Goal: Task Accomplishment & Management: Complete application form

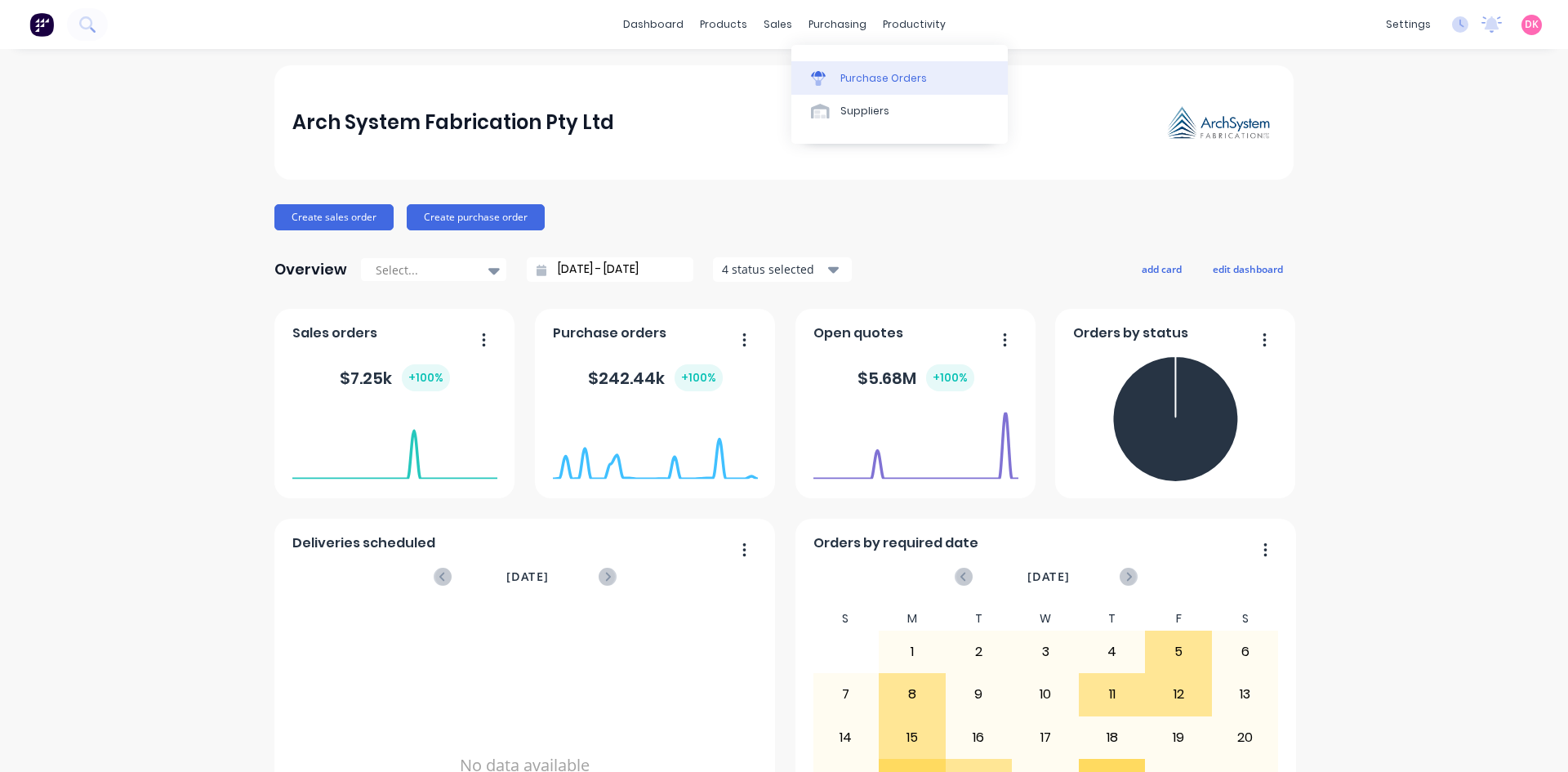
click at [851, 71] on div "Purchase Orders" at bounding box center [884, 78] width 87 height 15
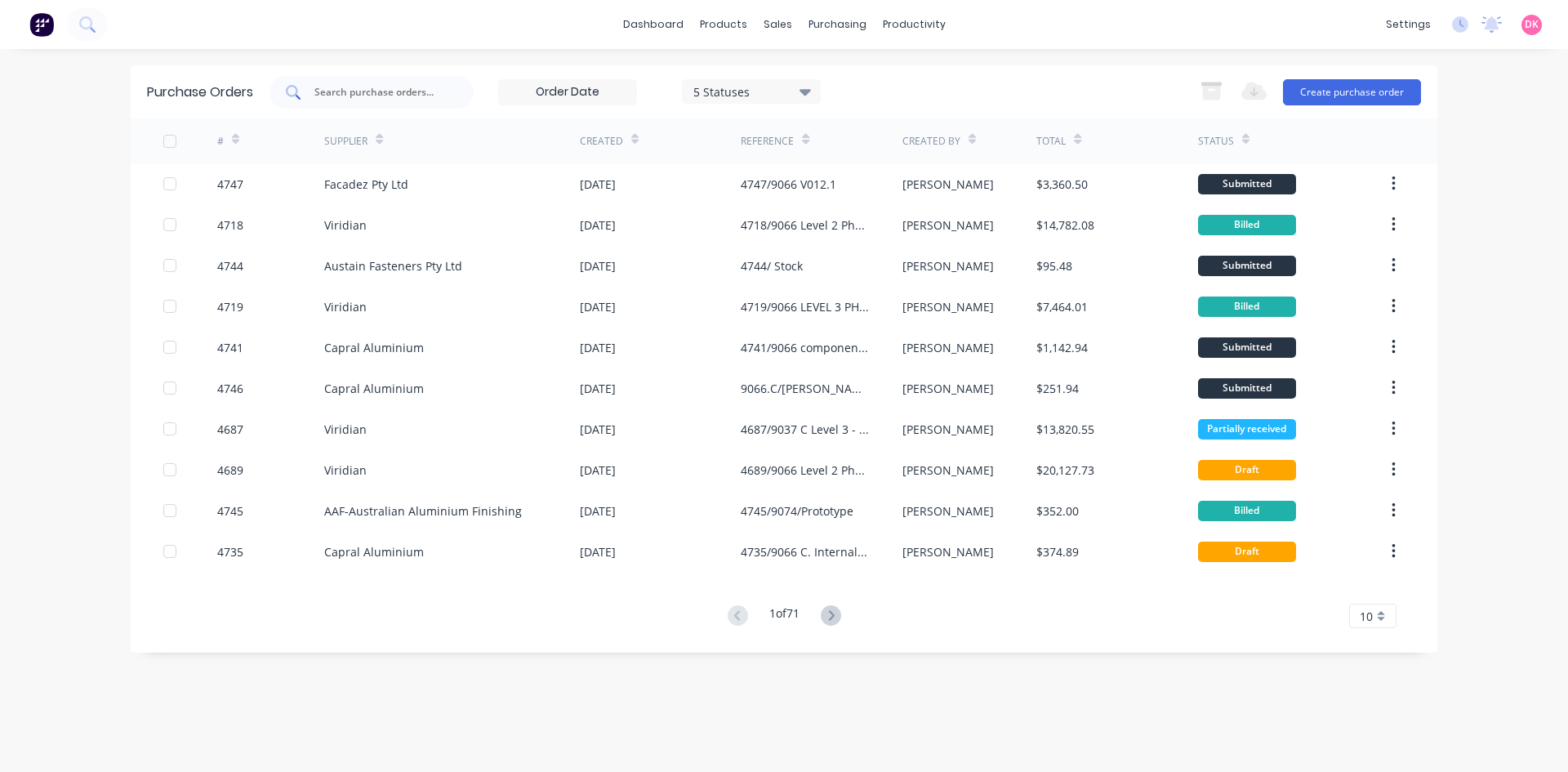
click at [347, 97] on input "text" at bounding box center [380, 92] width 135 height 17
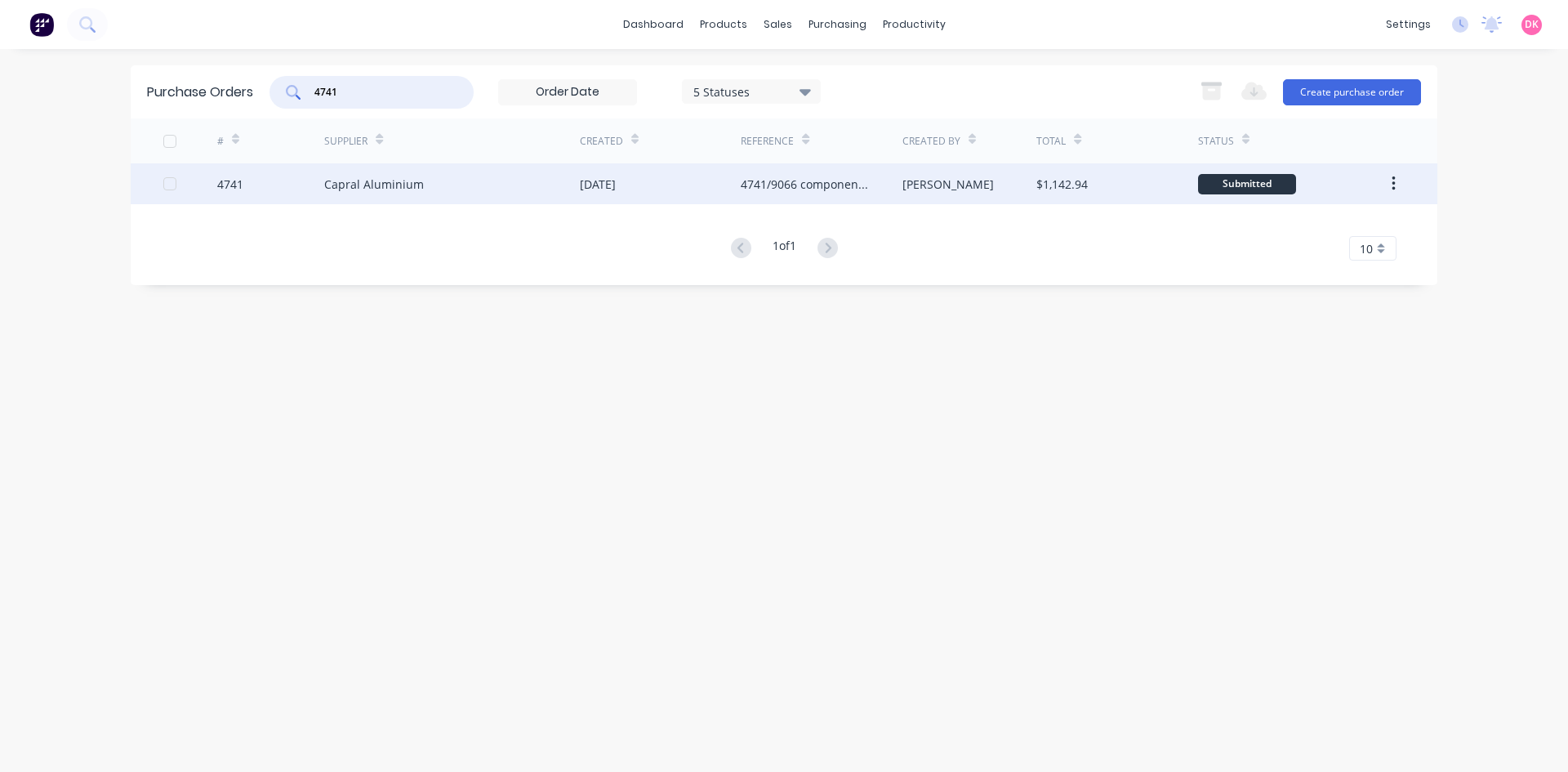
type input "4741"
click at [446, 181] on div "Capral Aluminium" at bounding box center [452, 183] width 256 height 41
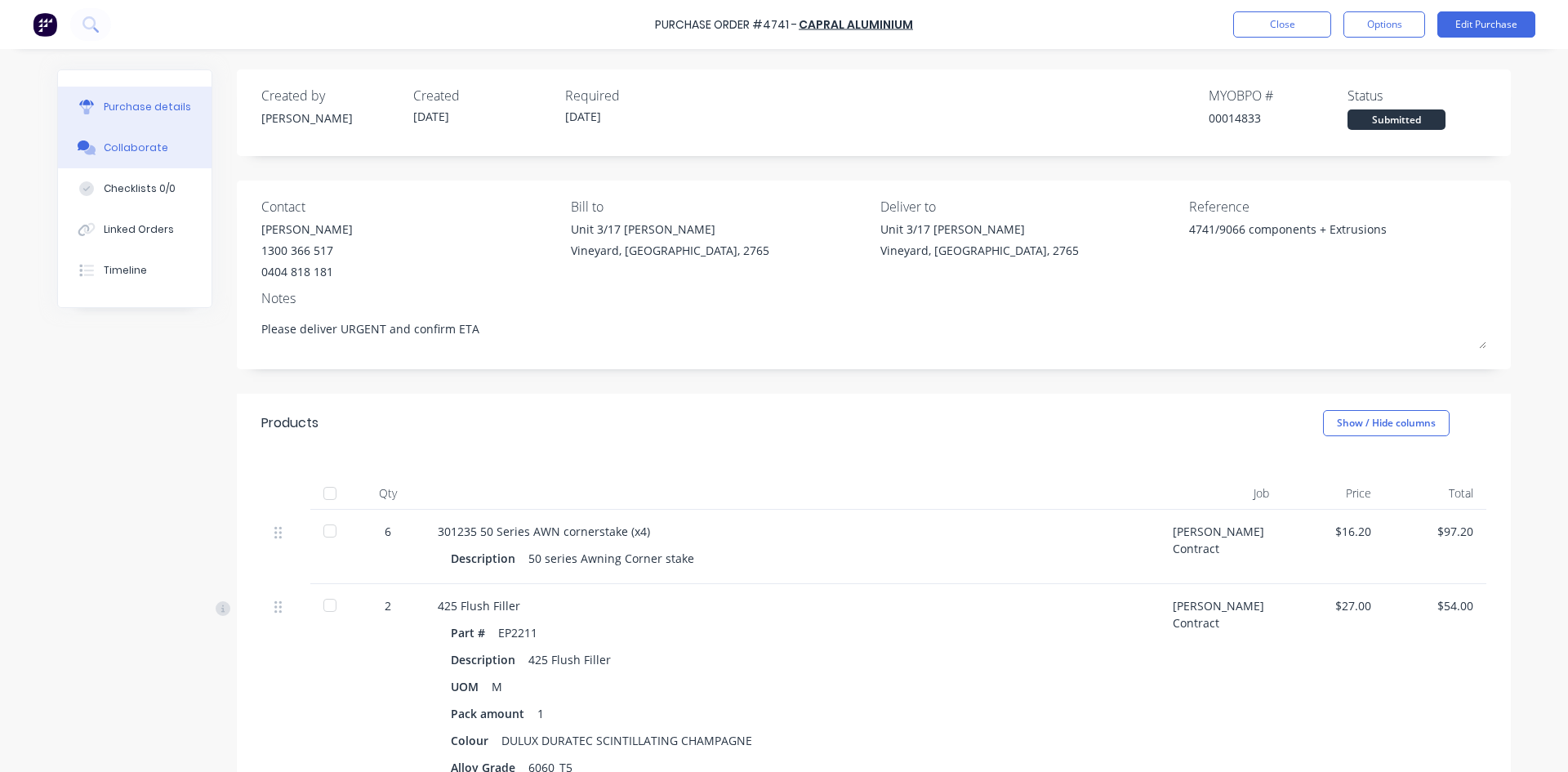
click at [124, 153] on div "Collaborate" at bounding box center [135, 147] width 64 height 15
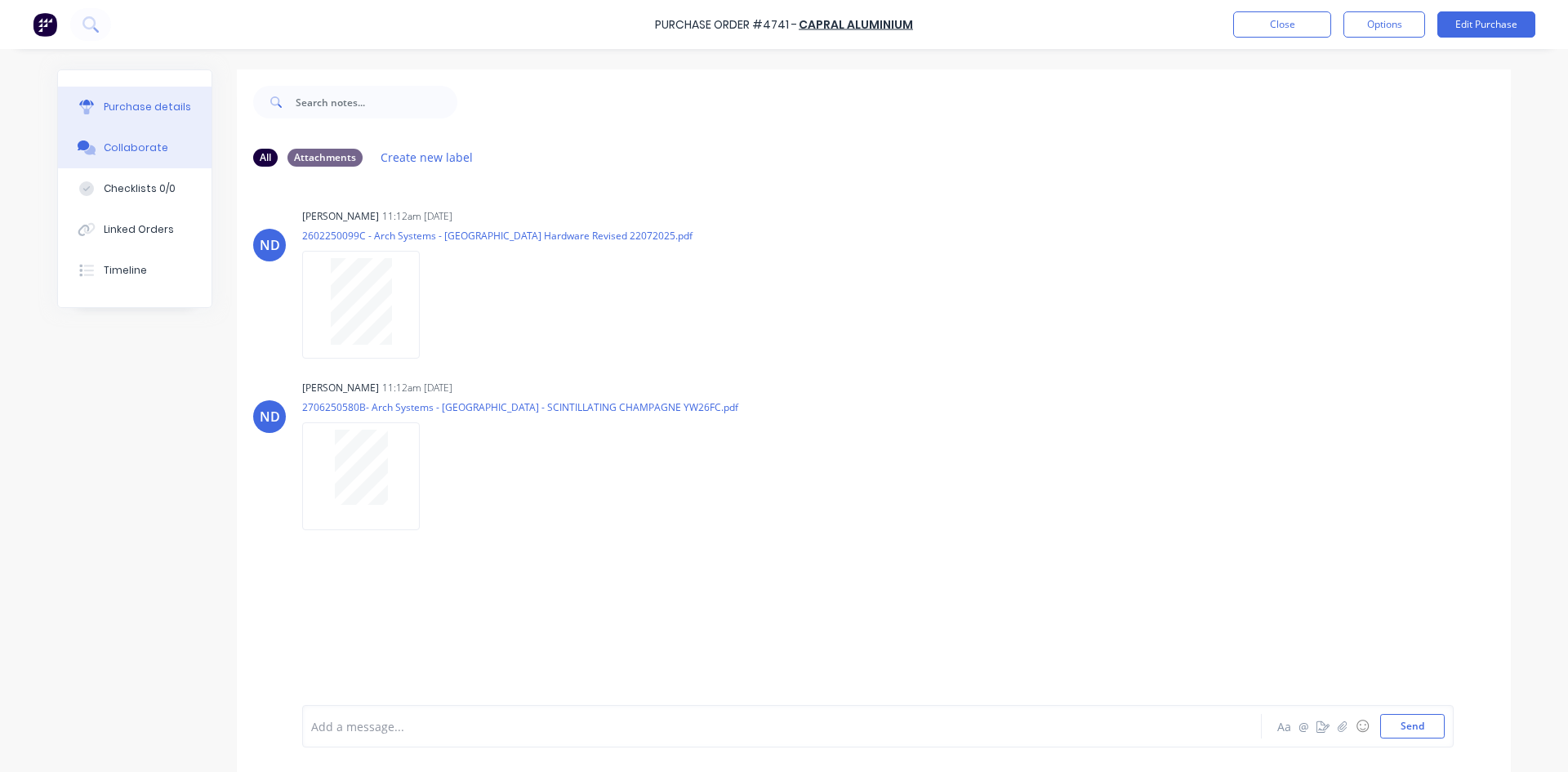
click at [163, 118] on button "Purchase details" at bounding box center [134, 107] width 153 height 41
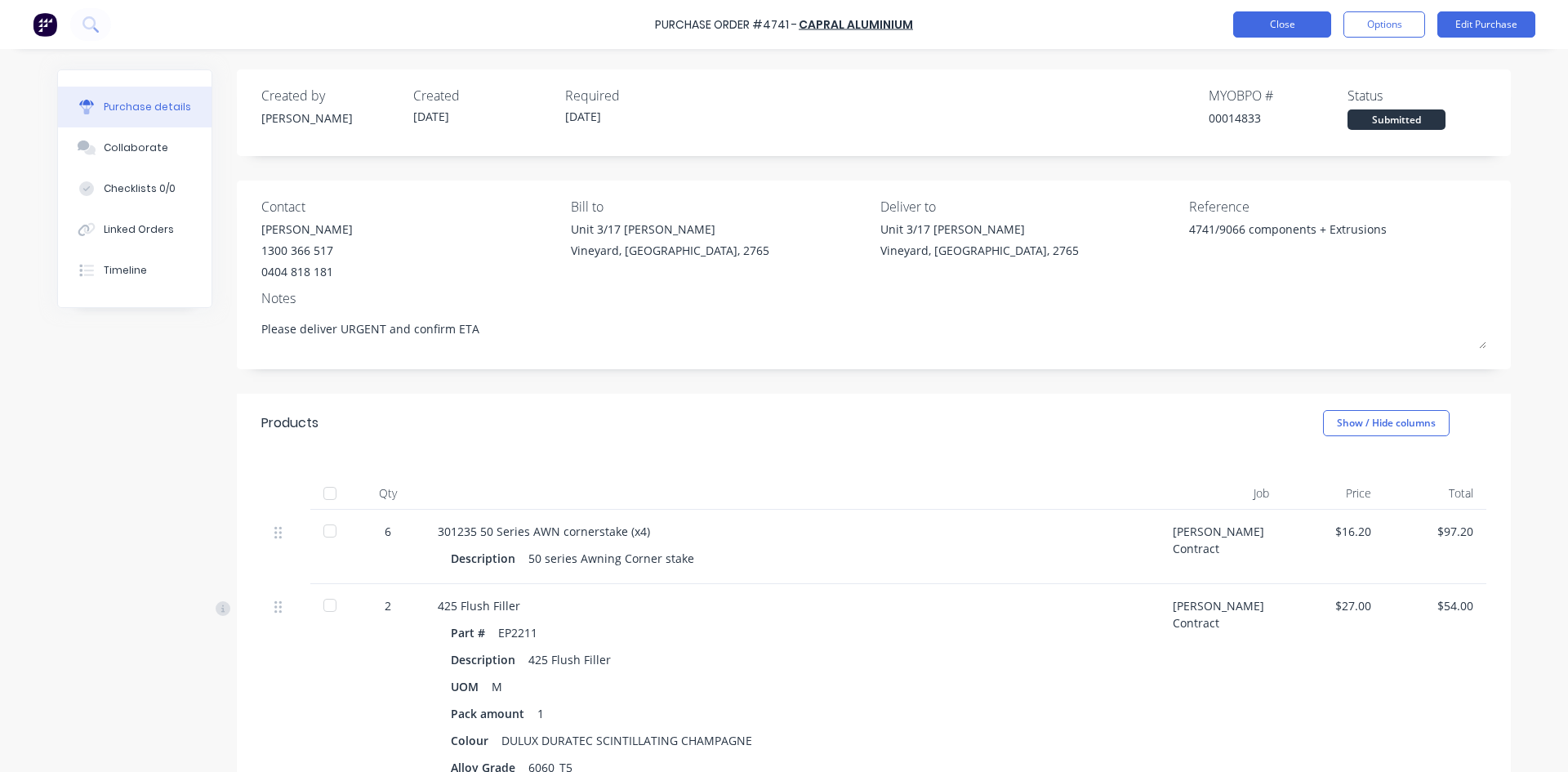
click at [1280, 36] on button "Close" at bounding box center [1281, 25] width 98 height 26
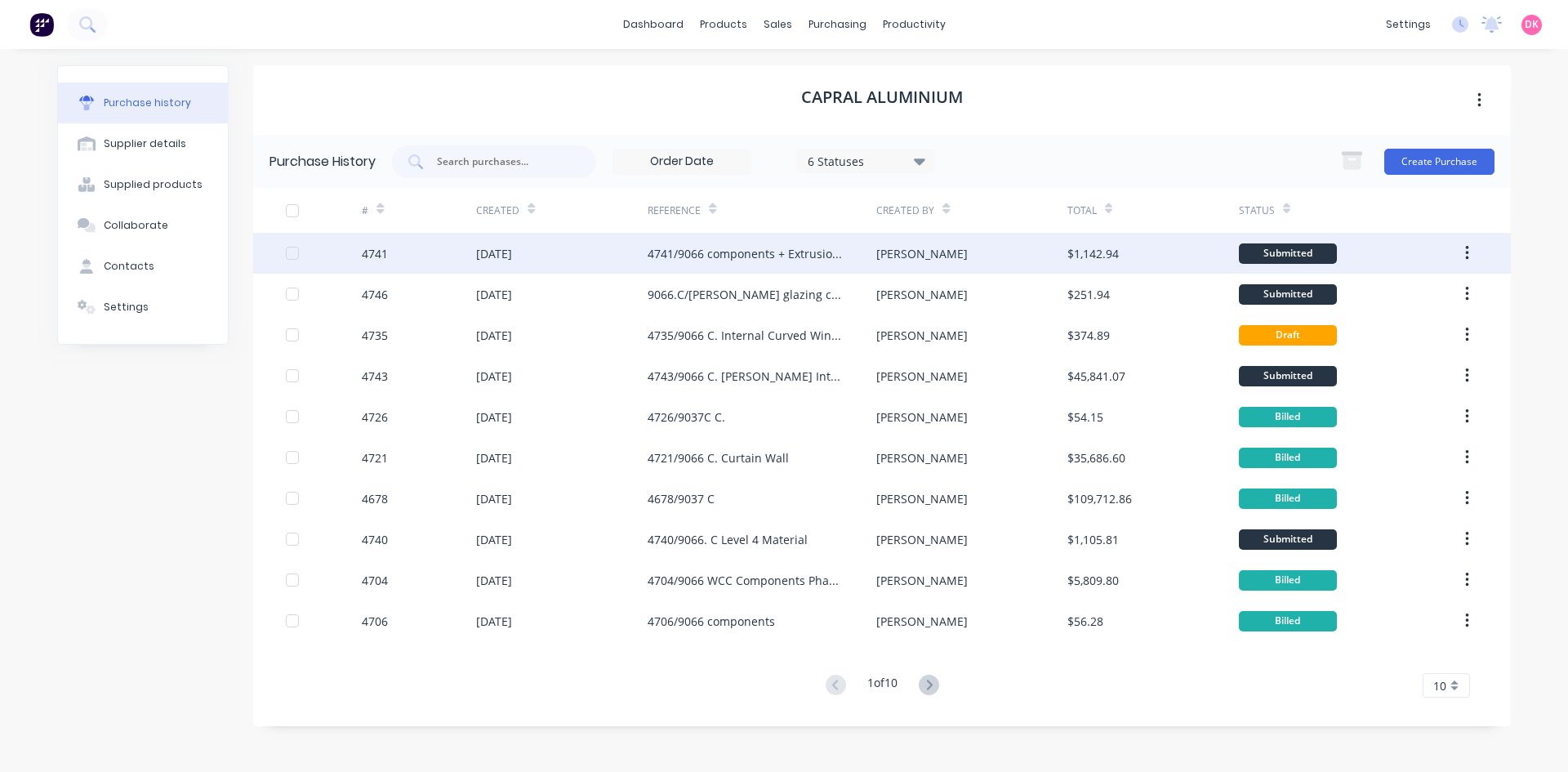
click at [608, 257] on div "[DATE]" at bounding box center [562, 253] width 172 height 41
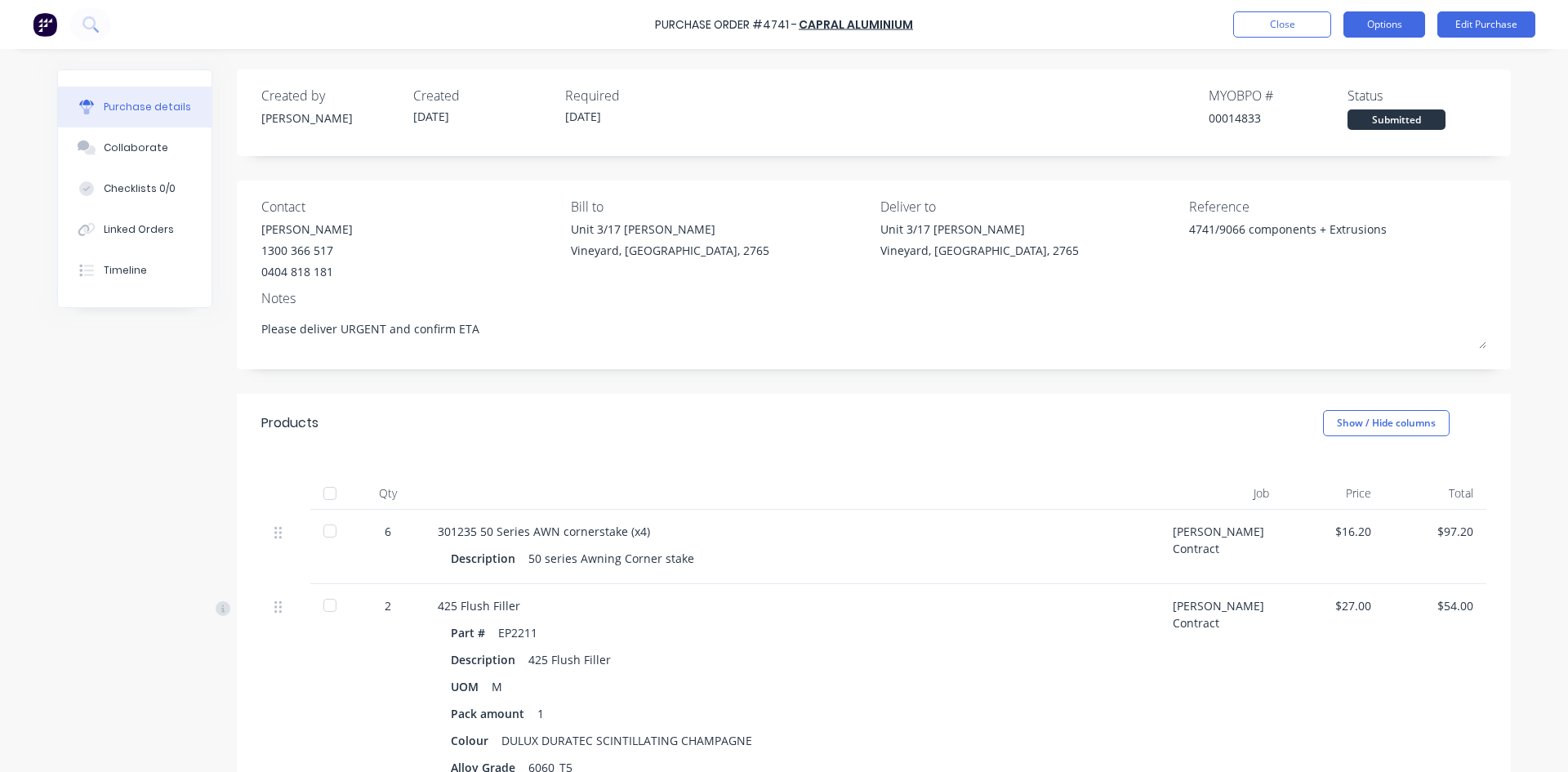
click at [1373, 18] on button "Options" at bounding box center [1384, 25] width 82 height 26
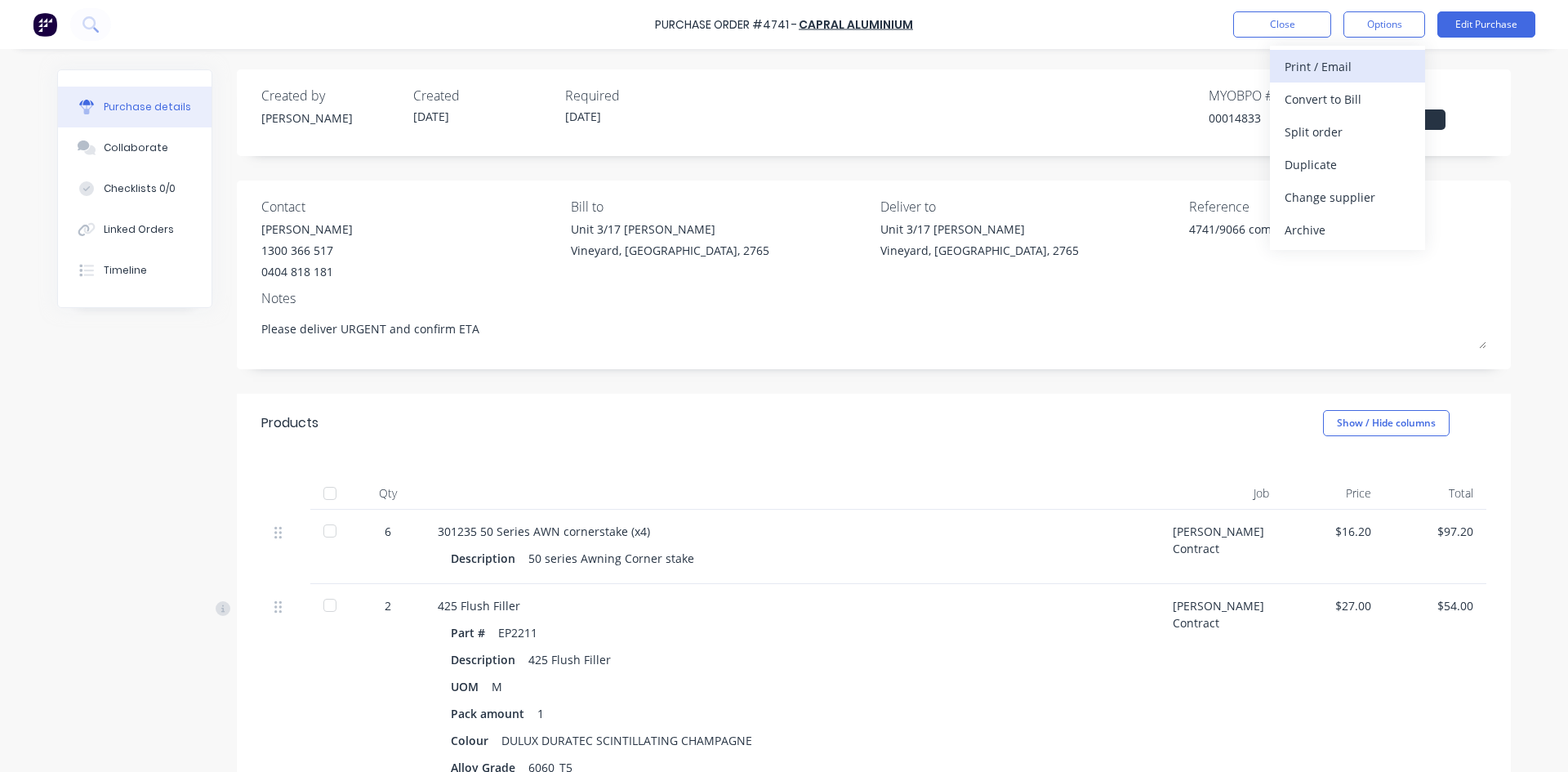
click at [1343, 63] on div "Print / Email" at bounding box center [1347, 66] width 125 height 24
click at [1359, 101] on div "With pricing" at bounding box center [1347, 99] width 125 height 24
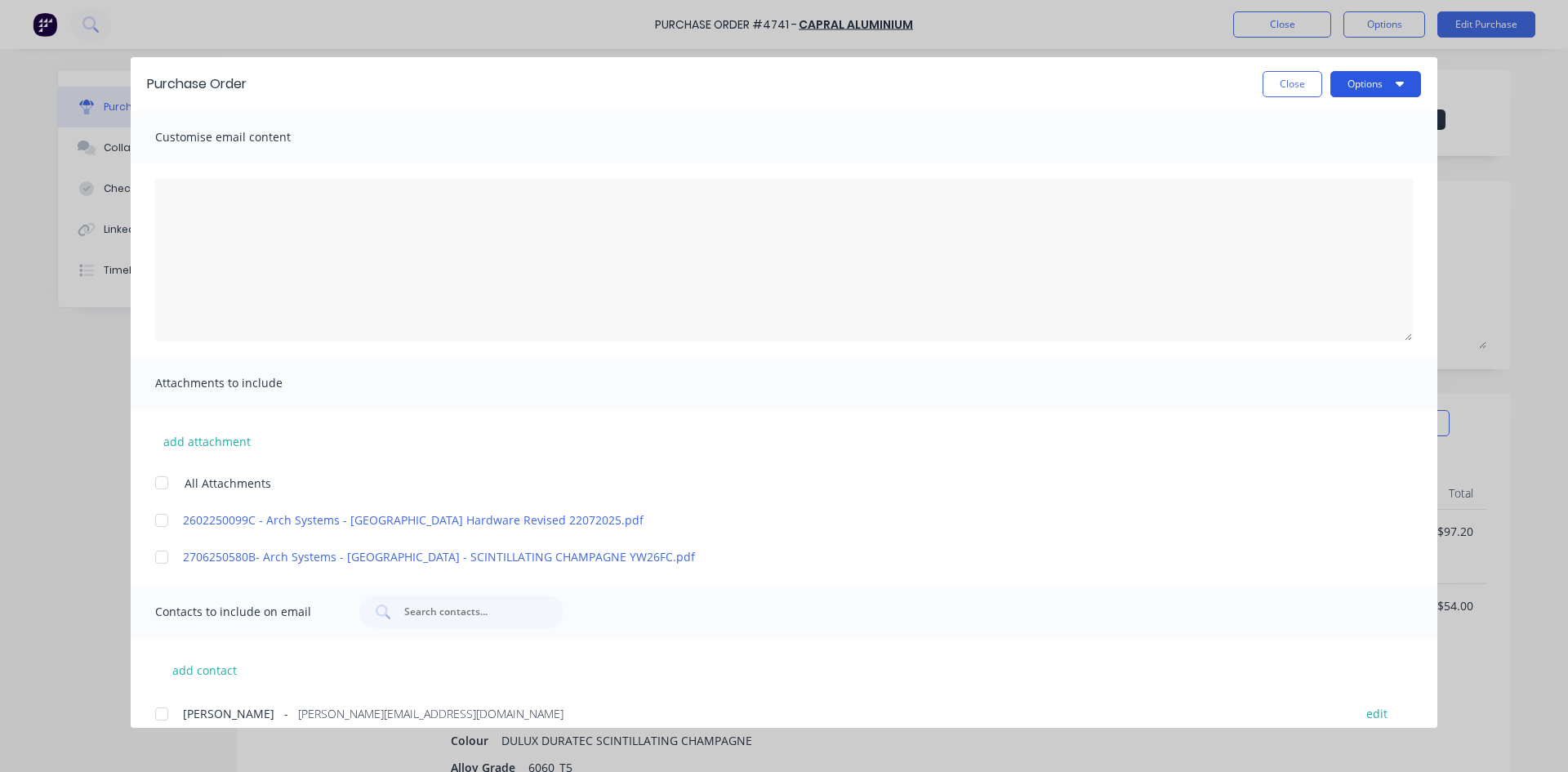
click at [1360, 84] on button "Options" at bounding box center [1376, 84] width 91 height 26
click at [1323, 149] on div "Print" at bounding box center [1343, 158] width 125 height 24
click at [1294, 93] on button "Close" at bounding box center [1292, 84] width 59 height 26
type textarea "x"
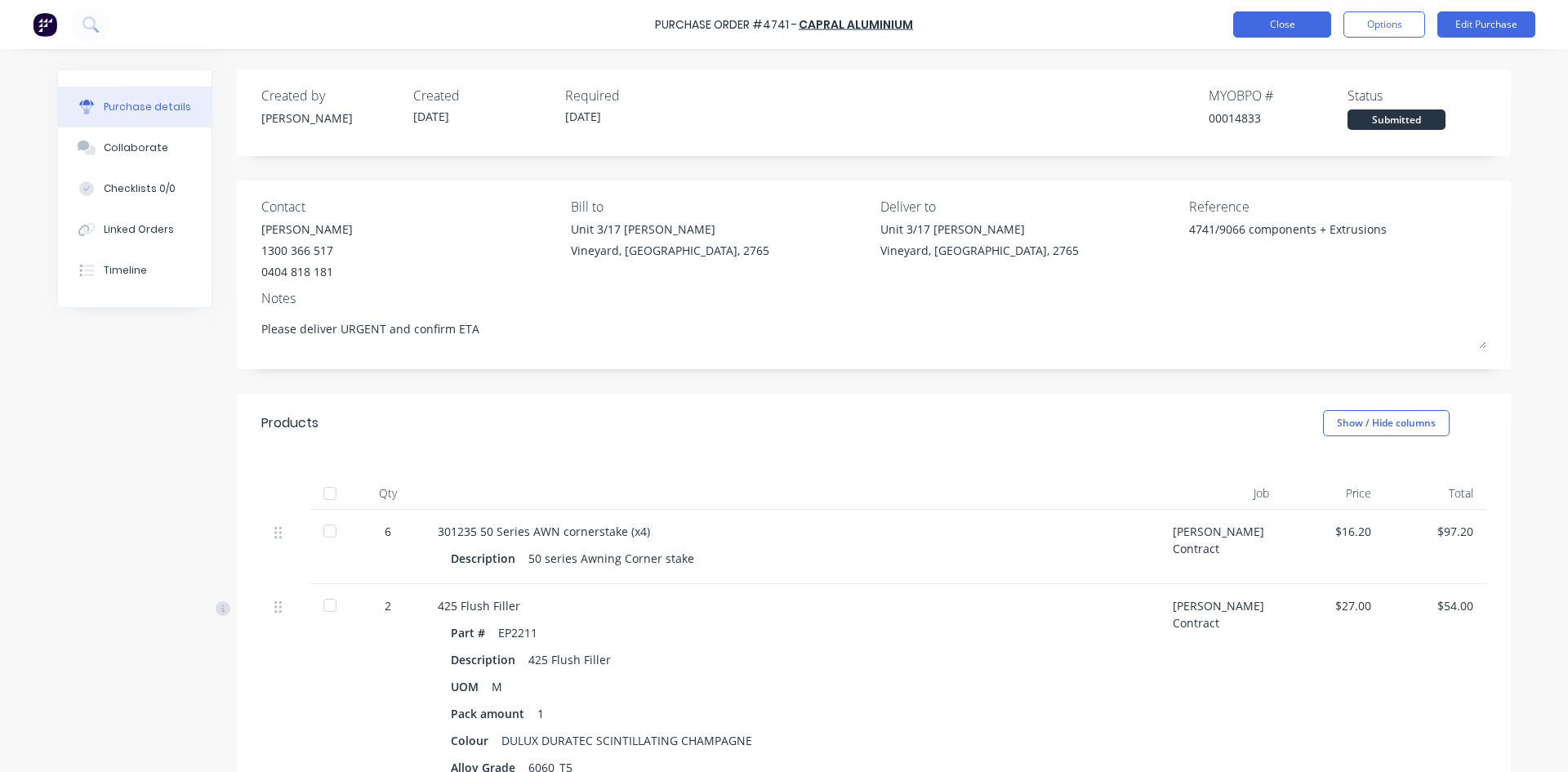
click at [1314, 25] on button "Close" at bounding box center [1281, 25] width 98 height 26
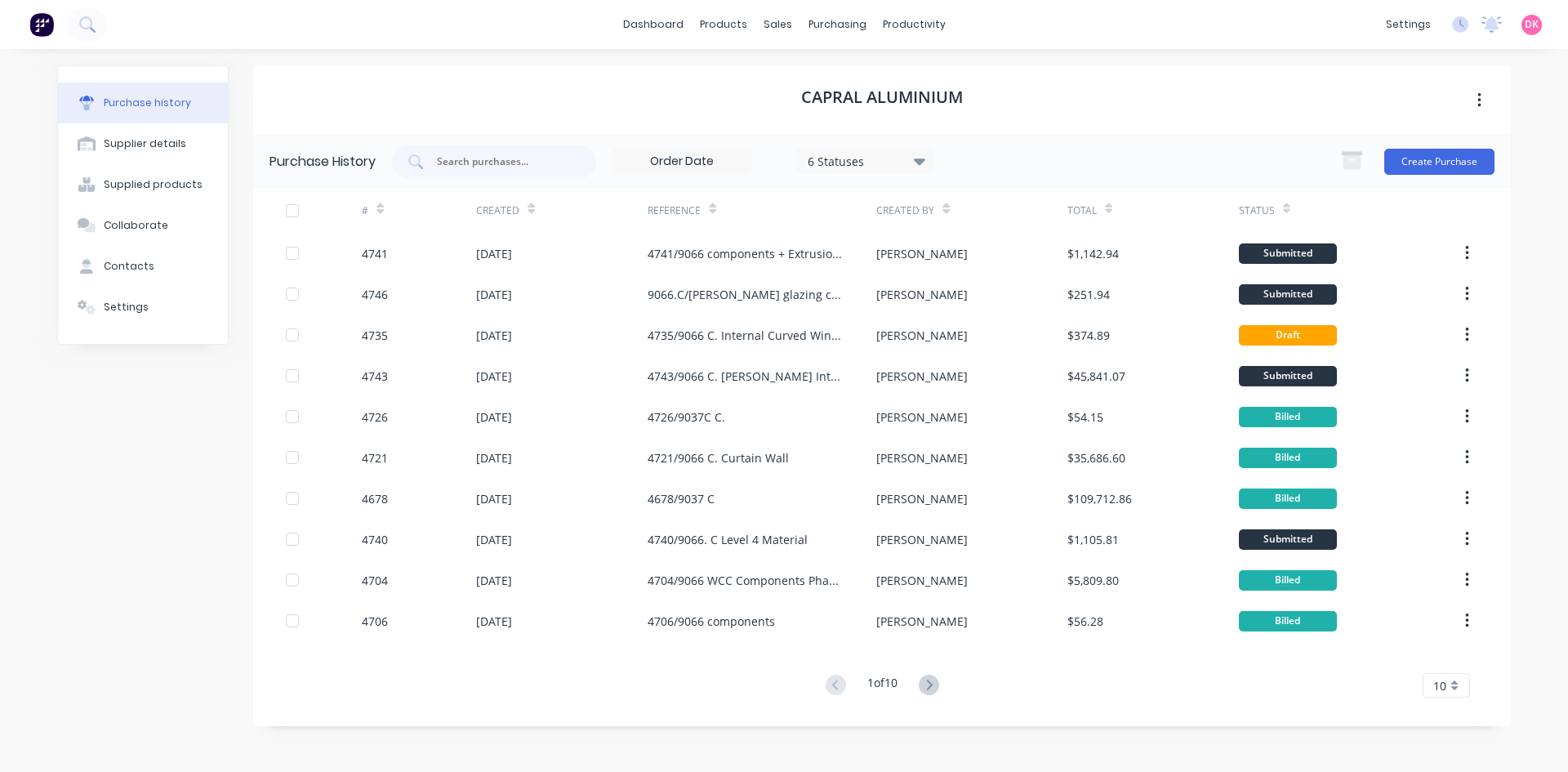
click at [380, 210] on icon at bounding box center [379, 212] width 7 height 5
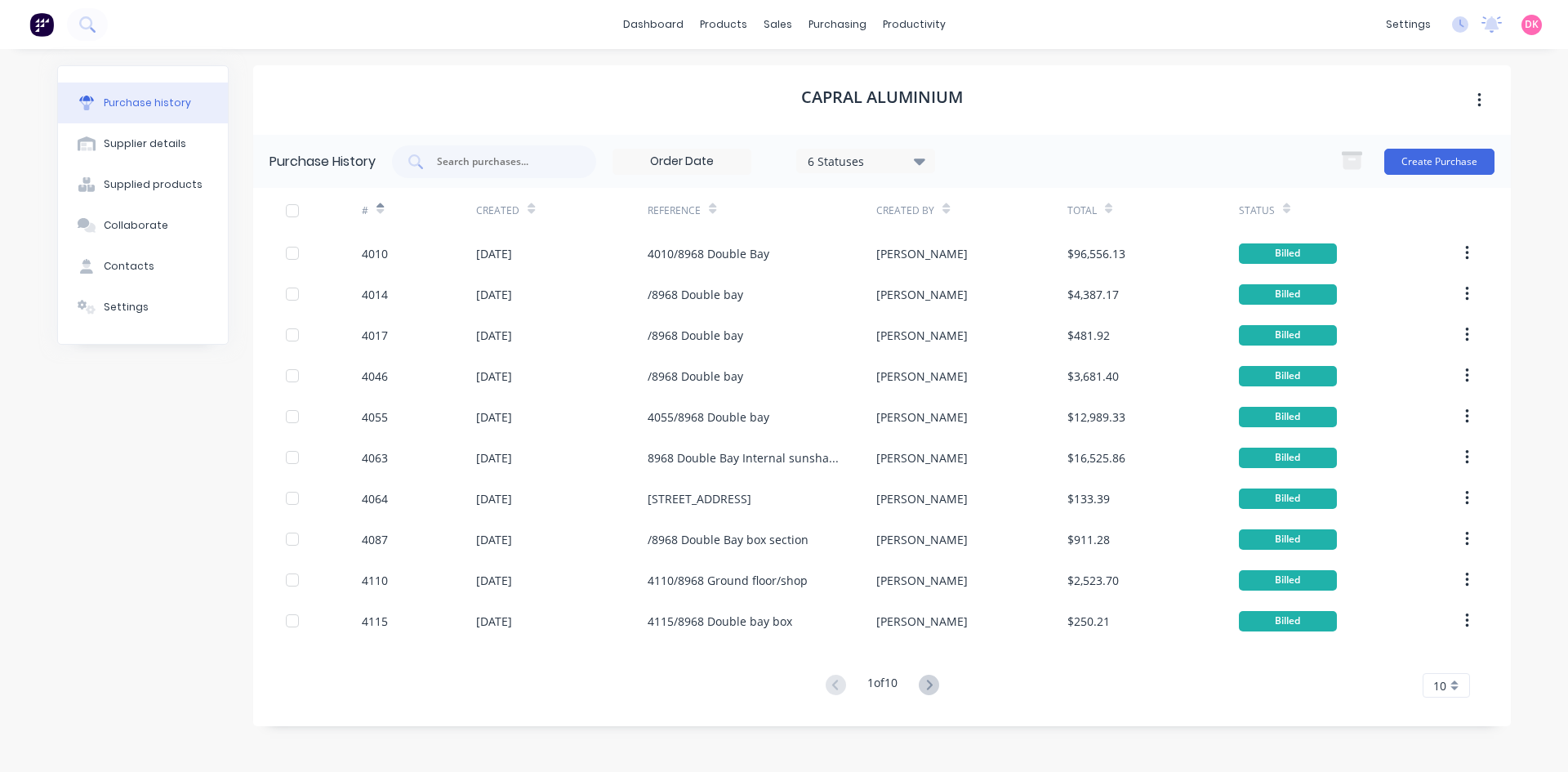
click at [380, 210] on icon at bounding box center [379, 212] width 7 height 5
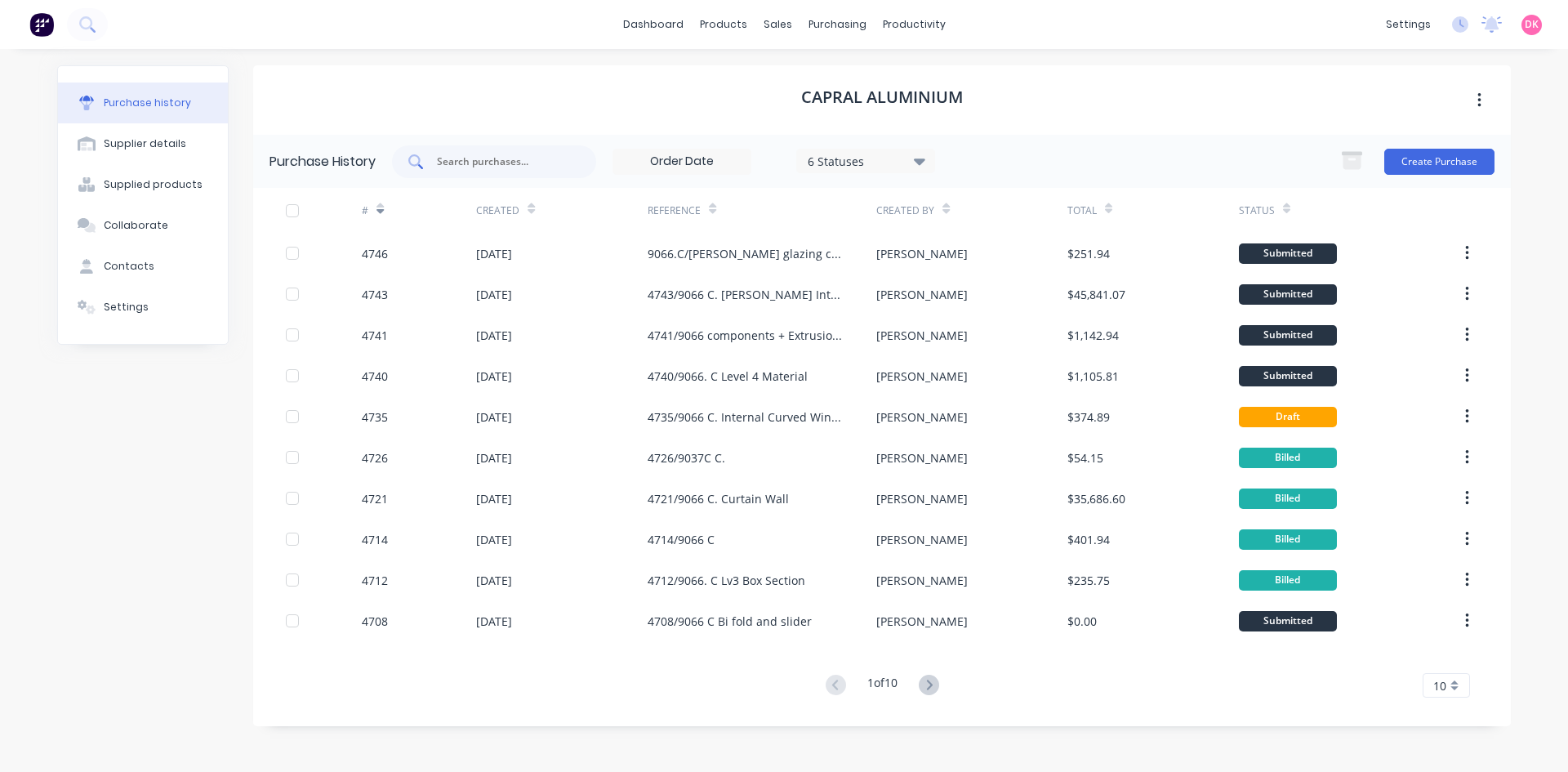
click at [487, 167] on input "text" at bounding box center [503, 161] width 135 height 17
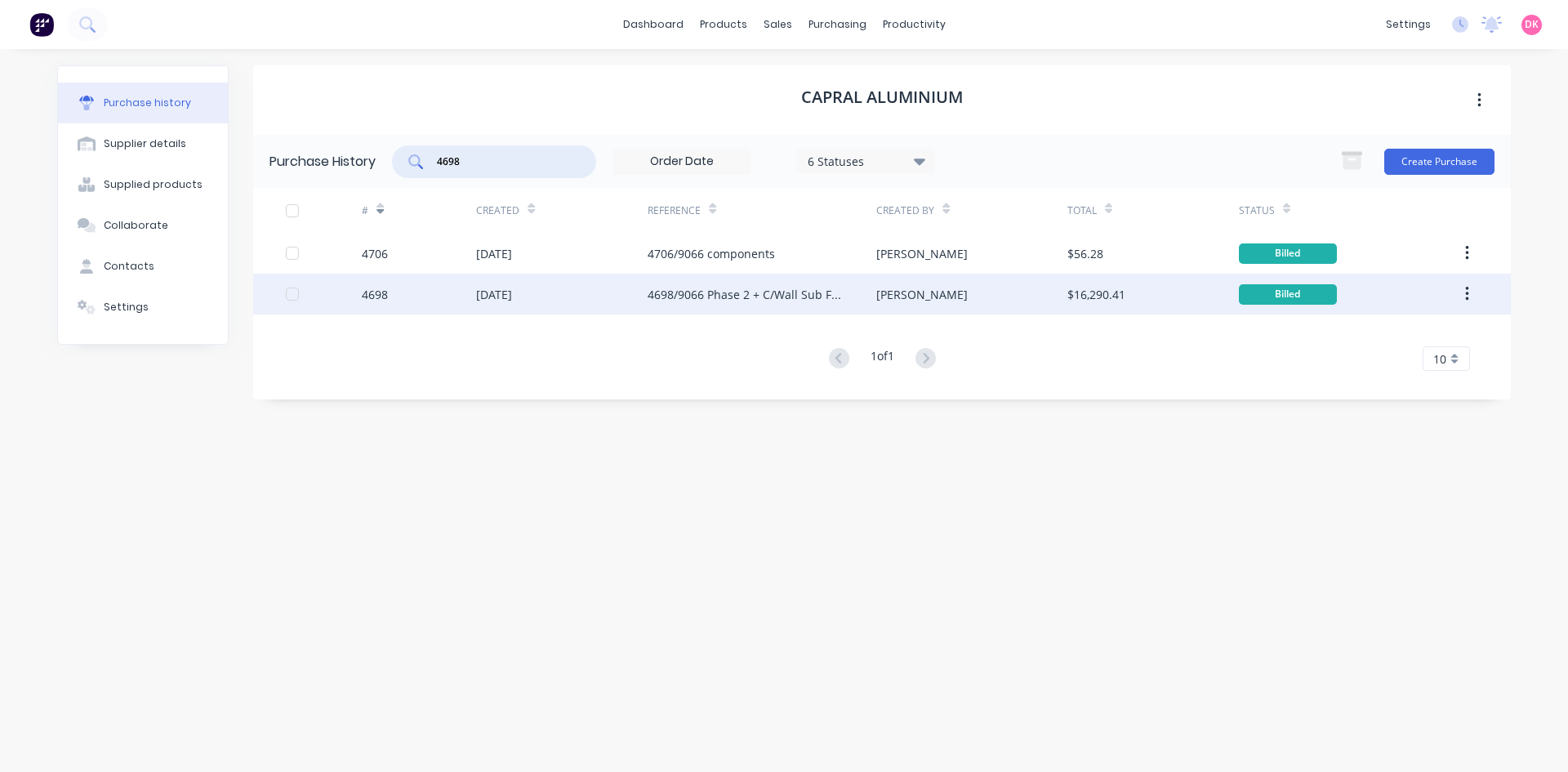
type input "4698"
click at [408, 301] on div "4698" at bounding box center [419, 294] width 115 height 41
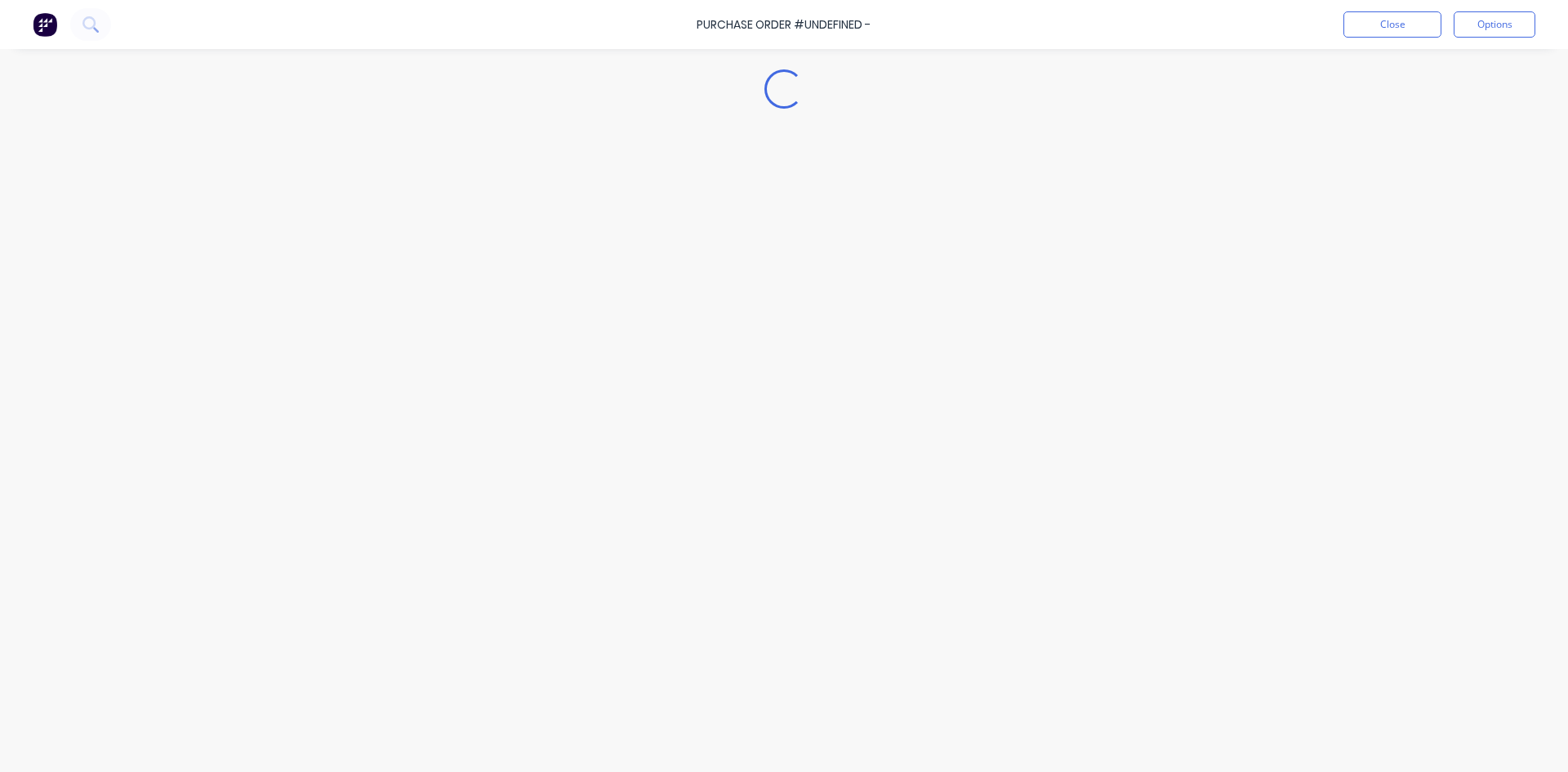
type textarea "x"
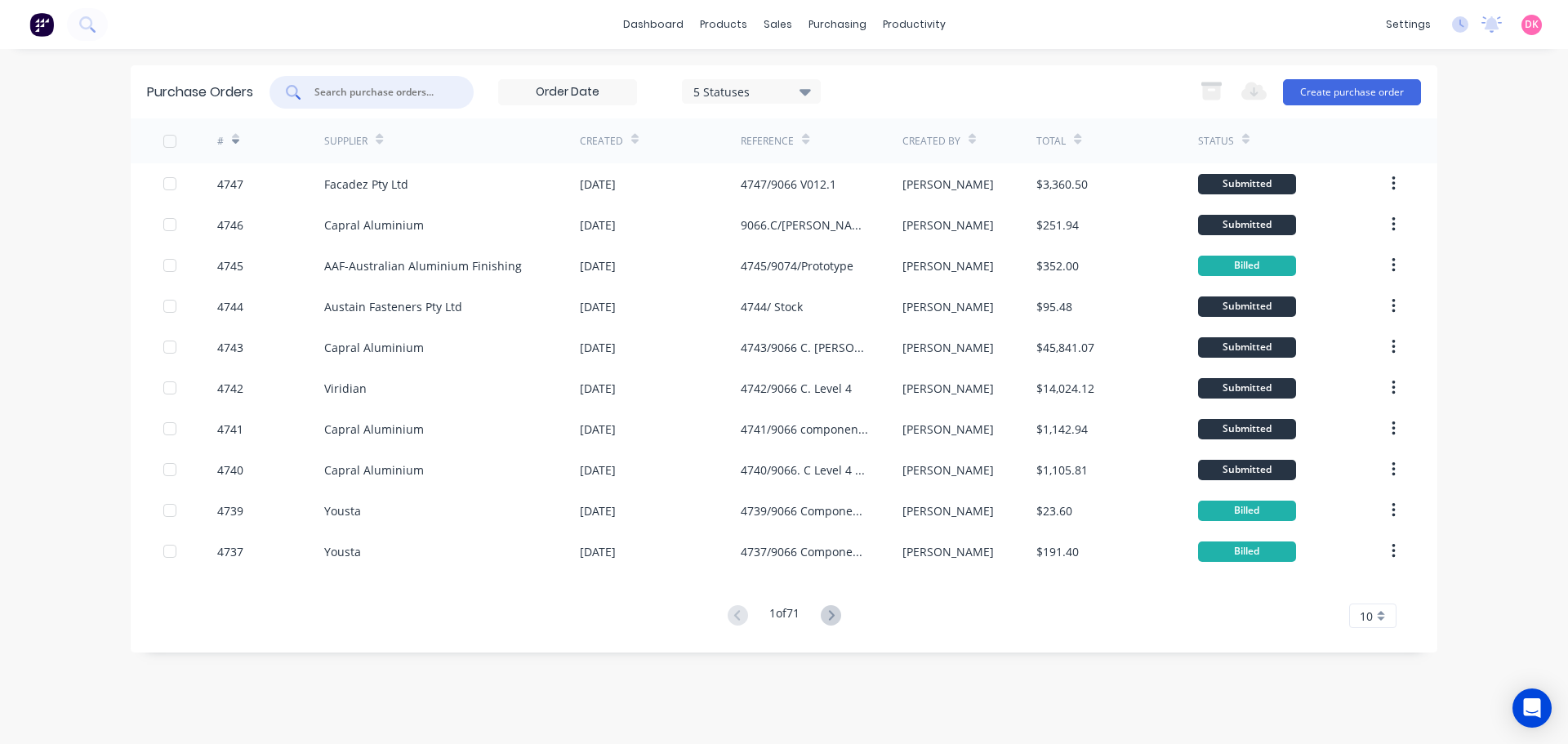
click at [410, 98] on input "text" at bounding box center [380, 92] width 135 height 17
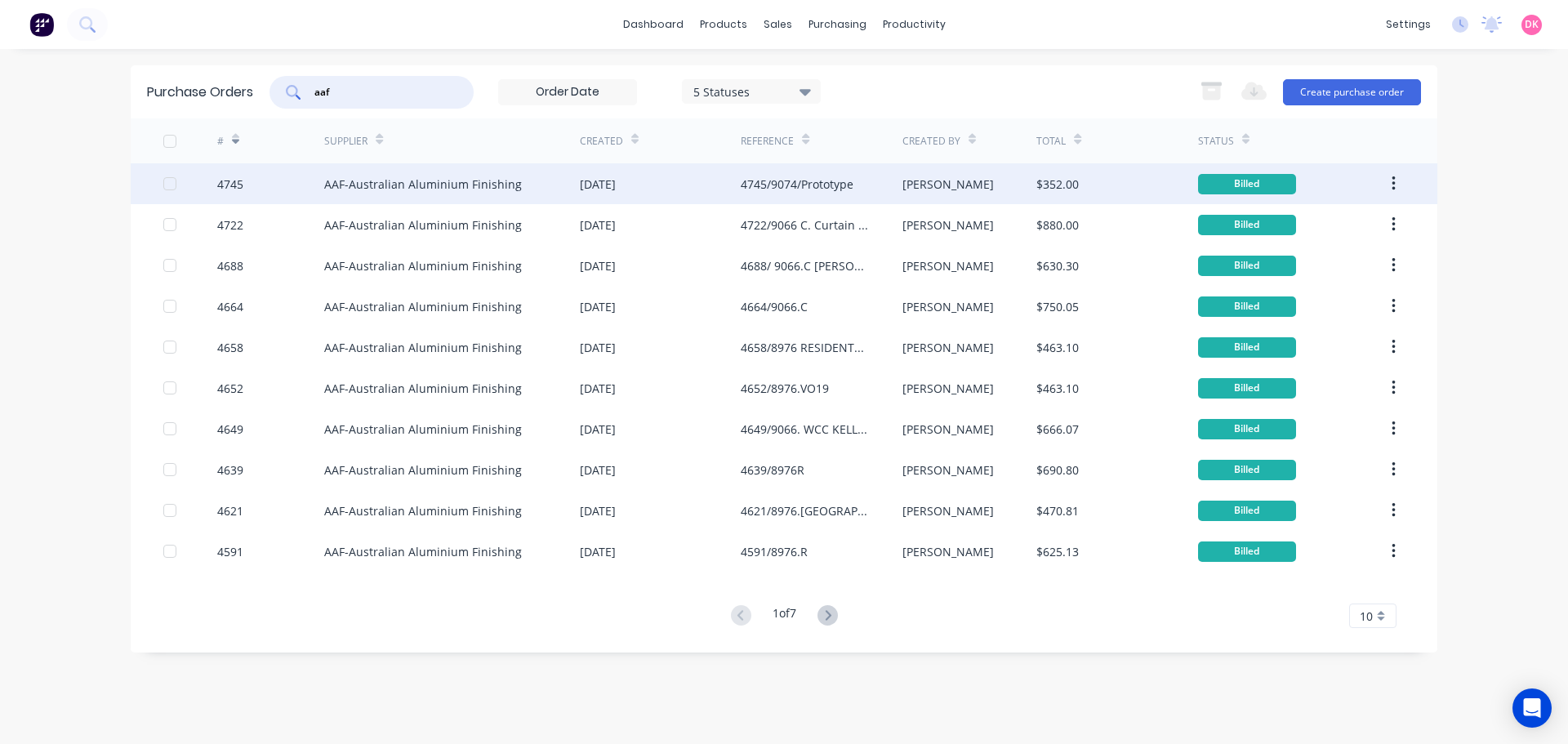
type input "aaf"
click at [435, 201] on div "AAF-Australian Aluminium Finishing" at bounding box center [452, 183] width 256 height 41
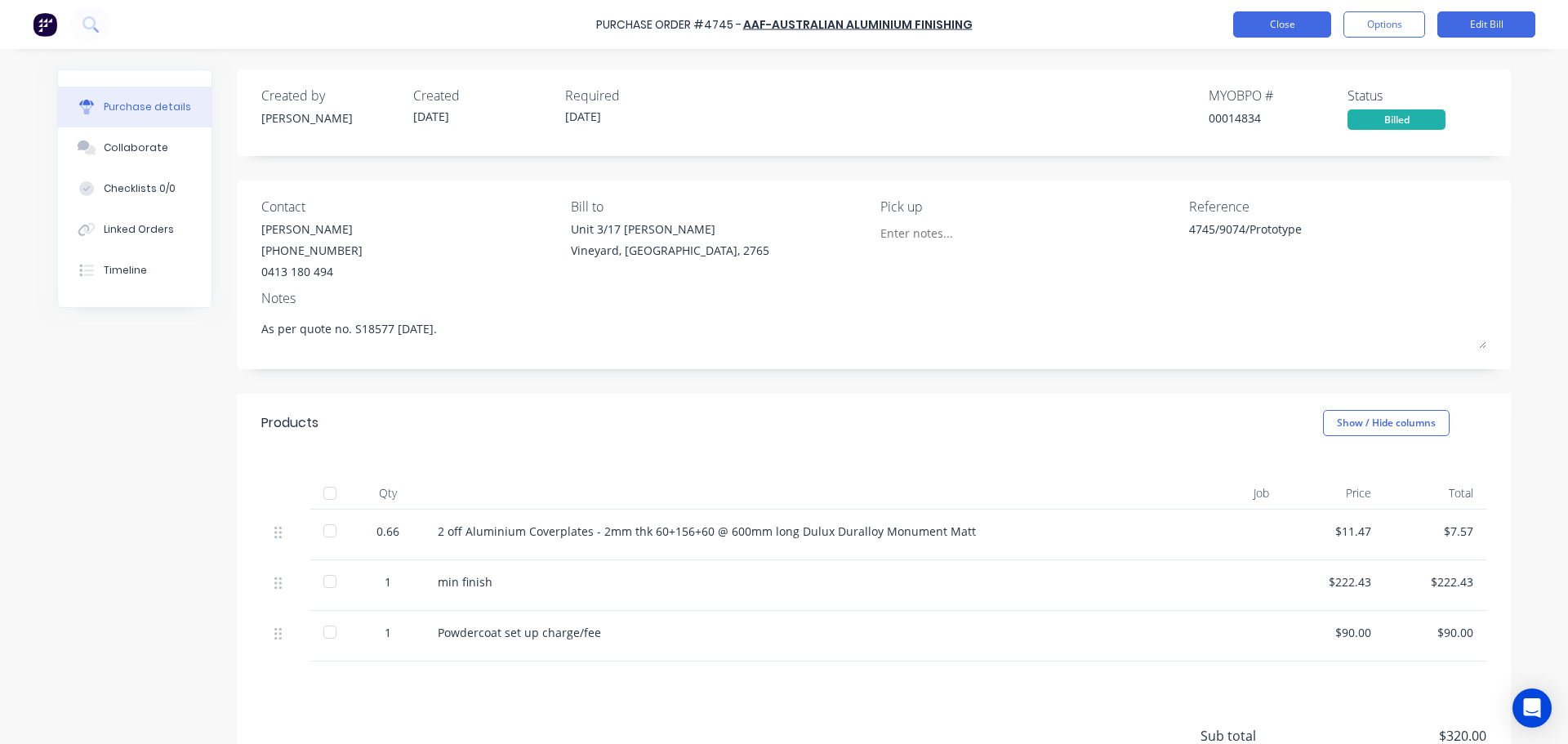
click at [1278, 31] on button "Close" at bounding box center [1281, 25] width 98 height 26
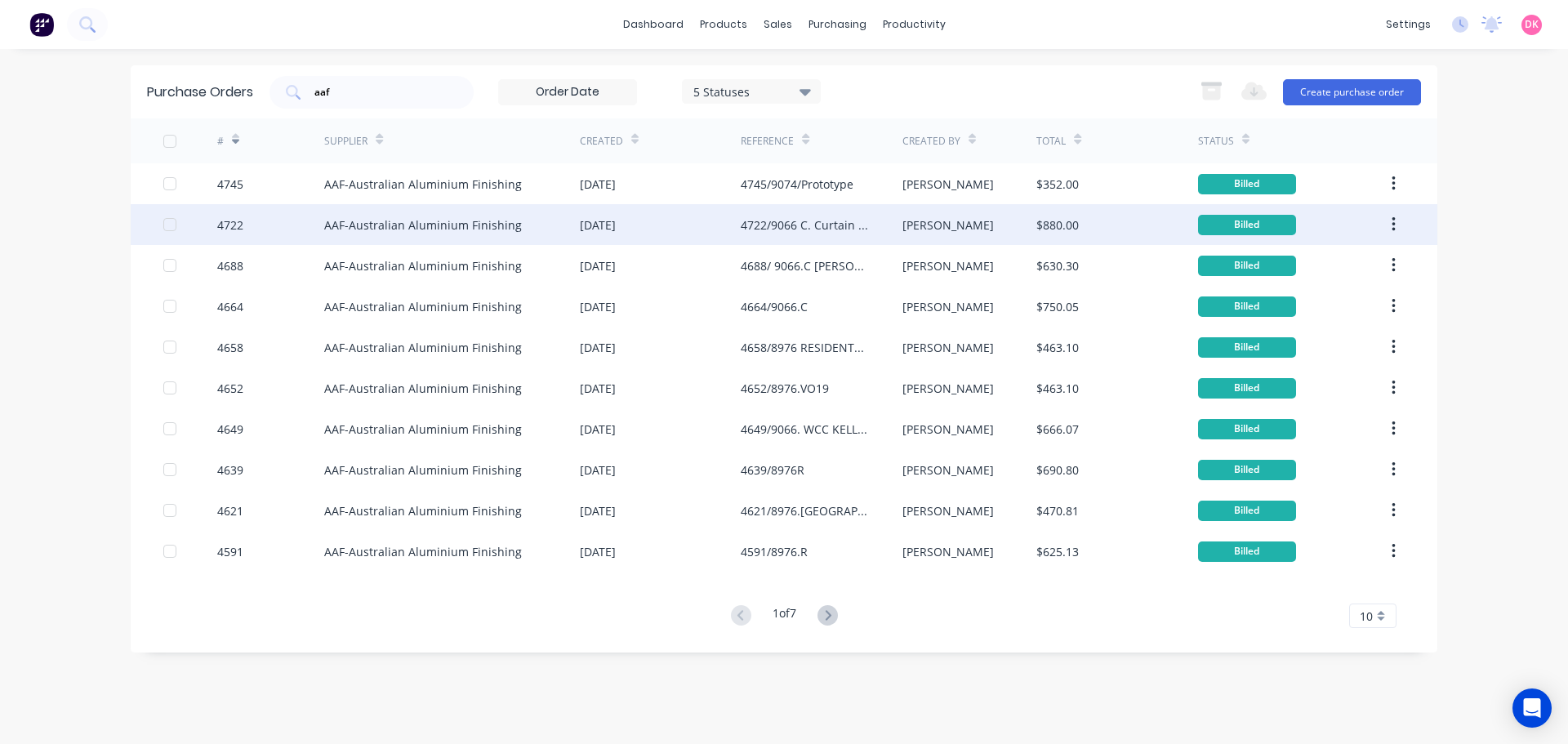
click at [361, 227] on div "AAF-Australian Aluminium Finishing" at bounding box center [423, 224] width 198 height 17
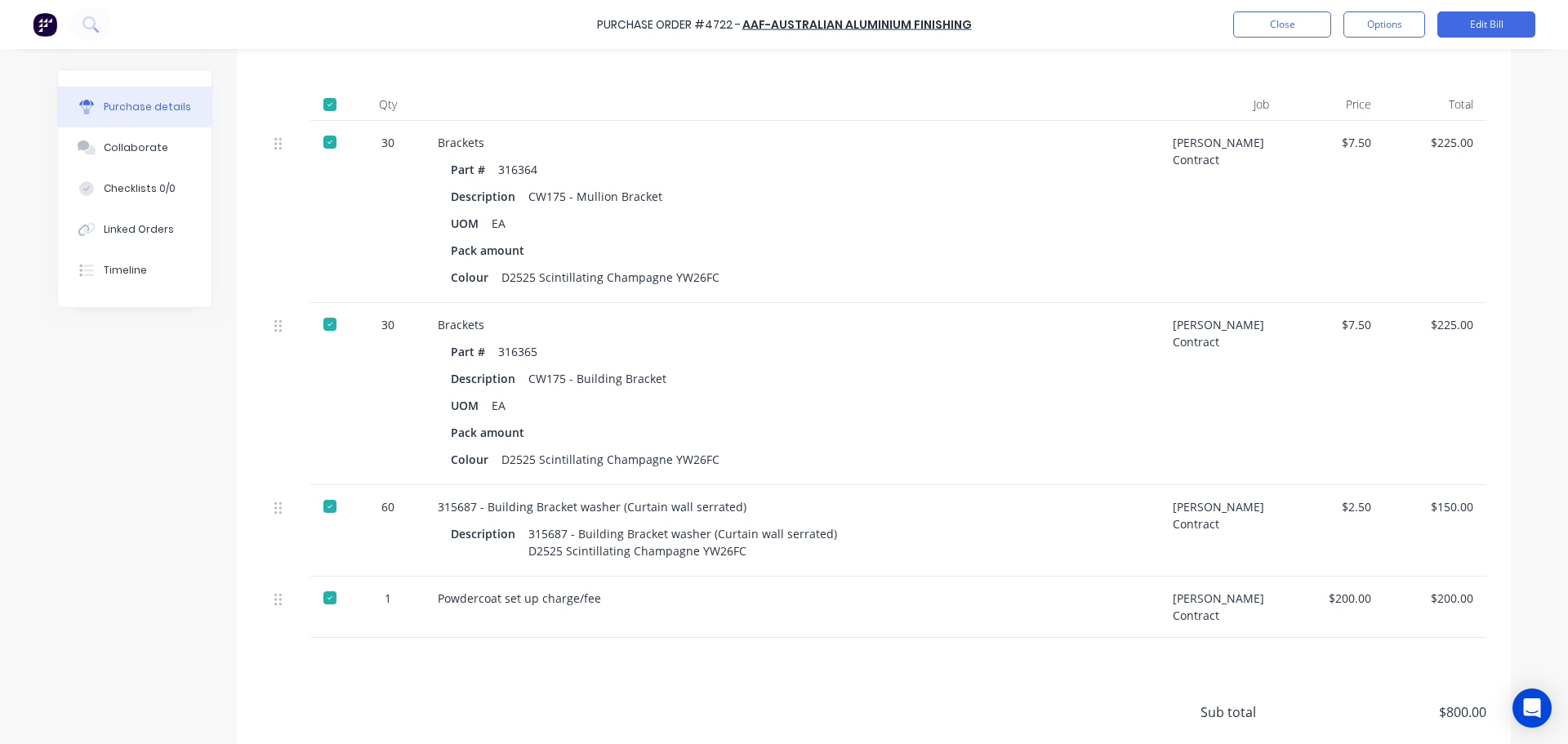
scroll to position [408, 0]
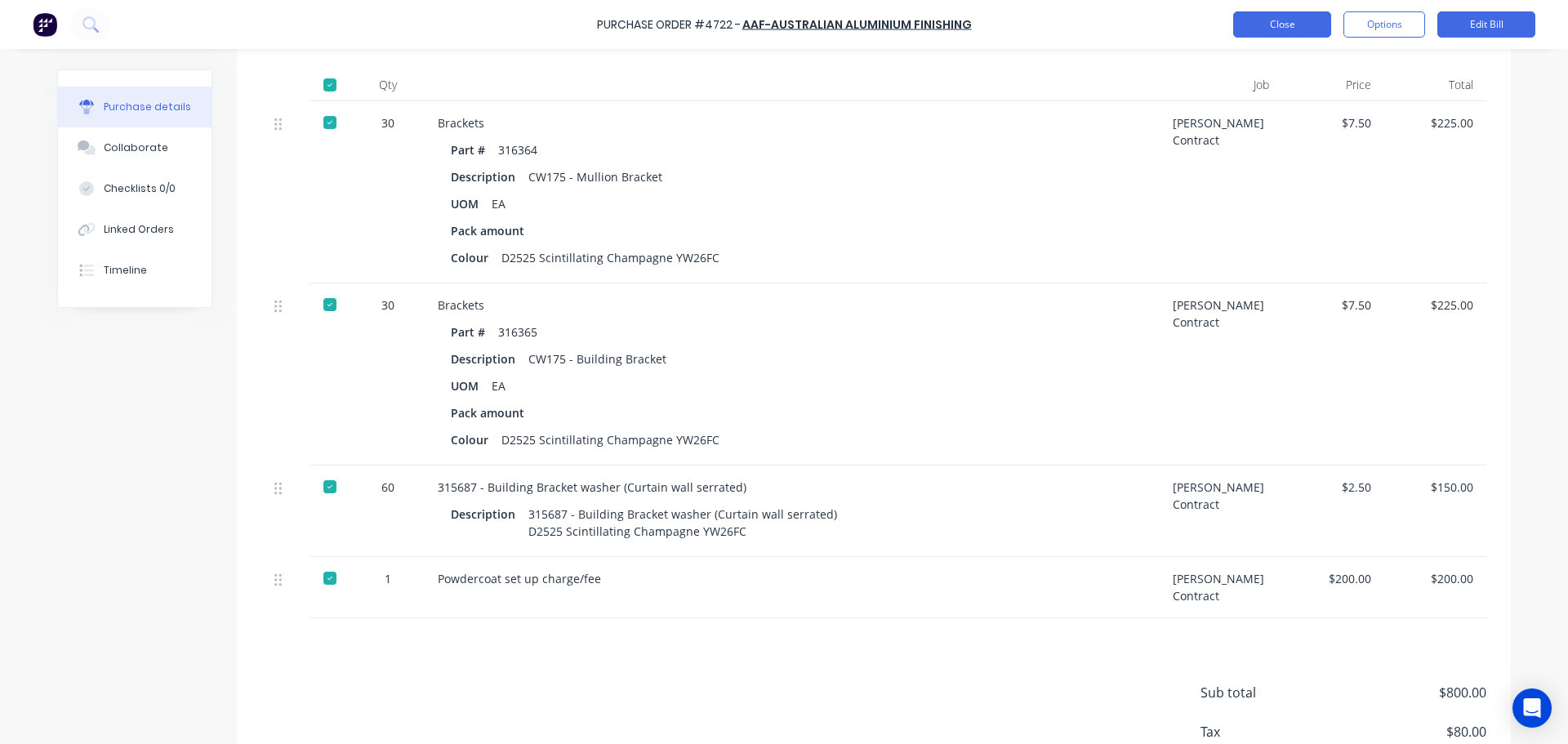
click at [1264, 15] on button "Close" at bounding box center [1281, 25] width 98 height 26
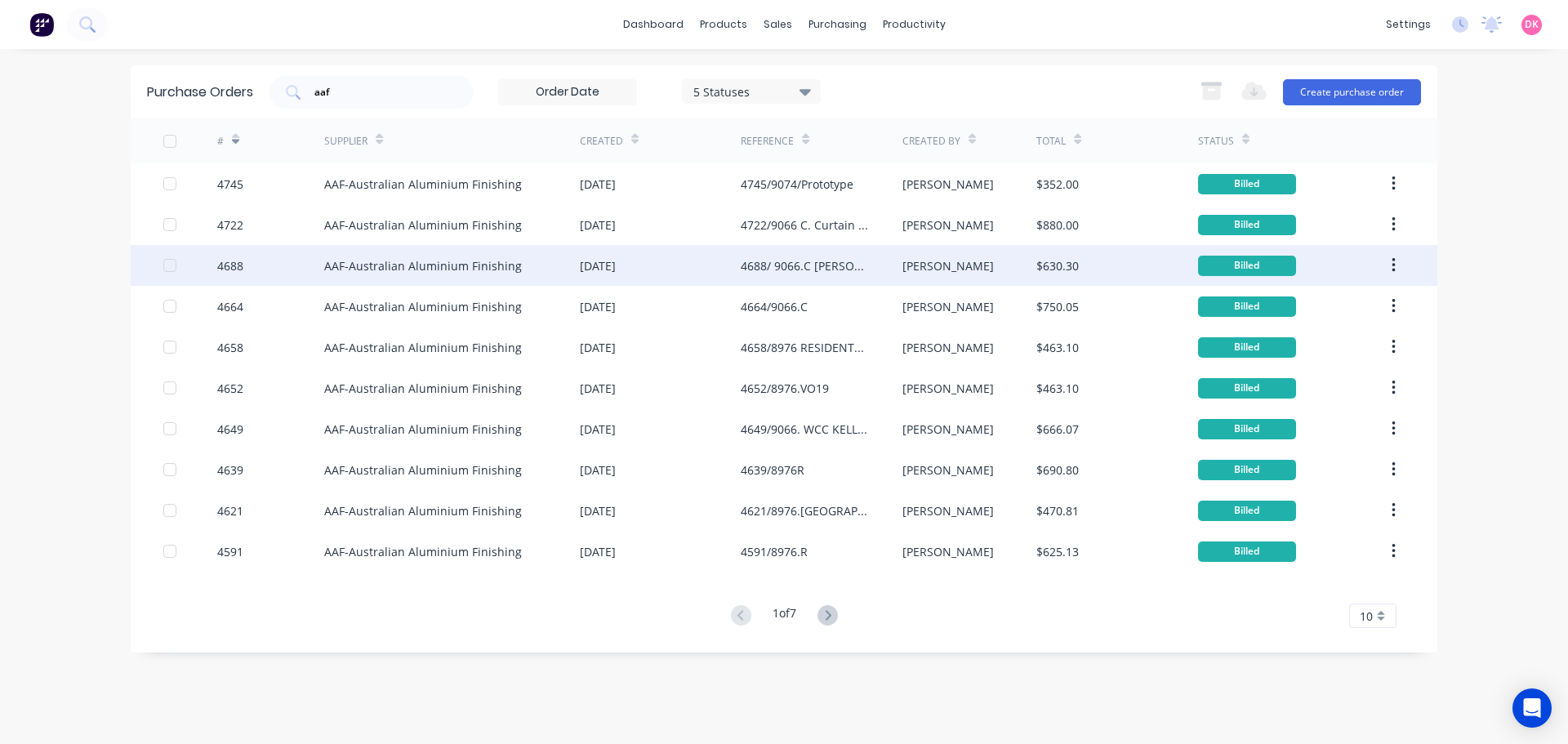
click at [454, 279] on div "AAF-Australian Aluminium Finishing" at bounding box center [452, 265] width 256 height 41
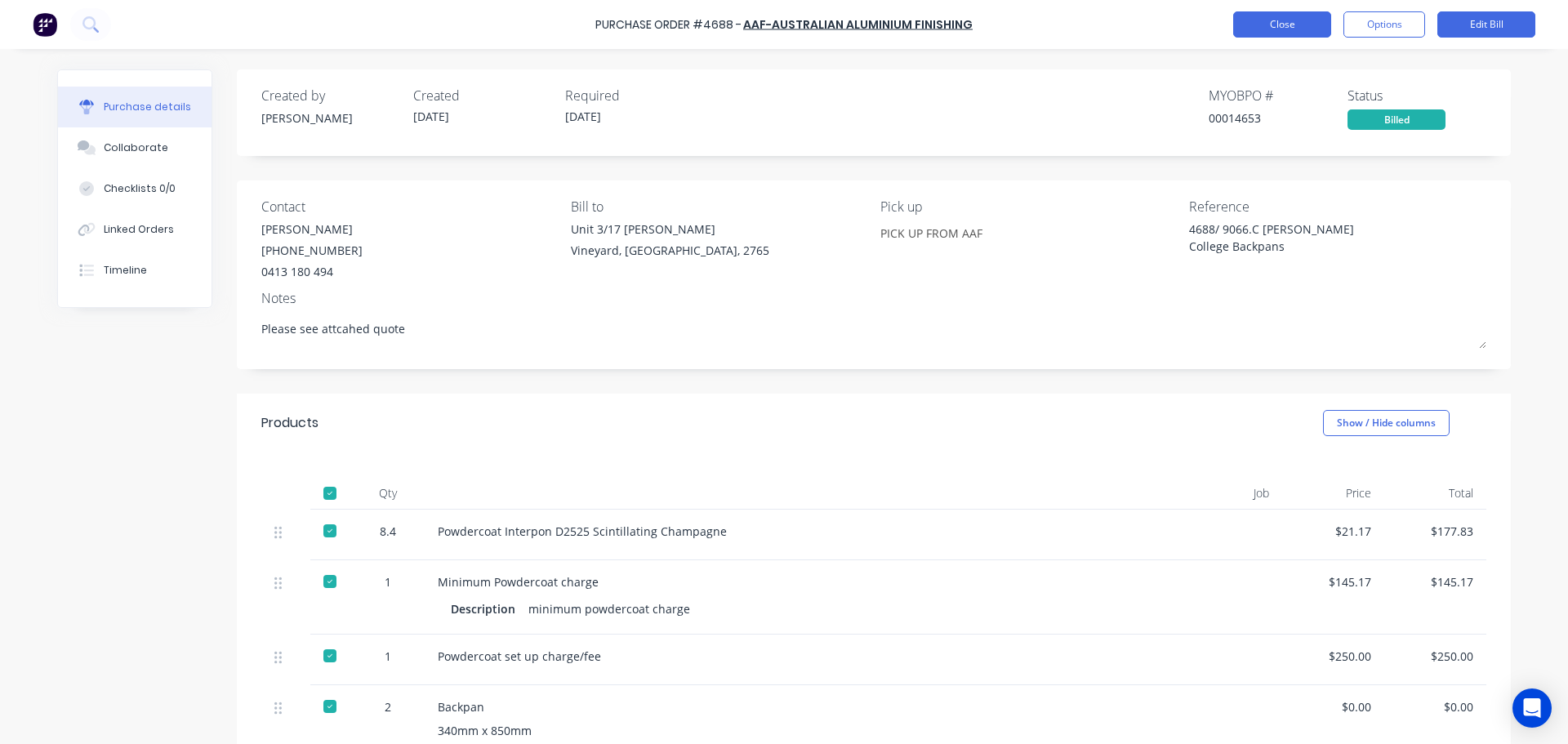
click at [1283, 17] on button "Close" at bounding box center [1281, 25] width 98 height 26
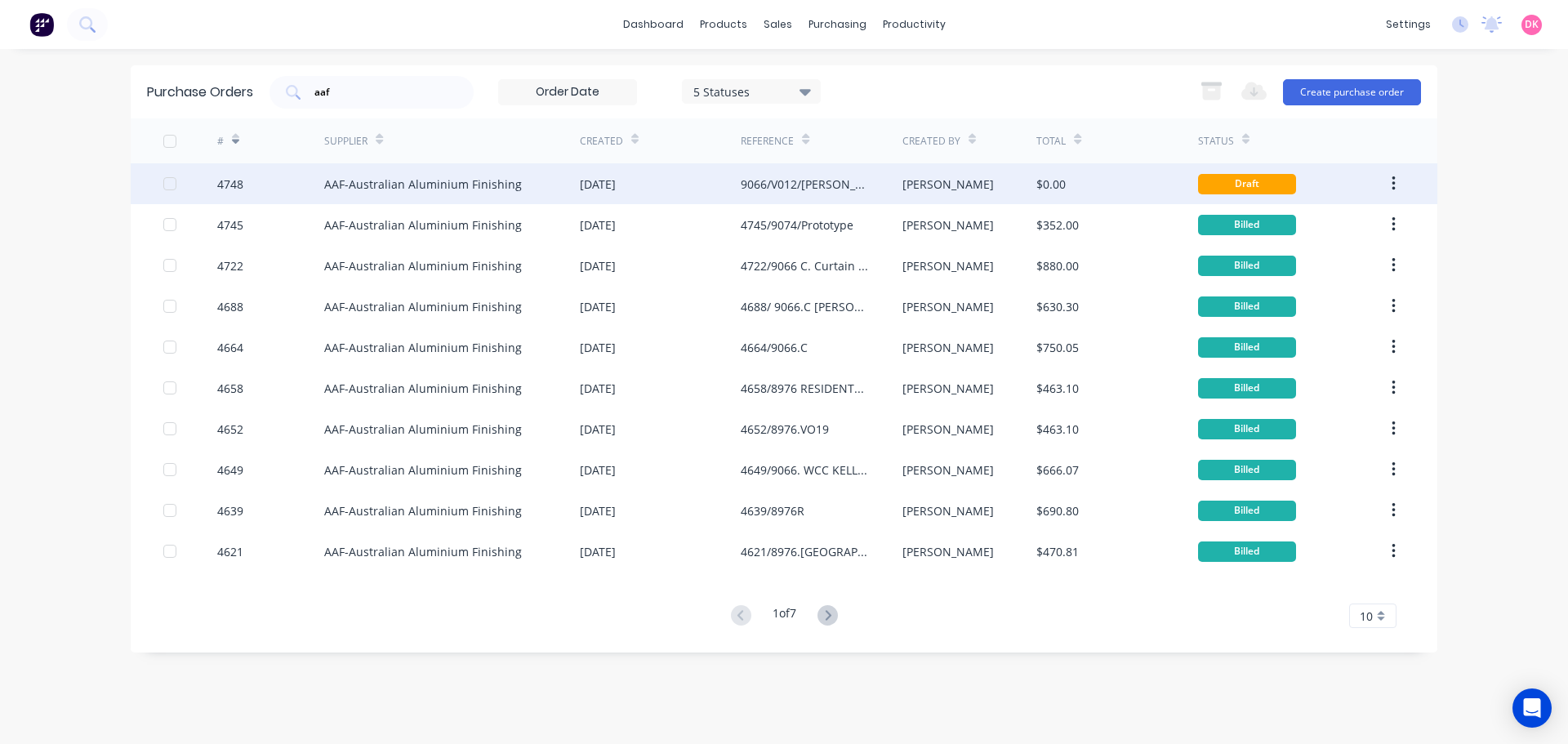
click at [842, 185] on div "9066/V012/Jasper Matt" at bounding box center [805, 184] width 128 height 17
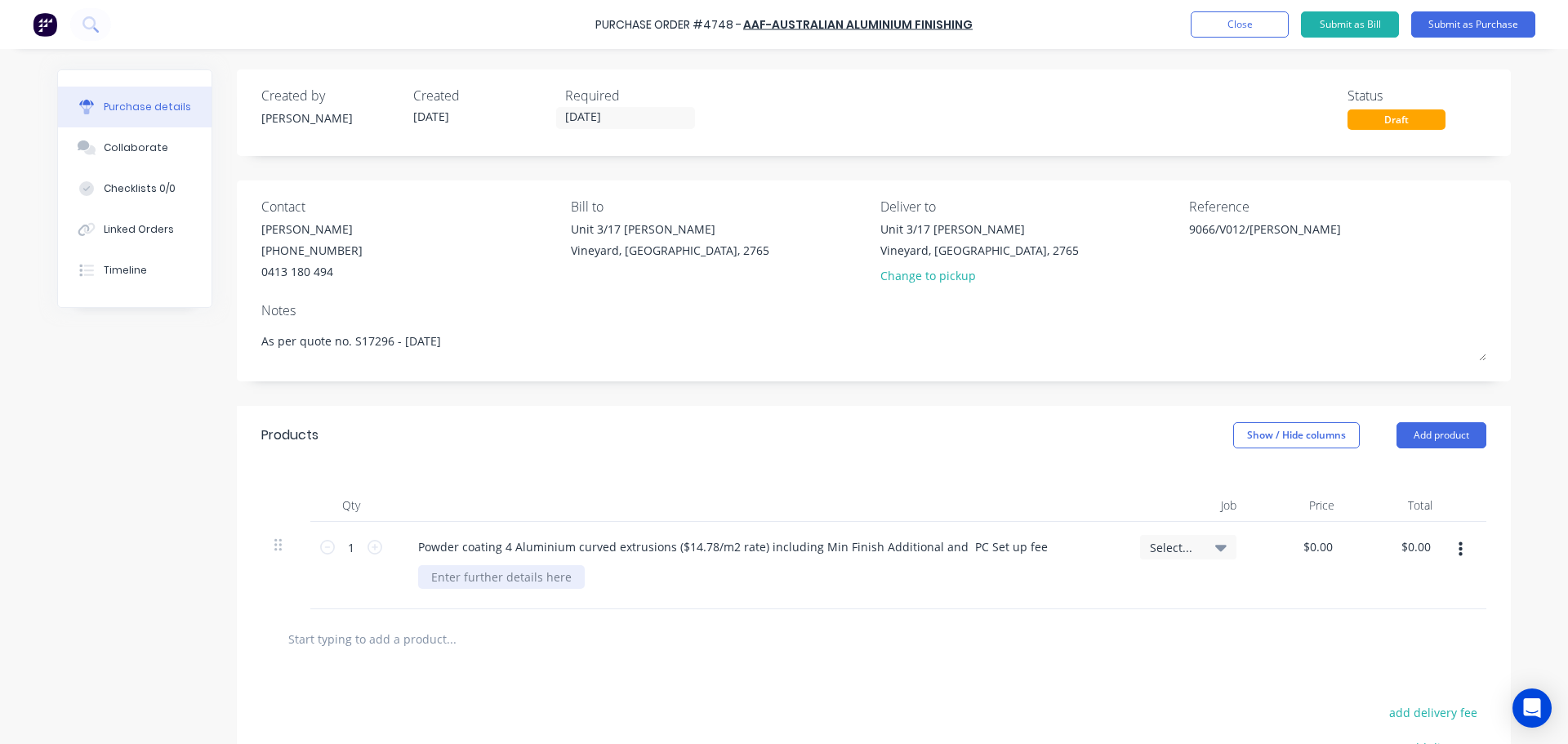
click at [479, 581] on div at bounding box center [501, 577] width 167 height 24
click at [1190, 228] on div "9066/V012/Jasper Matt" at bounding box center [1291, 240] width 205 height 41
type textarea "x"
click at [1190, 228] on div "9066/V012/Jasper Matt" at bounding box center [1291, 240] width 205 height 41
click at [1190, 226] on textarea "9066/V012/Jasper Matt" at bounding box center [1291, 238] width 205 height 37
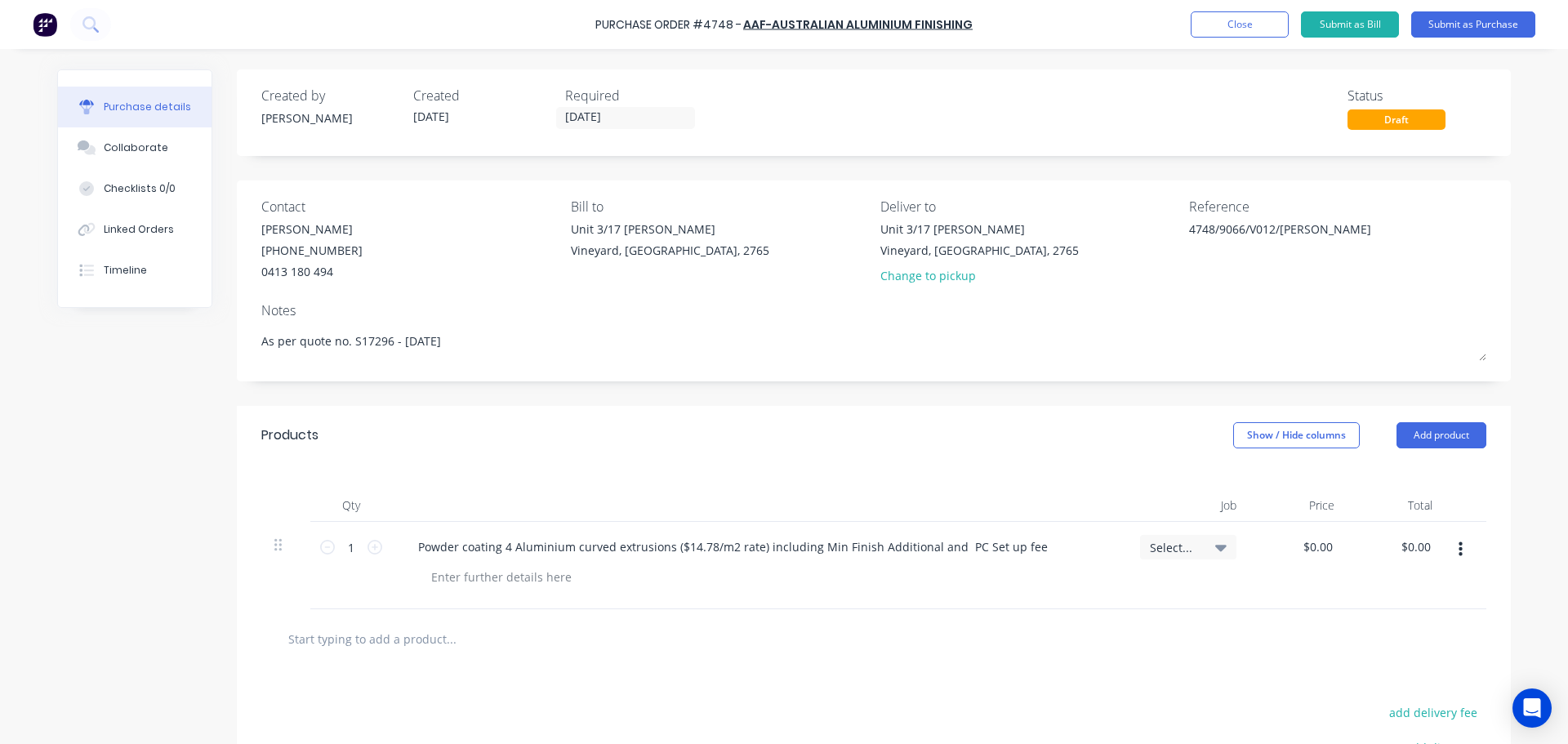
type textarea "4748/9066/V012/[PERSON_NAME]"
type textarea "x"
type textarea "4748/9066/V012/[PERSON_NAME]"
click at [1215, 553] on icon at bounding box center [1221, 547] width 12 height 18
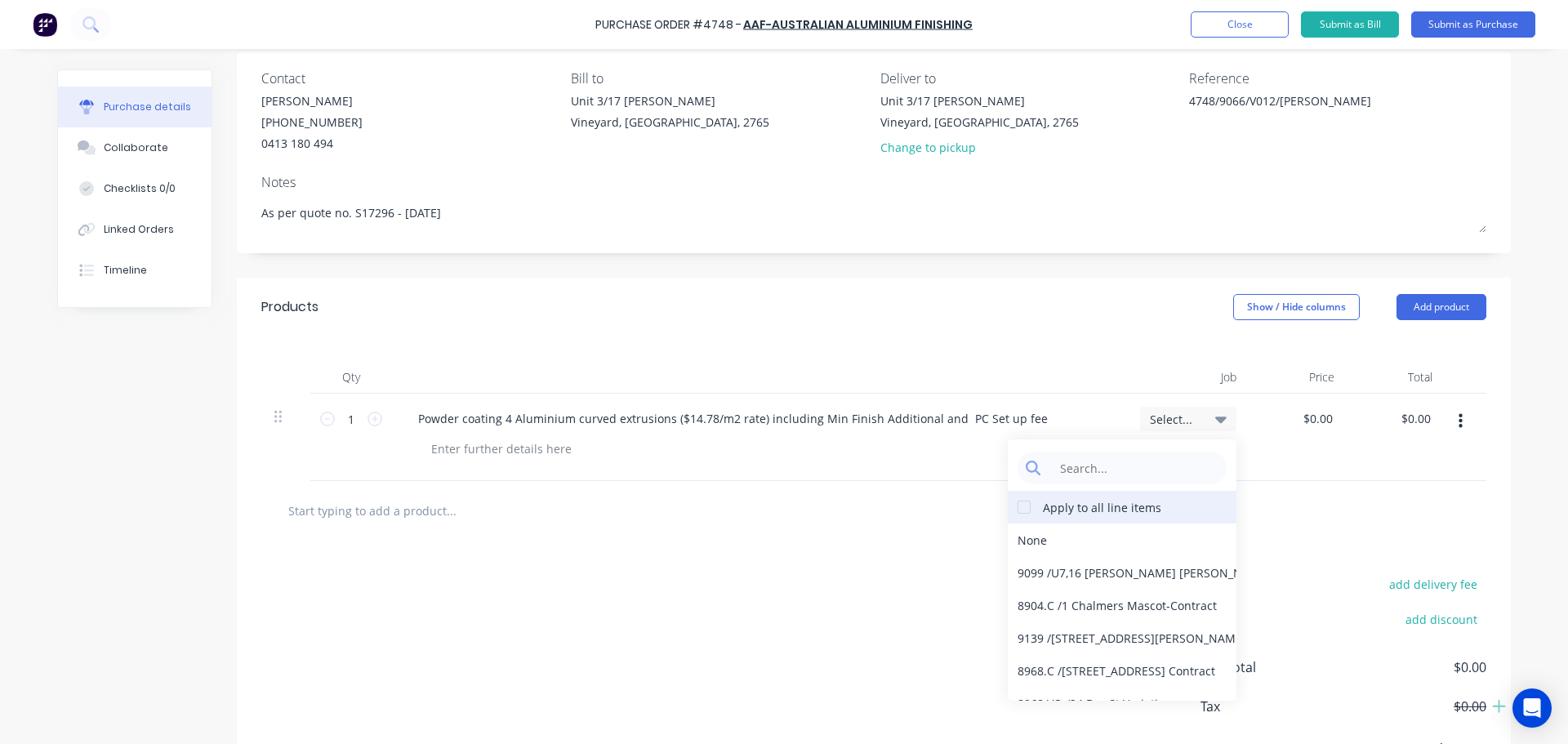
click at [1020, 506] on div at bounding box center [1024, 507] width 33 height 33
type textarea "x"
click at [1133, 466] on input at bounding box center [1134, 467] width 167 height 33
type input "9066"
type textarea "x"
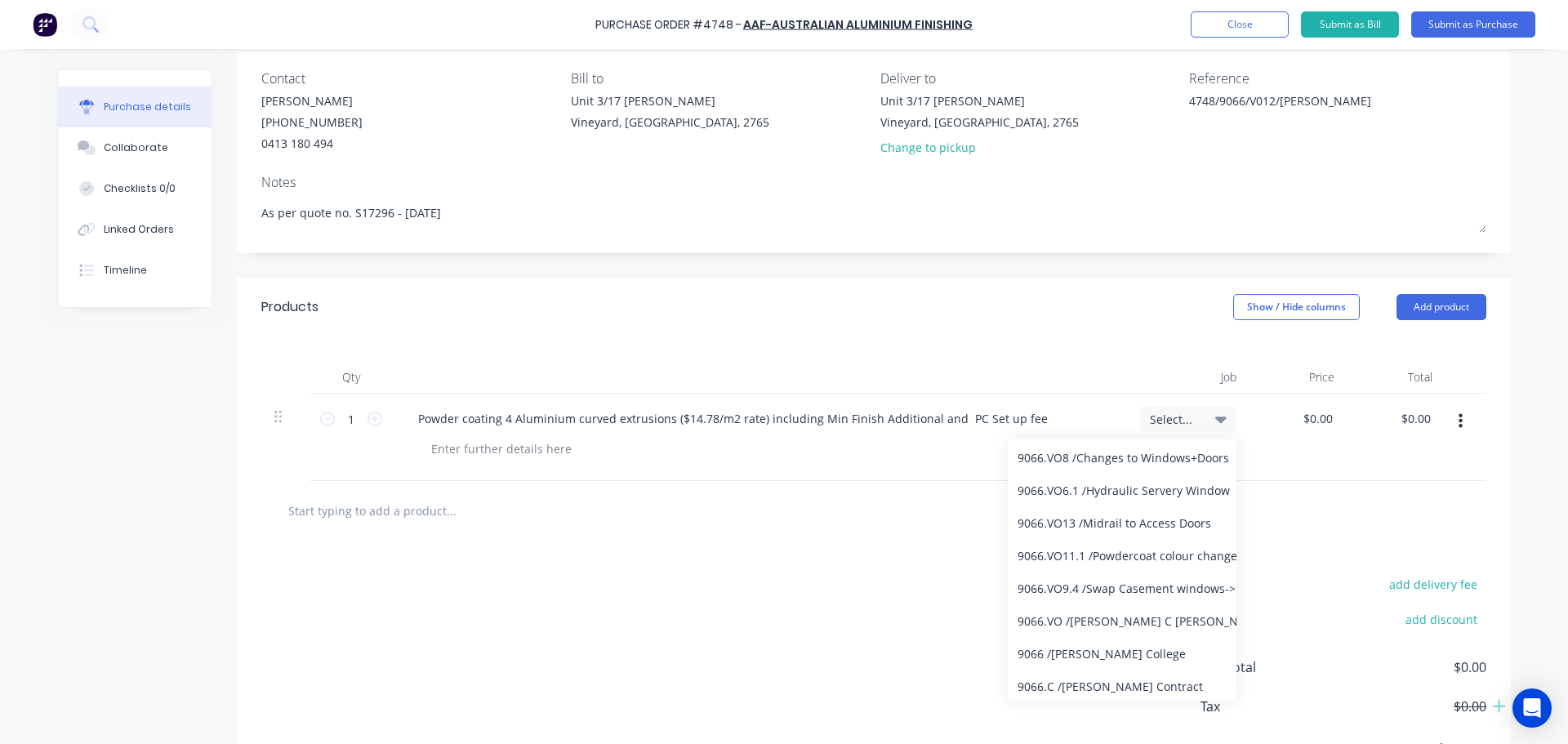
scroll to position [149, 0]
type input "9066"
click at [1134, 624] on div "9066.VO / William Clarke C VO's" at bounding box center [1121, 619] width 228 height 33
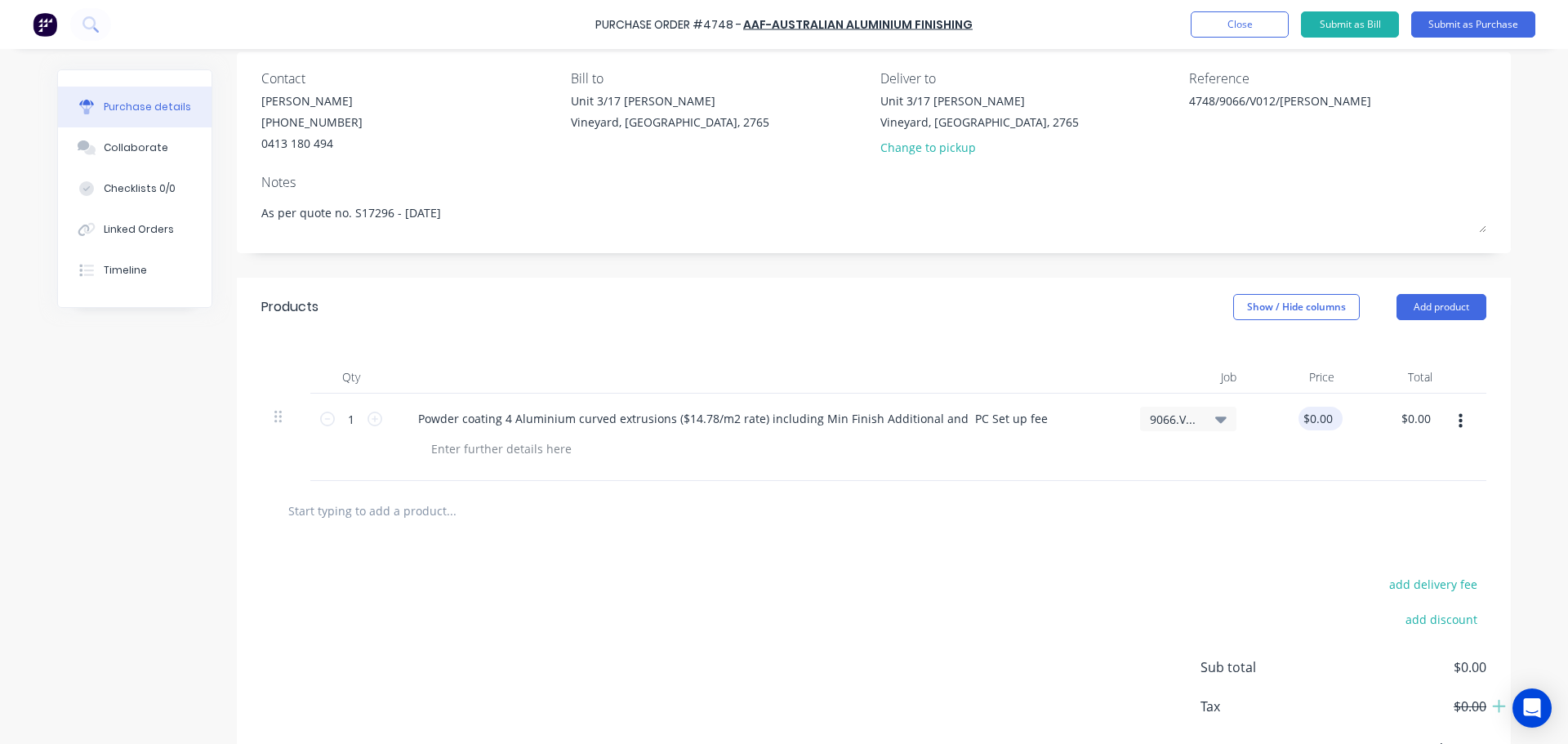
type textarea "x"
type input "0.00"
click at [1317, 422] on input "0.00" at bounding box center [1317, 419] width 38 height 24
type textarea "x"
click at [1317, 422] on input "0.00" at bounding box center [1320, 419] width 31 height 24
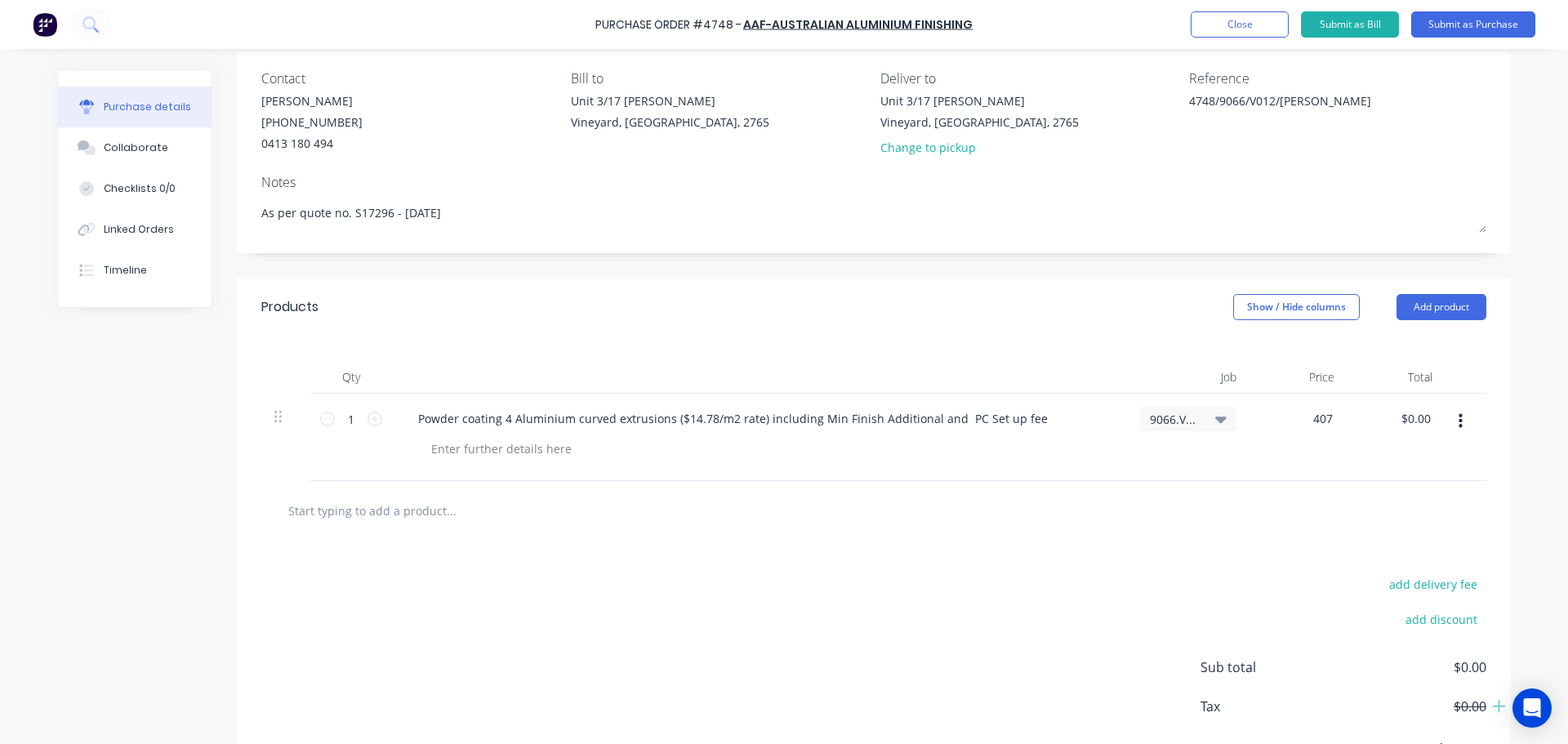
type input "407"
type textarea "x"
type input "$407.00"
click at [1072, 553] on div "add delivery fee add discount Sub total $0.00 Tax $0.00 Total $0.00" at bounding box center [874, 675] width 1275 height 269
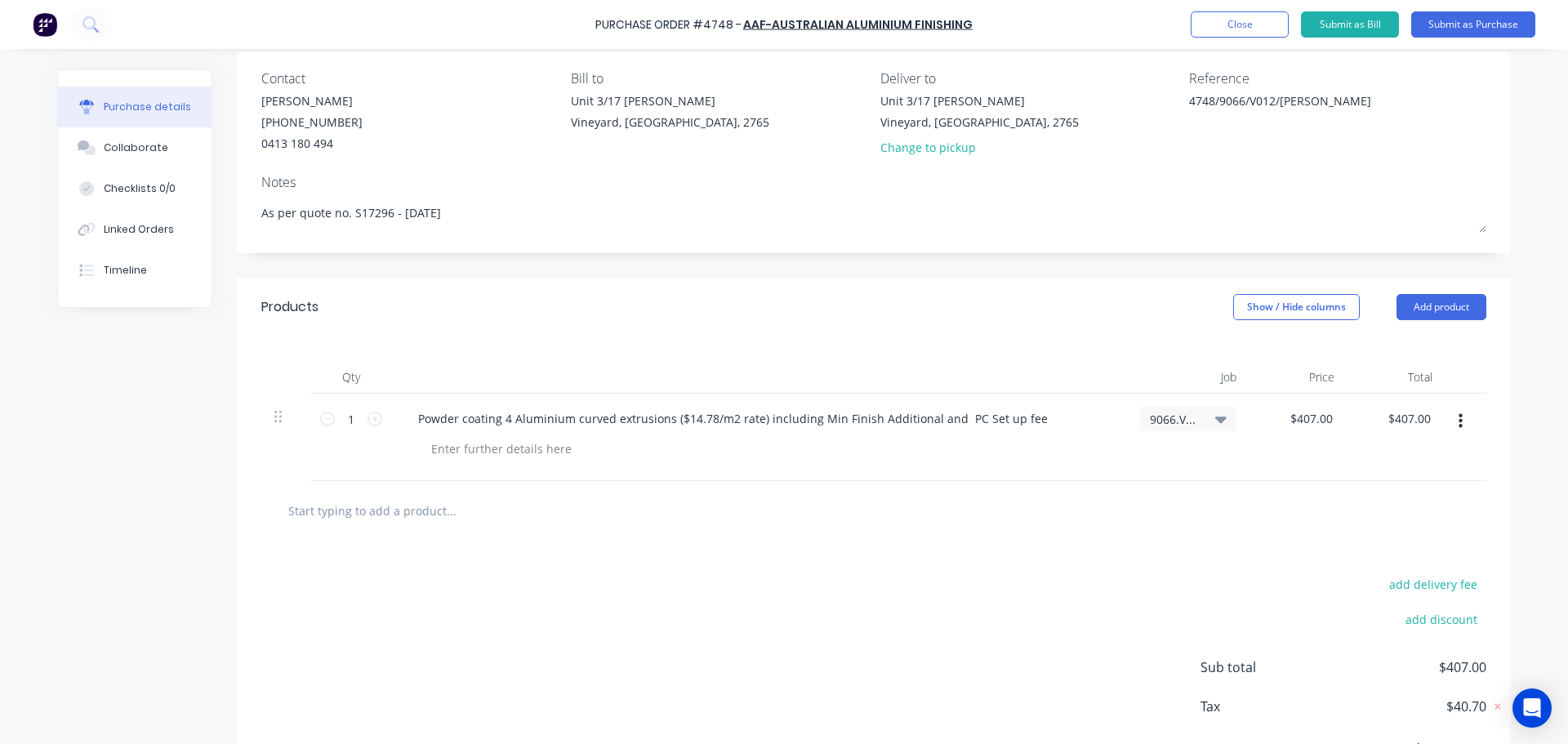
scroll to position [209, 0]
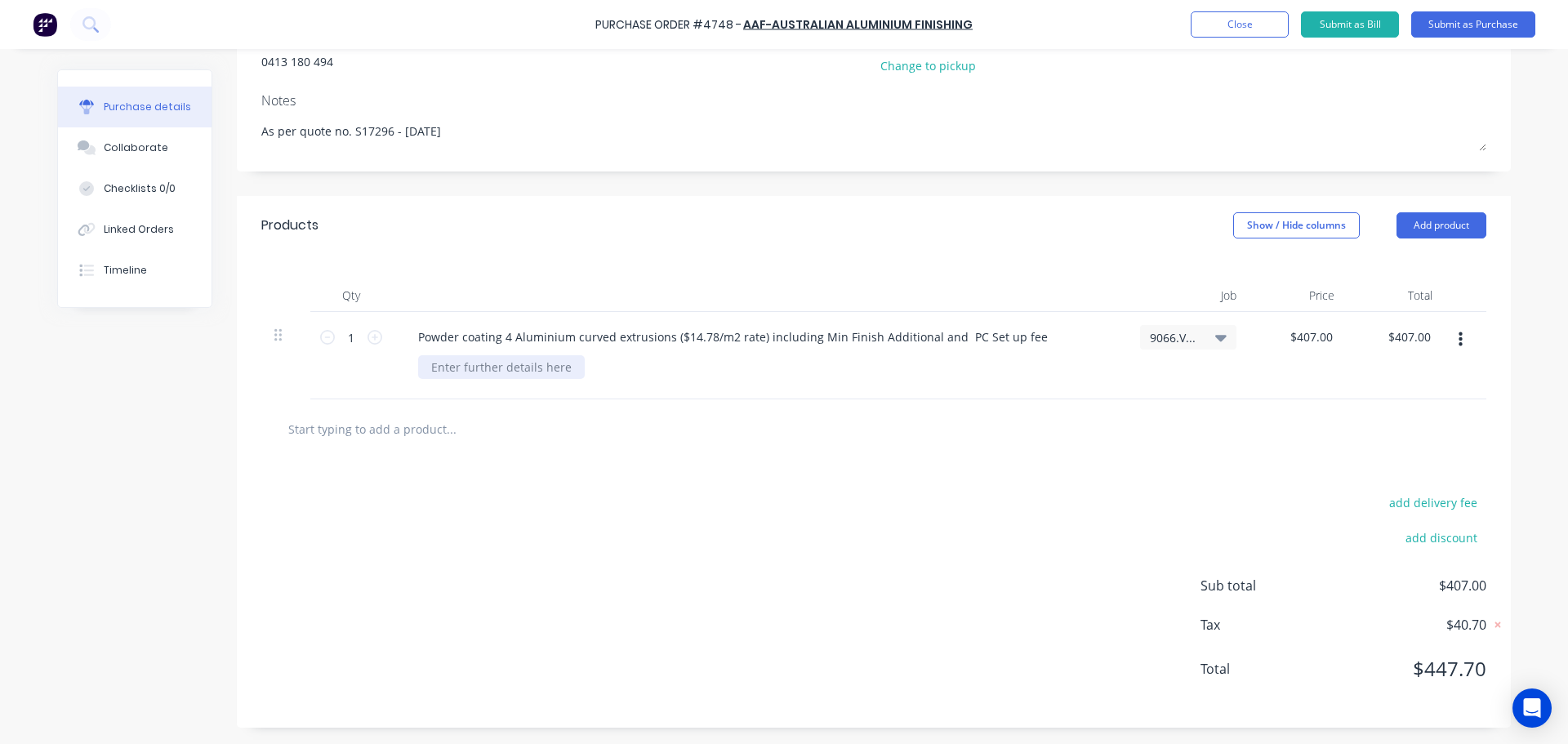
type textarea "x"
click at [505, 375] on div at bounding box center [501, 368] width 167 height 24
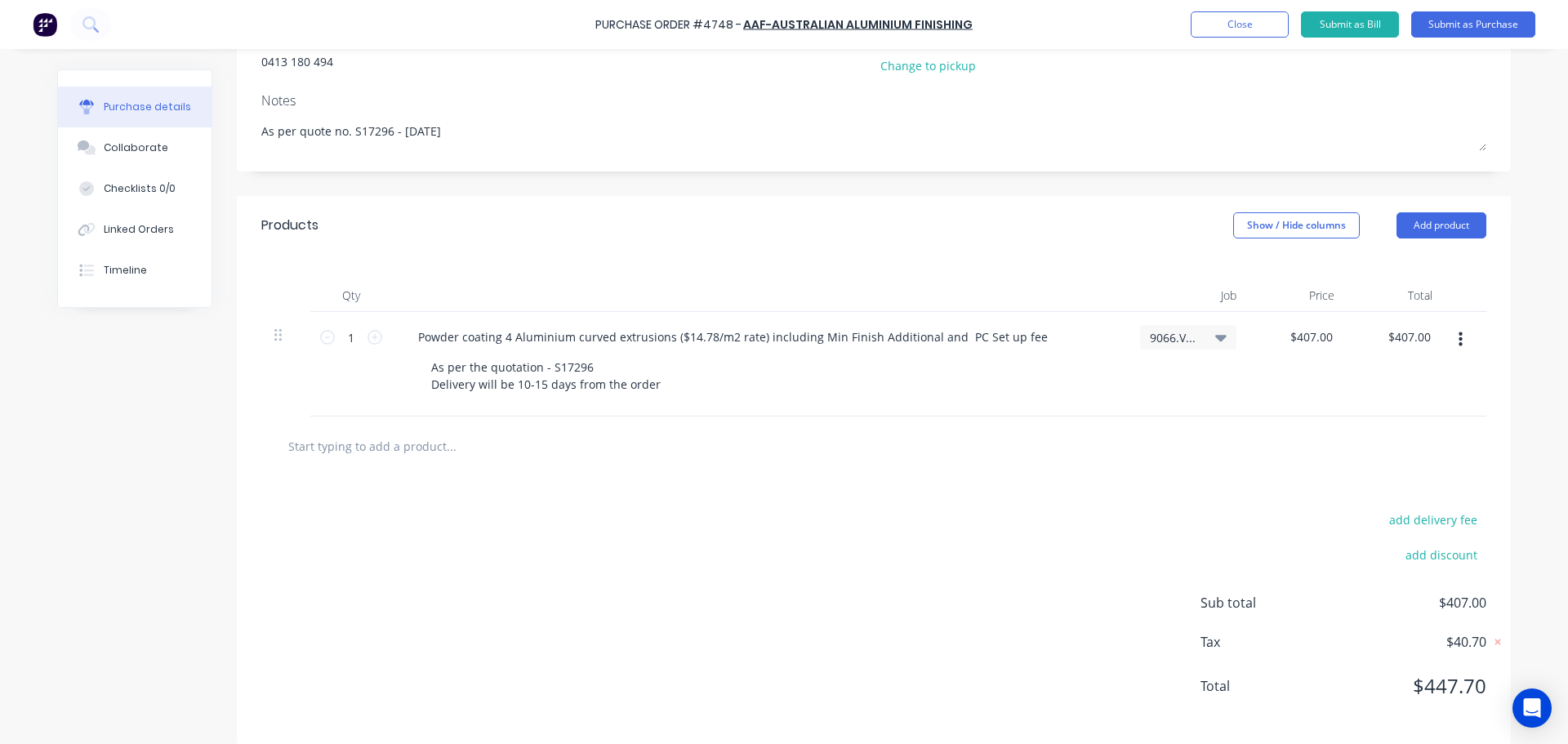
click at [788, 384] on div "As per the quotation - S17296 Delivery will be 10-15 days from the order" at bounding box center [766, 375] width 696 height 41
click at [653, 378] on div "As per the quotation - S17296 Delivery will be 10-15 days from the order" at bounding box center [545, 375] width 256 height 41
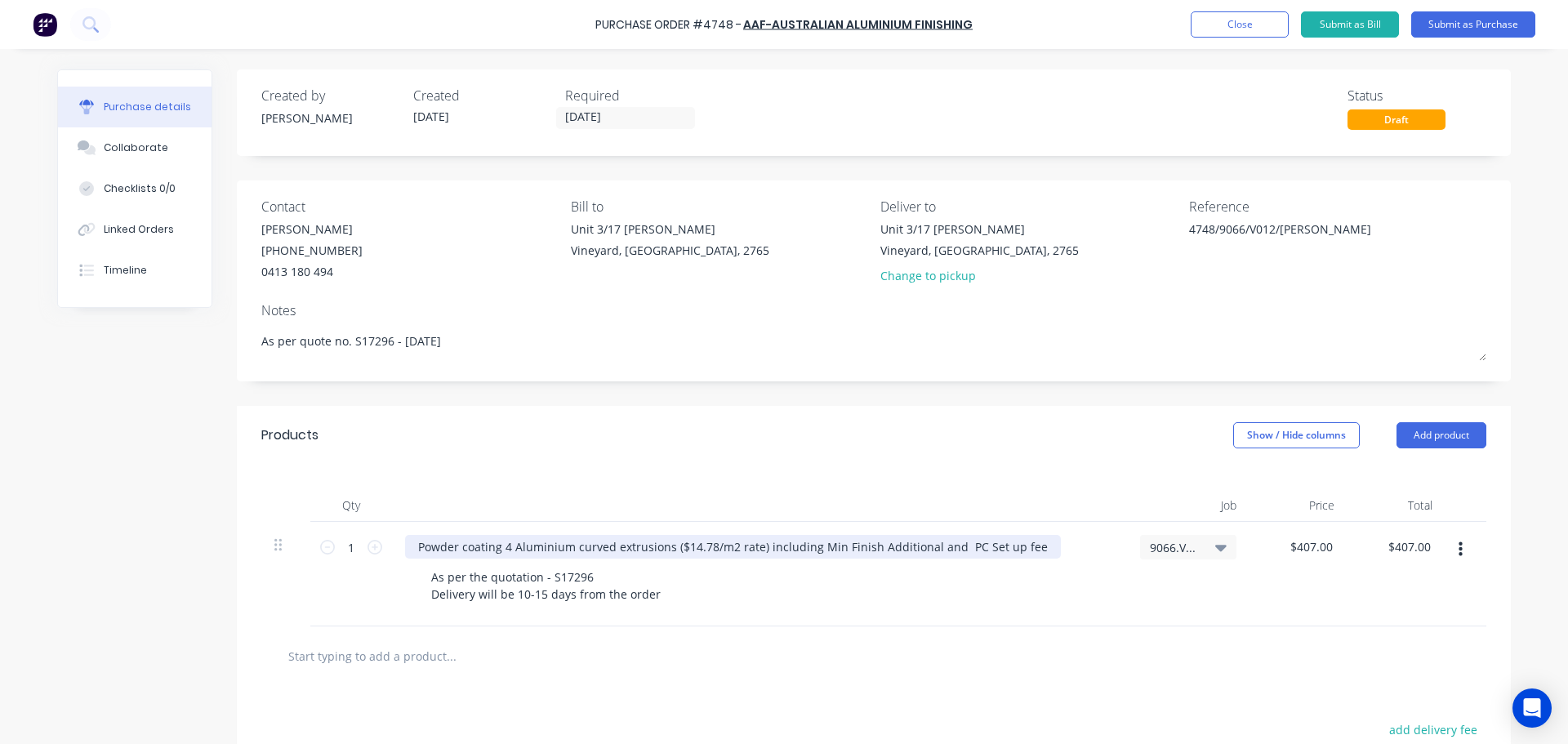
type textarea "x"
click at [505, 541] on div "Powder coating 4 Aluminium curved extrusions ($14.78/m2 rate) including Min Fin…" at bounding box center [733, 546] width 656 height 24
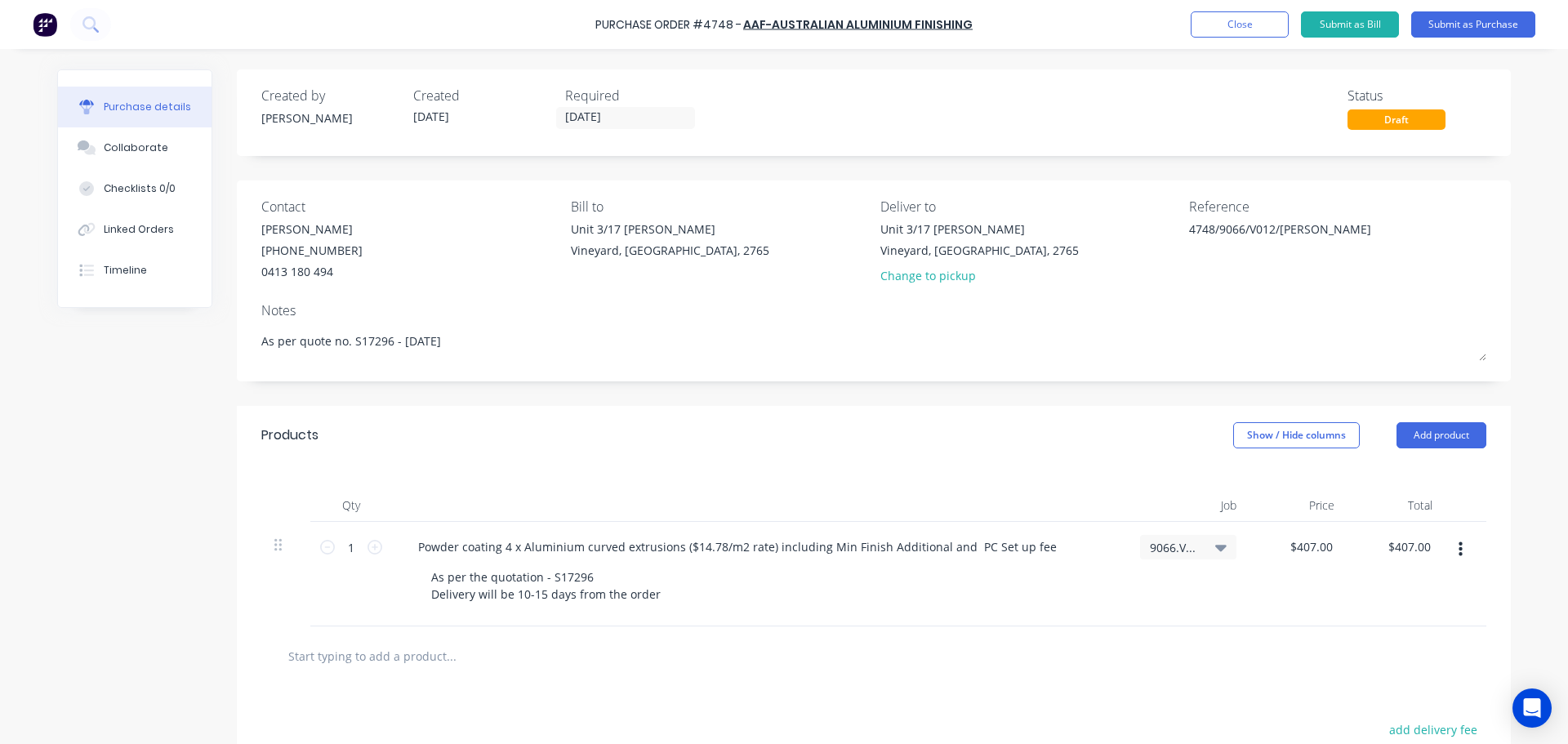
click at [846, 590] on div "As per the quotation - S17296 Delivery will be 10-15 days from the order" at bounding box center [766, 585] width 696 height 41
click at [143, 132] on button "Collaborate" at bounding box center [134, 147] width 153 height 41
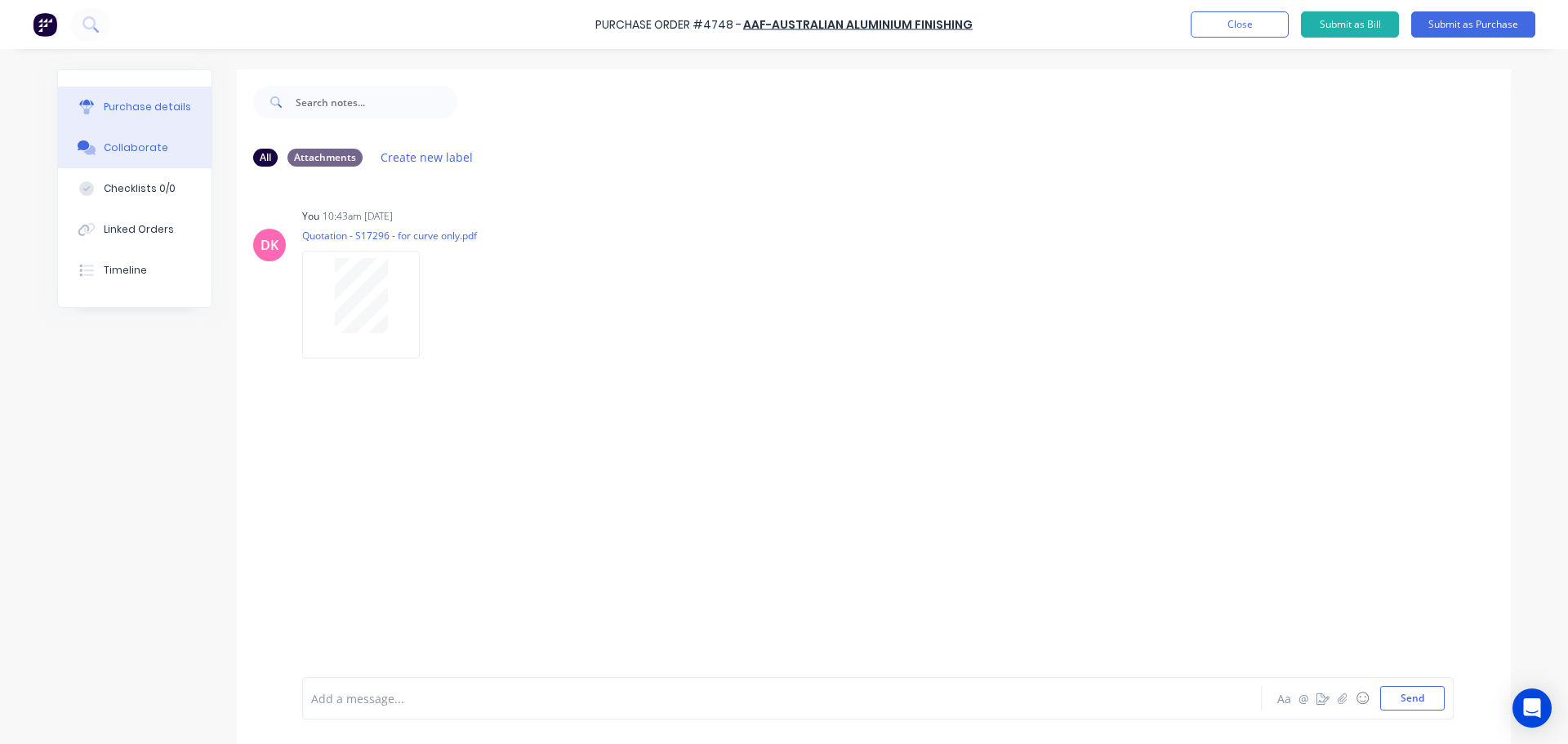
click at [135, 116] on button "Purchase details" at bounding box center [134, 107] width 153 height 41
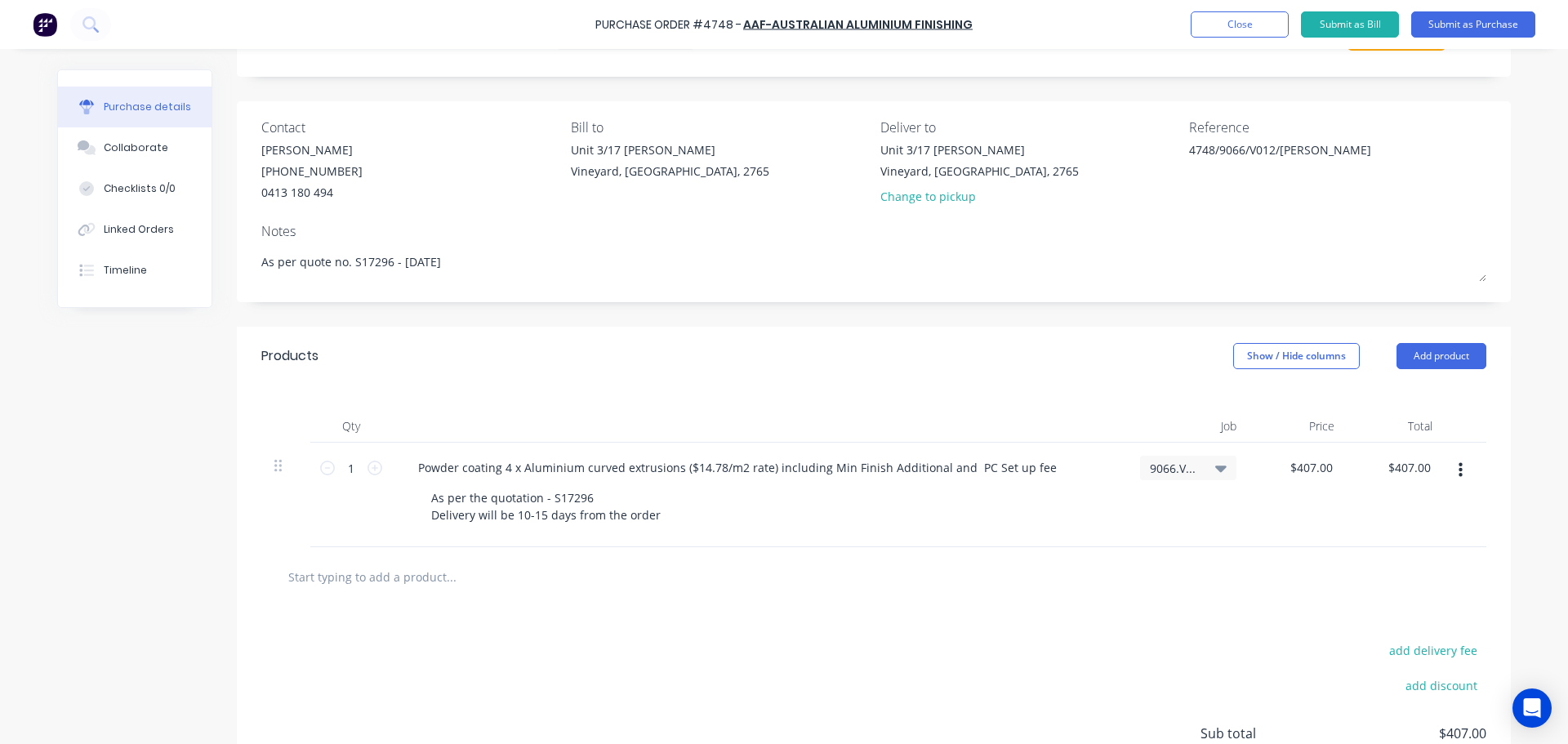
scroll to position [227, 0]
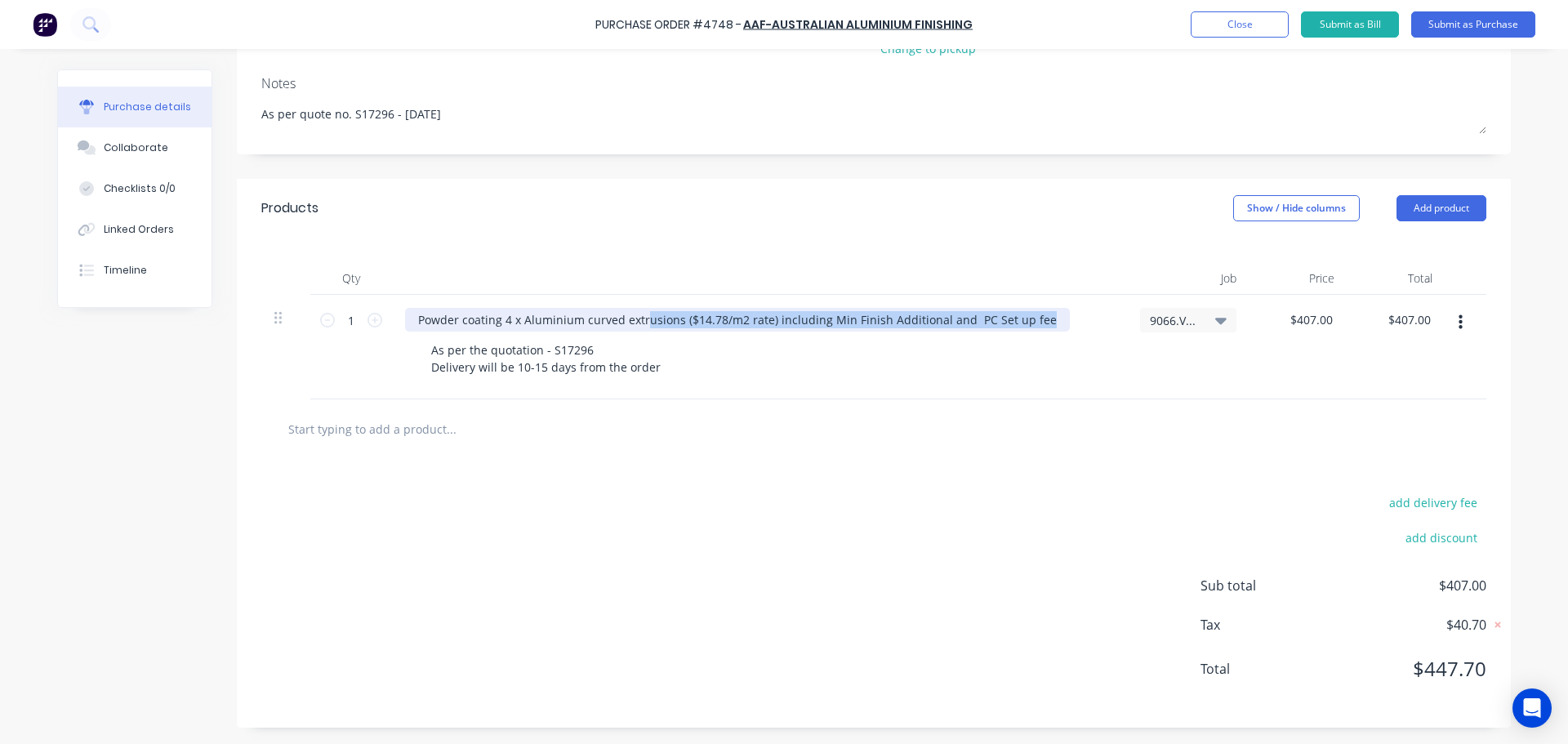
drag, startPoint x: 640, startPoint y: 323, endPoint x: 1062, endPoint y: 348, distance: 422.7
click at [1062, 348] on div "Powder coating 4 x Aluminium curved extrusions ($14.78/m2 rate) including Min F…" at bounding box center [760, 347] width 735 height 105
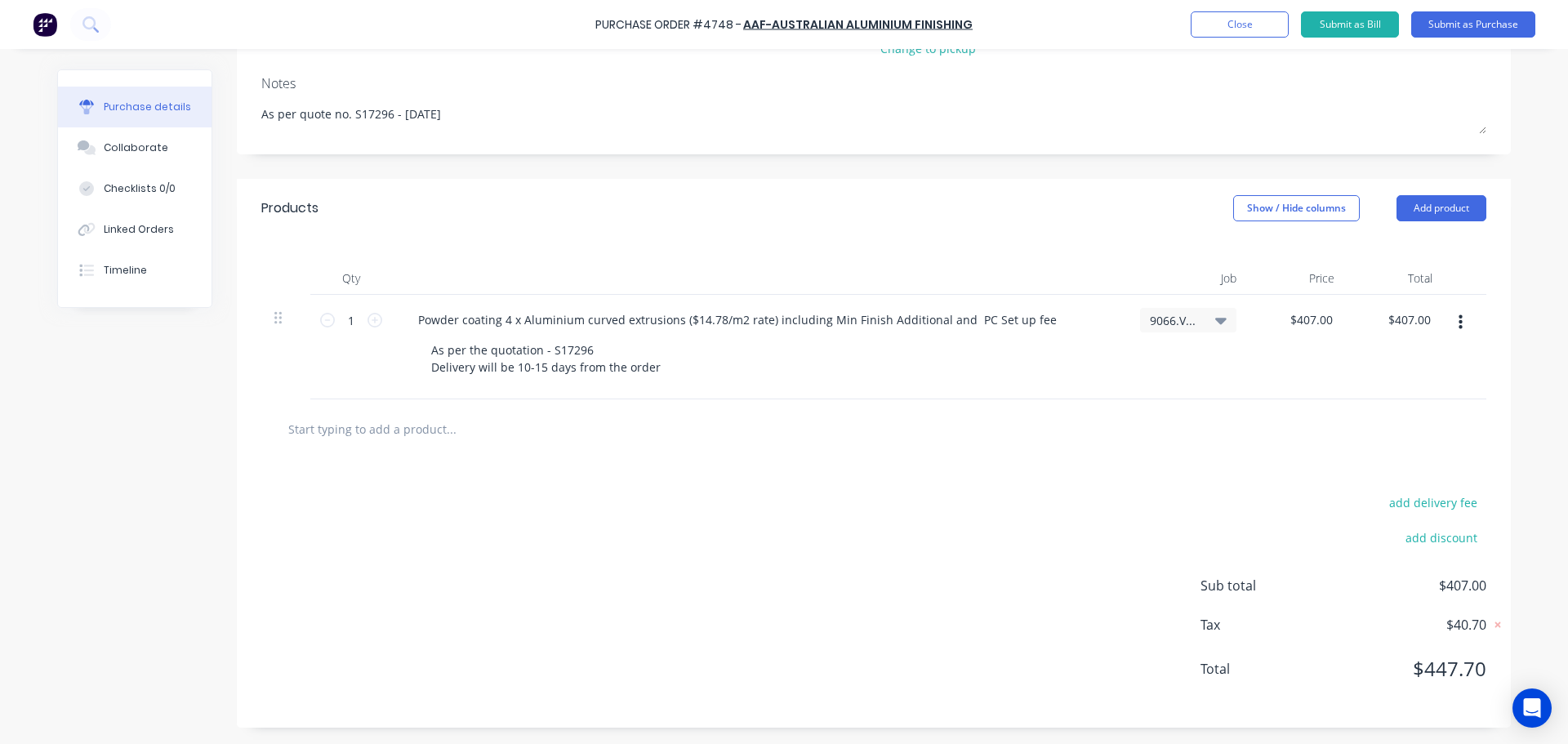
click at [830, 352] on div "As per the quotation - S17296 Delivery will be 10-15 days from the order" at bounding box center [766, 358] width 696 height 41
click at [1482, 29] on button "Submit as Purchase" at bounding box center [1473, 25] width 124 height 26
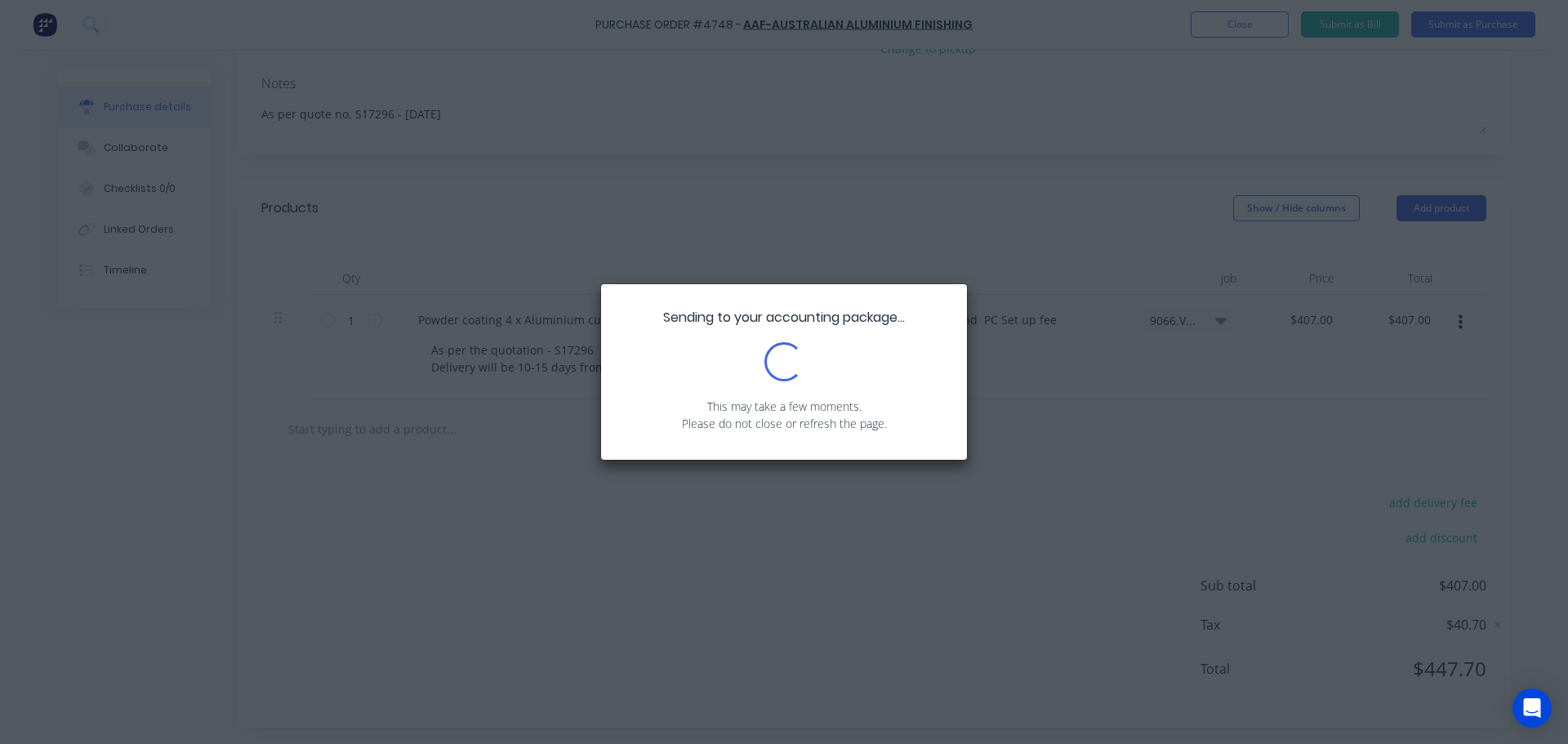
scroll to position [0, 0]
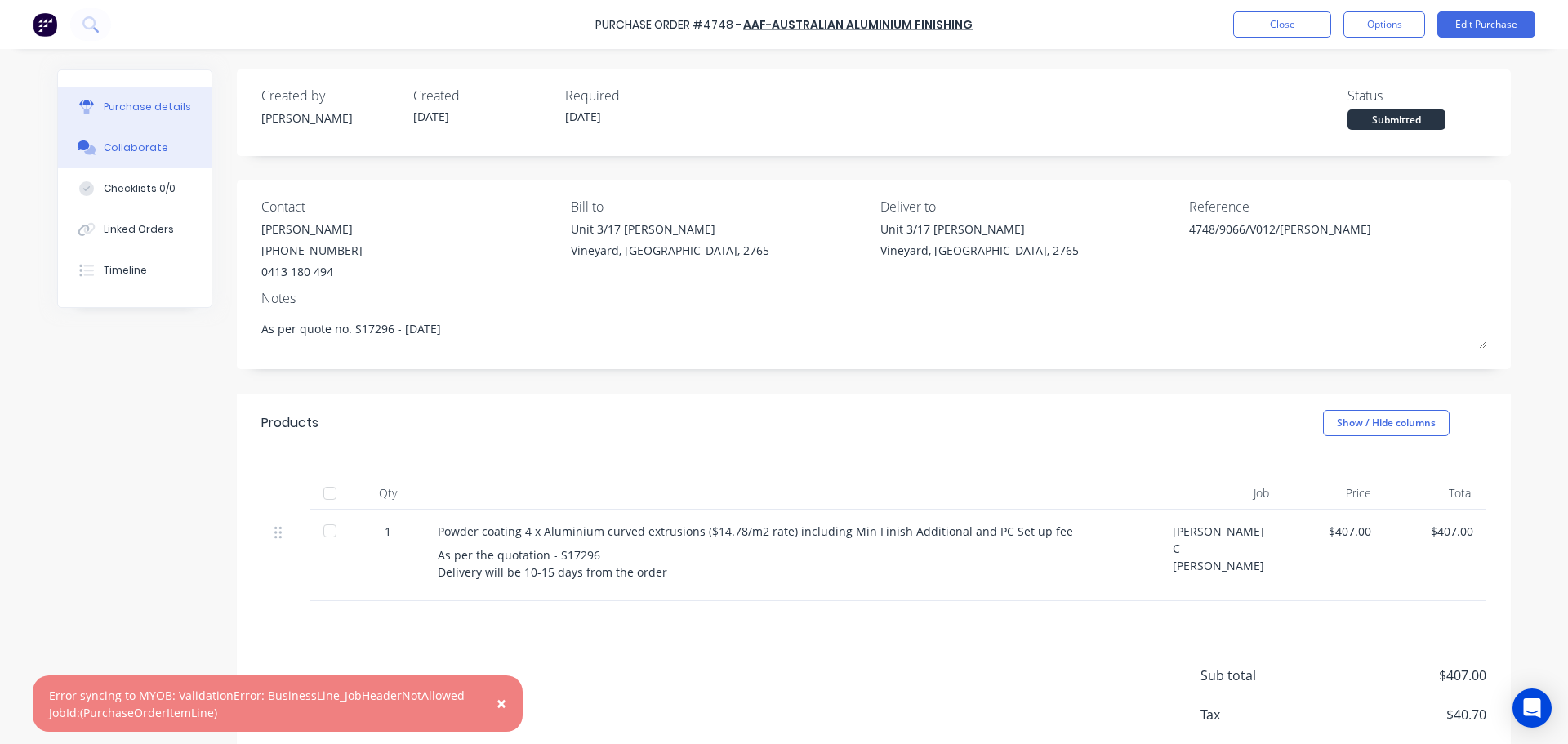
click at [79, 143] on icon at bounding box center [84, 145] width 12 height 10
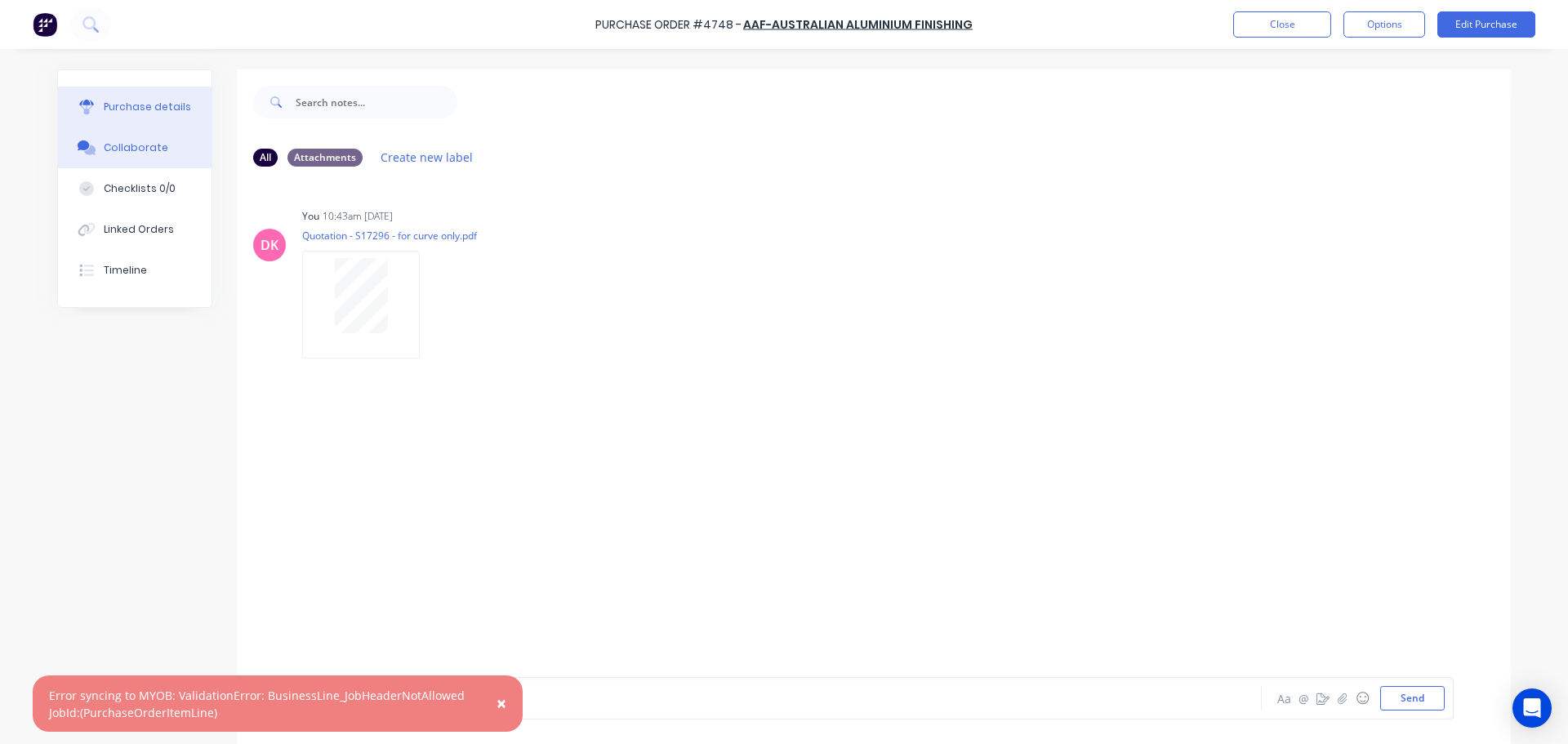
click at [124, 101] on div "Purchase details" at bounding box center [147, 107] width 87 height 15
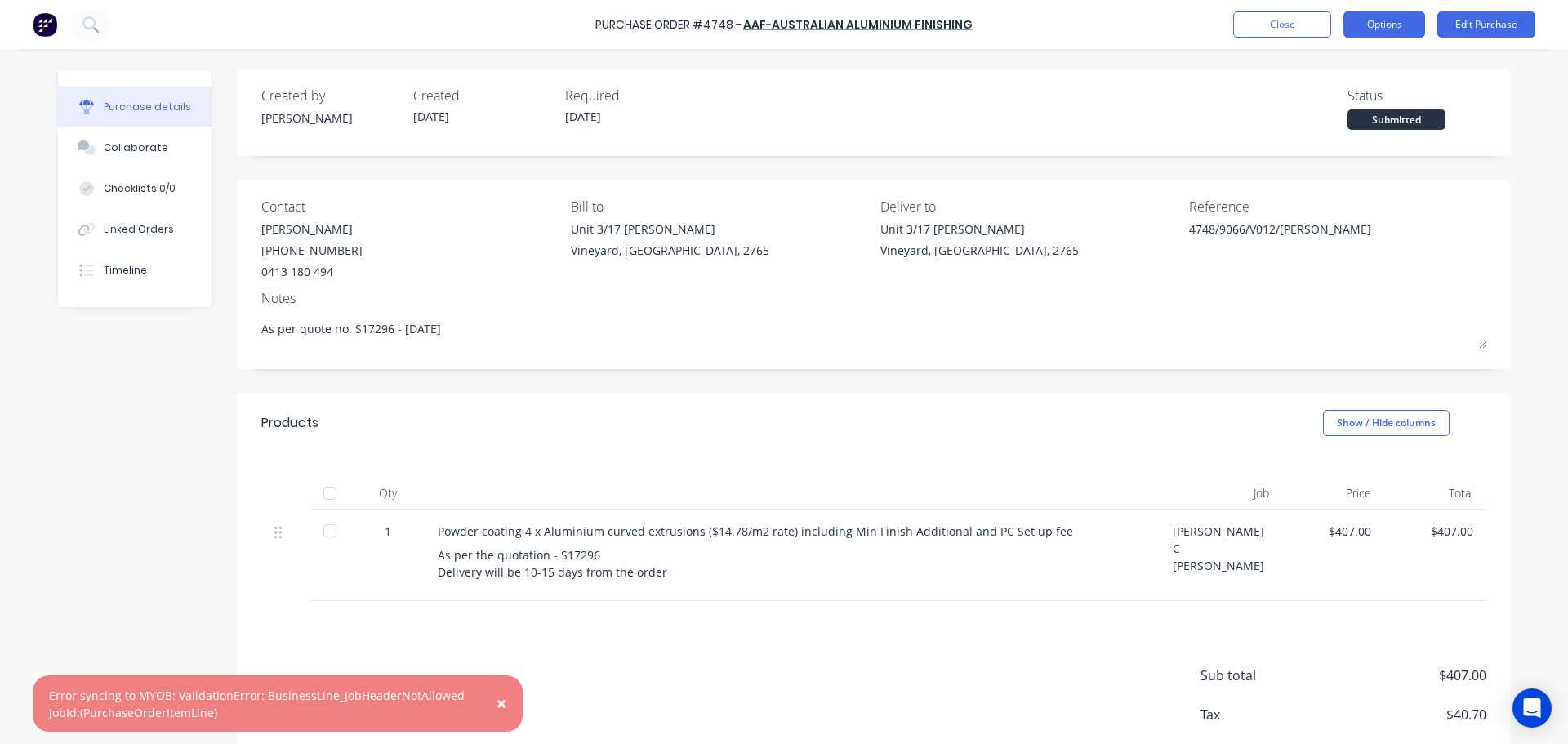
click at [1384, 19] on button "Options" at bounding box center [1384, 25] width 82 height 26
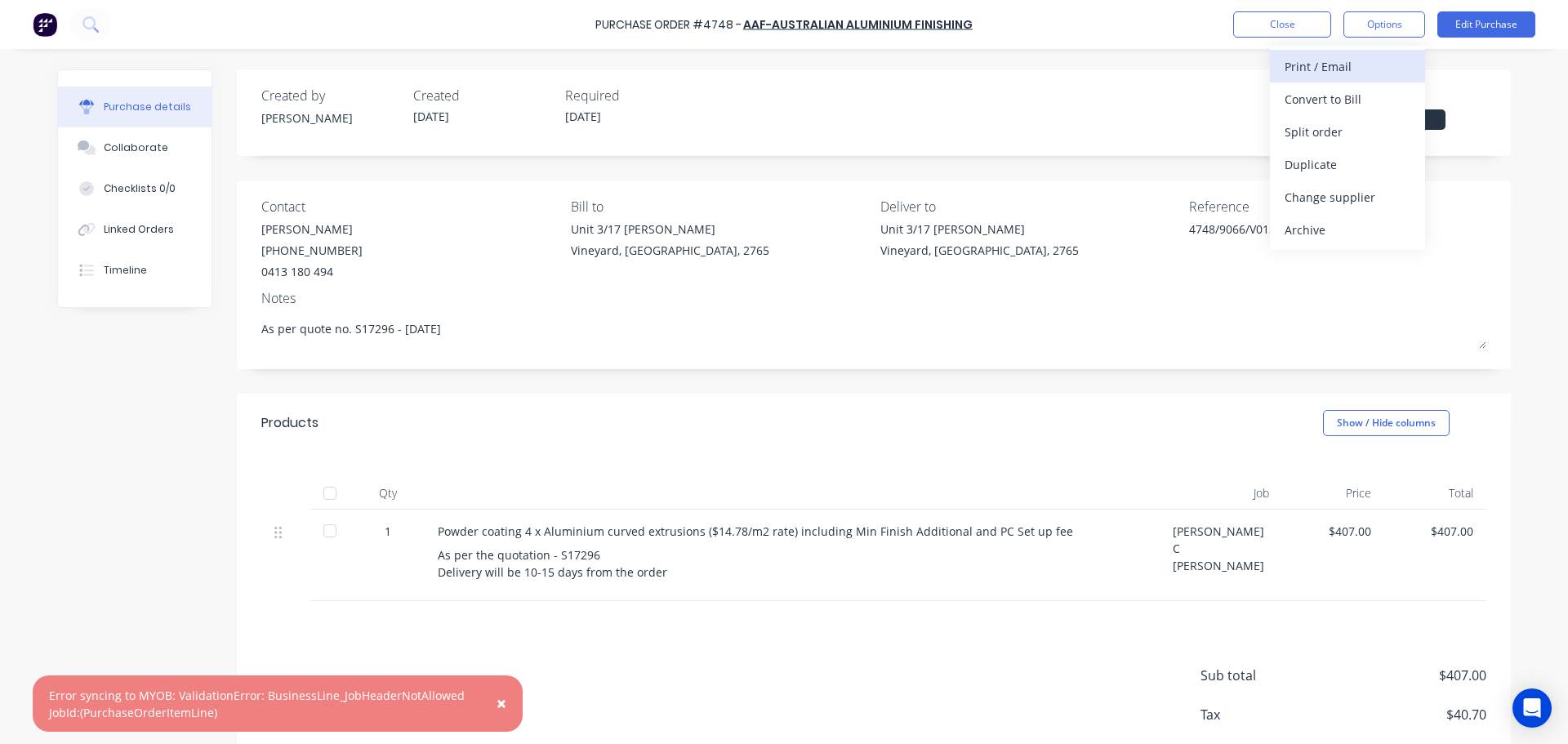
click at [1353, 63] on div "Print / Email" at bounding box center [1347, 66] width 125 height 24
click at [1345, 94] on div "With pricing" at bounding box center [1347, 99] width 125 height 24
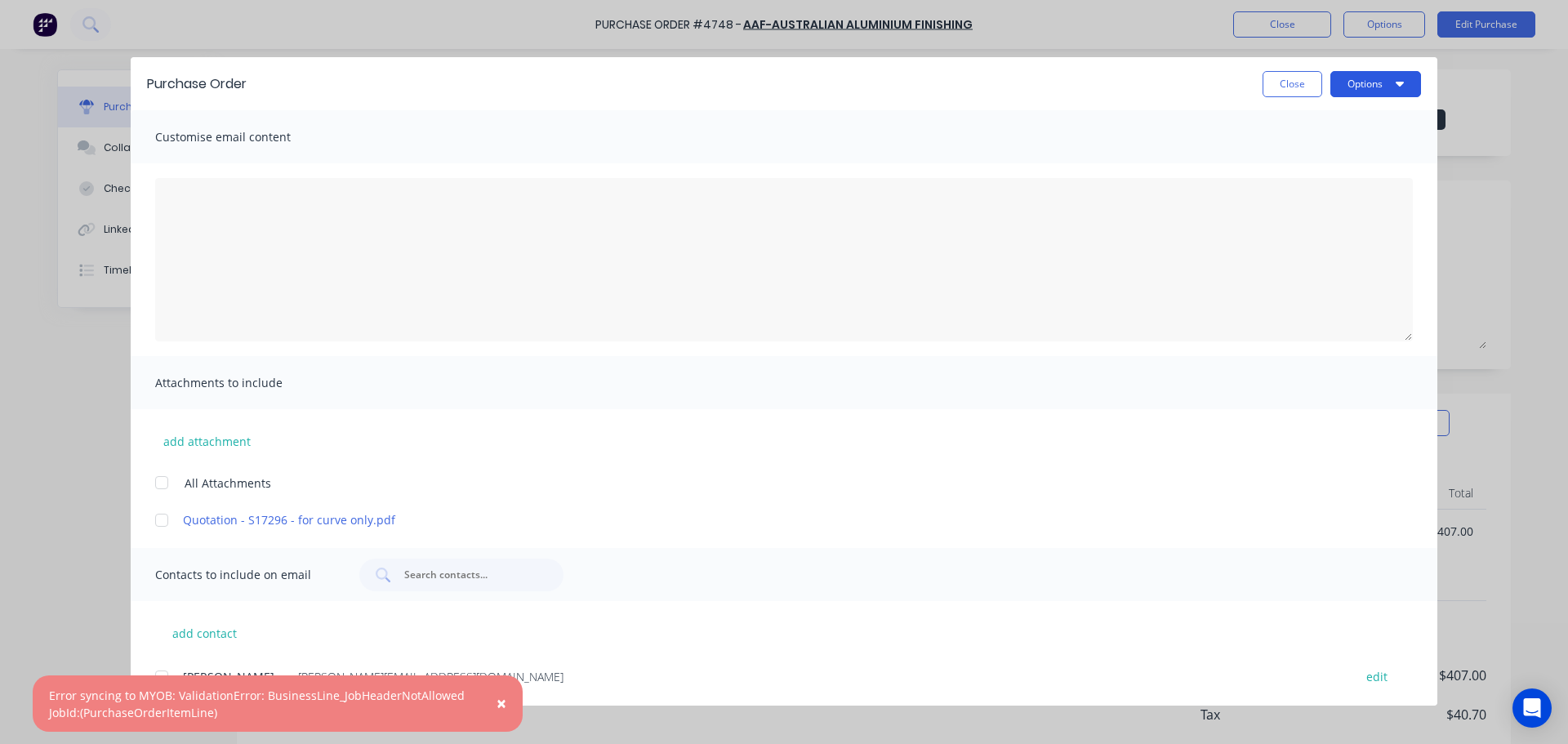
click at [1383, 81] on button "Options" at bounding box center [1376, 84] width 91 height 26
click at [159, 521] on div at bounding box center [161, 520] width 33 height 33
click at [1380, 90] on button "Options" at bounding box center [1376, 84] width 91 height 26
click at [1338, 148] on div "Print" at bounding box center [1343, 158] width 125 height 24
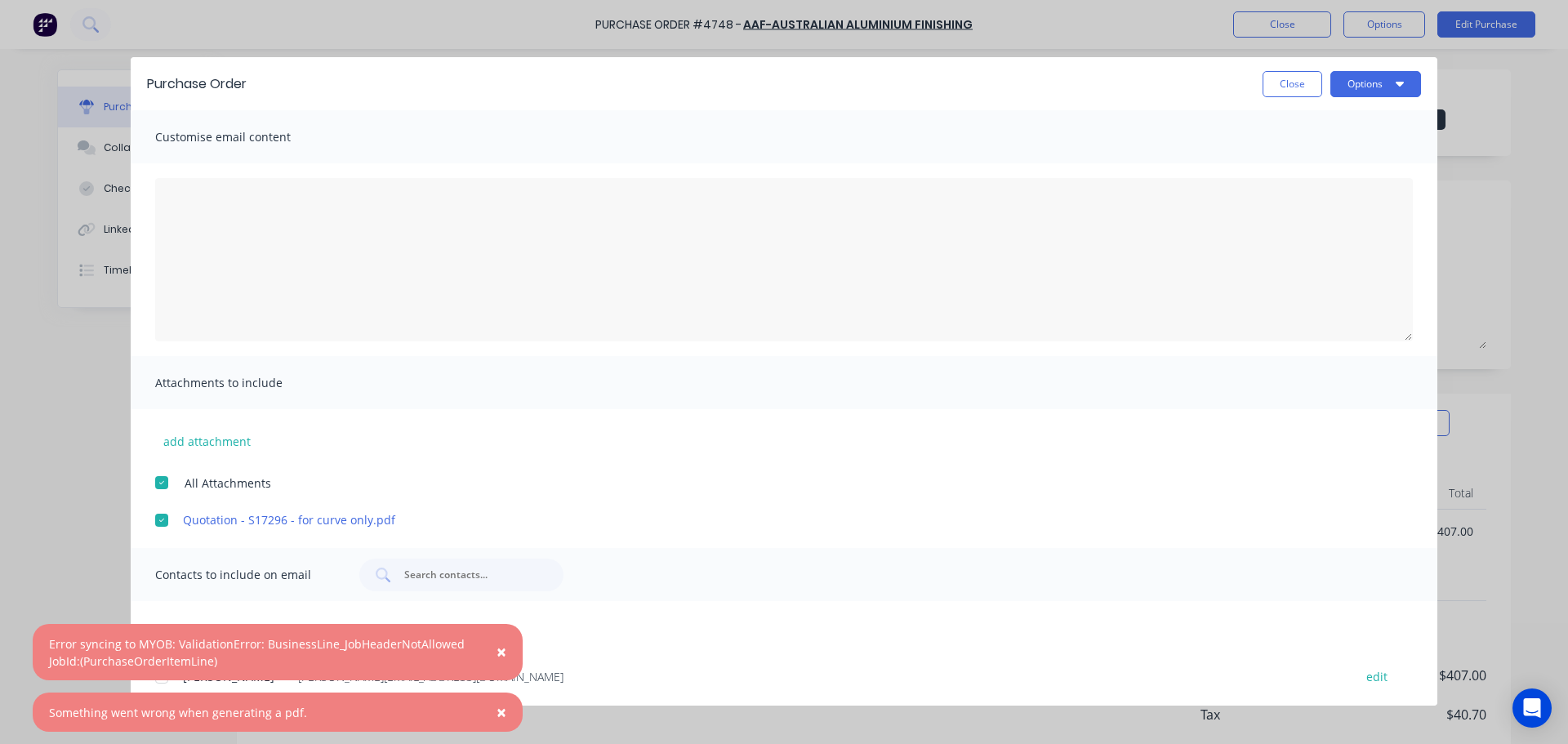
click at [505, 713] on span "×" at bounding box center [502, 711] width 10 height 23
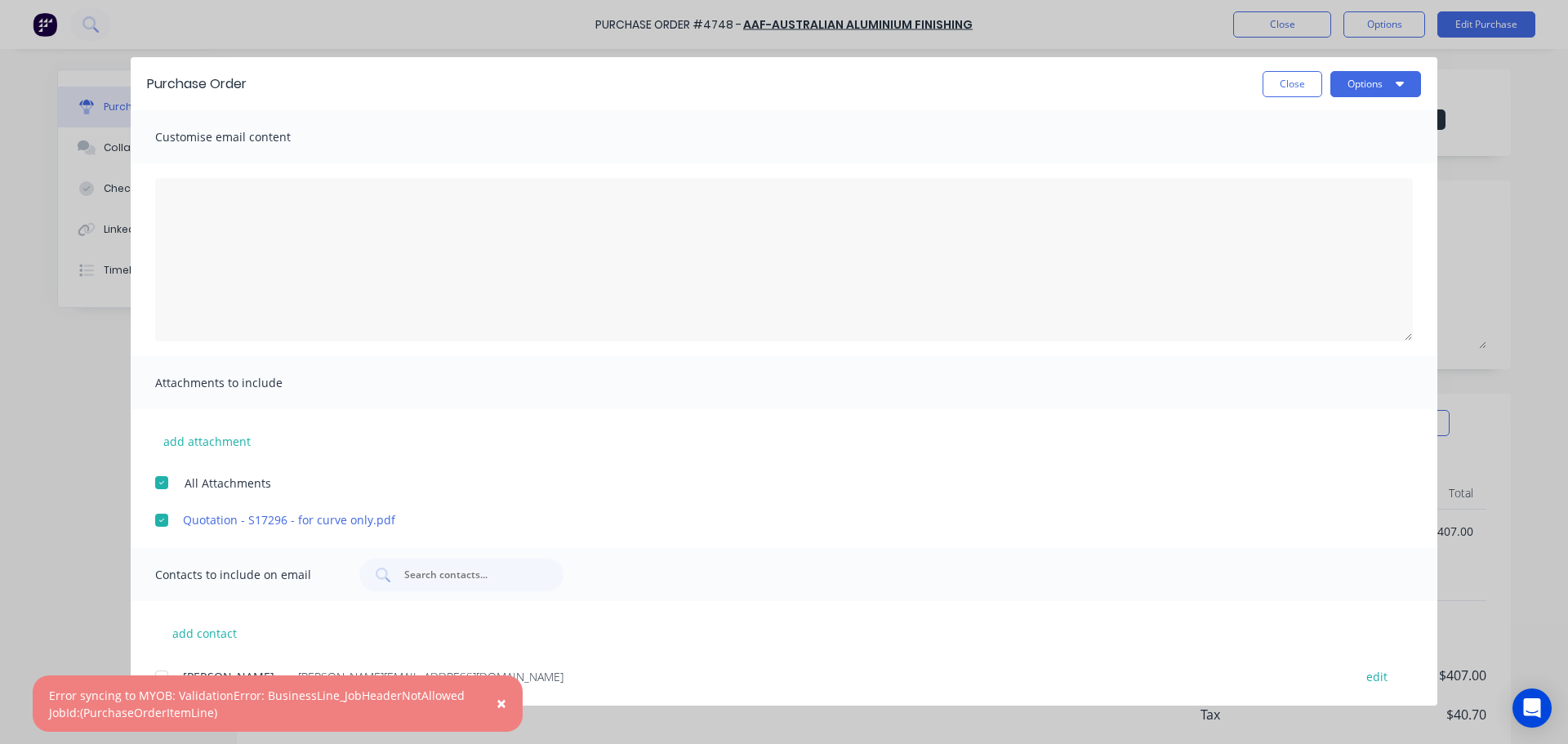
click at [502, 703] on span "×" at bounding box center [502, 703] width 10 height 23
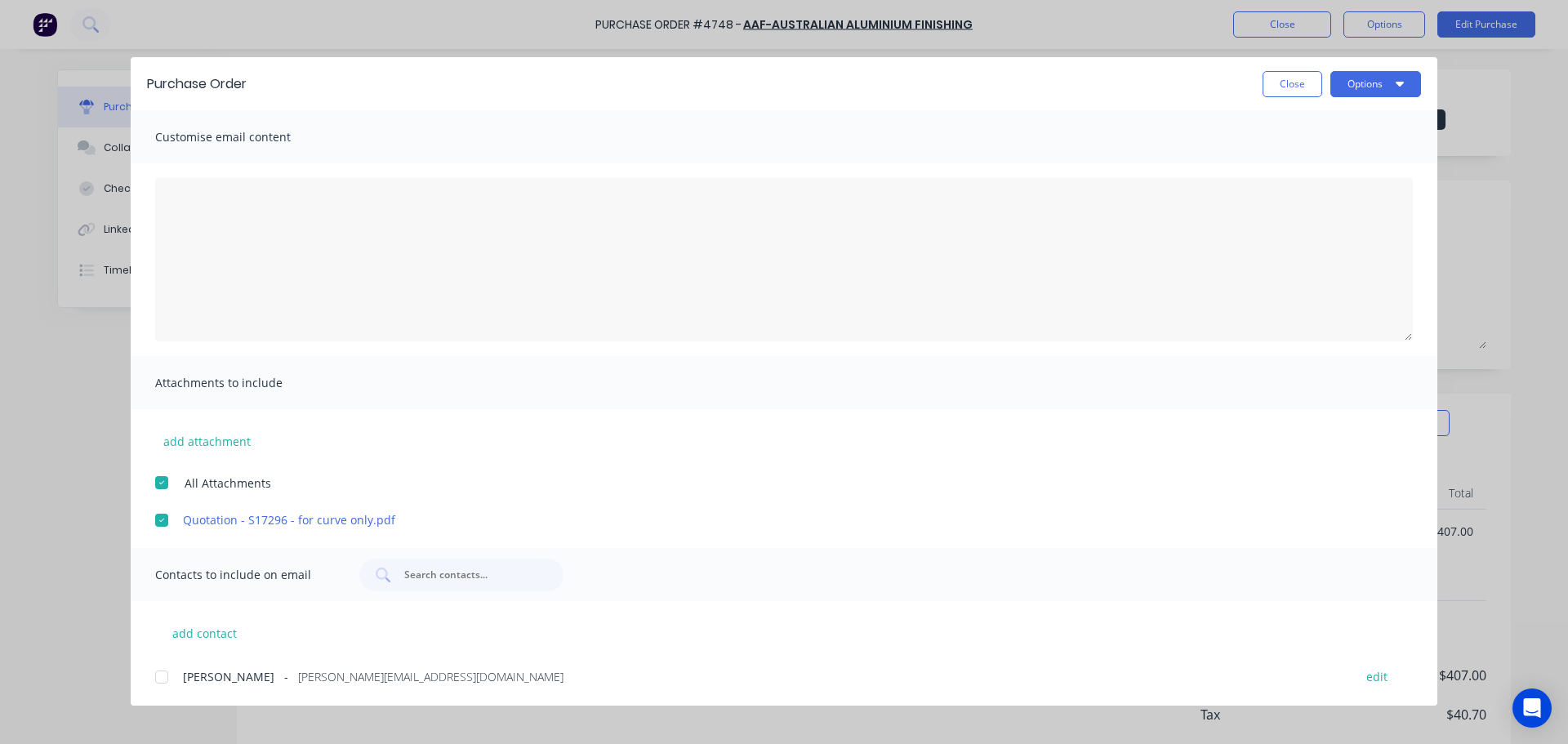
click at [163, 488] on div at bounding box center [161, 482] width 33 height 33
click at [1364, 78] on button "Options" at bounding box center [1376, 84] width 91 height 26
click at [1346, 154] on div "Print" at bounding box center [1343, 158] width 125 height 24
click at [1312, 79] on button "Close" at bounding box center [1292, 84] width 59 height 26
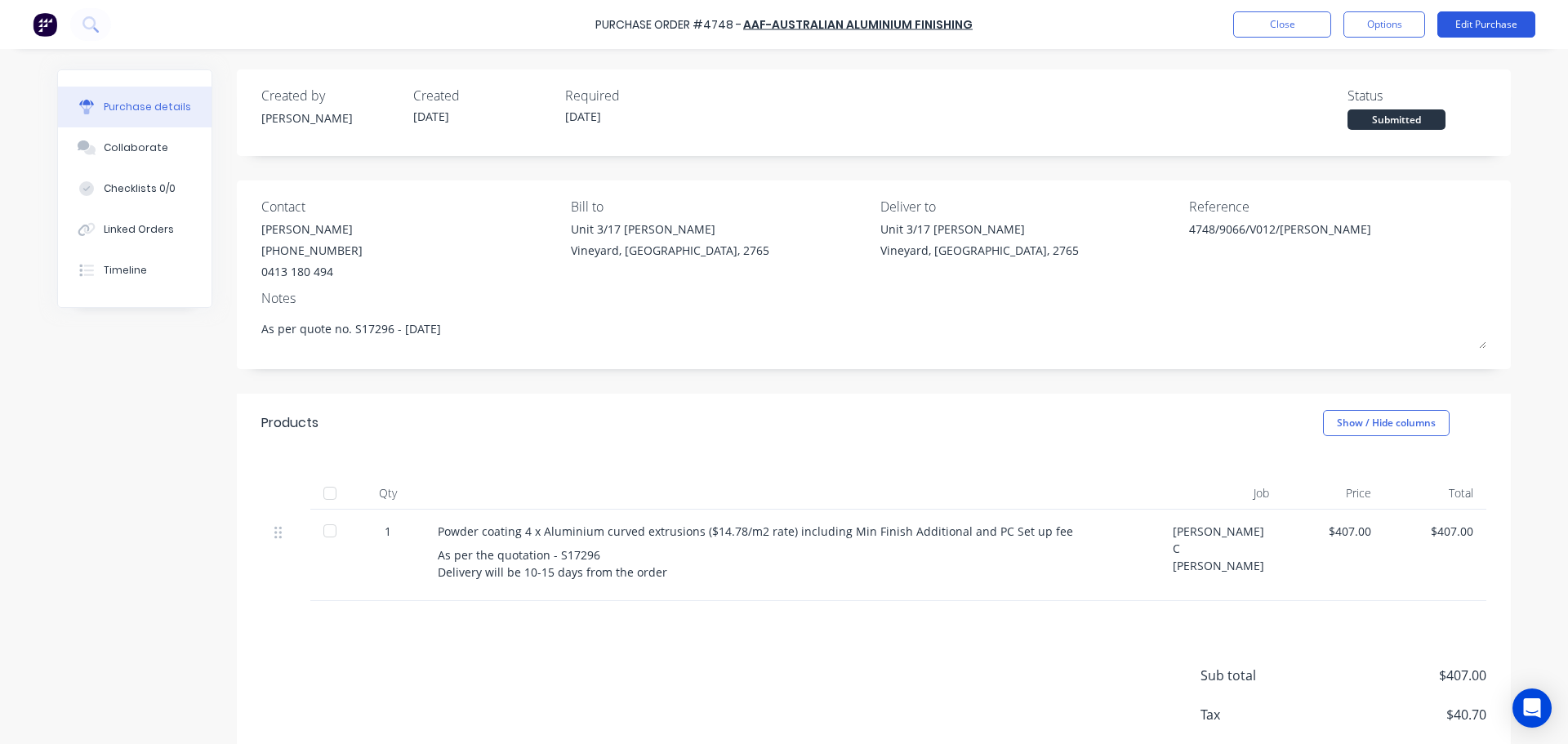
click at [1468, 28] on button "Edit Purchase" at bounding box center [1486, 25] width 98 height 26
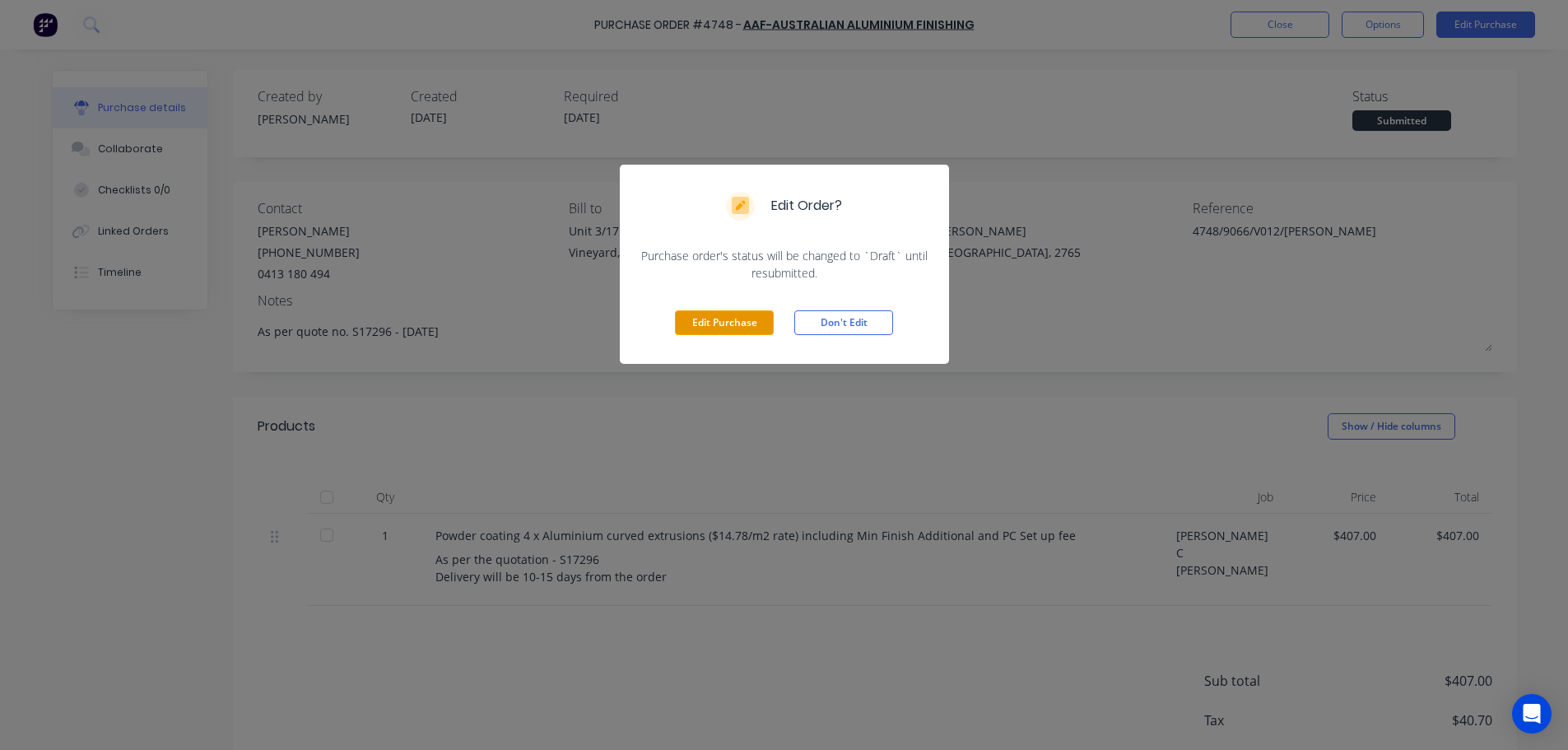
click at [741, 330] on button "Edit Purchase" at bounding box center [724, 323] width 99 height 25
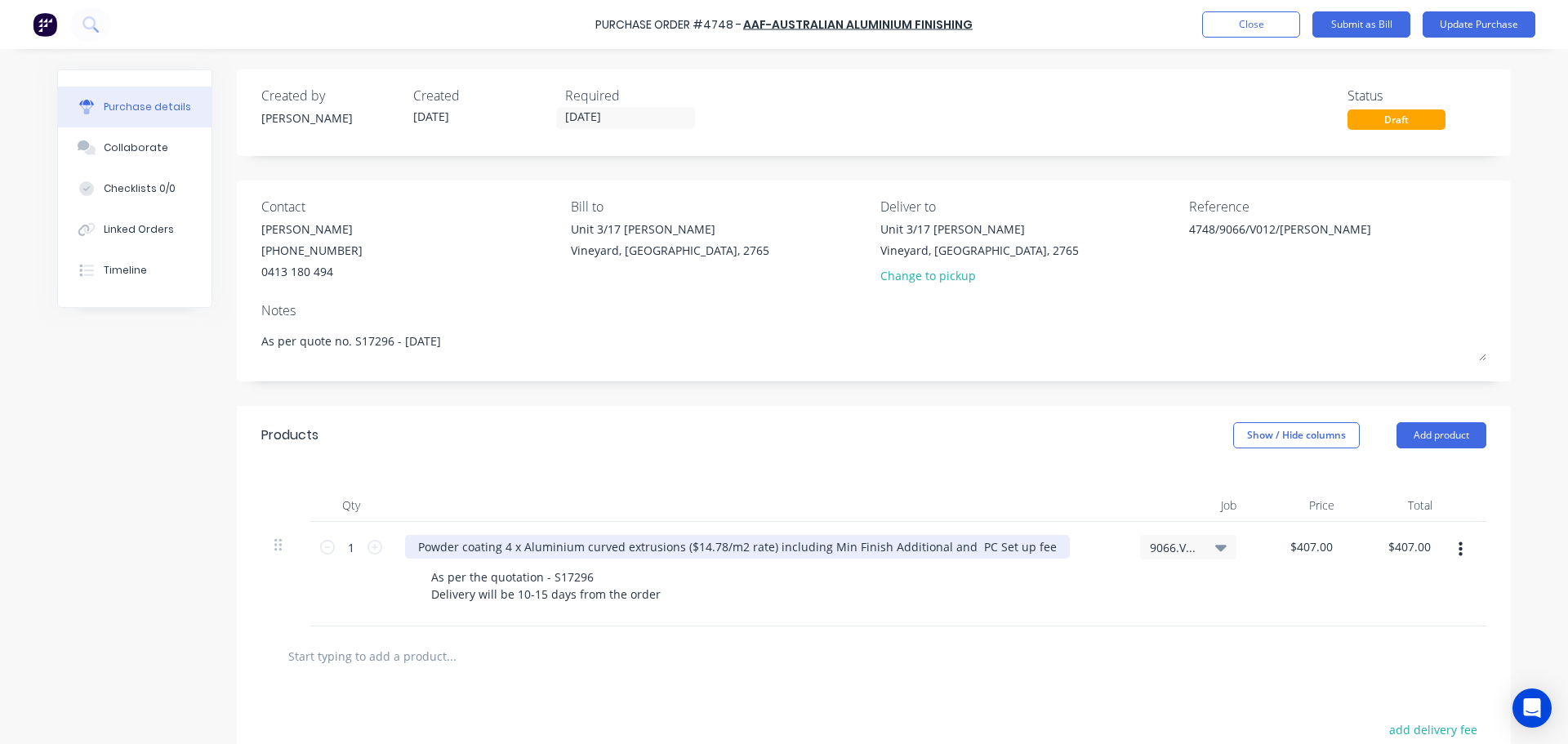
click at [768, 544] on div "Powder coating 4 x Aluminium curved extrusions ($14.78/m2 rate) including Min F…" at bounding box center [737, 546] width 665 height 24
type textarea "x"
click at [766, 546] on div "Powder coating 4 x Aluminium curved extrusions ($14.78/m2 rate) including Min F…" at bounding box center [737, 546] width 665 height 24
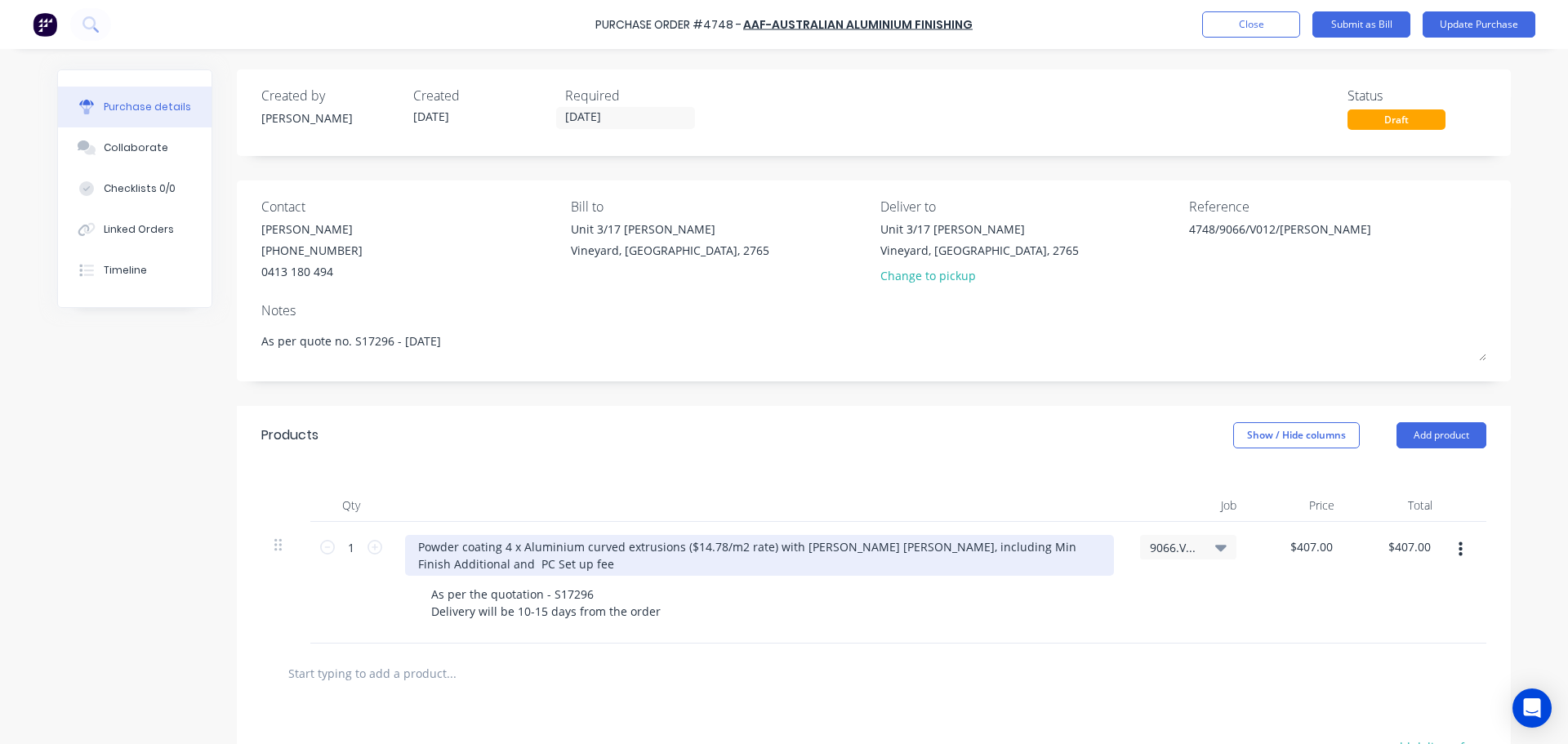
click at [926, 539] on div "Powder coating 4 x Aluminium curved extrusions ($14.78/m2 rate) with Cb Jasper …" at bounding box center [760, 554] width 709 height 41
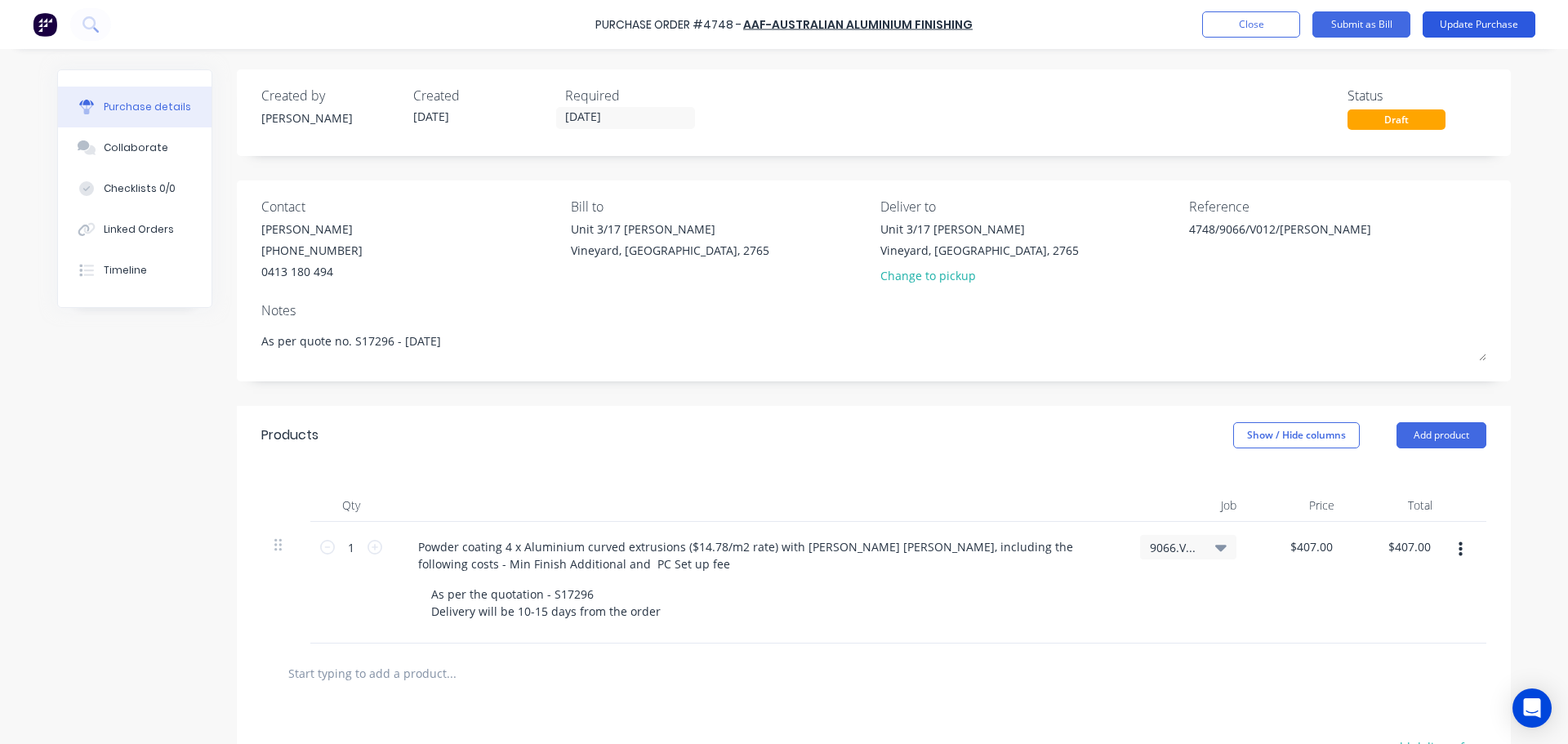
click at [1476, 32] on button "Update Purchase" at bounding box center [1479, 25] width 113 height 26
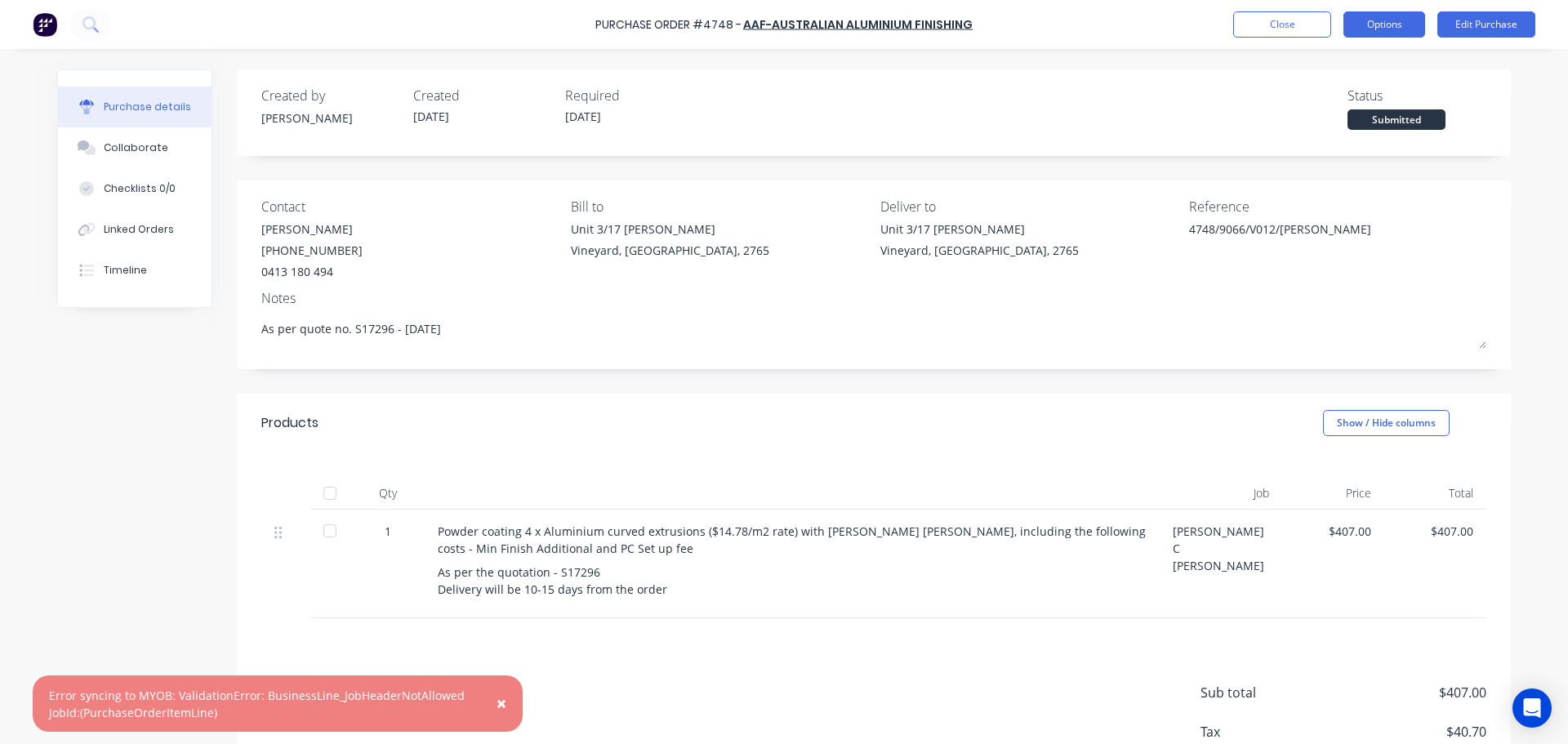
click at [1392, 22] on button "Options" at bounding box center [1384, 25] width 82 height 26
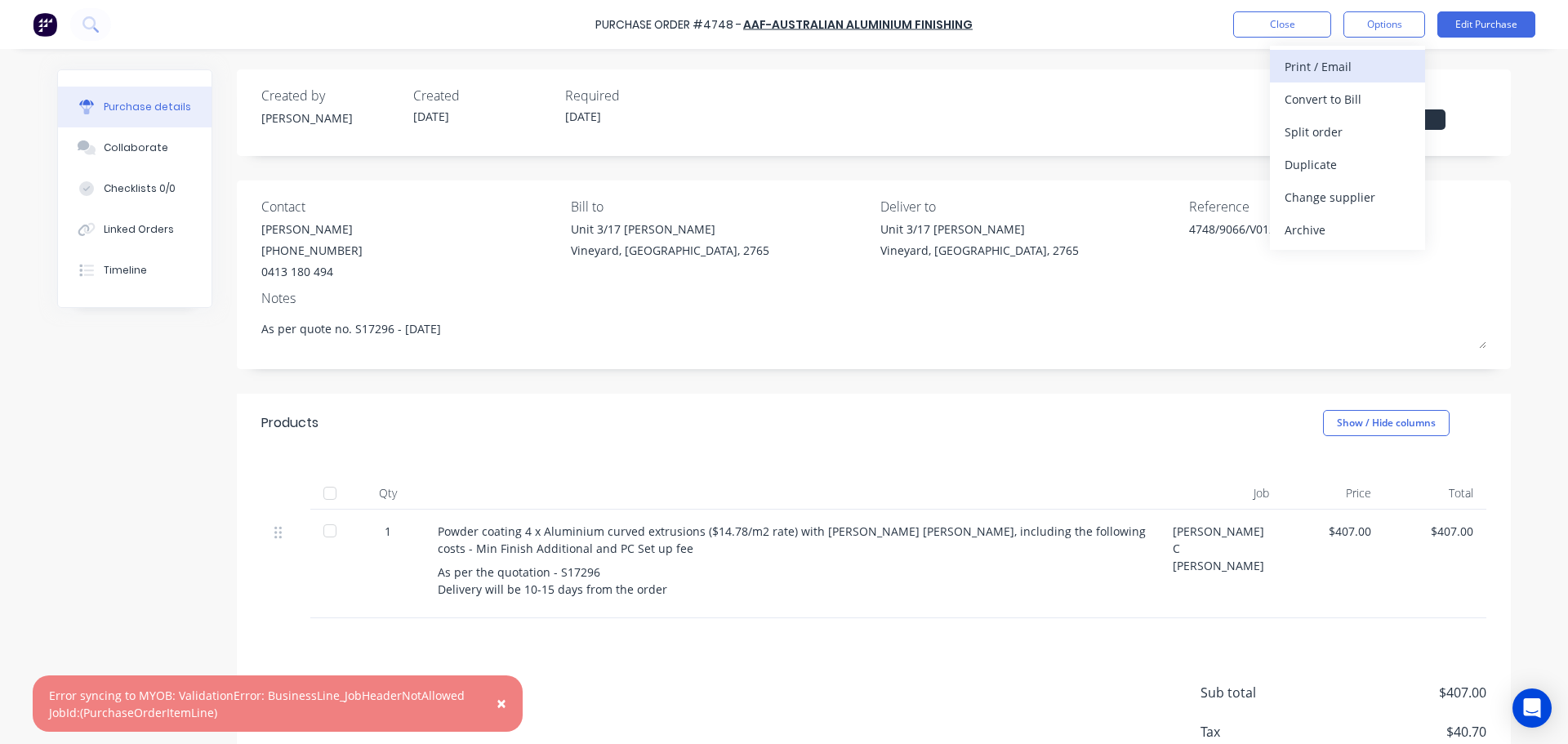
click at [1330, 73] on div "Print / Email" at bounding box center [1347, 66] width 125 height 24
click at [1321, 104] on div "With pricing" at bounding box center [1347, 99] width 125 height 24
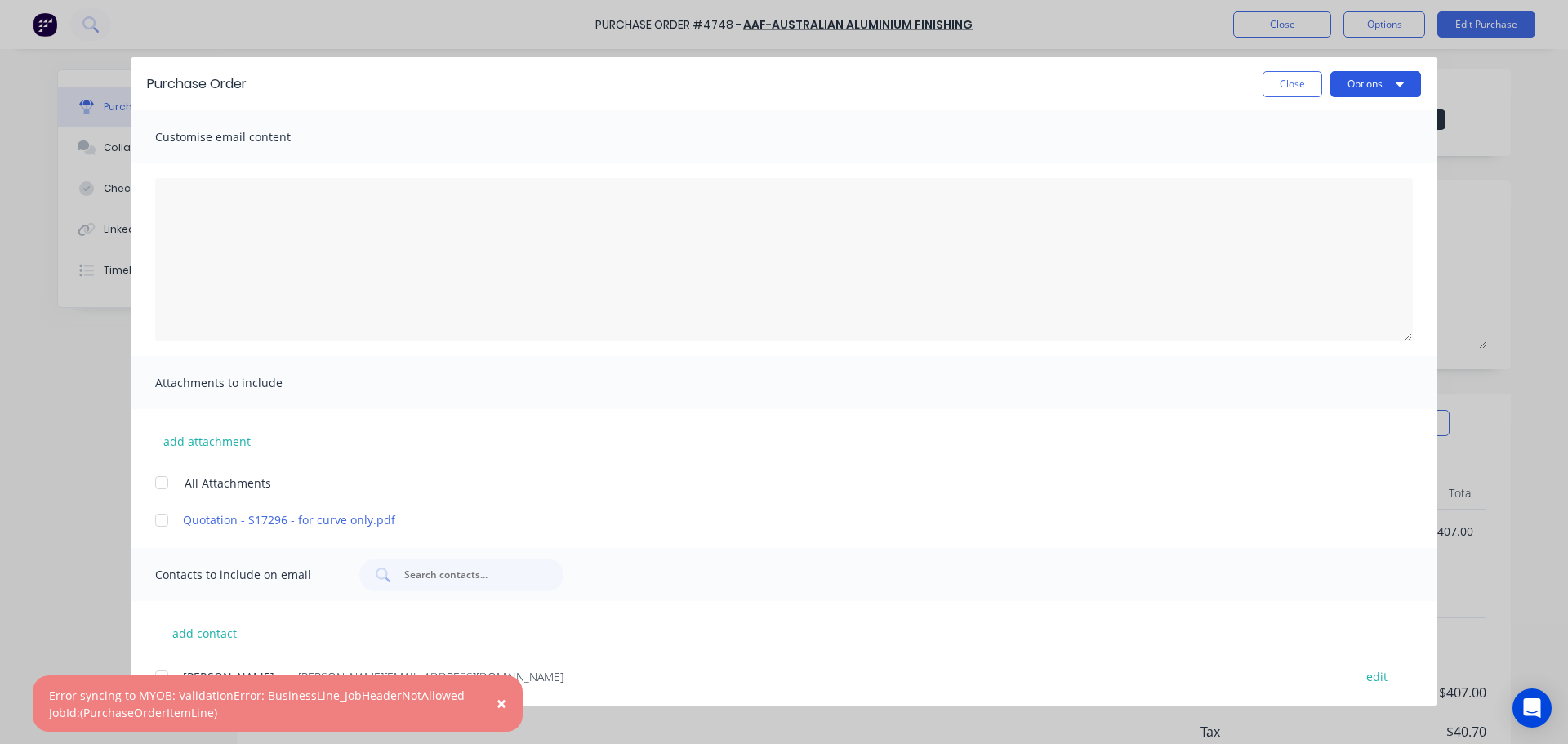
click at [1394, 87] on button "Options" at bounding box center [1376, 84] width 91 height 26
click at [1336, 149] on div "Print" at bounding box center [1343, 158] width 125 height 24
click at [1308, 92] on button "Close" at bounding box center [1292, 84] width 59 height 26
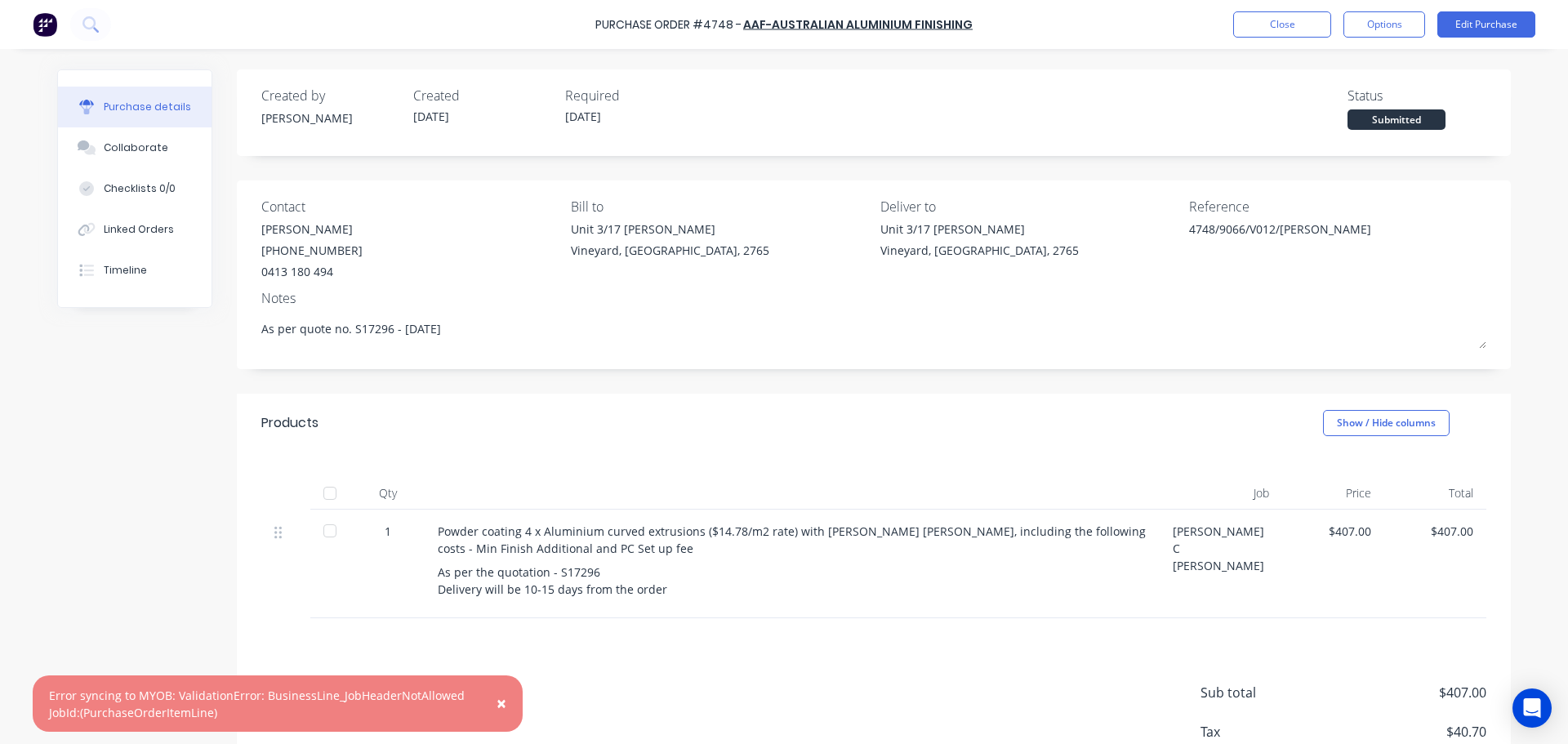
click at [1201, 544] on div "[PERSON_NAME] C [PERSON_NAME]" at bounding box center [1221, 564] width 123 height 109
click at [498, 704] on span "×" at bounding box center [502, 703] width 10 height 23
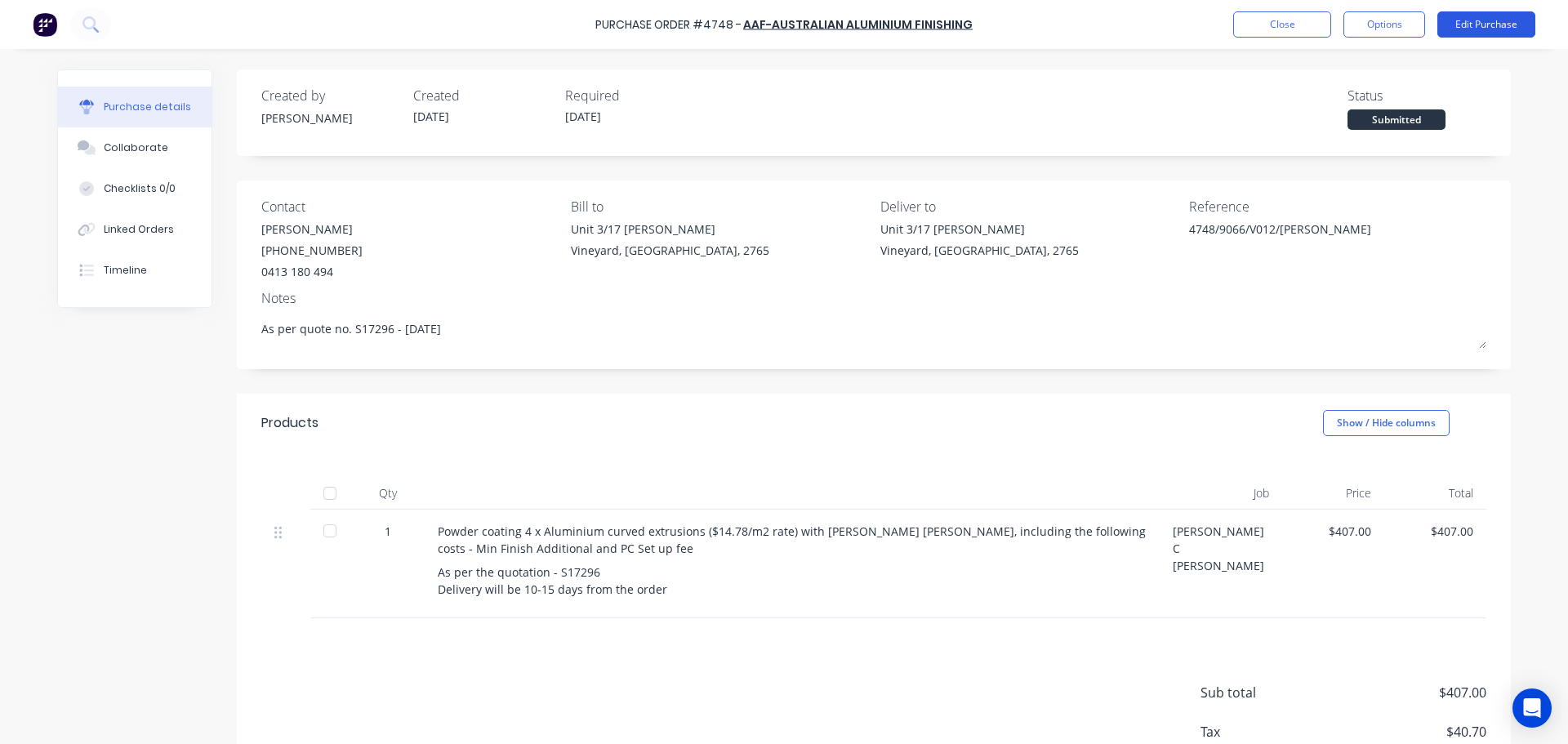
click at [1471, 29] on button "Edit Purchase" at bounding box center [1486, 25] width 98 height 26
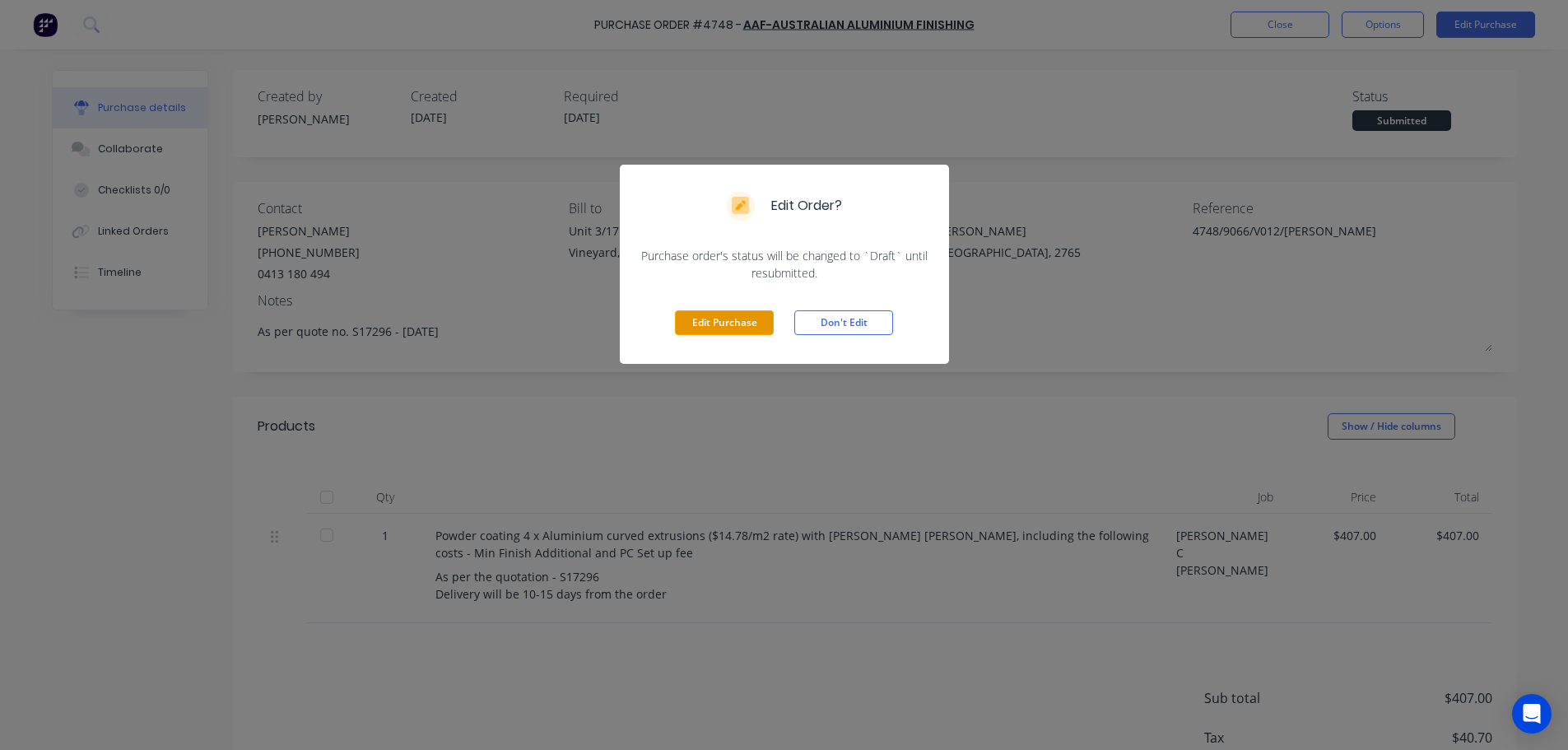
click at [717, 321] on button "Edit Purchase" at bounding box center [724, 323] width 99 height 25
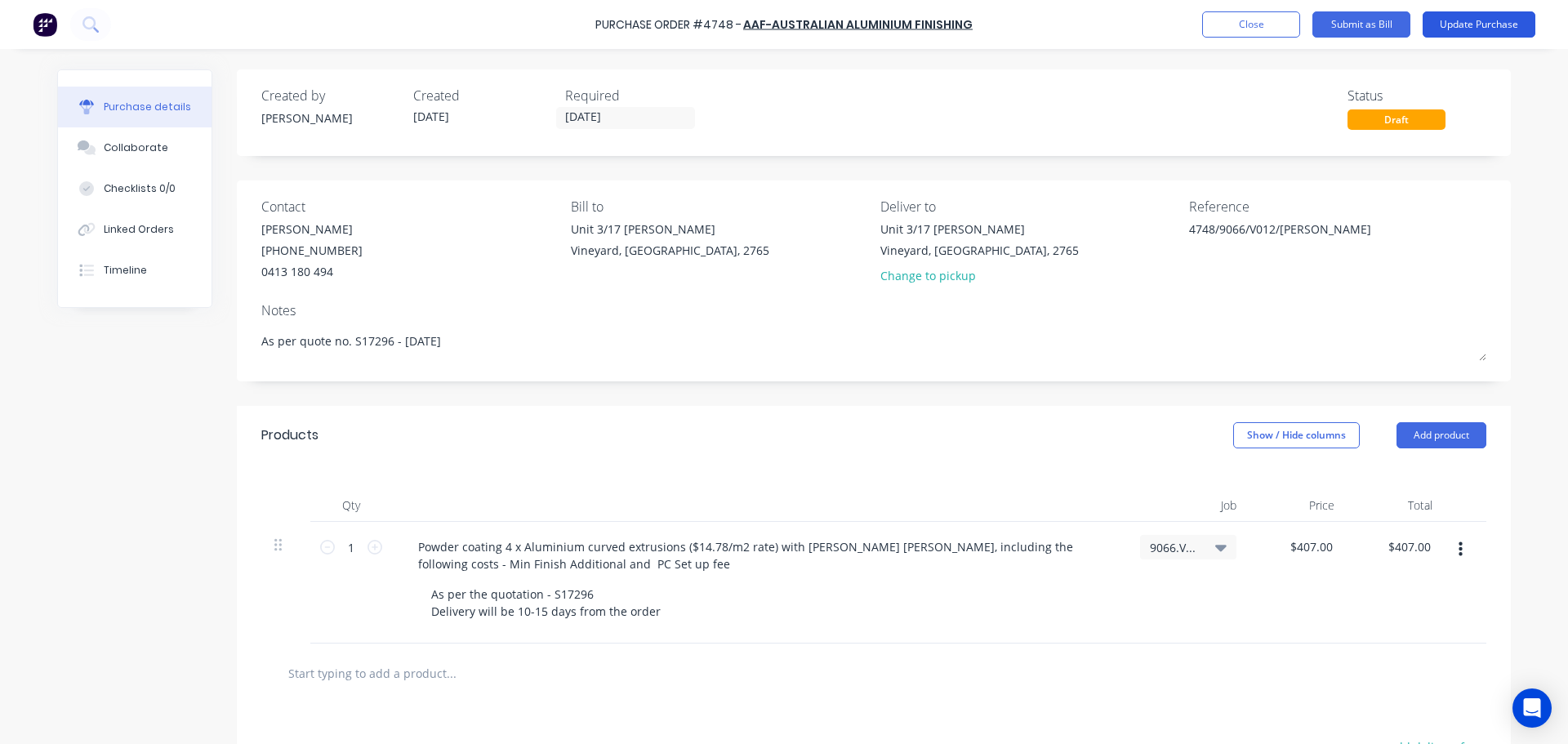
click at [1457, 22] on button "Update Purchase" at bounding box center [1479, 25] width 113 height 26
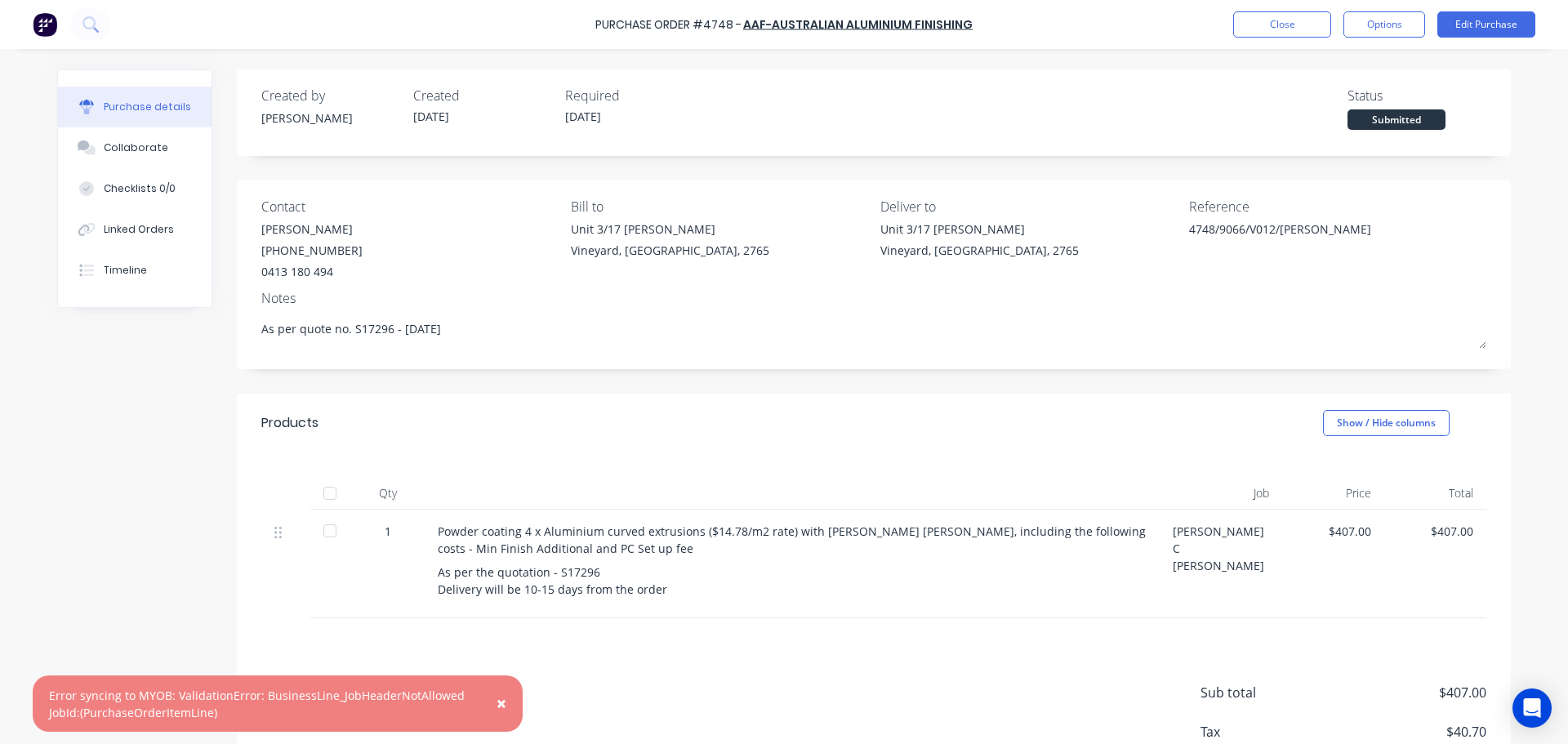
click at [497, 703] on span "×" at bounding box center [502, 703] width 10 height 23
type textarea "x"
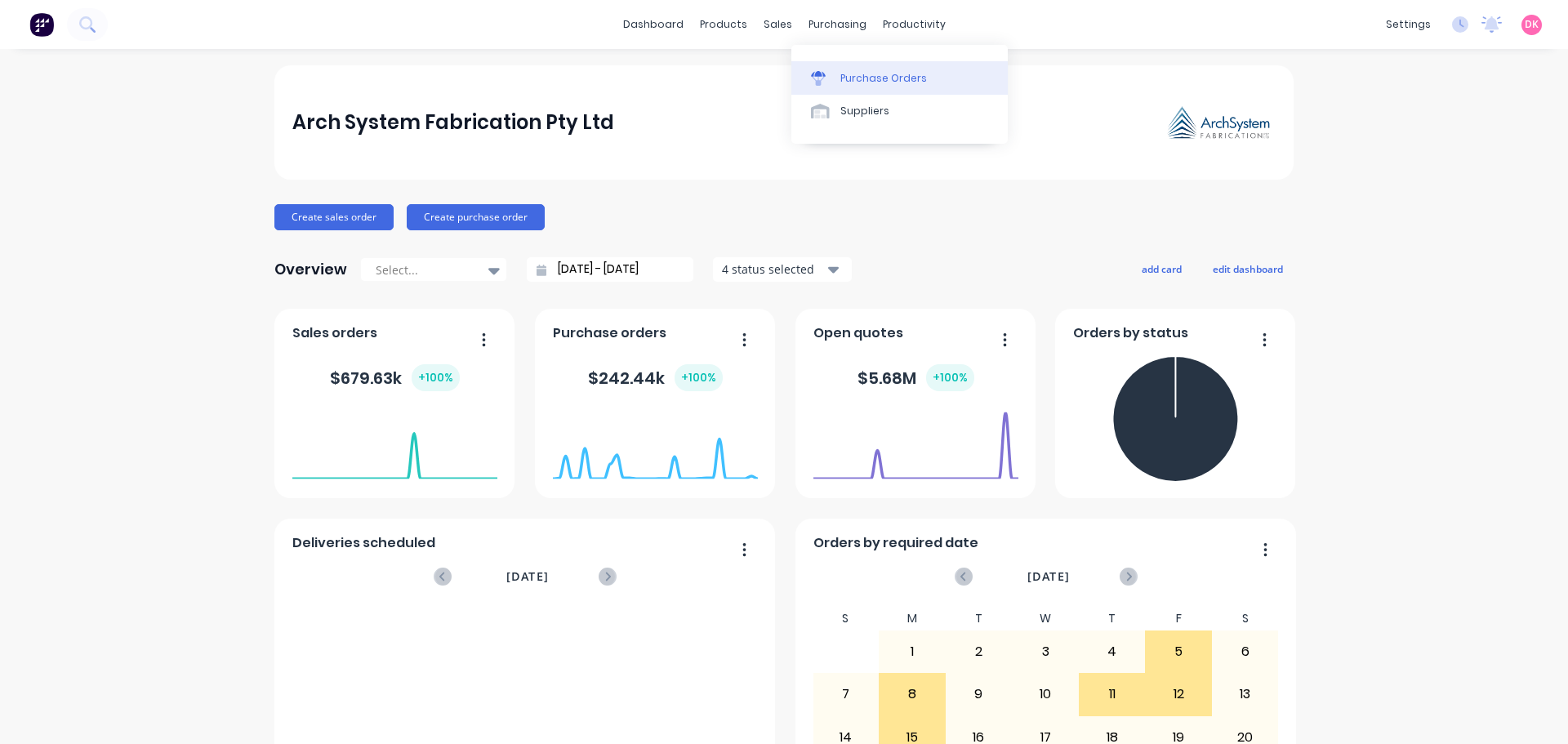
click at [841, 78] on div "Purchase Orders" at bounding box center [884, 78] width 87 height 15
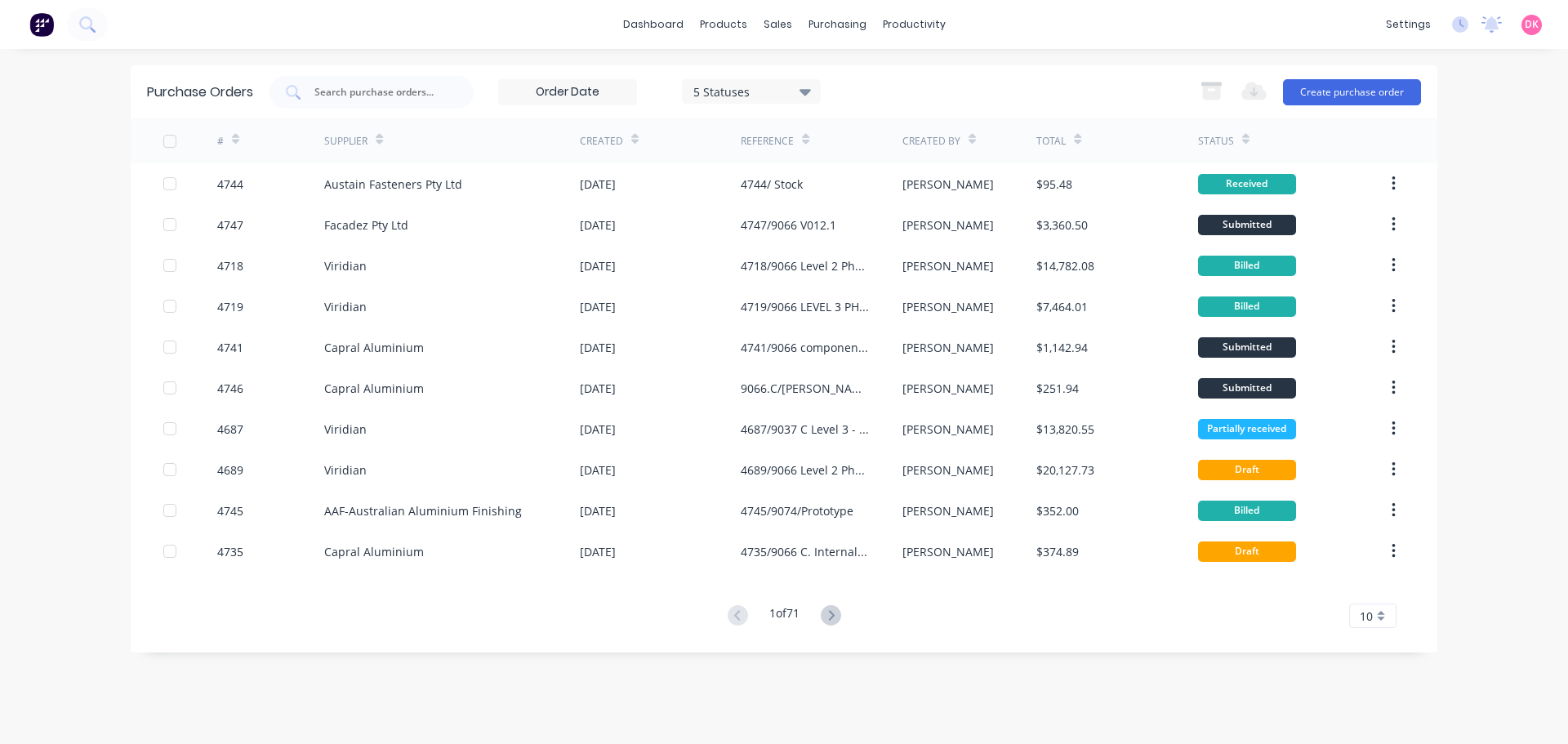
click at [368, 112] on div "Purchase Orders 5 Statuses 5 Statuses Export to Excel (XLSX) Create purchase or…" at bounding box center [784, 92] width 1307 height 53
click at [397, 102] on div at bounding box center [371, 92] width 205 height 33
click at [1373, 89] on button "Create purchase order" at bounding box center [1353, 92] width 138 height 26
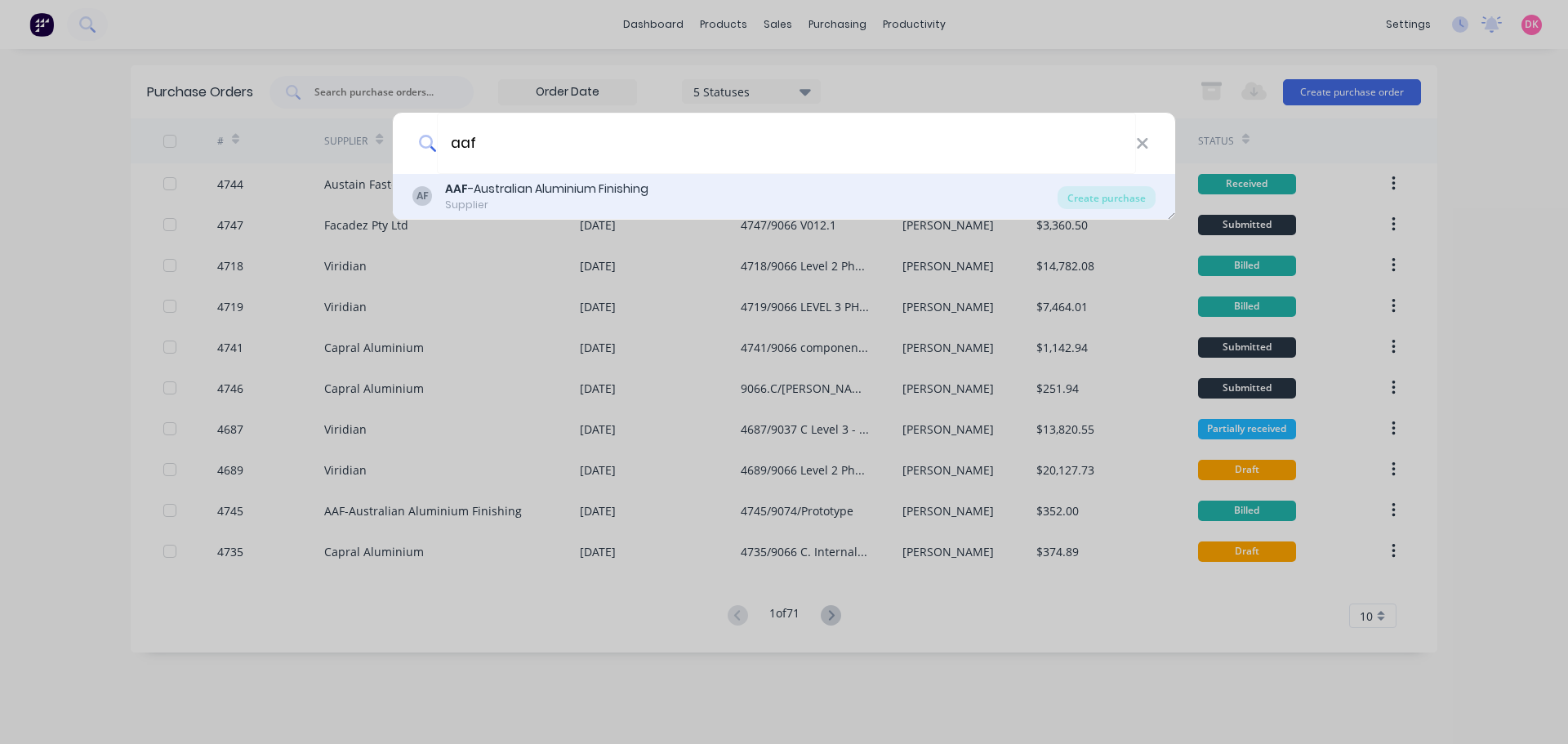
type input "aaf"
click at [585, 197] on div "AAF -Australian Aluminium Finishing" at bounding box center [547, 189] width 204 height 17
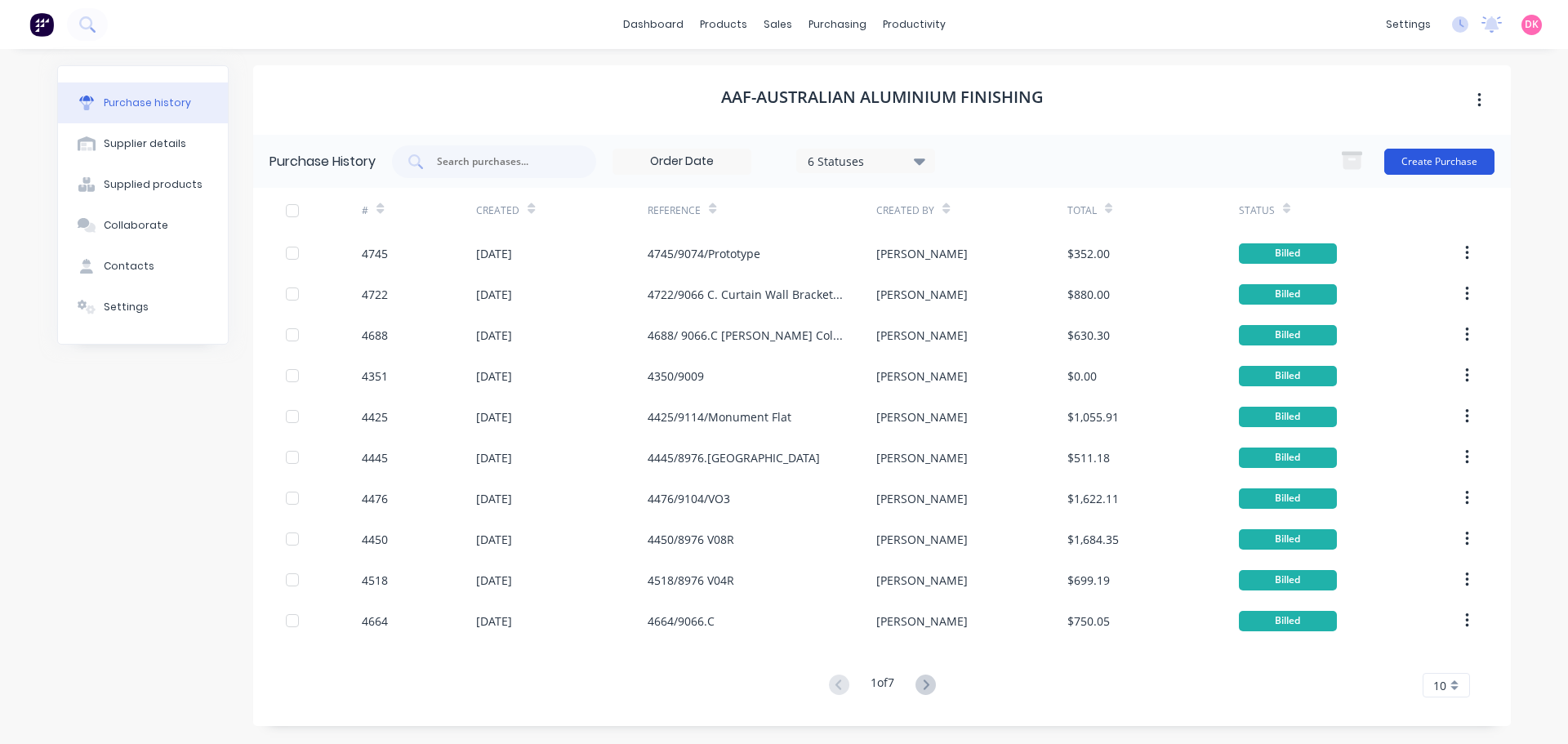
click at [1447, 158] on button "Create Purchase" at bounding box center [1440, 161] width 111 height 26
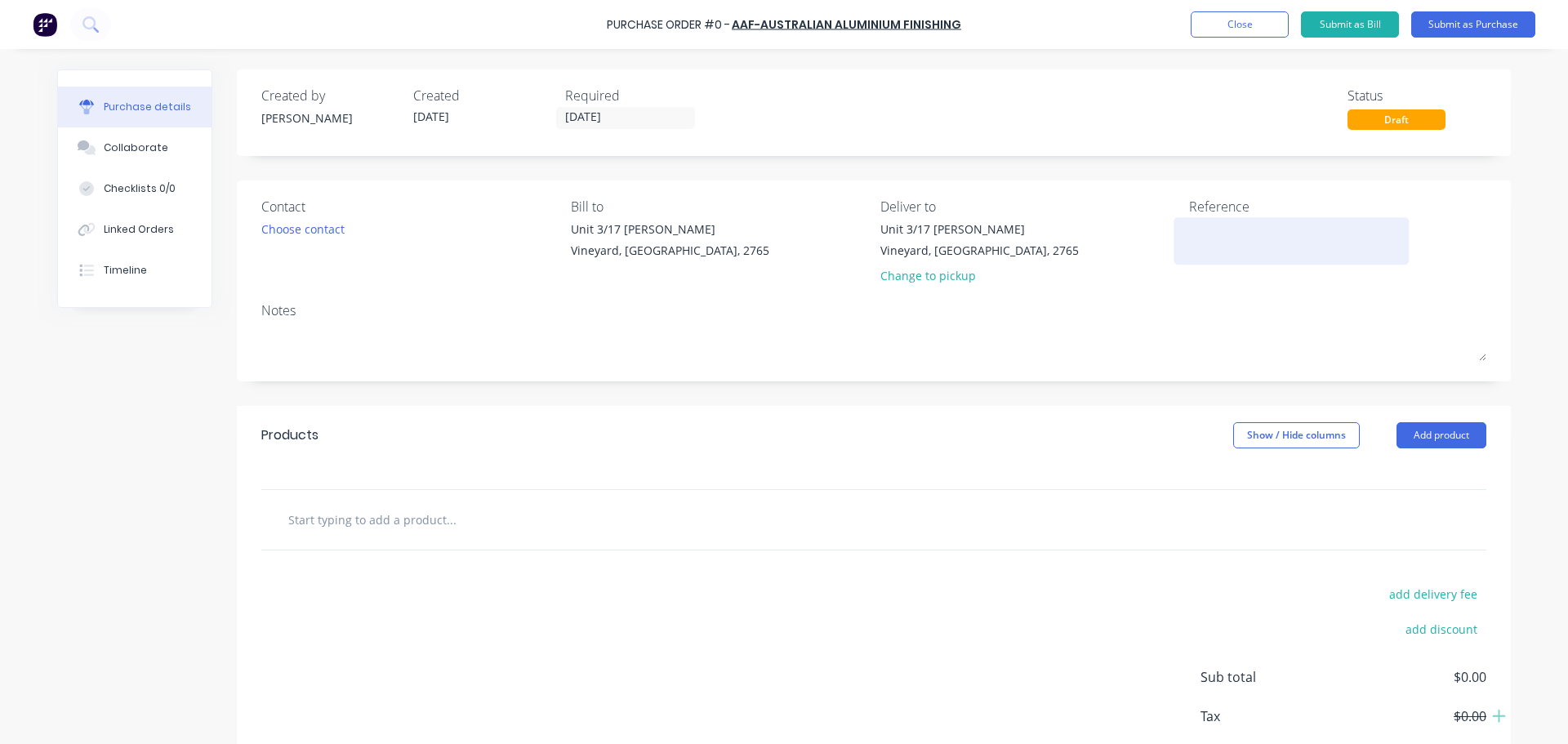
click at [1216, 239] on textarea at bounding box center [1291, 238] width 205 height 37
type textarea "9066/V"
type textarea "x"
type textarea "9066/V012"
type textarea "x"
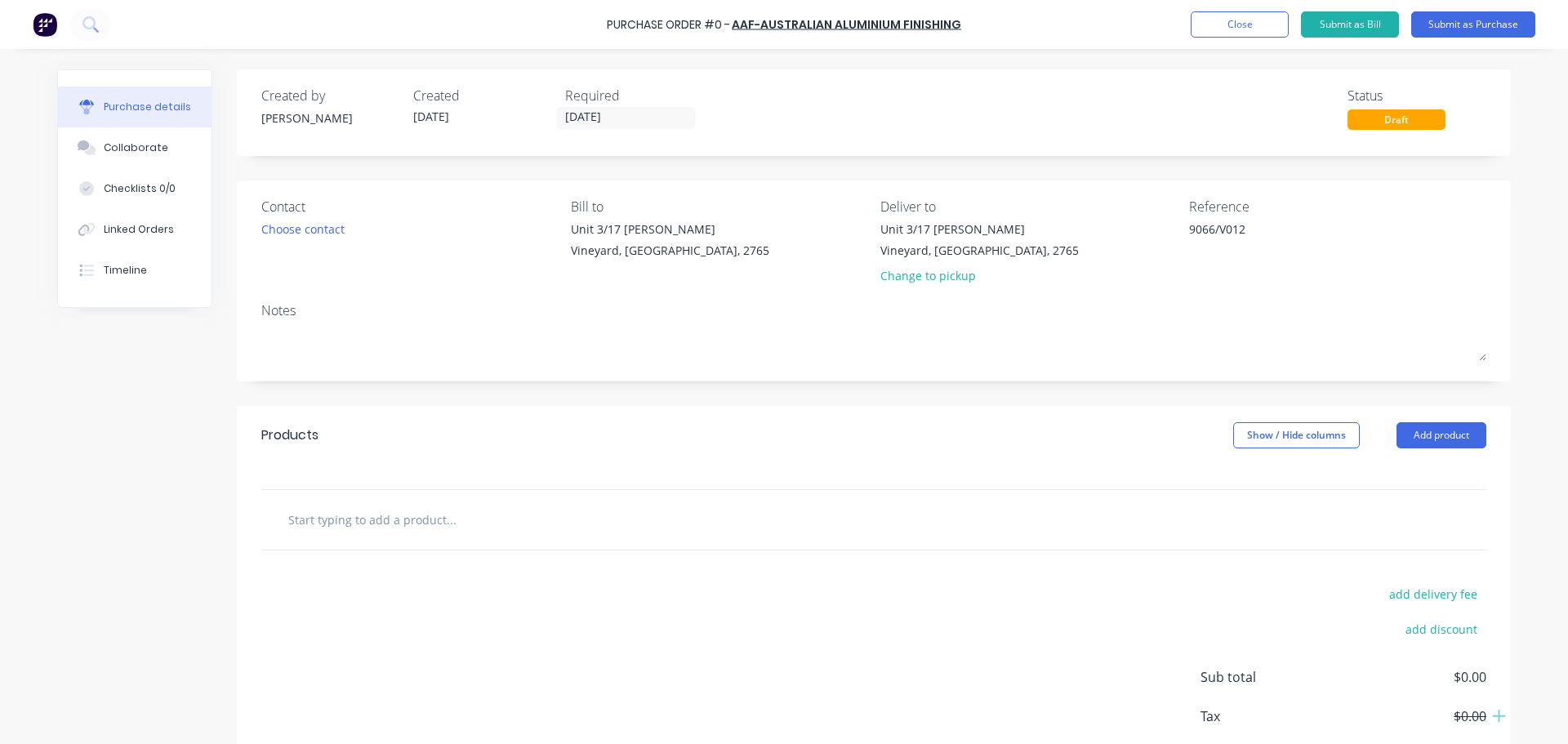
type textarea "9066/V012"
click at [420, 530] on input "text" at bounding box center [451, 519] width 327 height 33
click at [320, 228] on div "Choose contact" at bounding box center [303, 228] width 83 height 17
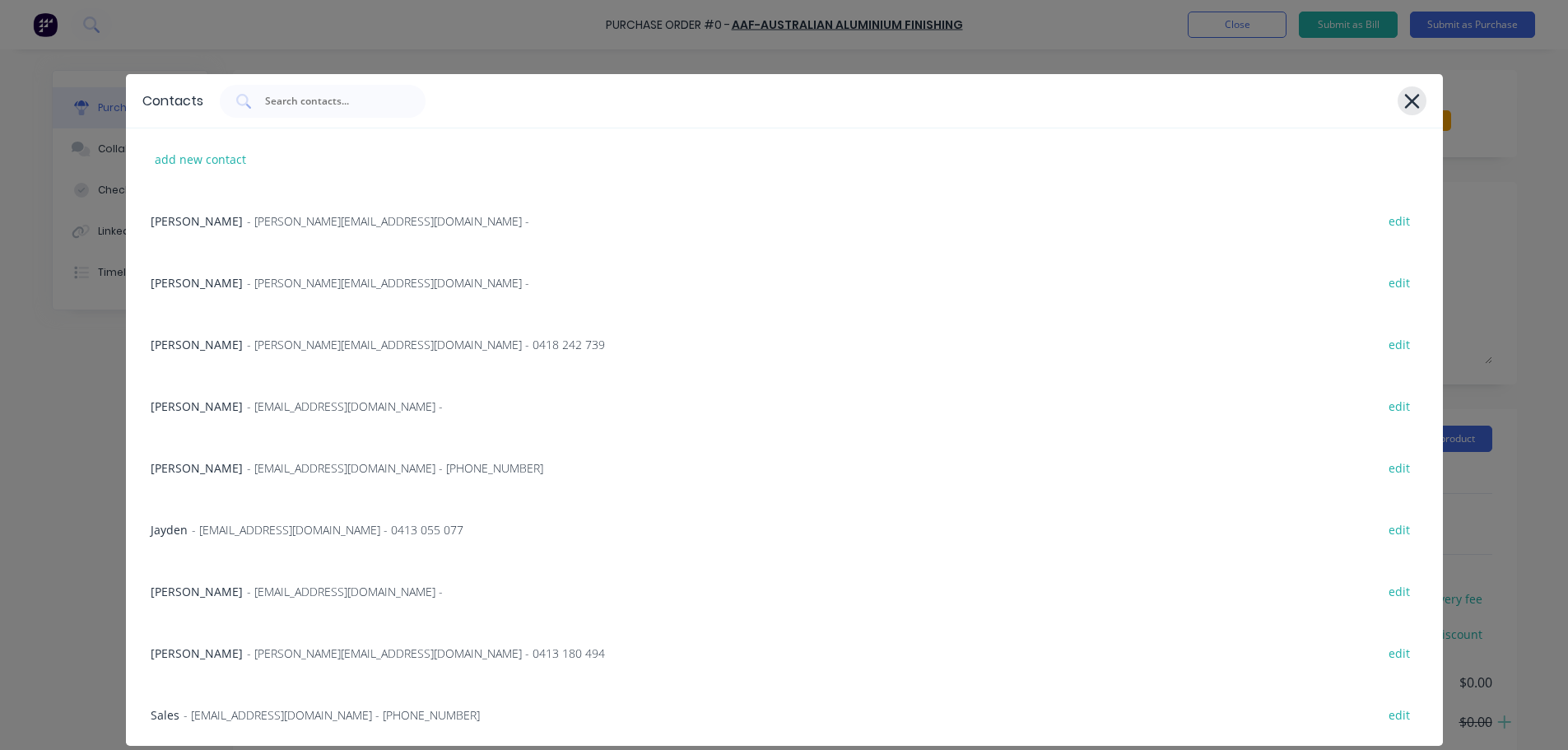
click at [1404, 103] on icon at bounding box center [1411, 101] width 15 height 15
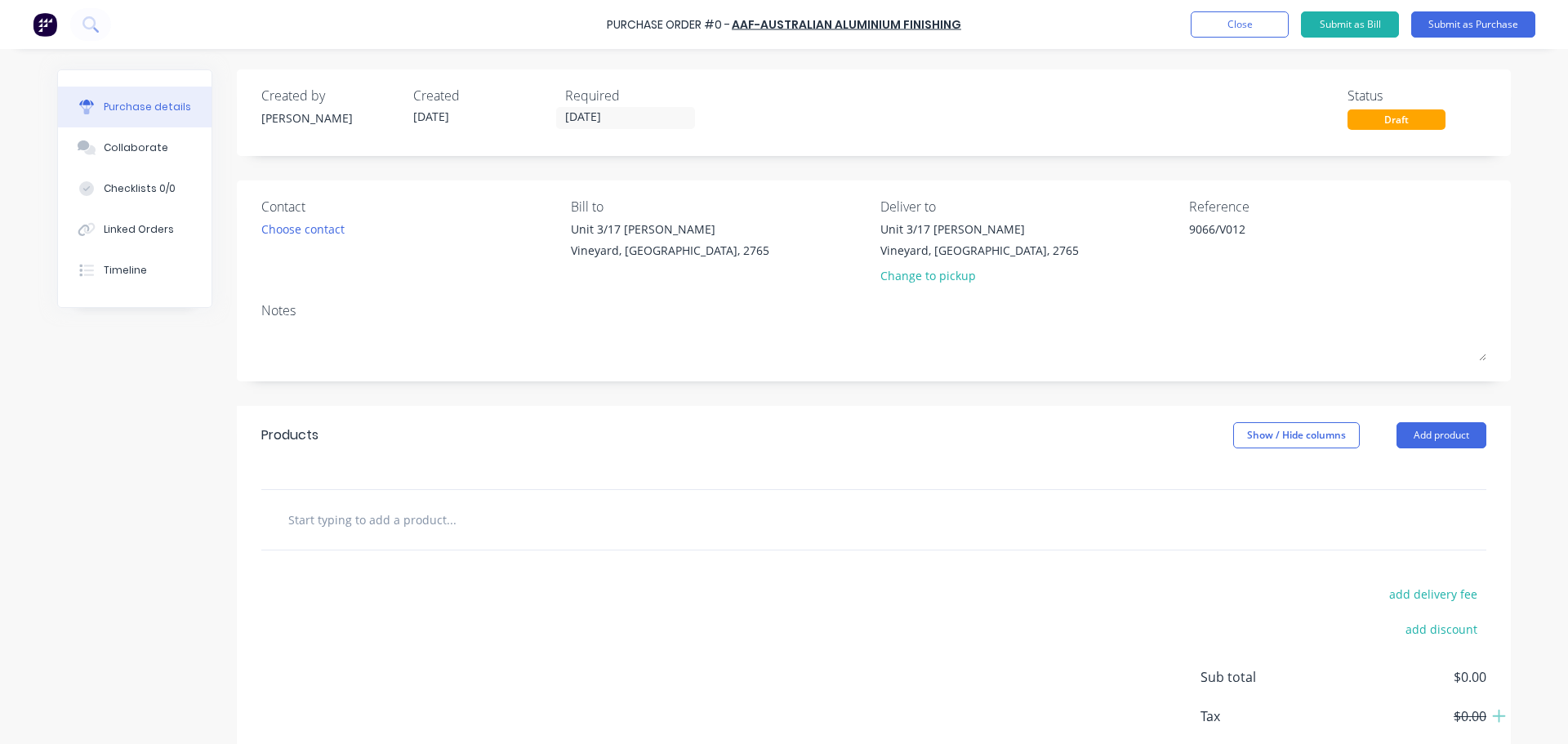
click at [327, 516] on input "text" at bounding box center [451, 519] width 327 height 33
click at [300, 231] on div "Choose contact" at bounding box center [303, 228] width 83 height 17
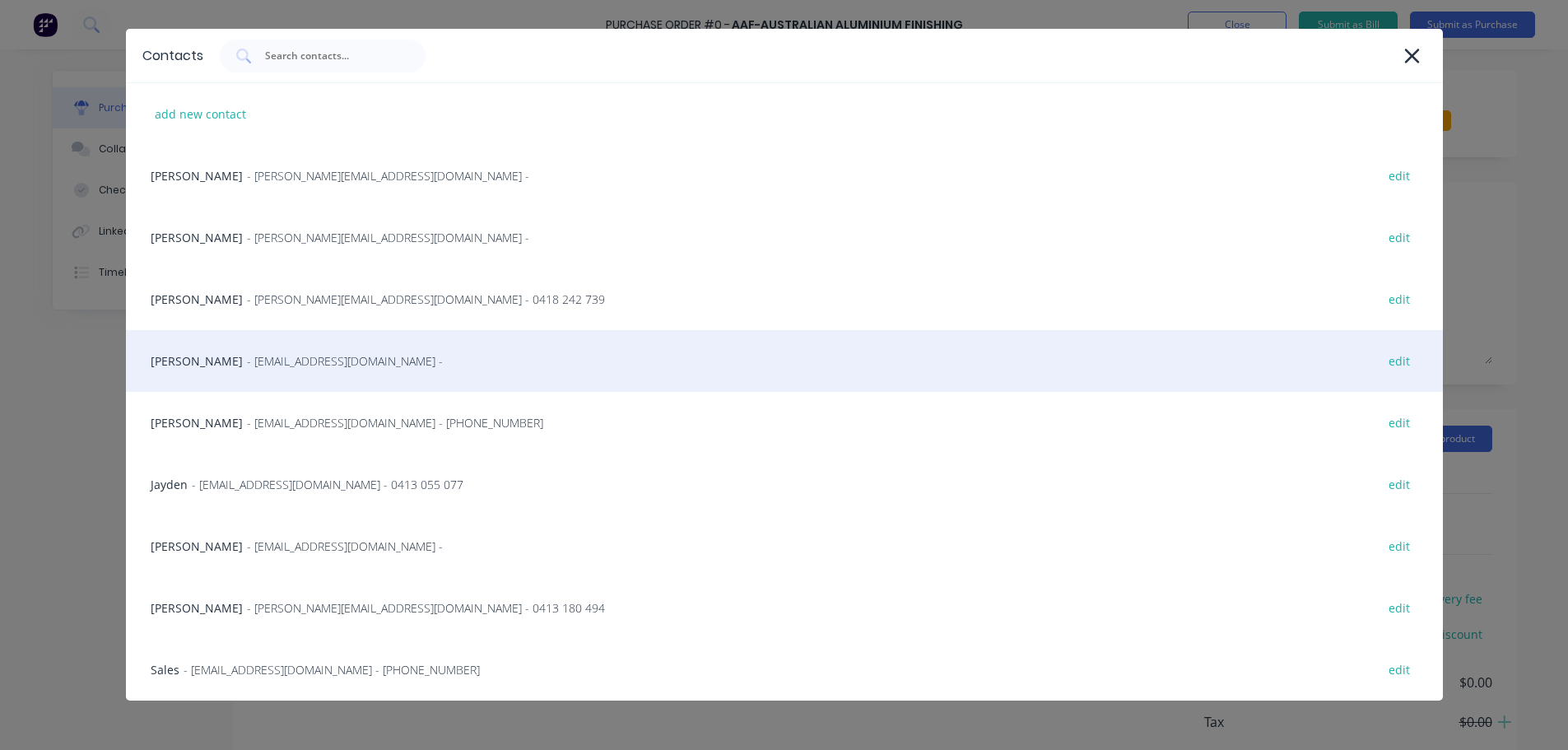
scroll to position [70, 0]
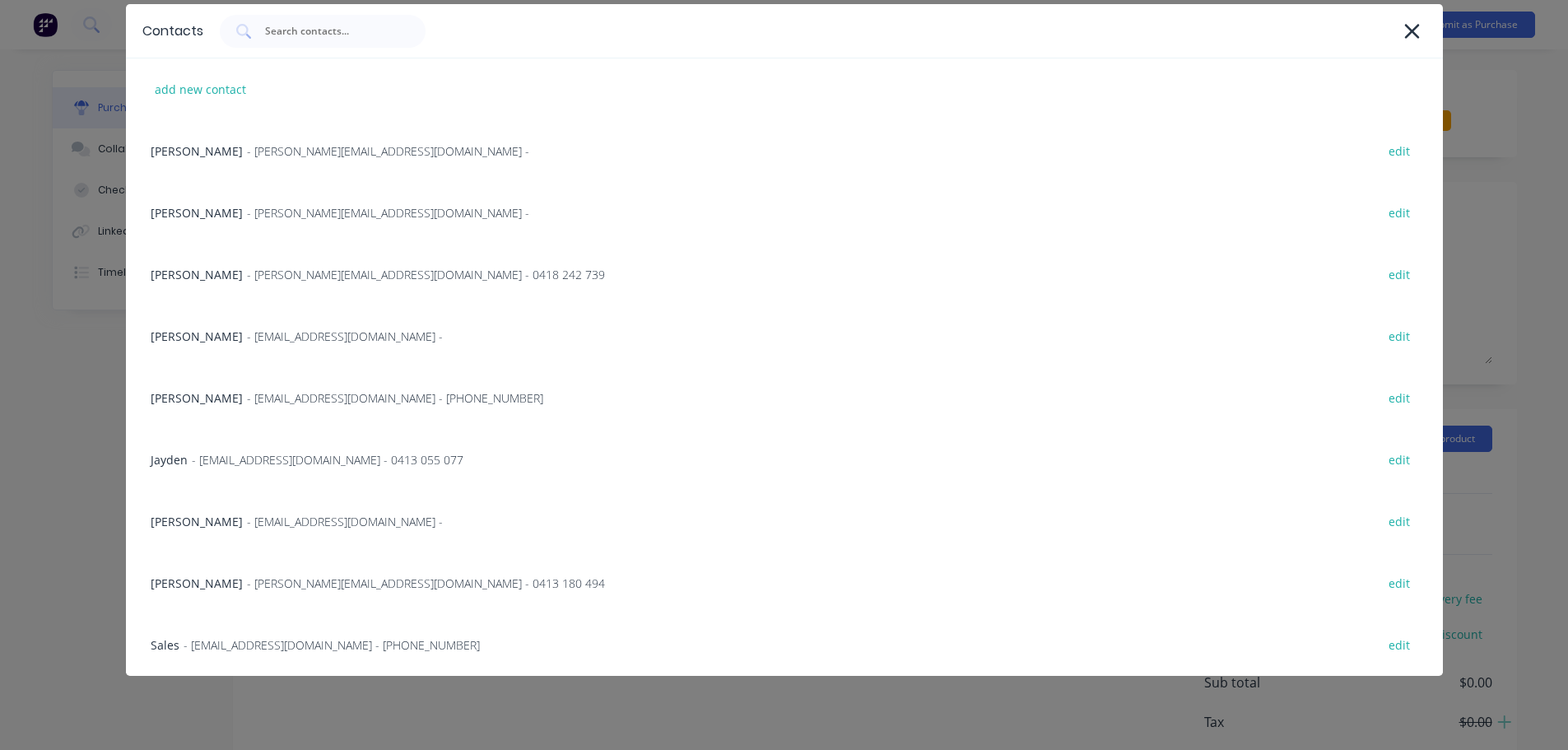
click at [60, 407] on div "Contacts add new contact Charles - charles@archsystem.com.au - edit Clinton Kro…" at bounding box center [784, 375] width 1568 height 750
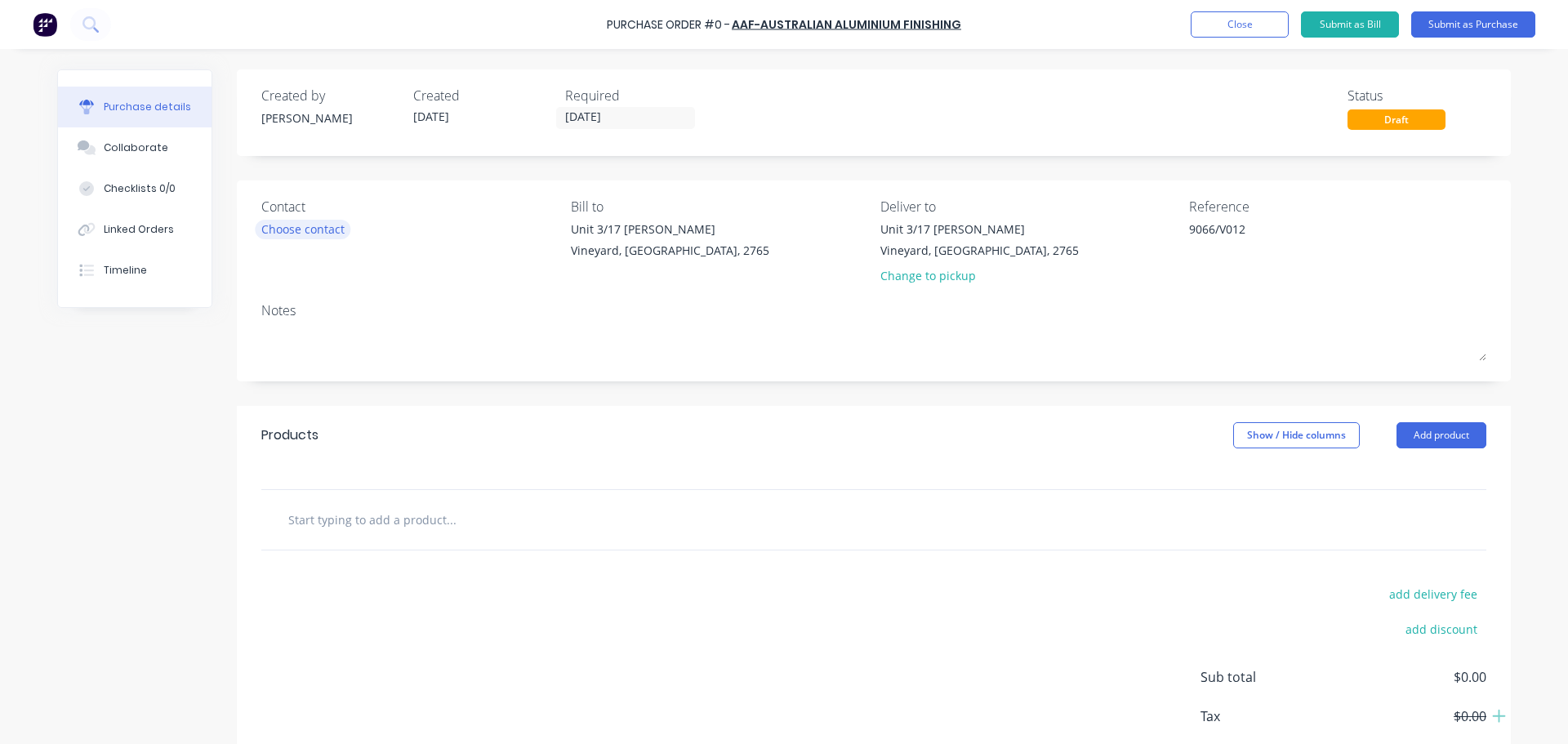
click at [294, 231] on div "Choose contact" at bounding box center [303, 228] width 83 height 17
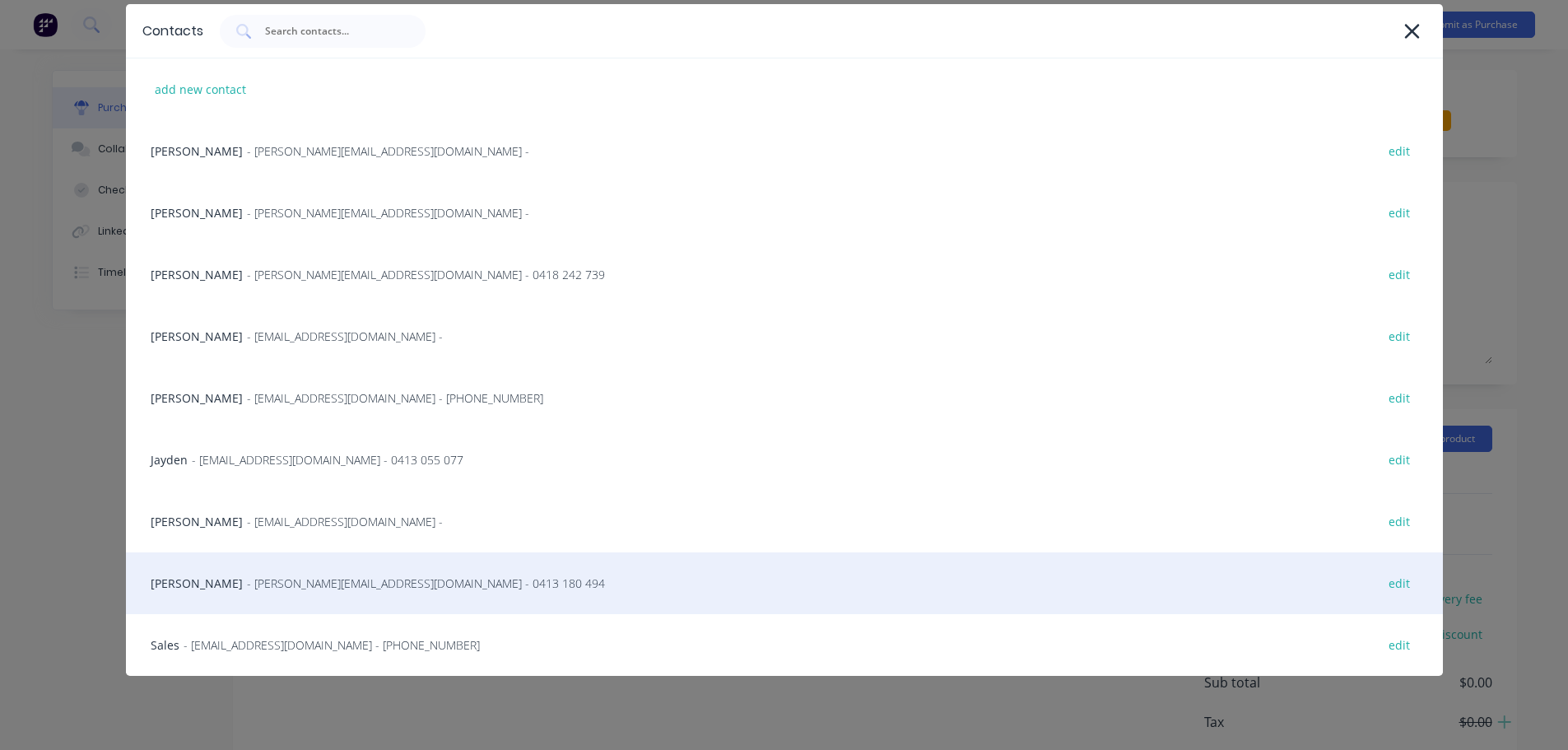
click at [358, 590] on span "- richardwilson@aafonline.com.au - 0413 180 494" at bounding box center [426, 583] width 358 height 17
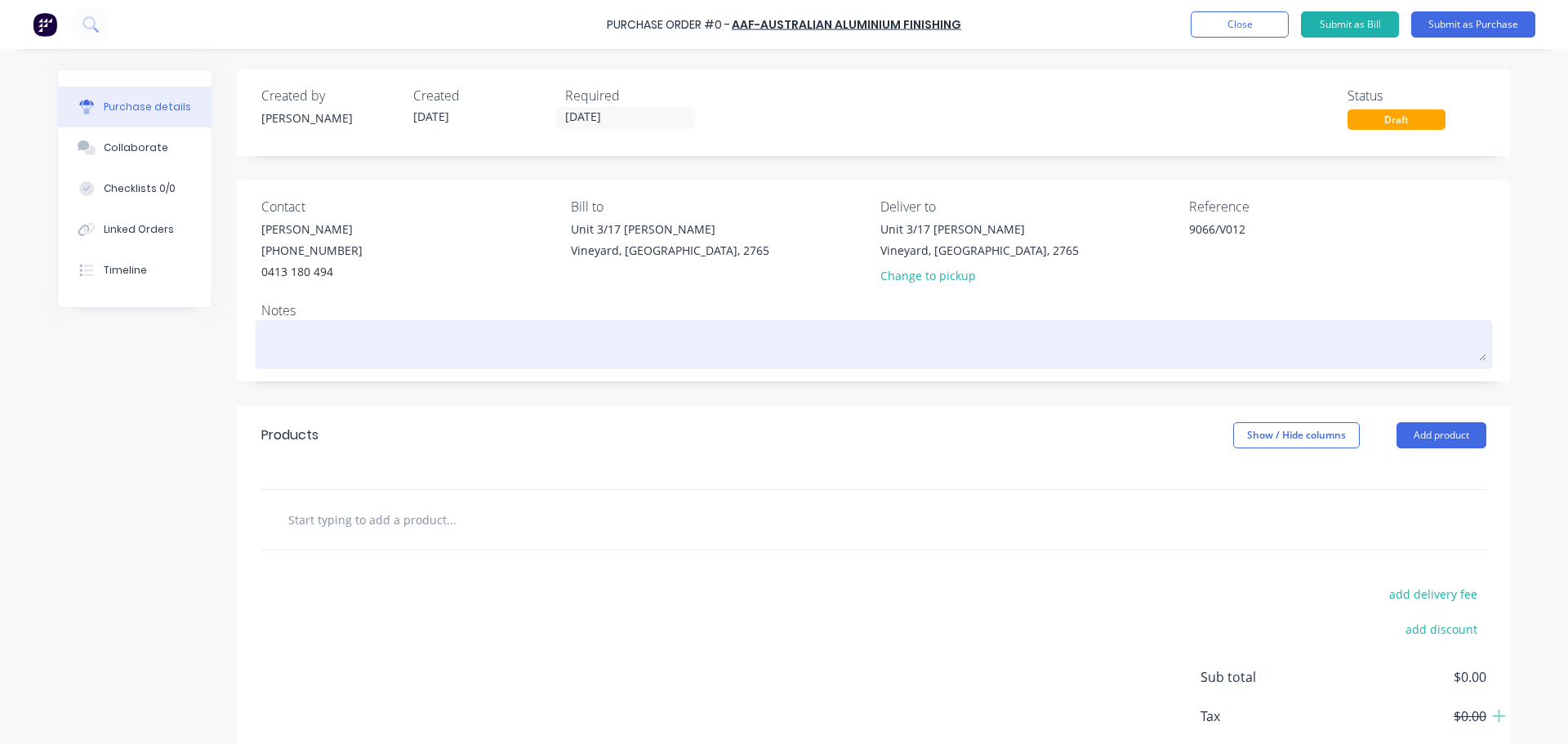
click at [281, 347] on textarea at bounding box center [874, 342] width 1225 height 37
type textarea "x"
type textarea "A"
type textarea "x"
type textarea "As"
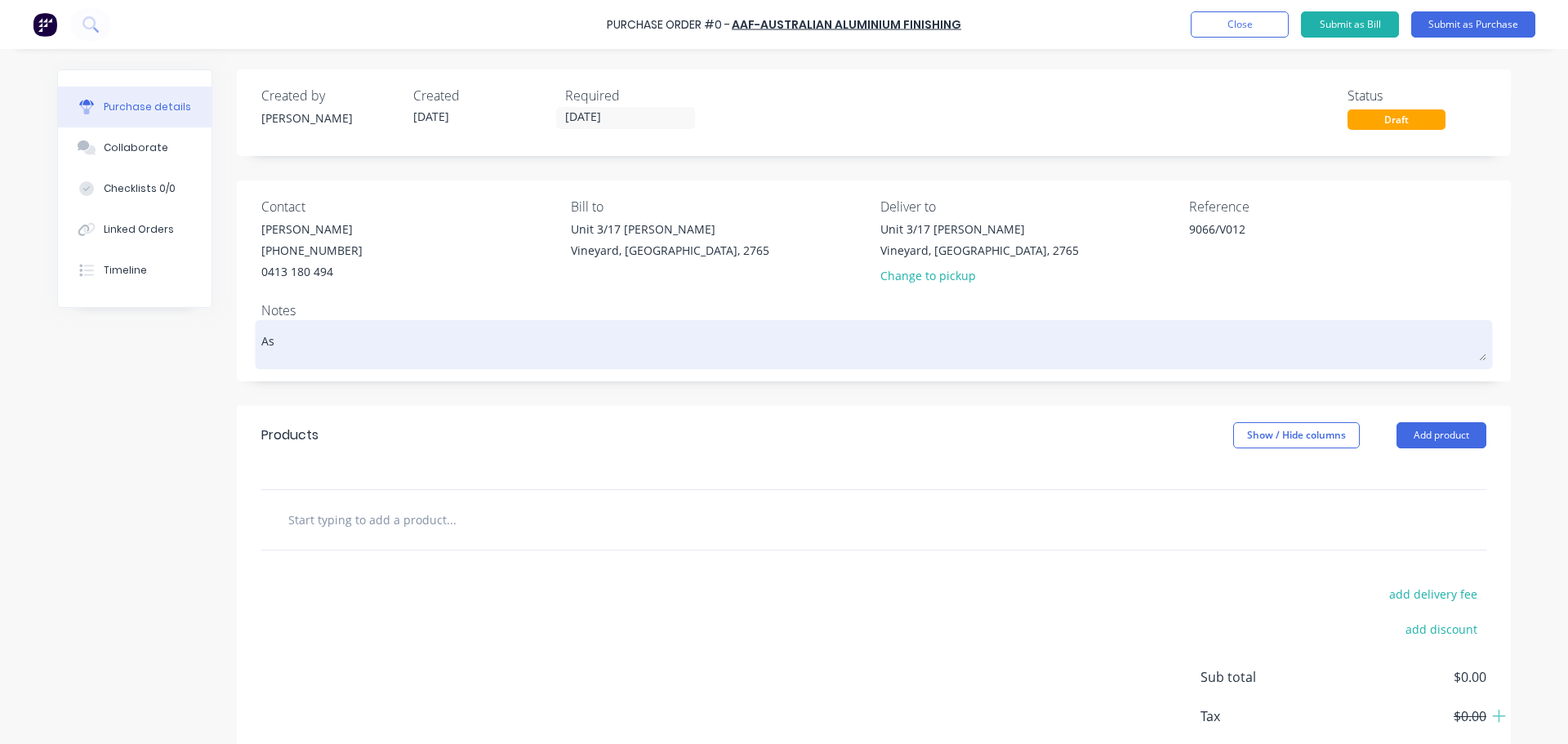
type textarea "x"
type textarea "As"
type textarea "x"
type textarea "As p"
type textarea "x"
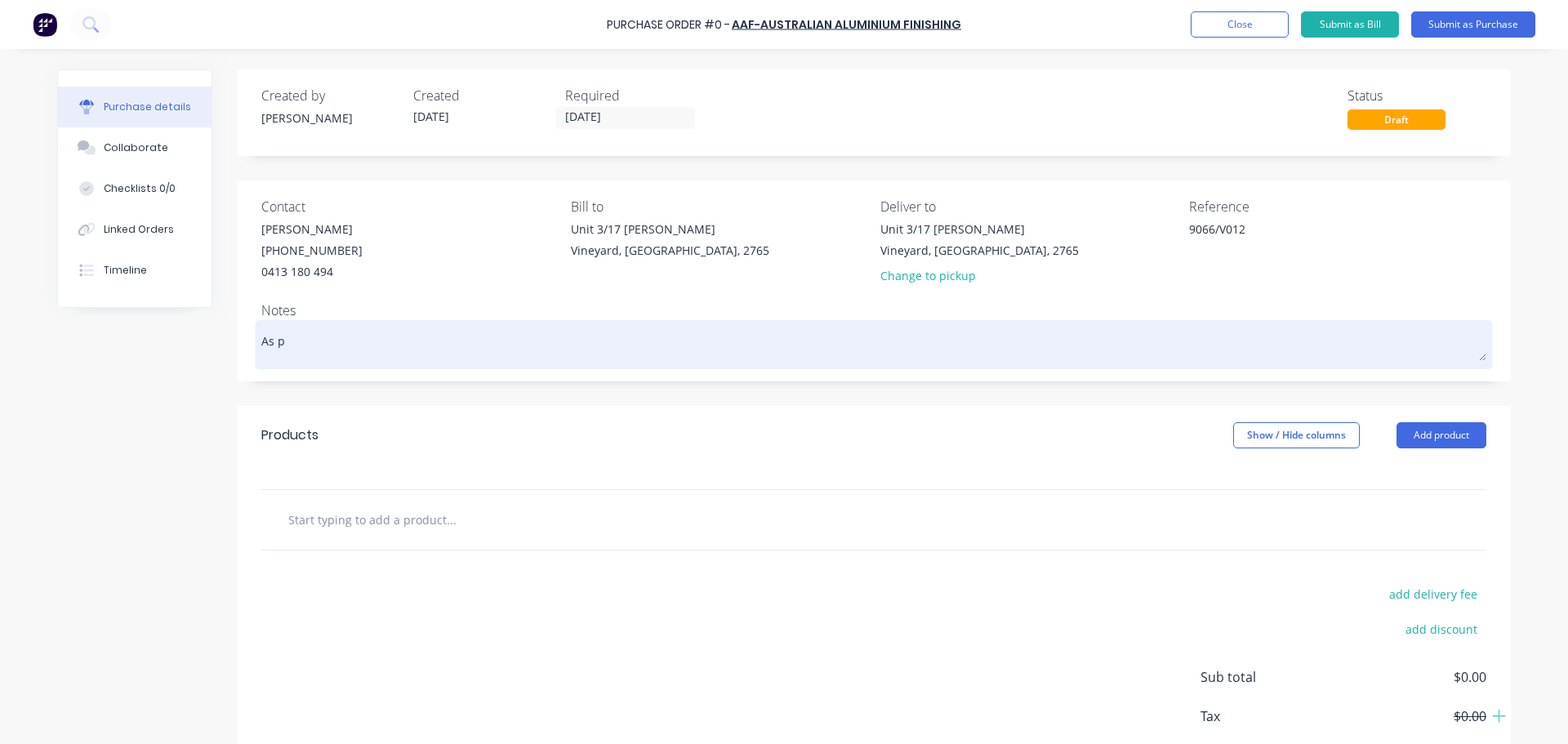
type textarea "As pe"
type textarea "x"
type textarea "As per"
type textarea "x"
type textarea "As per"
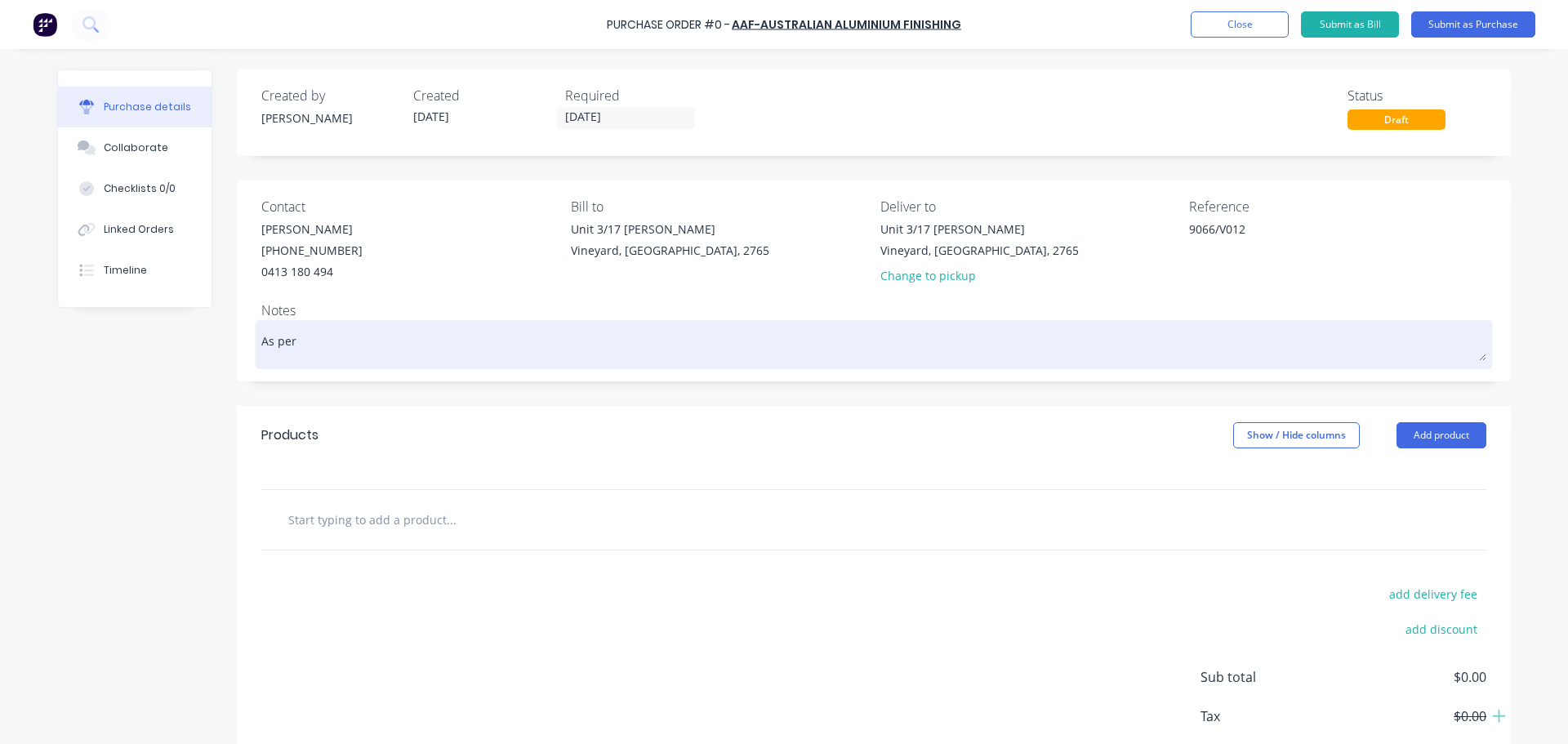
type textarea "x"
type textarea "As per qu"
type textarea "x"
type textarea "As per quo"
type textarea "x"
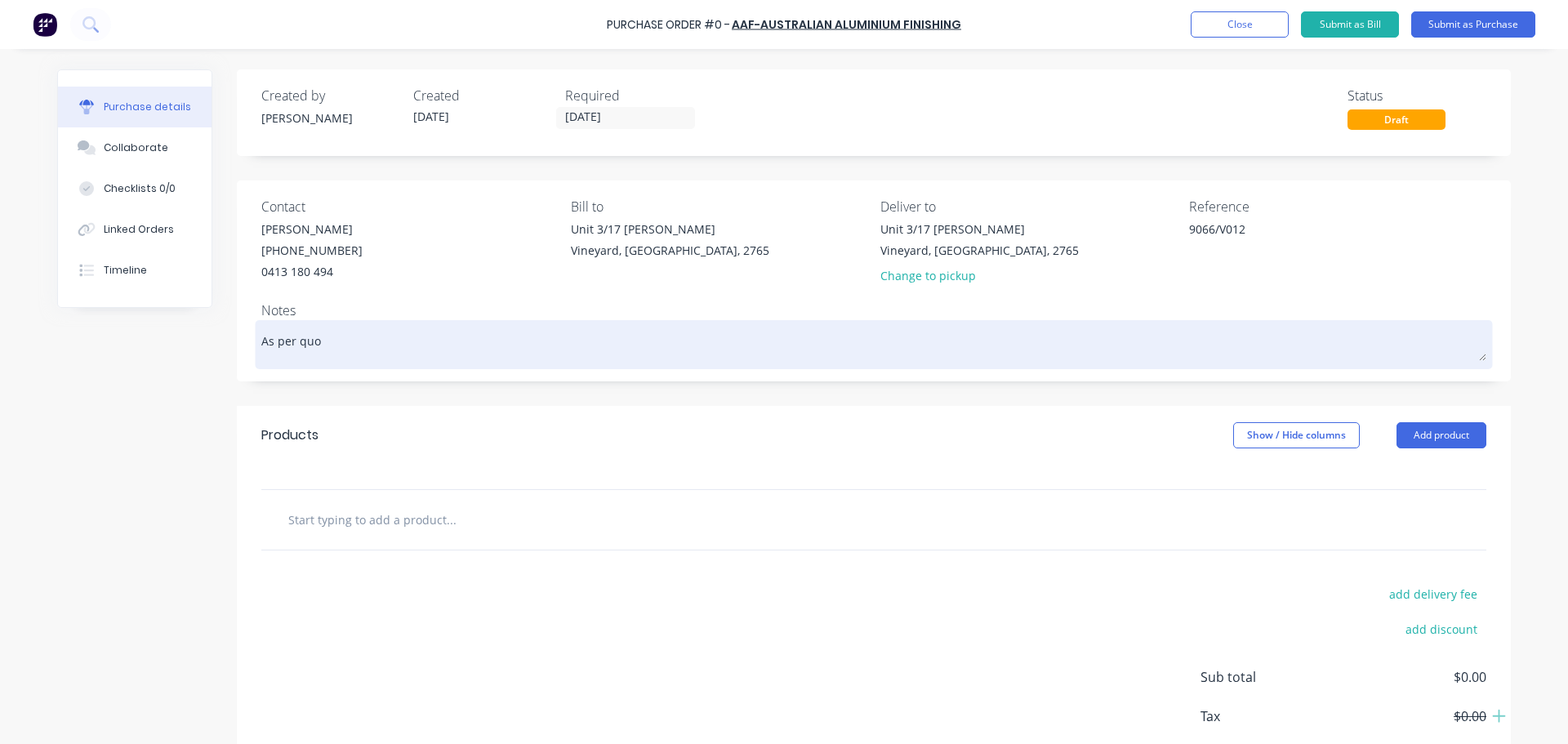
type textarea "As per quot"
type textarea "x"
type textarea "As per quote"
type textarea "x"
type textarea "As per quote"
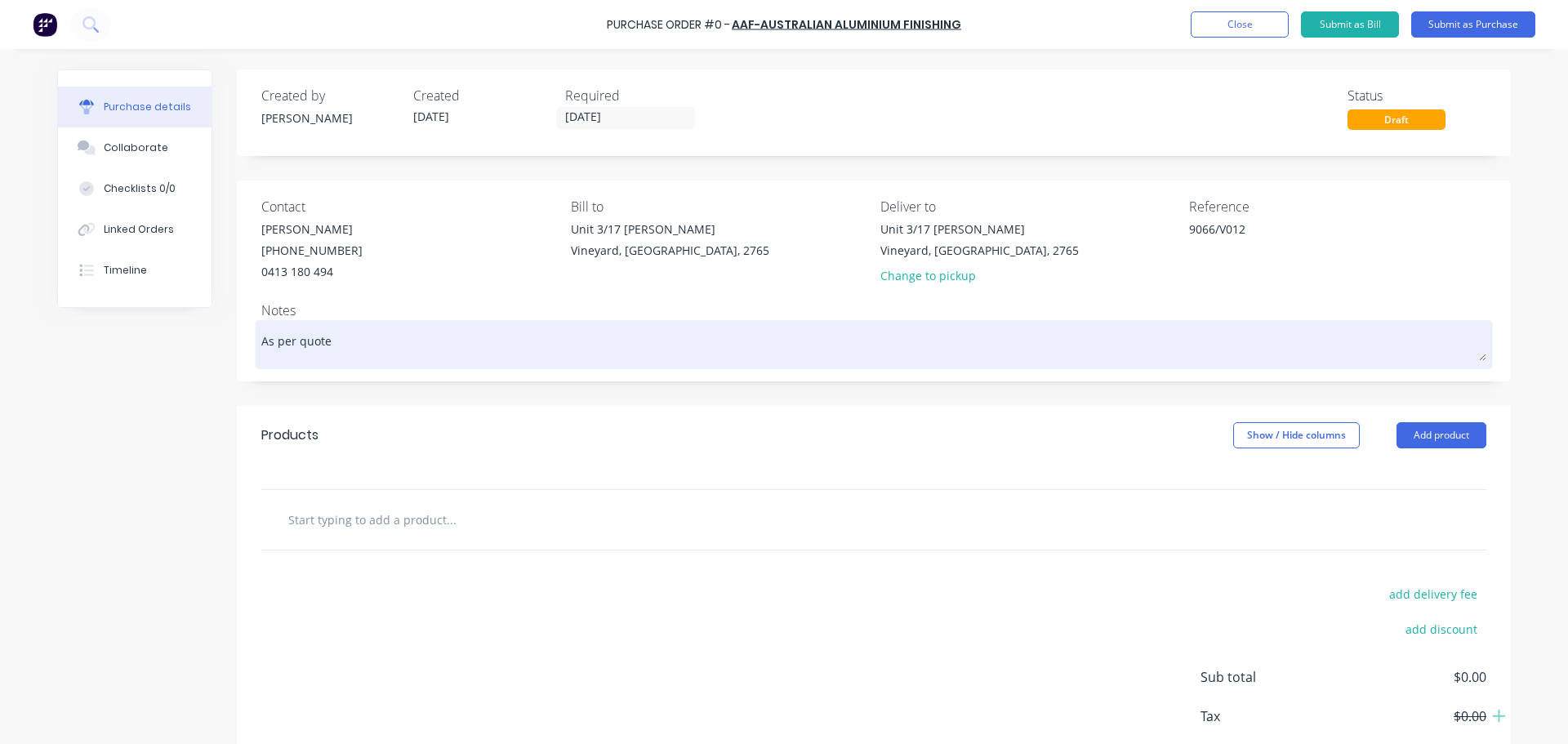
type textarea "x"
type textarea "As per quote n"
type textarea "x"
type textarea "As per quote no"
type textarea "x"
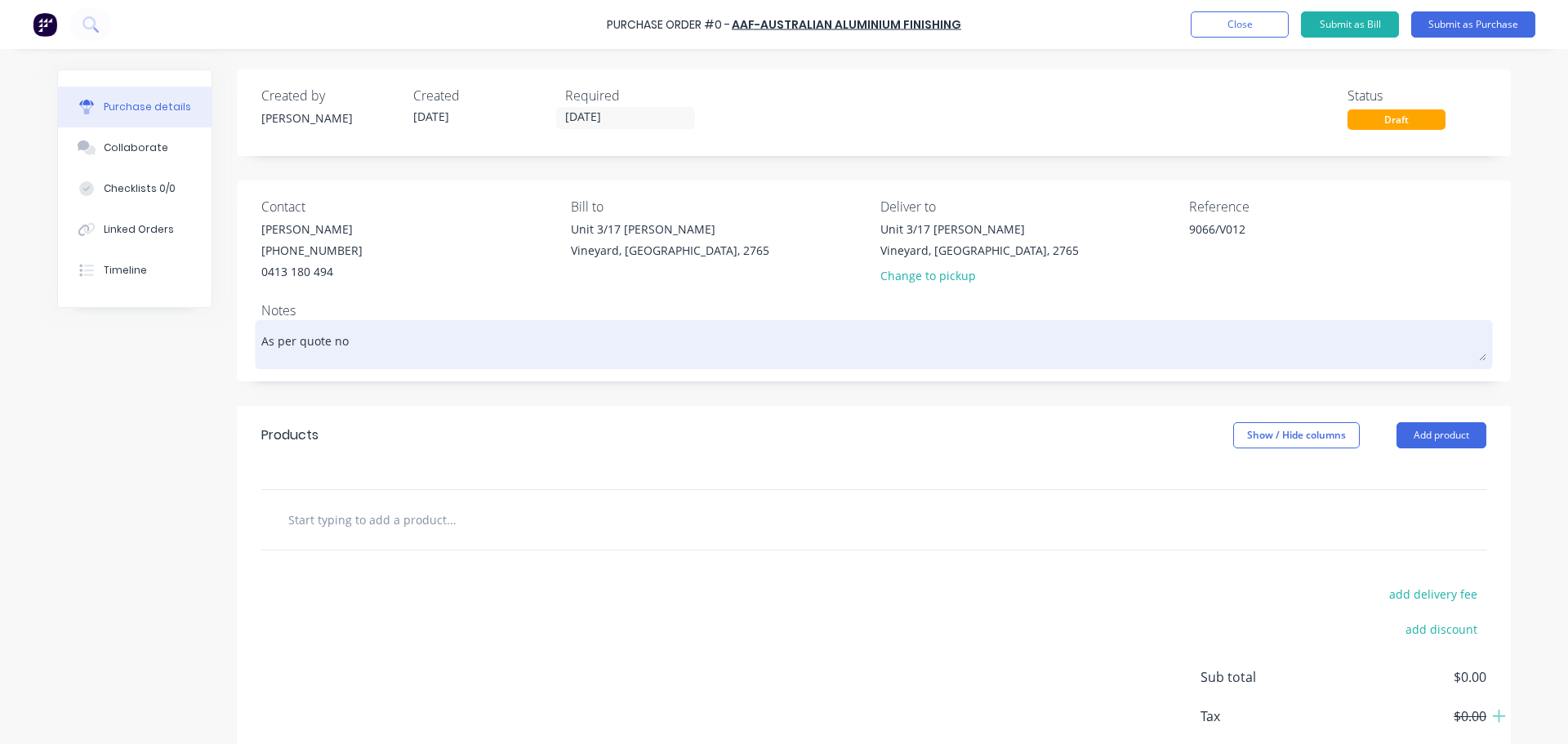
type textarea "As per quote no."
type textarea "x"
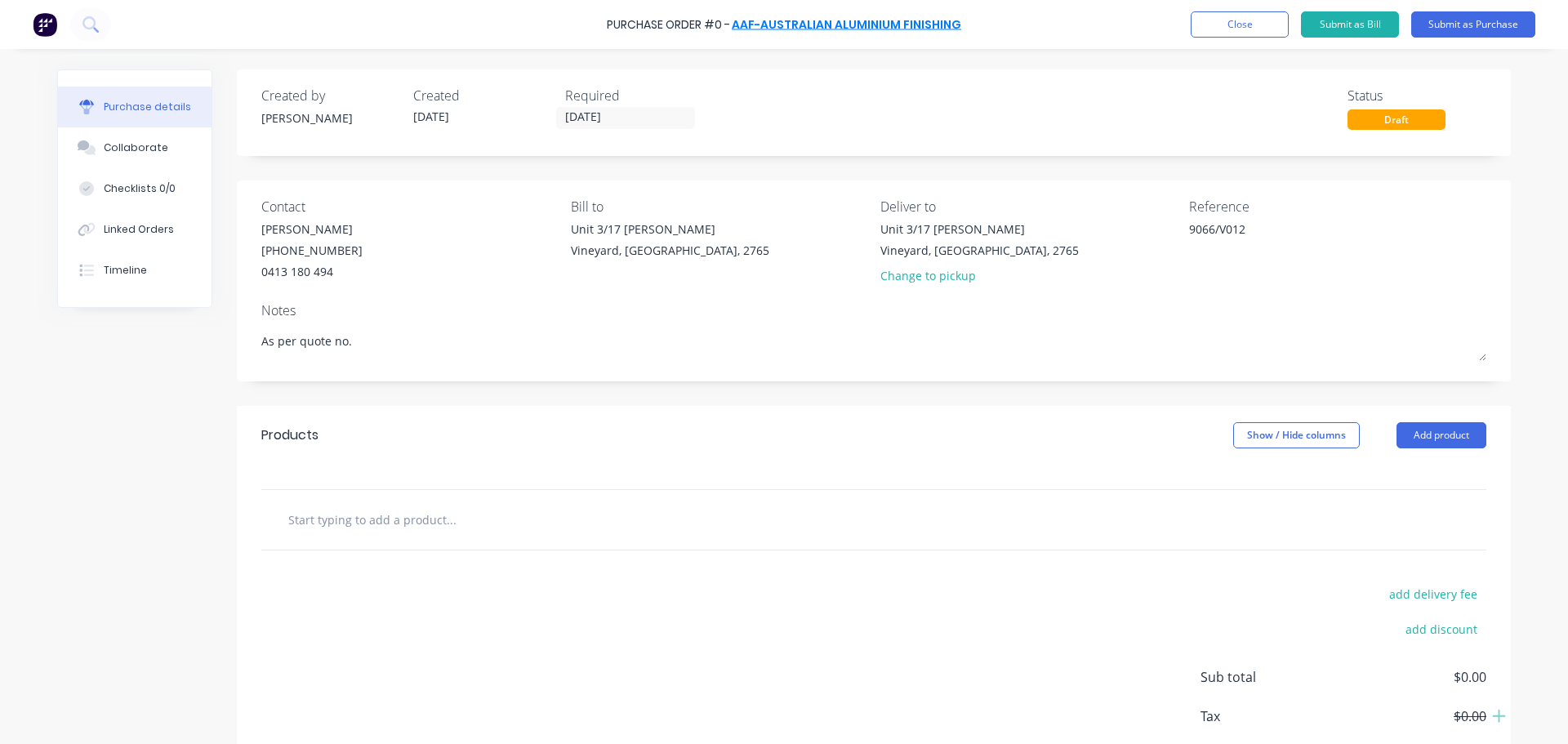
type textarea "As per quote no."
type textarea "x"
type textarea "As per quote no."
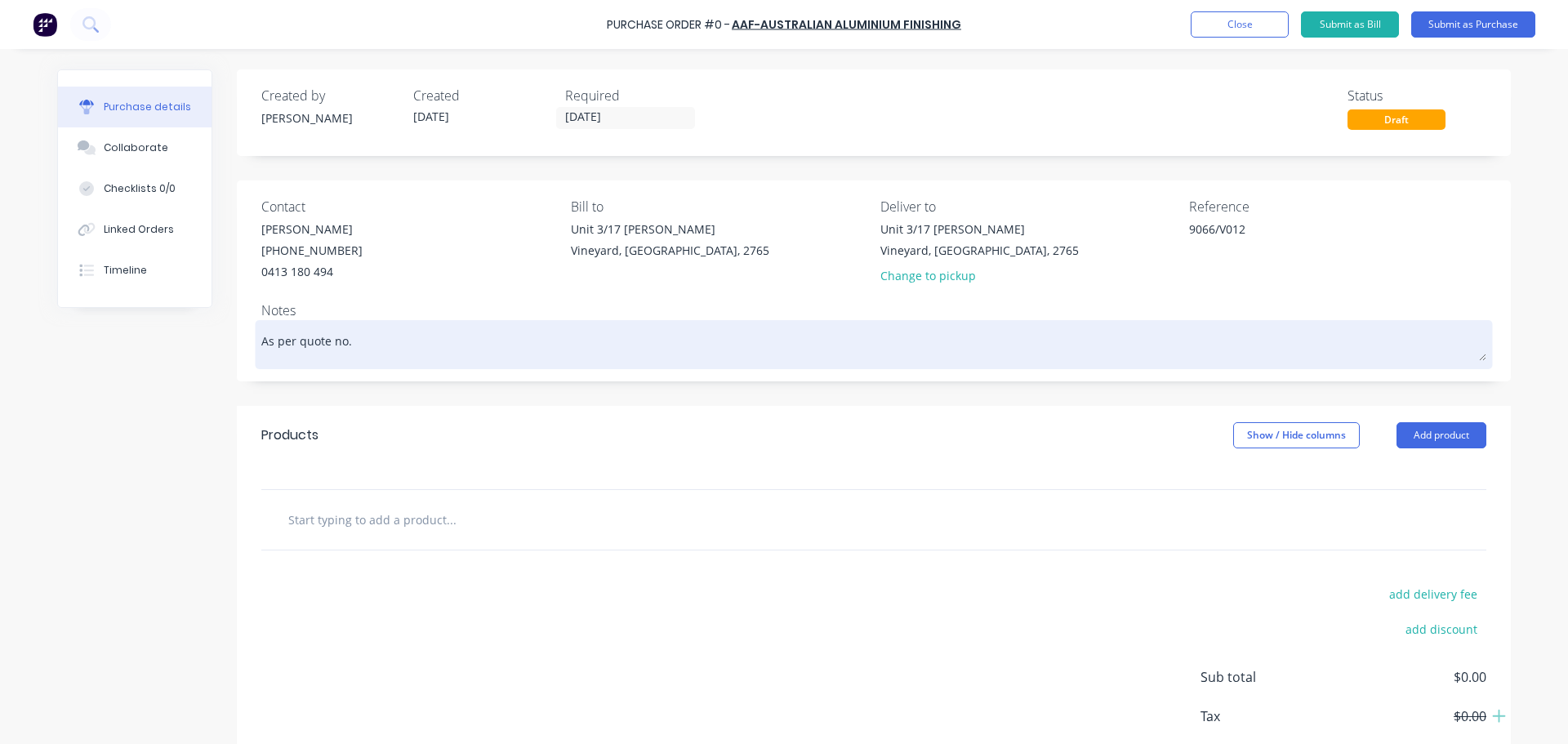
type textarea "x"
type textarea "As per quote no. S"
type textarea "x"
type textarea "As per quote no. S1"
type textarea "x"
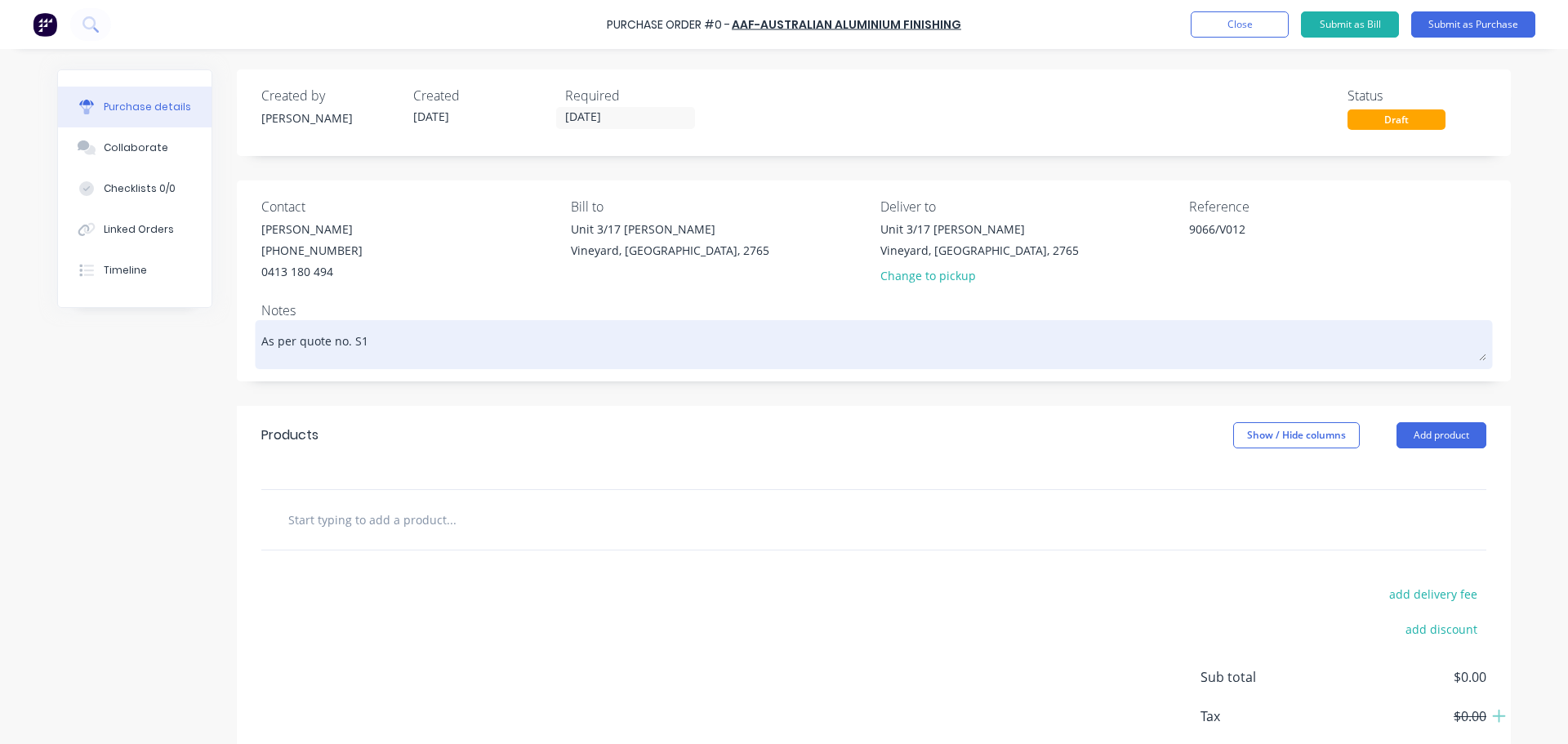
type textarea "As per quote no. S17"
type textarea "x"
type textarea "As per quote no. S172"
type textarea "x"
type textarea "As per quote no. S1729"
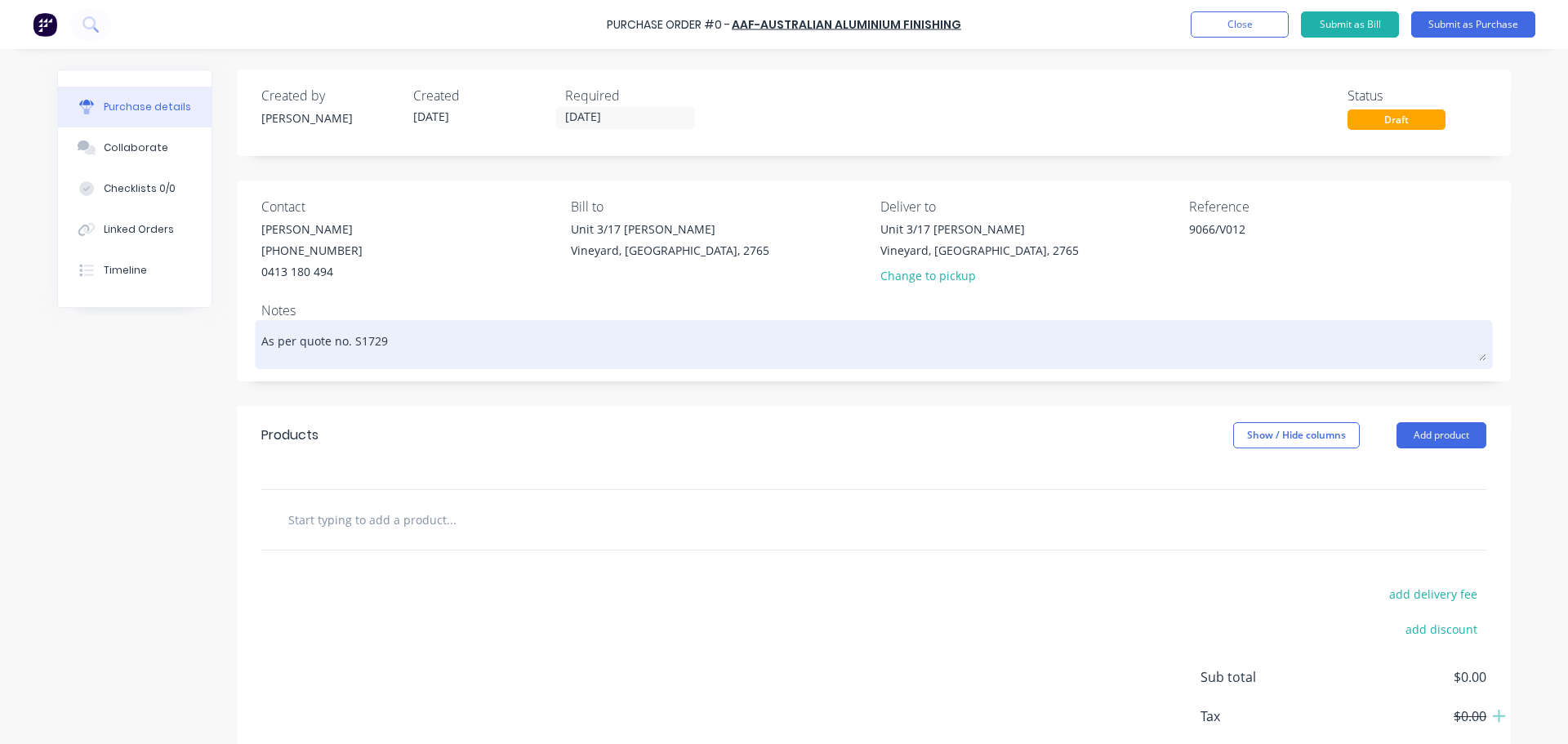
type textarea "x"
type textarea "As per quote no. S17296"
type textarea "x"
type textarea "As per quote no. S17296/"
type textarea "x"
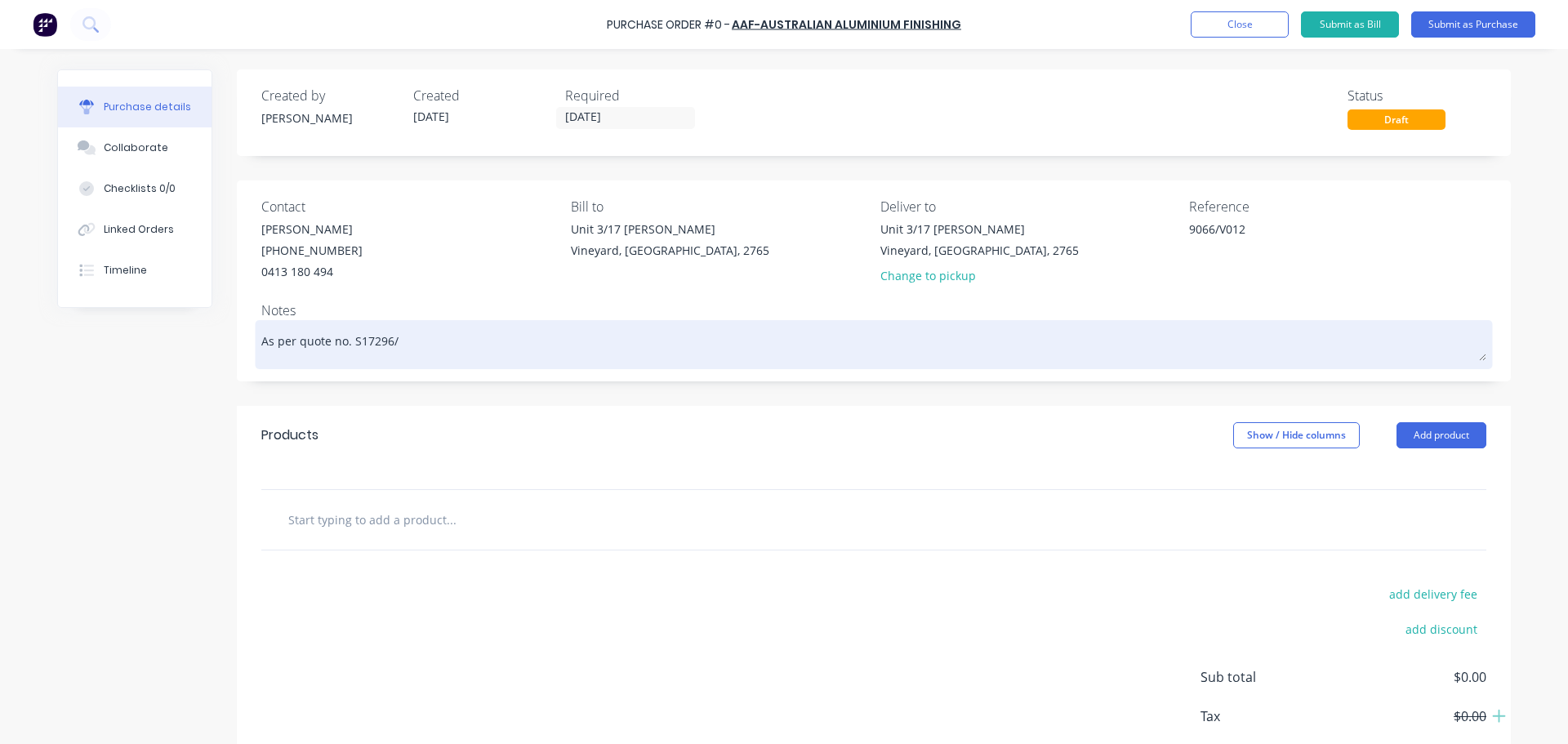
type textarea "As per quote no. S17296/0"
type textarea "x"
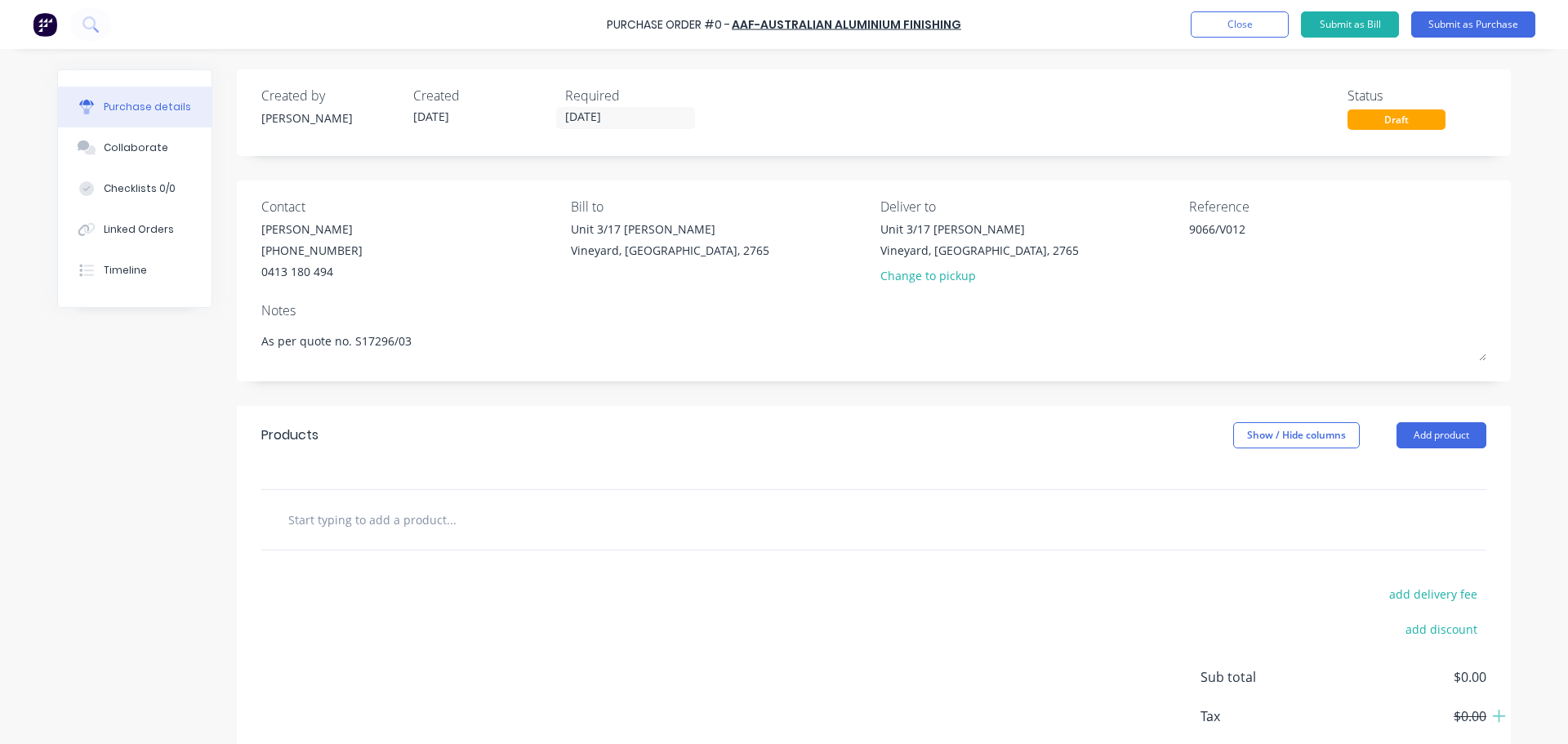
type textarea "As per quote no. S17296/03"
type textarea "x"
type textarea "As per quote no. S17296/03"
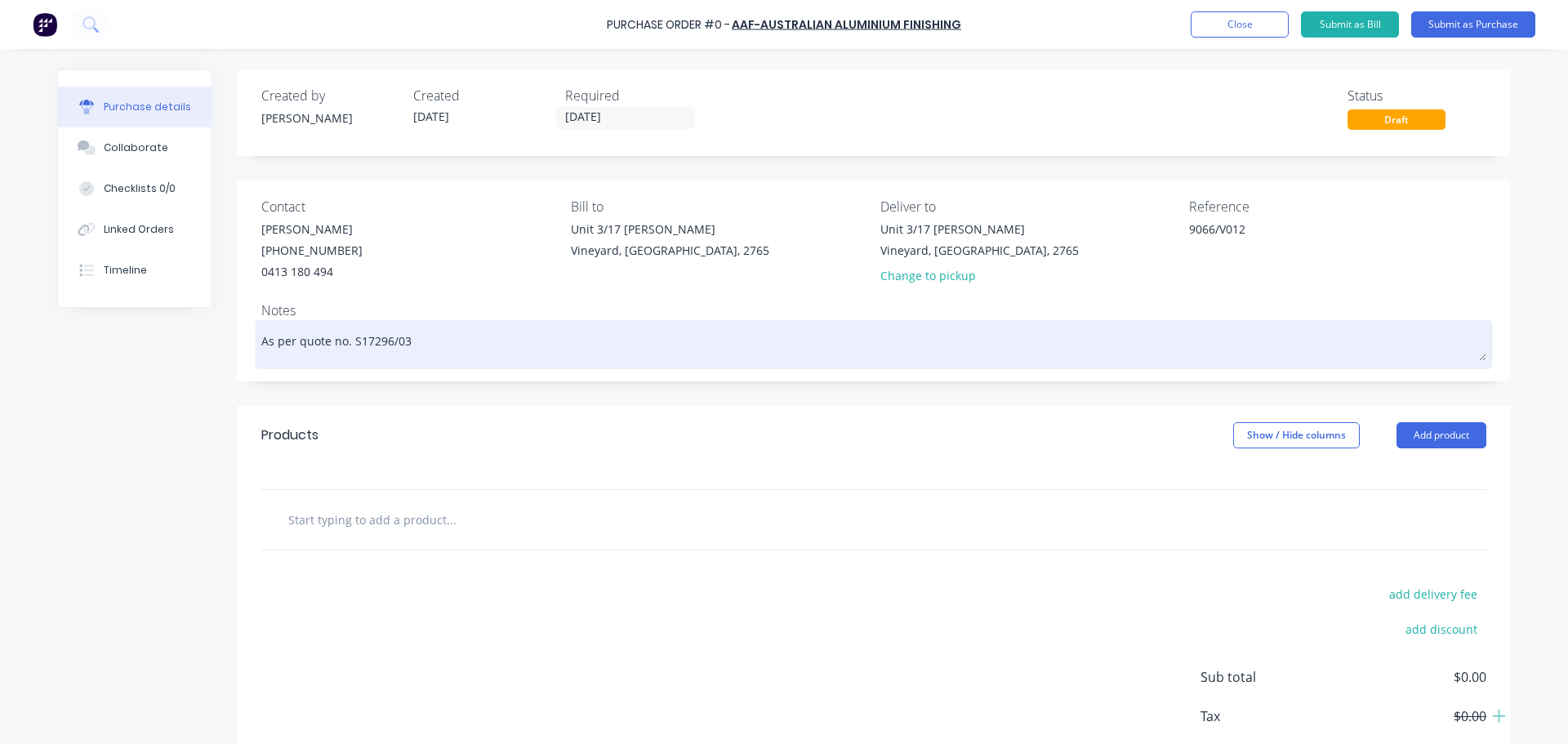
click at [384, 341] on textarea "As per quote no. S17296/03" at bounding box center [874, 342] width 1225 height 37
type textarea "x"
type textarea "As per quote no. S1729603"
type textarea "x"
type textarea "As per quote no. S17296 03"
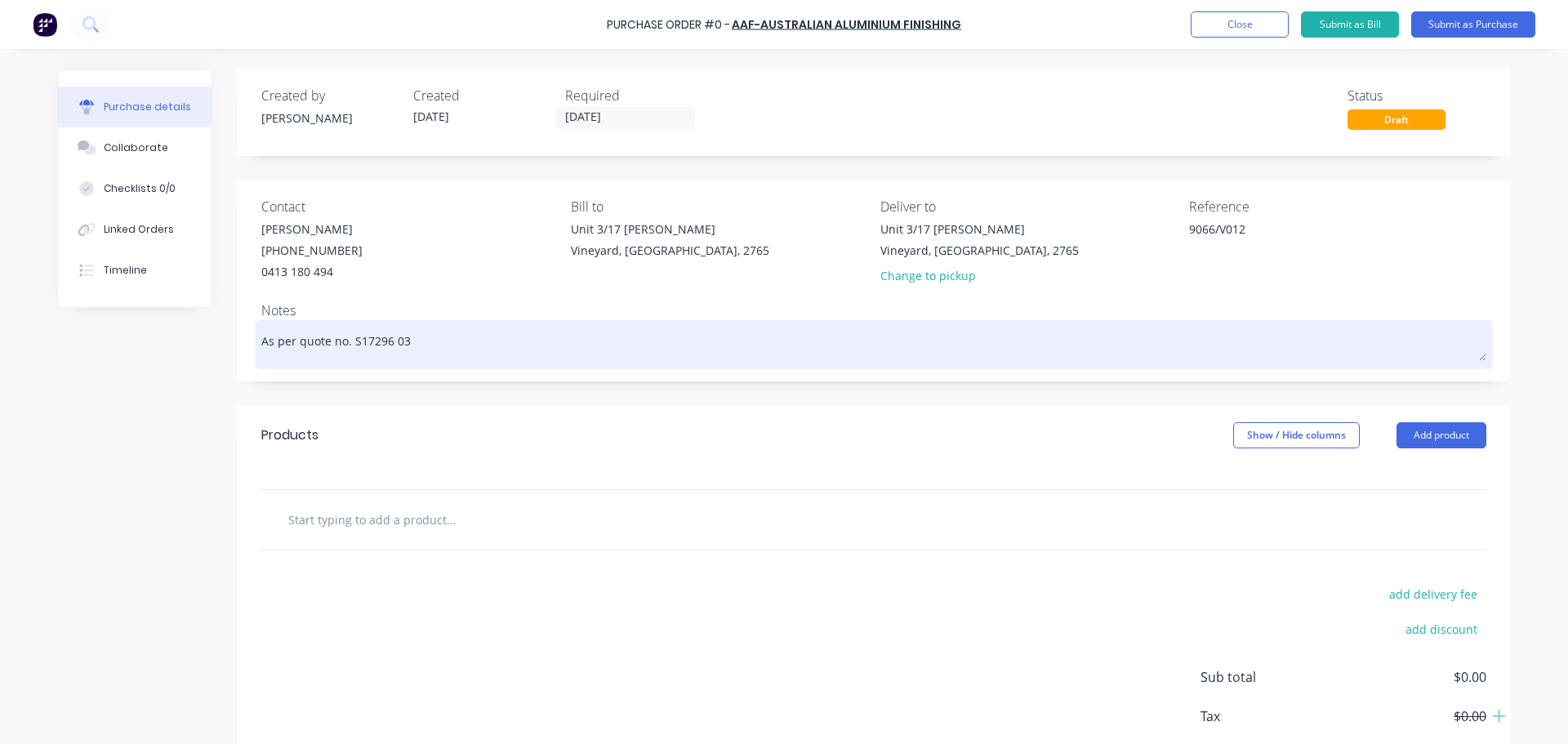
type textarea "x"
type textarea "As per quote no. S17296 -03"
type textarea "x"
type textarea "As per quote no. S17296 - 03"
click at [446, 345] on textarea "As per quote no. S17296 - 03" at bounding box center [874, 342] width 1225 height 37
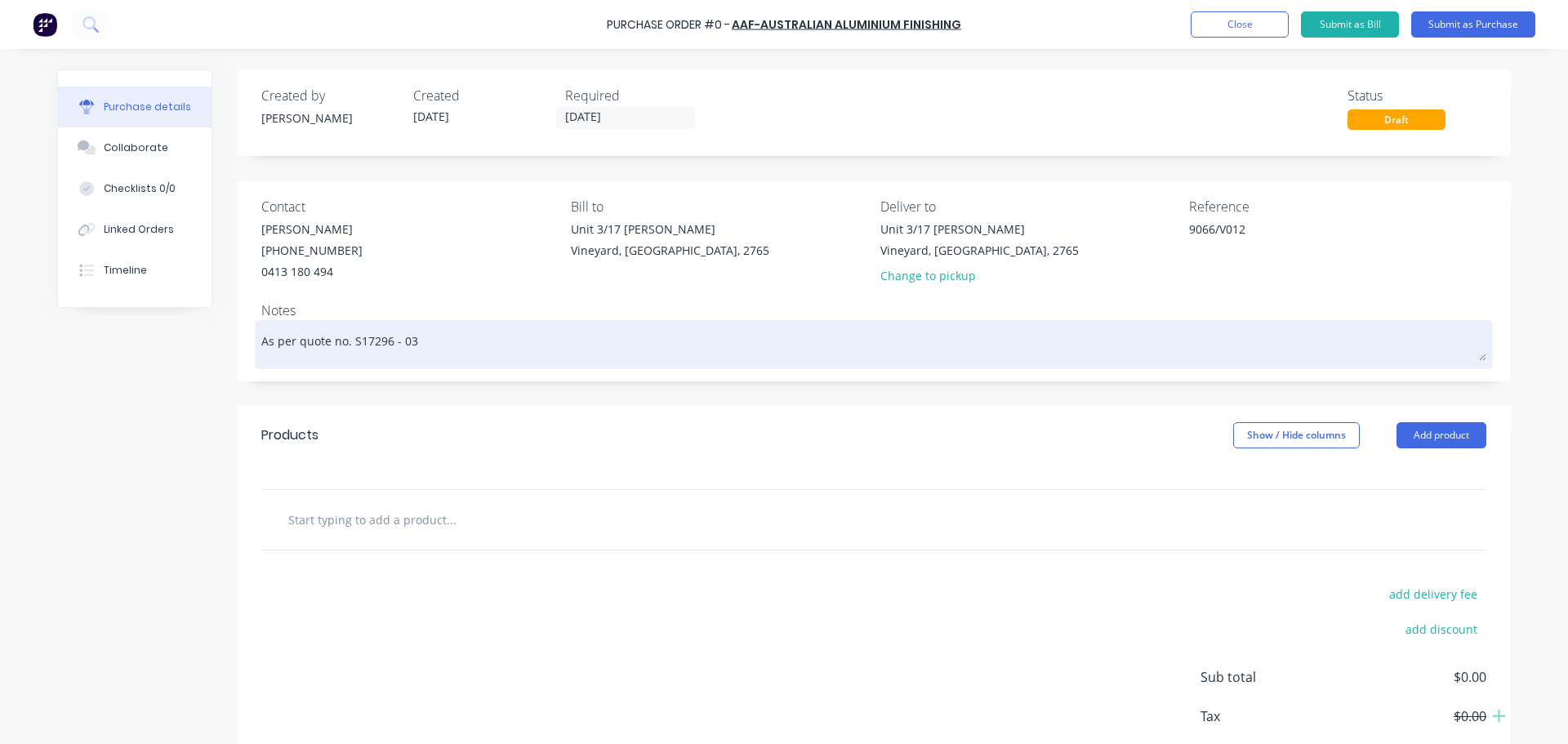
type textarea "x"
type textarea "As per quote no. S17296 - 03/"
type textarea "x"
type textarea "As per quote no. S17296 - 03/0"
type textarea "x"
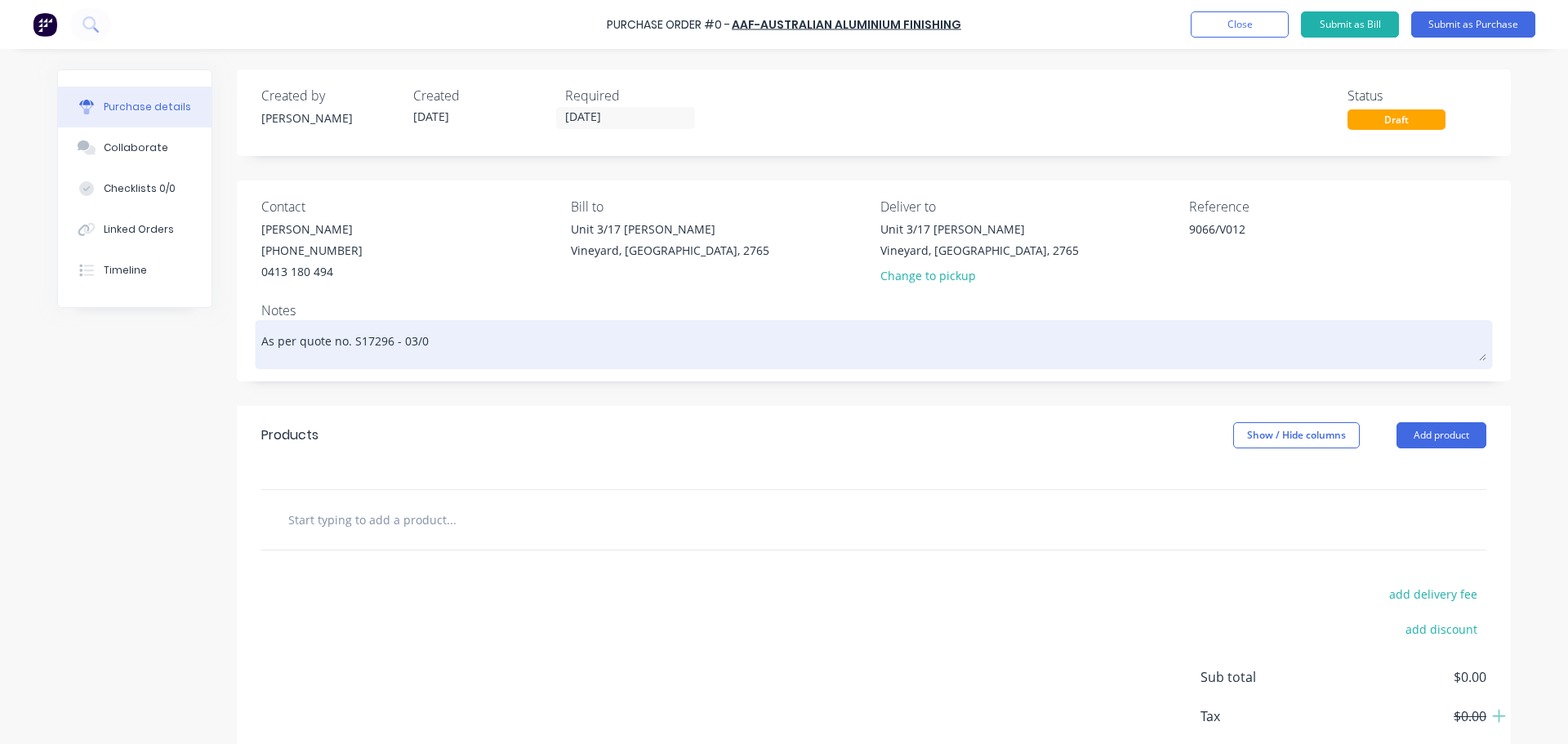
type textarea "As per quote no. S17296 - 03/07"
type textarea "x"
type textarea "As per quote no. S17296 - 03/07/"
type textarea "x"
type textarea "As per quote no. S17296 - 03/07/2"
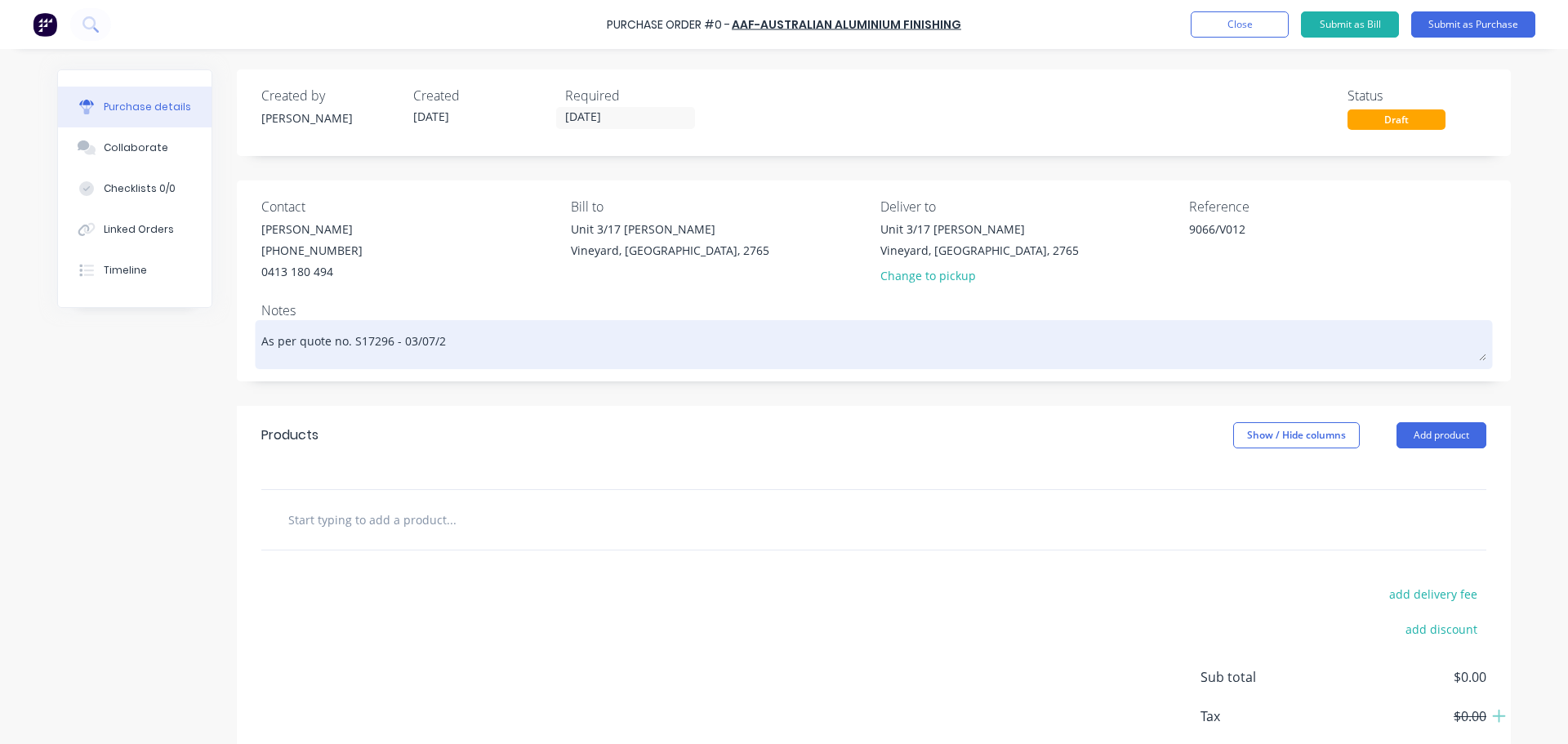
type textarea "x"
type textarea "As per quote no. S17296 - 03/07/202"
type textarea "x"
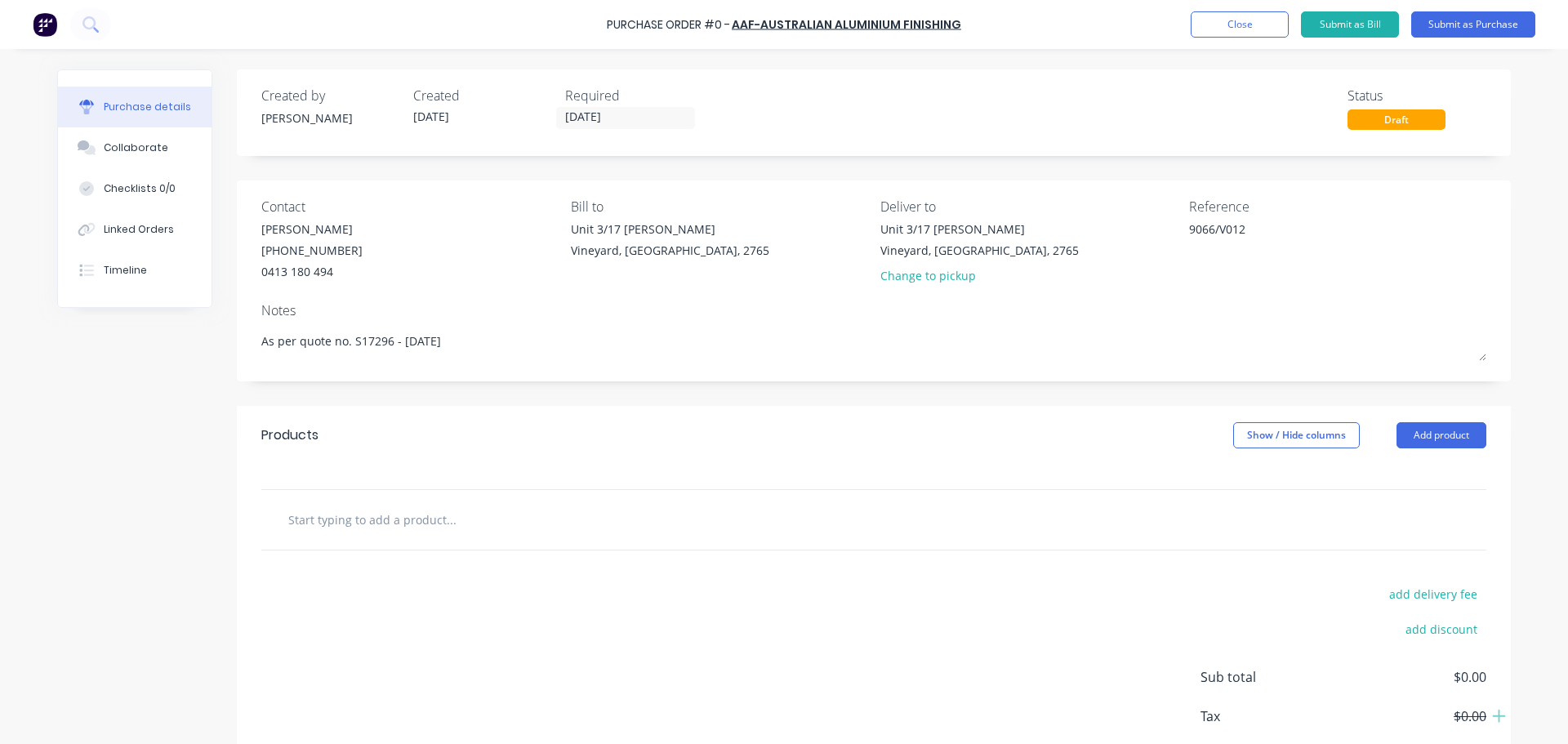
type textarea "As per quote no. S17296 - [DATE]"
type textarea "x"
type textarea "As per quote no. S17296 - [DATE]"
click at [495, 526] on input "text" at bounding box center [451, 519] width 327 height 33
type textarea "x"
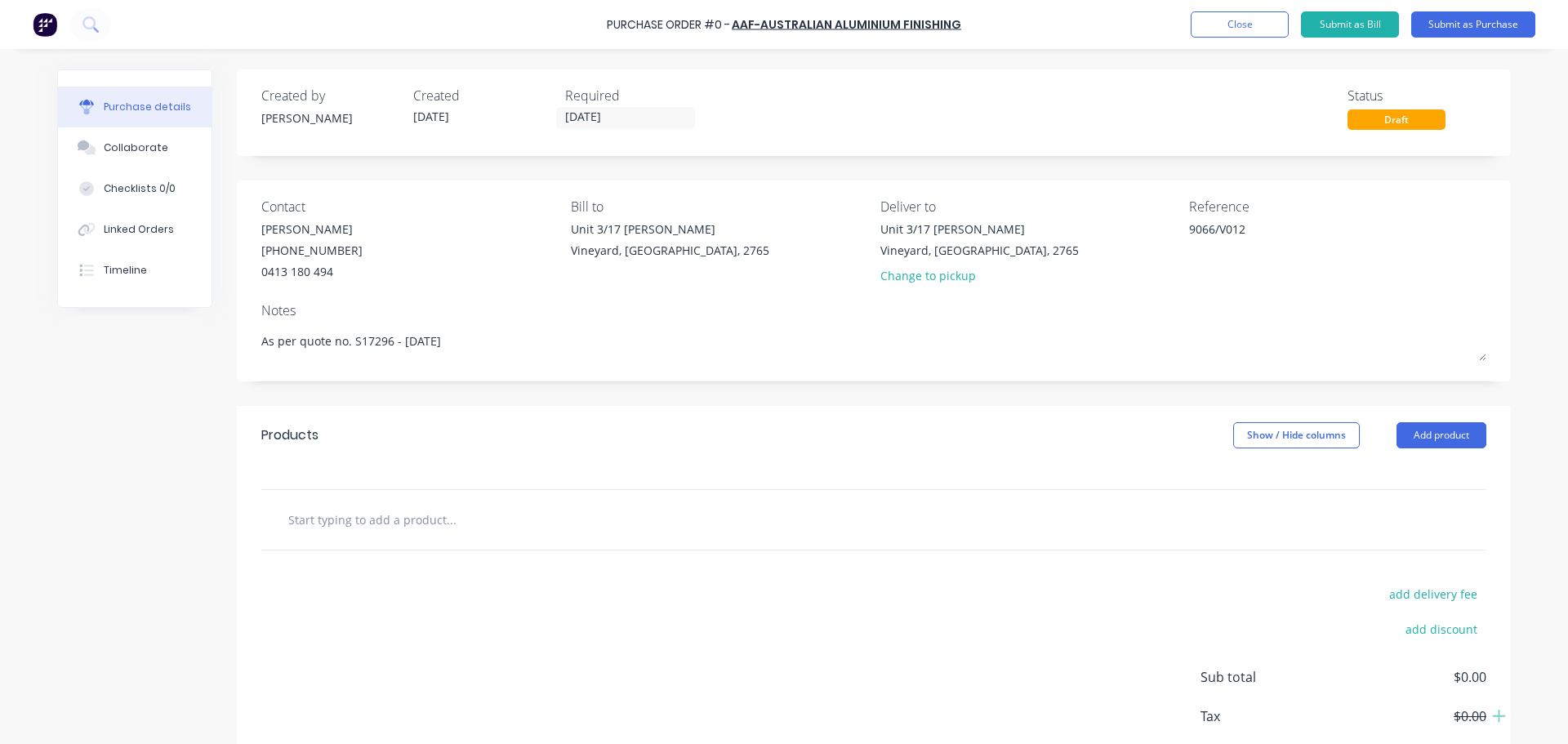
type input "2"
type textarea "x"
type input "27"
type textarea "x"
type input "272"
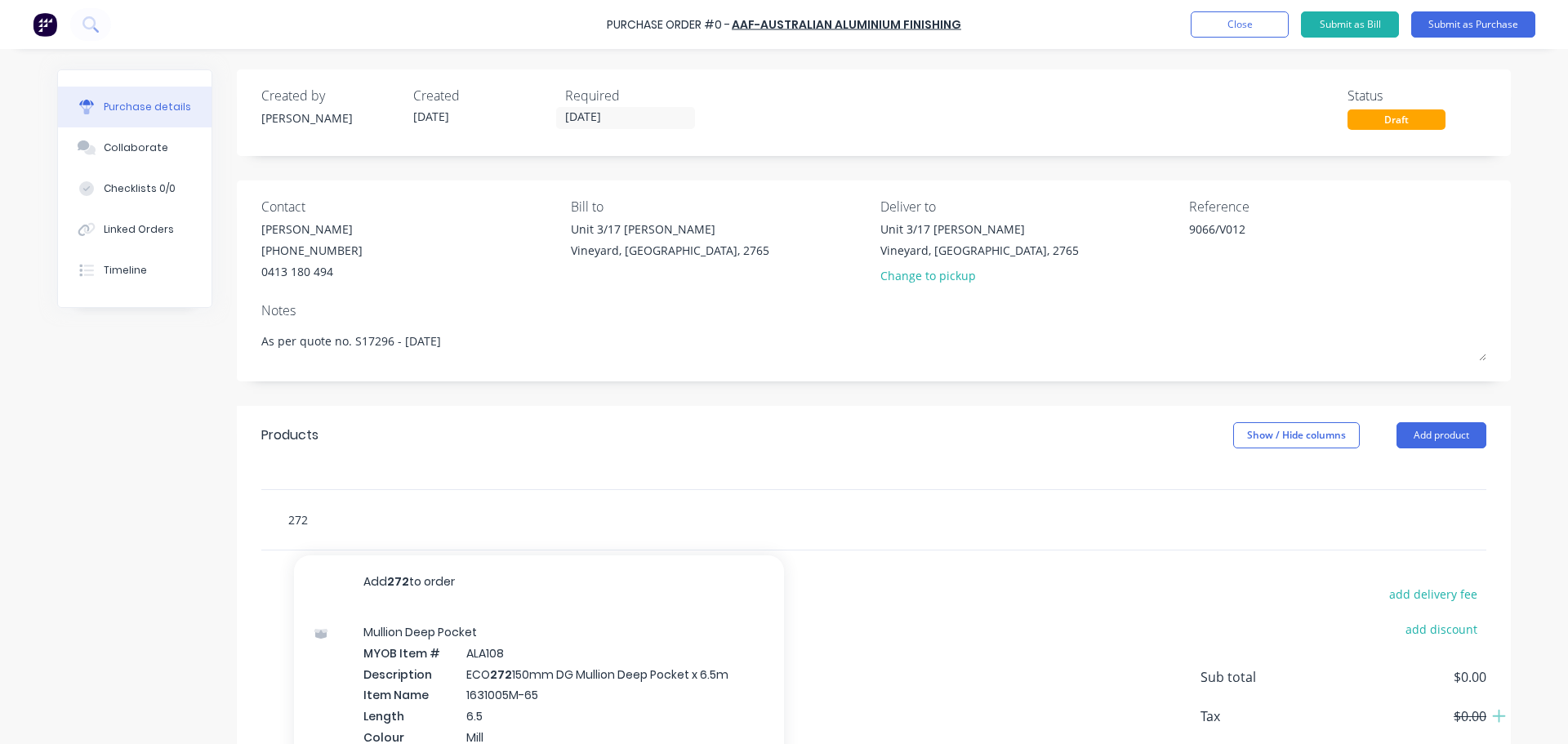
type textarea "x"
type input "272-"
type textarea "x"
type input "272-8"
type textarea "x"
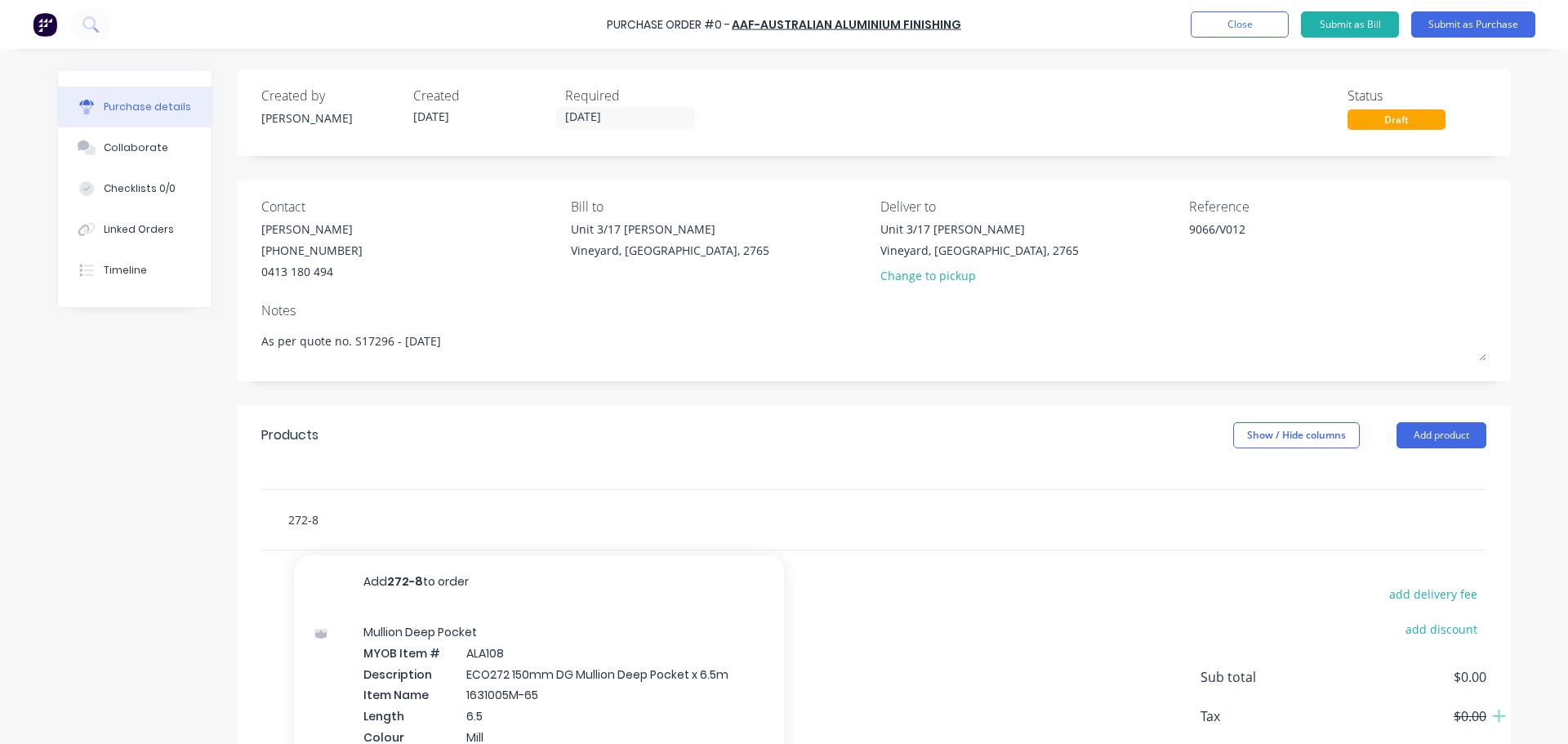
type input "272-84"
type textarea "x"
type input "272-8"
type textarea "x"
type input "272-"
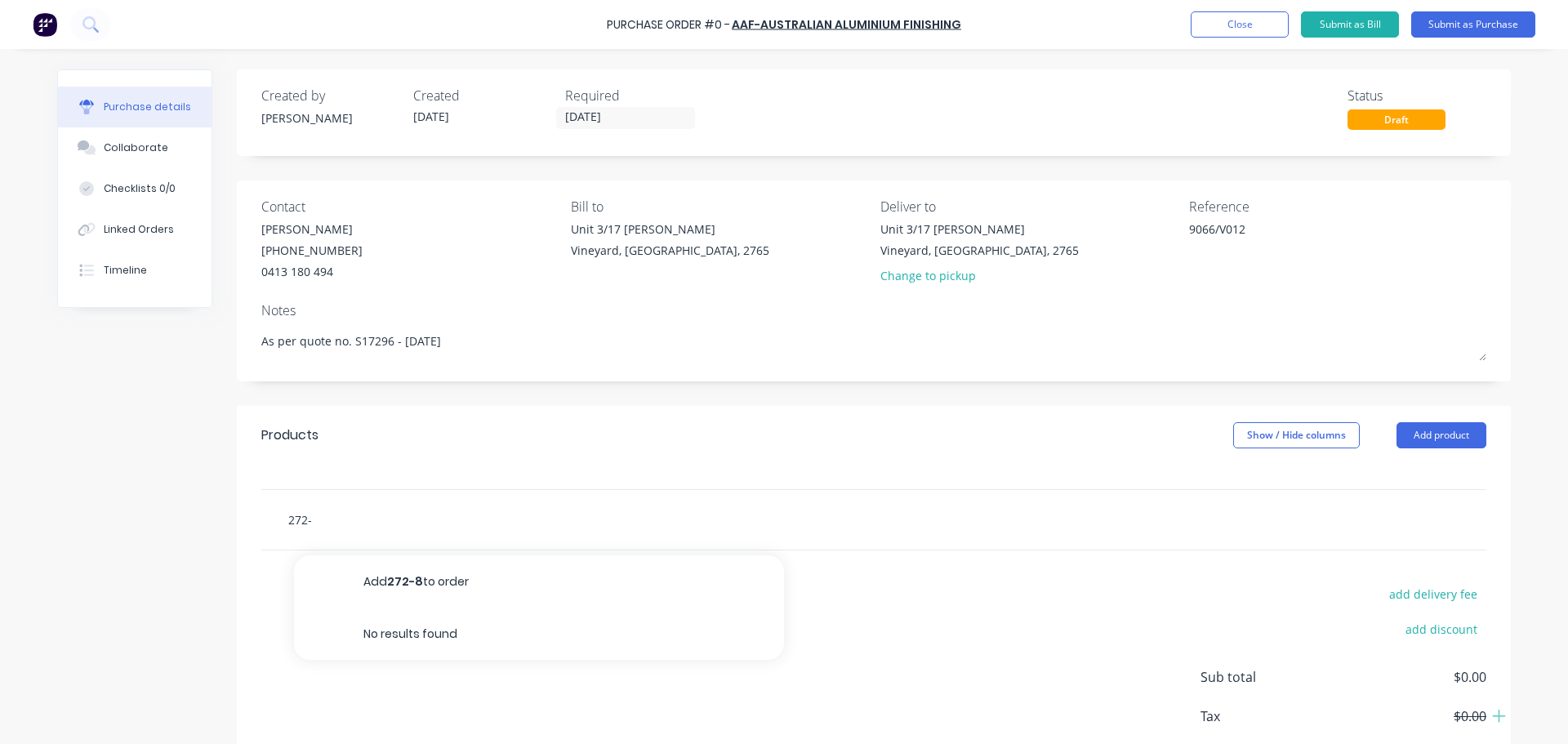
type textarea "x"
type input "272"
type textarea "x"
type input "27"
type textarea "x"
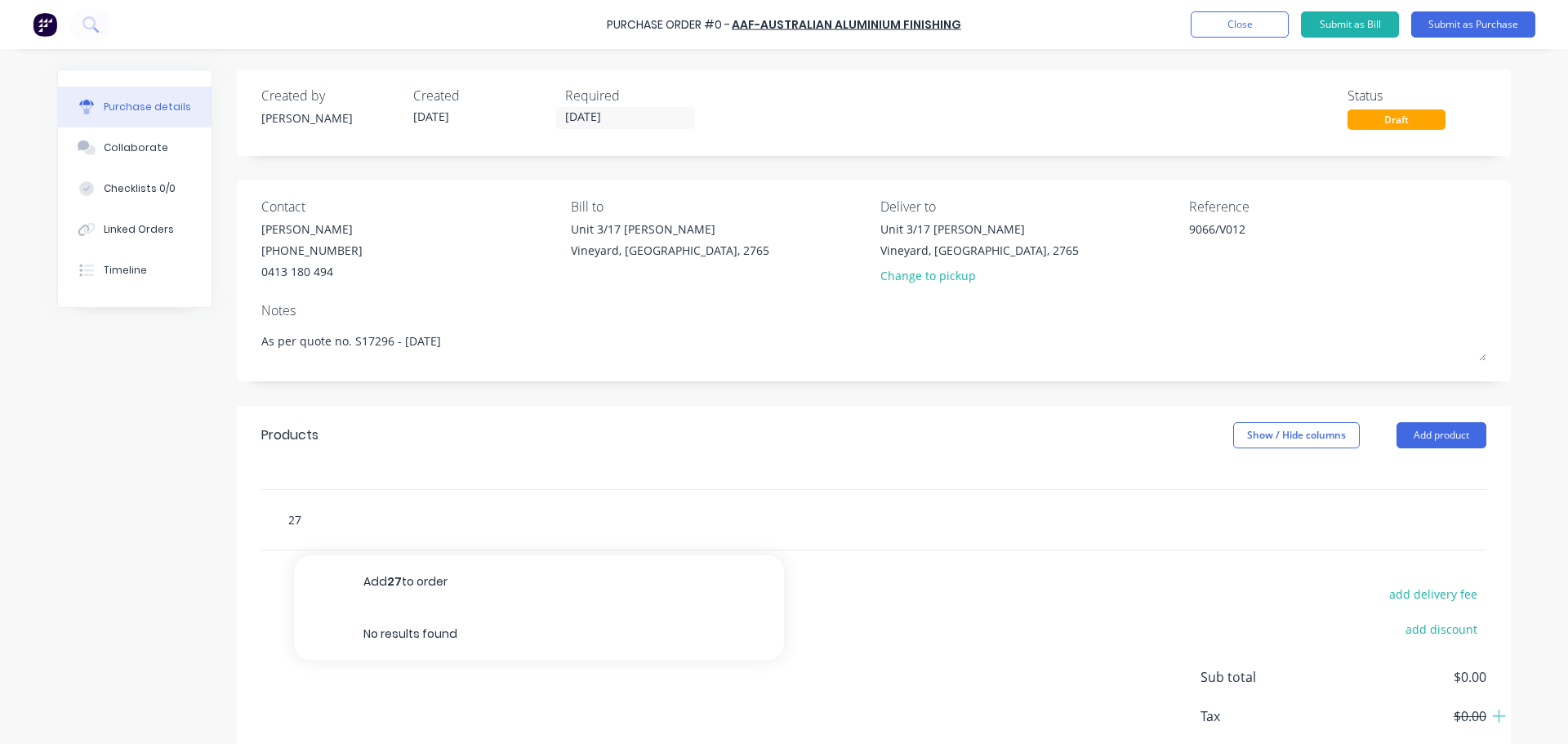
type input "2"
type textarea "x"
click at [294, 521] on input "text" at bounding box center [451, 519] width 327 height 33
type input "P"
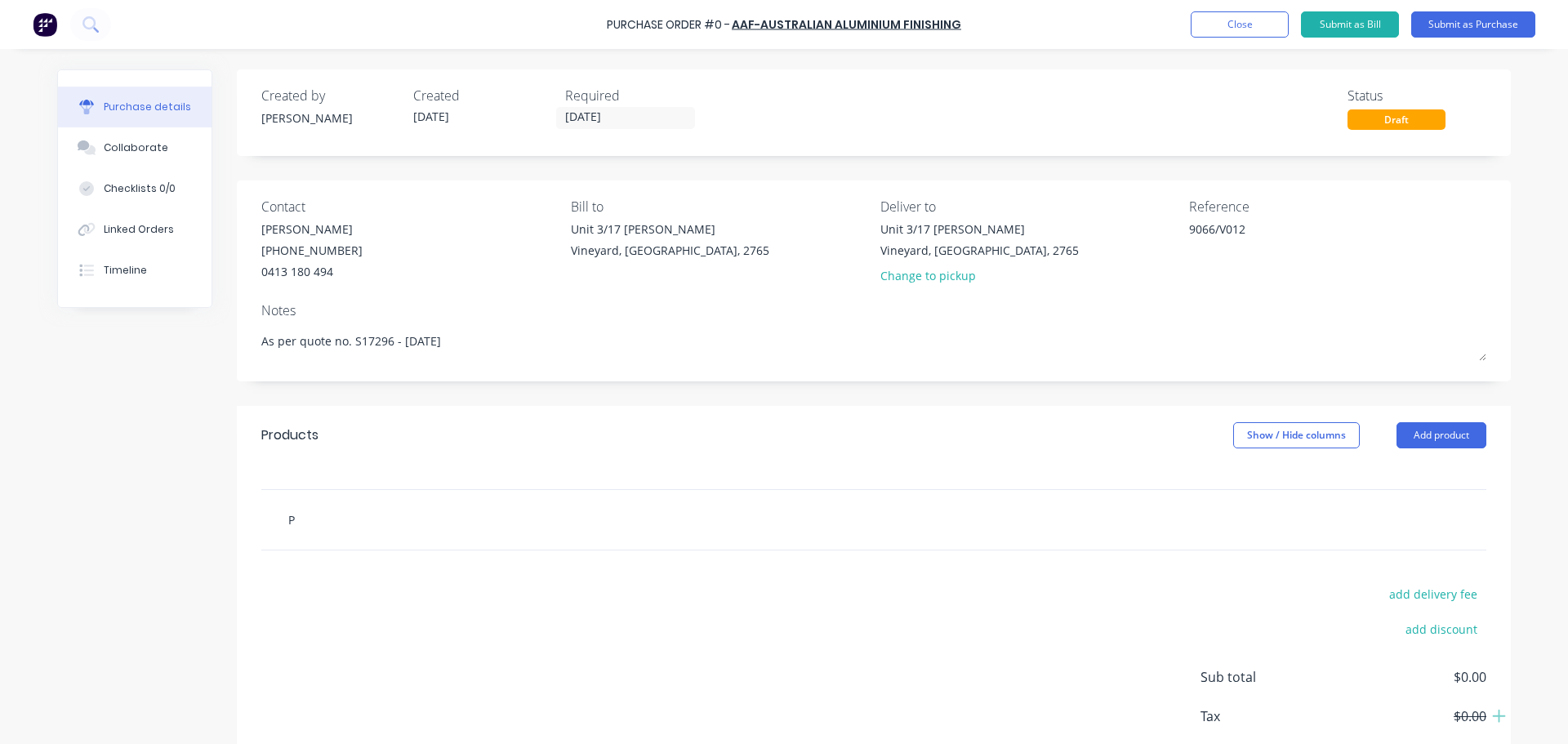
type textarea "x"
type input "Po"
type textarea "x"
type input "Pow"
type textarea "x"
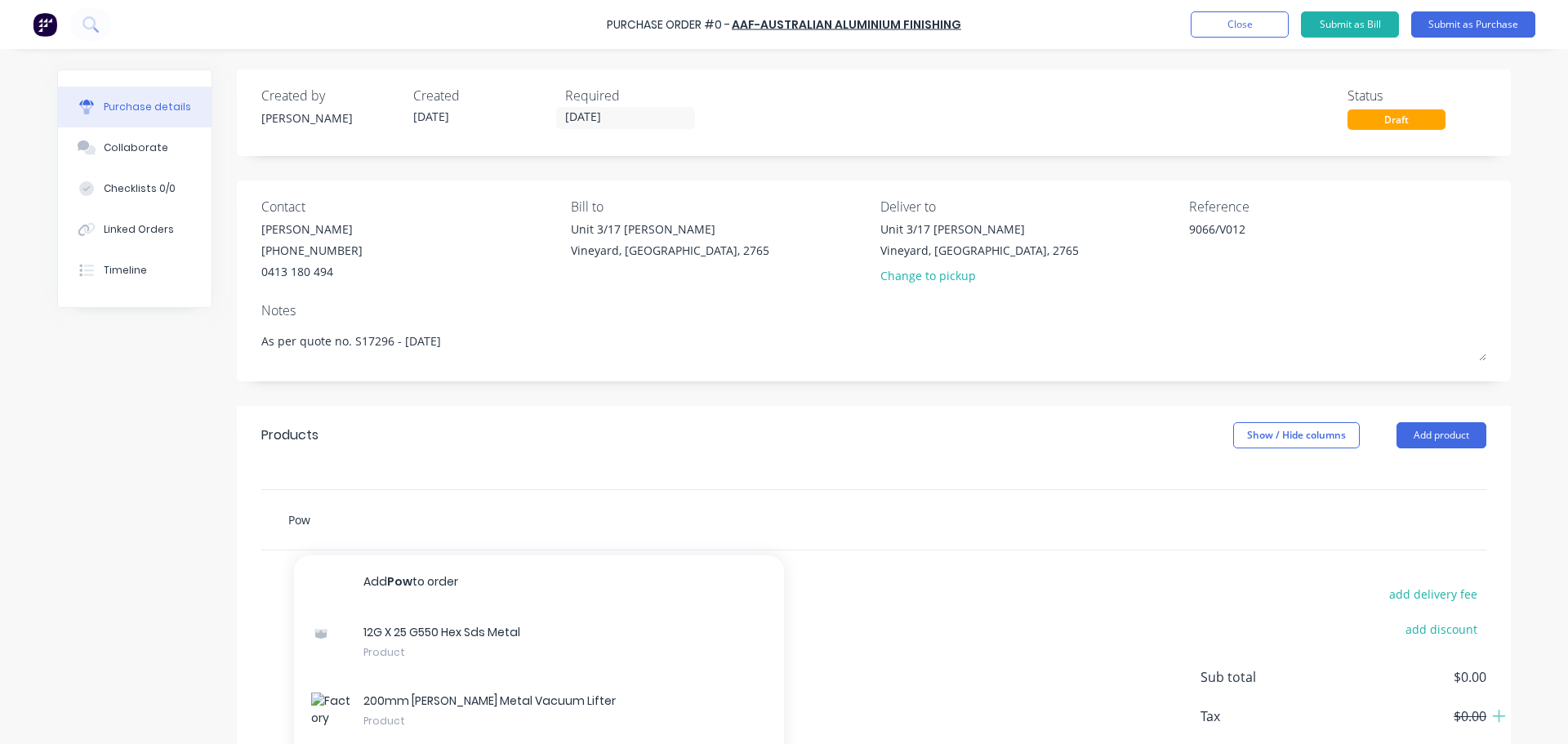
type input "Powd"
type textarea "x"
type input "Powde"
type textarea "x"
type input "Powder"
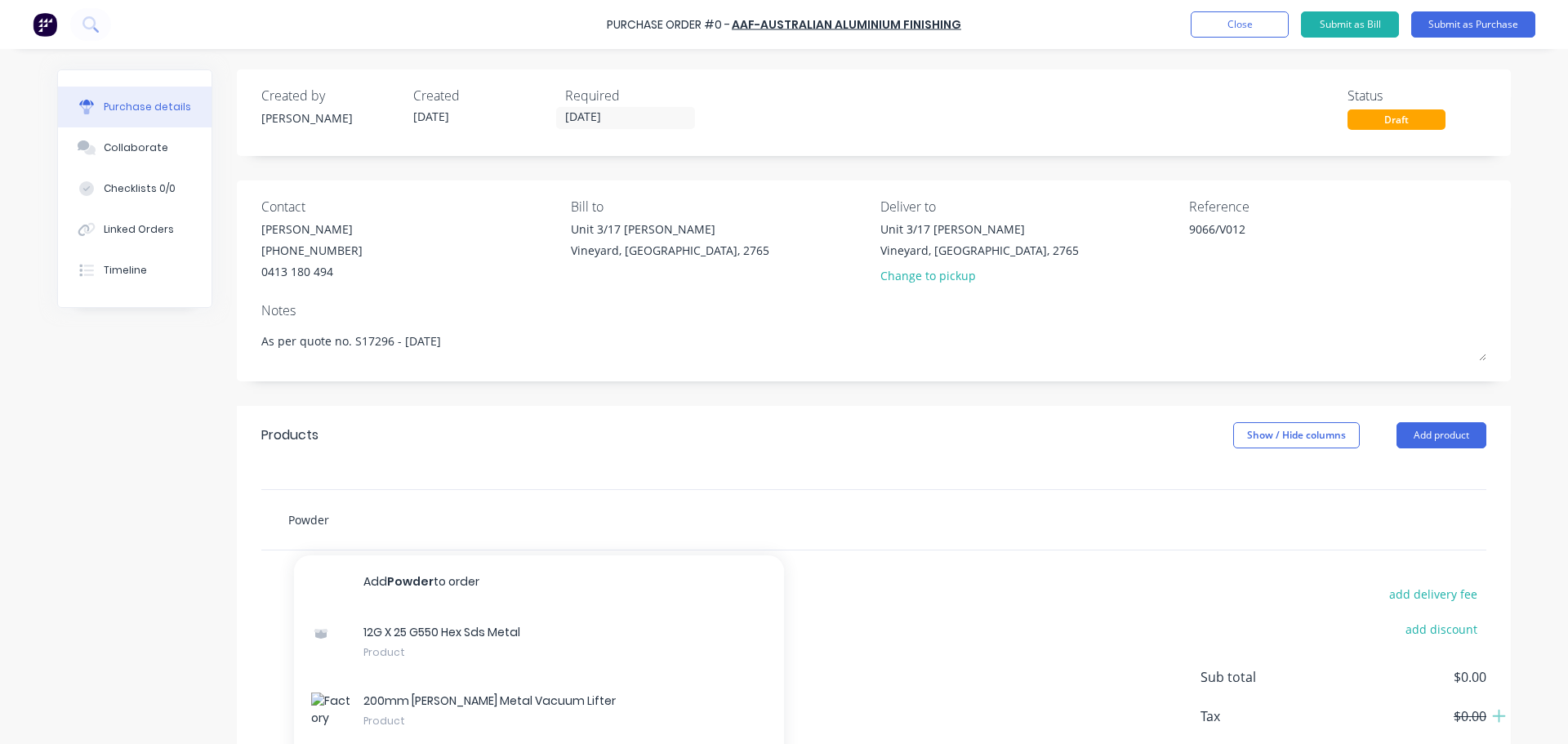
type textarea "x"
type input "Powder"
type textarea "x"
type input "Powder c"
type textarea "x"
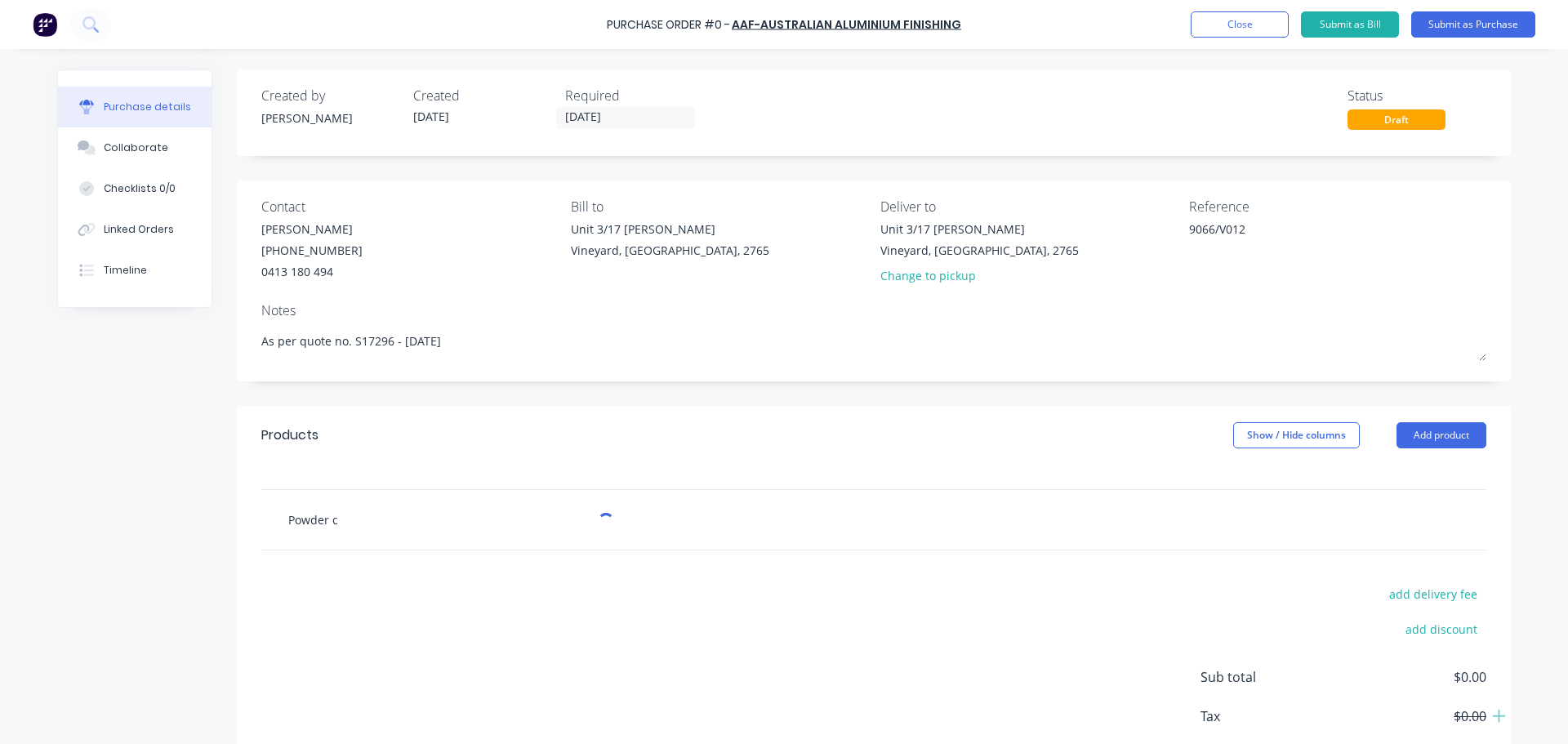
type input "Powder co"
type textarea "x"
type input "Powder coa"
type textarea "x"
type input "Powder coat"
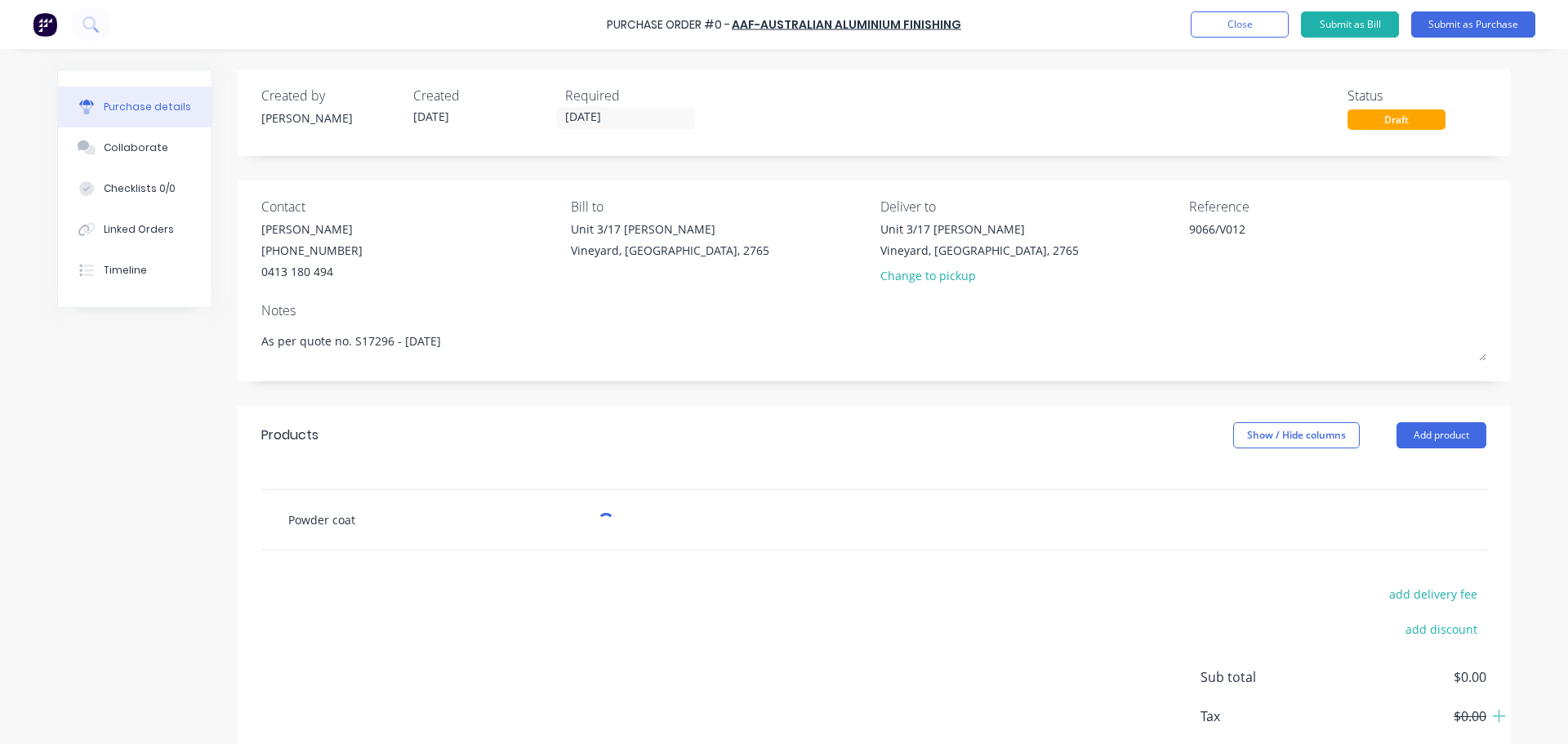
type textarea "x"
type input "Powder coati"
type textarea "x"
type input "Powder coatin"
type textarea "x"
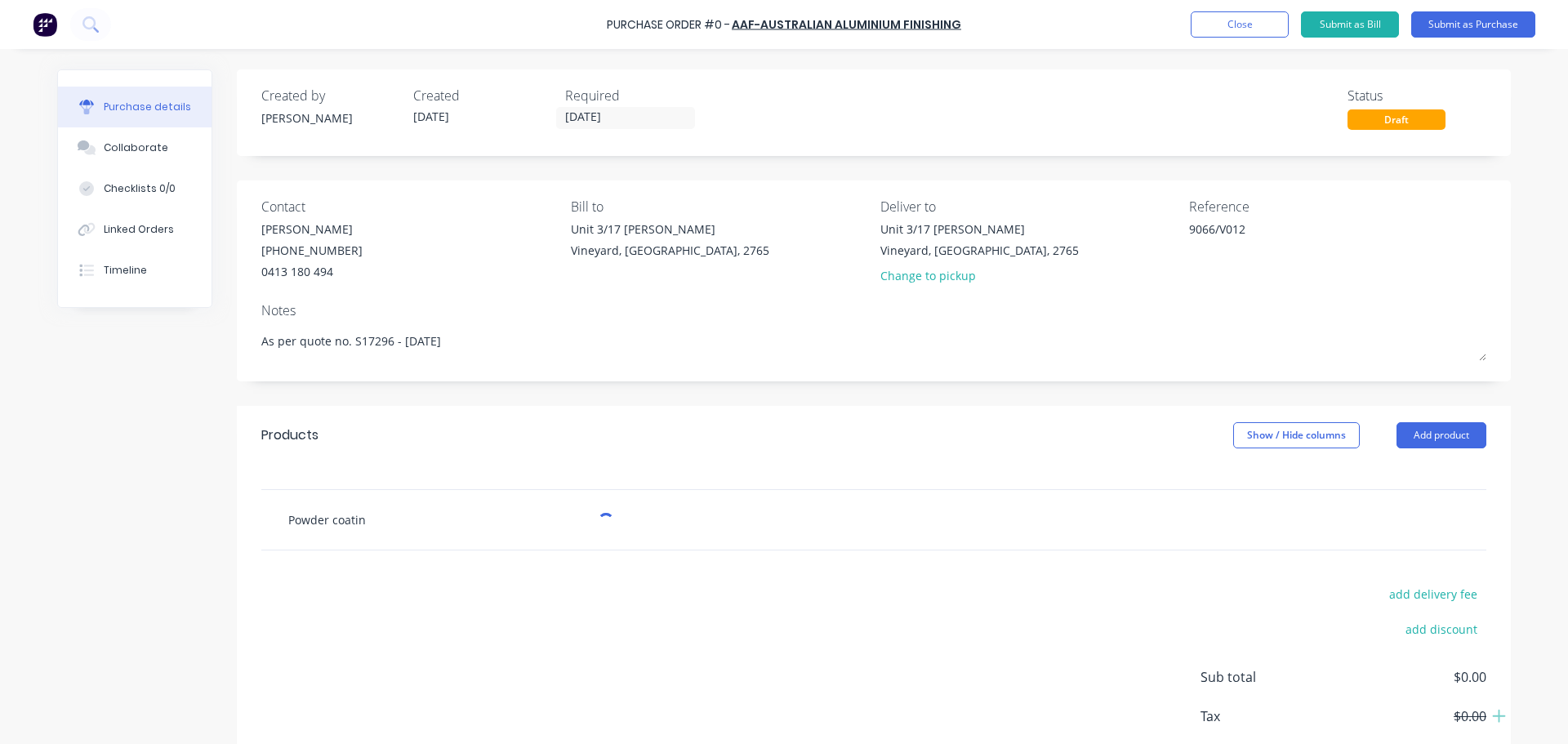
type input "Powder coating"
type textarea "x"
type input "Powder coating"
type textarea "x"
type input "Powder coating 4"
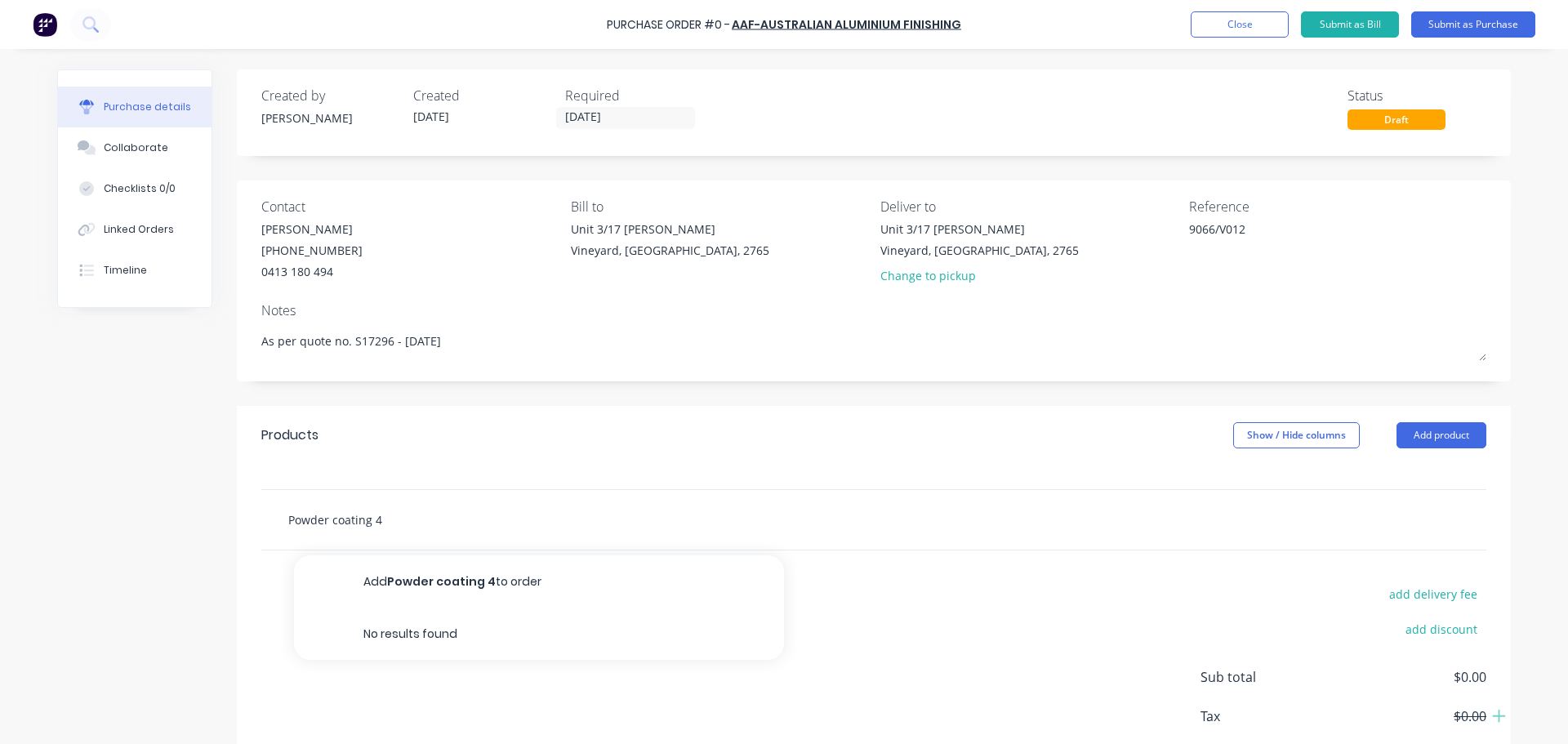
type textarea "x"
type input "Powder coating 4"
type textarea "x"
type input "Powder coating 4 a"
type textarea "x"
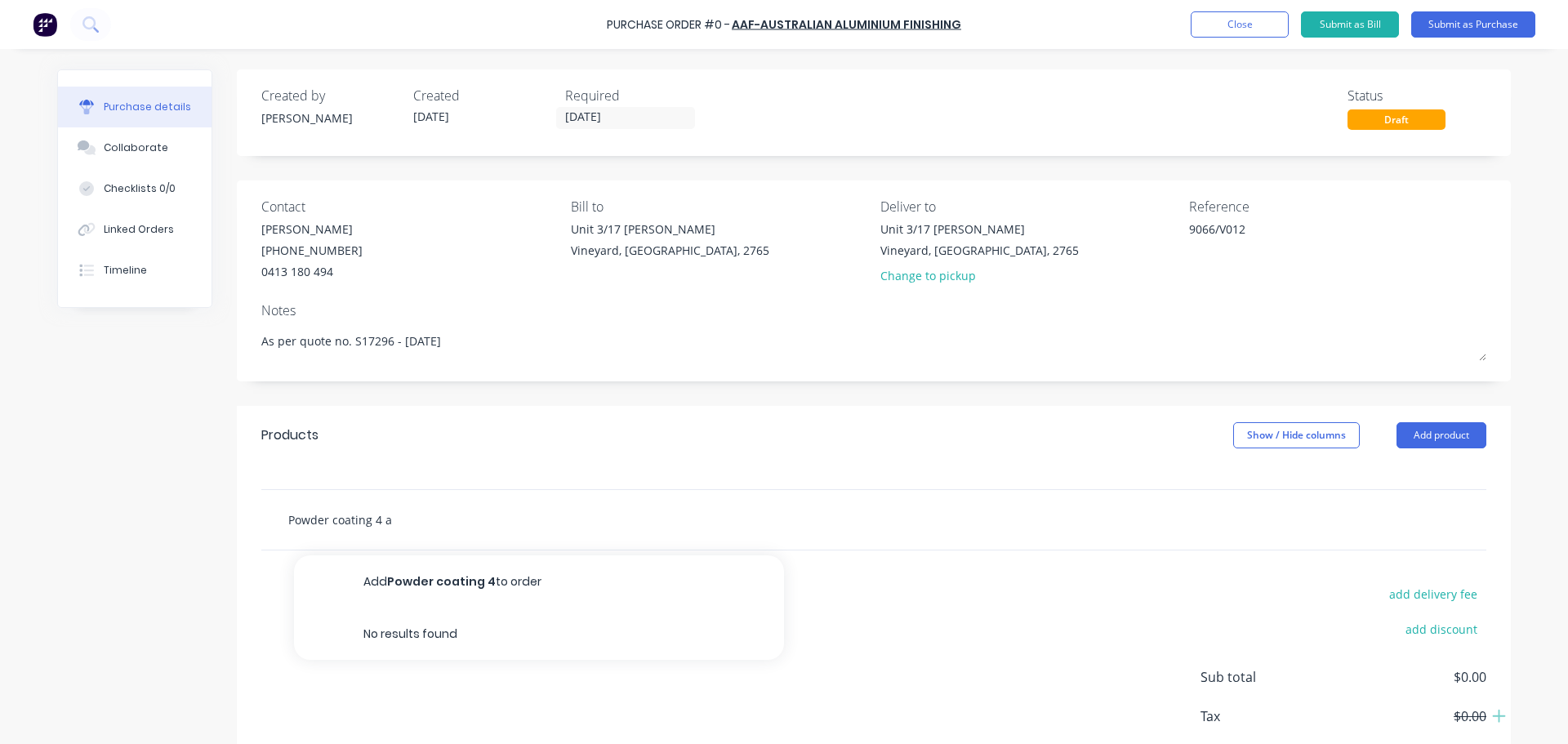
type input "Powder coating 4 al"
type textarea "x"
type input "Powder coating 4 alu"
type textarea "x"
type input "Powder coating 4 alum"
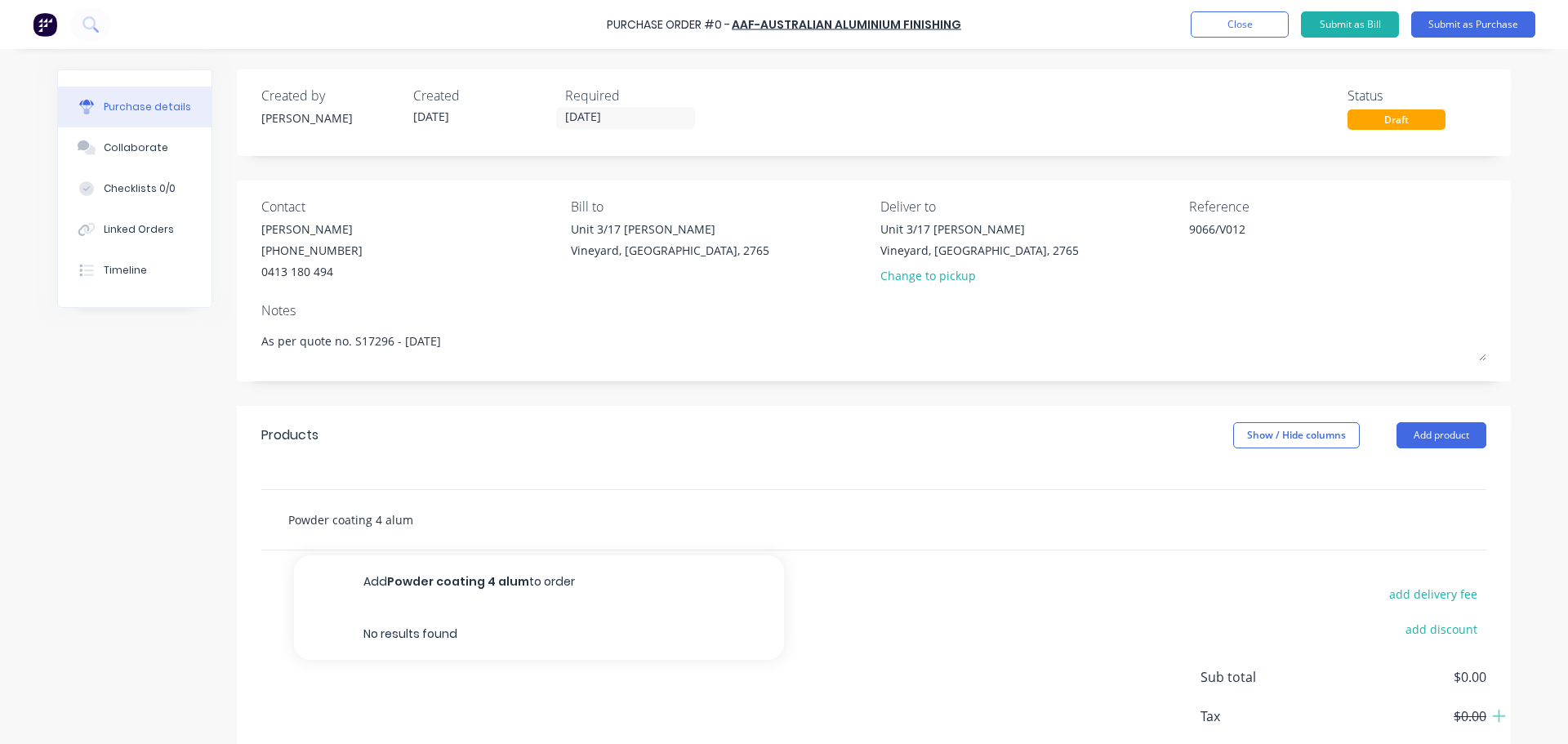
type textarea "x"
type input "Powder coating 4 alumi"
type textarea "x"
type input "Powder coating 4 alumin"
type textarea "x"
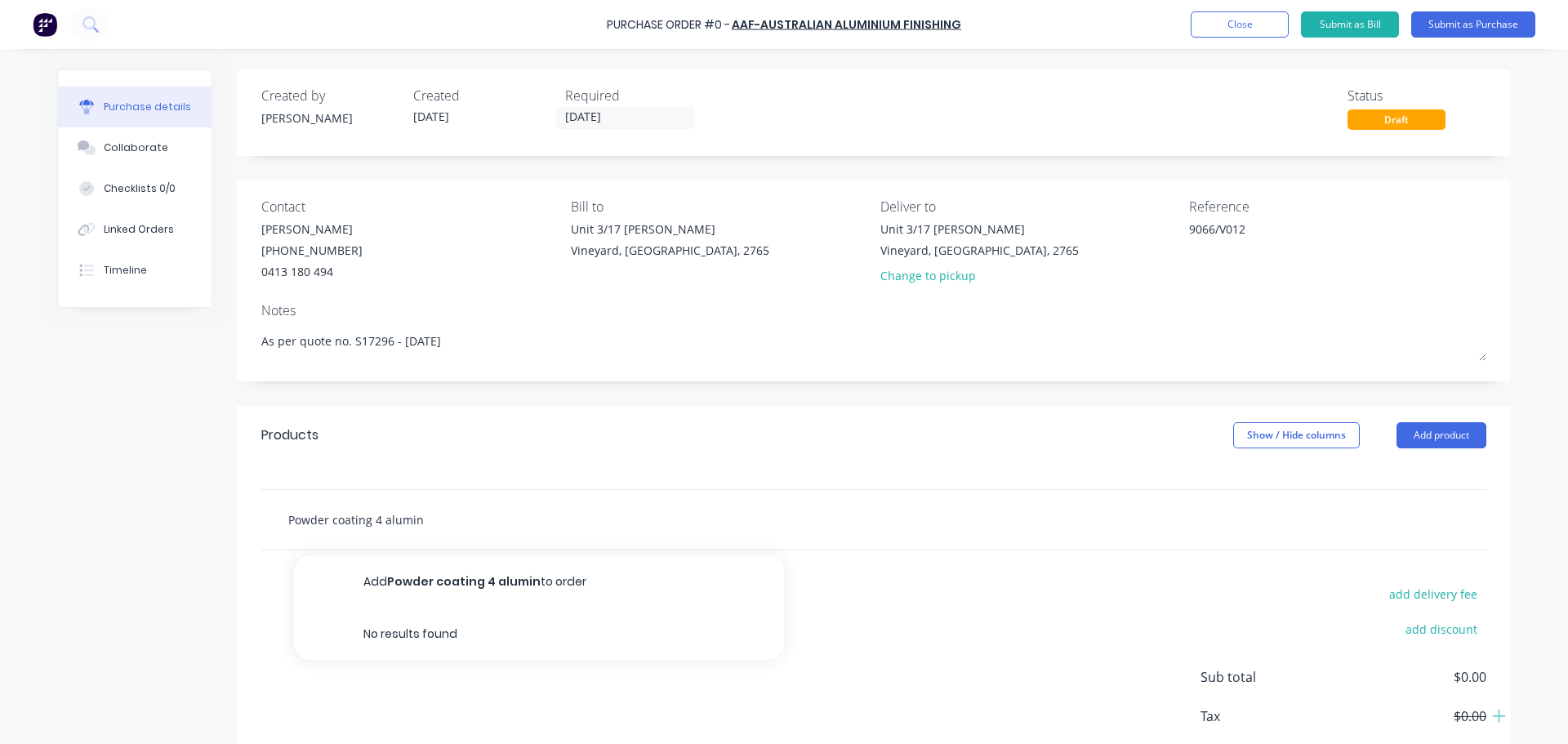
type input "Powder coating 4 alumini"
type textarea "x"
type input "Powder coating 4 aluminiu"
type textarea "x"
type input "Powder coating 4 aluminium"
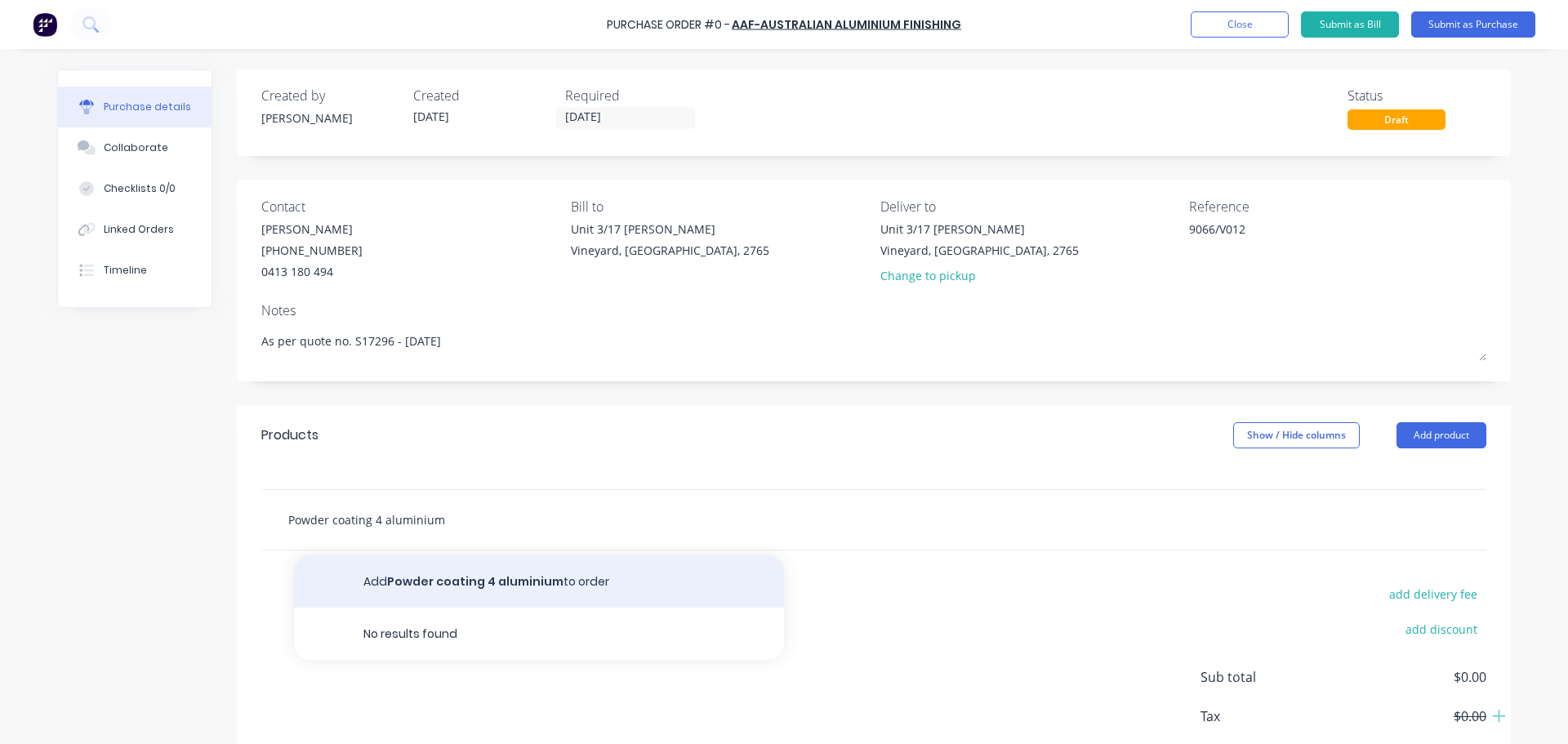
type textarea "x"
type input "Powder coating 4 aluminium"
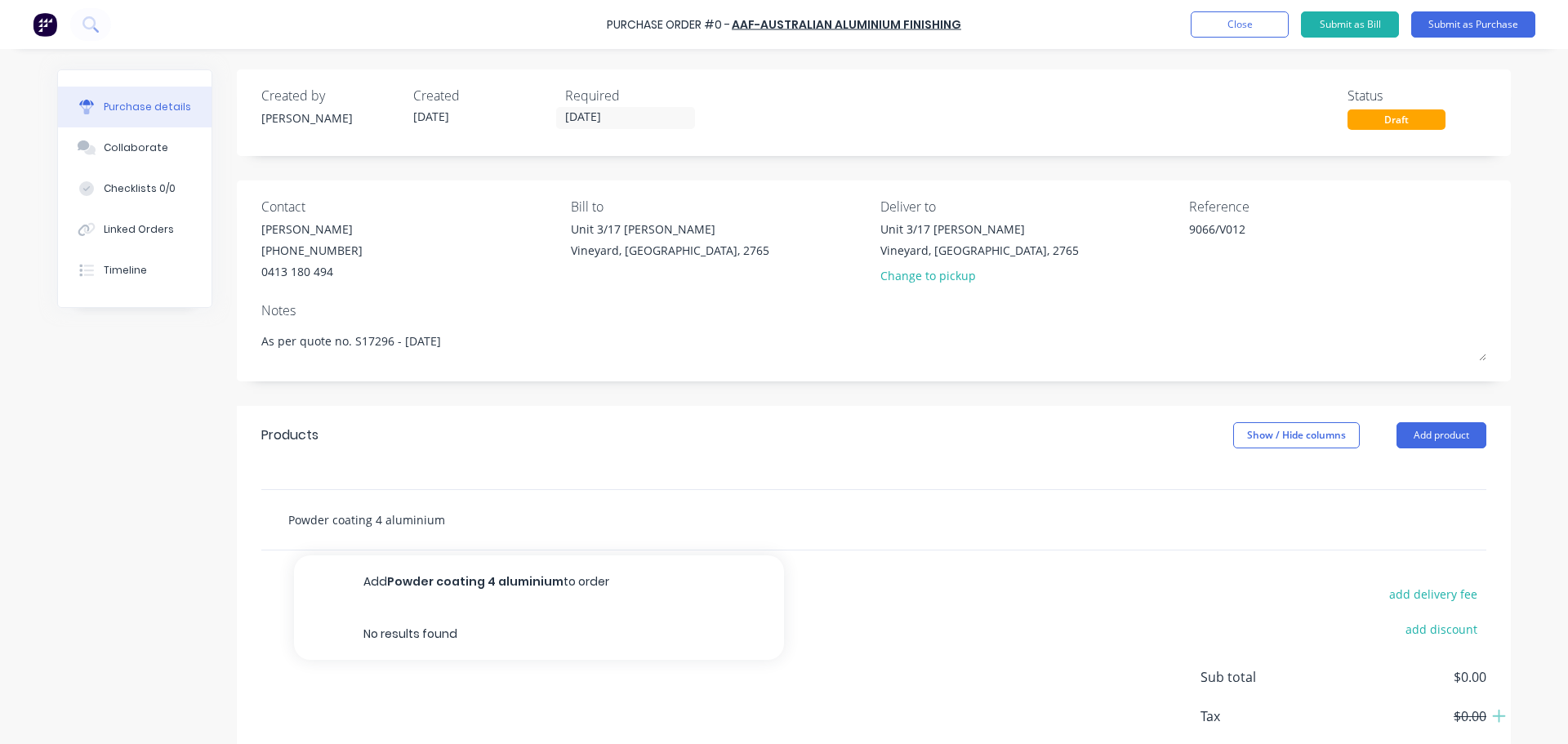
type textarea "x"
type input "Powder coating 4 aluminium e"
type textarea "x"
type input "Powder coating 4 aluminium ex"
type textarea "x"
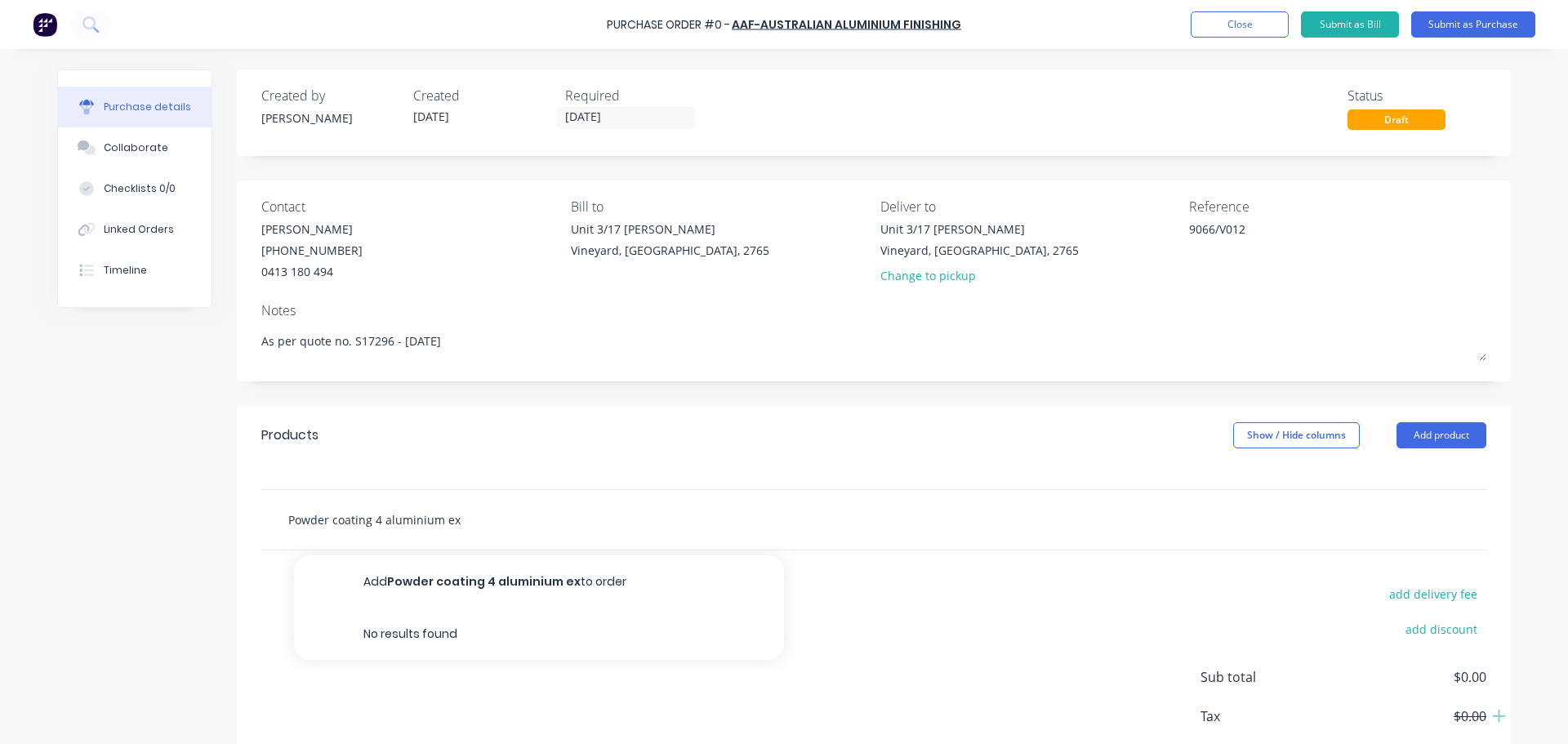
type input "Powder coating 4 aluminium ext"
type textarea "x"
type input "Powder coating 4 aluminium extr"
type textarea "x"
type input "Powder coating 4 aluminium extru"
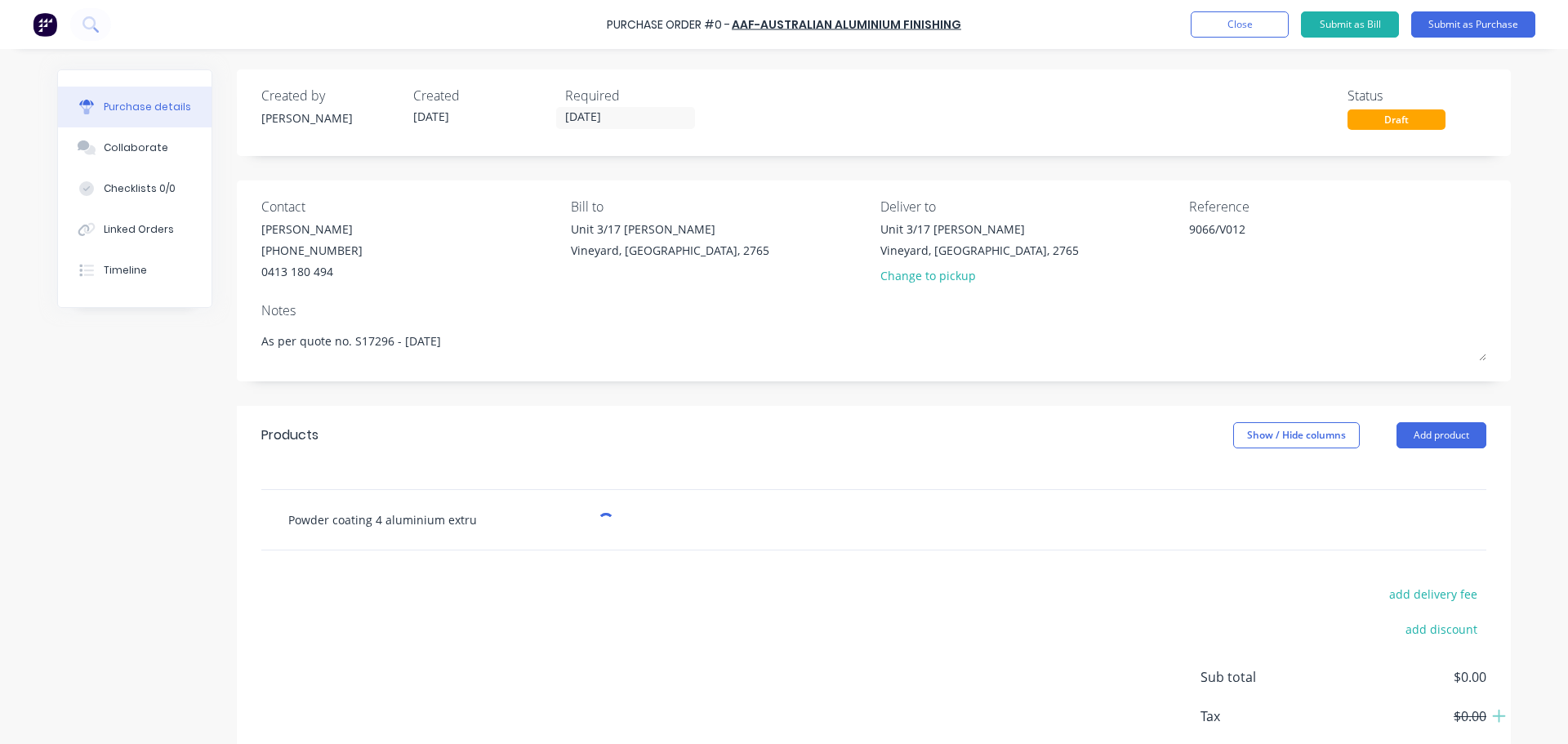
type textarea "x"
type input "Powder coating 4 aluminium extrus"
type textarea "x"
type input "Powder coating 4 aluminium extrusi"
type textarea "x"
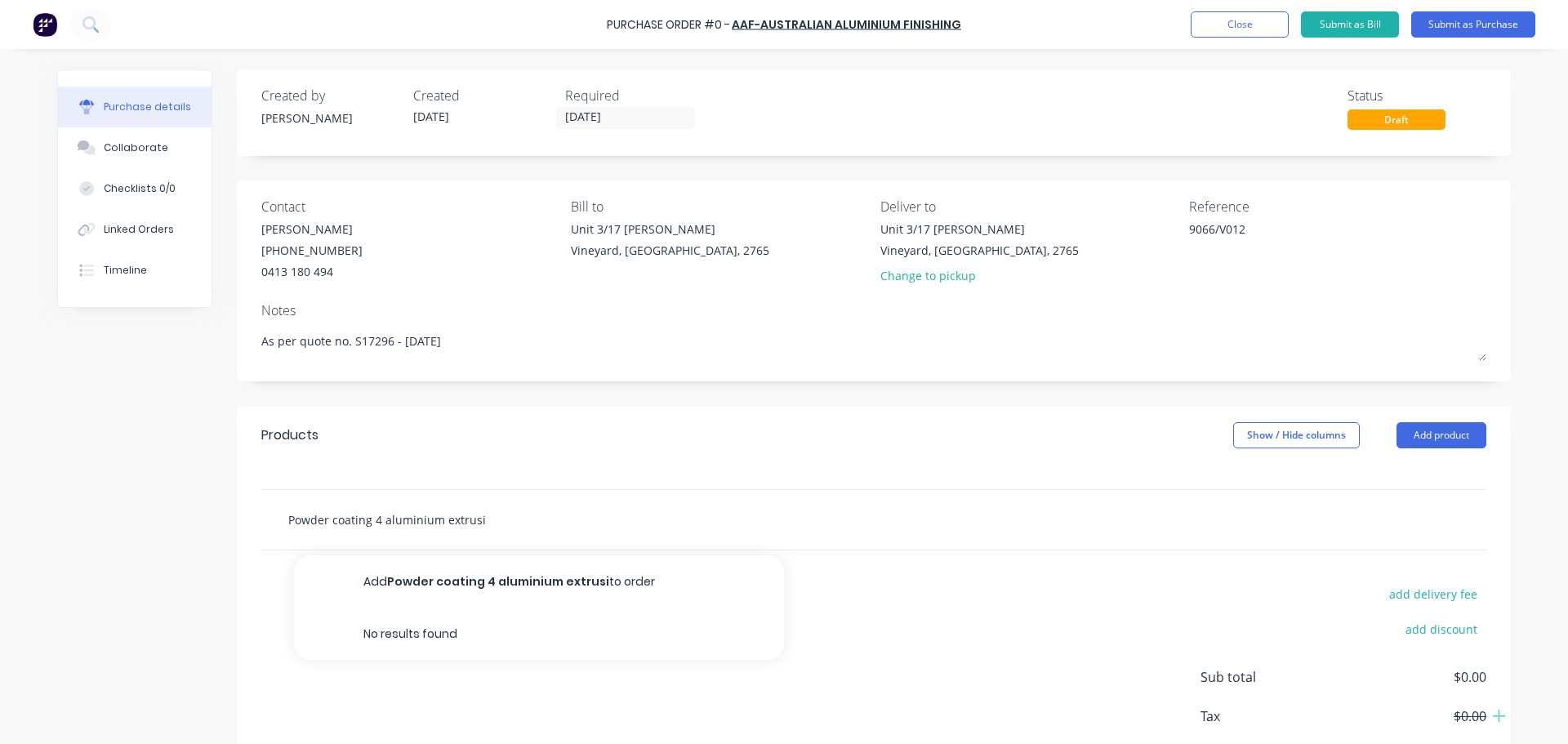
type input "Powder coating 4 aluminium extrusio"
type textarea "x"
type input "Powder coating 4 aluminium extrusion"
type textarea "x"
type input "Powder coating 4 aluminium extrusions"
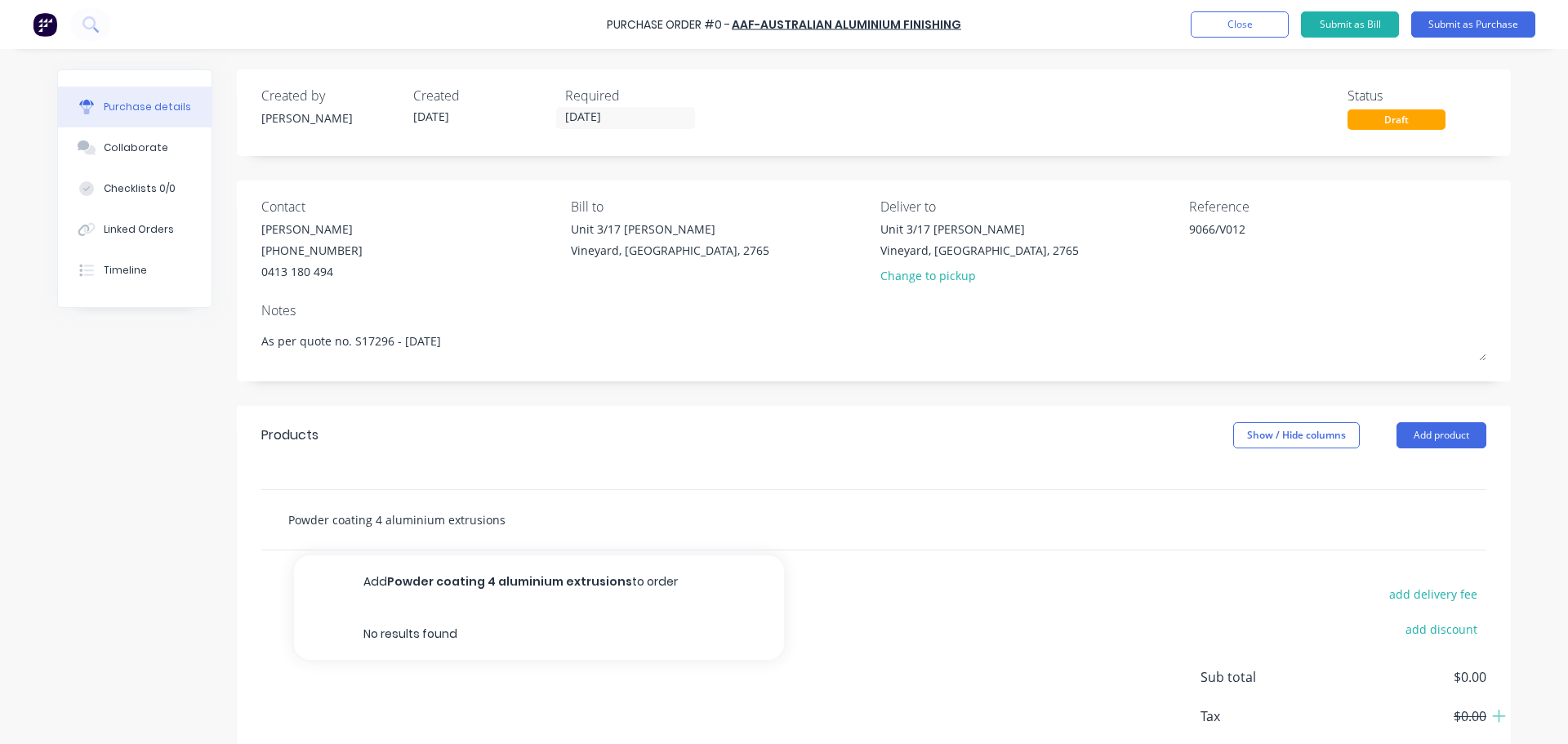
drag, startPoint x: 383, startPoint y: 516, endPoint x: 448, endPoint y: 525, distance: 65.6
click at [384, 516] on input "Powder coating 4 aluminium extrusions" at bounding box center [451, 519] width 327 height 33
type textarea "x"
type input "Powder coating 4 luminium extrusions"
type textarea "x"
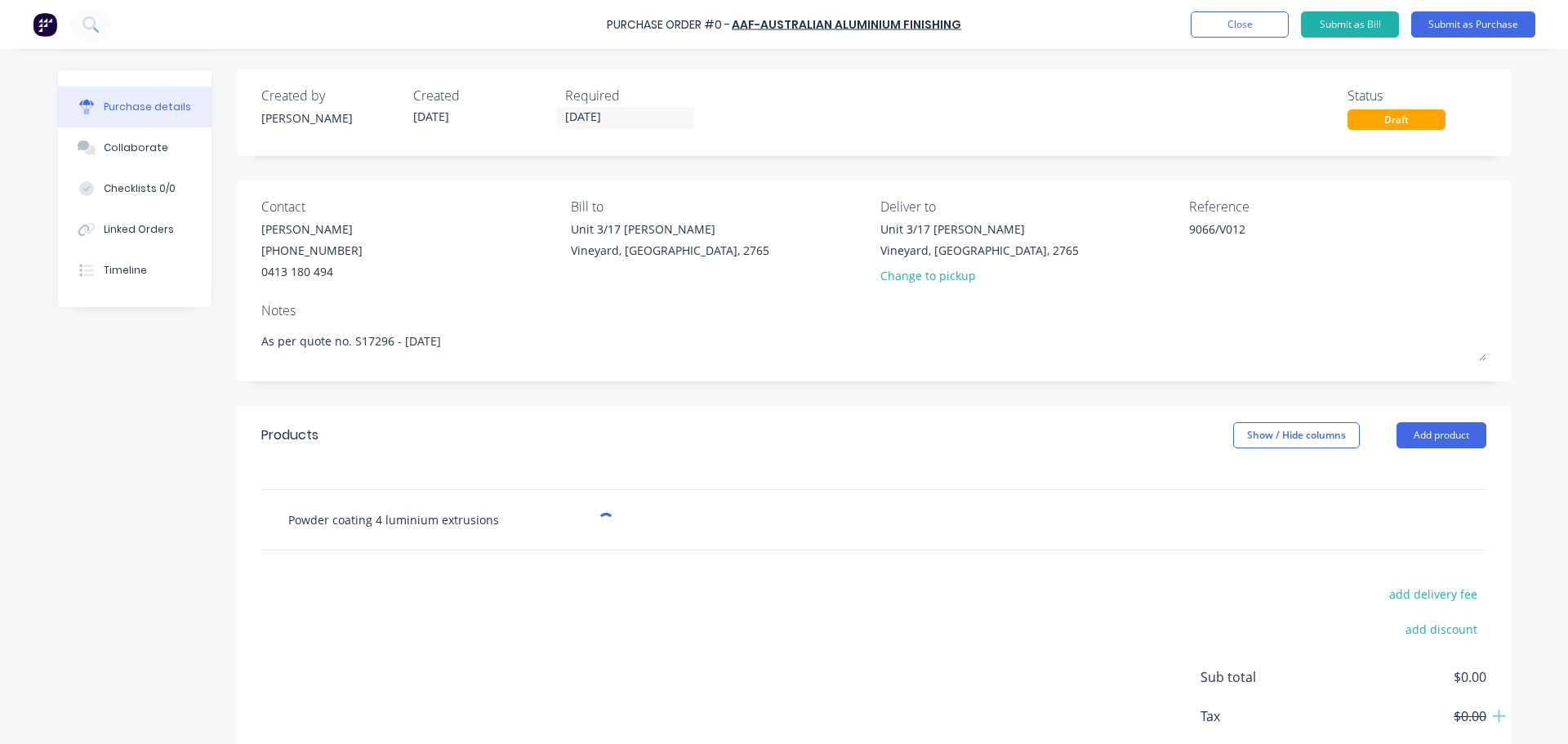
type input "Powder coating 4 Aluminium extrusions"
type textarea "x"
click at [514, 526] on input "Powder coating 4 Aluminium extrusions" at bounding box center [451, 519] width 327 height 33
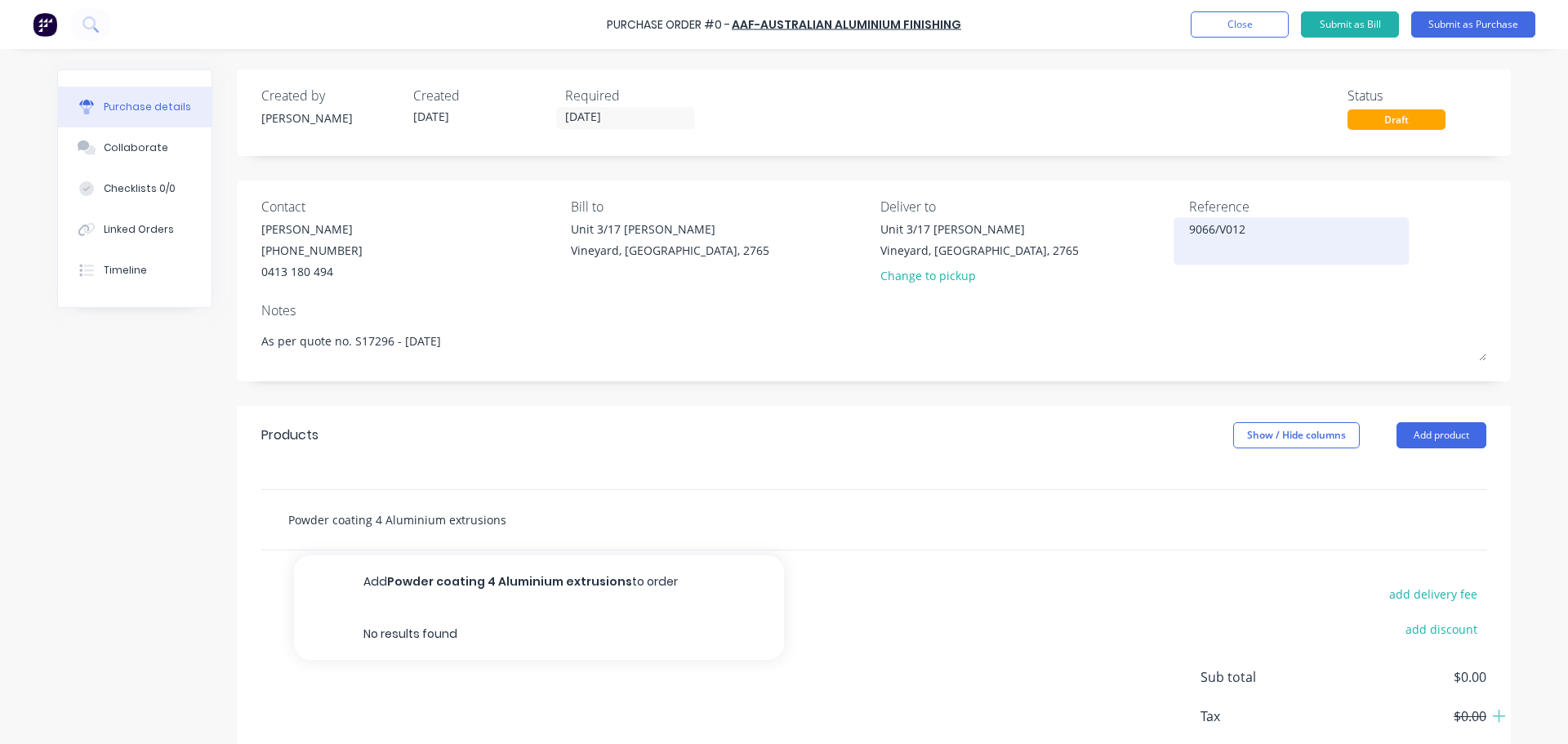
type input "Powder coating 4 Aluminium extrusions"
click at [1251, 237] on textarea "9066/V012" at bounding box center [1291, 238] width 205 height 37
type textarea "9066/V012/Jasper Ma"
type textarea "x"
type textarea "9066/V012/Jasper Mar"
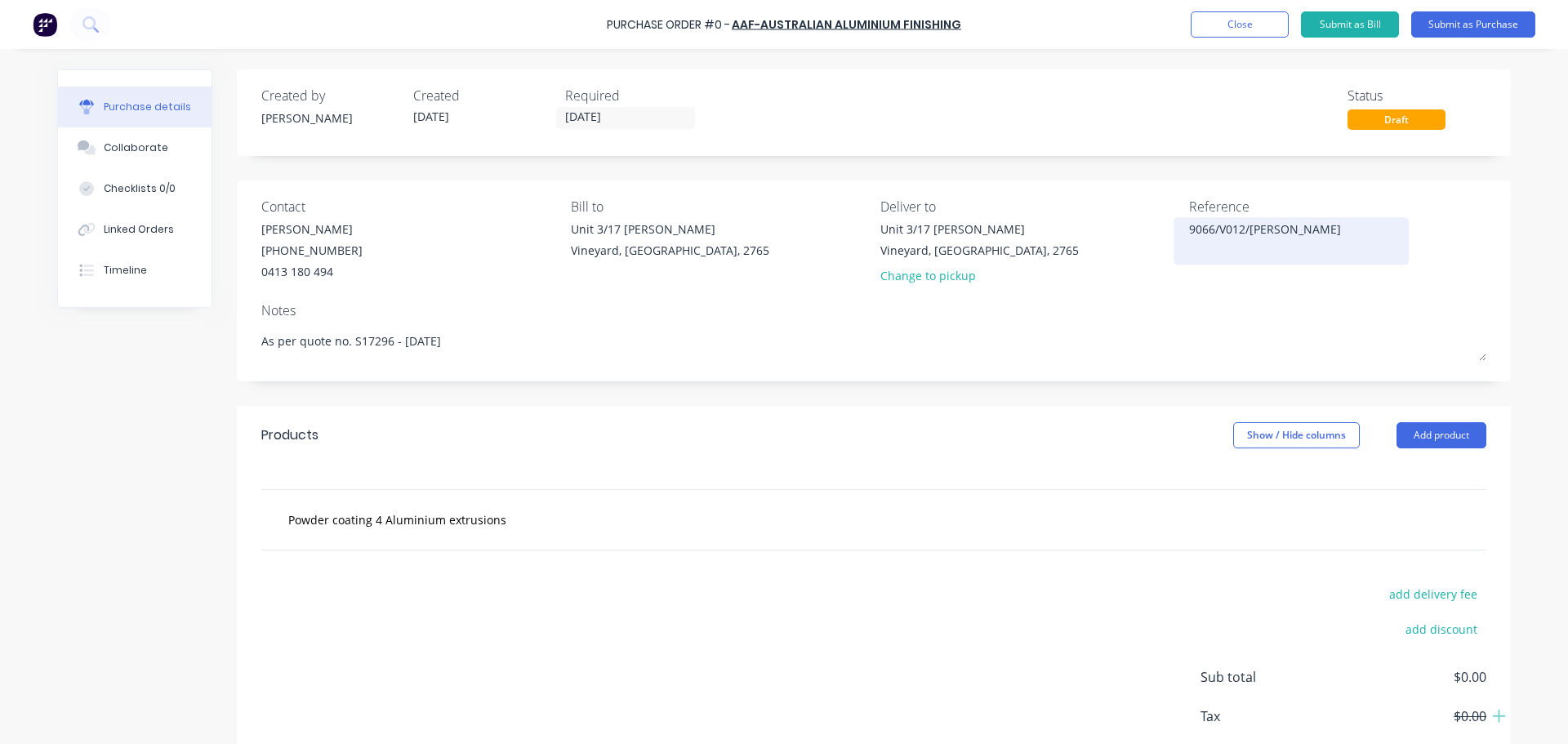
type textarea "x"
type textarea "9066/V012/Jasper Marr"
type textarea "x"
type textarea "9066/V012/Jasper Mar"
type textarea "x"
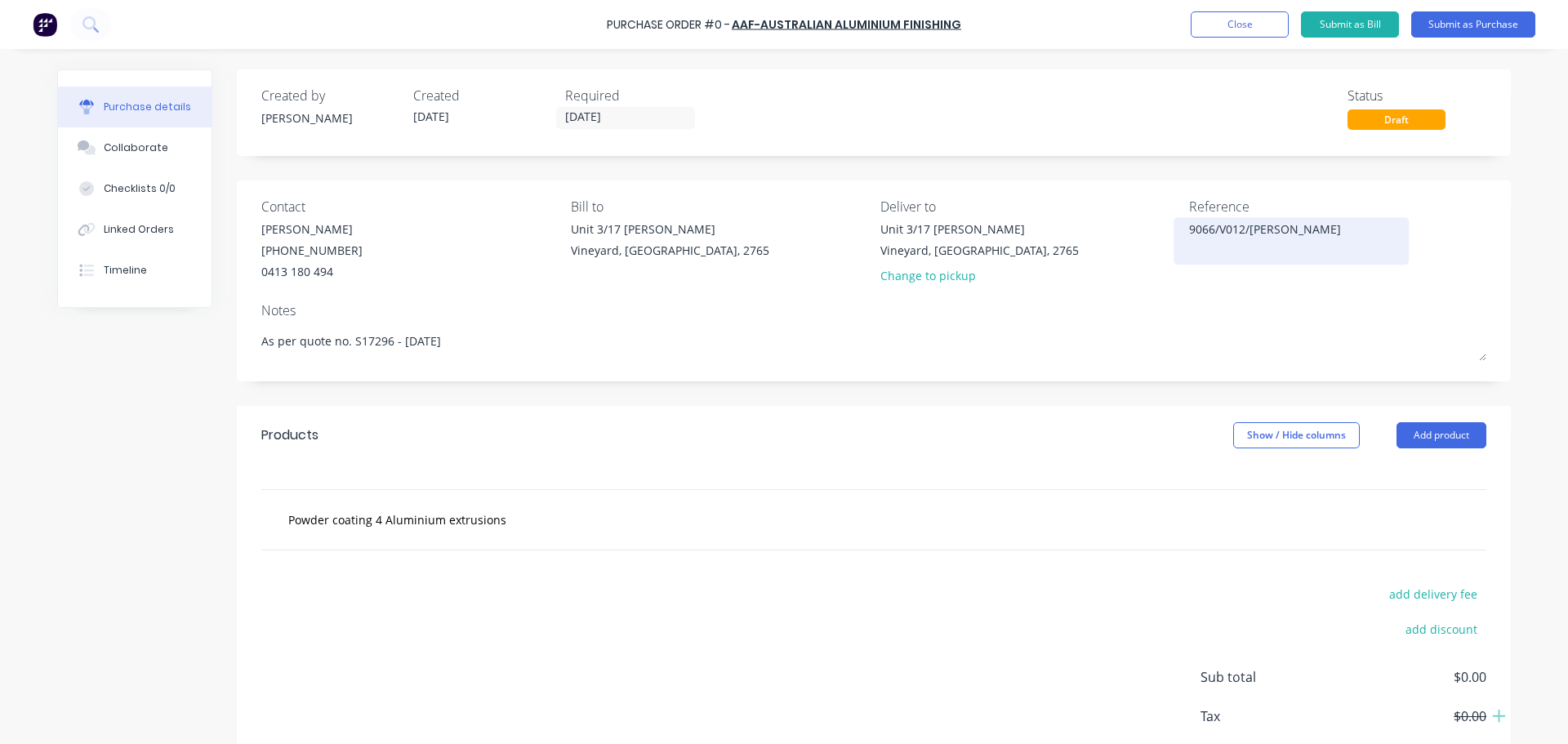
type textarea "9066/V012/Jasper Ma"
type textarea "x"
type textarea "9066/V012/Jasper Mat"
type textarea "x"
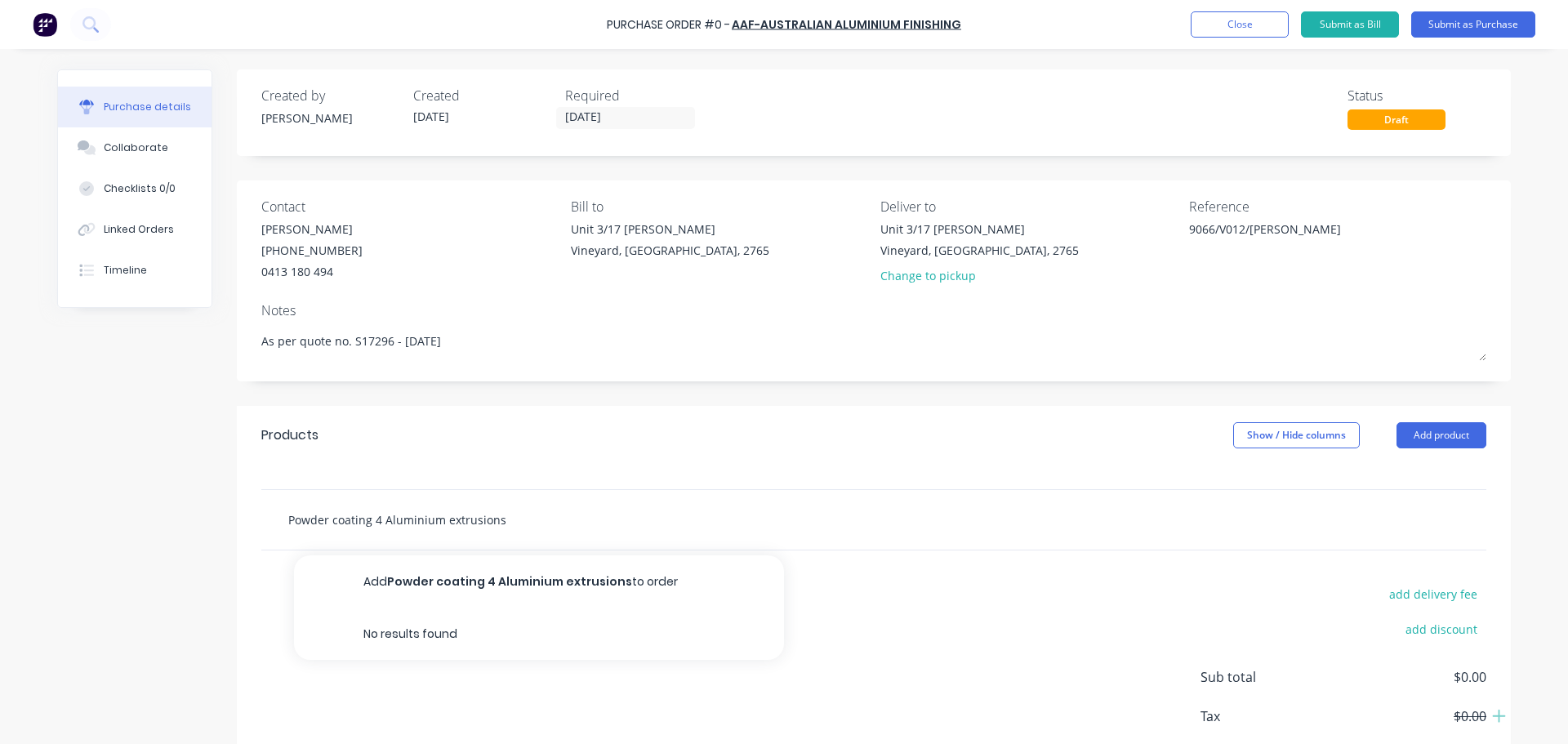
click at [529, 521] on input "Powder coating 4 Aluminium extrusions" at bounding box center [451, 519] width 327 height 33
click at [539, 520] on input "Powder coating 4 Aluminium extrusions" at bounding box center [451, 519] width 327 height 33
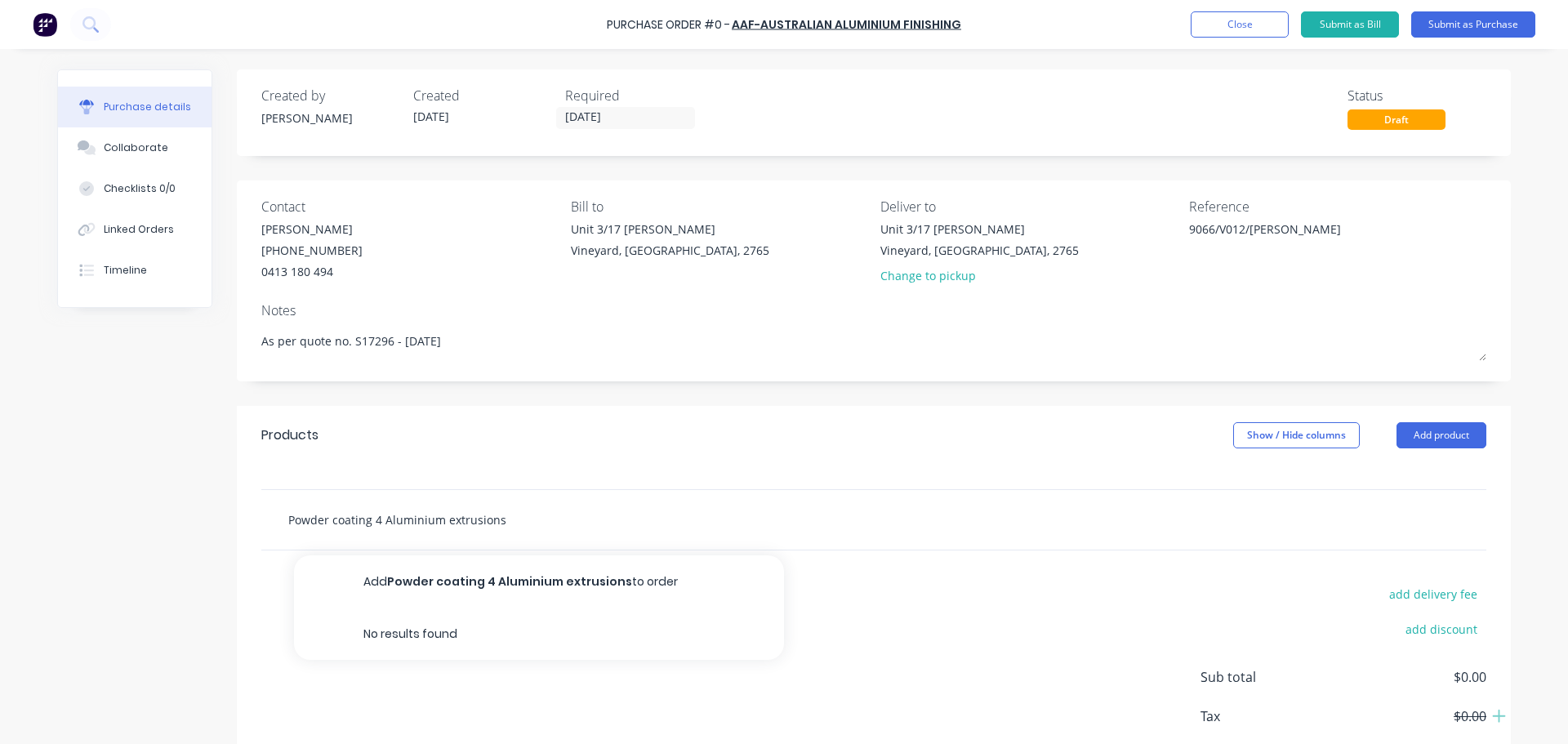
click at [559, 515] on input "Powder coating 4 Aluminium extrusions" at bounding box center [451, 519] width 327 height 33
click at [439, 520] on input "Powder coating 4 Aluminium extrusions" at bounding box center [451, 519] width 327 height 33
click at [556, 529] on input "Powder coating 4 Aluminium curved extrusions" at bounding box center [451, 519] width 327 height 33
click at [698, 441] on div "Products Show / Hide columns Add product" at bounding box center [874, 436] width 1275 height 59
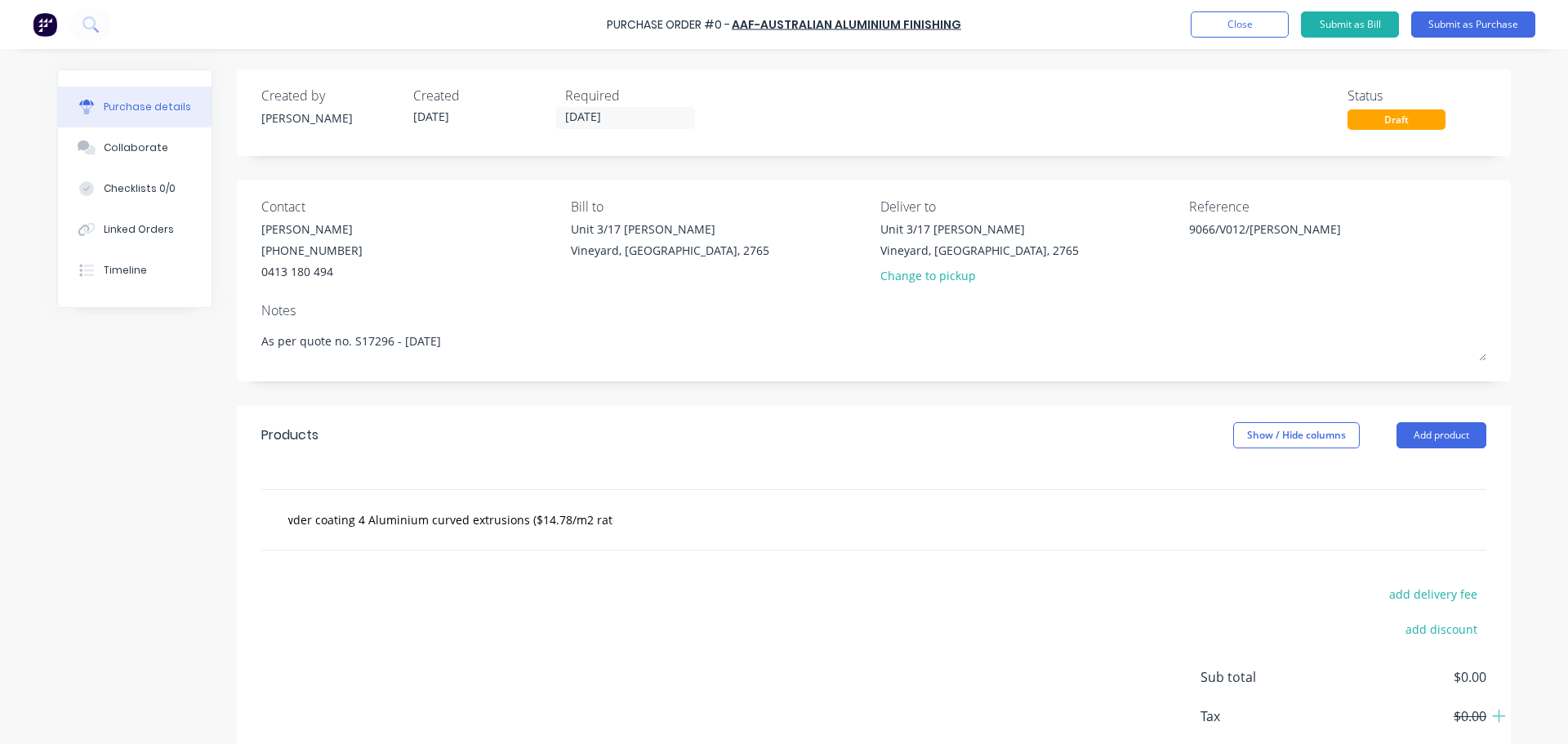
scroll to position [0, 0]
click at [633, 528] on div "Powder coating 4 Aluminium curved extrusions ($14.78/m2 rate)" at bounding box center [520, 519] width 490 height 33
click at [619, 521] on div "Powder coating 4 Aluminium curved extrusions ($14.78/m2 rate)" at bounding box center [520, 519] width 490 height 33
click at [613, 520] on div "Powder coating 4 Aluminium curved extrusions ($14.78/m2 rate)" at bounding box center [520, 519] width 490 height 33
click at [585, 518] on input "Powder coating 4 Aluminium curved extrusions ($14.78/m2 rate)" at bounding box center [451, 519] width 327 height 33
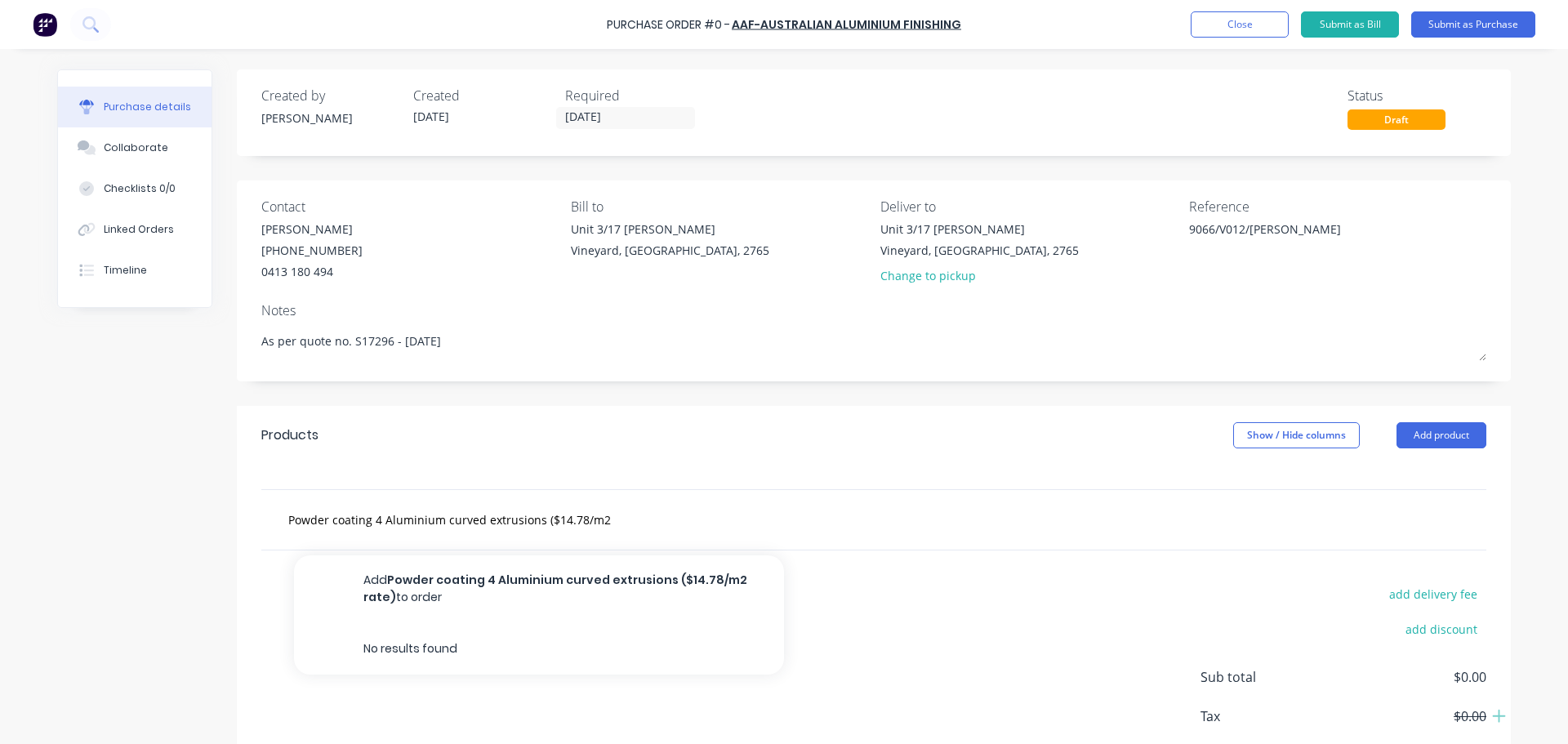
click at [612, 518] on div "Powder coating 4 Aluminium curved extrusions ($14.78/m2 rate) Add Powder coatin…" at bounding box center [520, 519] width 490 height 33
drag, startPoint x: 579, startPoint y: 517, endPoint x: 648, endPoint y: 523, distance: 69.3
click at [648, 523] on div "Powder coating 4 Aluminium curved extrusions ($14.78/m2 rate) Add Powder coatin…" at bounding box center [520, 519] width 490 height 33
click at [606, 516] on input "Powder coating 4 Aluminium curved extrusions ($14.78/m2 rate)" at bounding box center [451, 519] width 327 height 33
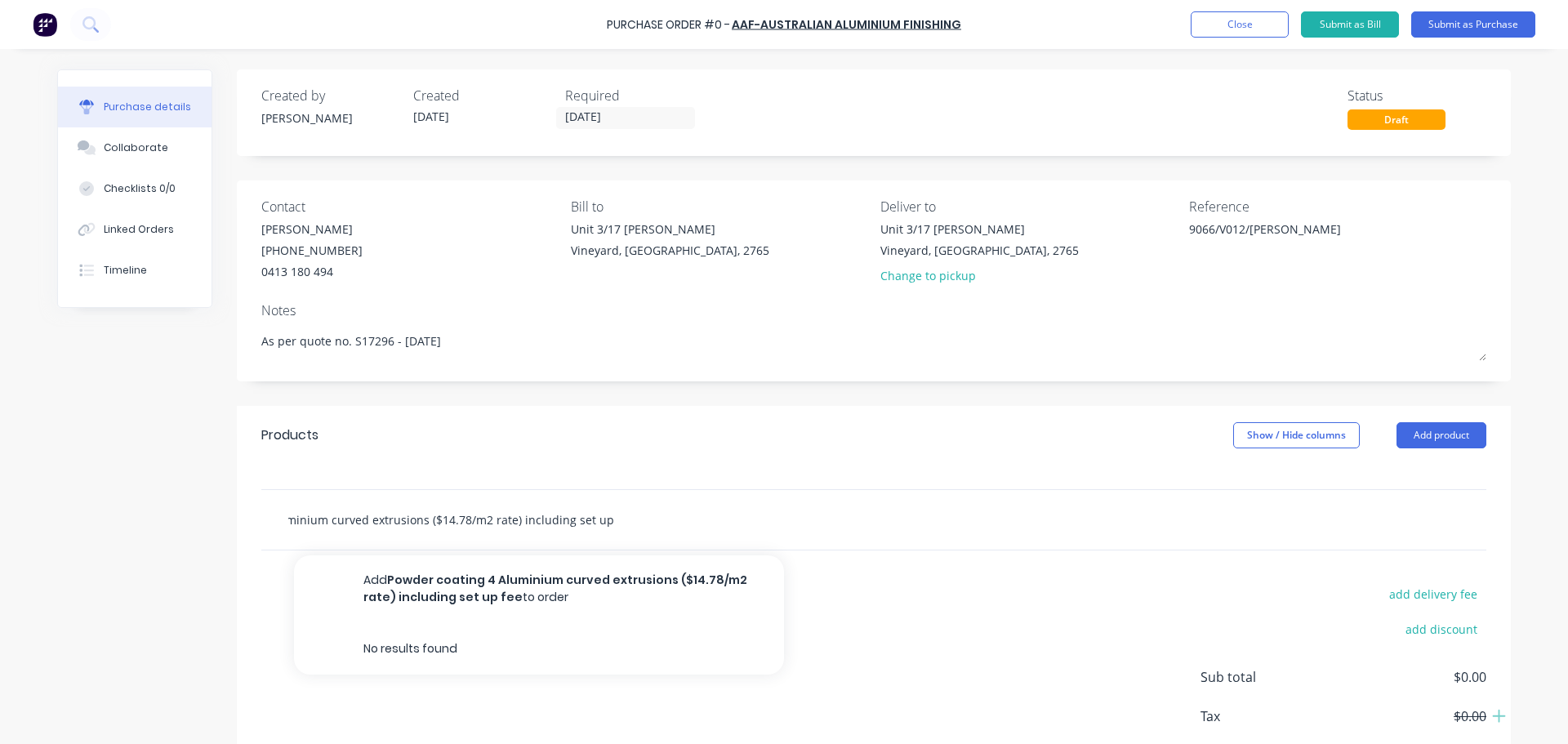
scroll to position [0, 124]
click at [553, 516] on input "Powder coating 4 Aluminium curved extrusions ($14.78/m2 rate) including set up …" at bounding box center [451, 519] width 327 height 33
drag, startPoint x: 592, startPoint y: 520, endPoint x: 647, endPoint y: 530, distance: 55.9
click at [647, 530] on div "Powder coating 4 Aluminium curved extrusions ($14.78/m2 rate) including Min Fin…" at bounding box center [520, 519] width 490 height 33
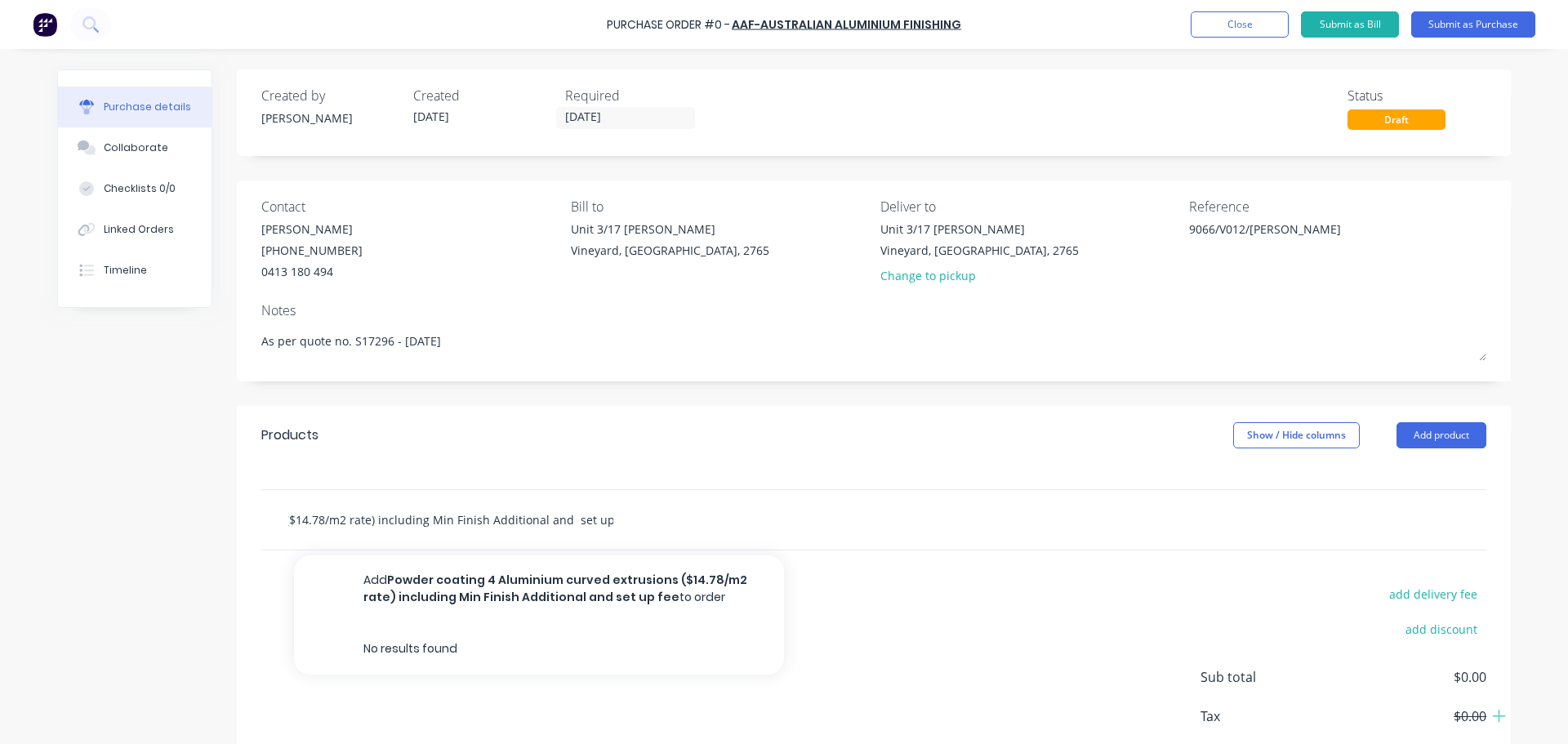
click at [555, 518] on input "Powder coating 4 Aluminium curved extrusions ($14.78/m2 rate) including Min Fin…" at bounding box center [451, 519] width 327 height 33
drag, startPoint x: 575, startPoint y: 519, endPoint x: 601, endPoint y: 534, distance: 30.0
click at [580, 522] on input "Powder coating 4 Aluminium curved extrusions ($14.78/m2 rate) including Min Fin…" at bounding box center [451, 519] width 327 height 33
click at [726, 530] on div "Powder coating 4 Aluminium curved extrusions ($14.78/m2 rate) including Min Fin…" at bounding box center [520, 519] width 490 height 33
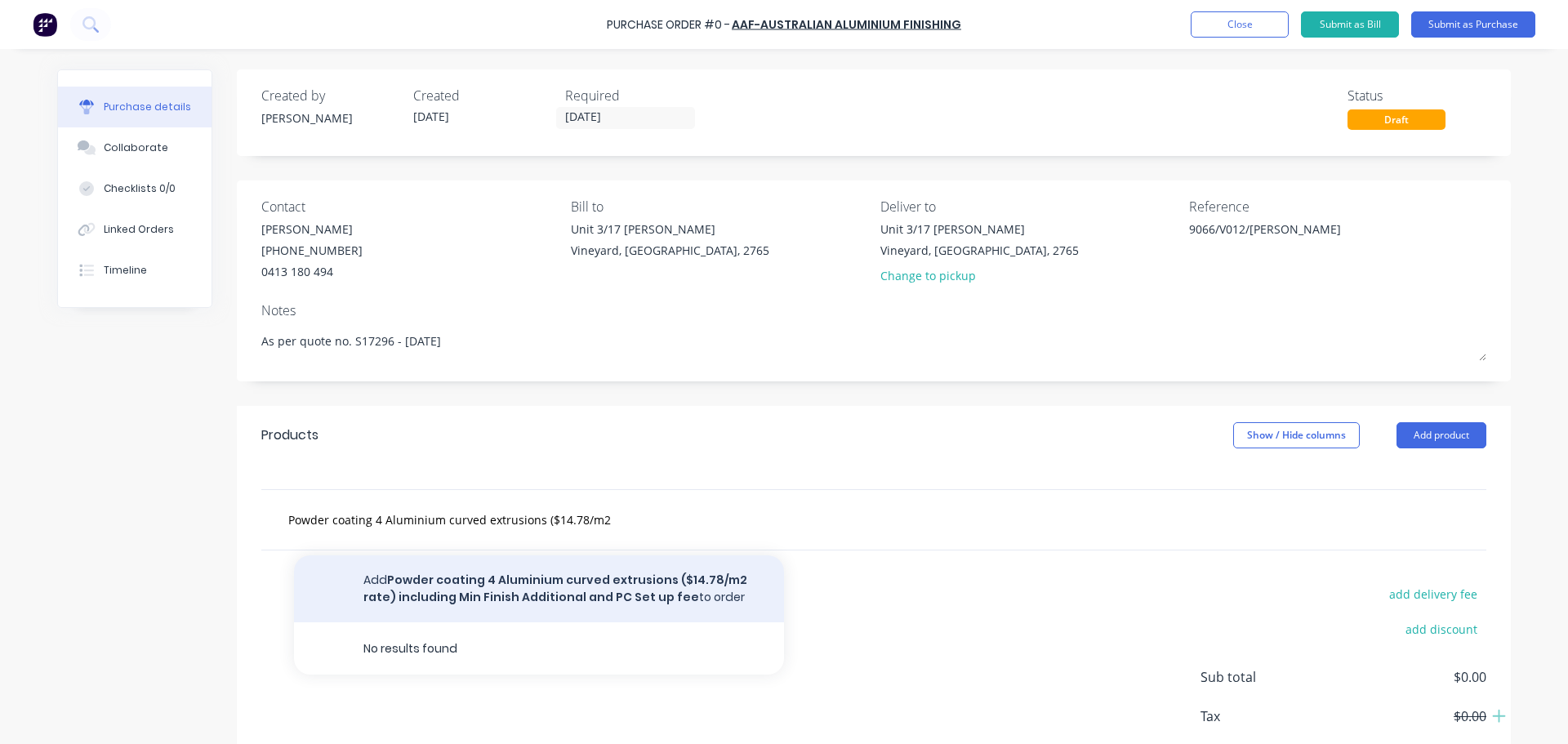
click at [521, 592] on button "Add Powder coating 4 Aluminium curved extrusions ($14.78/m2 rate) including Min…" at bounding box center [539, 589] width 490 height 67
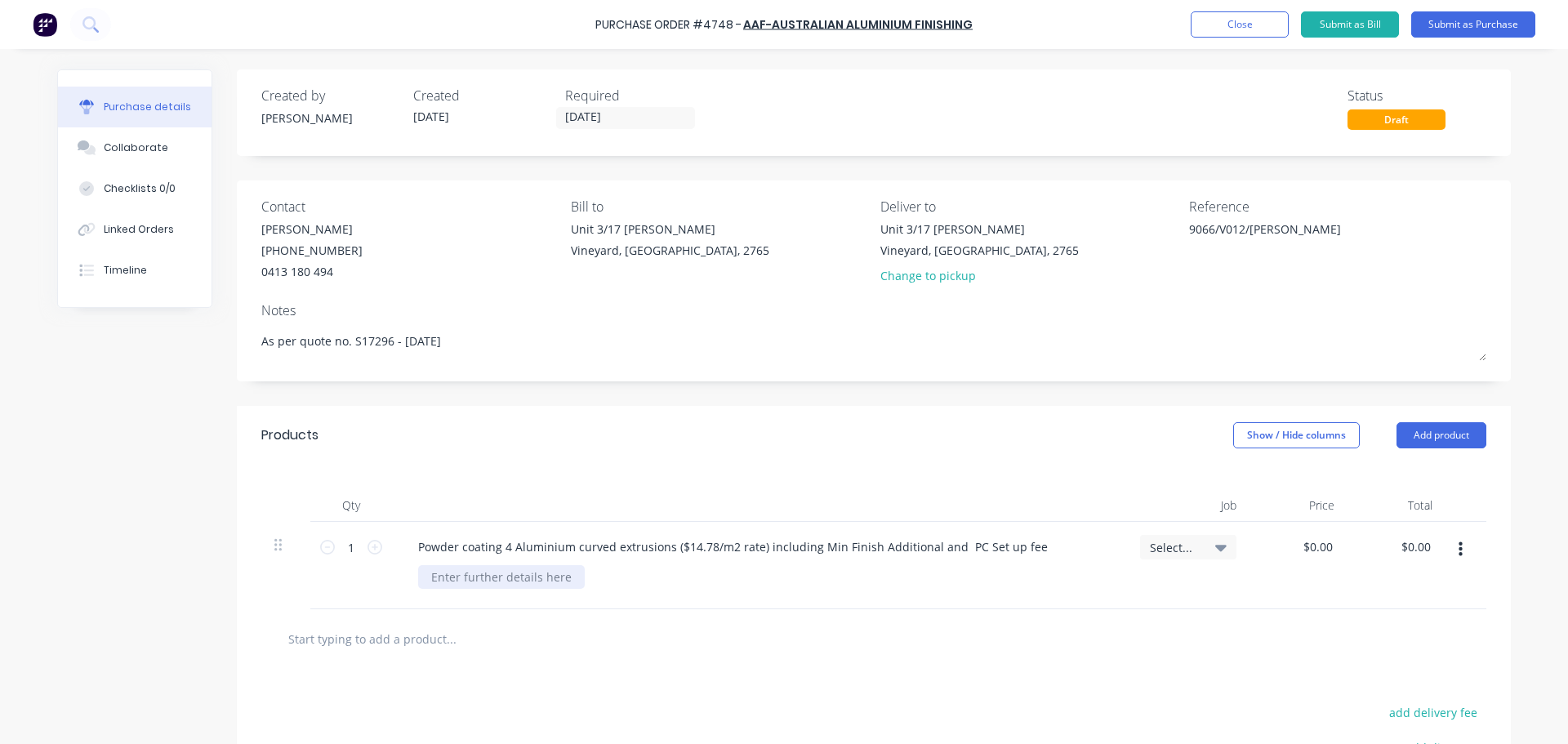
click at [514, 582] on div at bounding box center [501, 577] width 167 height 24
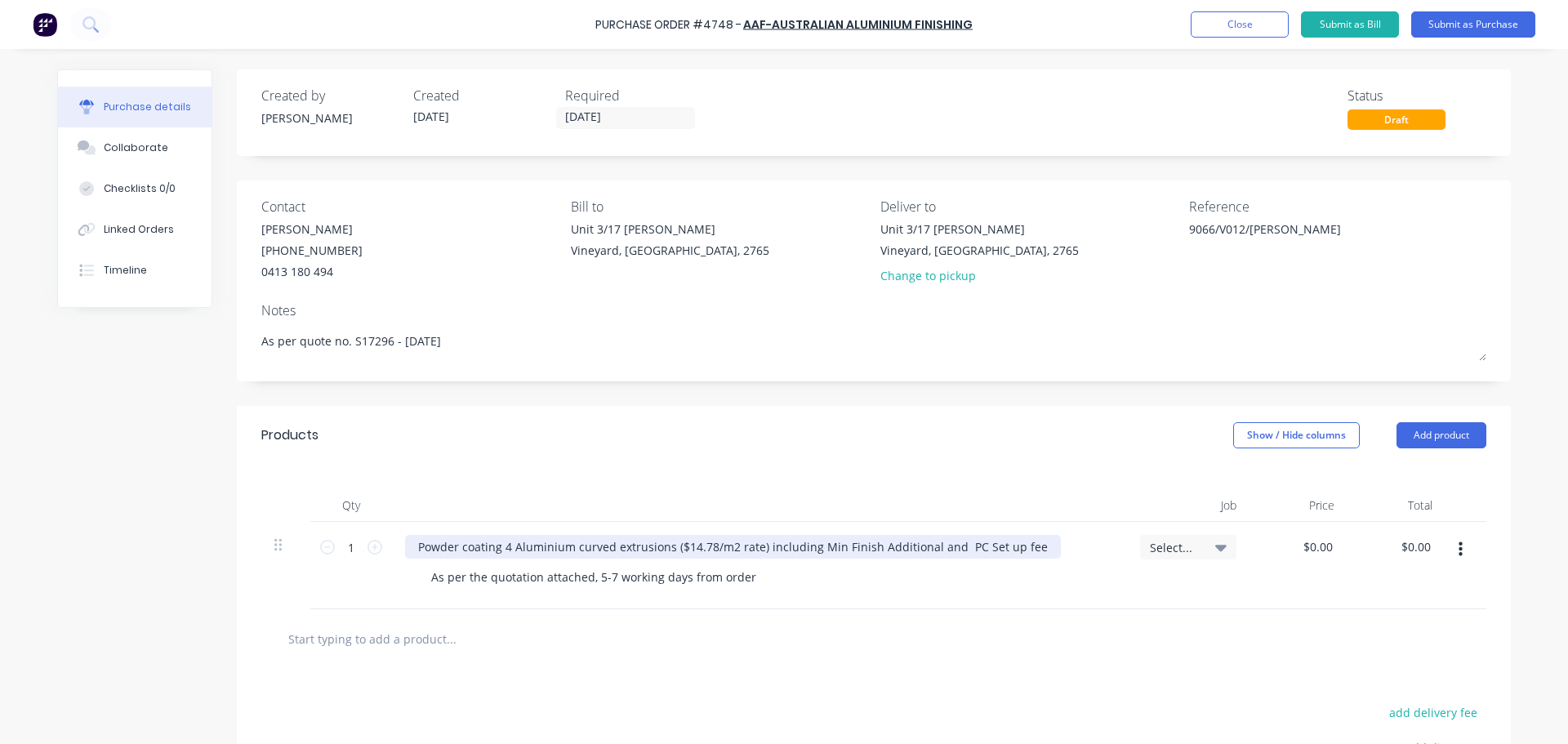
click at [593, 544] on div "Powder coating 4 Aluminium curved extrusions ($14.78/m2 rate) including Min Fin…" at bounding box center [733, 546] width 656 height 24
click at [497, 550] on div "Powder coating 4 Aluminium curved extrusions ($14.78/m2 rate) including Min Fin…" at bounding box center [733, 546] width 656 height 24
click at [808, 547] on div "Powder coating 4 Aluminium curved extrusions ($14.78/m2 rate) including Min Fin…" at bounding box center [733, 546] width 656 height 24
click at [756, 550] on div "Powder coating 4 Aluminium curved extrusions ($14.78/m2 rate) including Min Fin…" at bounding box center [733, 546] width 656 height 24
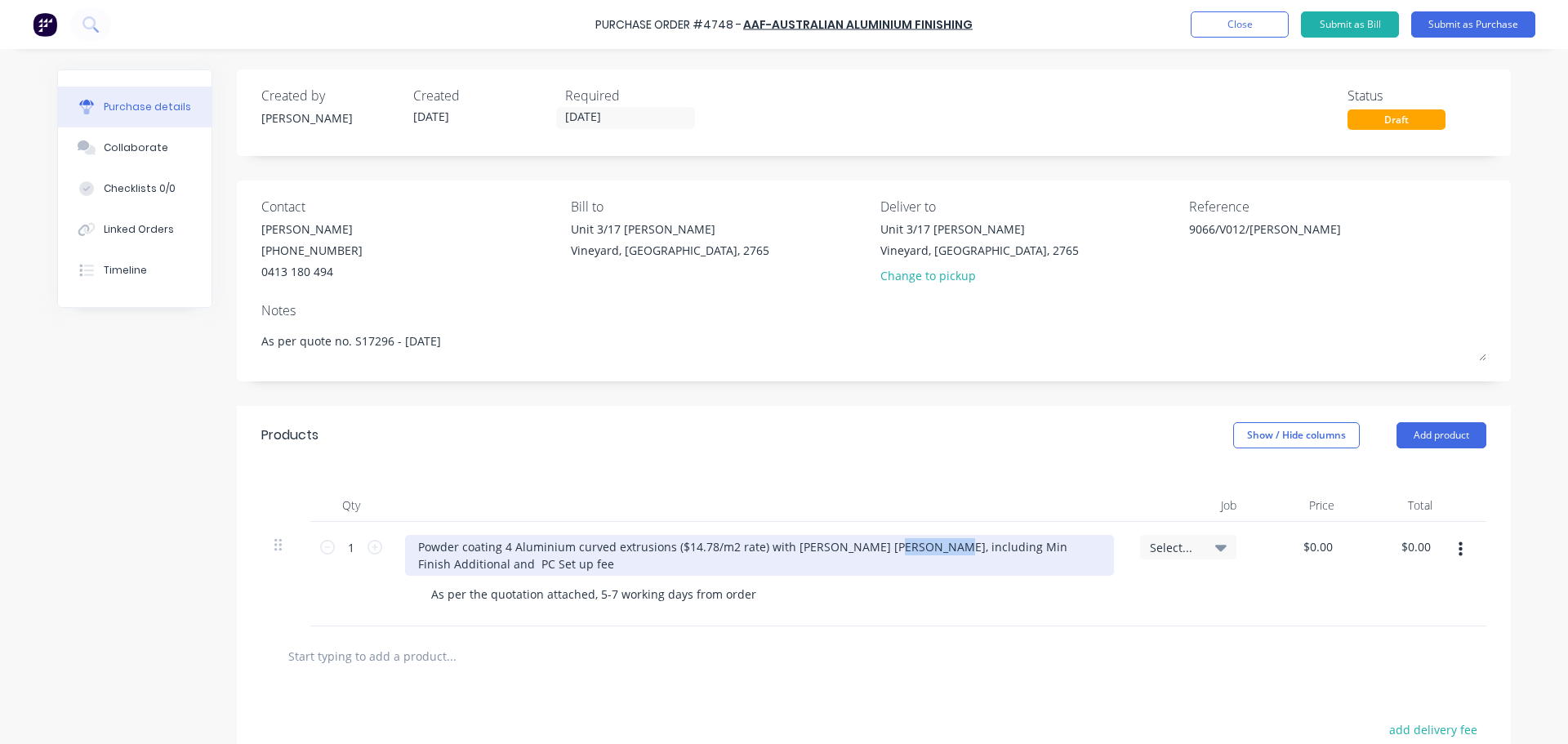
drag, startPoint x: 867, startPoint y: 546, endPoint x: 914, endPoint y: 550, distance: 47.2
click at [914, 550] on div "Powder coating 4 Aluminium curved extrusions ($14.78/m2 rate) with Cb Jasper Ma…" at bounding box center [760, 554] width 709 height 41
click at [917, 544] on div "Powder coating 4 Aluminium curved extrusions ($14.78/m2 rate) with Cb Jasper Ma…" at bounding box center [760, 554] width 709 height 41
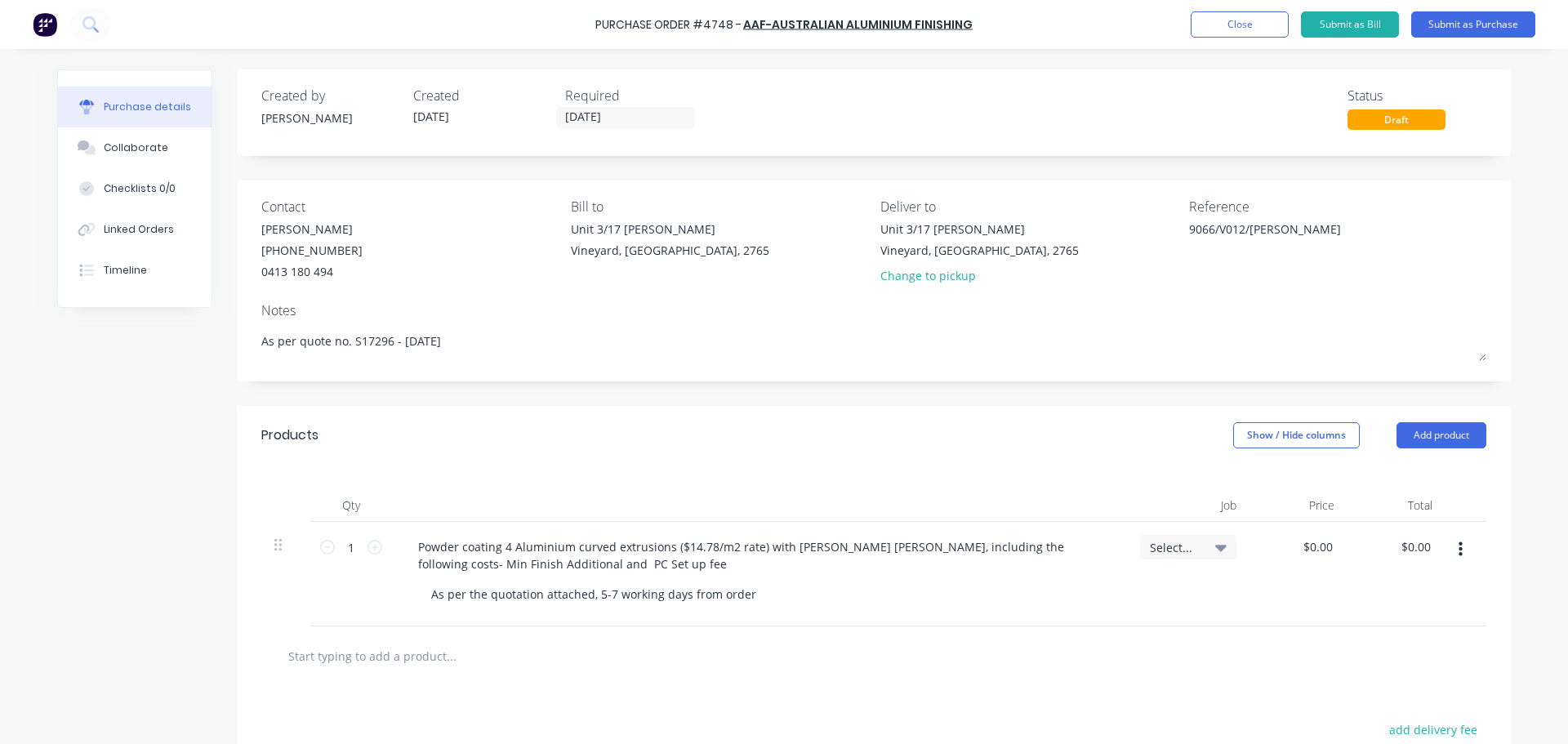
click at [1215, 539] on icon at bounding box center [1221, 547] width 12 height 18
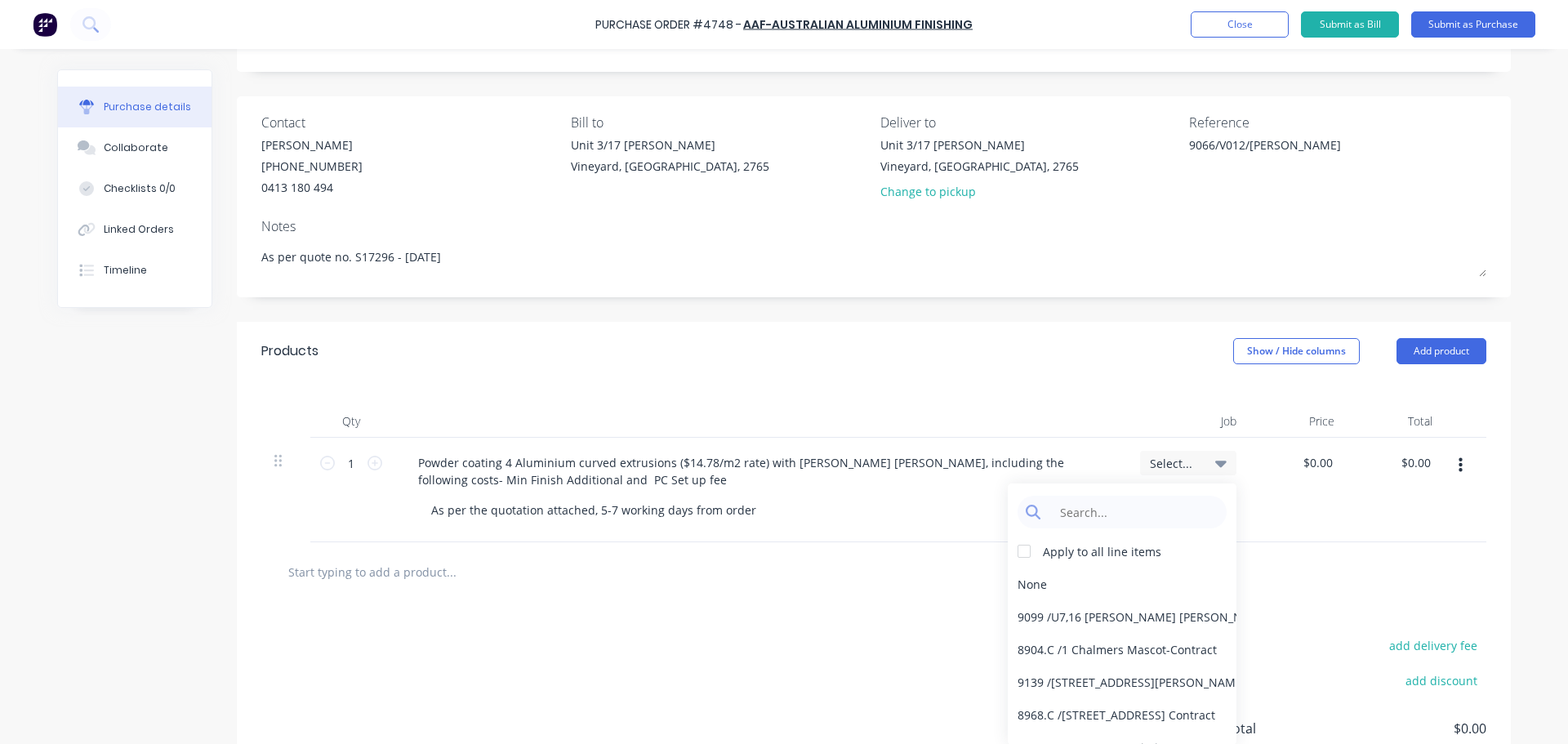
scroll to position [227, 0]
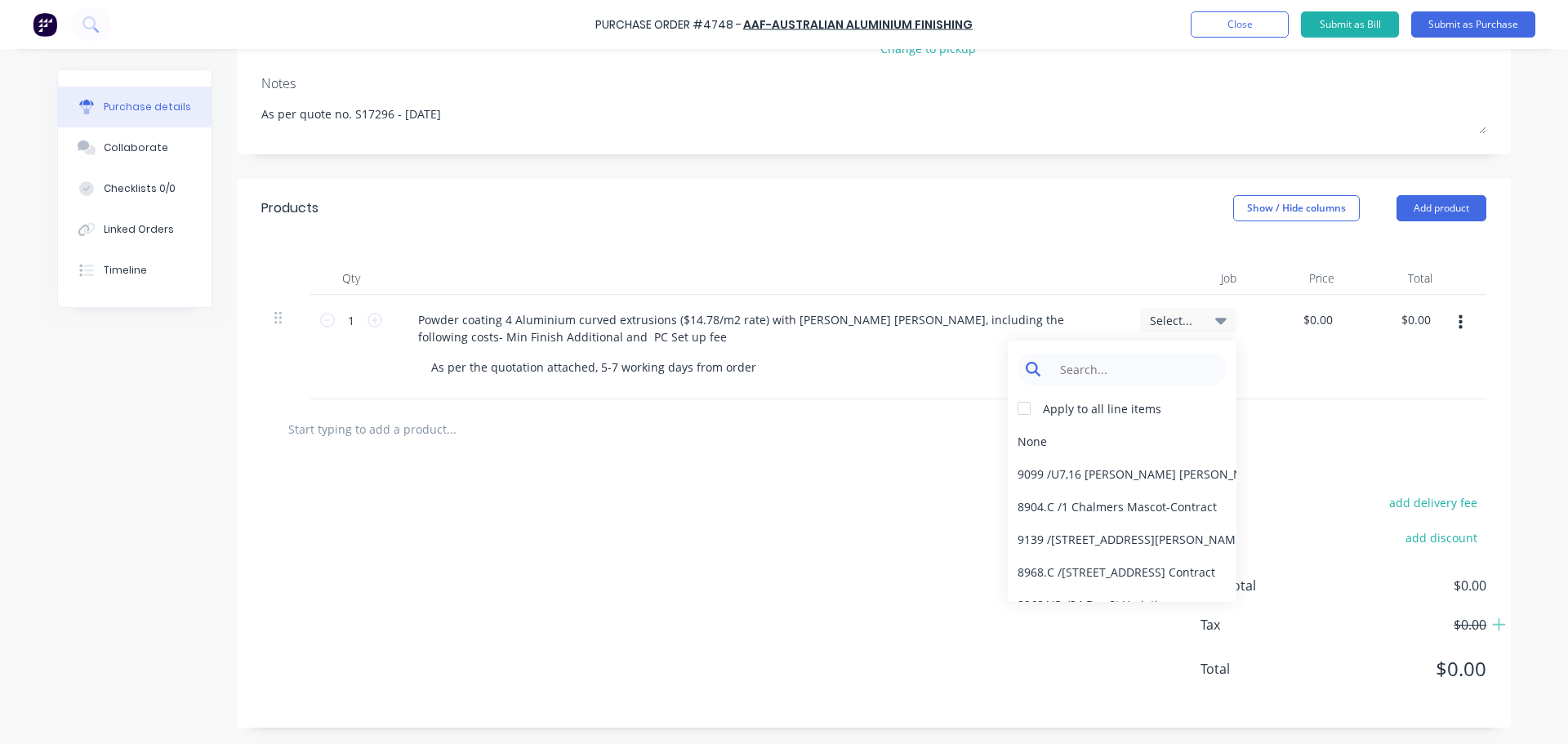
click at [1105, 372] on input at bounding box center [1134, 369] width 167 height 33
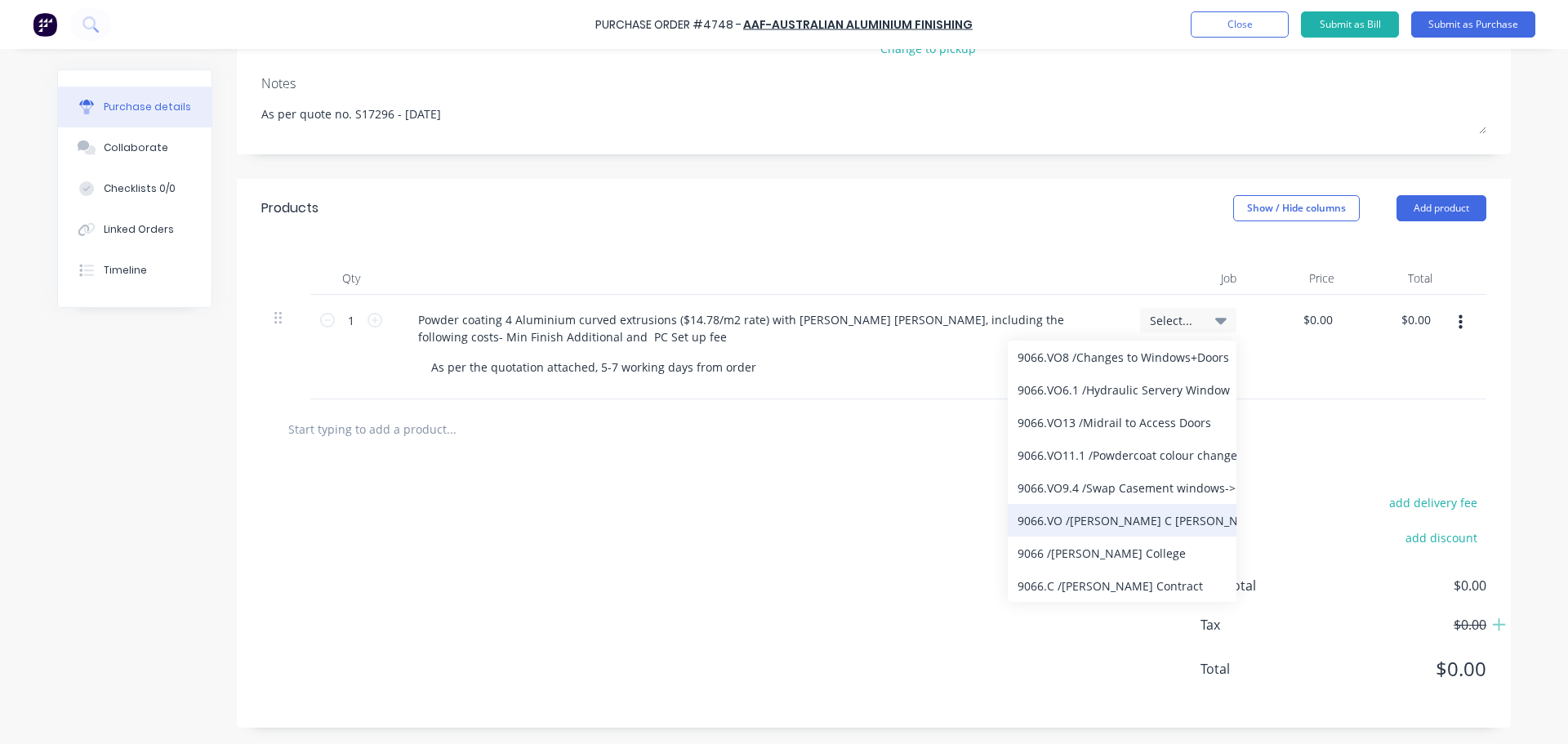
scroll to position [0, 0]
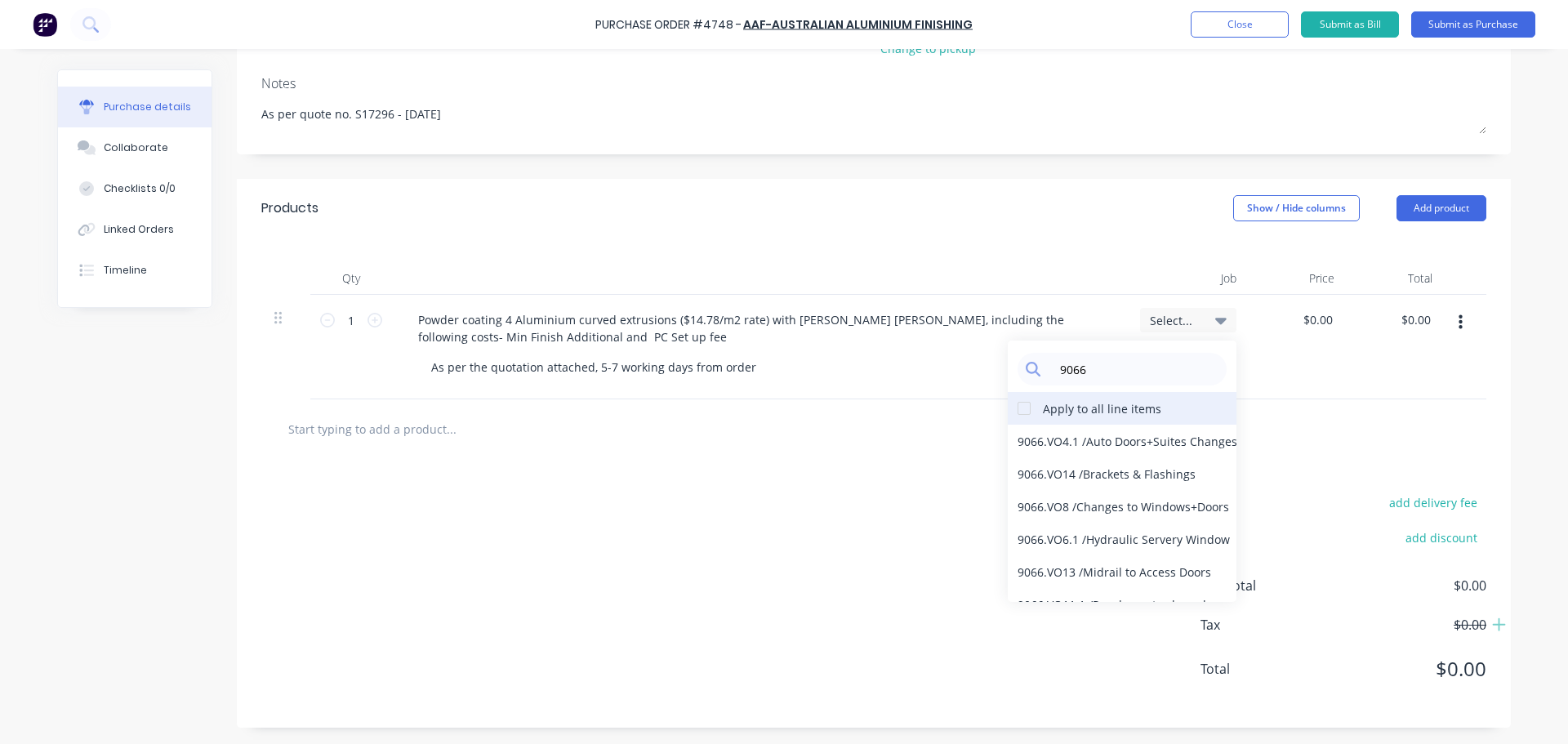
click at [1018, 412] on div at bounding box center [1024, 408] width 33 height 33
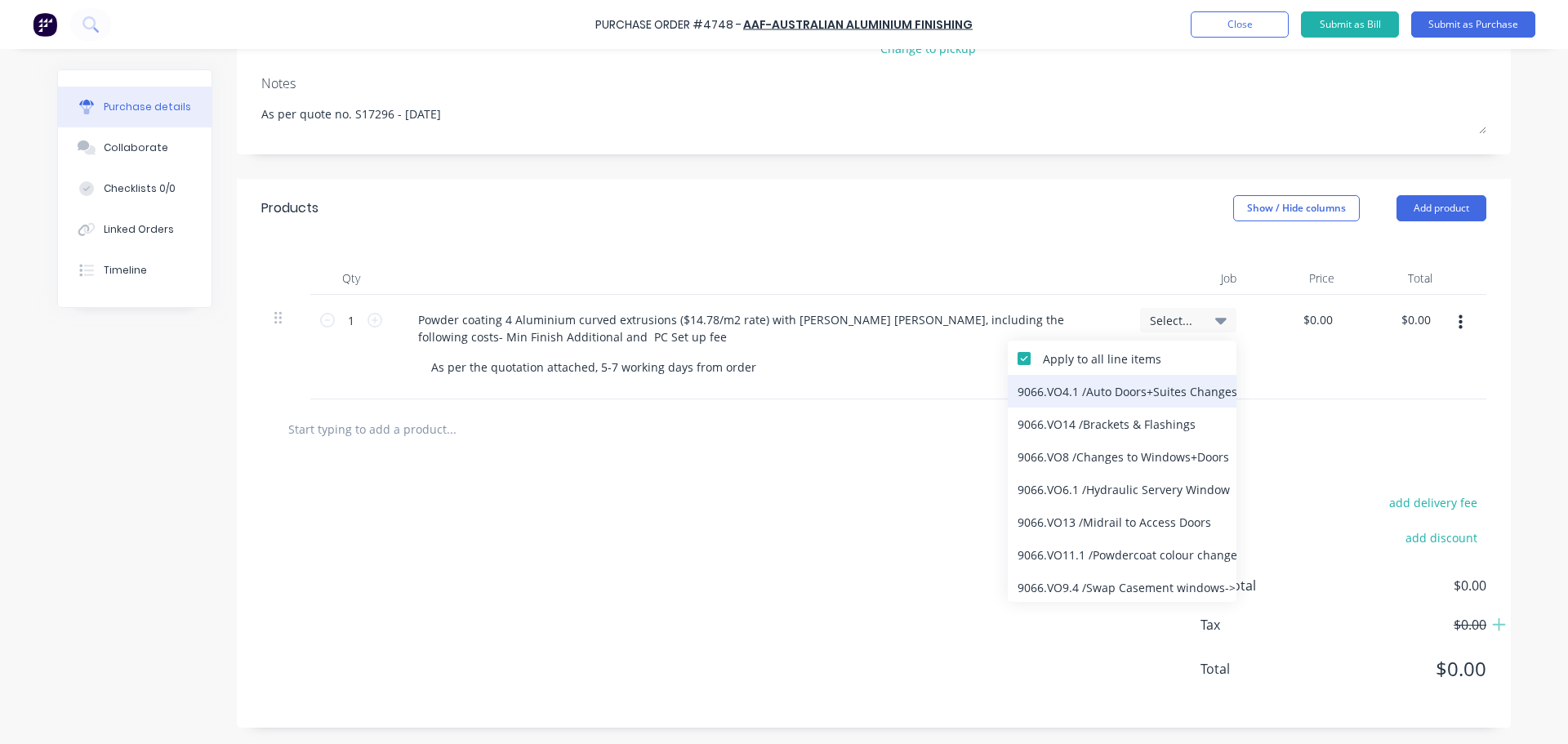
scroll to position [149, 0]
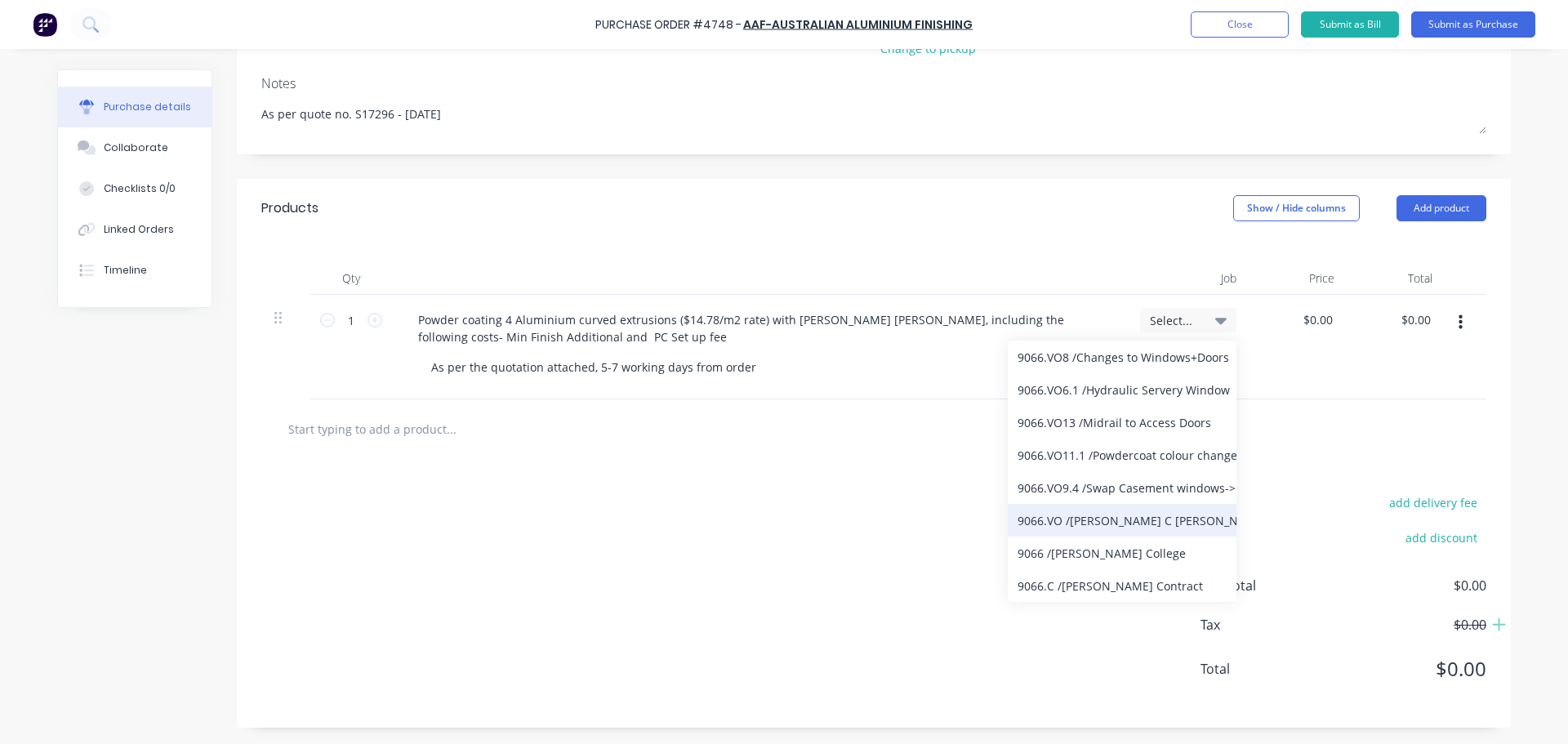
click at [1119, 526] on div "9066.VO / William Clarke C VO's" at bounding box center [1121, 520] width 228 height 33
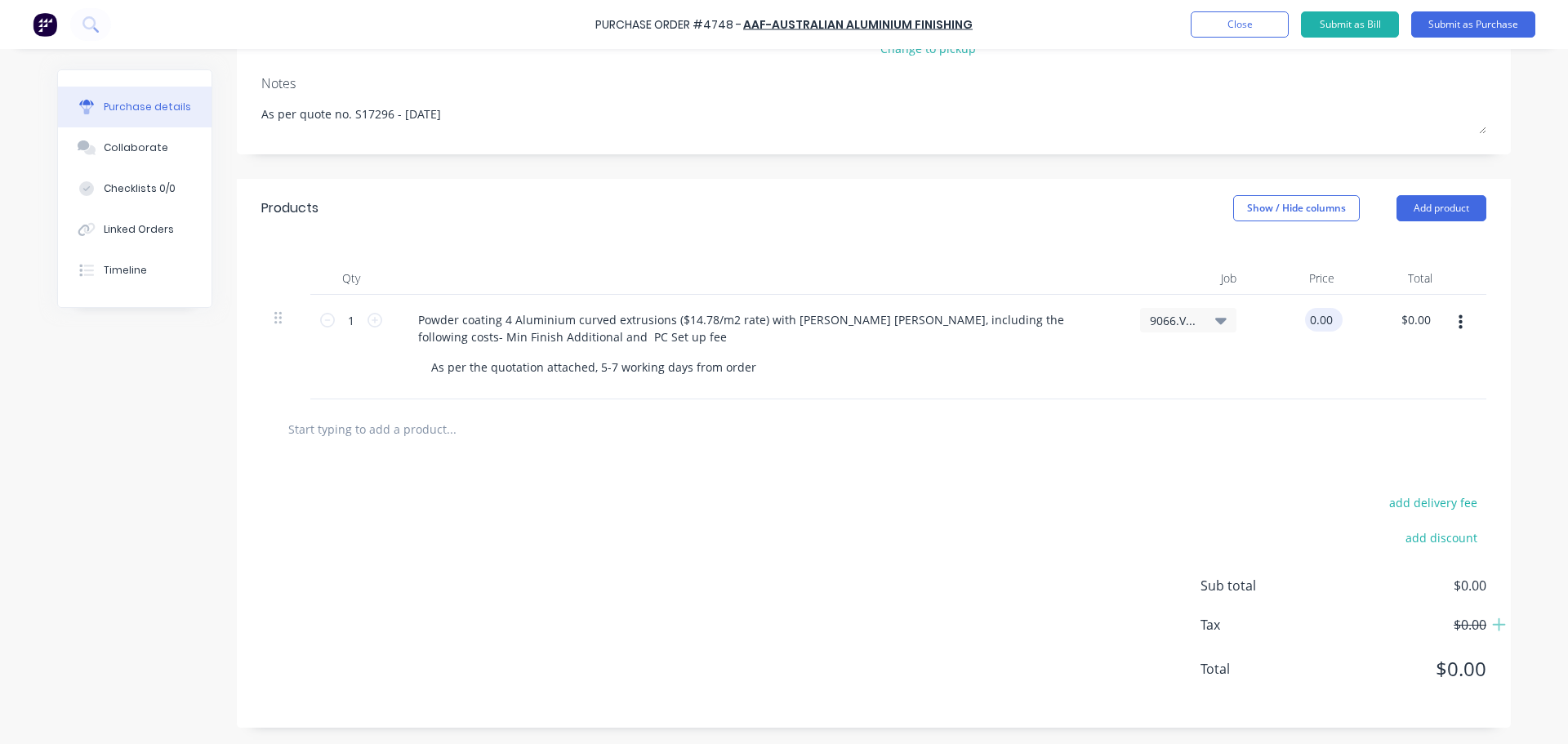
click at [1310, 325] on input "0.00" at bounding box center [1320, 320] width 31 height 24
click at [1315, 325] on input "0.00" at bounding box center [1320, 320] width 31 height 24
click at [1422, 327] on input "407.00" at bounding box center [1412, 320] width 44 height 24
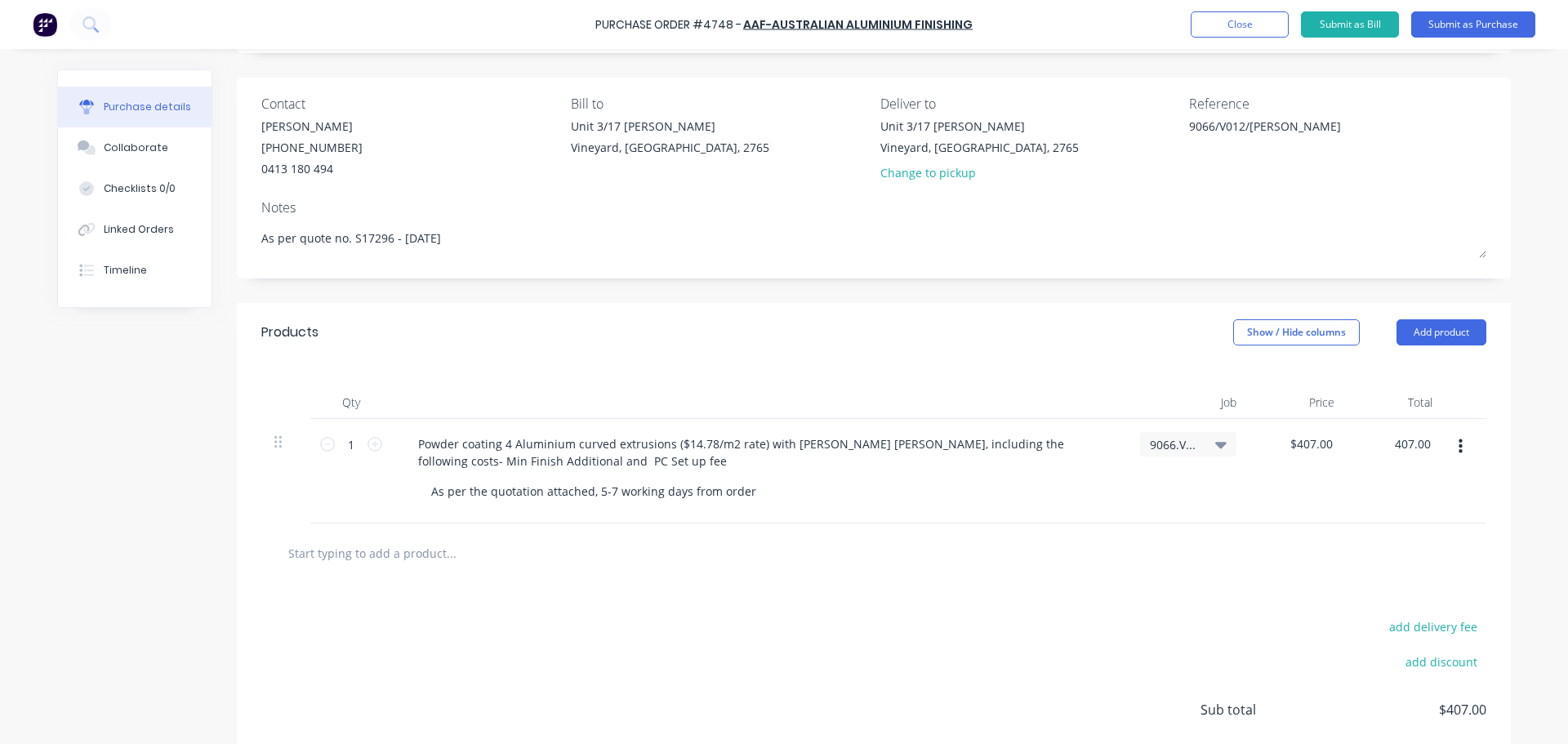
scroll to position [0, 0]
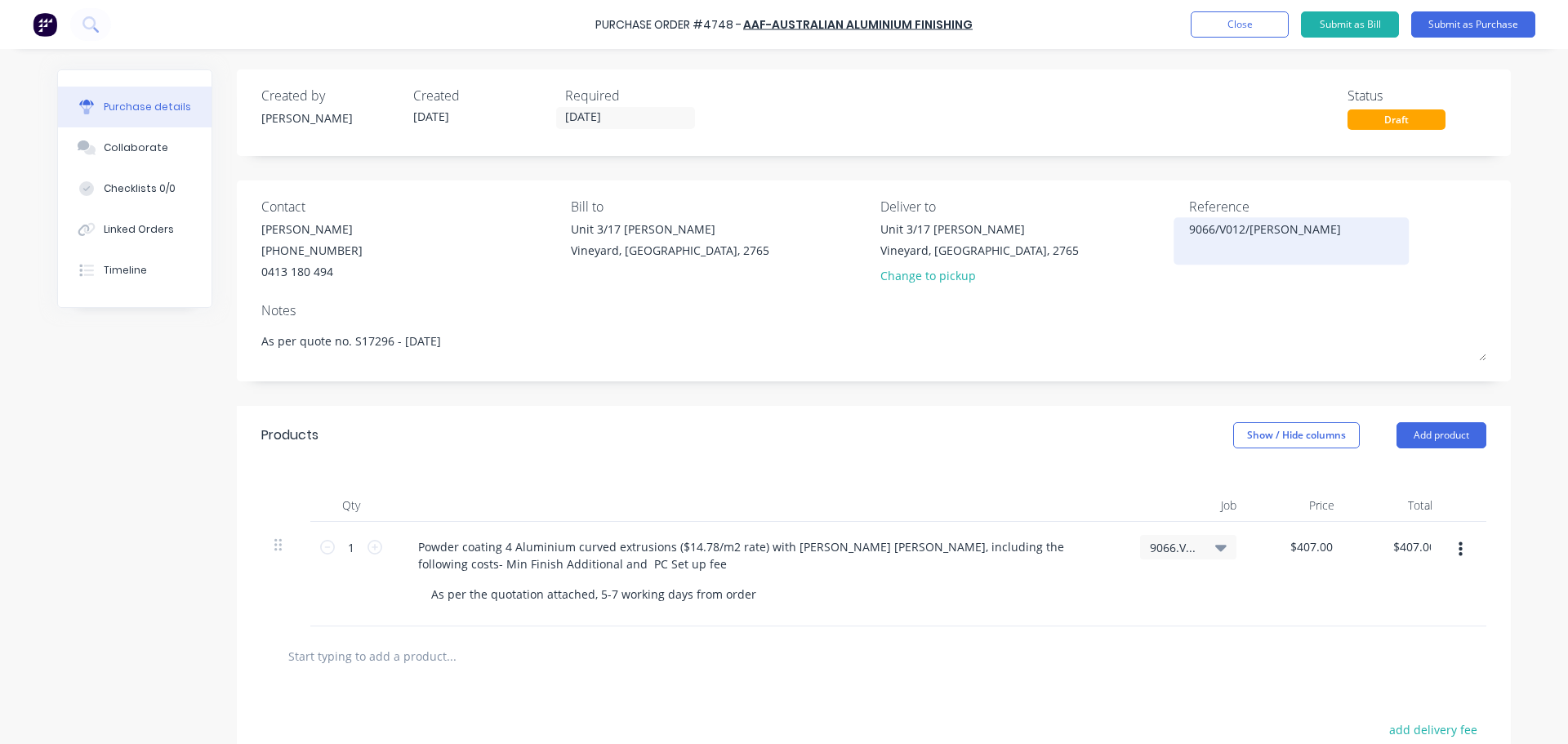
click at [1190, 228] on textarea "9066/V012/Jasper Matt" at bounding box center [1291, 238] width 205 height 37
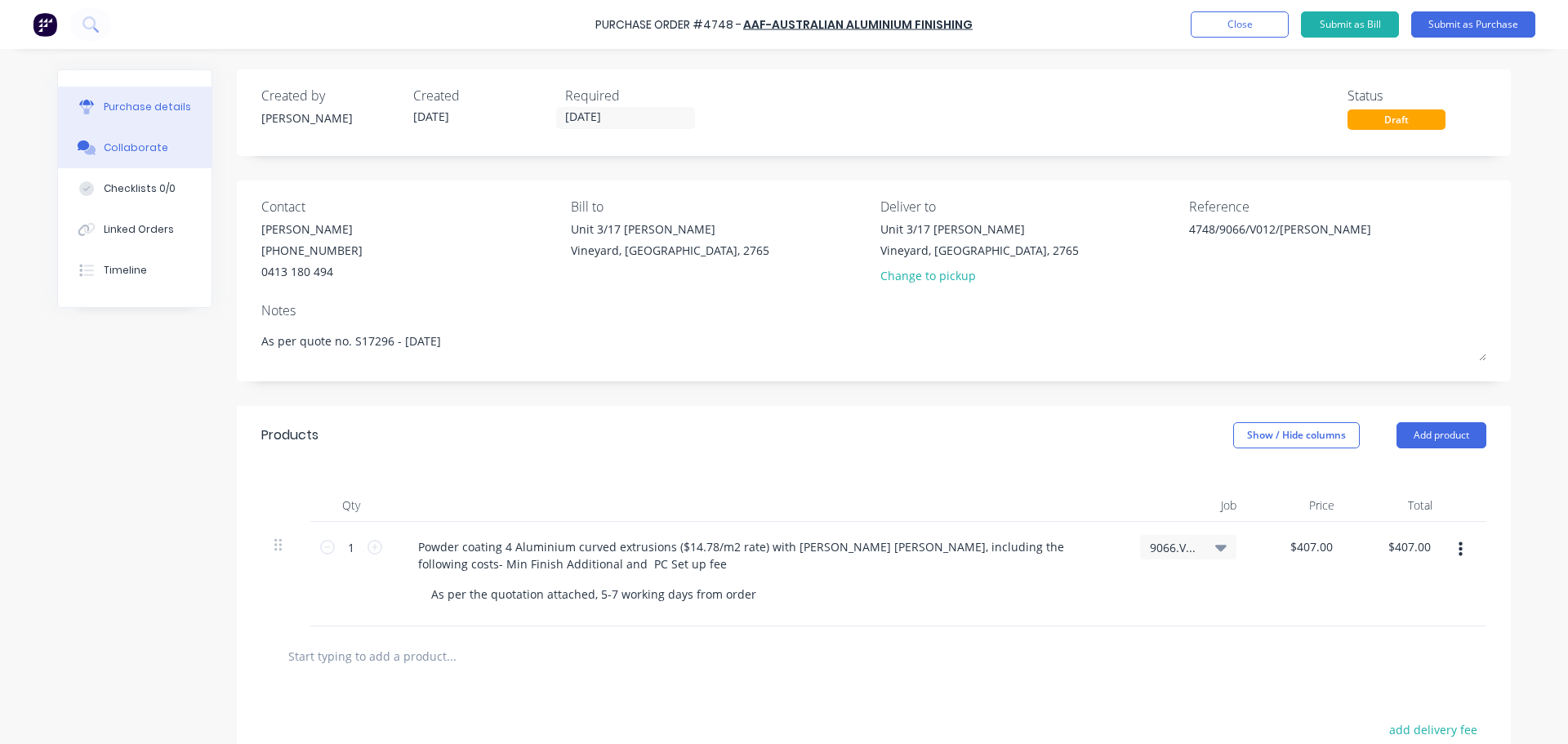
click at [120, 151] on div "Collaborate" at bounding box center [135, 147] width 64 height 15
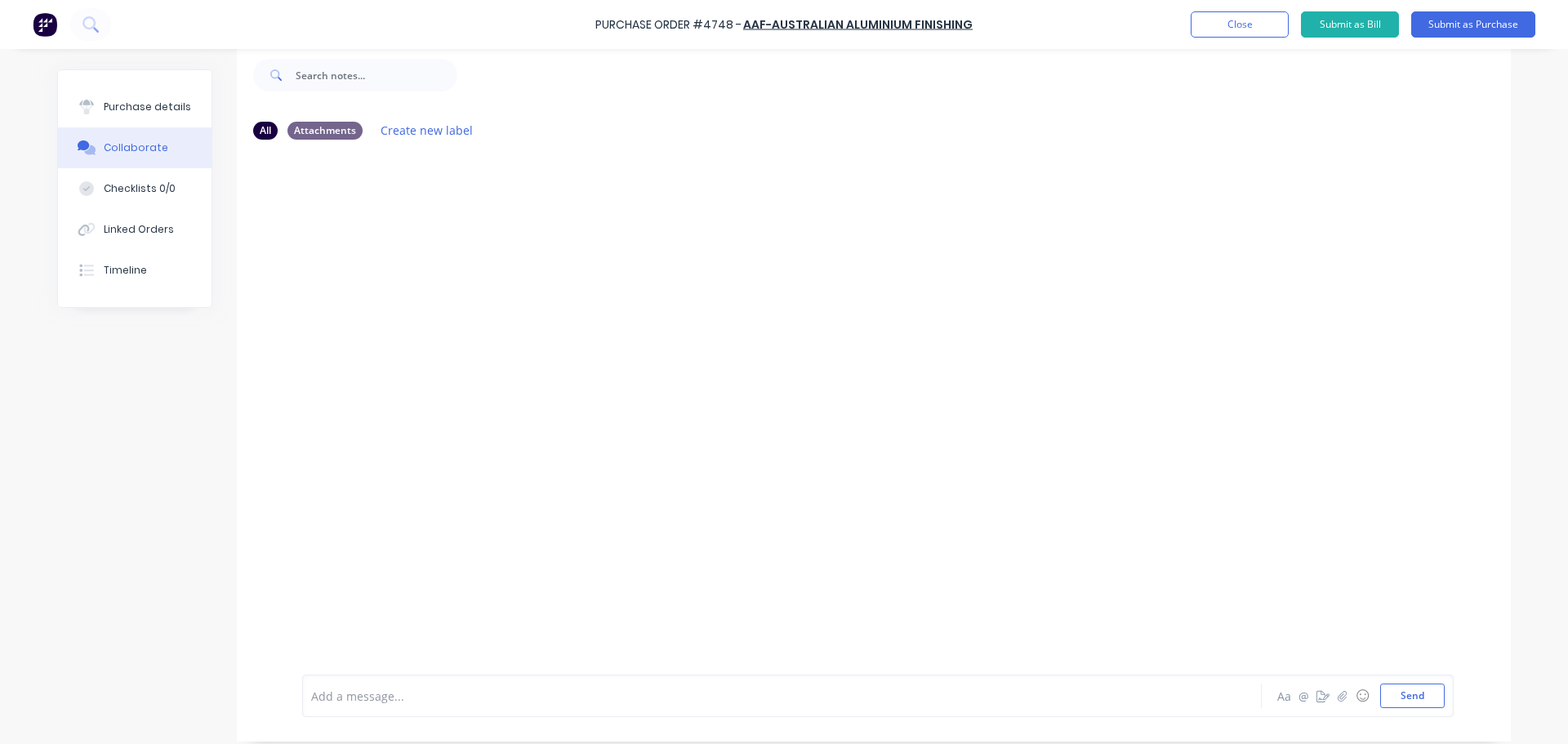
scroll to position [41, 0]
click at [1415, 705] on button "Send" at bounding box center [1412, 698] width 64 height 25
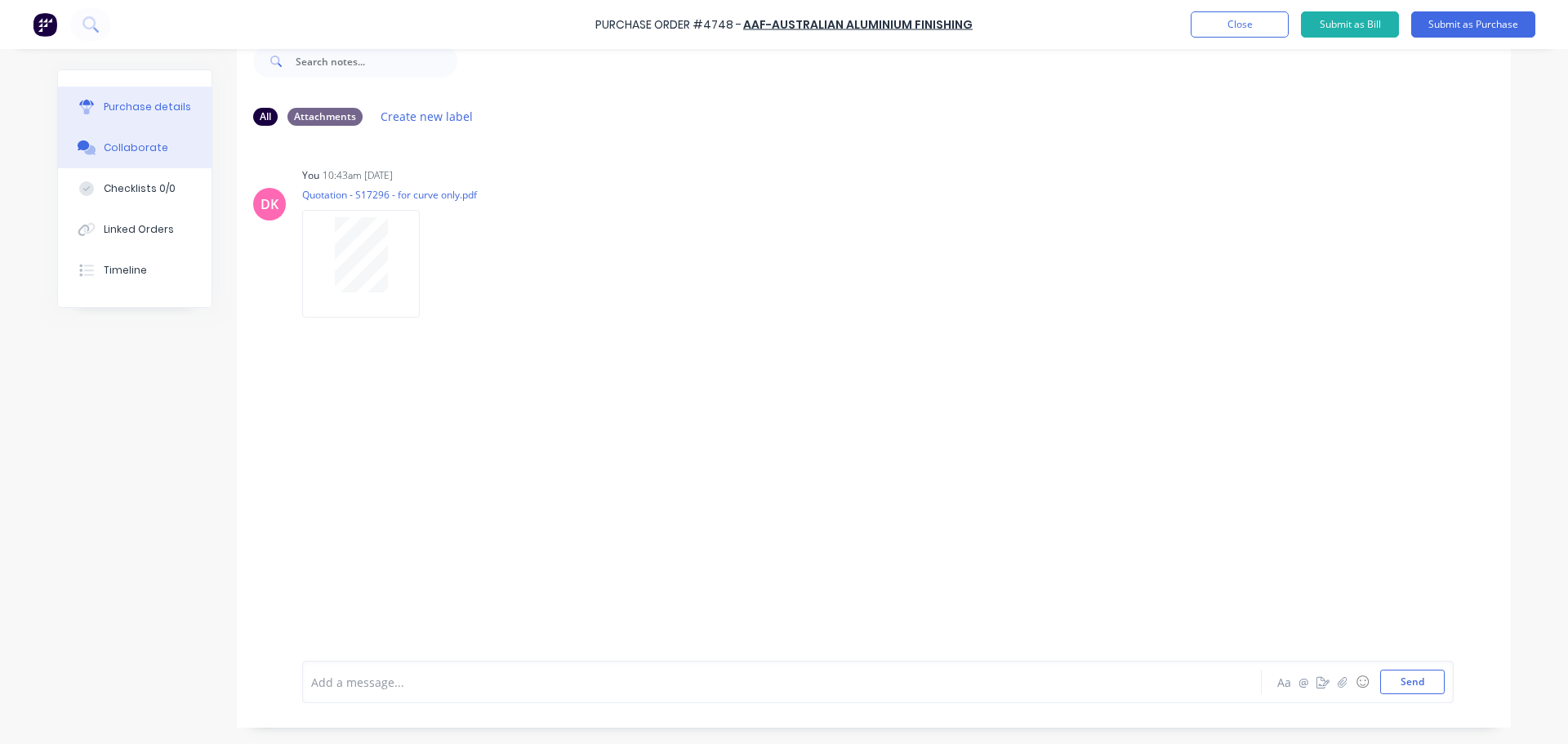
click at [138, 120] on button "Purchase details" at bounding box center [134, 107] width 153 height 41
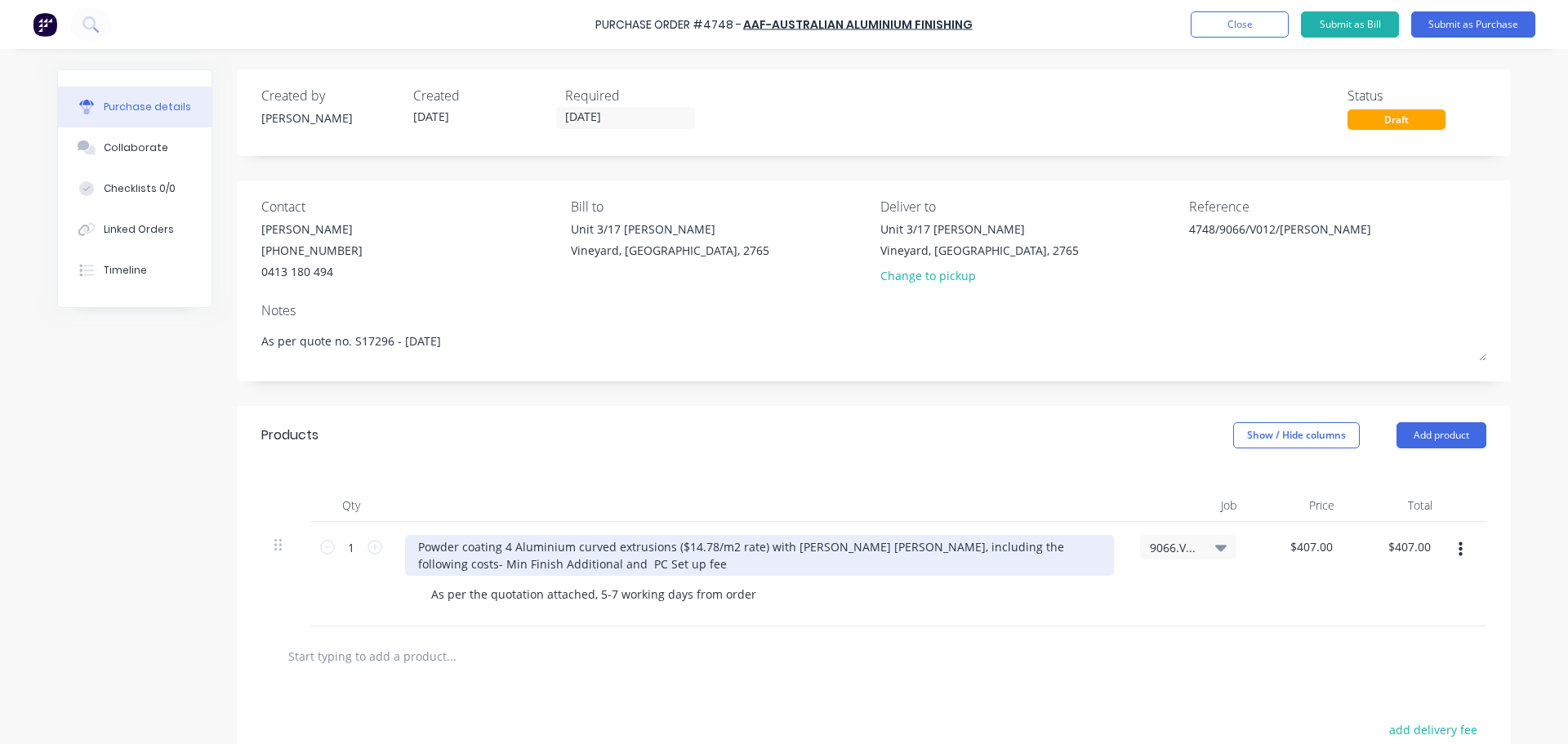
click at [505, 546] on div "Powder coating 4 Aluminium curved extrusions ($14.78/m2 rate) with Cb Jasper Ma…" at bounding box center [760, 554] width 709 height 41
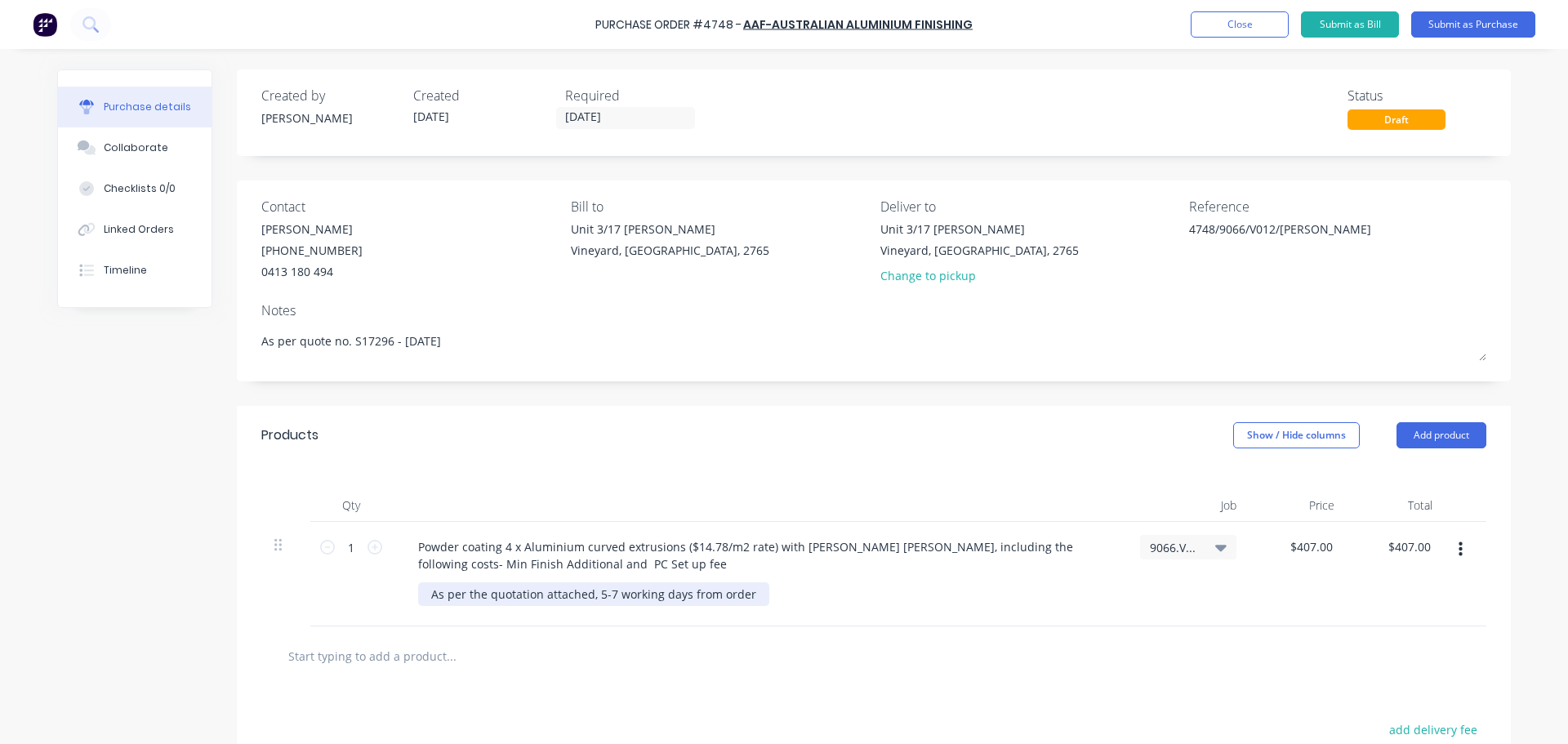
click at [741, 597] on div "As per the quotation attached, 5-7 working days from order" at bounding box center [593, 594] width 351 height 24
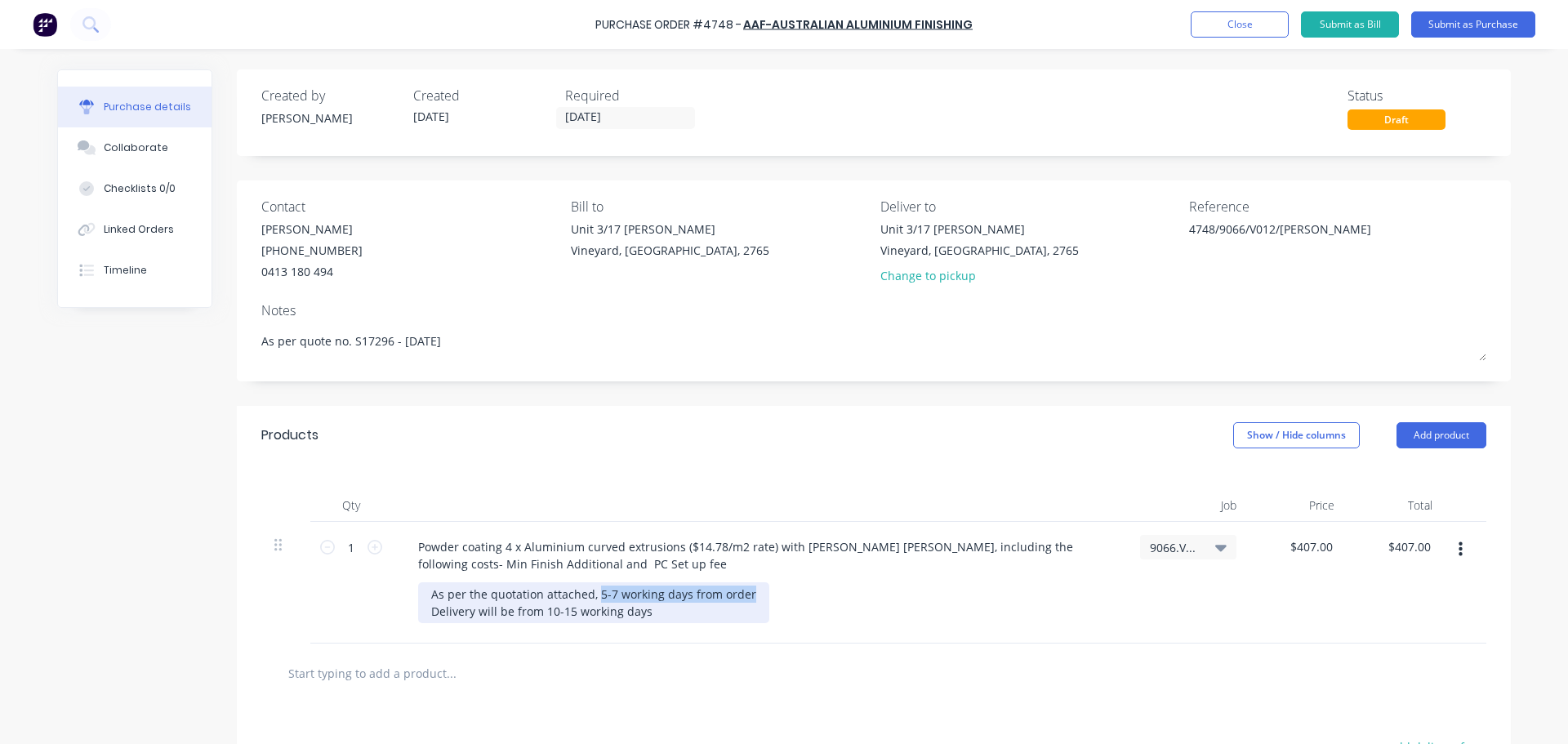
drag, startPoint x: 591, startPoint y: 592, endPoint x: 755, endPoint y: 596, distance: 164.0
click at [755, 596] on div "As per the quotation attached, 5-7 working days from order Delivery will be fro…" at bounding box center [766, 602] width 696 height 41
click at [426, 612] on div "As per the quotation attached, Delivery will be from 10-15 working days" at bounding box center [541, 602] width 247 height 41
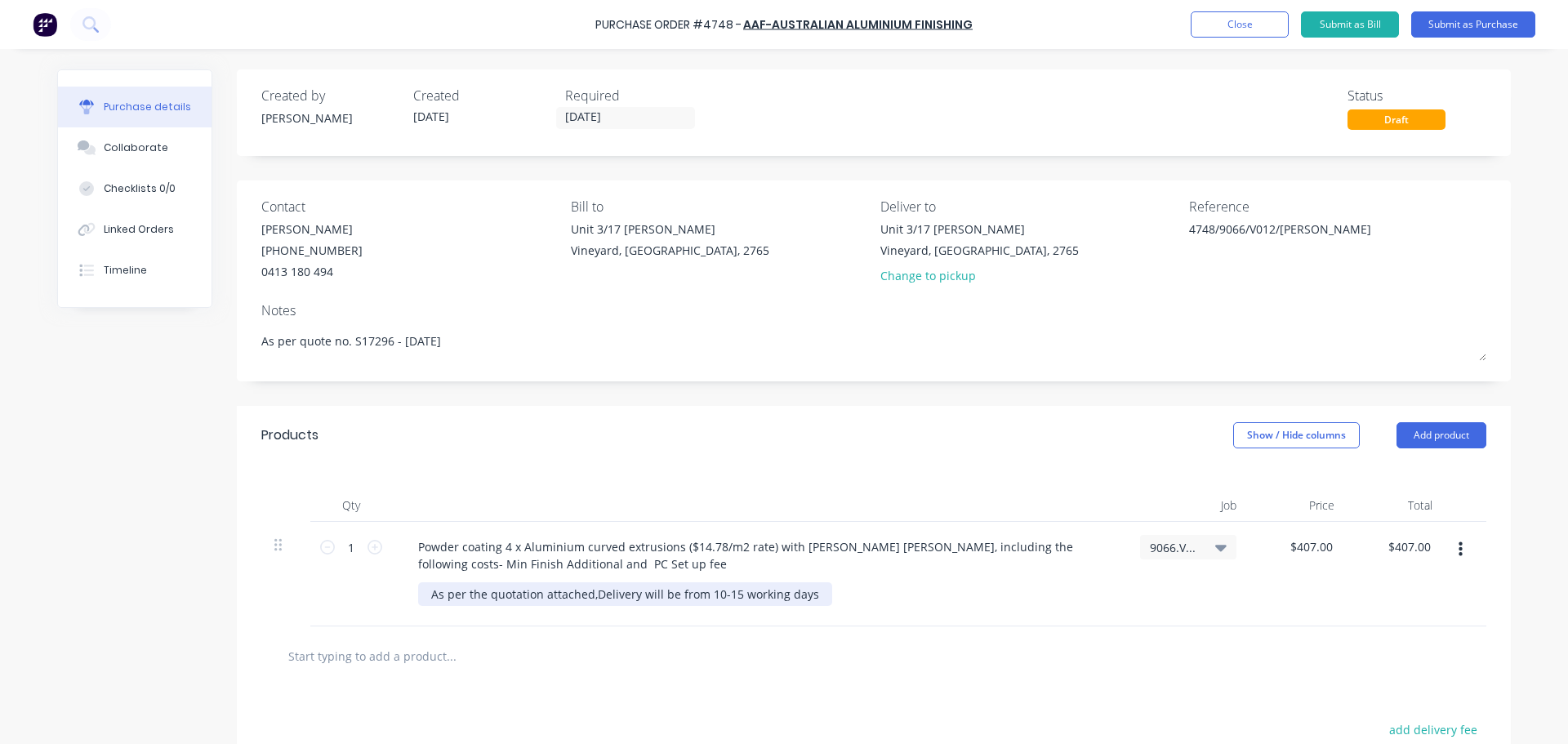
click at [808, 596] on div "As per the quotation attached, Delivery will be from 10-15 working days" at bounding box center [624, 594] width 414 height 24
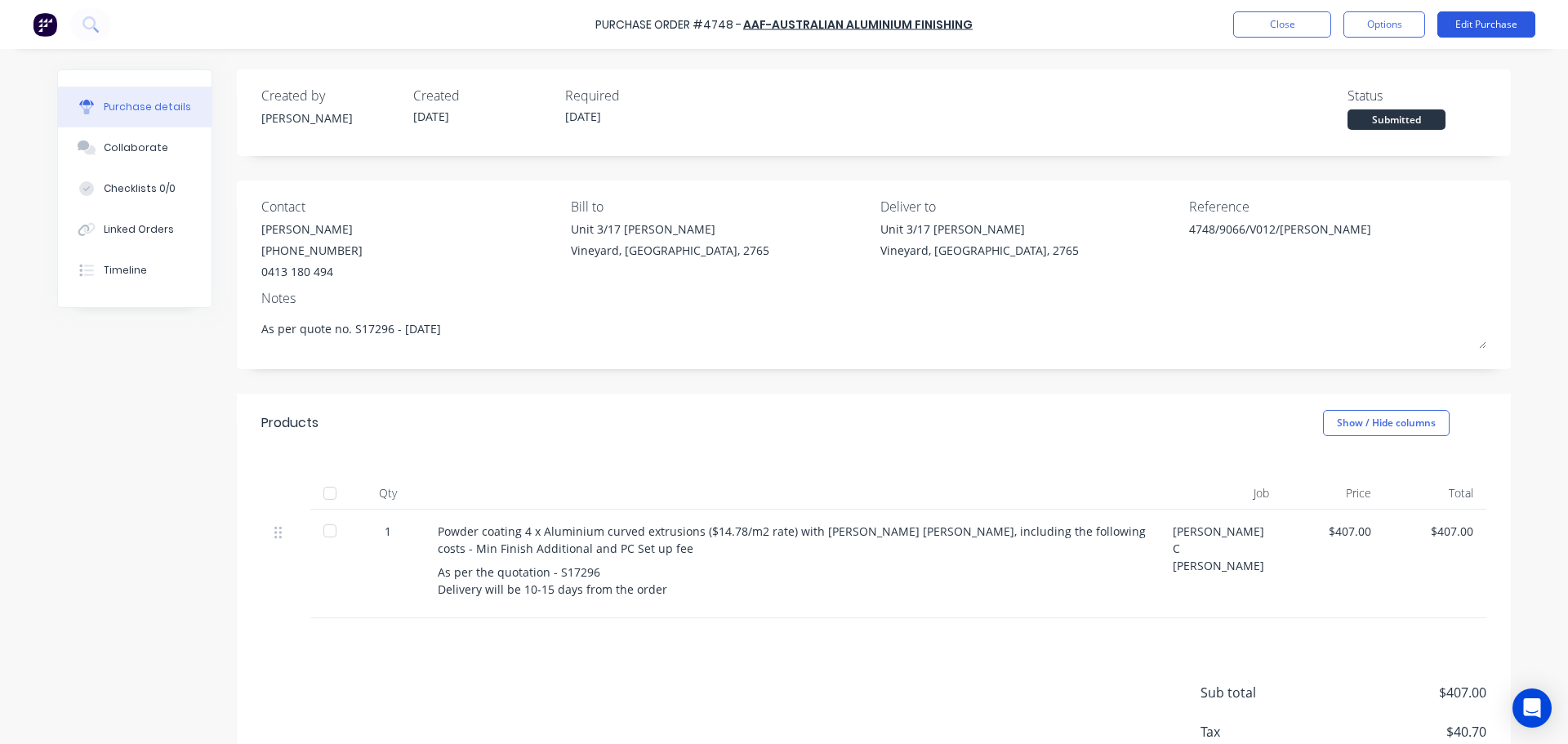
click at [1469, 26] on button "Edit Purchase" at bounding box center [1486, 25] width 98 height 26
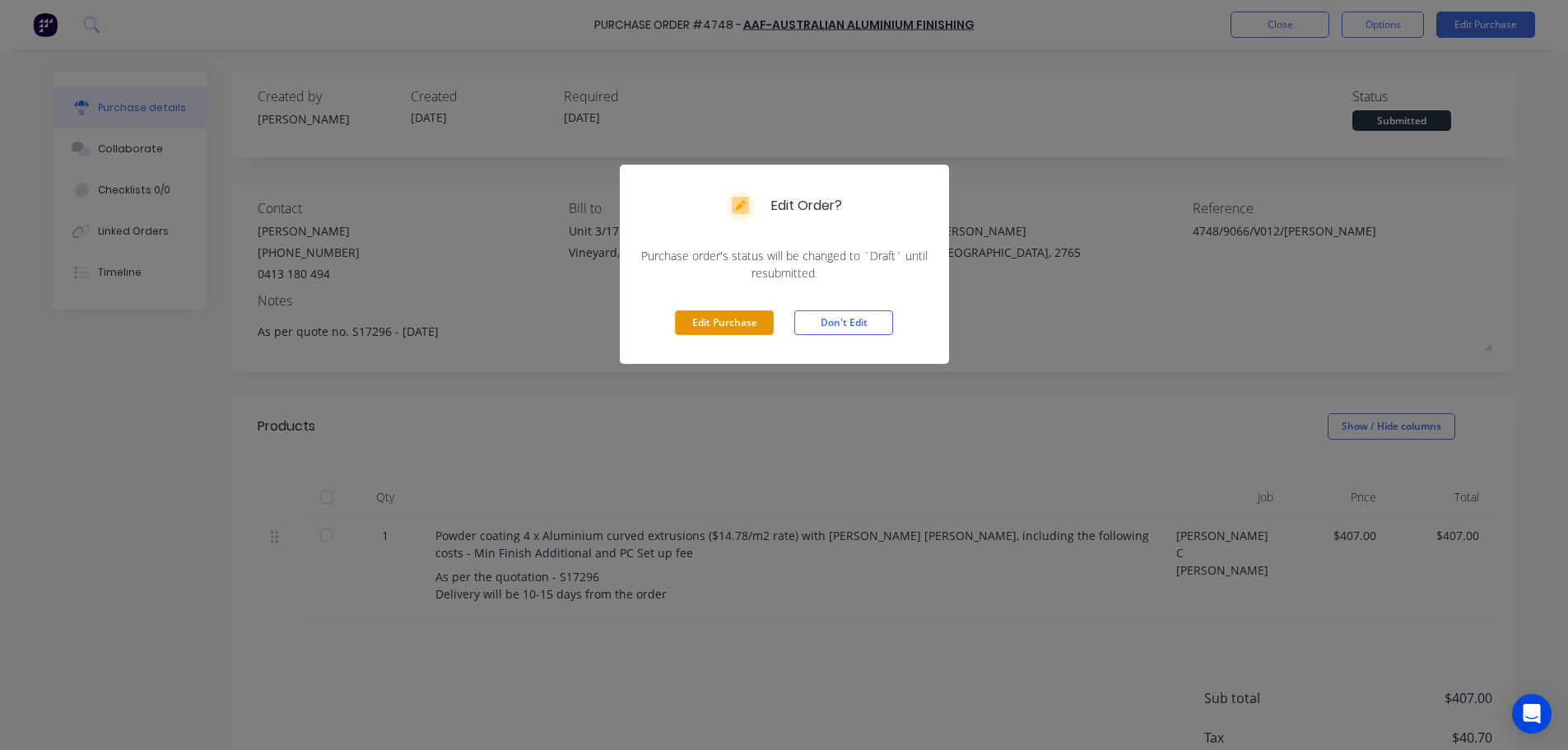
click at [720, 312] on div "Edit Purchase Don't Edit" at bounding box center [784, 323] width 330 height 83
click at [721, 320] on button "Edit Purchase" at bounding box center [724, 323] width 99 height 25
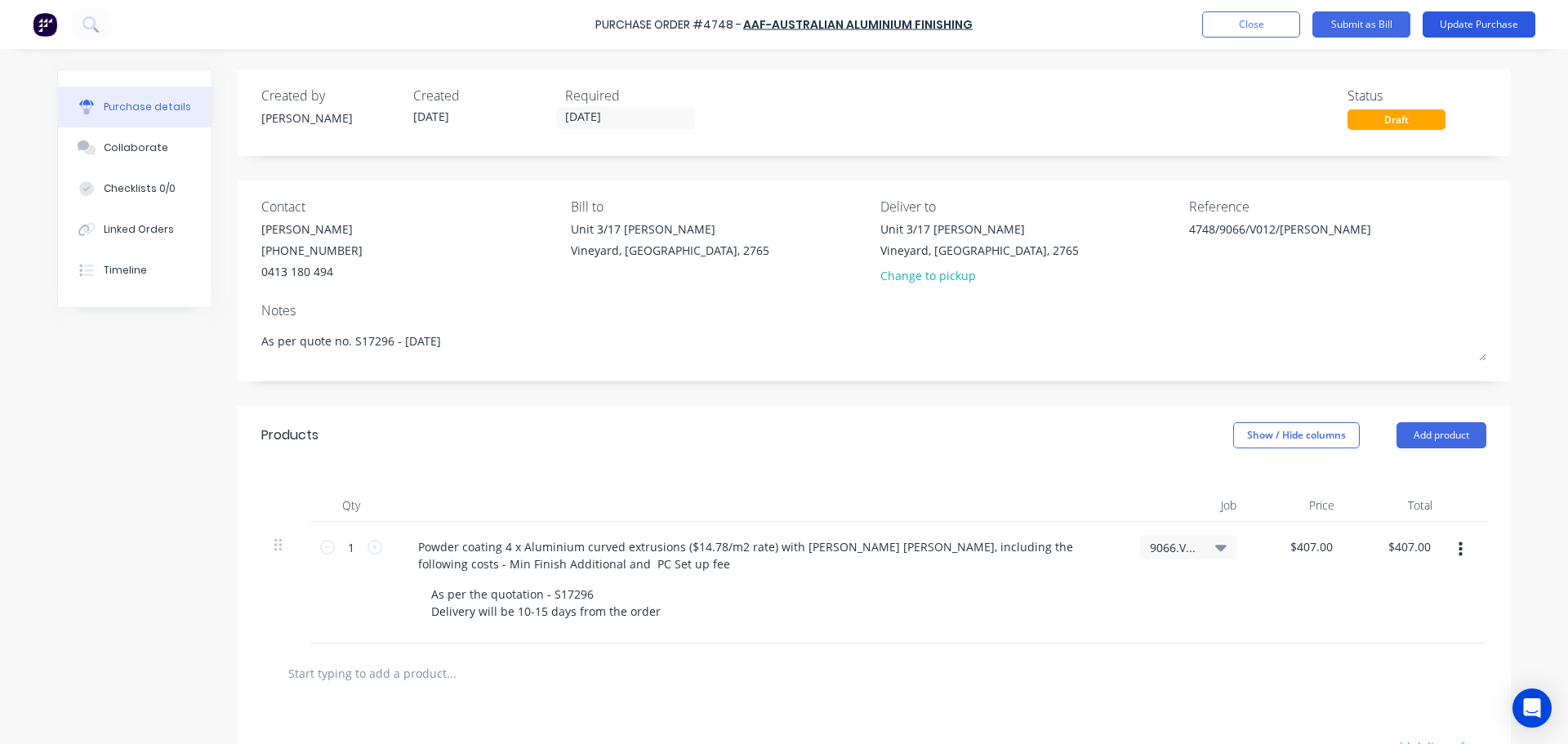
click at [1472, 27] on button "Update Purchase" at bounding box center [1479, 25] width 113 height 26
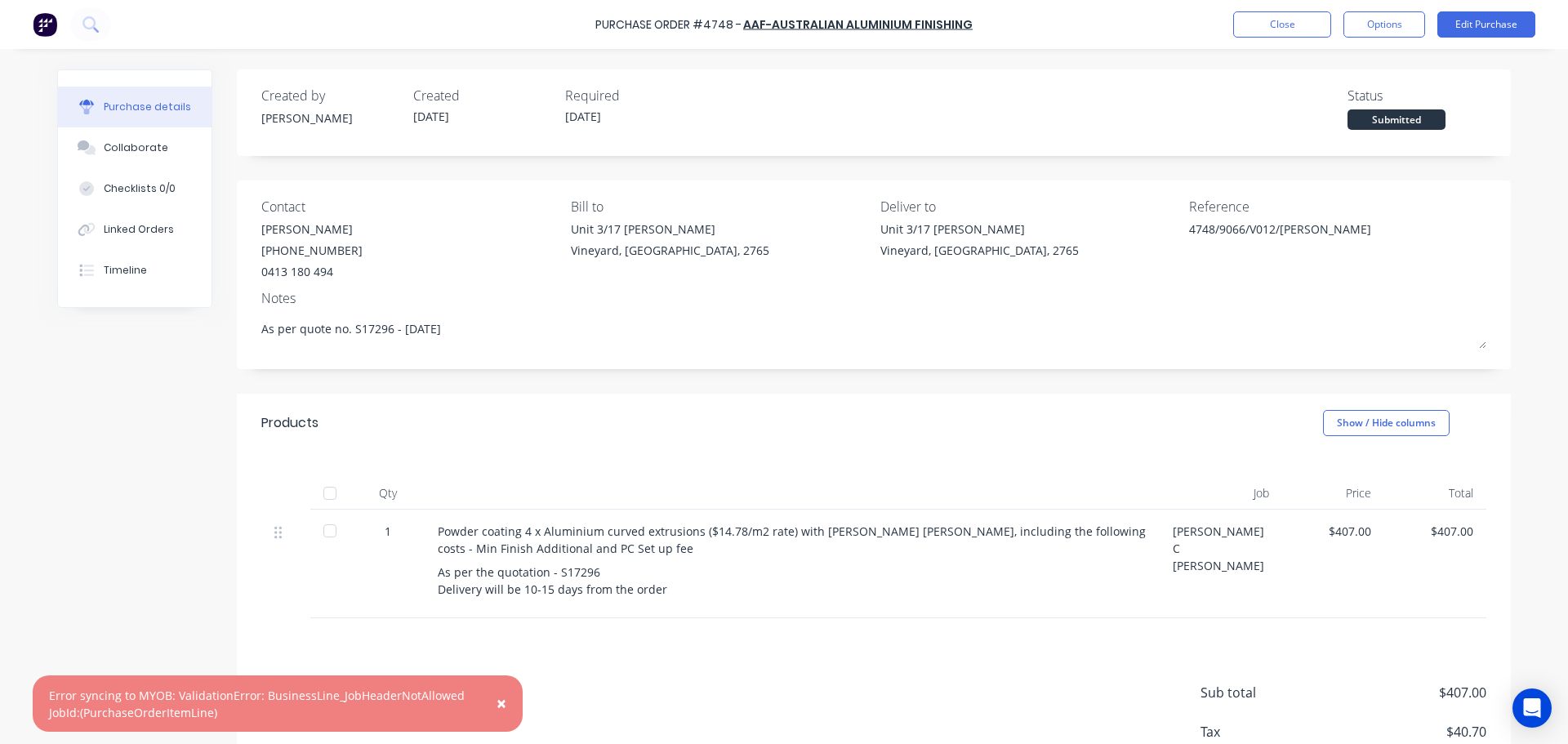
click at [505, 701] on span "×" at bounding box center [502, 703] width 10 height 23
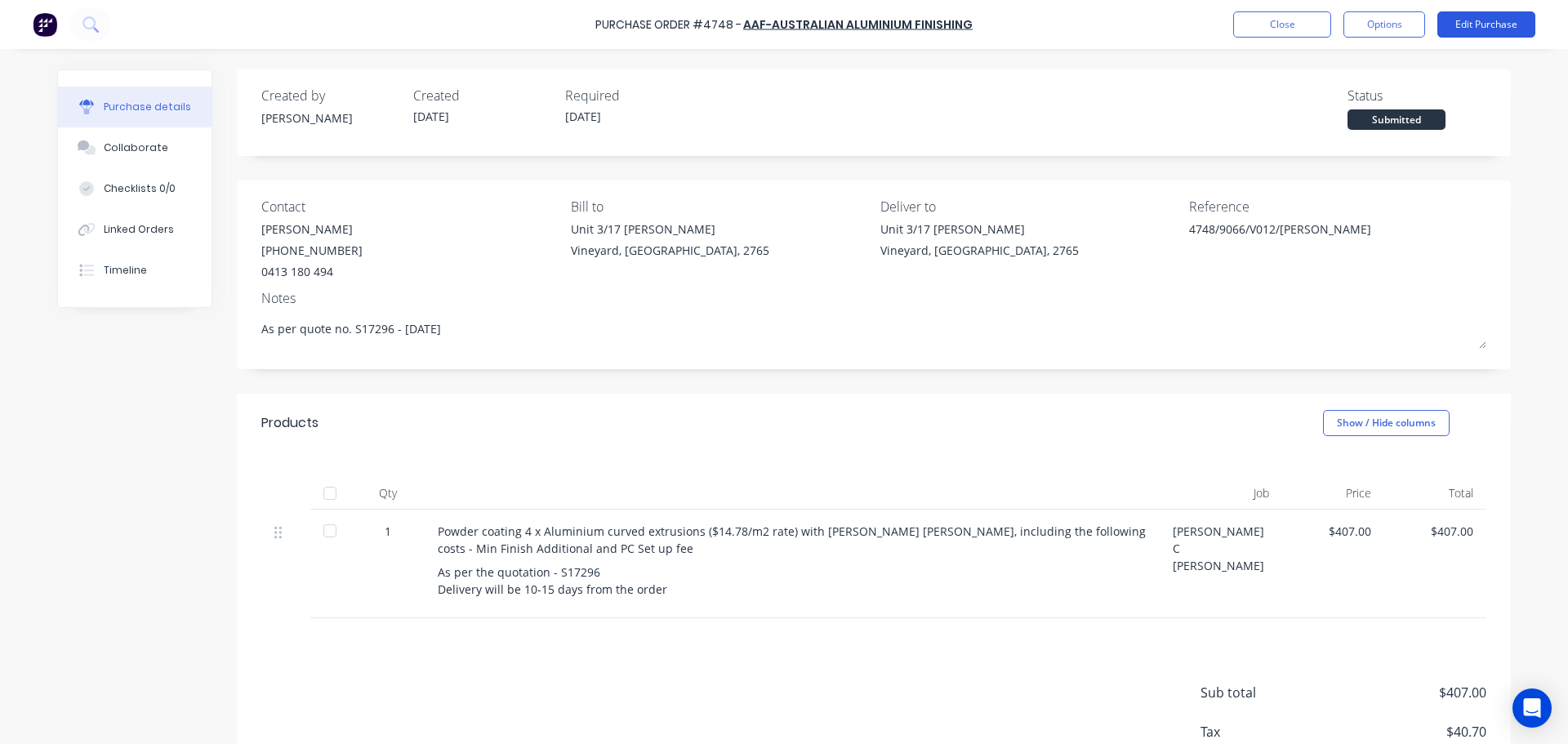
click at [1480, 25] on button "Edit Purchase" at bounding box center [1486, 25] width 98 height 26
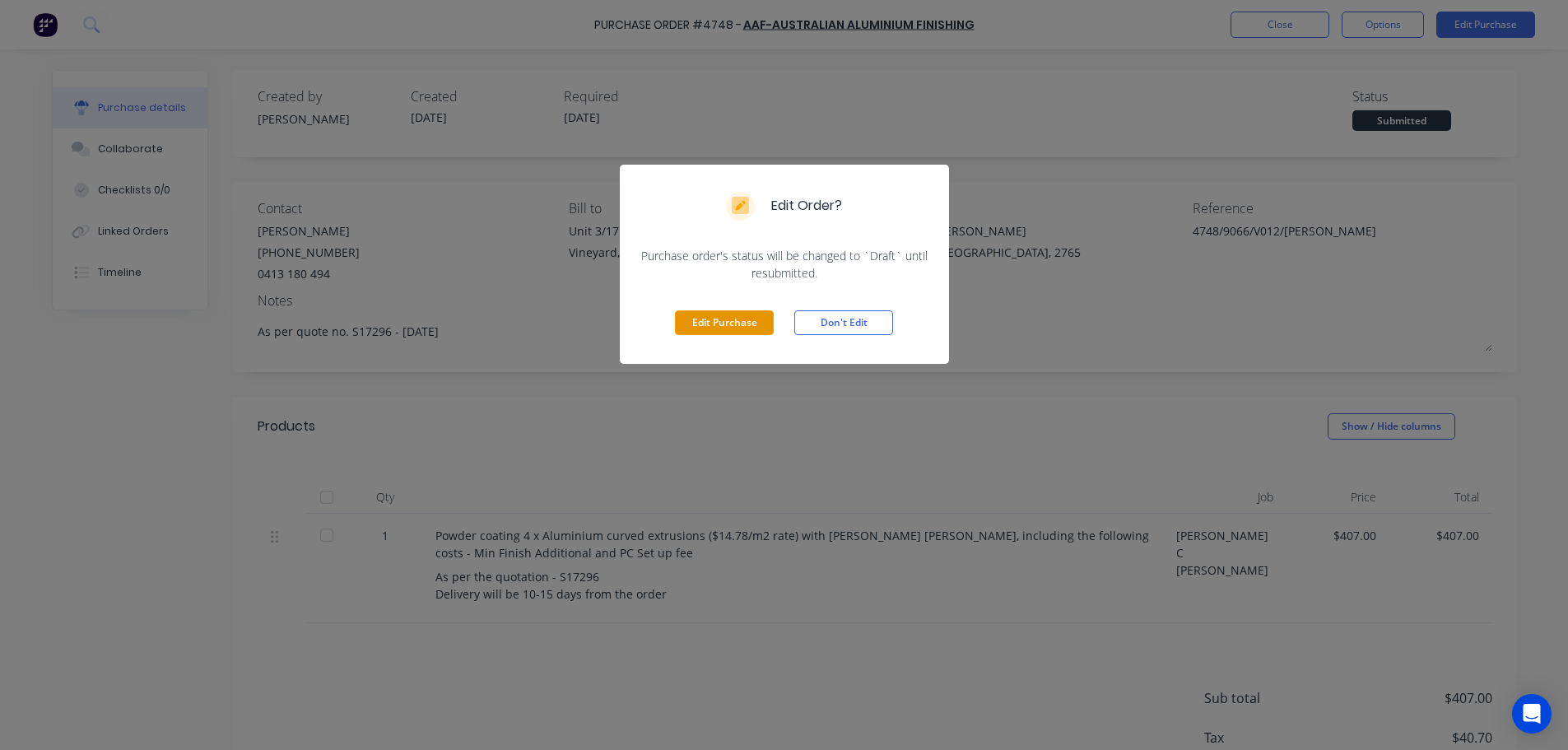
click at [746, 324] on button "Edit Purchase" at bounding box center [724, 323] width 99 height 25
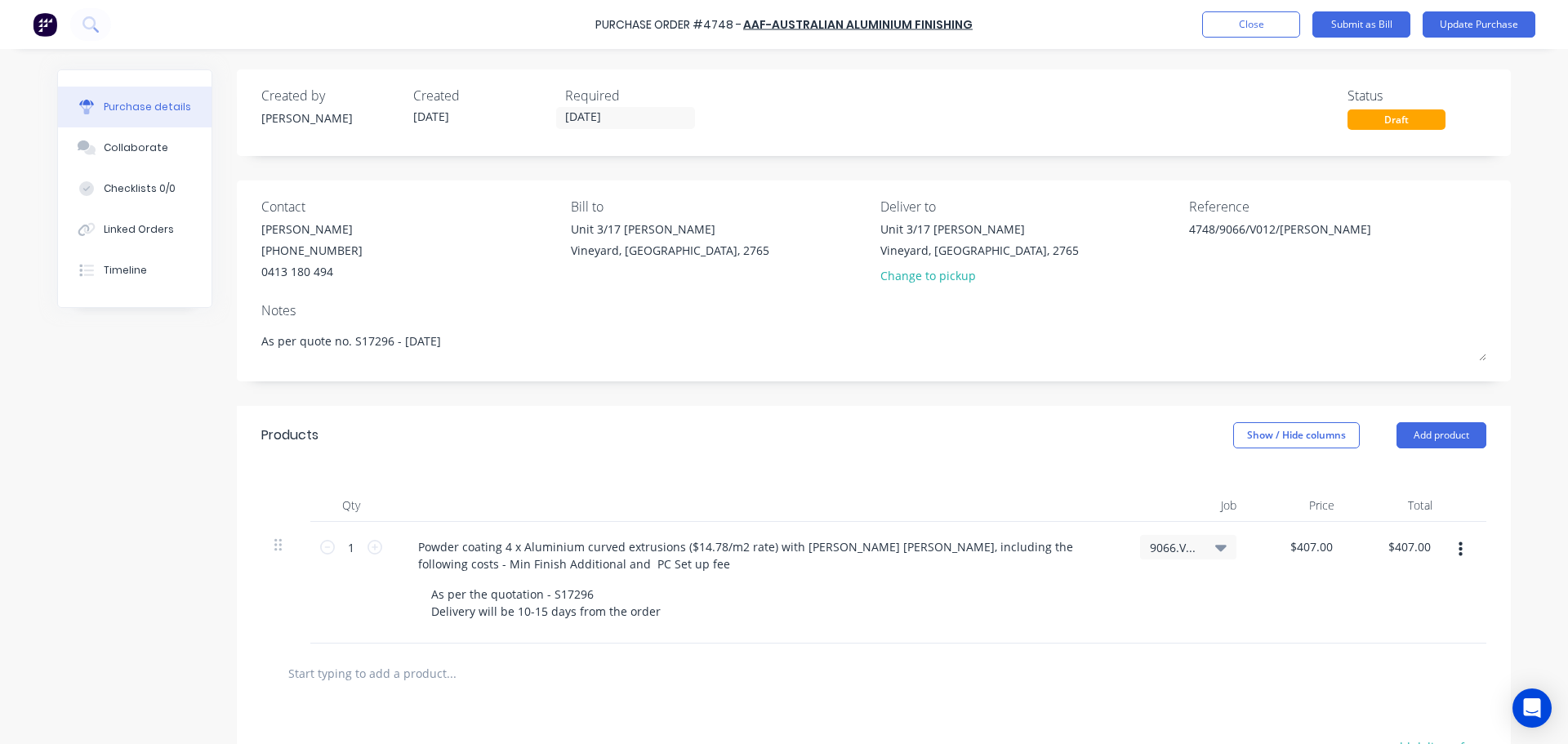
click at [1215, 544] on icon at bounding box center [1221, 547] width 12 height 18
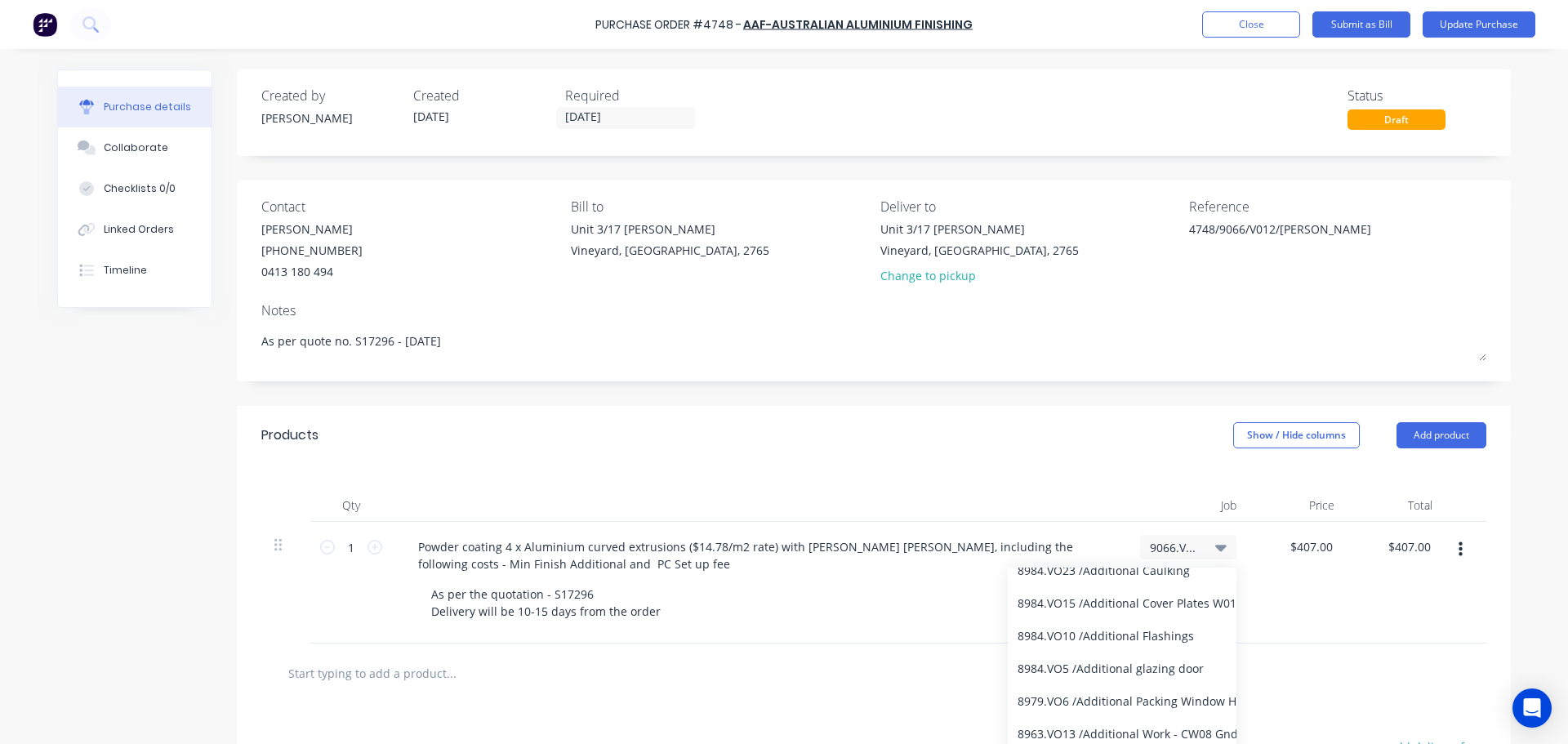
click at [1220, 548] on icon at bounding box center [1221, 547] width 12 height 18
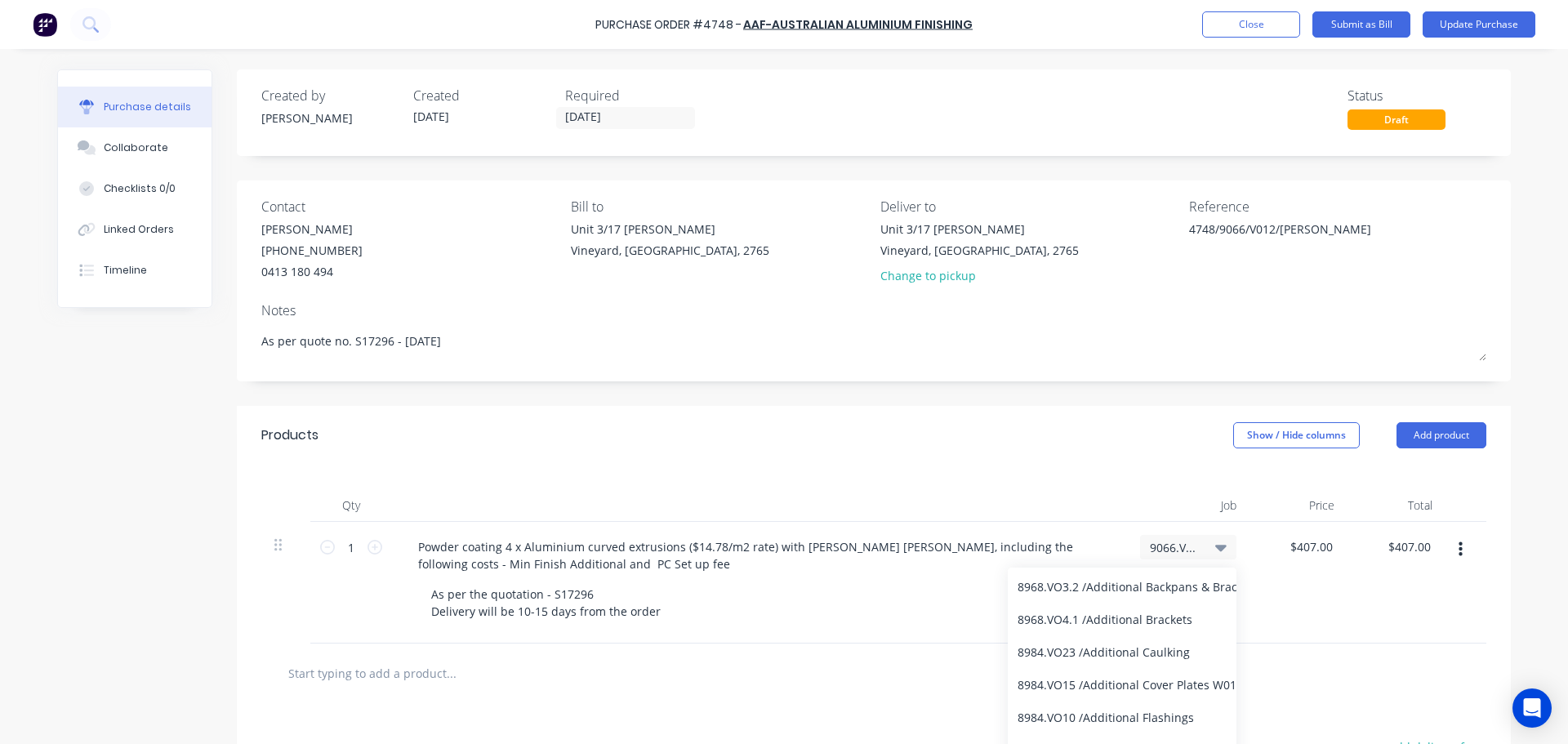
scroll to position [0, 0]
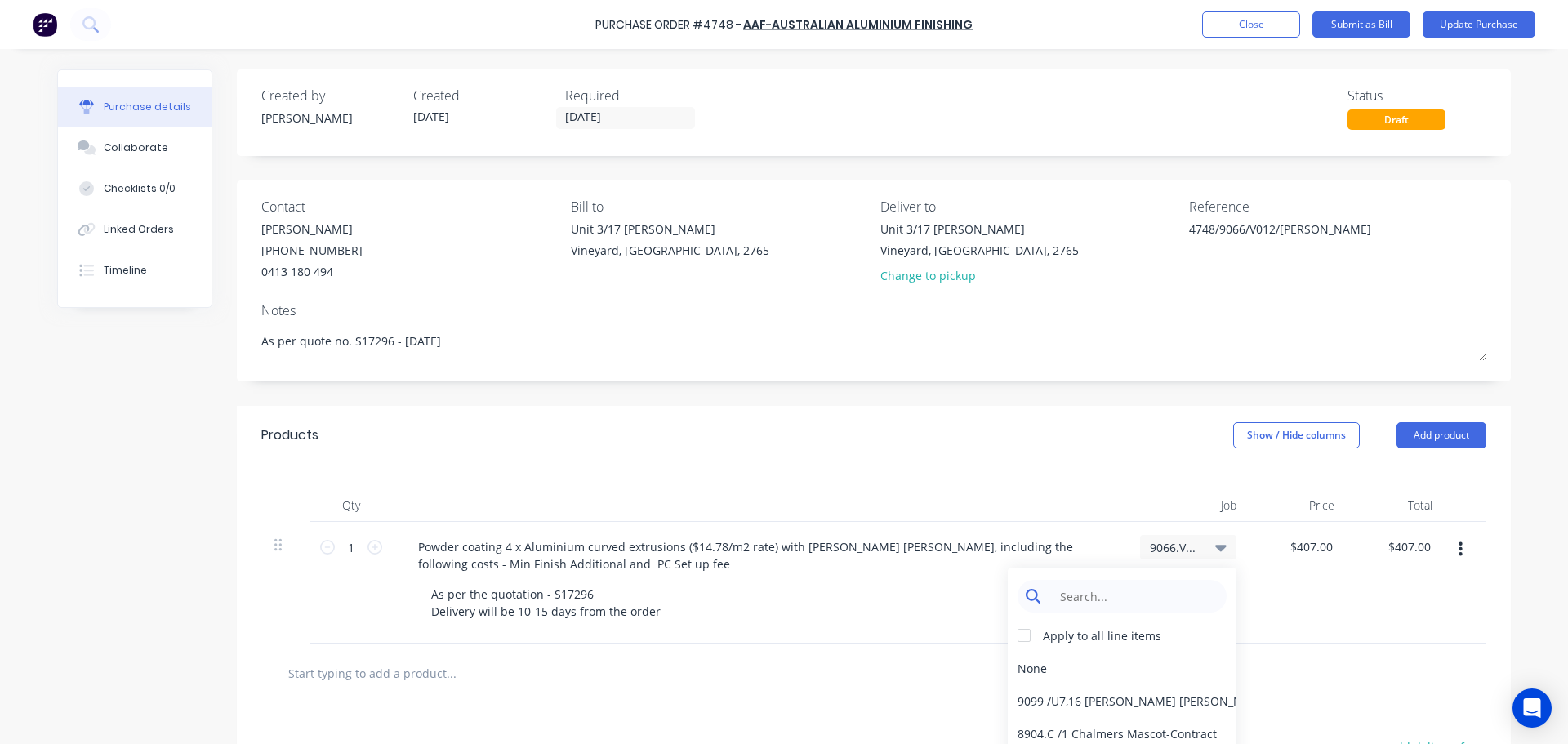
type textarea "x"
click at [1098, 590] on input at bounding box center [1134, 596] width 167 height 33
type input "9066"
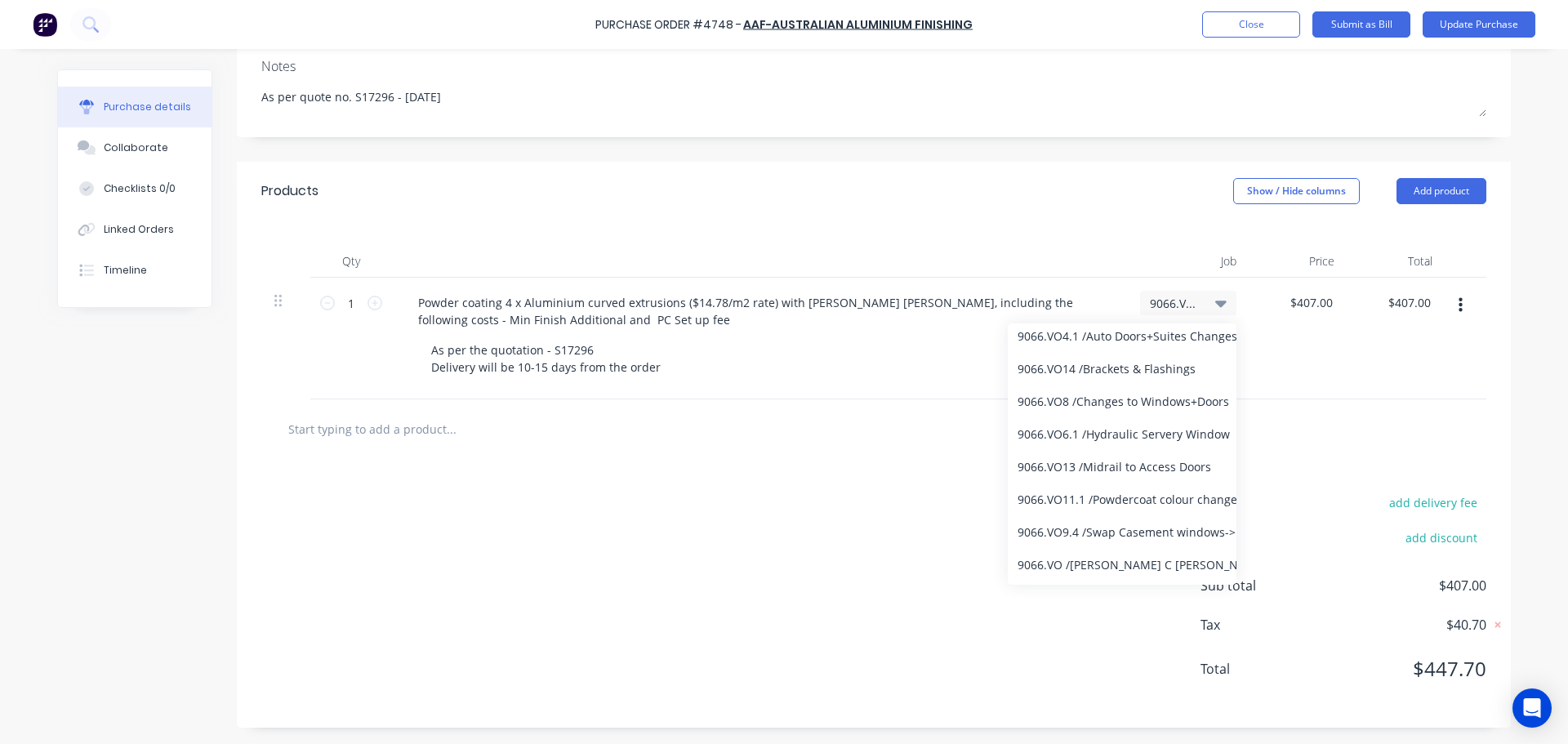
scroll to position [149, 0]
type textarea "x"
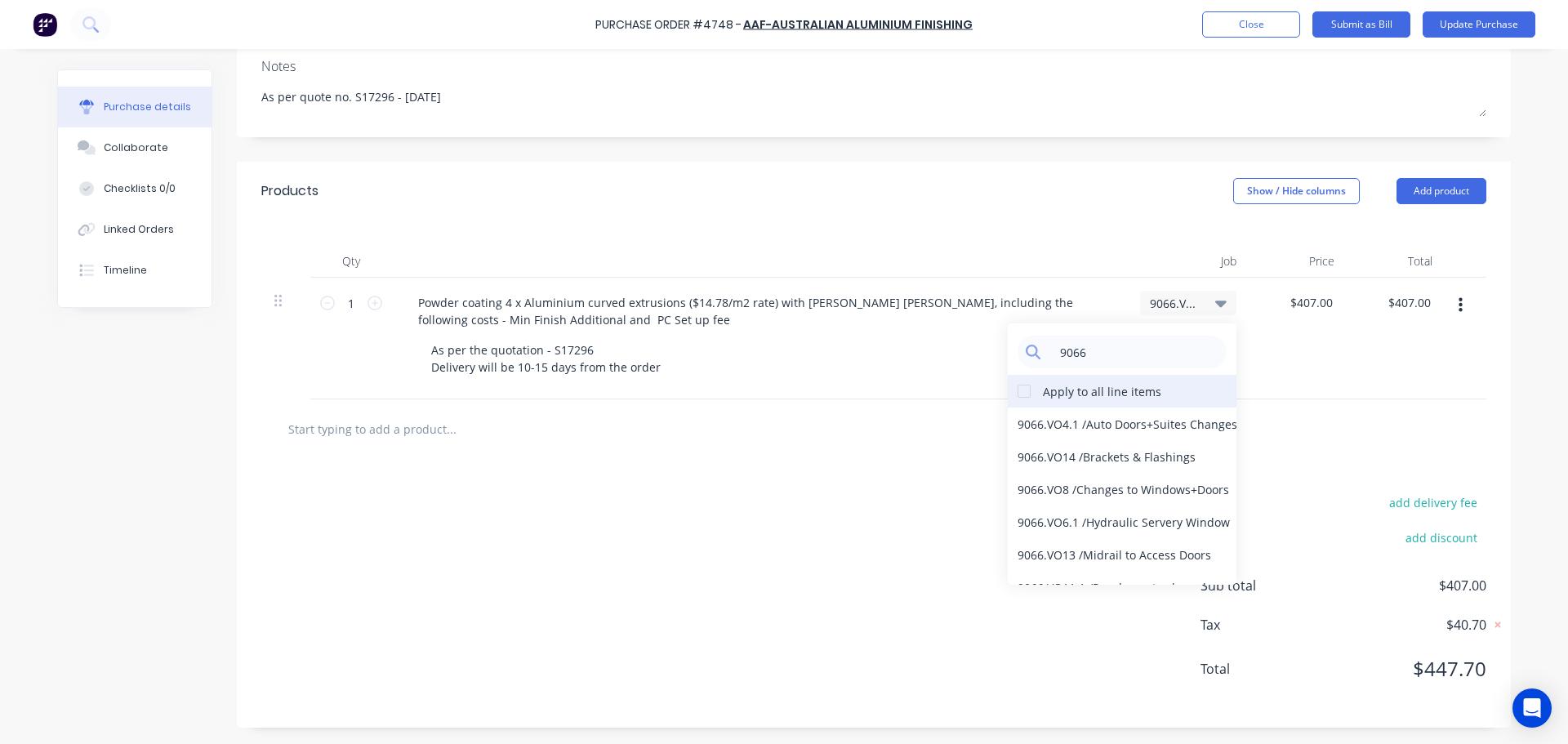
type input "9066"
click at [1119, 387] on div "Apply to all line items" at bounding box center [1103, 391] width 119 height 17
type textarea "x"
click at [1105, 356] on input "9066" at bounding box center [1134, 352] width 167 height 33
type input "9"
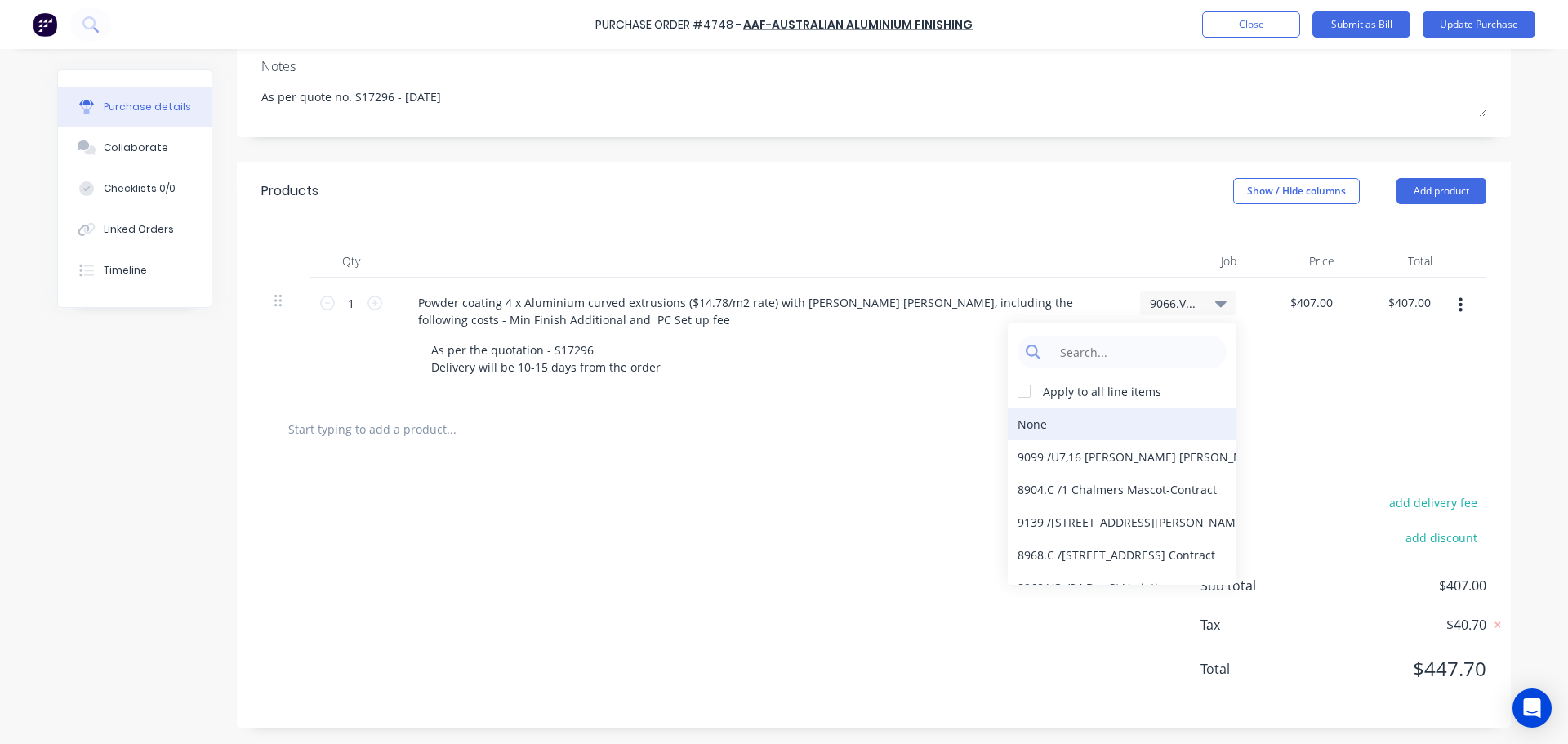
click at [1055, 425] on div "None" at bounding box center [1121, 424] width 228 height 33
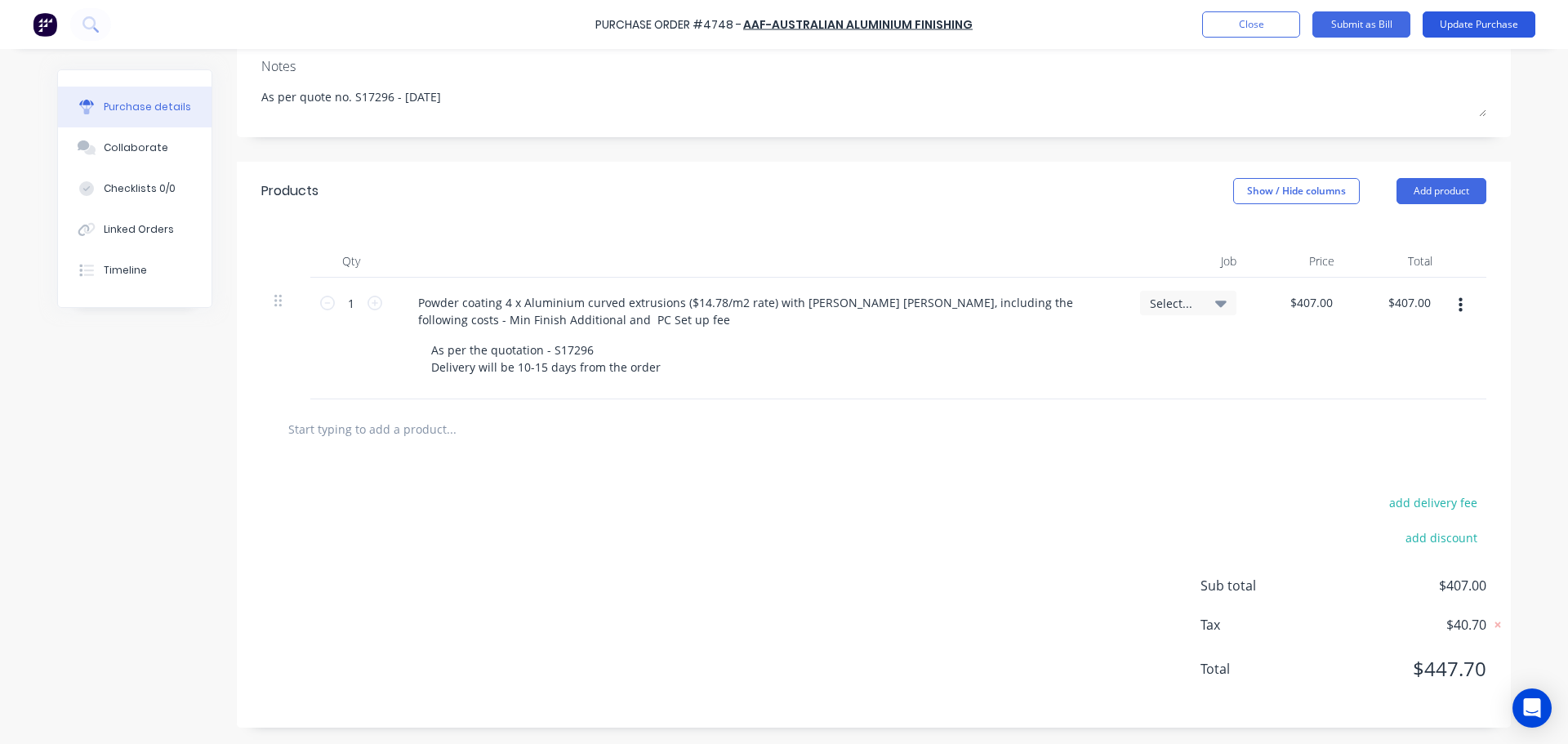
click at [1478, 22] on button "Update Purchase" at bounding box center [1479, 25] width 113 height 26
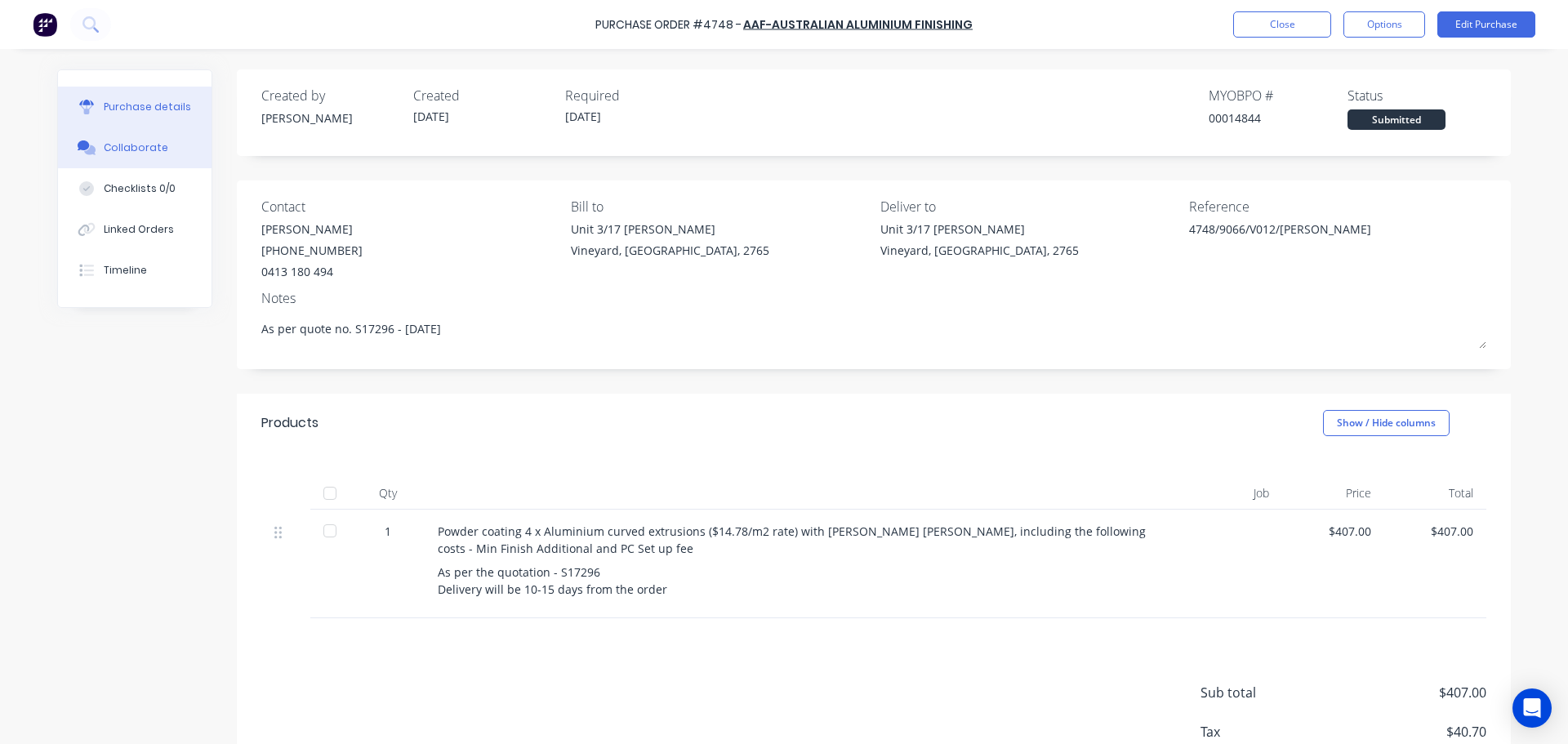
click at [124, 141] on div "Collaborate" at bounding box center [135, 147] width 64 height 15
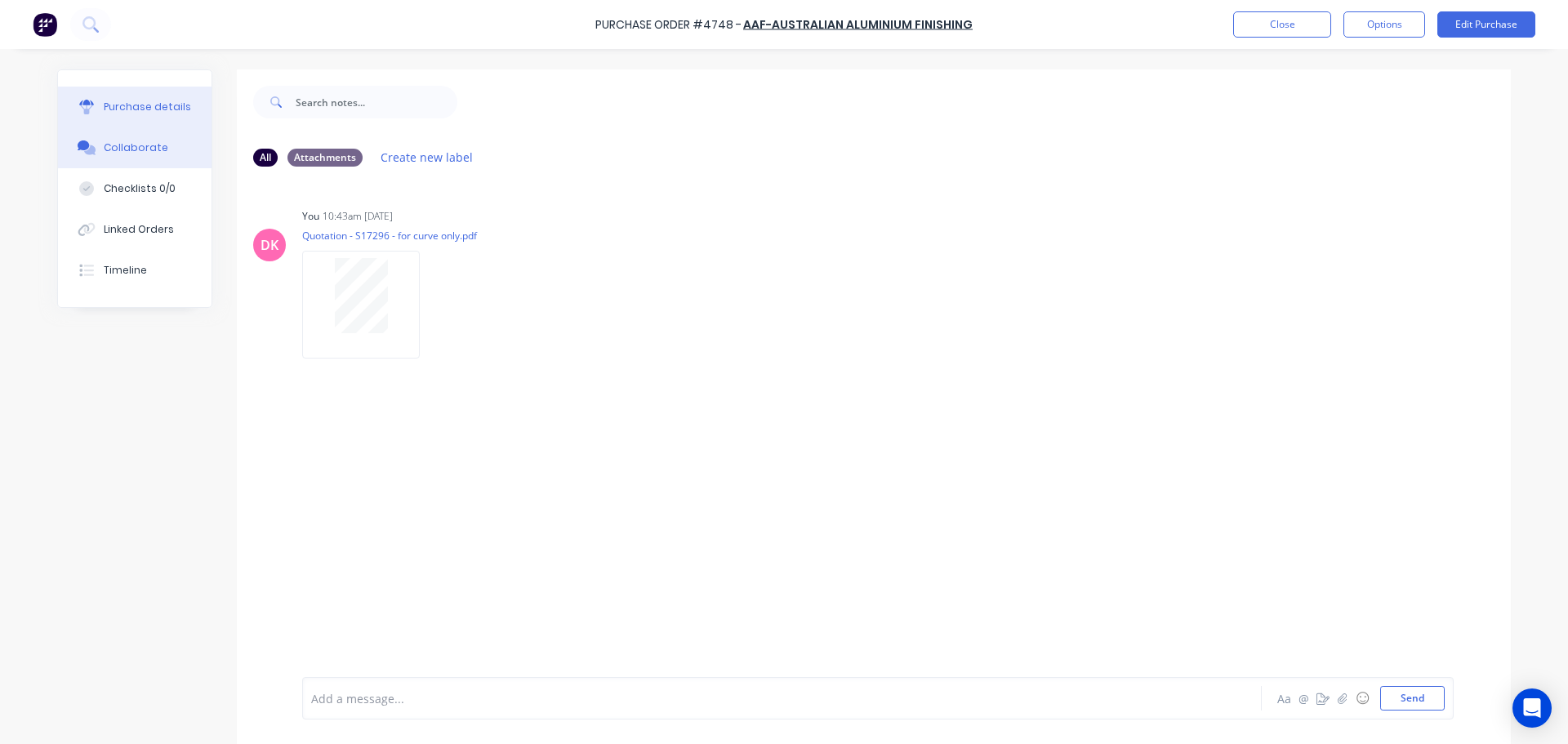
click at [123, 96] on button "Purchase details" at bounding box center [134, 107] width 153 height 41
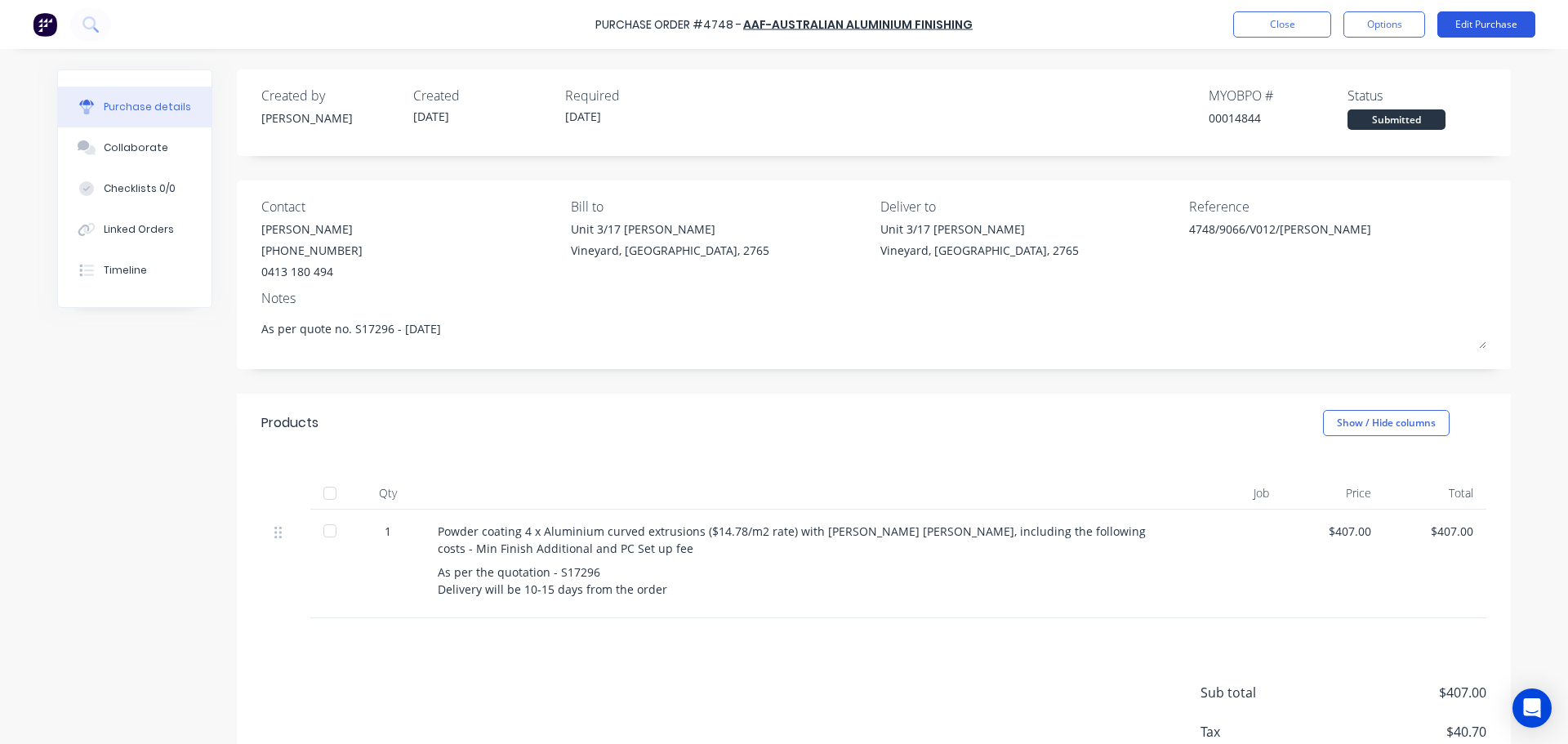
click at [1454, 25] on button "Edit Purchase" at bounding box center [1486, 25] width 98 height 26
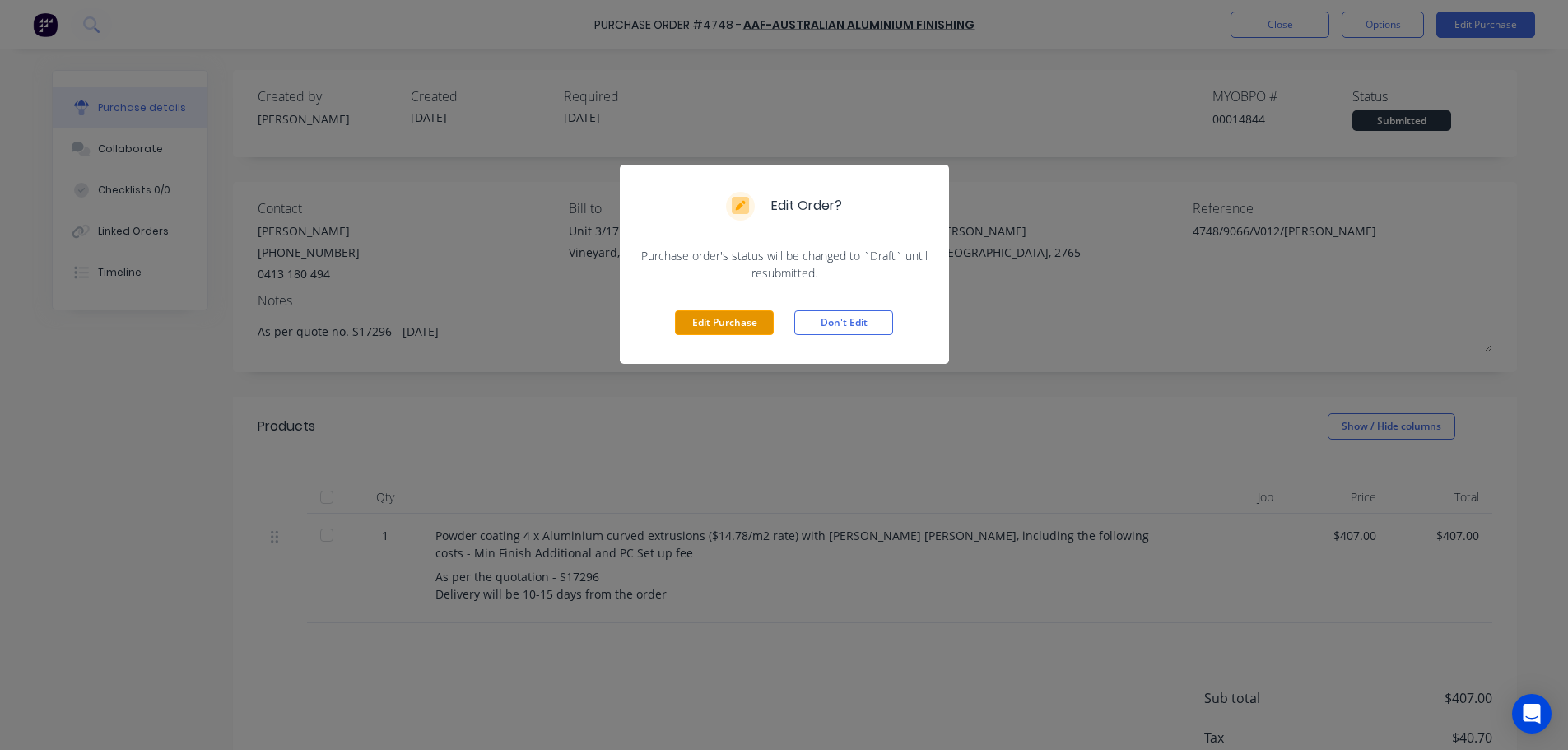
click at [712, 329] on button "Edit Purchase" at bounding box center [724, 323] width 99 height 25
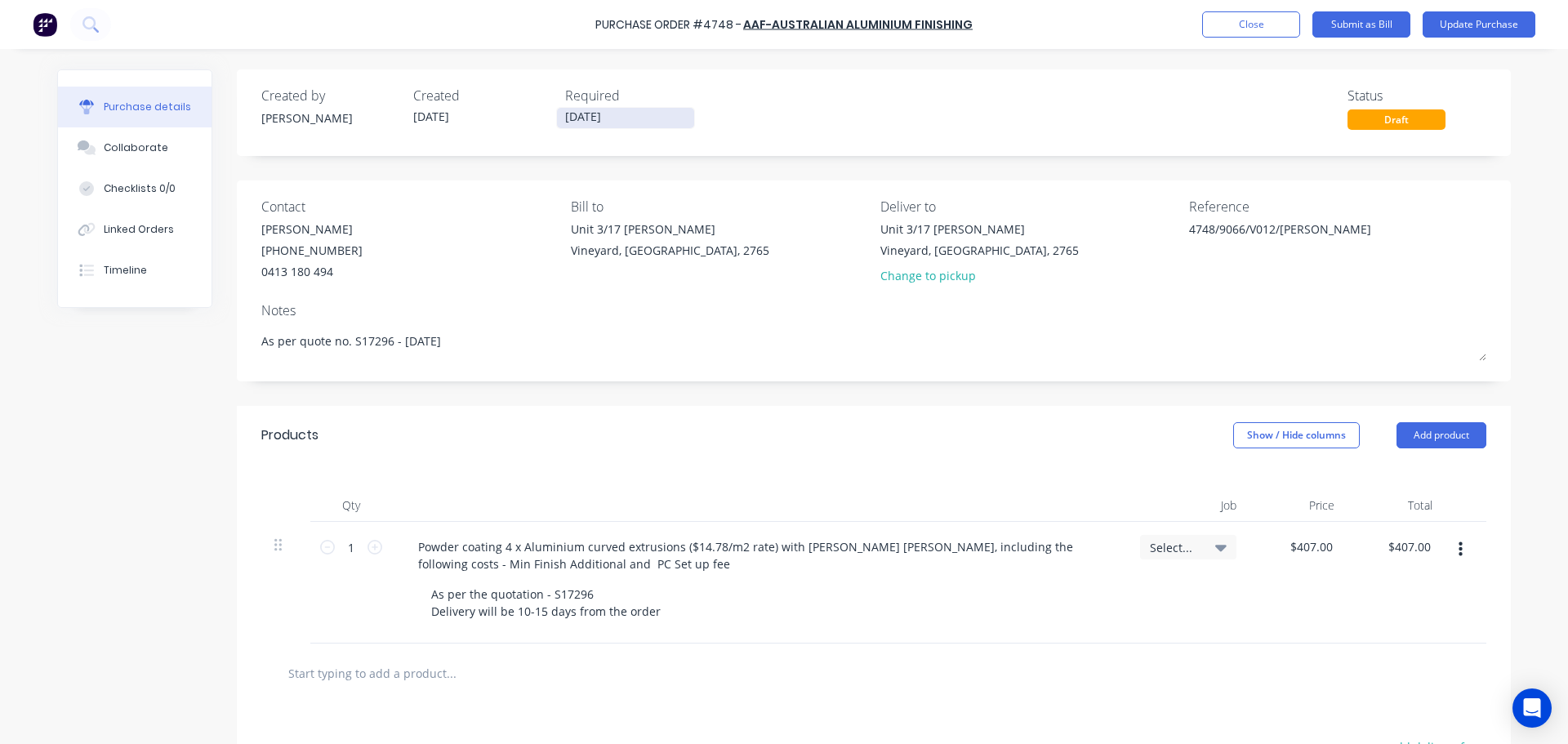
click at [596, 119] on input "[DATE]" at bounding box center [625, 118] width 137 height 21
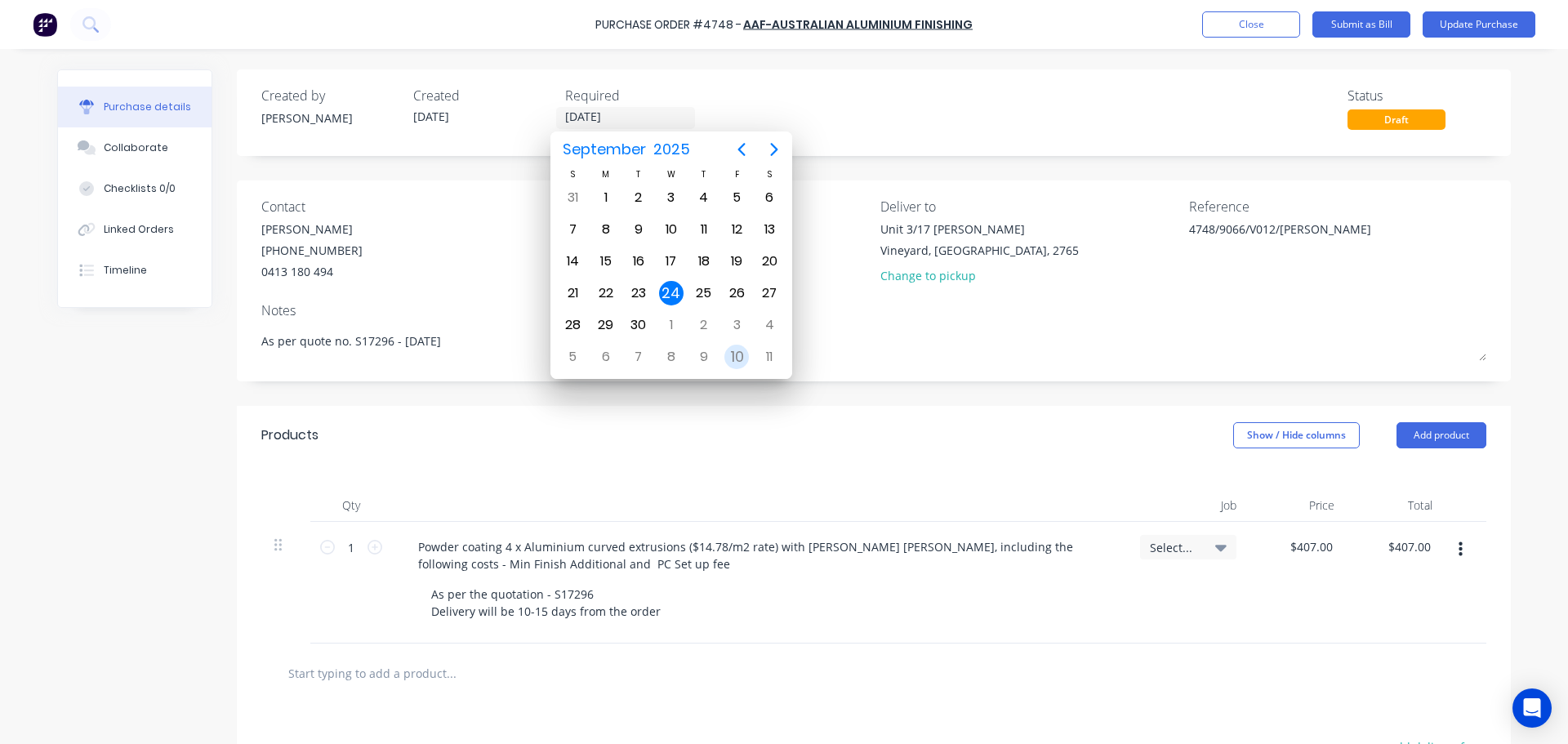
click at [733, 359] on div "10" at bounding box center [736, 357] width 25 height 25
type textarea "x"
type input "[DATE]"
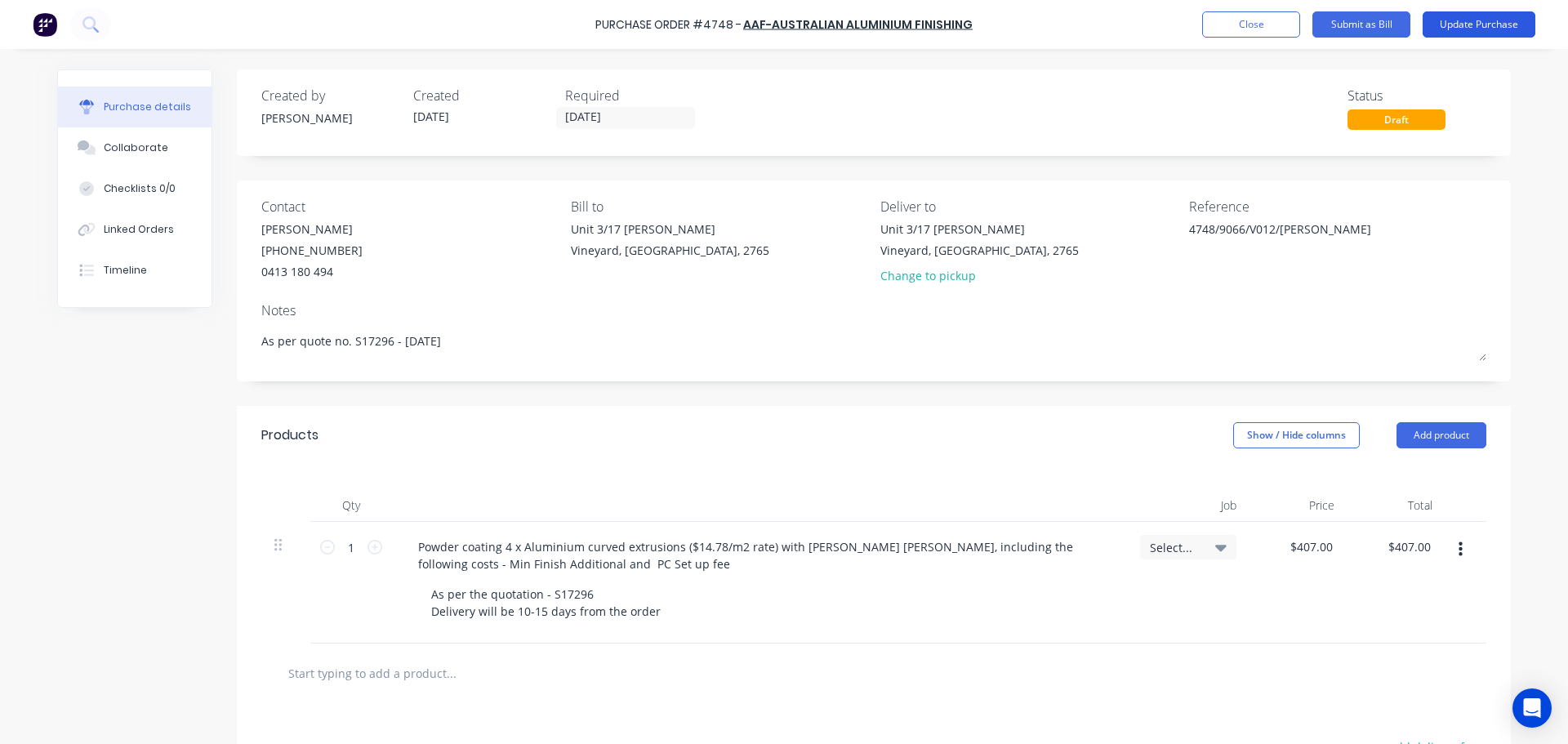
click at [1474, 24] on button "Update Purchase" at bounding box center [1479, 25] width 113 height 26
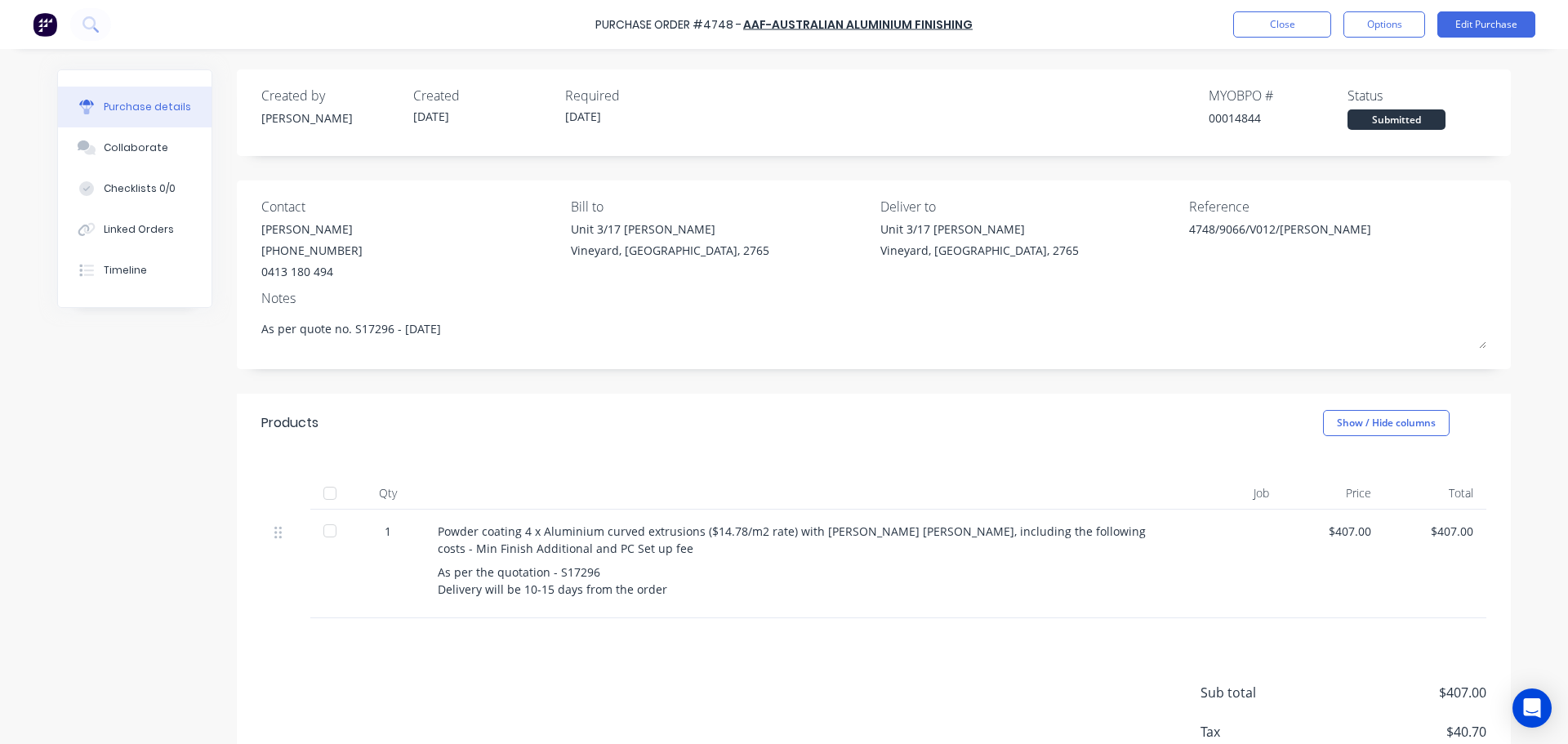
click at [438, 588] on div "As per the quotation - S17296 Delivery will be 10-15 days from the order" at bounding box center [792, 580] width 709 height 35
click at [1467, 25] on button "Edit Purchase" at bounding box center [1486, 25] width 98 height 26
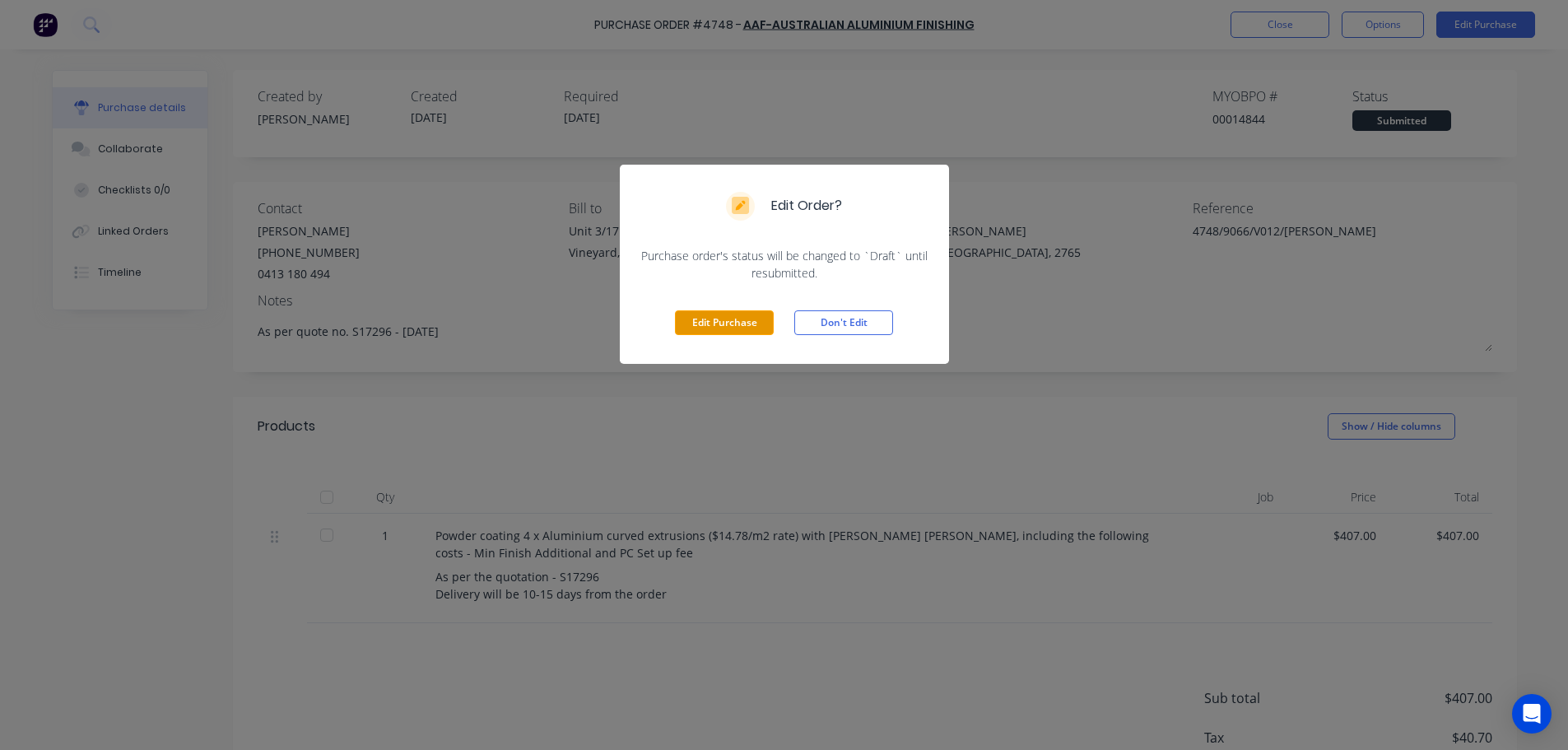
click at [736, 327] on button "Edit Purchase" at bounding box center [724, 323] width 99 height 25
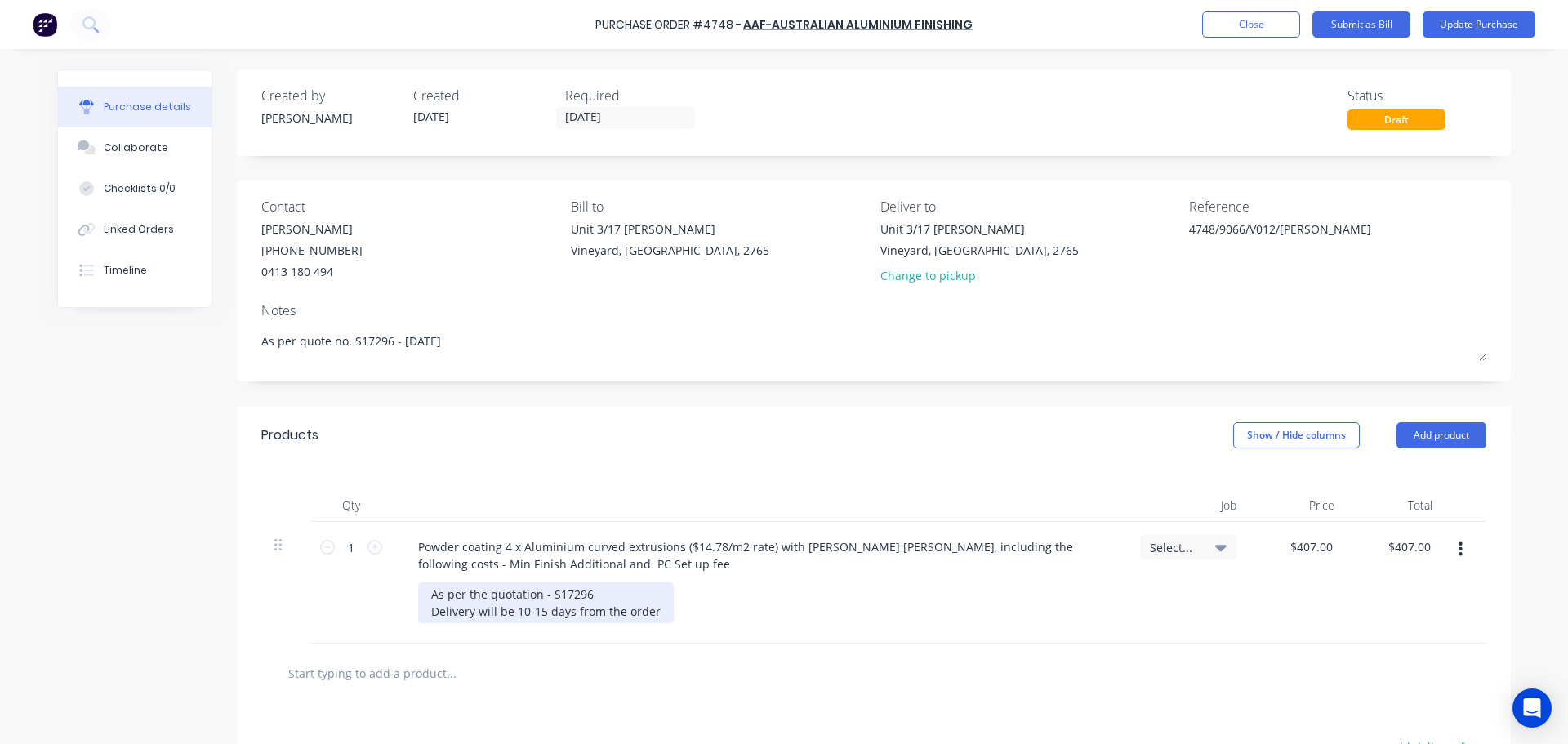
type textarea "x"
click at [426, 611] on div "As per the quotation - S17296 Delivery will be 10-15 days from the order" at bounding box center [545, 602] width 256 height 41
click at [637, 607] on div "As per the quotation - S17296 ASF Delivery will be 10-15 days from the order" at bounding box center [557, 602] width 279 height 41
click at [1475, 21] on button "Update Purchase" at bounding box center [1479, 25] width 113 height 26
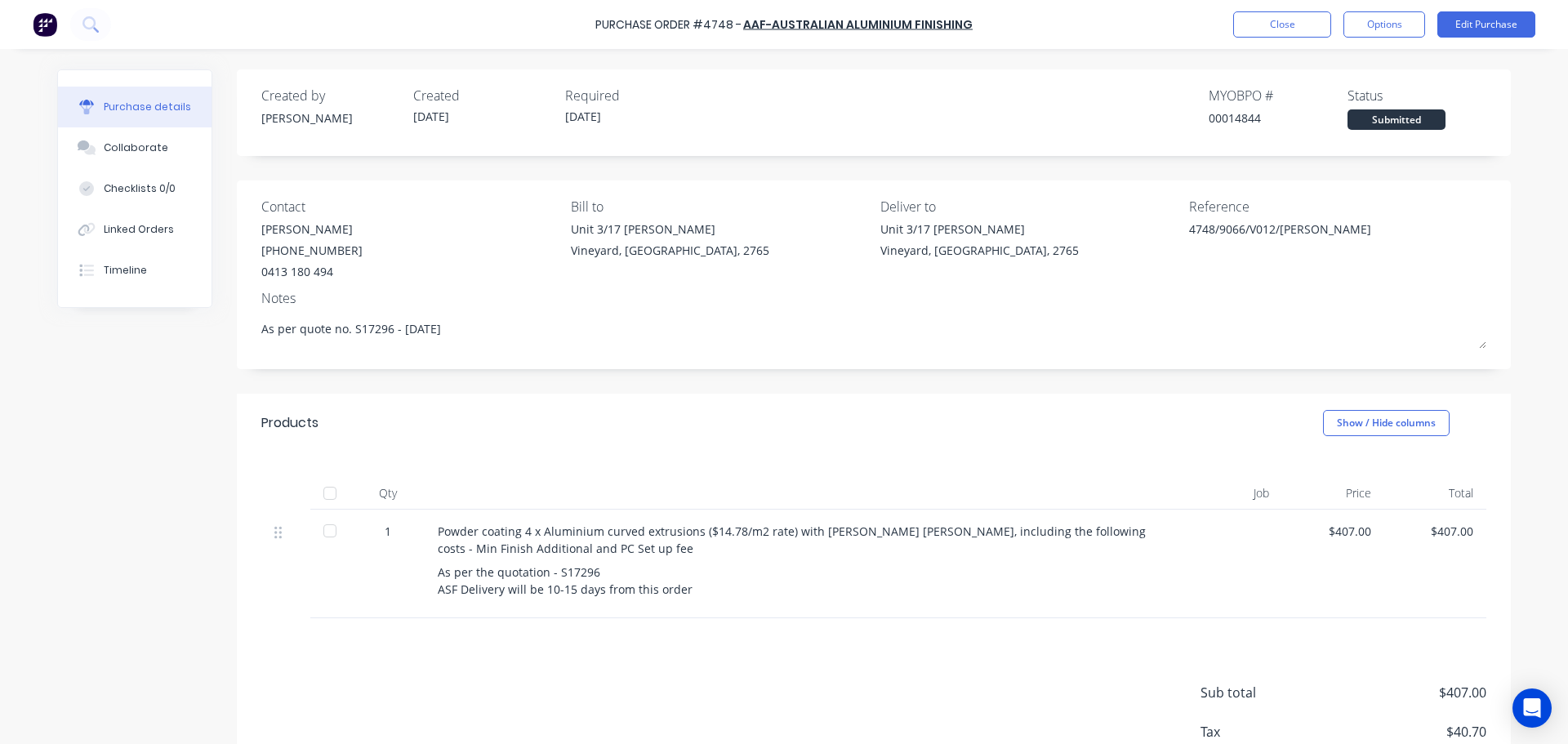
click at [900, 234] on div "Unit 3/17 [PERSON_NAME]" at bounding box center [979, 228] width 199 height 17
click at [1465, 22] on button "Edit Purchase" at bounding box center [1486, 25] width 98 height 26
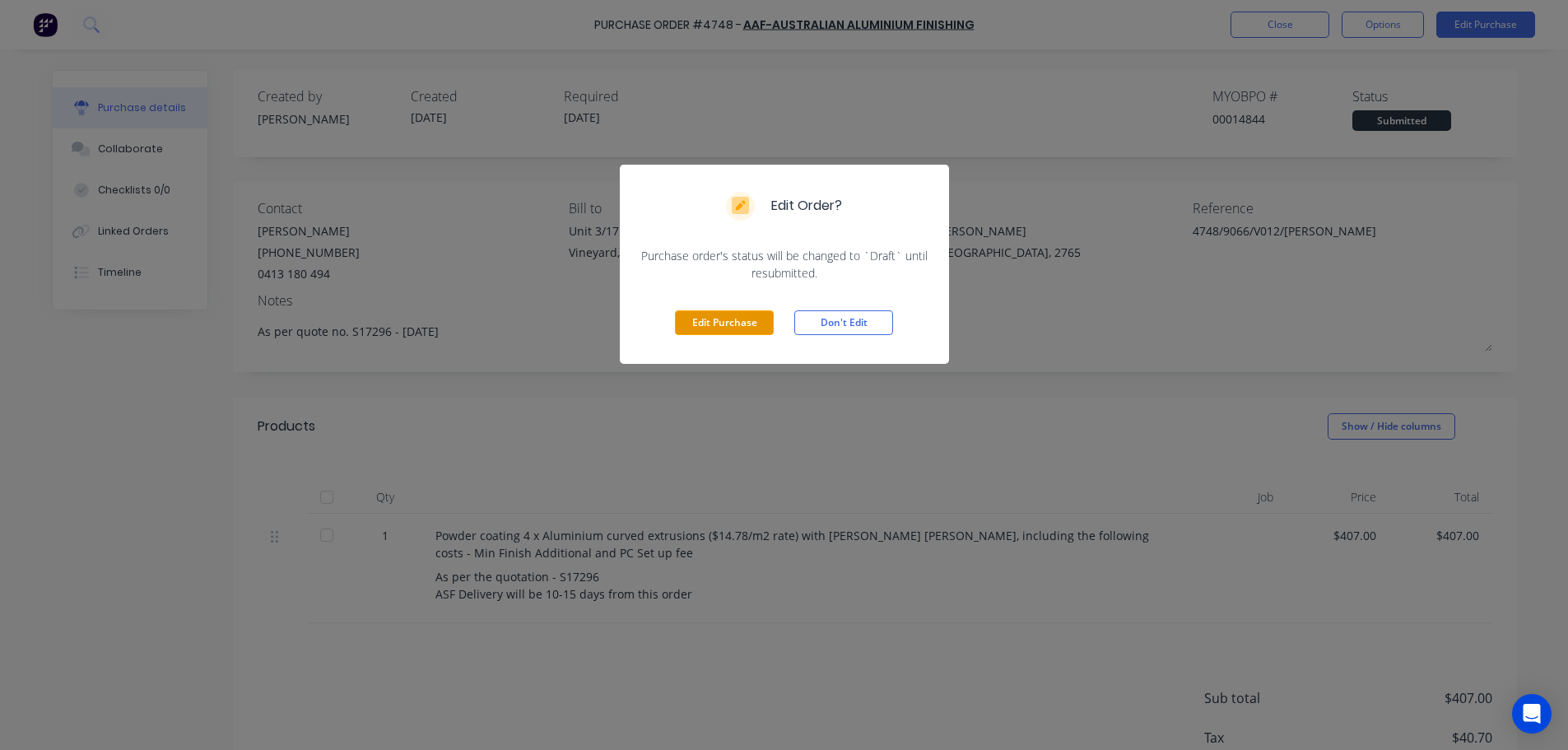
click at [721, 327] on button "Edit Purchase" at bounding box center [724, 323] width 99 height 25
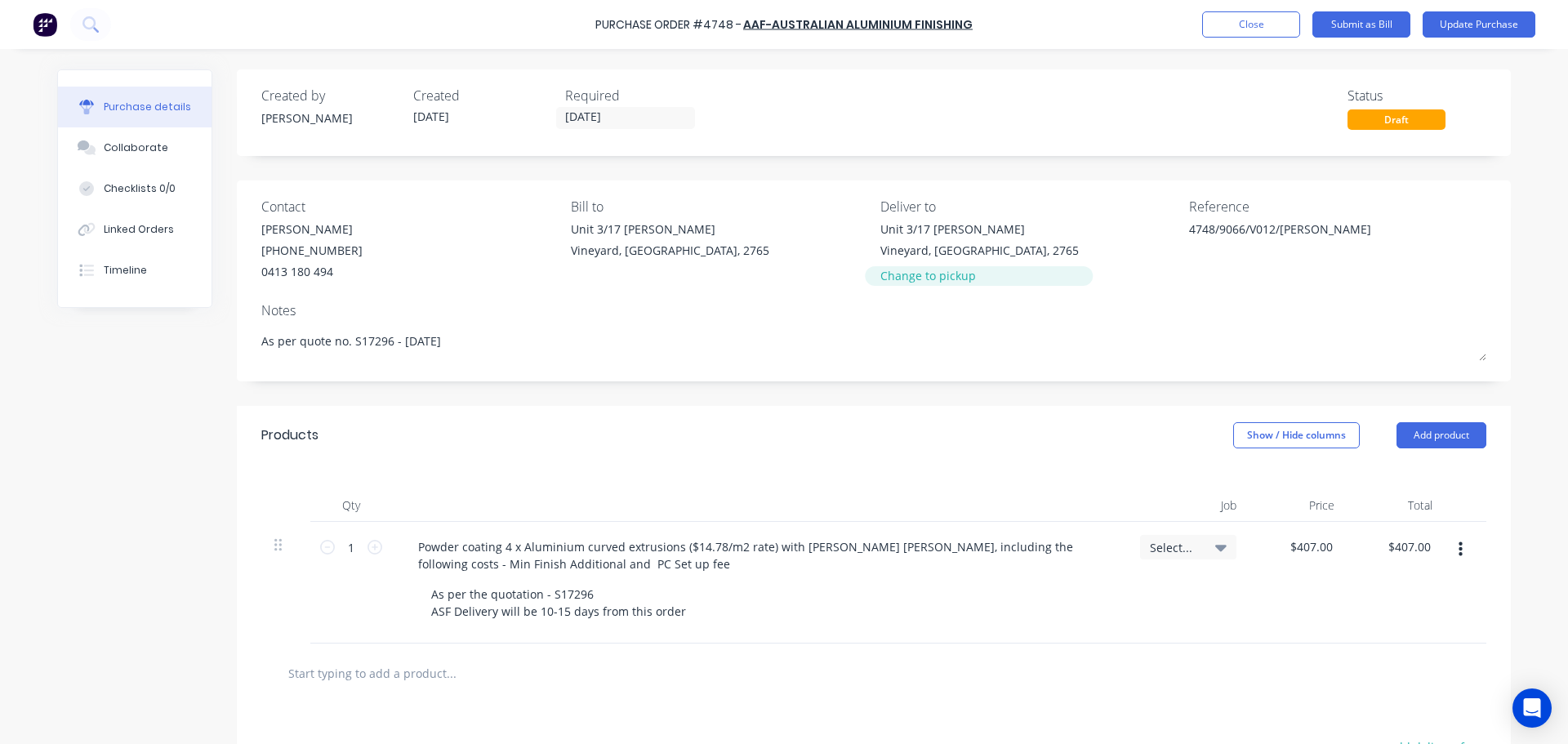
click at [921, 279] on div "Change to pickup" at bounding box center [979, 275] width 199 height 17
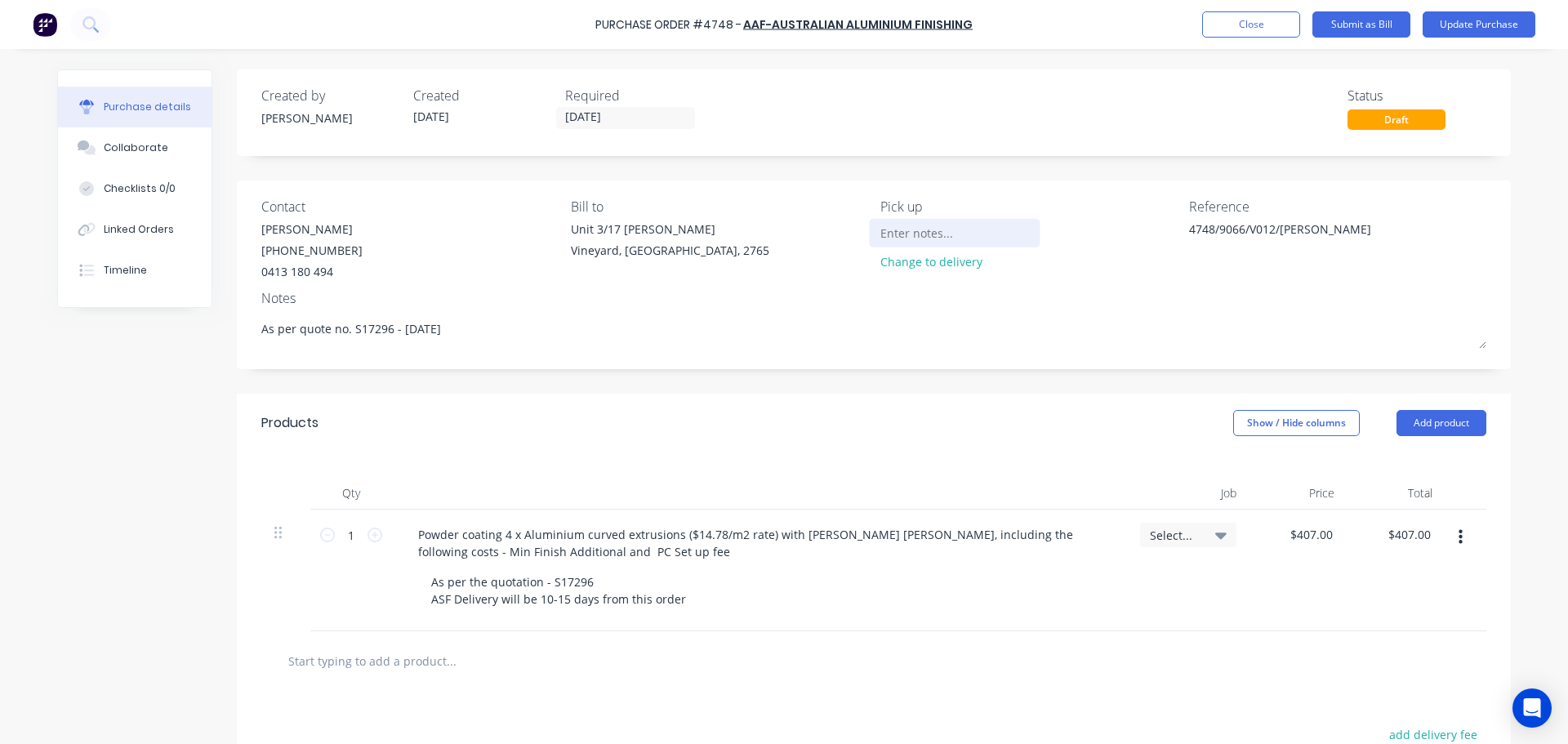
click at [903, 234] on input at bounding box center [954, 232] width 148 height 25
type textarea "x"
type input "P"
type textarea "x"
type input "Pl"
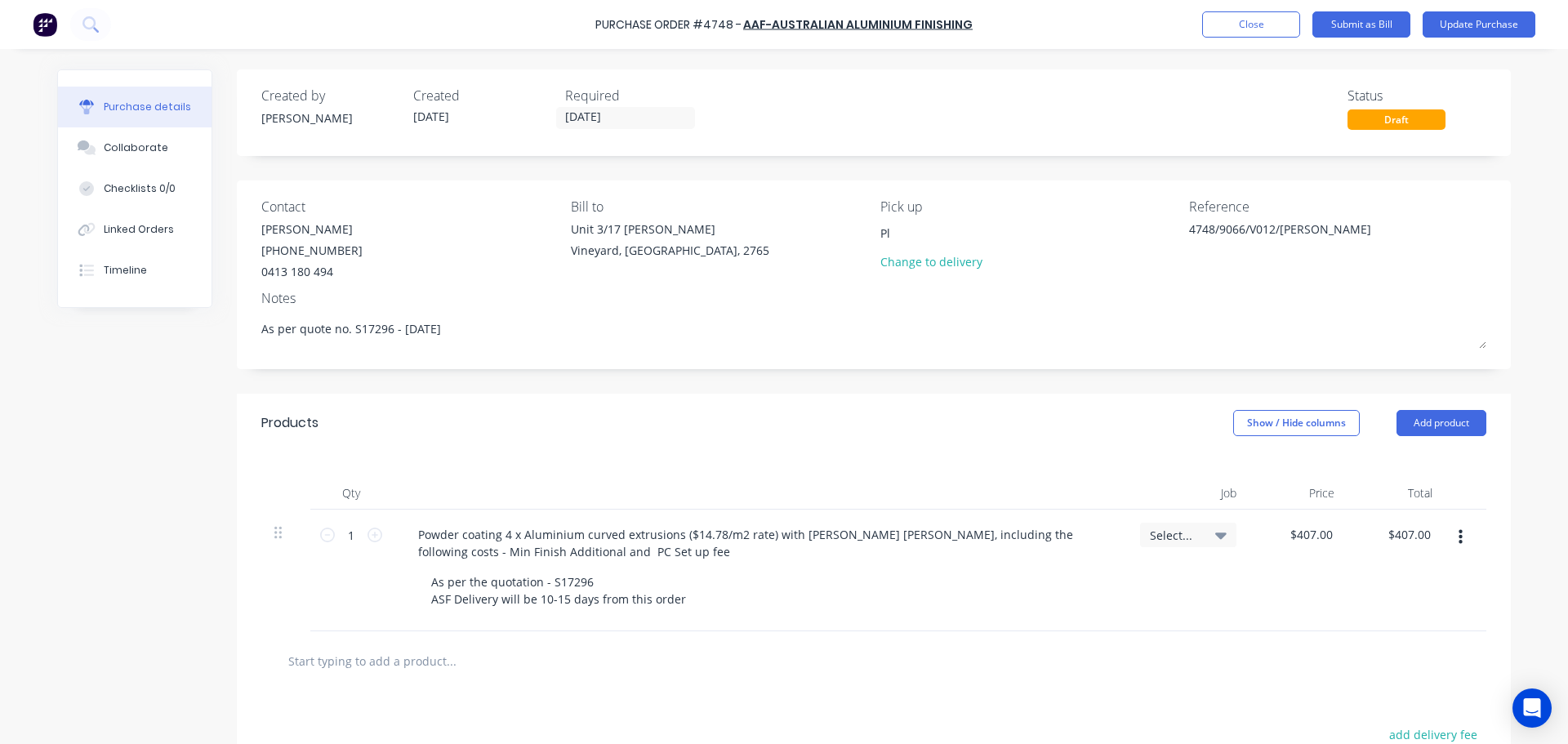
type textarea "x"
type input "Ple"
type textarea "x"
type input "Plea"
type textarea "x"
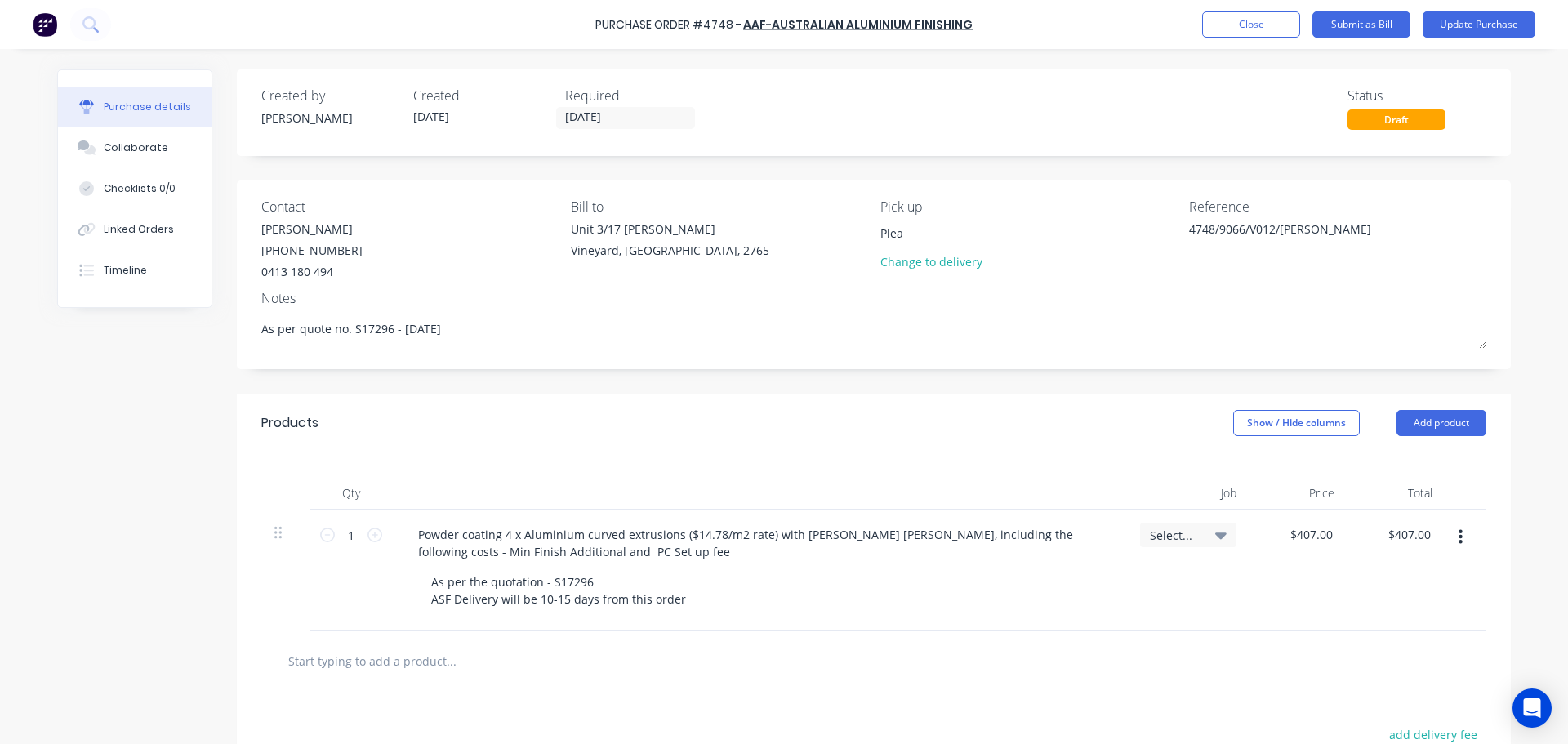
type input "Pleas"
type textarea "x"
type input "Please"
type textarea "x"
type input "Please"
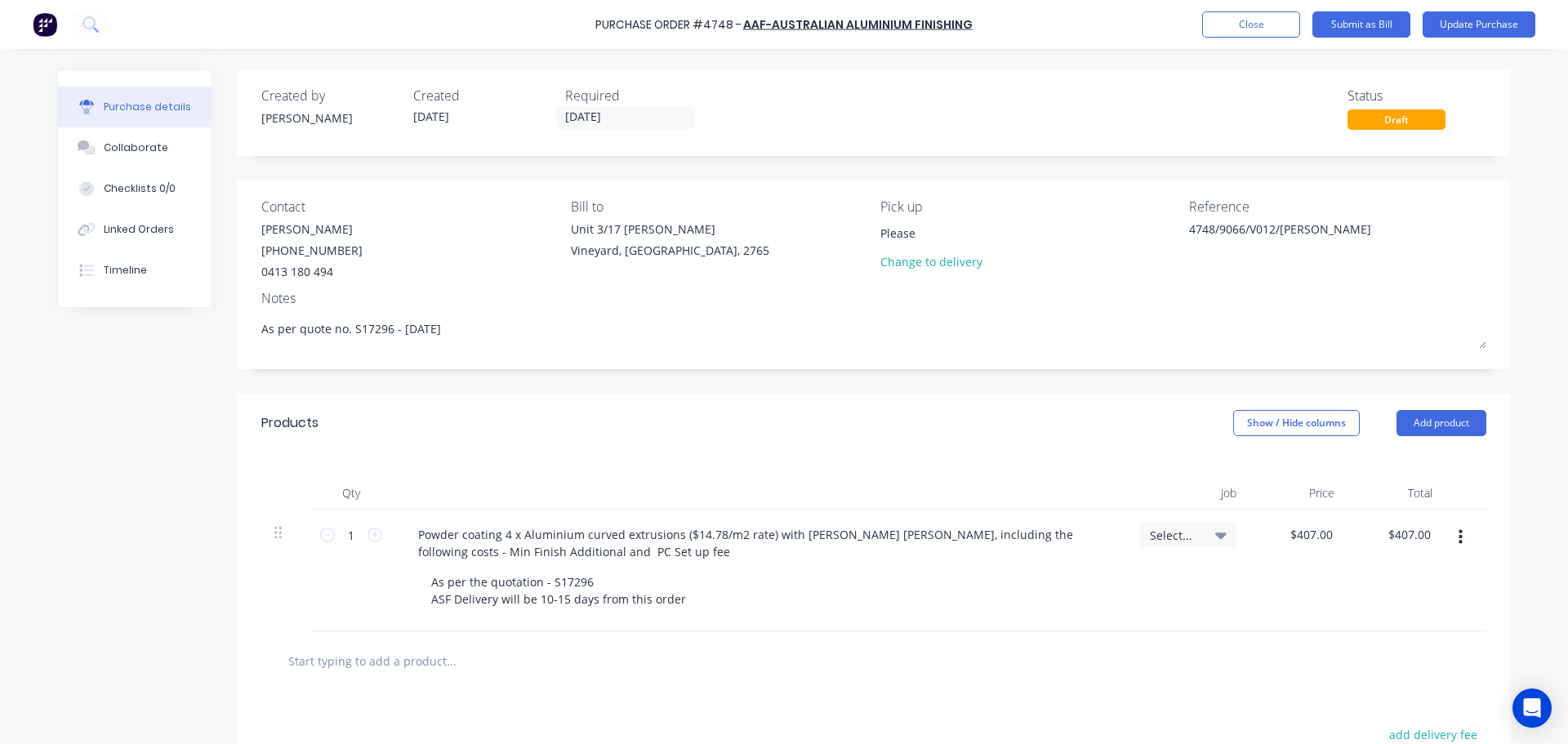
type textarea "x"
type input "Please c"
type textarea "x"
type input "Please co"
type textarea "x"
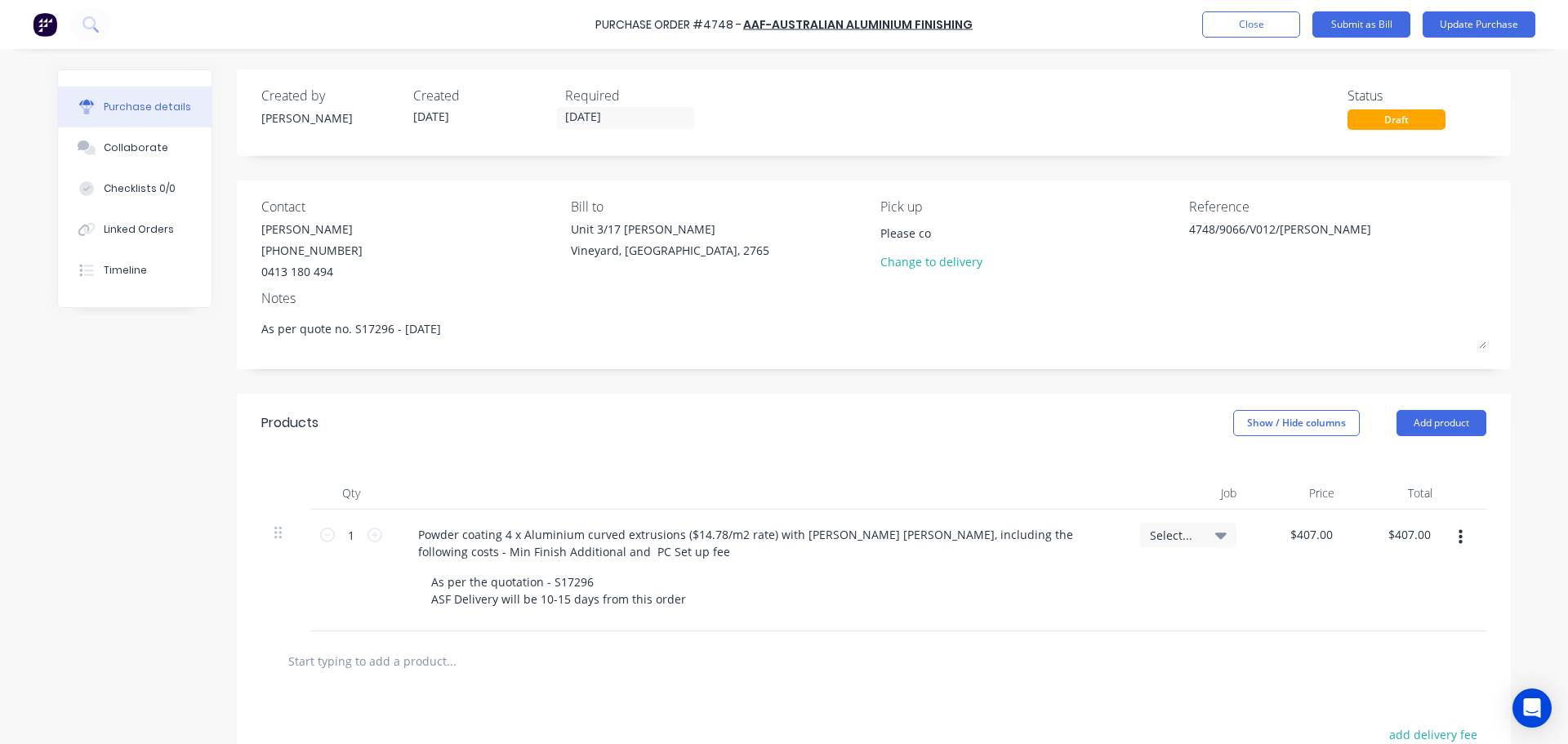
type input "Please con"
type textarea "x"
type input "Please conf"
type textarea "x"
type input "Please confi"
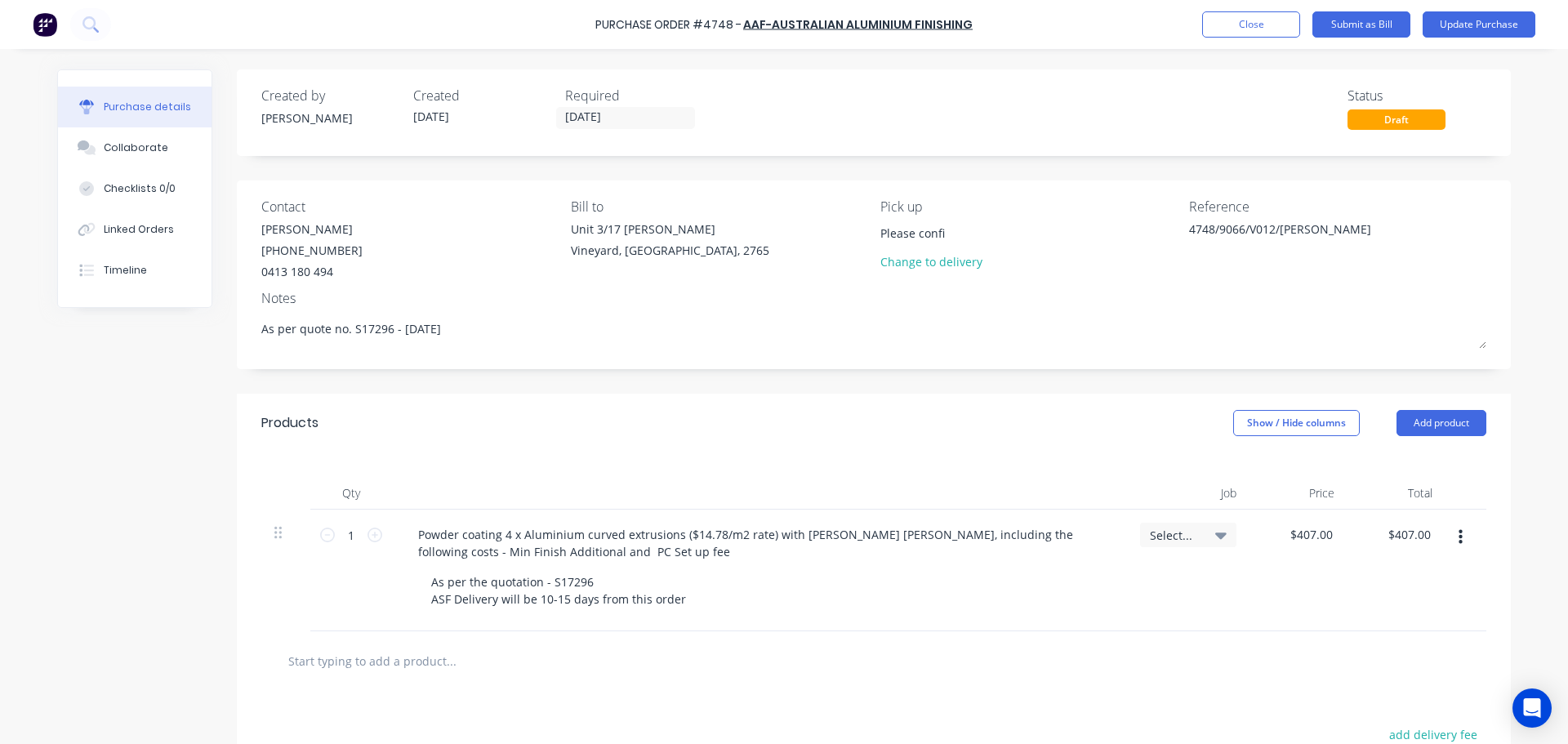
type textarea "x"
type input "Please confir"
type textarea "x"
type input "Please confirm"
type textarea "x"
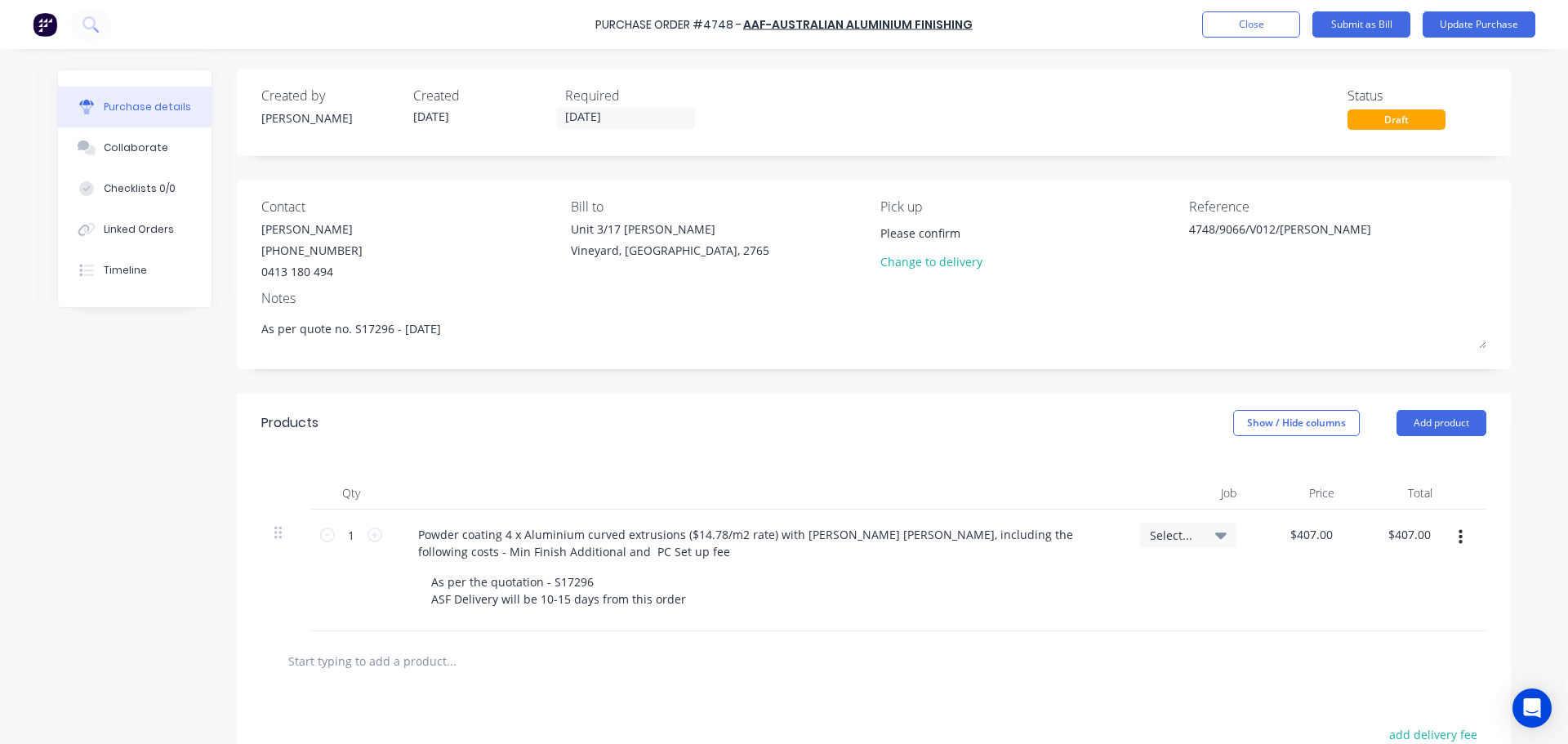
type input "Please confirm"
type textarea "x"
type input "Please confirm w"
type textarea "x"
type input "Please confirm wh"
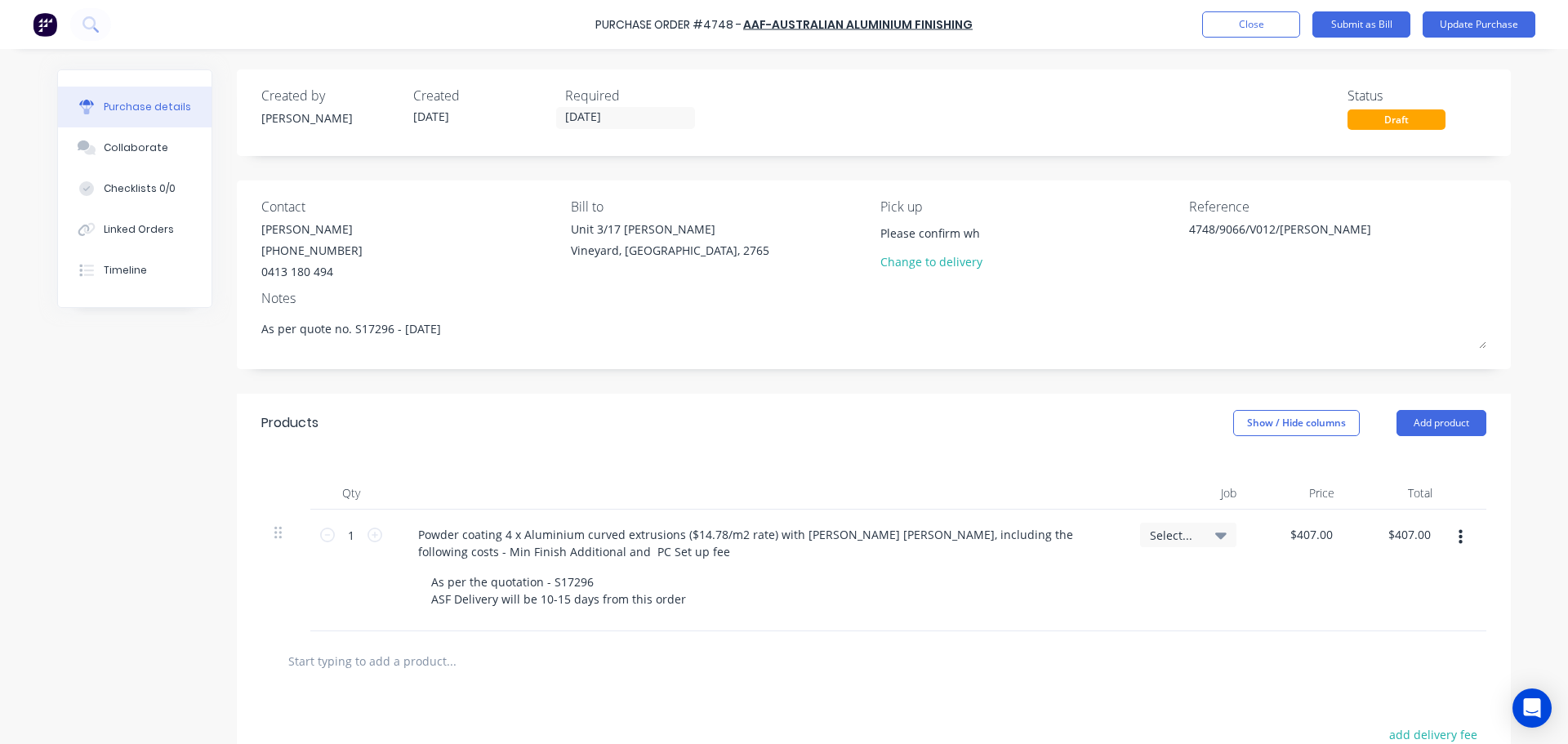
type textarea "x"
type input "Please confirm whe"
type textarea "x"
type input "Please confirm when"
type textarea "x"
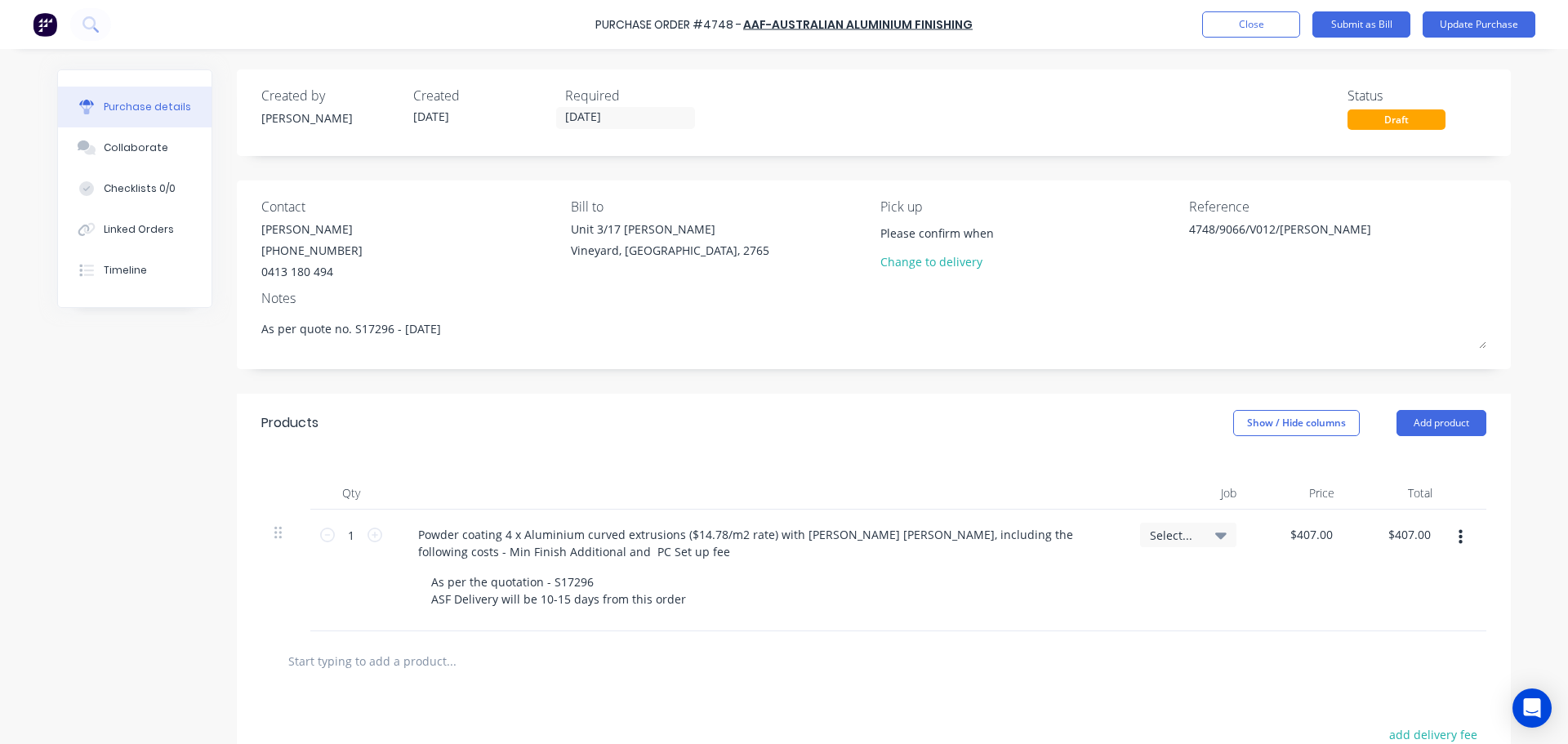
type input "Please confirm when"
type textarea "x"
type input "Please confirm when r"
type textarea "x"
type input "Please confirm when re"
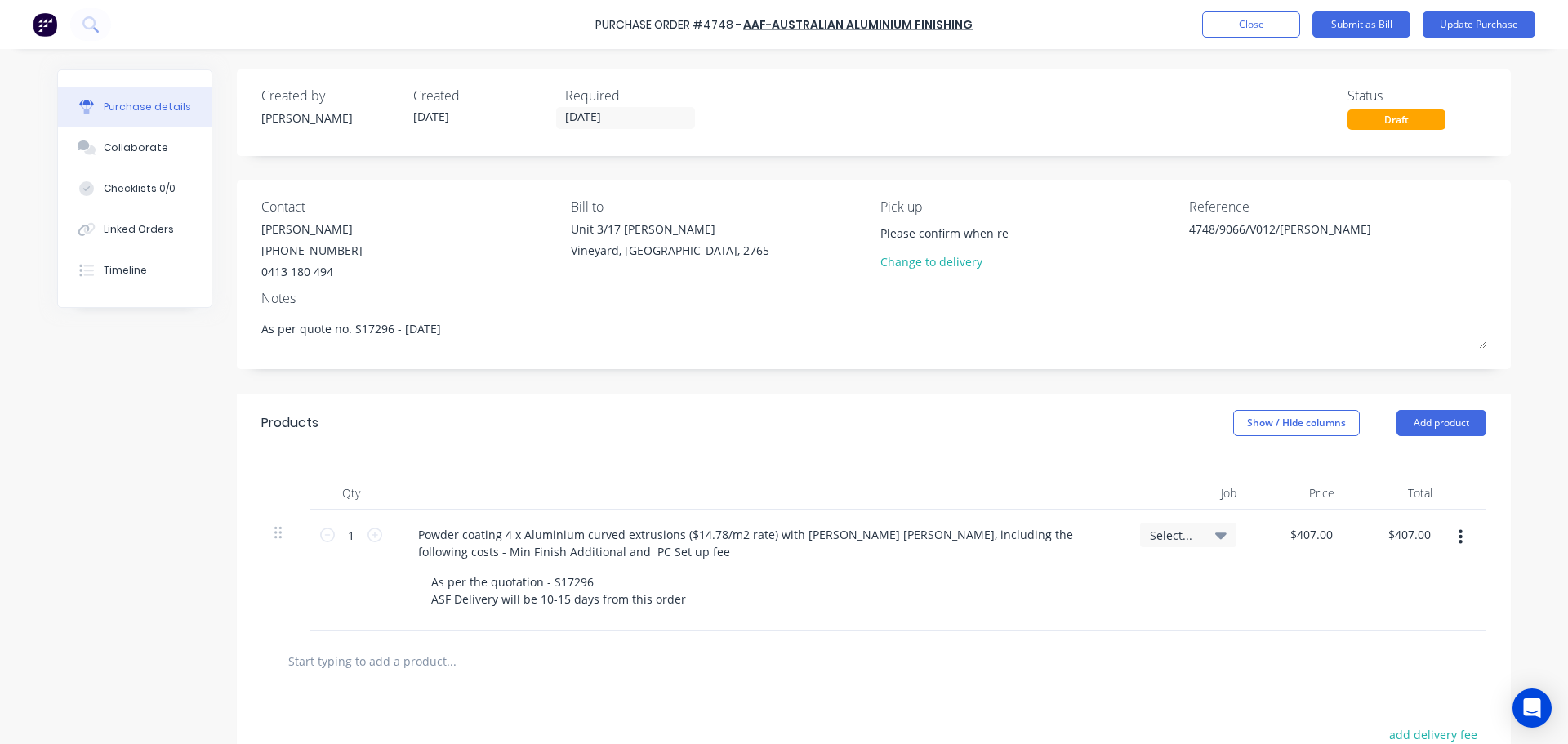
type textarea "x"
type input "Please confirm when rea"
type textarea "x"
type input "Please confirm when read"
type textarea "x"
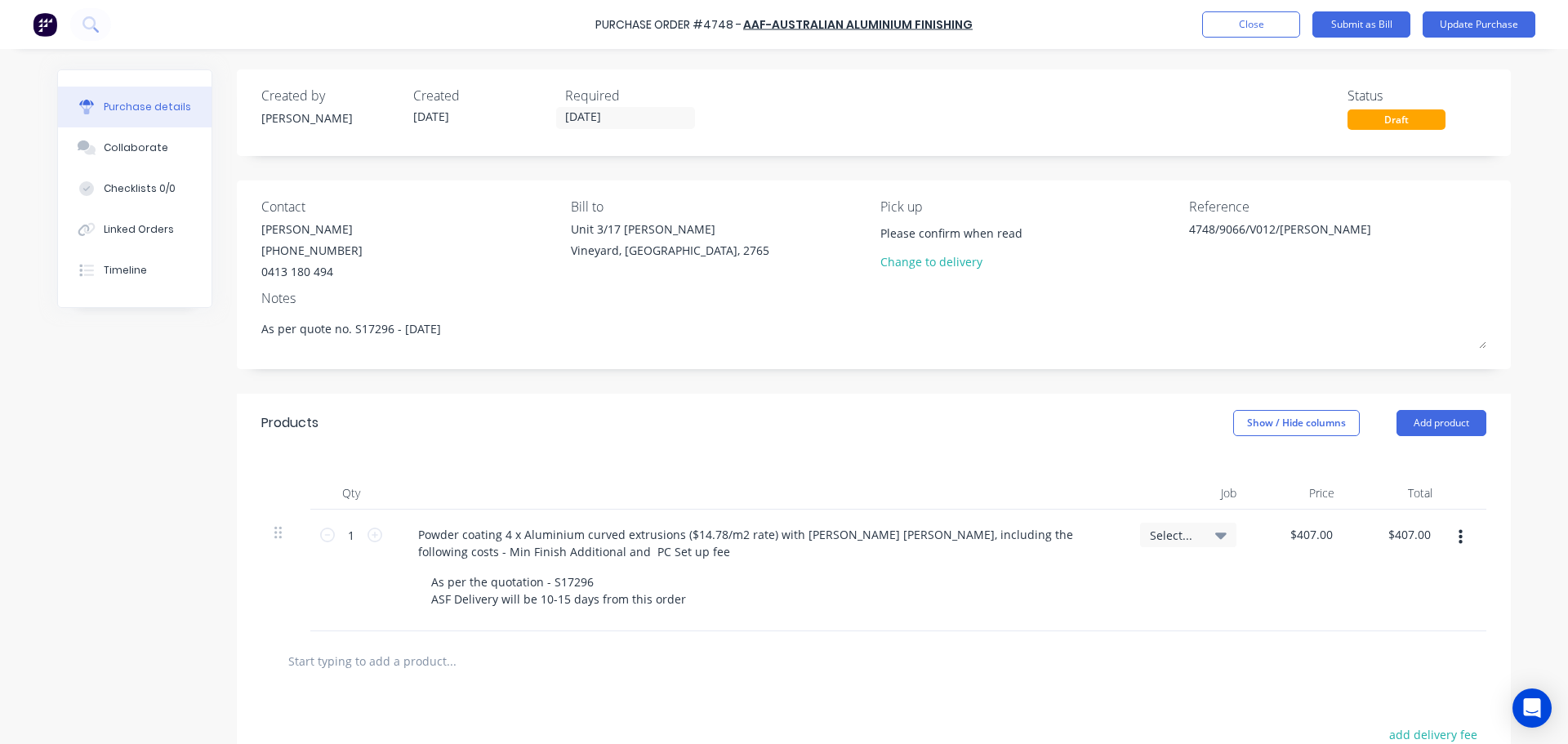
type input "Please confirm when ready"
drag, startPoint x: 874, startPoint y: 228, endPoint x: 883, endPoint y: 247, distance: 21.0
click at [880, 228] on input "Please confirm when ready" at bounding box center [954, 232] width 148 height 25
type textarea "x"
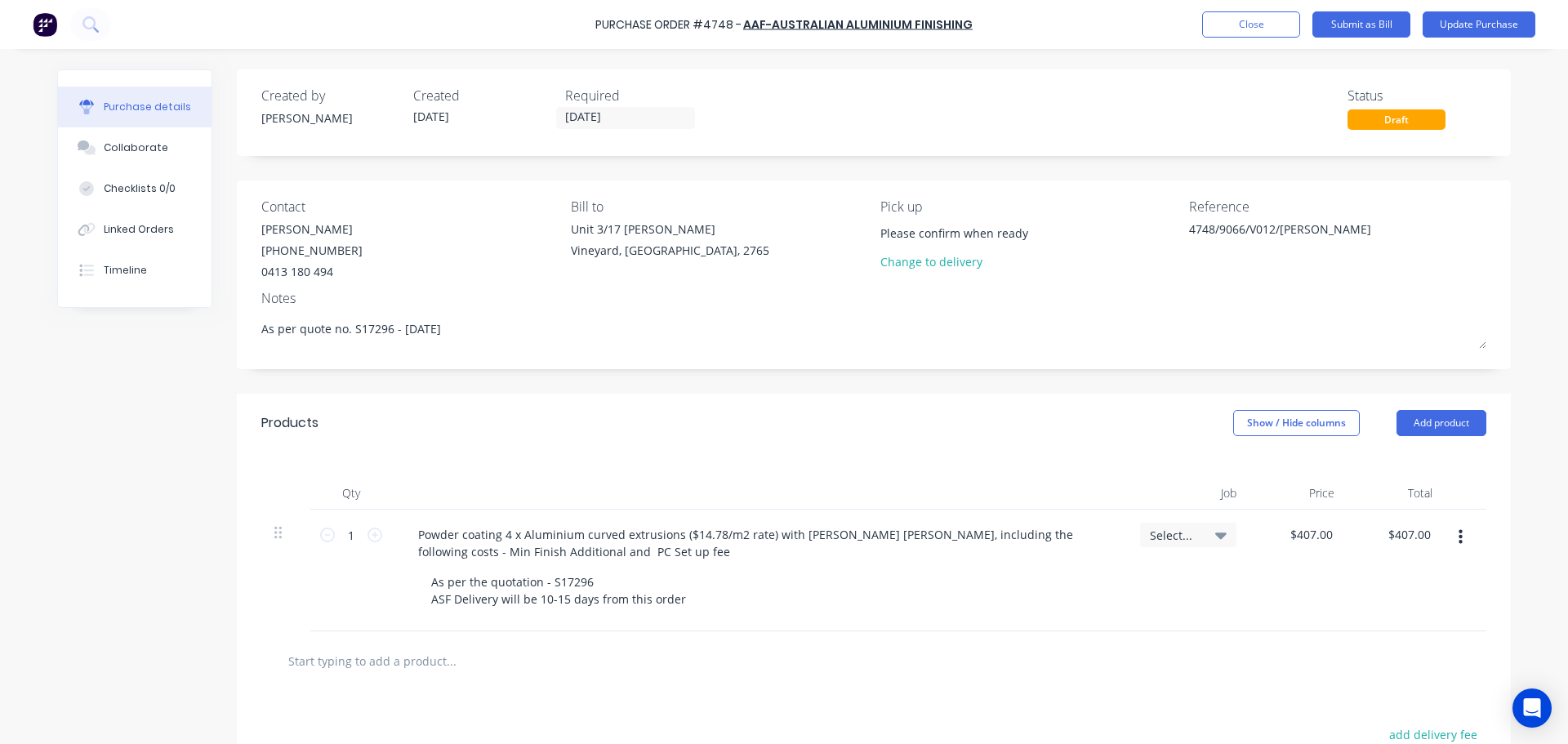
type input "PlPease confirm when ready"
type textarea "x"
type input "PlPLease confirm when ready"
type textarea "x"
type input "PlPease confirm when ready"
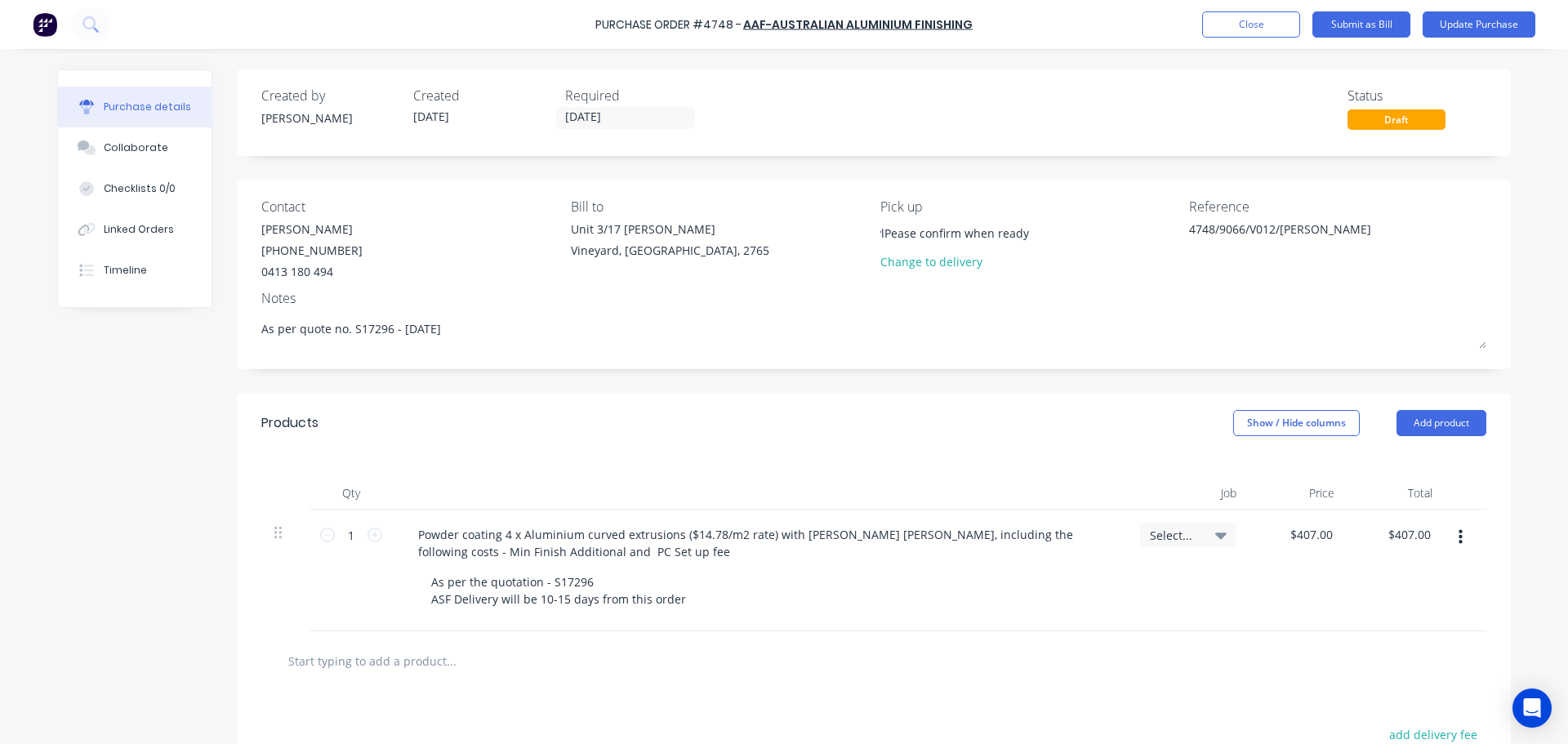
type textarea "x"
type input "Please confirm when ready"
type textarea "x"
type input "Please confirm when ready"
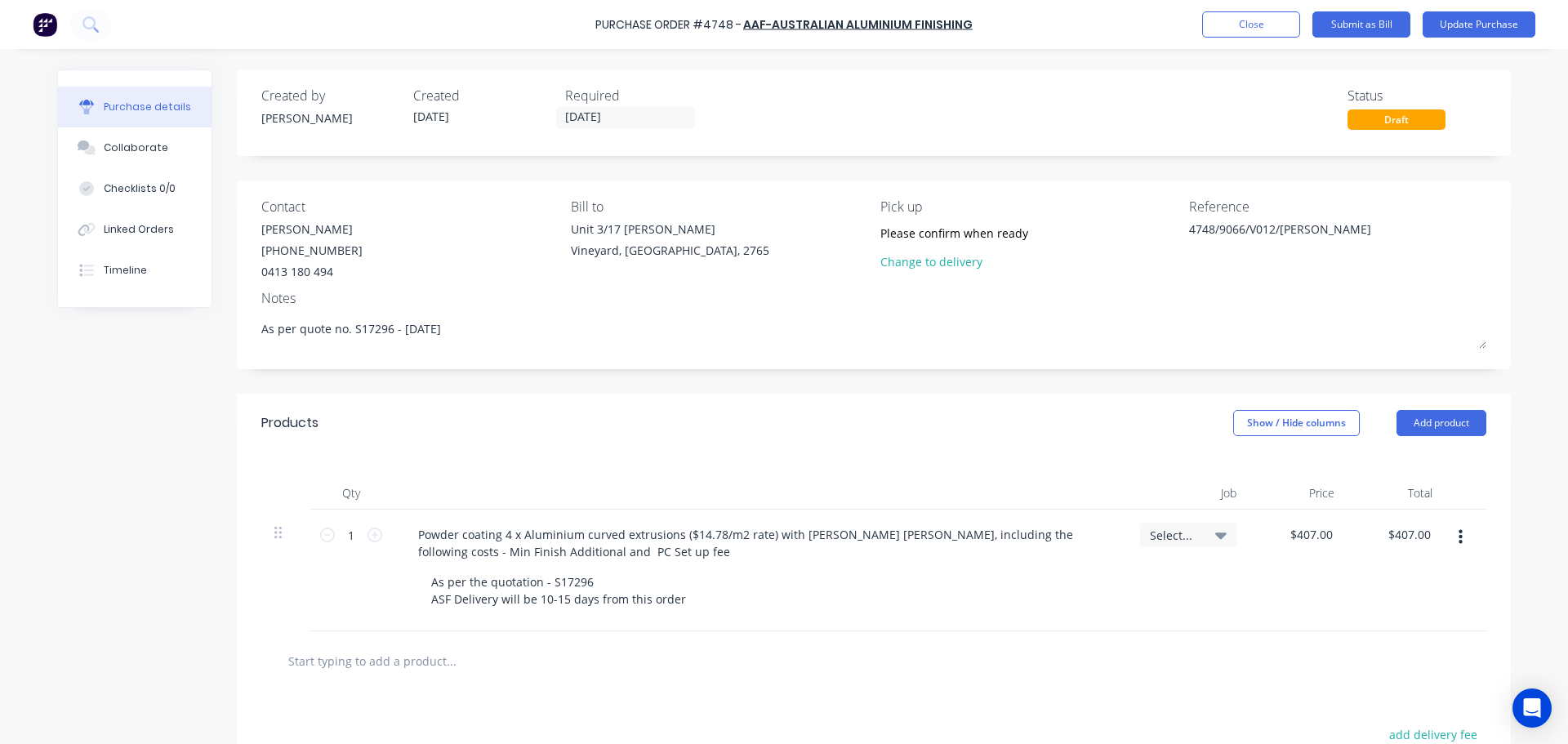
click at [1099, 279] on div "Pick up Please confirm when ready Change to delivery" at bounding box center [1029, 238] width 297 height 83
click at [1436, 27] on button "Update Purchase" at bounding box center [1479, 25] width 113 height 26
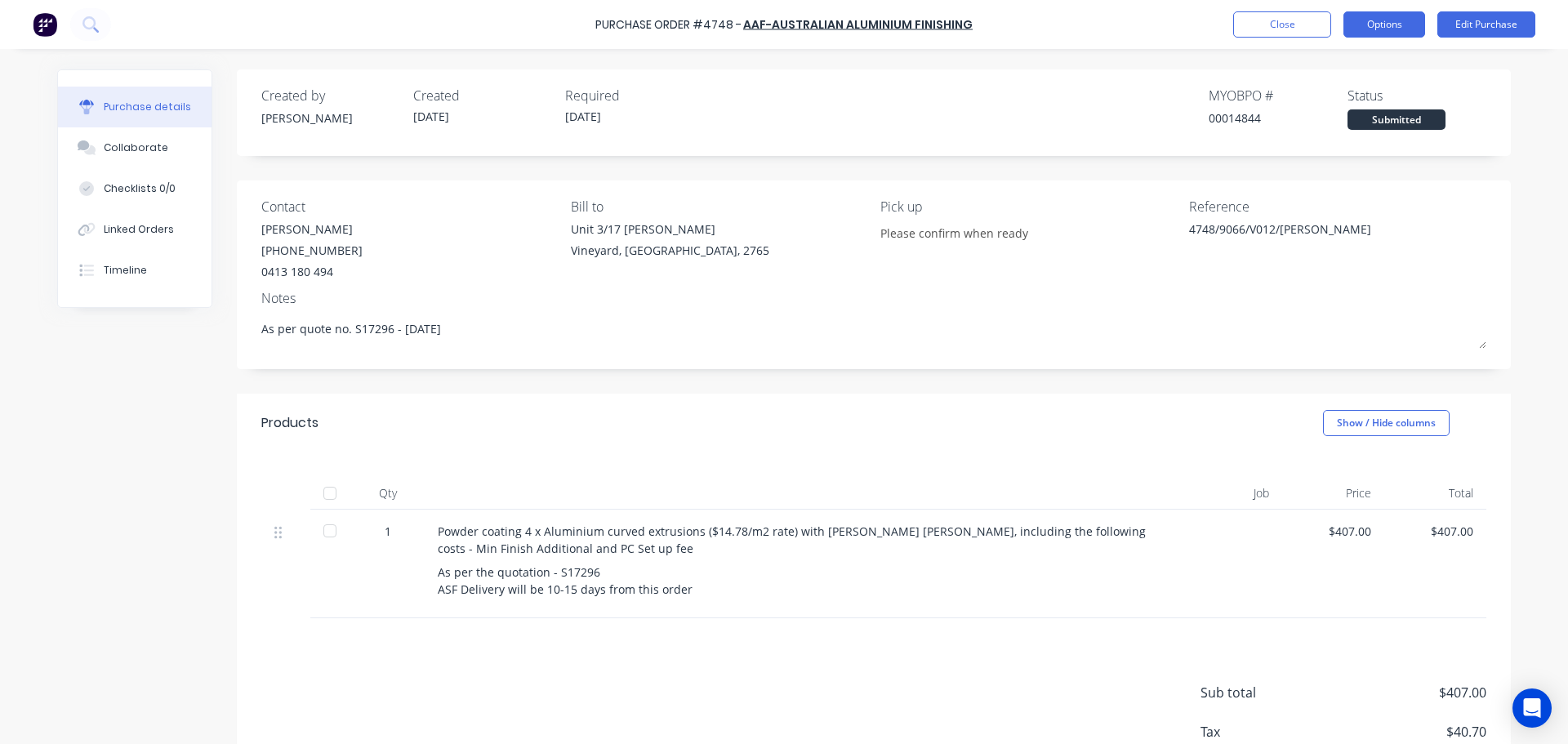
click at [1375, 26] on button "Options" at bounding box center [1384, 25] width 82 height 26
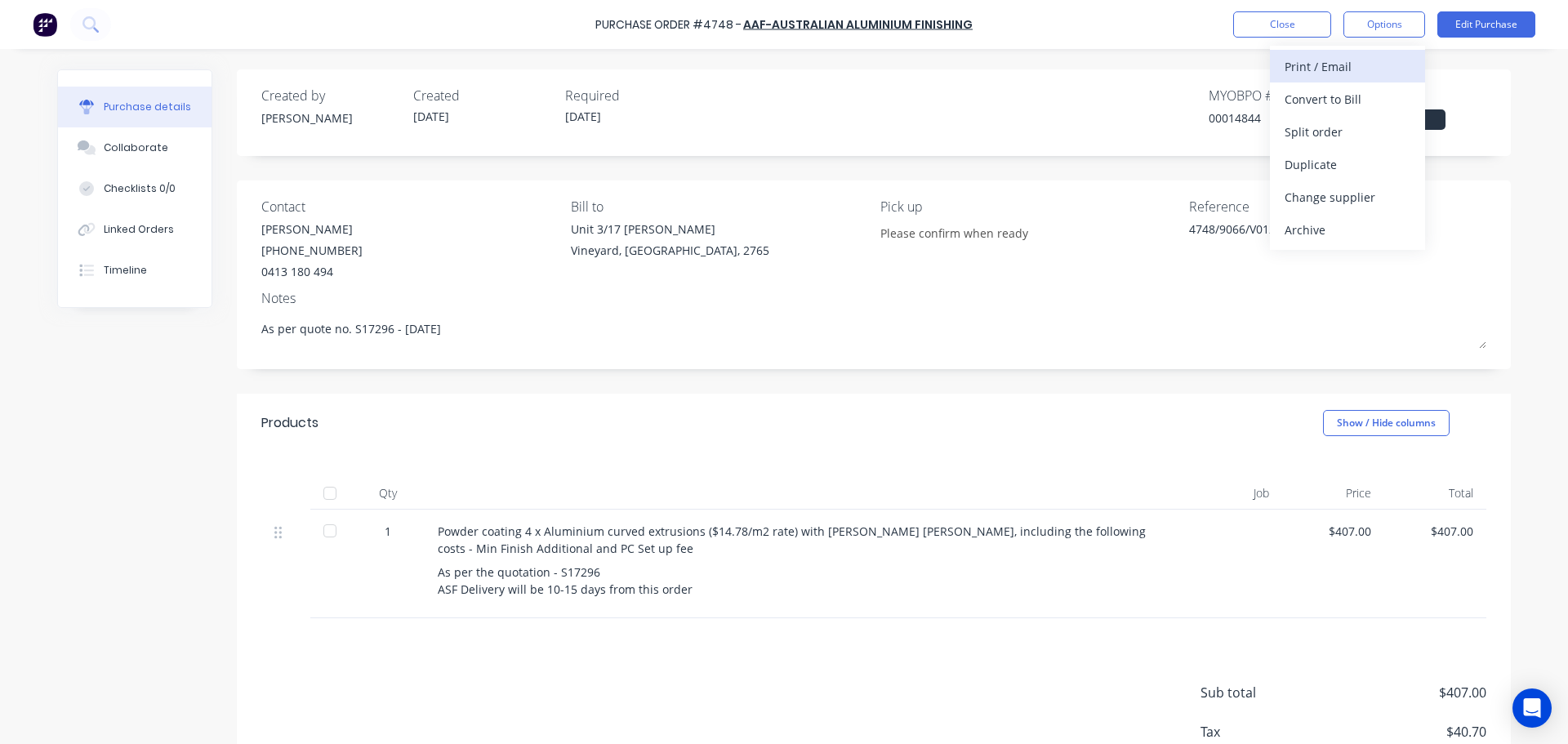
click at [1347, 73] on div "Print / Email" at bounding box center [1347, 66] width 125 height 24
click at [1327, 104] on div "With pricing" at bounding box center [1347, 99] width 125 height 24
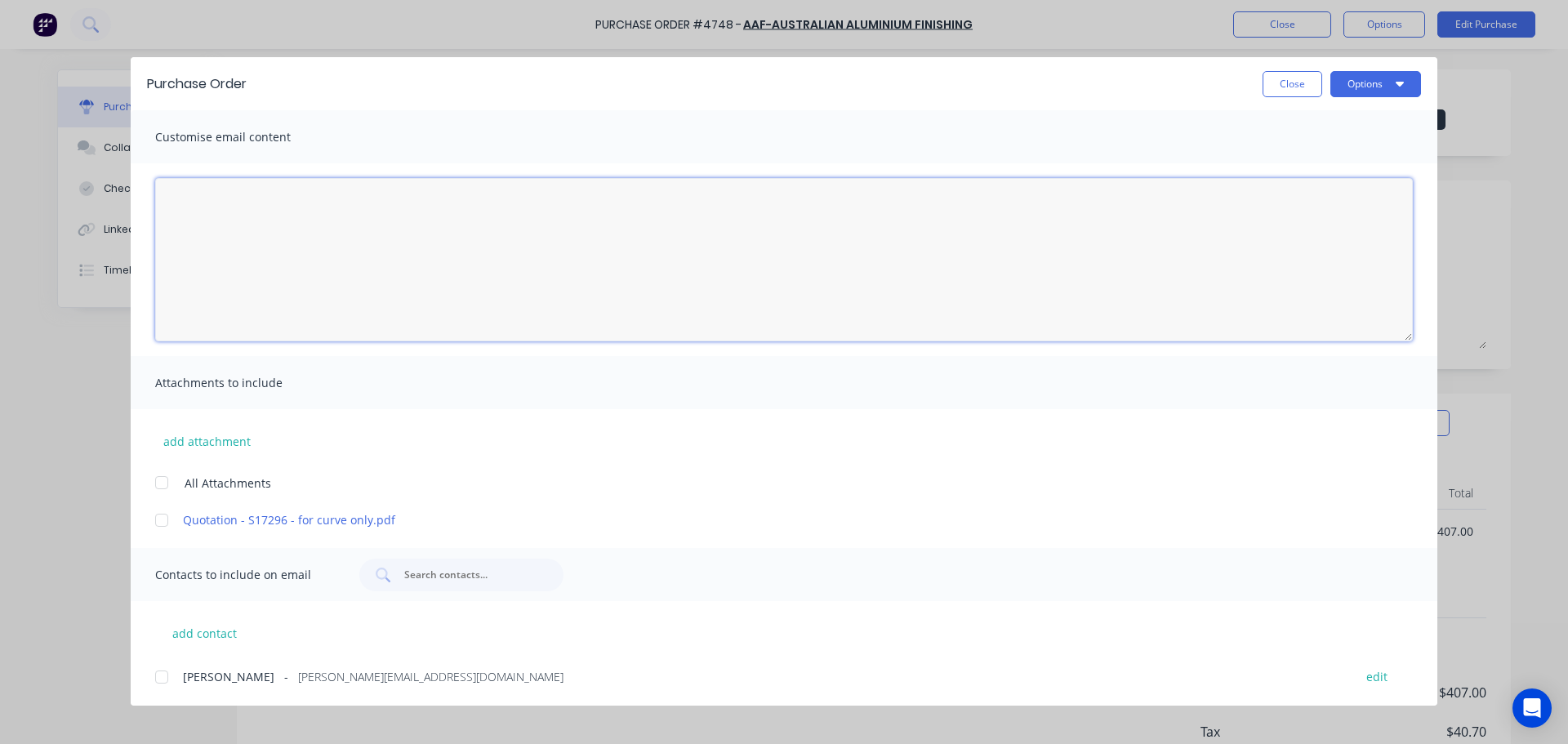
click at [294, 210] on textarea "[DATE]" at bounding box center [784, 259] width 1258 height 163
click at [161, 482] on div at bounding box center [161, 482] width 33 height 33
type textarea "x"
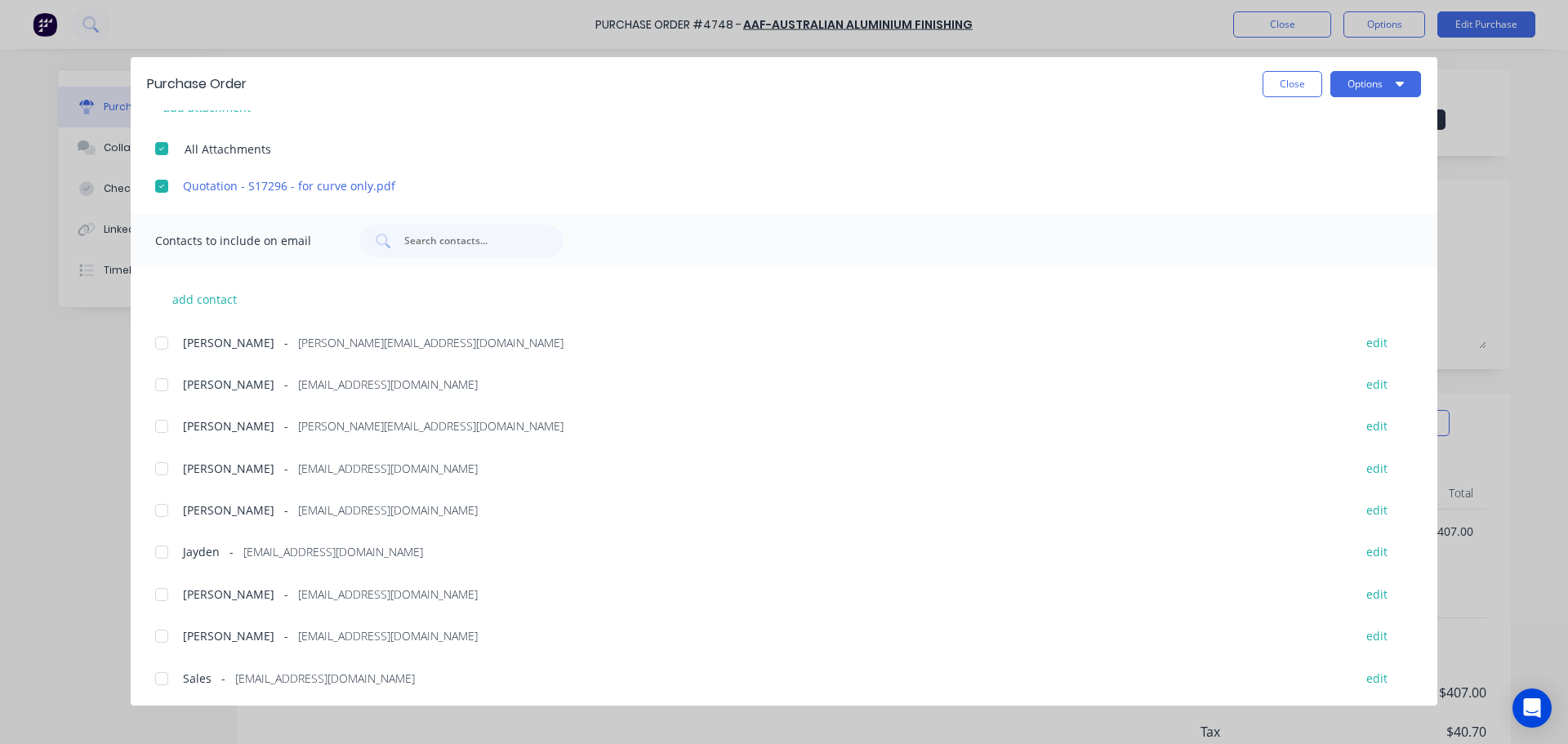
scroll to position [337, 0]
click at [164, 637] on div at bounding box center [161, 633] width 33 height 33
click at [167, 512] on div at bounding box center [161, 508] width 33 height 33
click at [160, 427] on div at bounding box center [161, 424] width 33 height 33
click at [162, 430] on div at bounding box center [161, 424] width 33 height 33
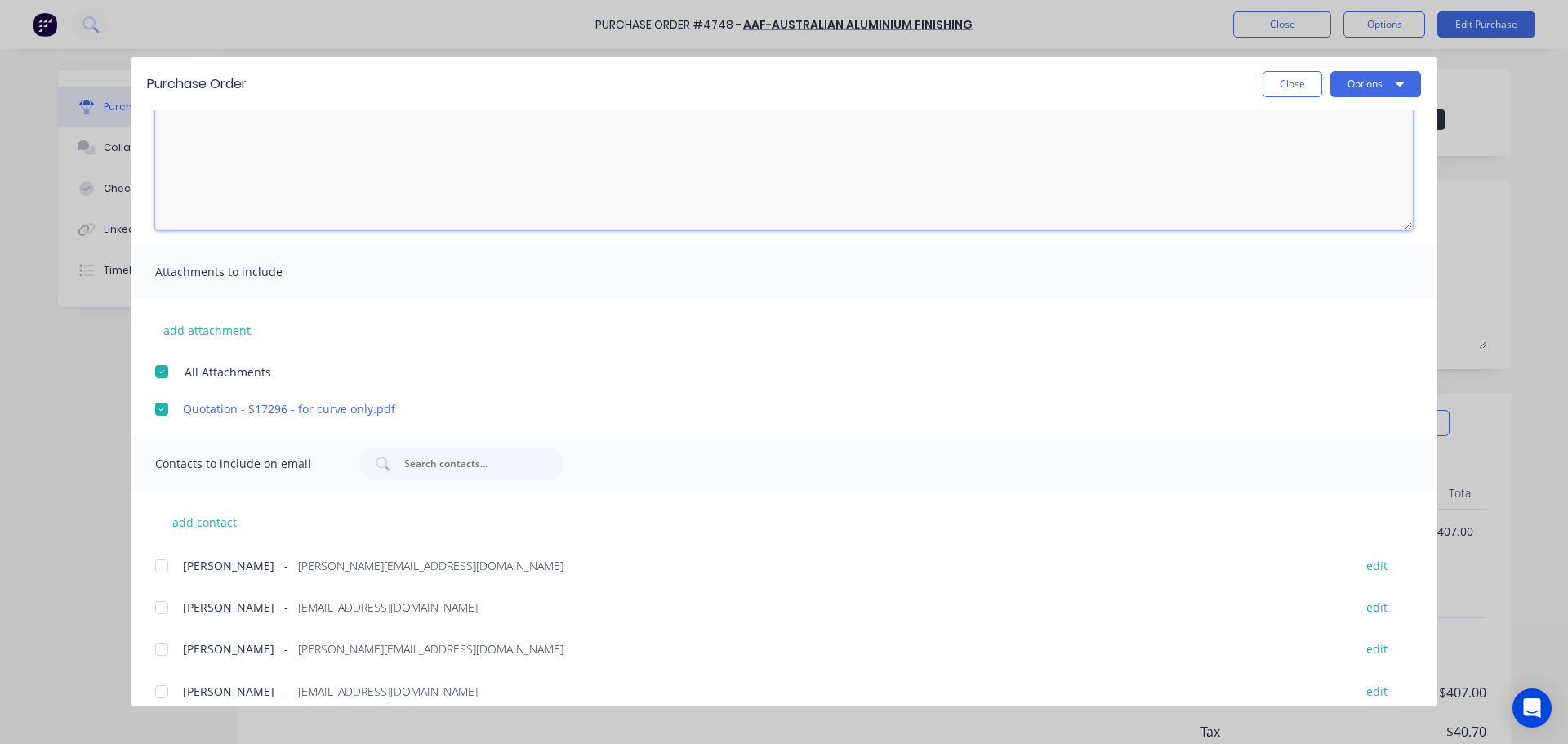
scroll to position [0, 0]
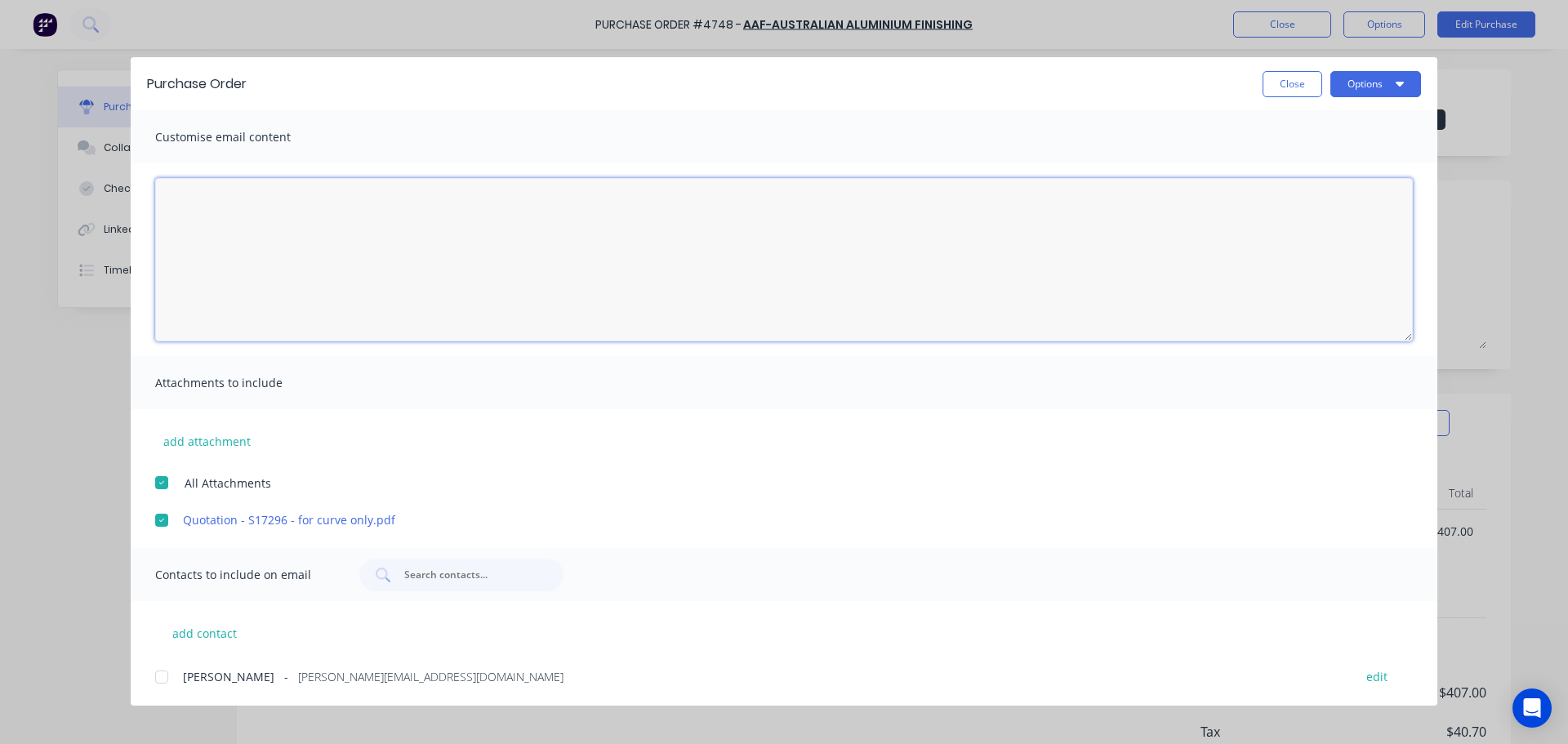
click at [257, 253] on textarea "[DATE]" at bounding box center [784, 259] width 1258 height 163
type textarea "Hi [PERSON_NAME], Please see the attached PO - 4748 and the attached quotation …"
click at [1374, 77] on button "Options" at bounding box center [1376, 84] width 91 height 26
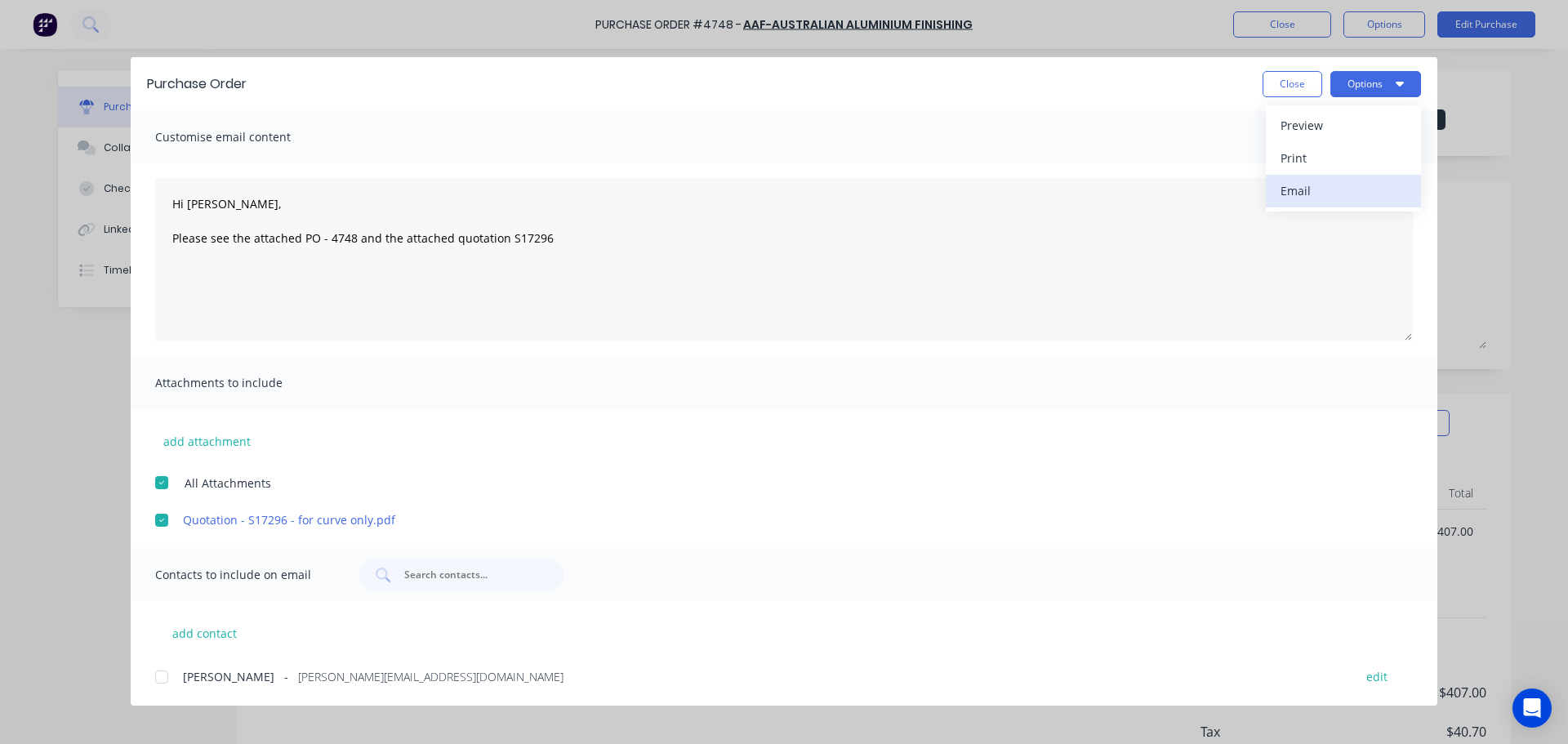
click at [1331, 182] on div "Email" at bounding box center [1343, 191] width 125 height 24
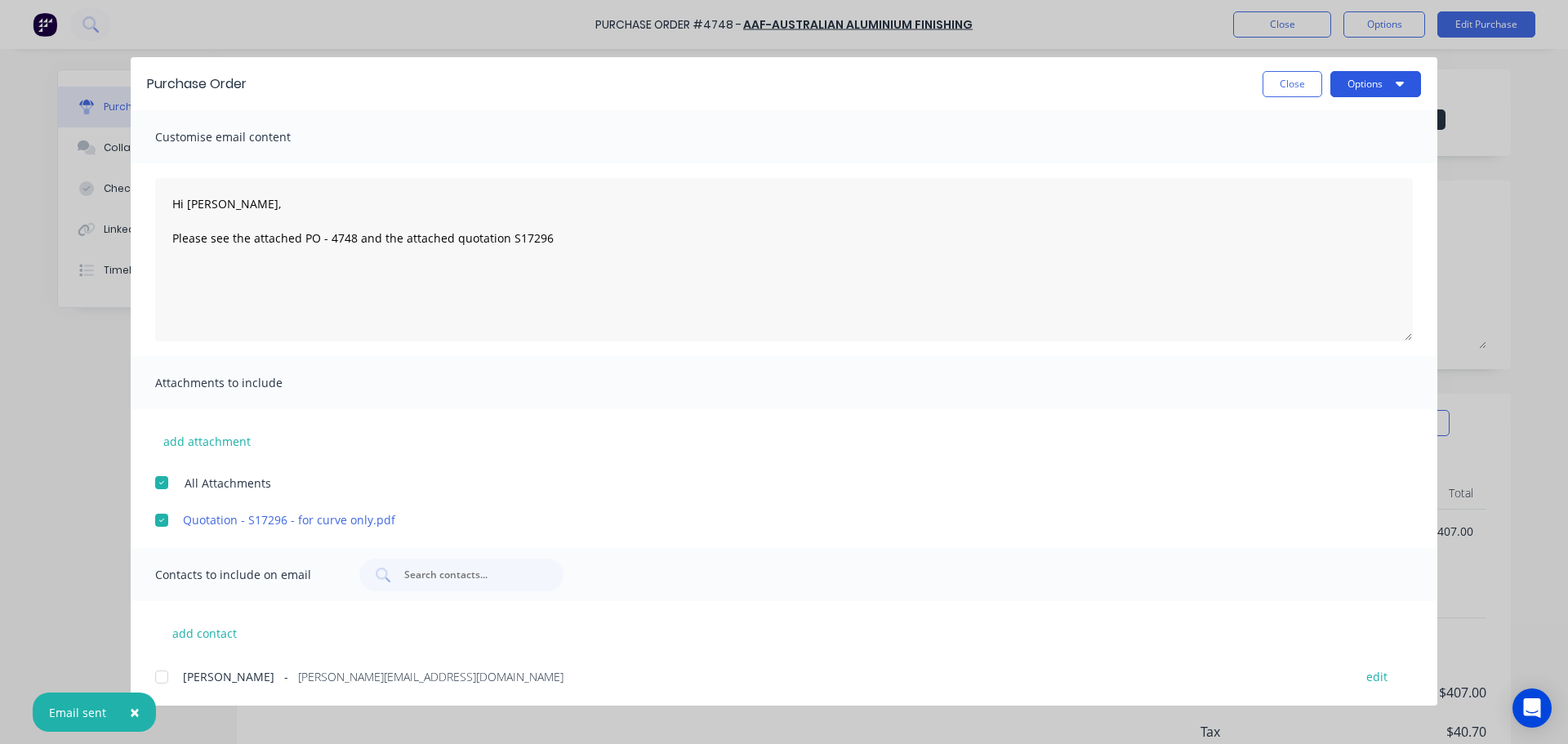
click at [1368, 91] on button "Options" at bounding box center [1376, 84] width 91 height 26
click at [1326, 154] on div "Print" at bounding box center [1343, 158] width 125 height 24
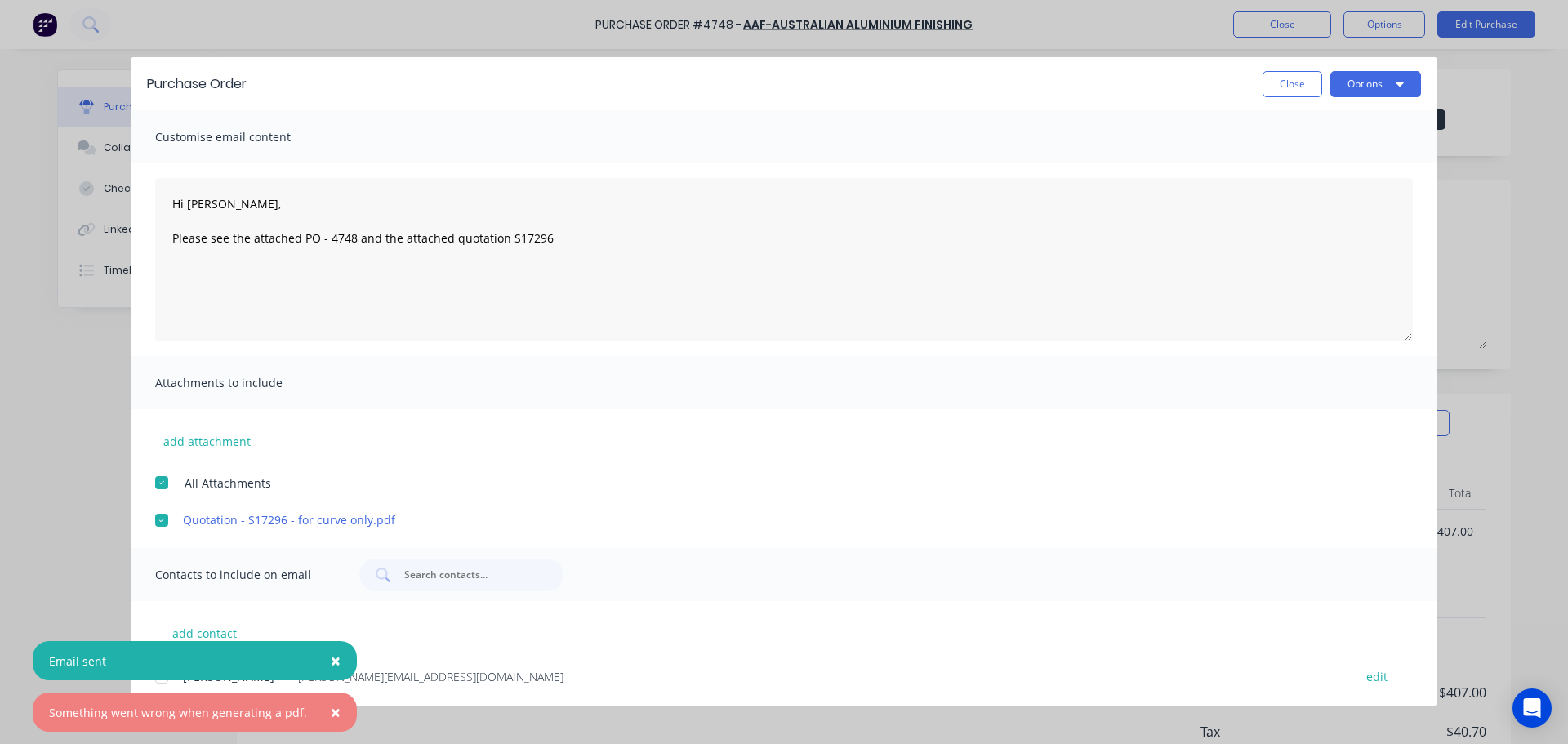
click at [332, 715] on button "×" at bounding box center [335, 712] width 42 height 40
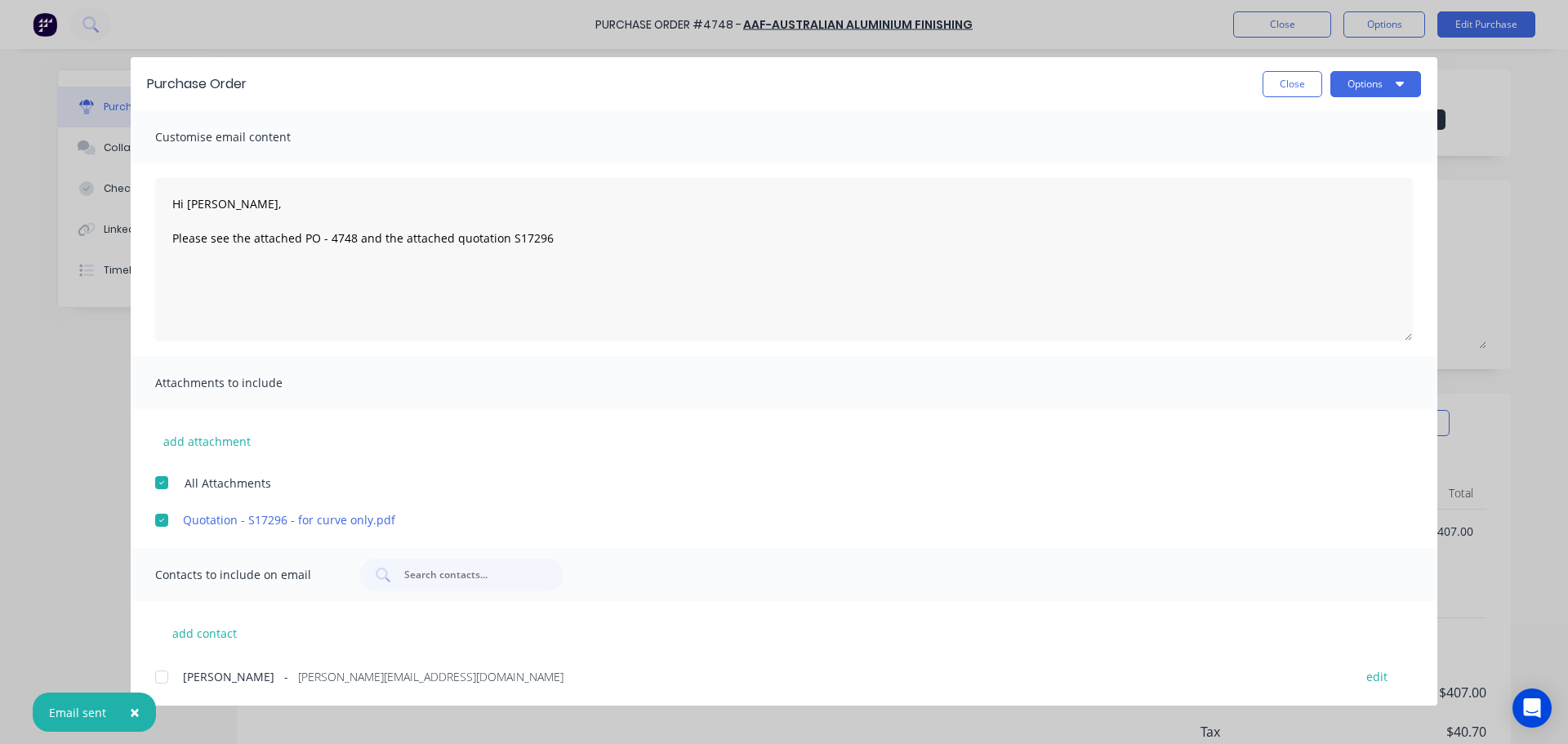
click at [135, 714] on span "×" at bounding box center [134, 711] width 10 height 23
click at [166, 480] on div at bounding box center [161, 482] width 33 height 33
click at [1396, 85] on icon "button" at bounding box center [1400, 83] width 8 height 13
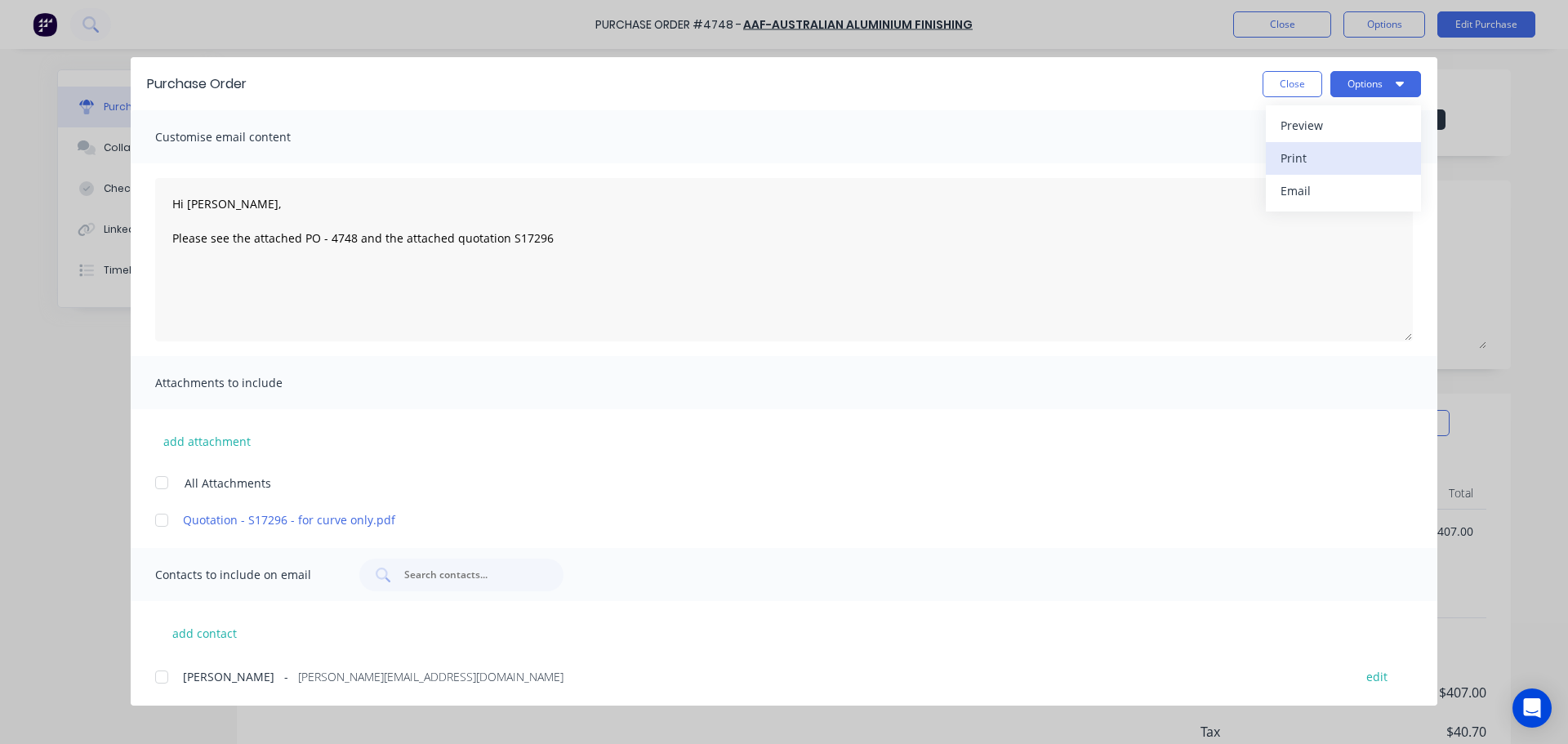
click at [1341, 150] on div "Print" at bounding box center [1343, 158] width 125 height 24
click at [1297, 81] on button "Close" at bounding box center [1292, 84] width 59 height 26
type textarea "x"
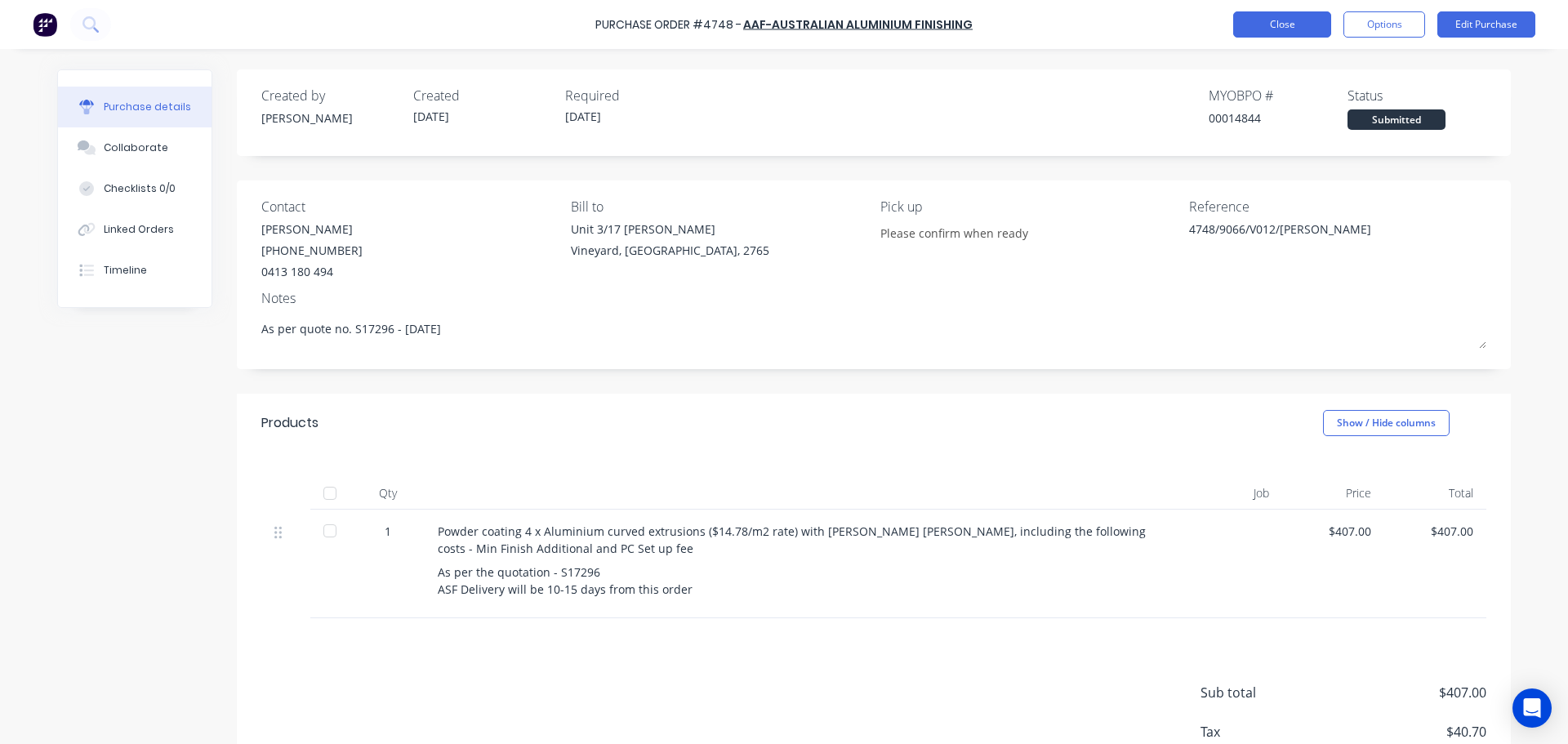
click at [1292, 19] on button "Close" at bounding box center [1281, 25] width 98 height 26
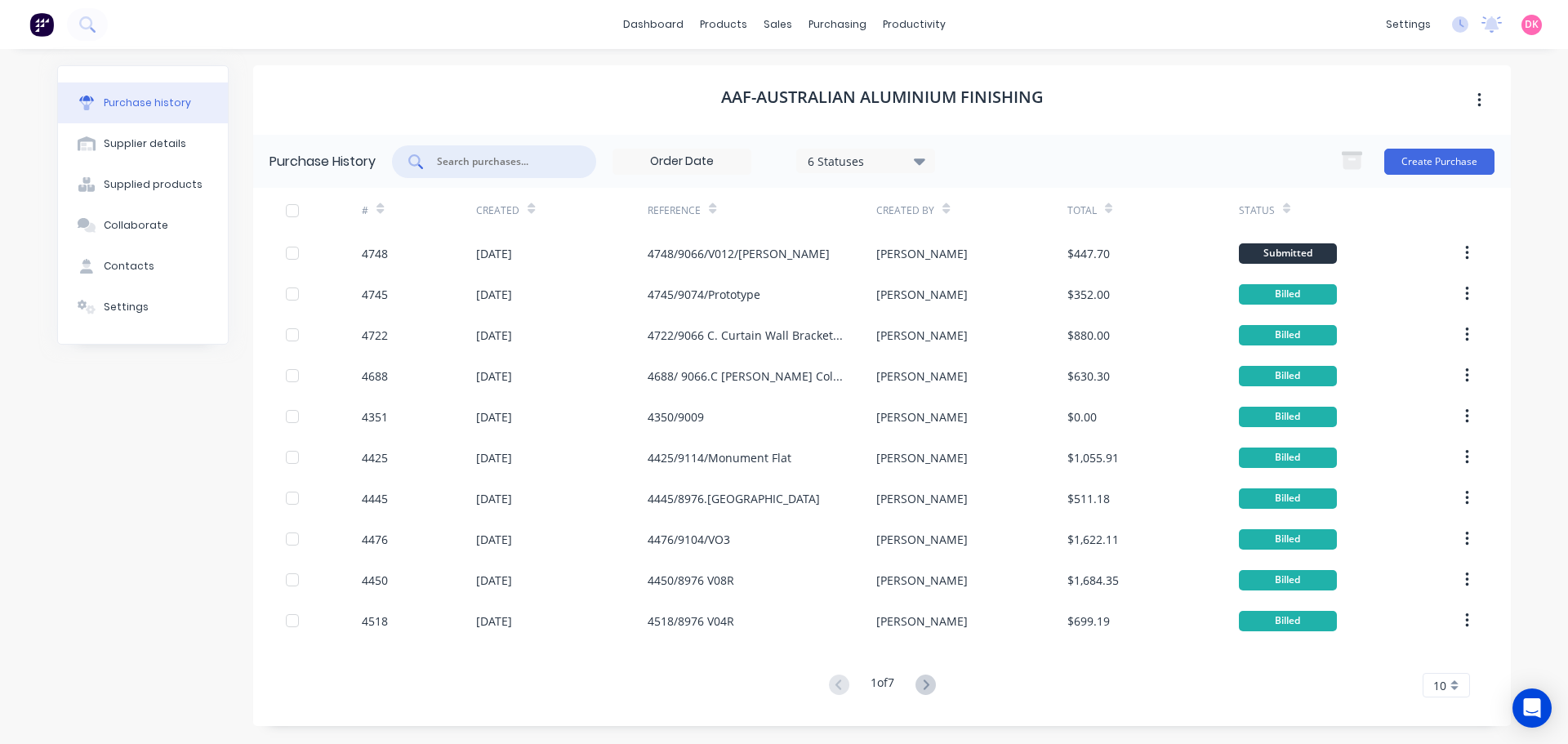
click at [501, 165] on input "text" at bounding box center [503, 161] width 135 height 17
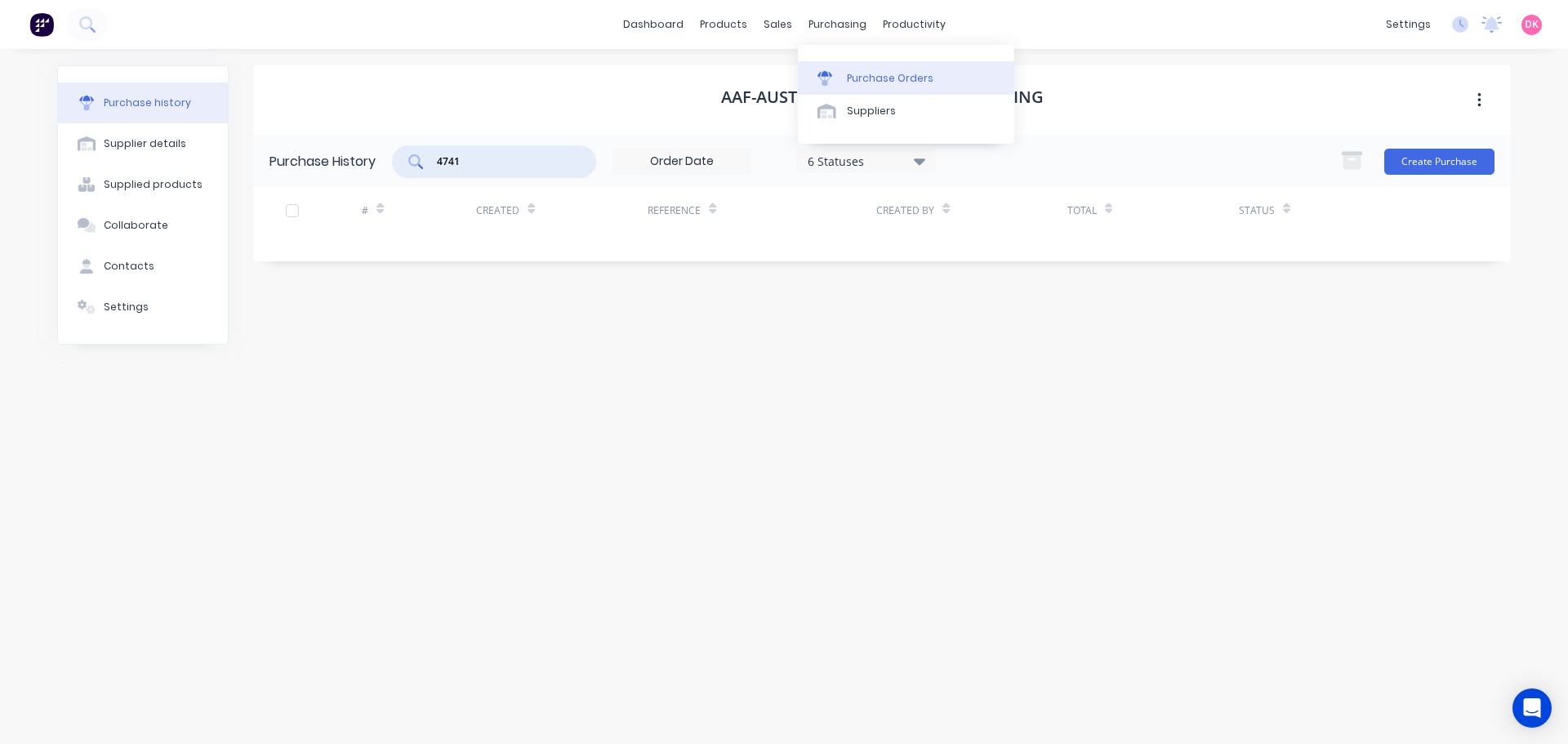
type input "4741"
click at [857, 87] on link "Purchase Orders" at bounding box center [906, 77] width 216 height 33
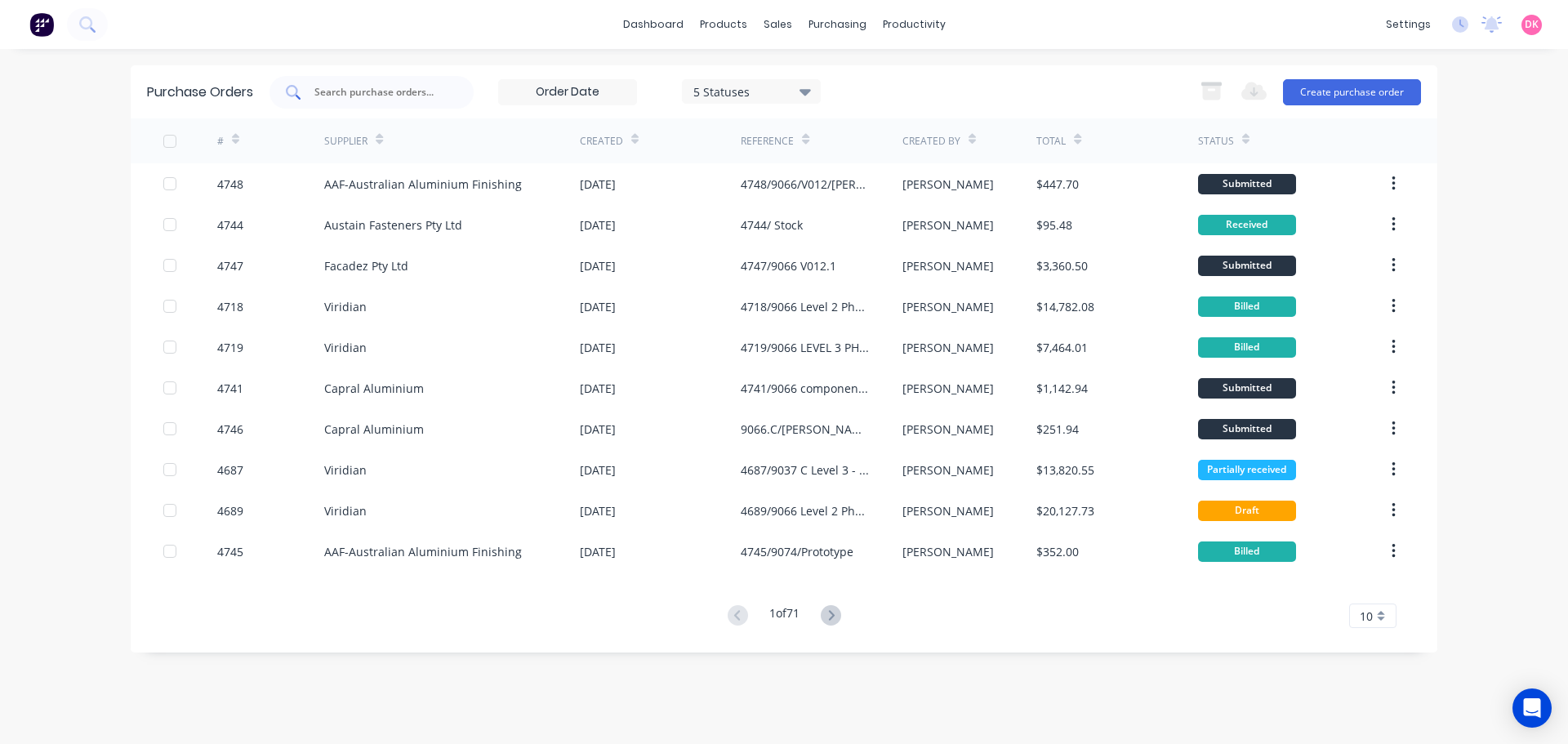
click at [350, 99] on input "text" at bounding box center [380, 92] width 135 height 17
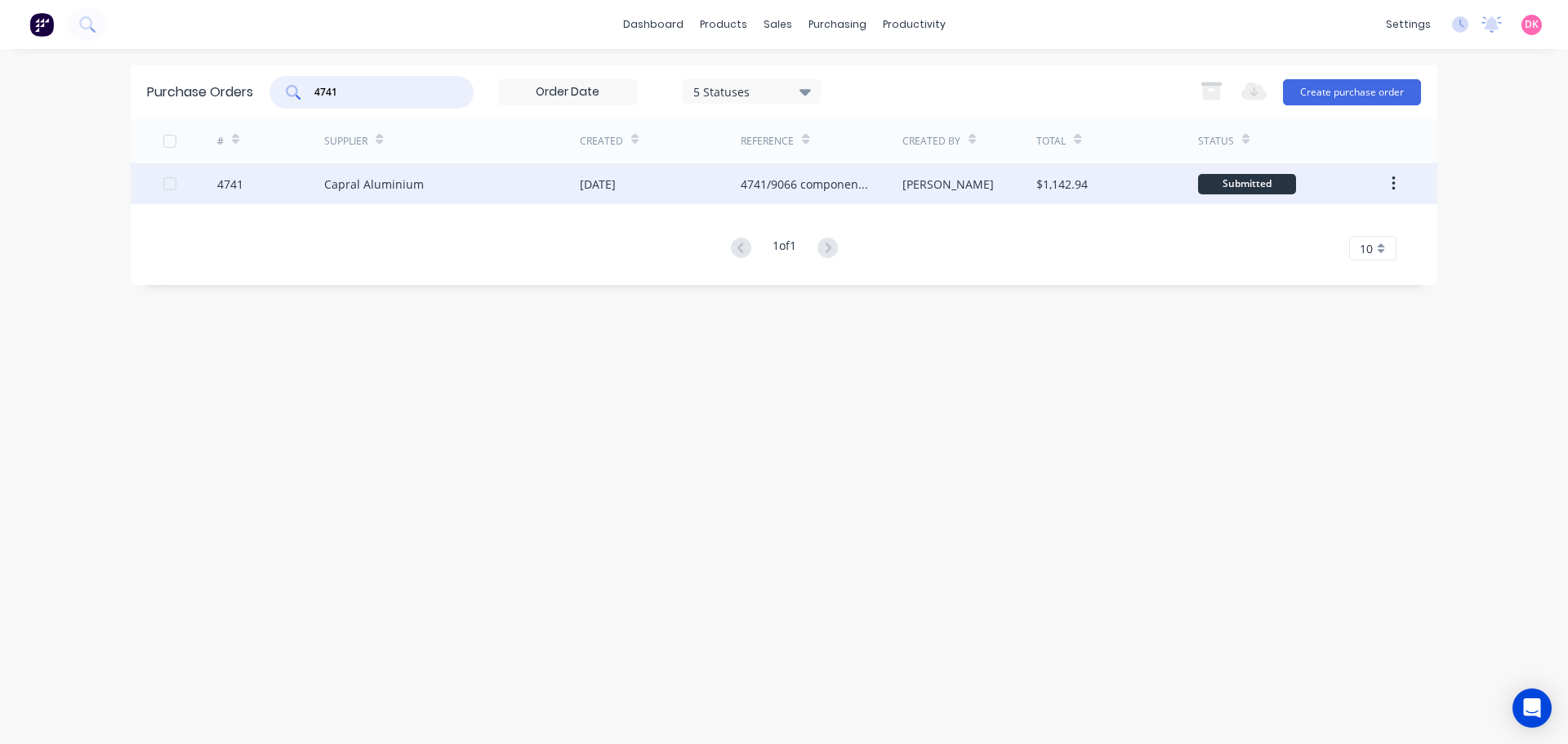
type input "4741"
click at [365, 187] on div "Capral Aluminium" at bounding box center [373, 184] width 100 height 17
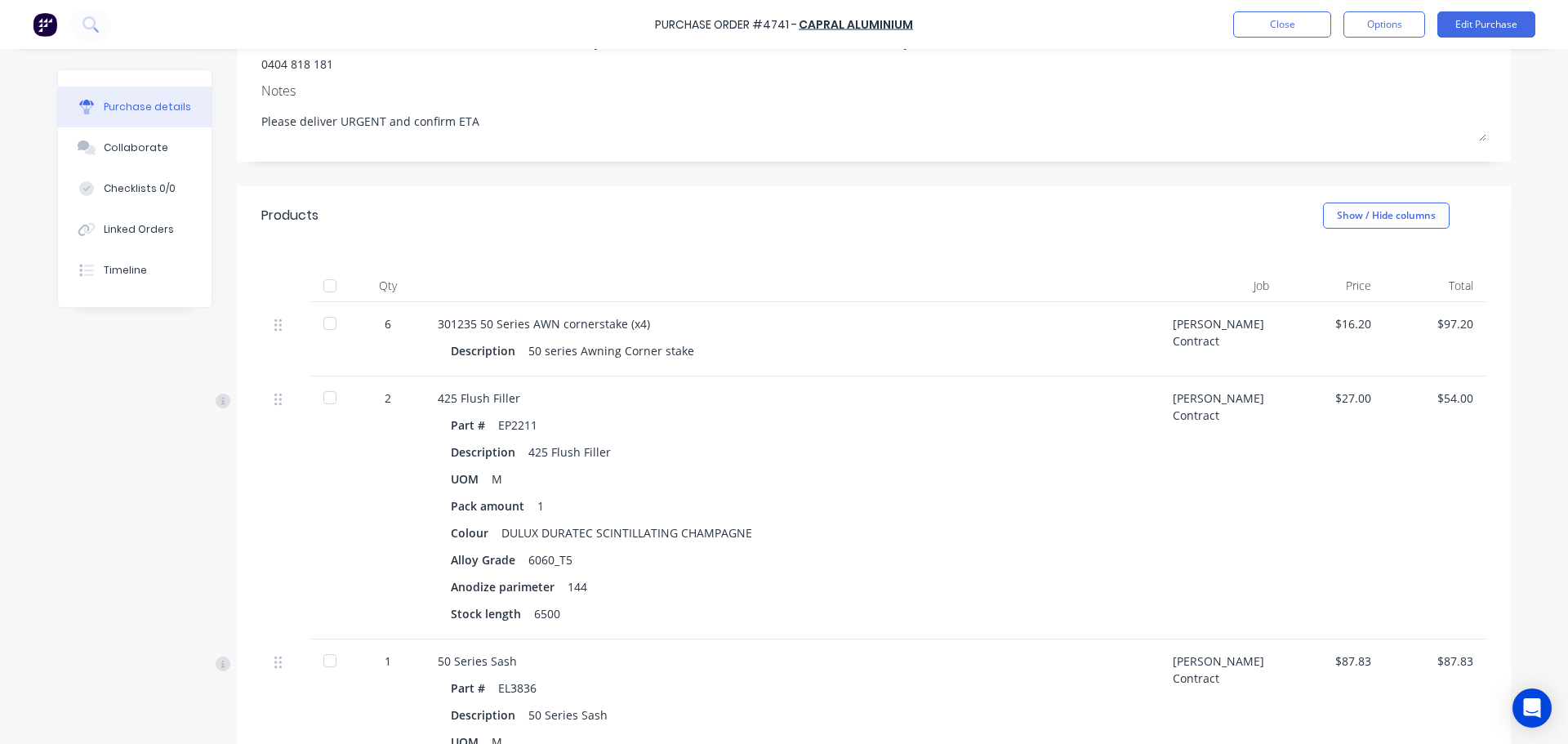
scroll to position [245, 0]
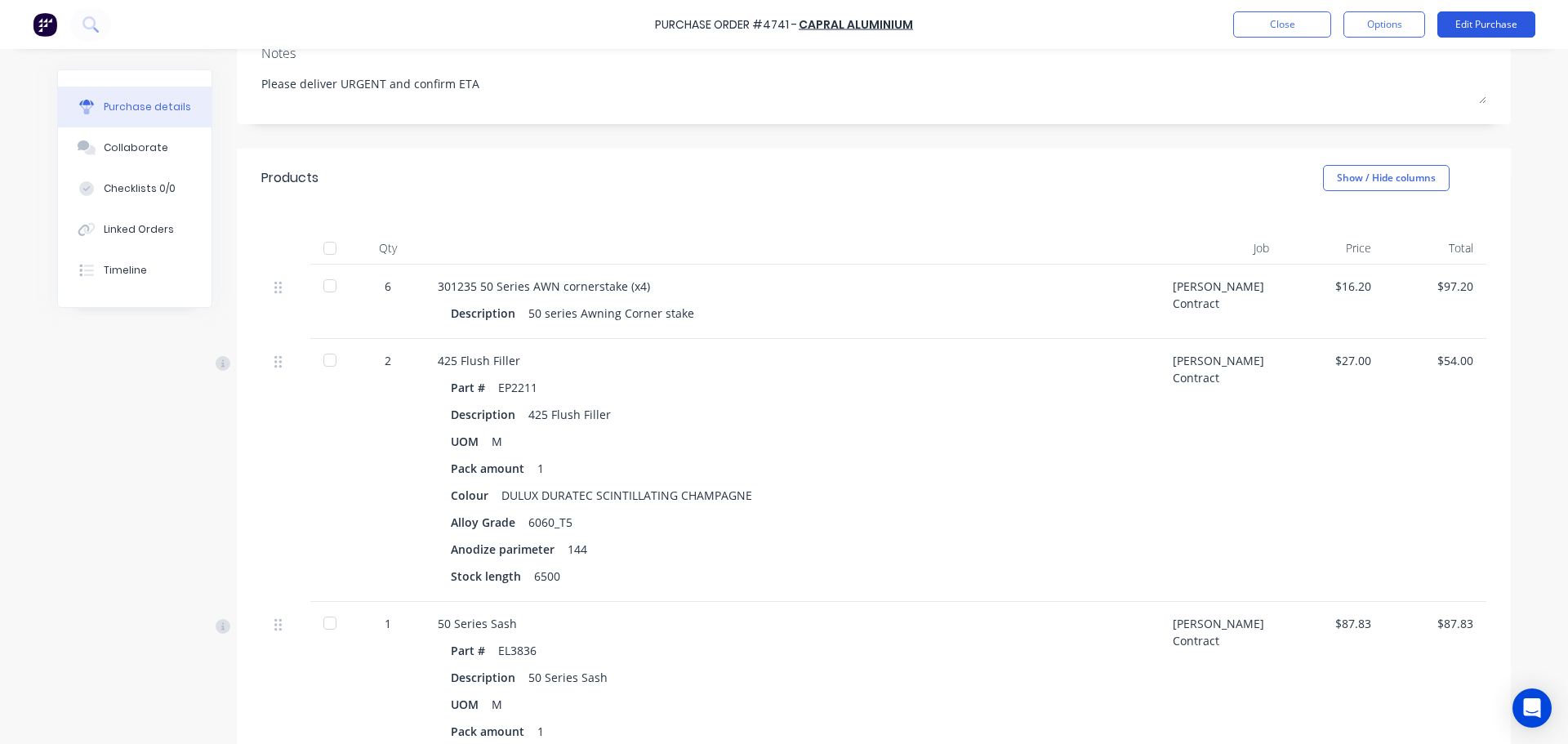
click at [1486, 32] on button "Edit Purchase" at bounding box center [1486, 25] width 98 height 26
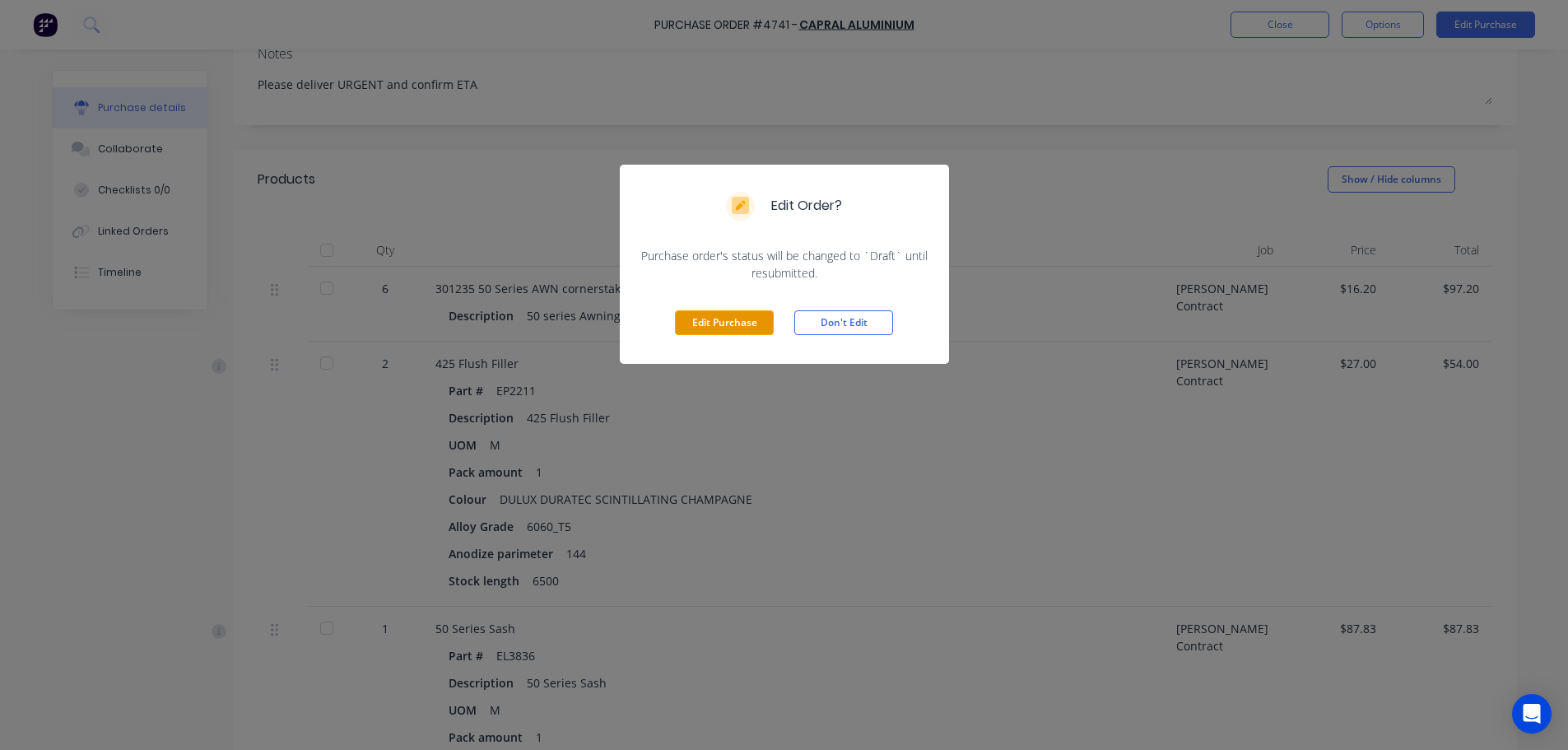
click at [723, 330] on button "Edit Purchase" at bounding box center [724, 323] width 99 height 25
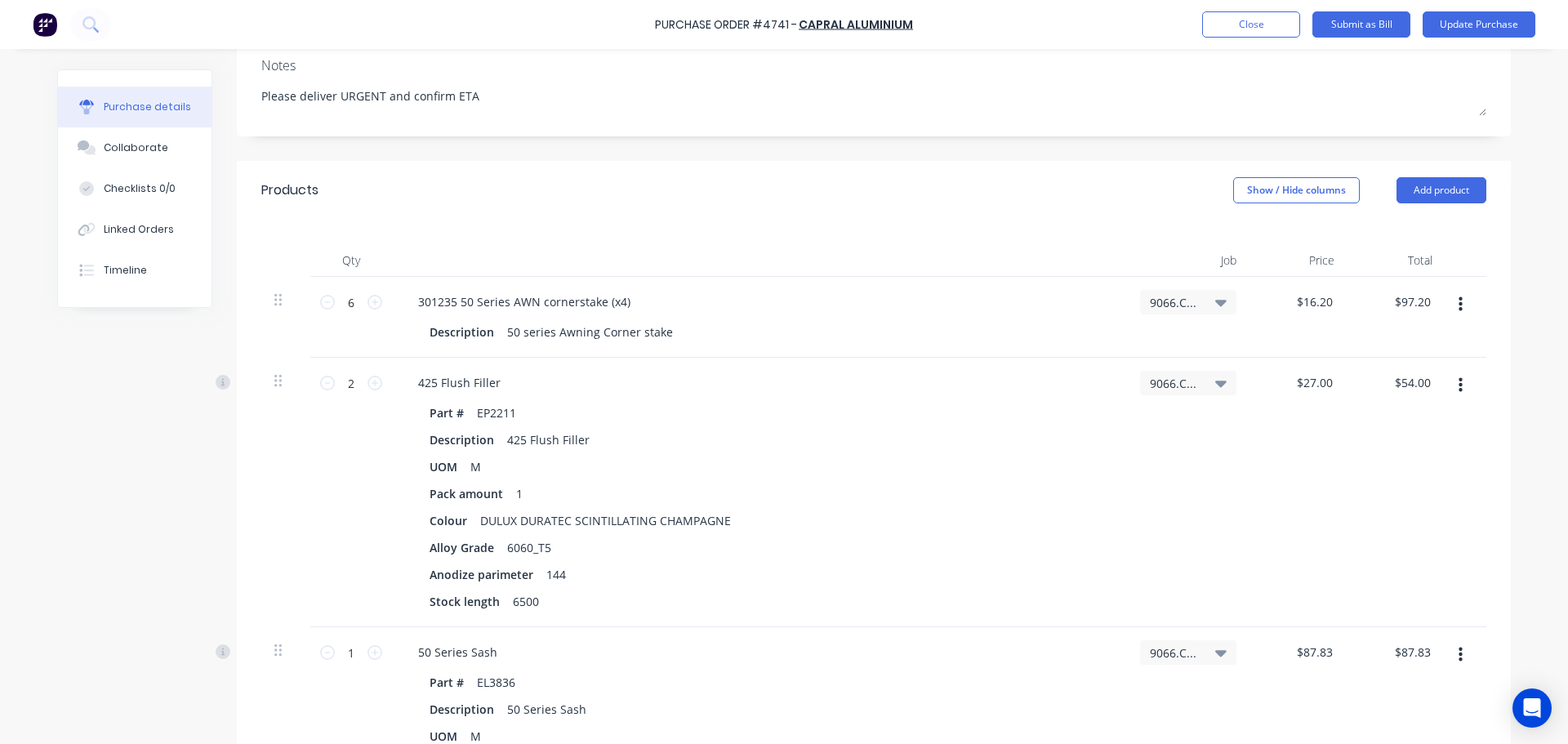
click at [1449, 303] on button "button" at bounding box center [1460, 304] width 39 height 30
click at [1397, 388] on button "Duplicate" at bounding box center [1410, 380] width 139 height 33
type textarea "x"
type input "2"
type input "$27.00"
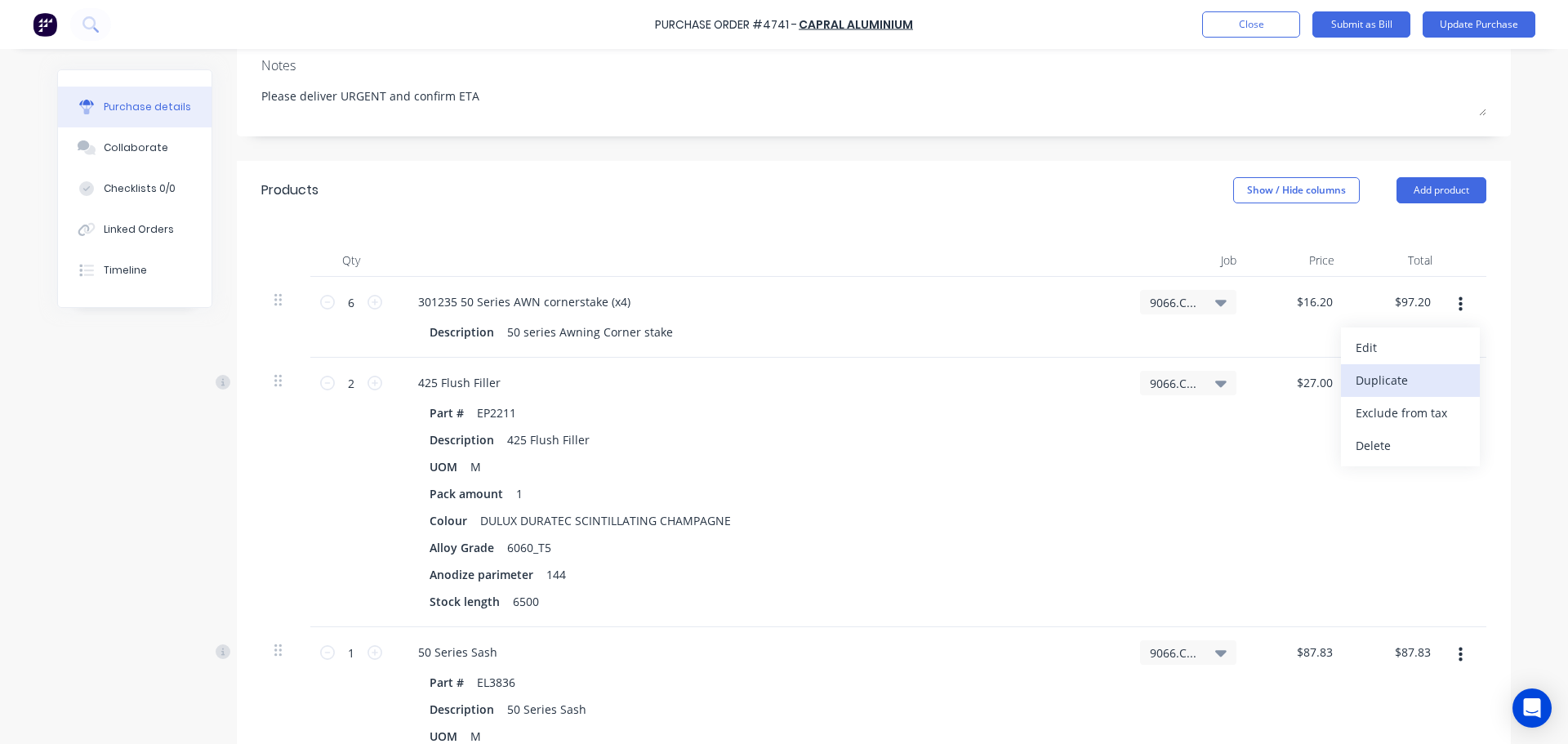
type input "$54.00"
type input "1"
type input "$87.83"
type input "$19.38"
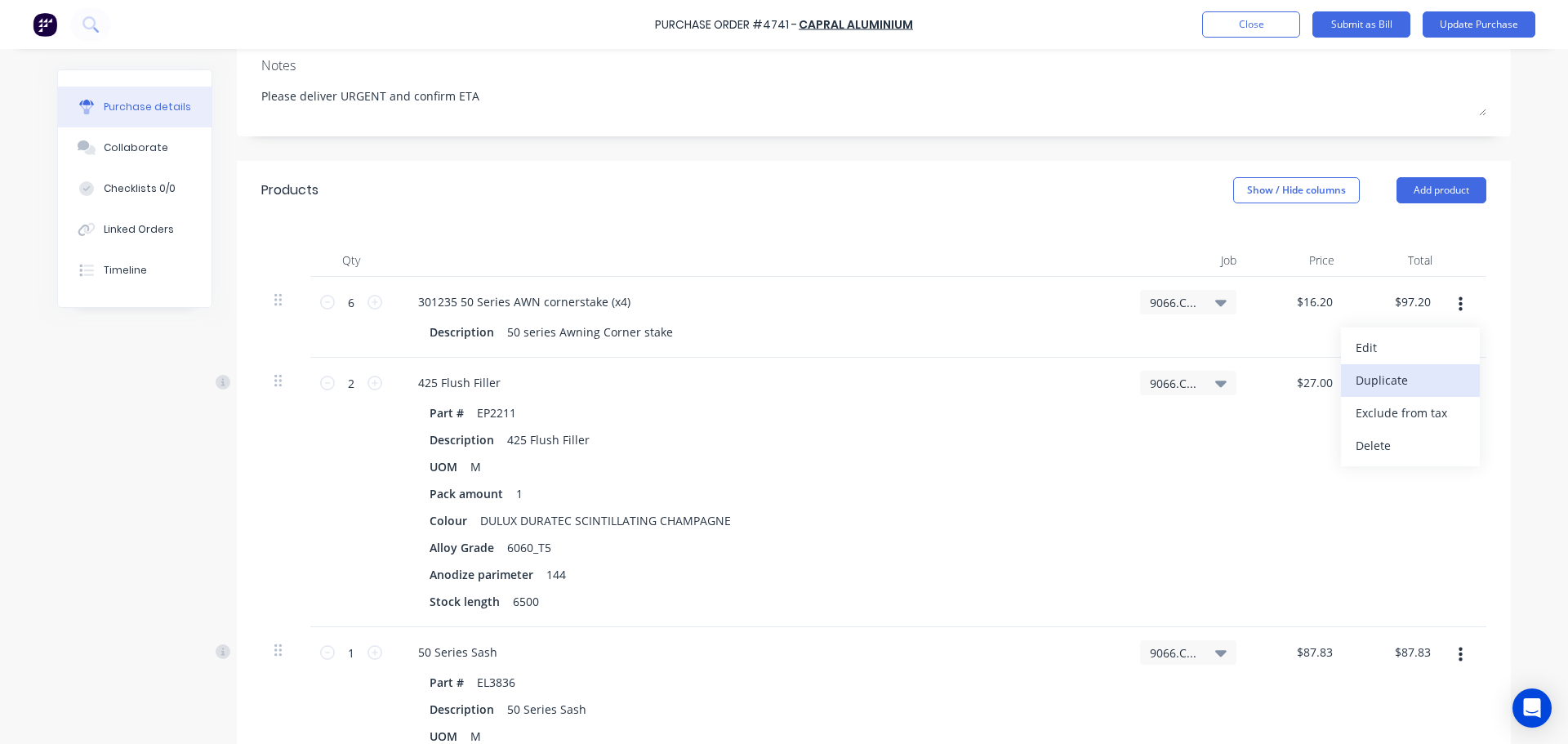
type input "$38.76"
type input "$92.40"
type input "$184.80"
type input "$112.45"
type input "$224.90"
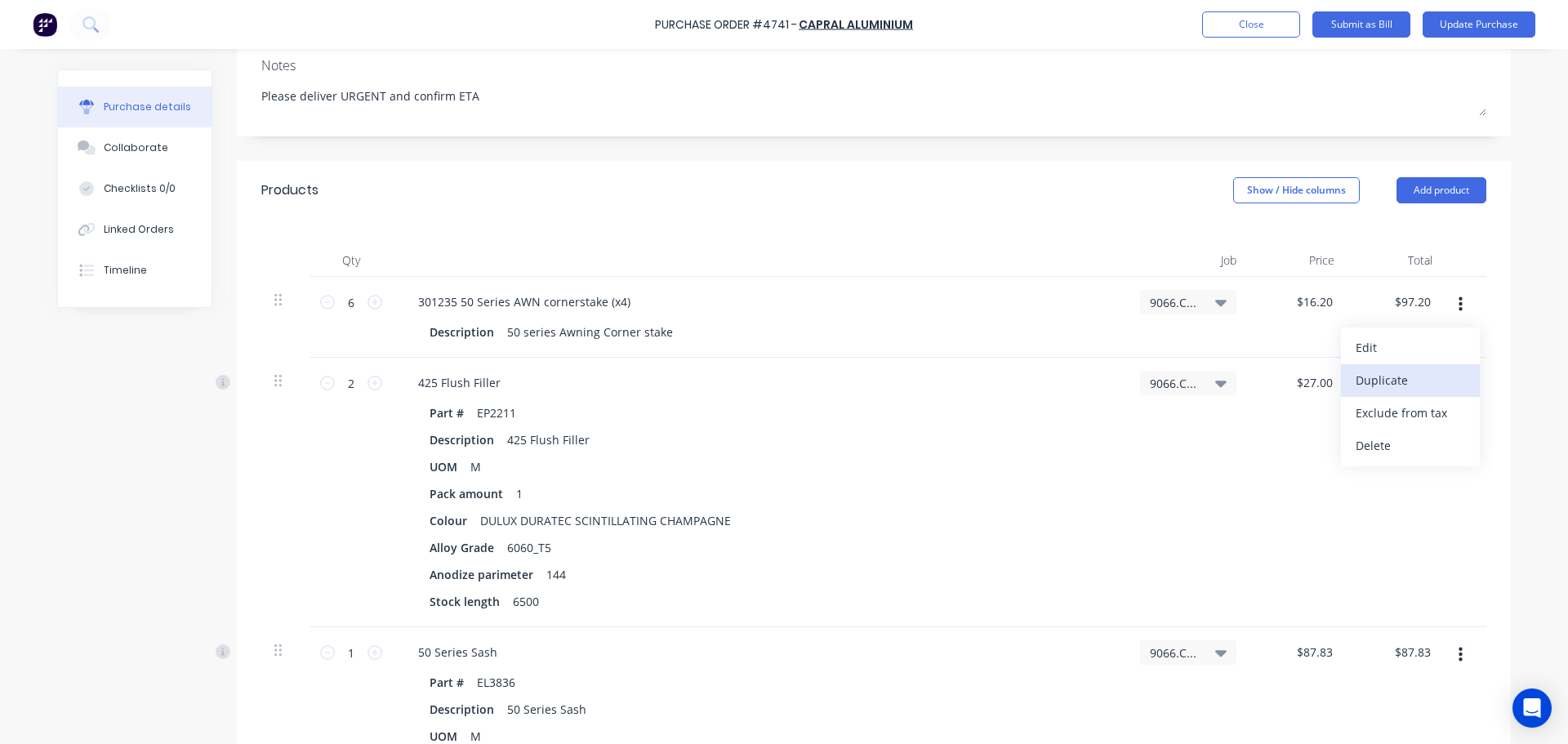
type input "2"
type input "$14.64"
type input "$29.28"
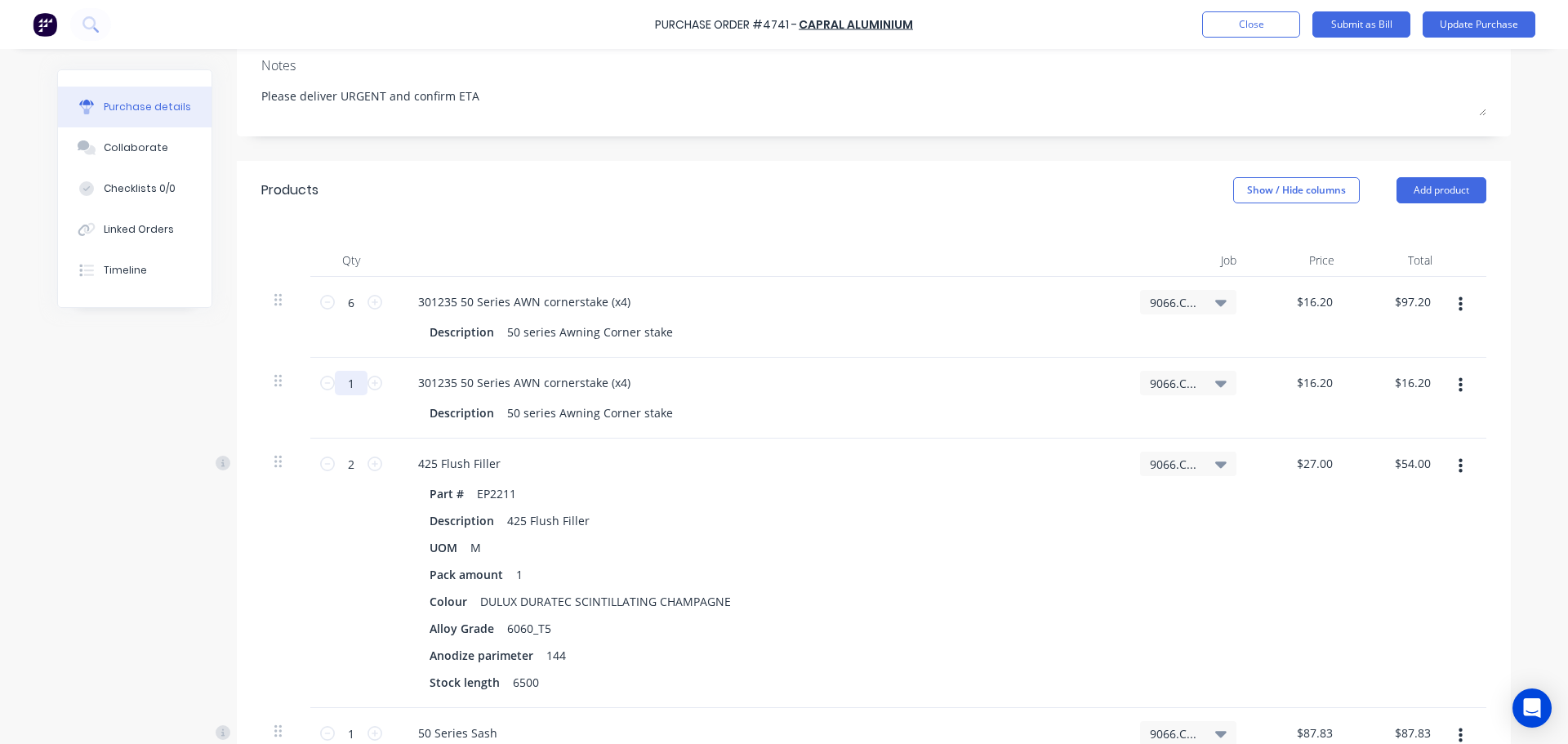
click at [346, 382] on input "1" at bounding box center [351, 382] width 33 height 25
type textarea "x"
type input "2"
type input "$32.40"
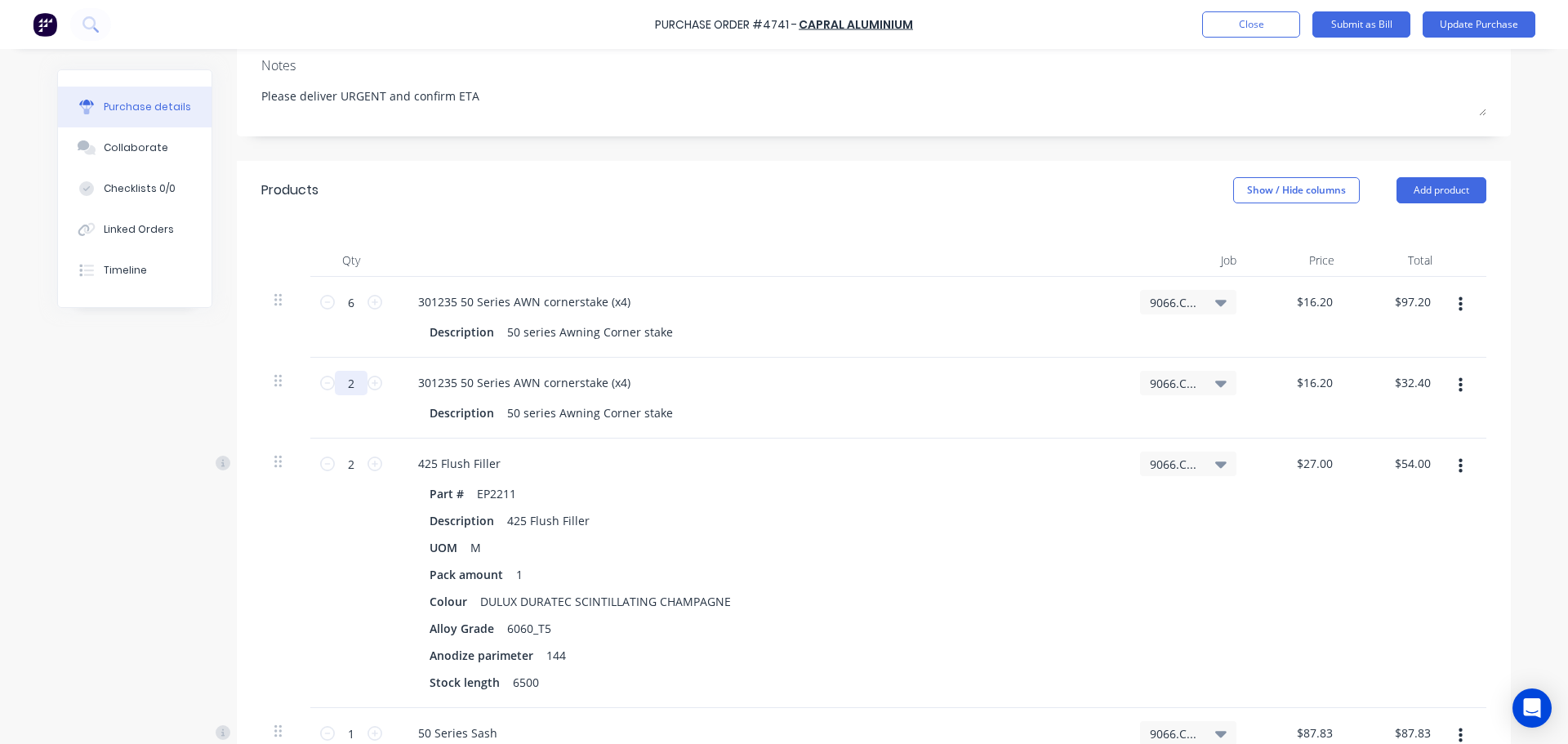
type textarea "x"
type input "2"
type textarea "x"
type input "32.40"
click at [1397, 390] on input "32.40" at bounding box center [1416, 382] width 38 height 24
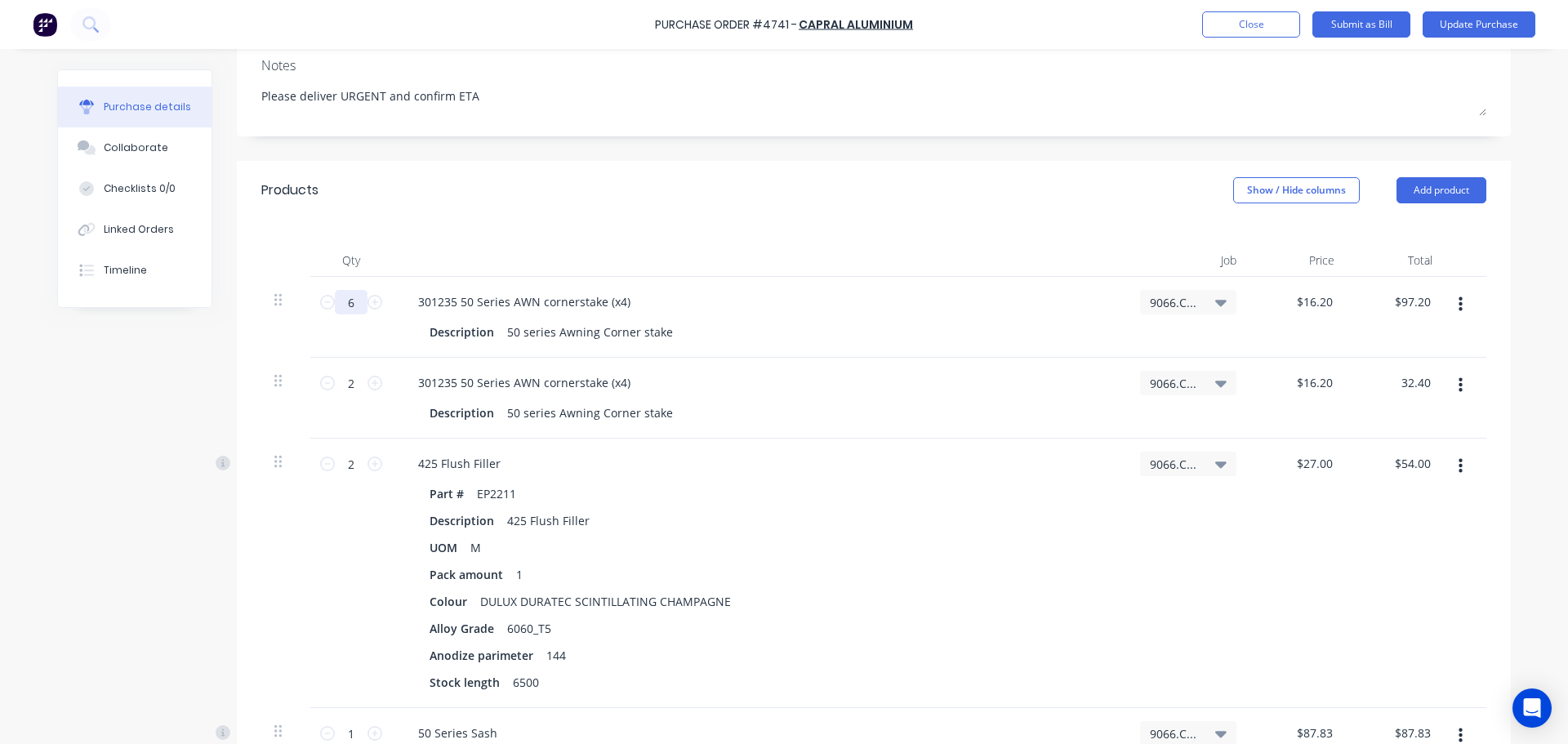
type textarea "x"
type input "$32.40"
click at [351, 299] on input "6" at bounding box center [351, 301] width 33 height 25
type textarea "x"
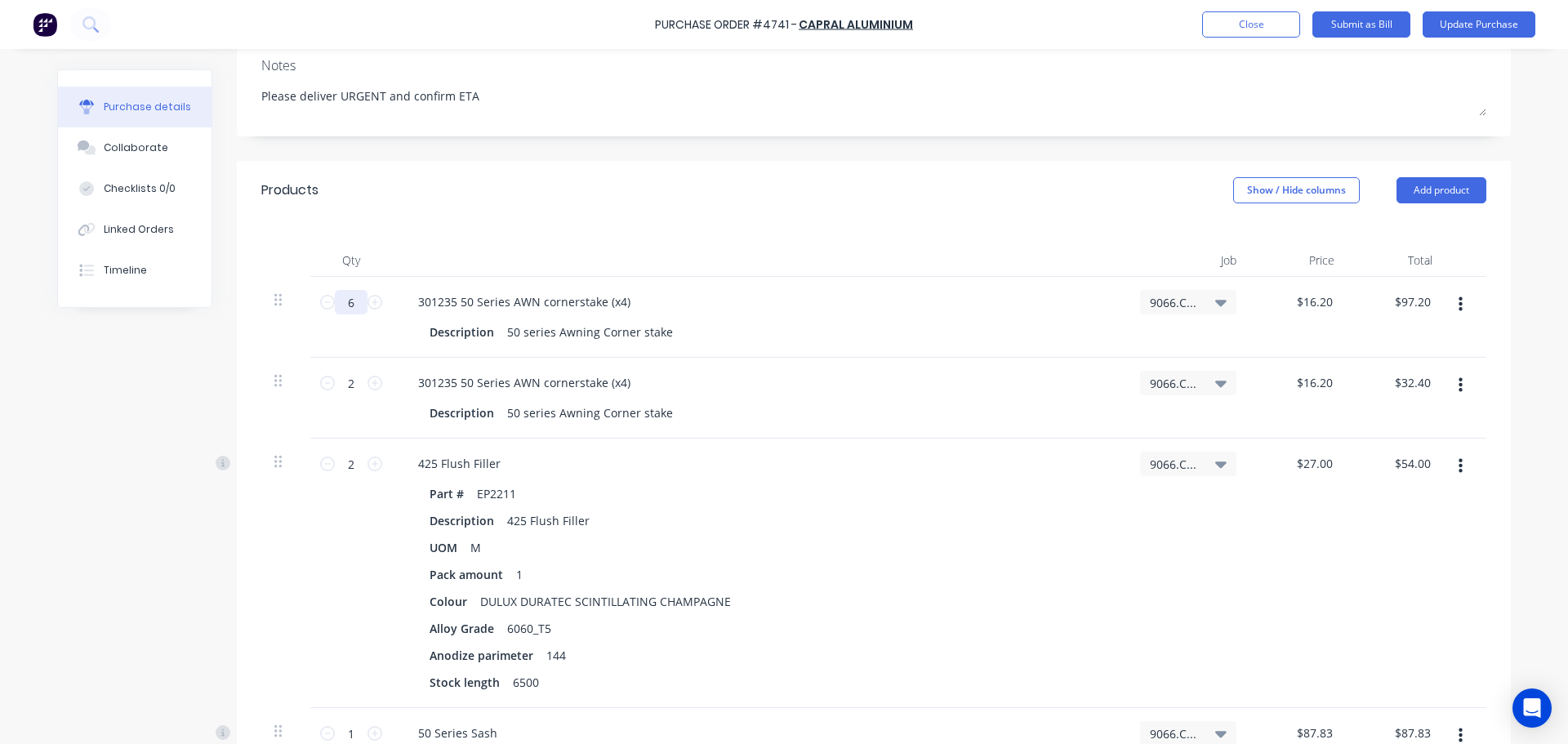
type input "4"
type input "$64.80"
type textarea "x"
type input "4"
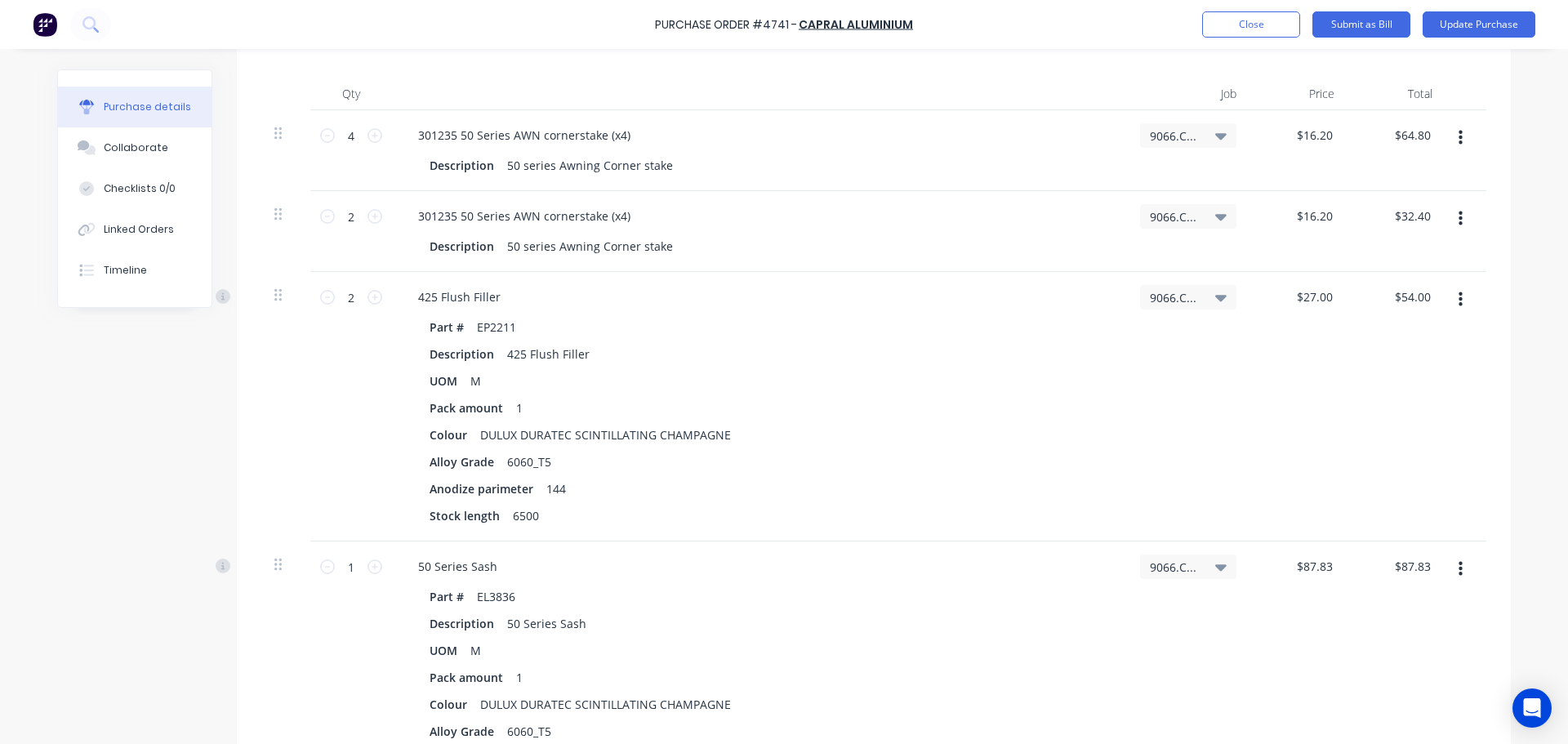
scroll to position [327, 0]
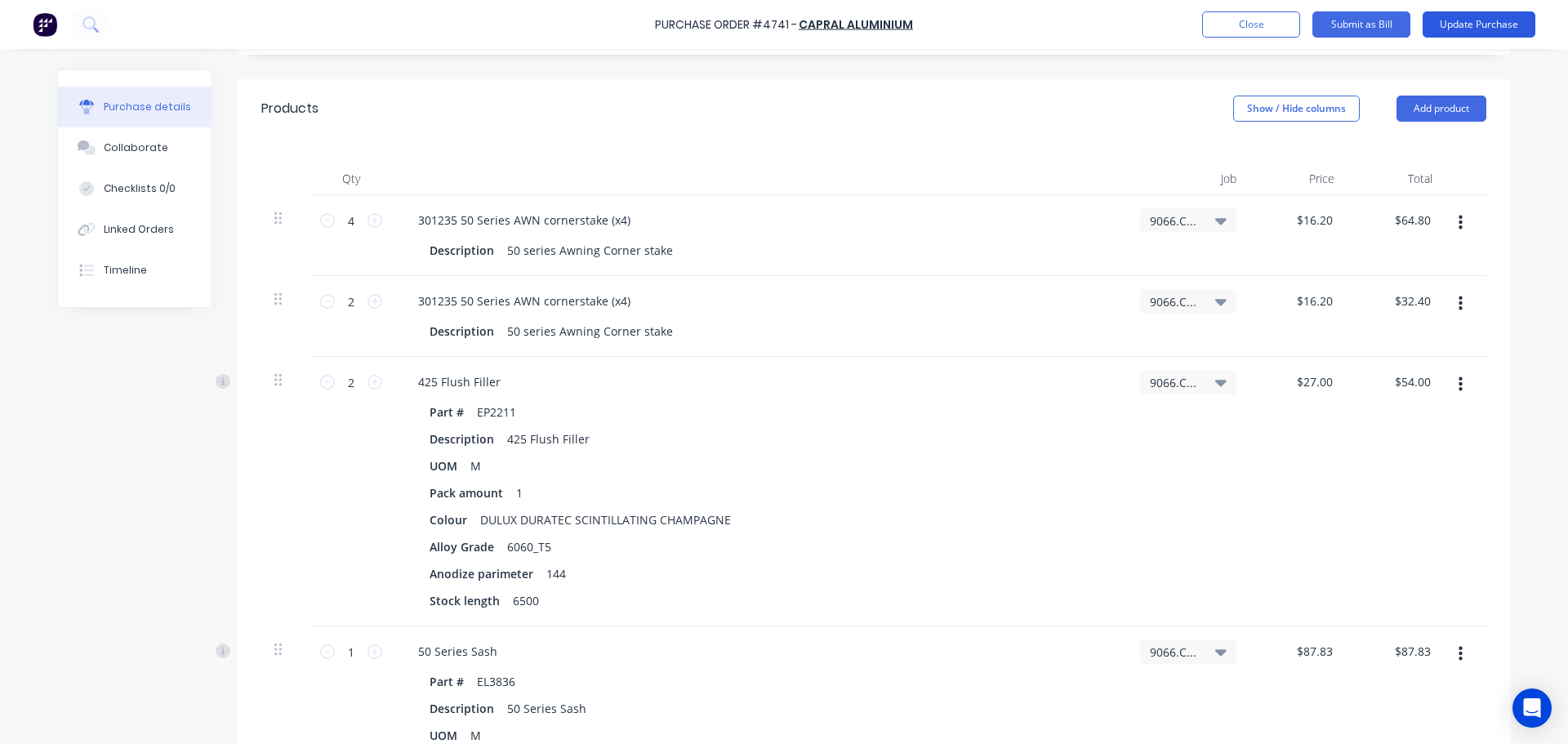
click at [1485, 23] on button "Update Purchase" at bounding box center [1479, 25] width 113 height 26
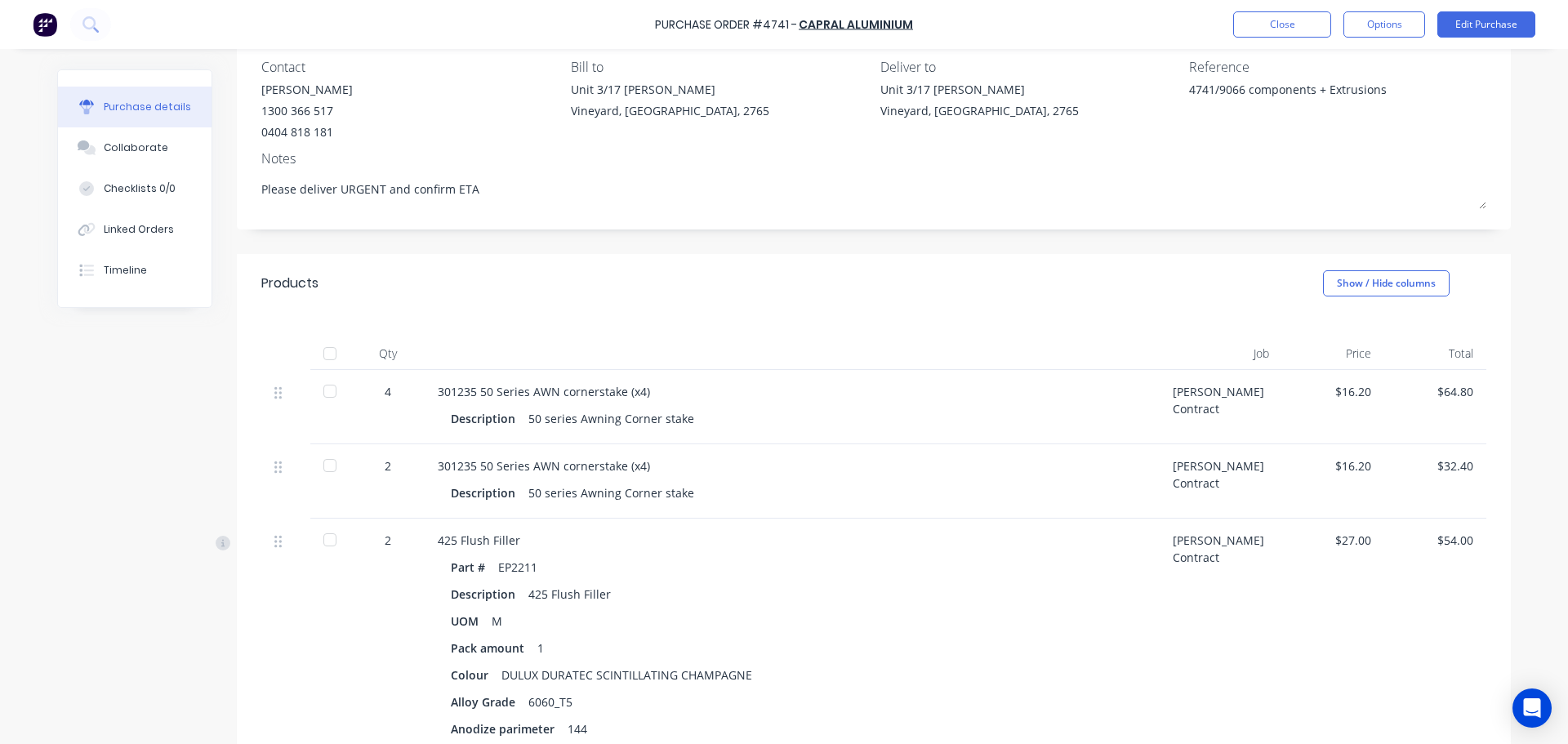
scroll to position [163, 0]
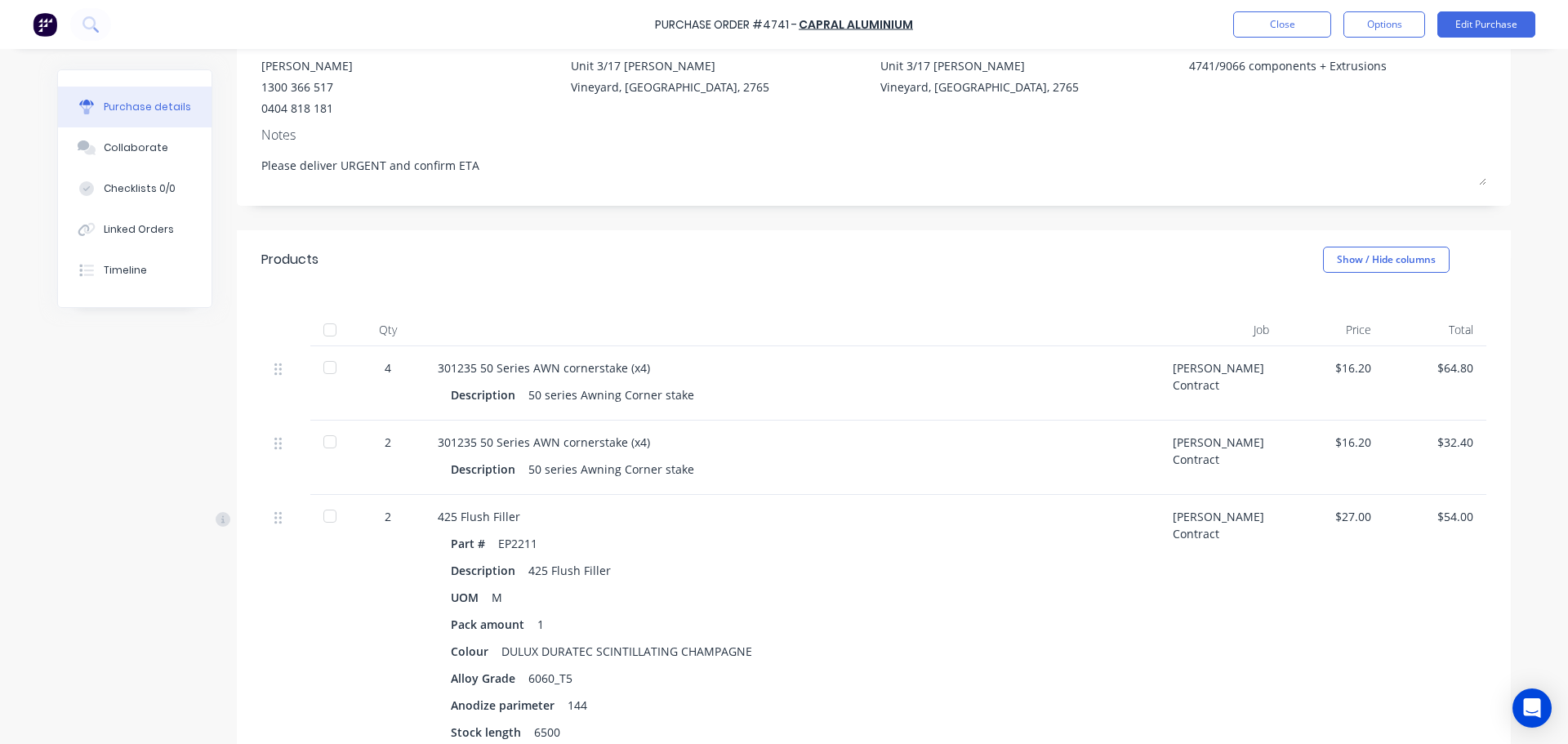
click at [325, 447] on div at bounding box center [329, 442] width 33 height 33
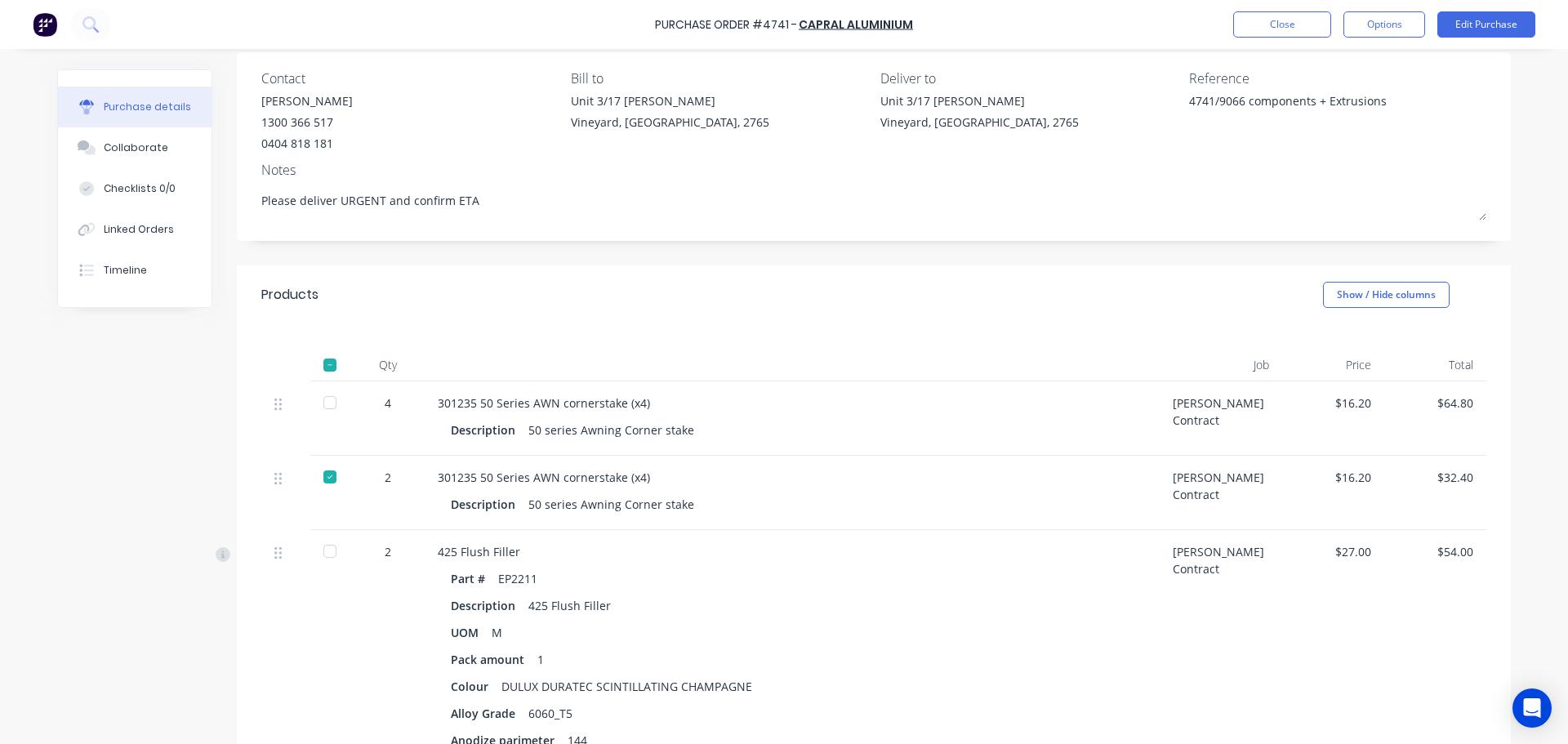
scroll to position [0, 0]
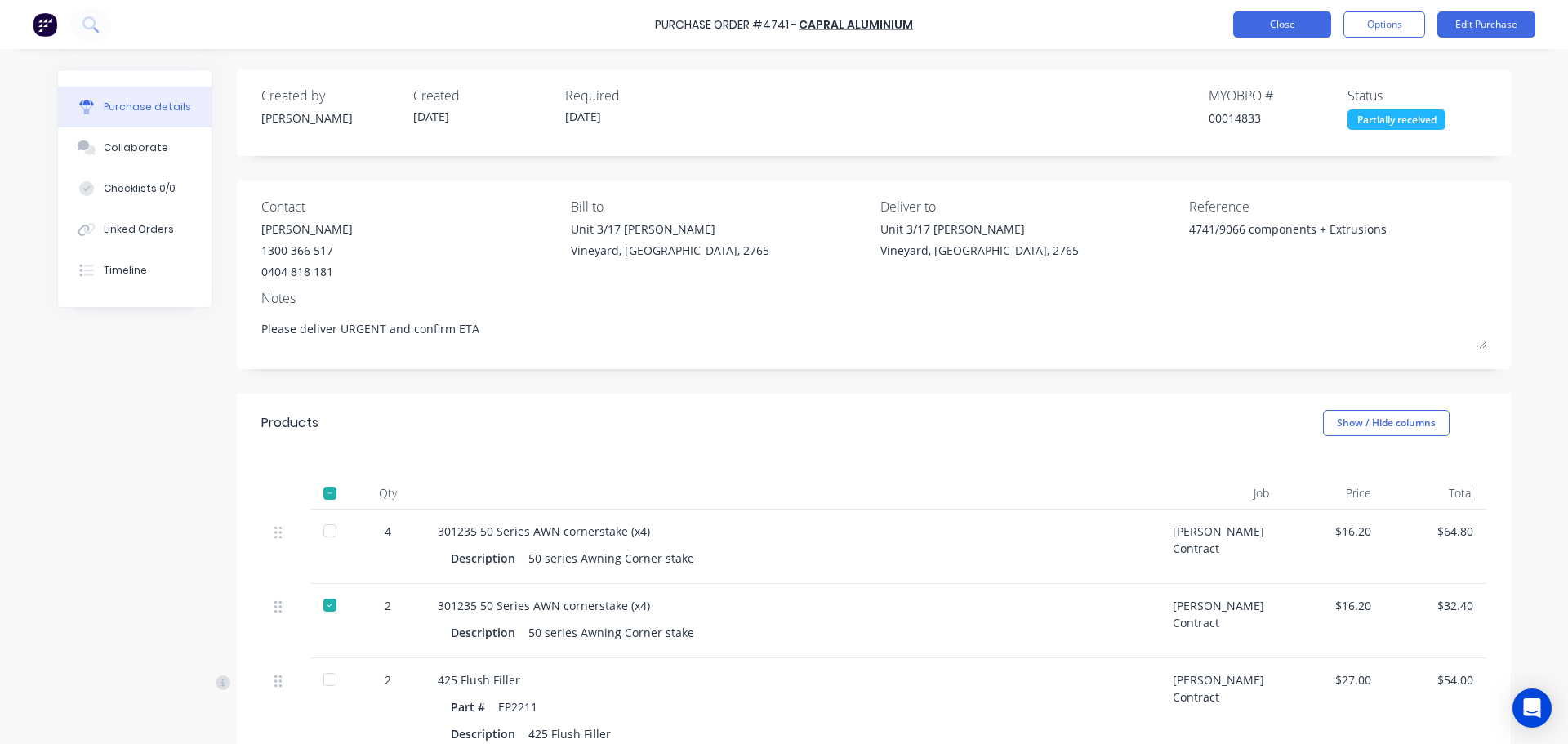
click at [1283, 17] on button "Close" at bounding box center [1281, 25] width 98 height 26
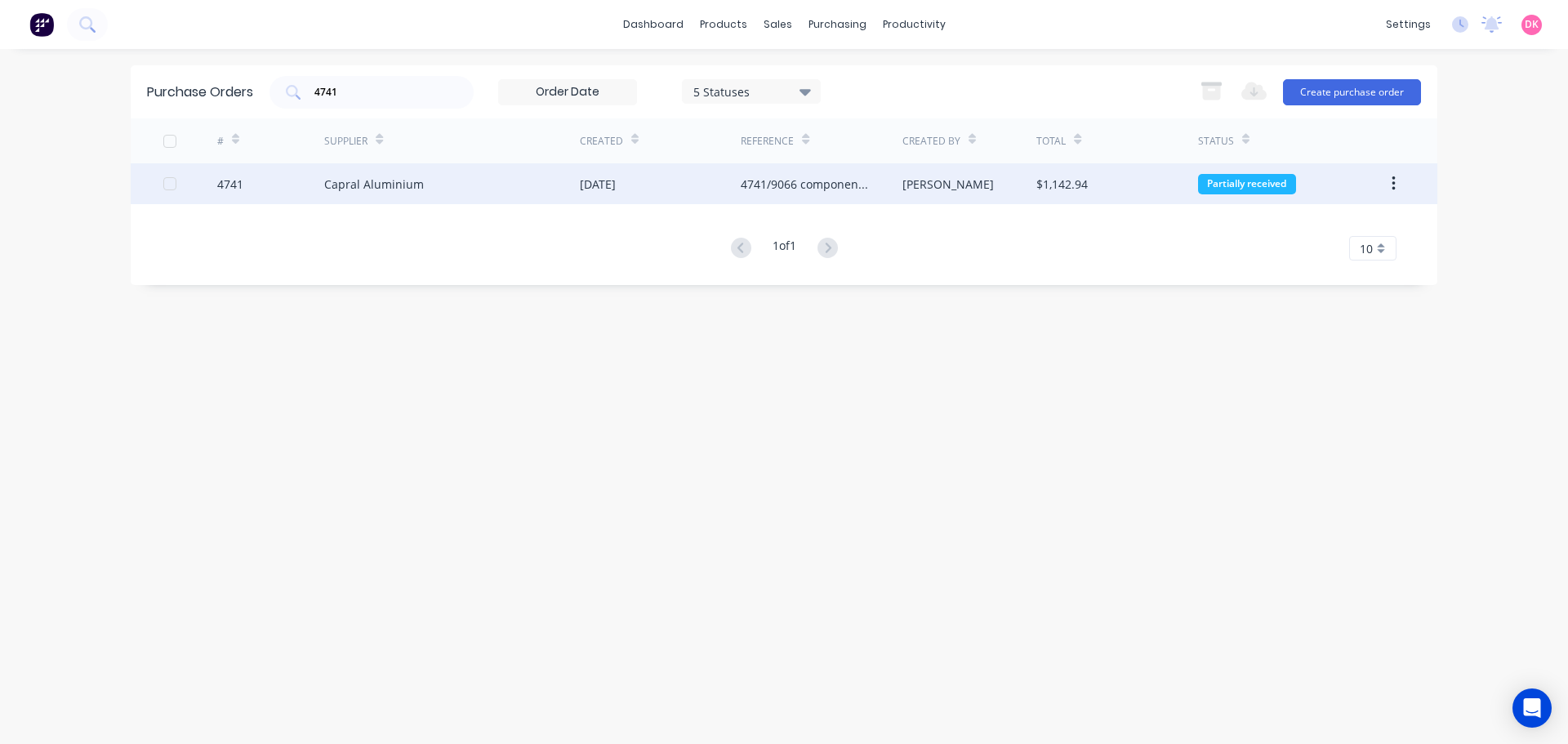
click at [412, 191] on div "Capral Aluminium" at bounding box center [373, 184] width 100 height 17
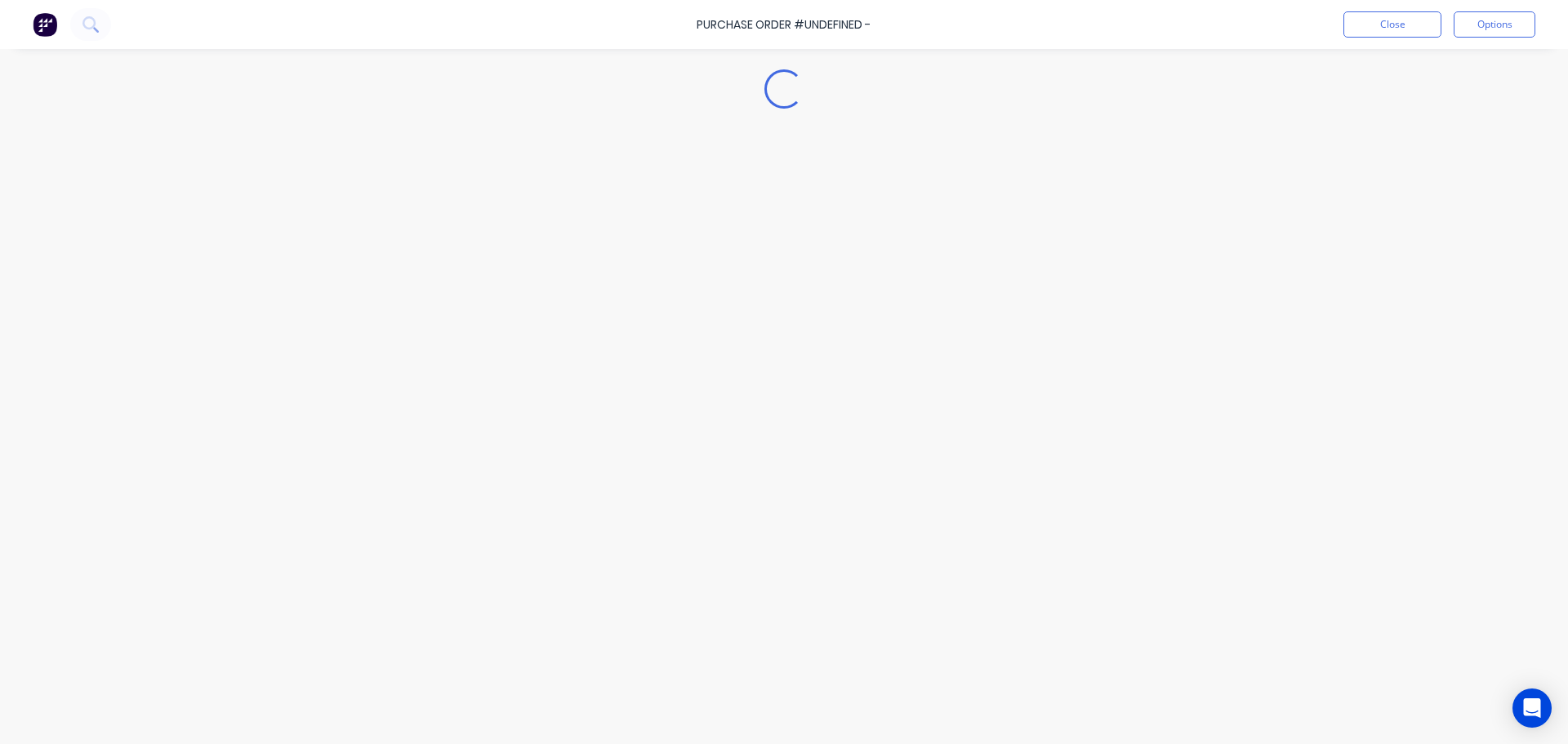
type textarea "x"
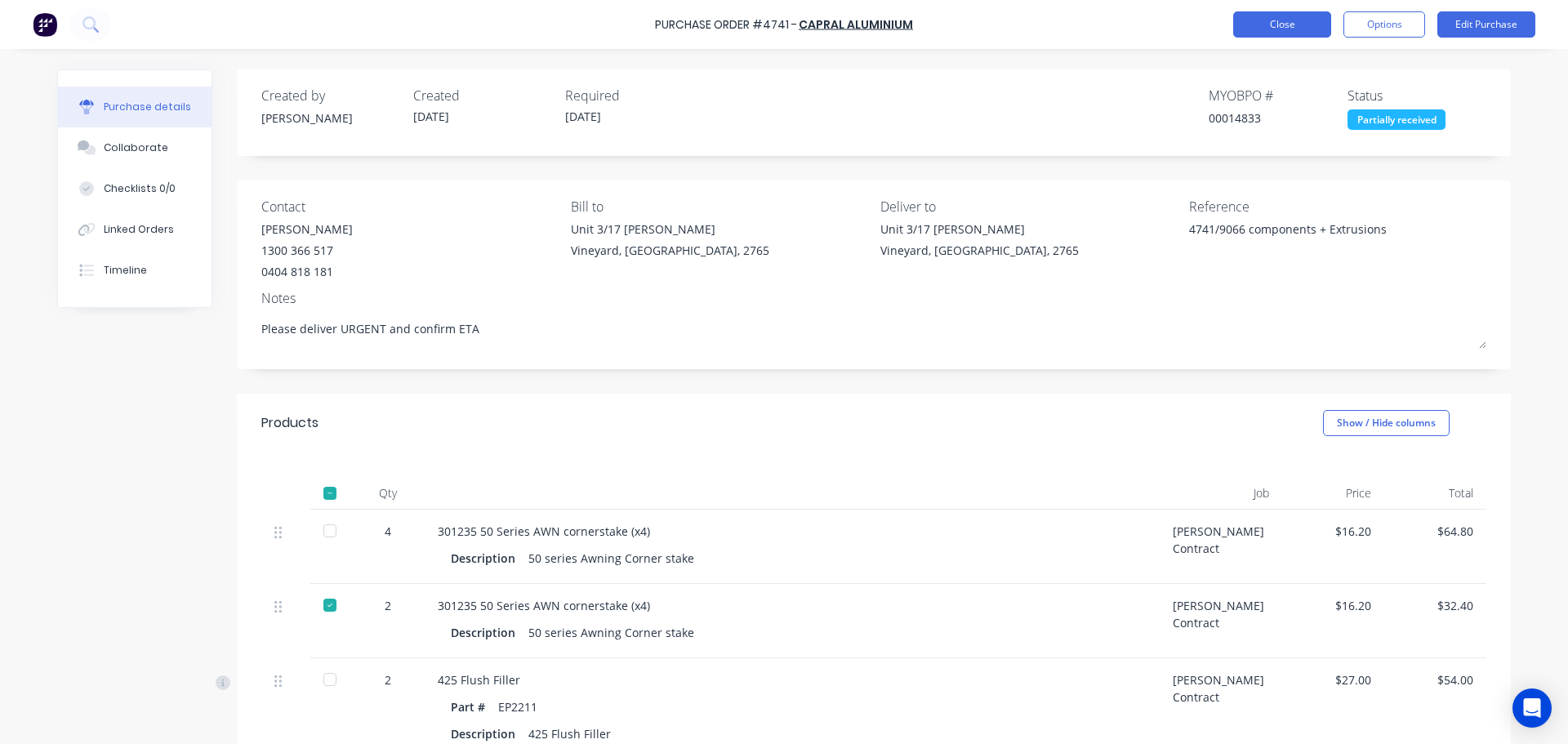
click at [1268, 15] on button "Close" at bounding box center [1281, 25] width 98 height 26
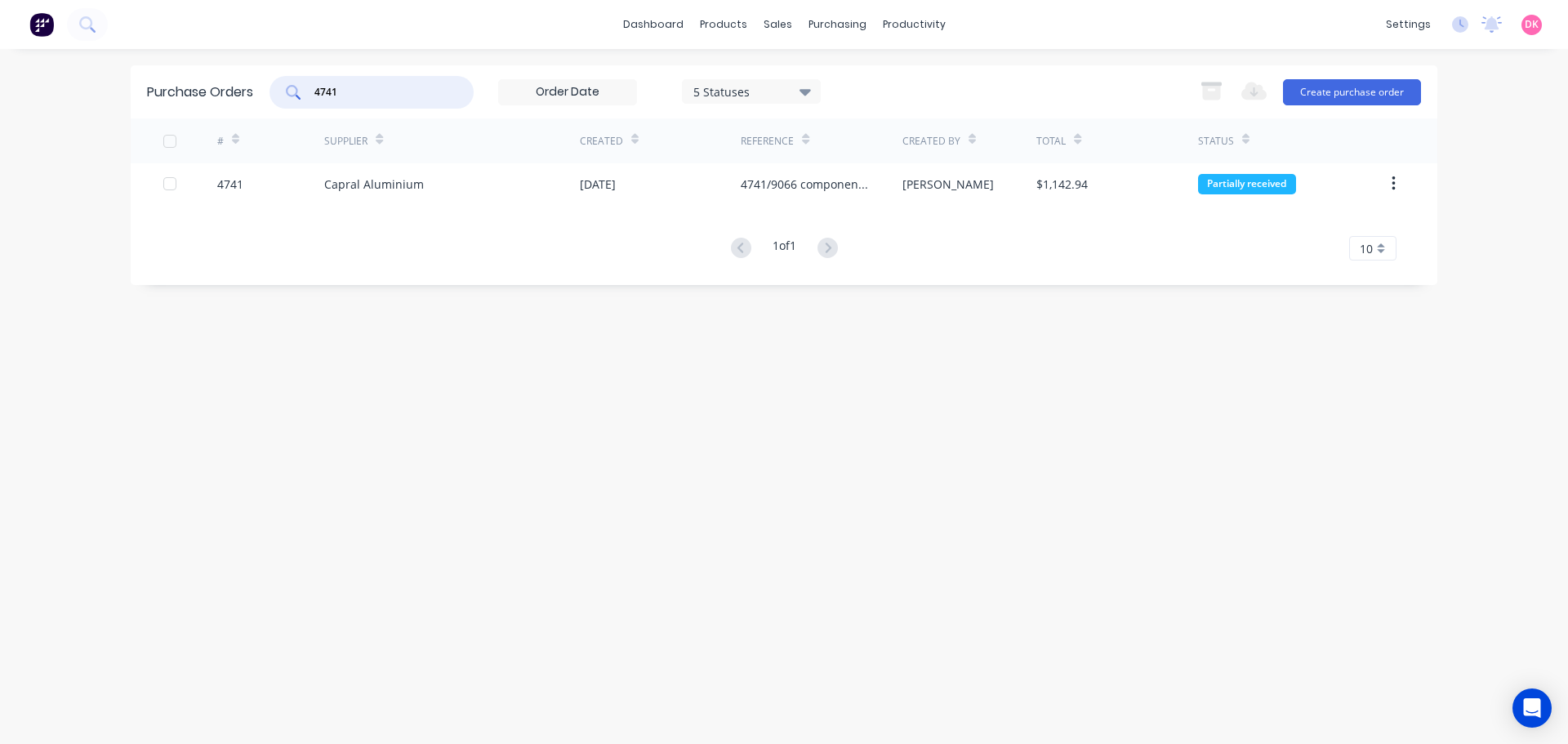
click at [401, 87] on input "4741" at bounding box center [380, 92] width 135 height 17
drag, startPoint x: 401, startPoint y: 87, endPoint x: 253, endPoint y: 71, distance: 148.9
click at [253, 71] on div "Purchase Orders 4741 5 Statuses 5 Statuses Export to Excel (XLSX) Create purcha…" at bounding box center [784, 92] width 1307 height 53
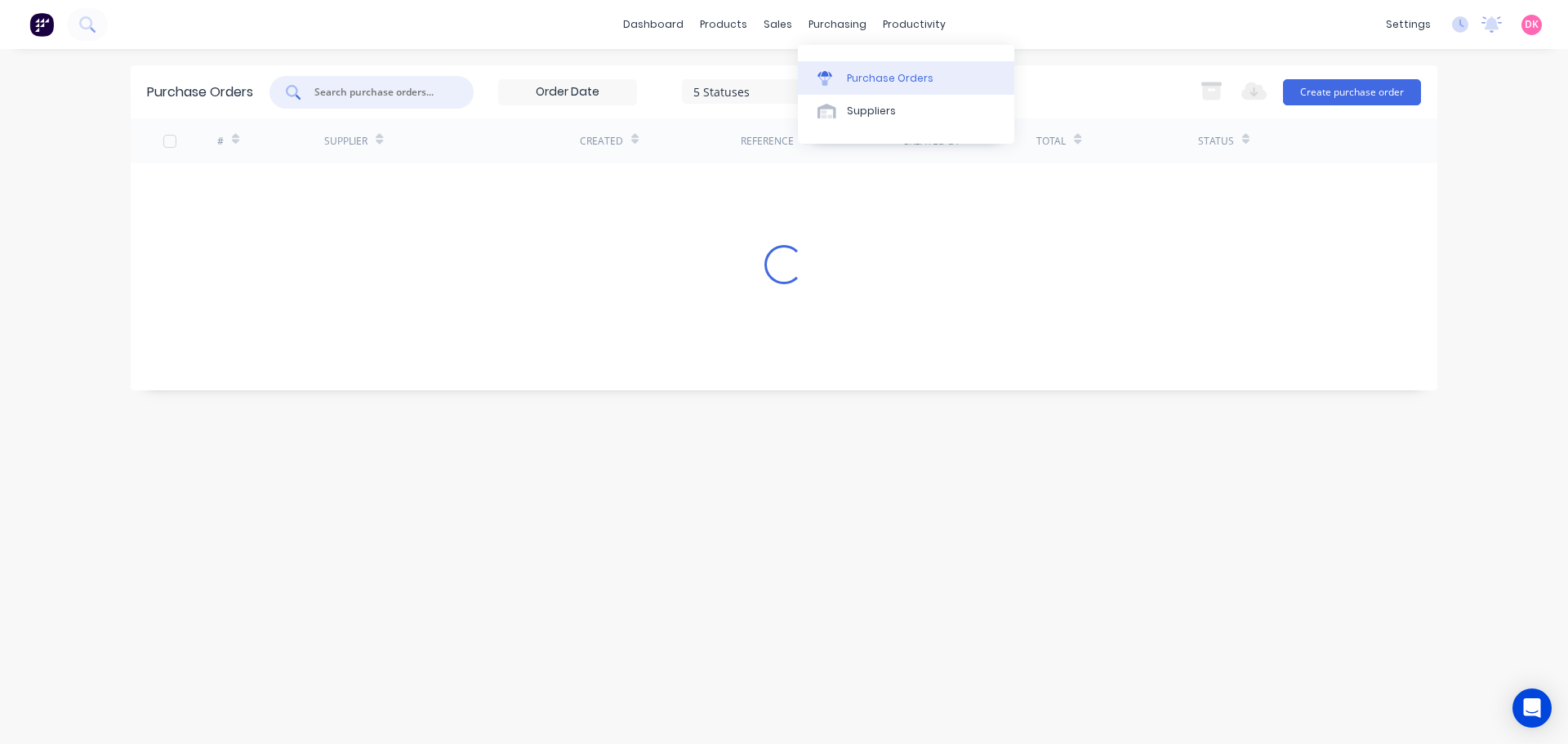
click at [870, 87] on link "Purchase Orders" at bounding box center [906, 77] width 216 height 33
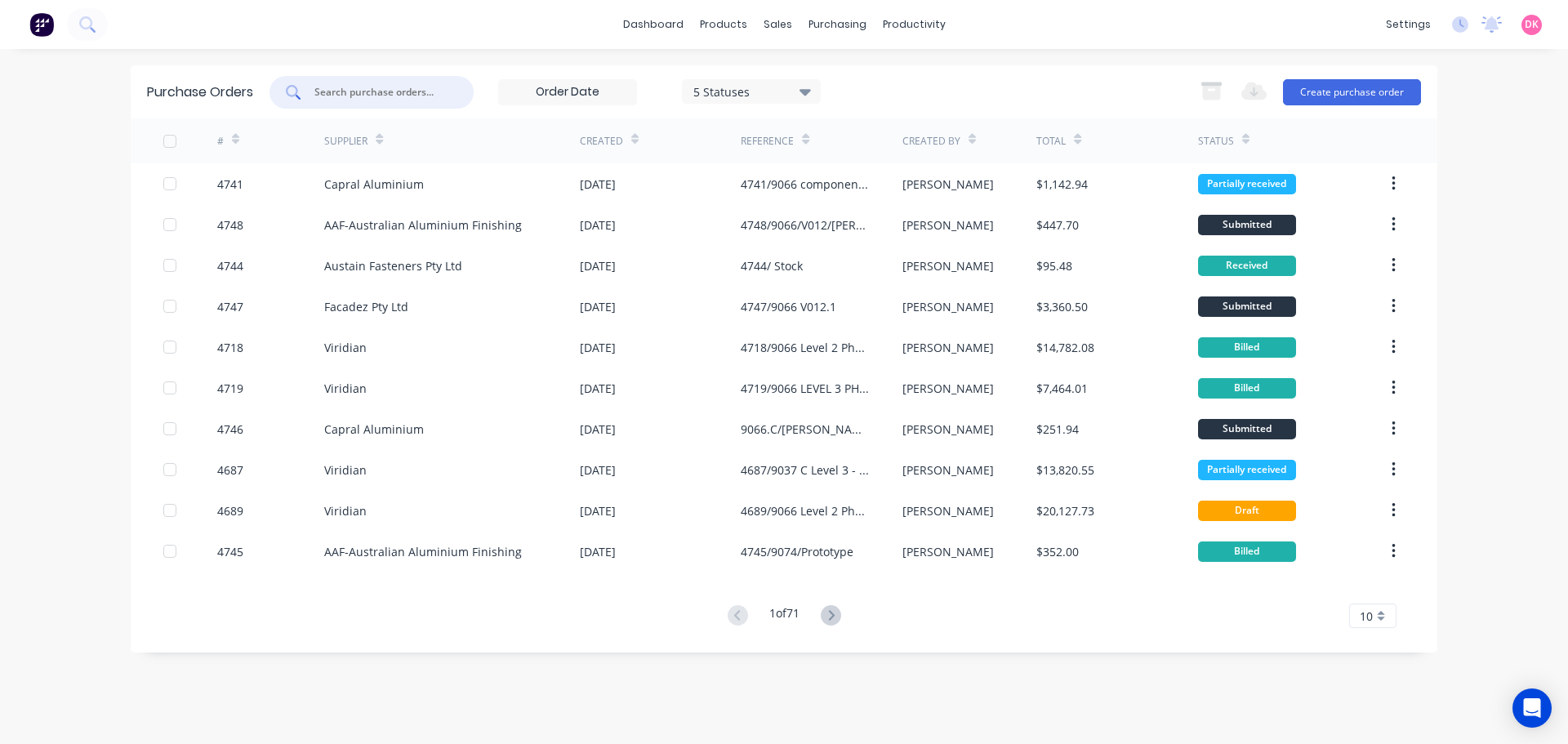
click at [347, 84] on input "text" at bounding box center [380, 92] width 135 height 17
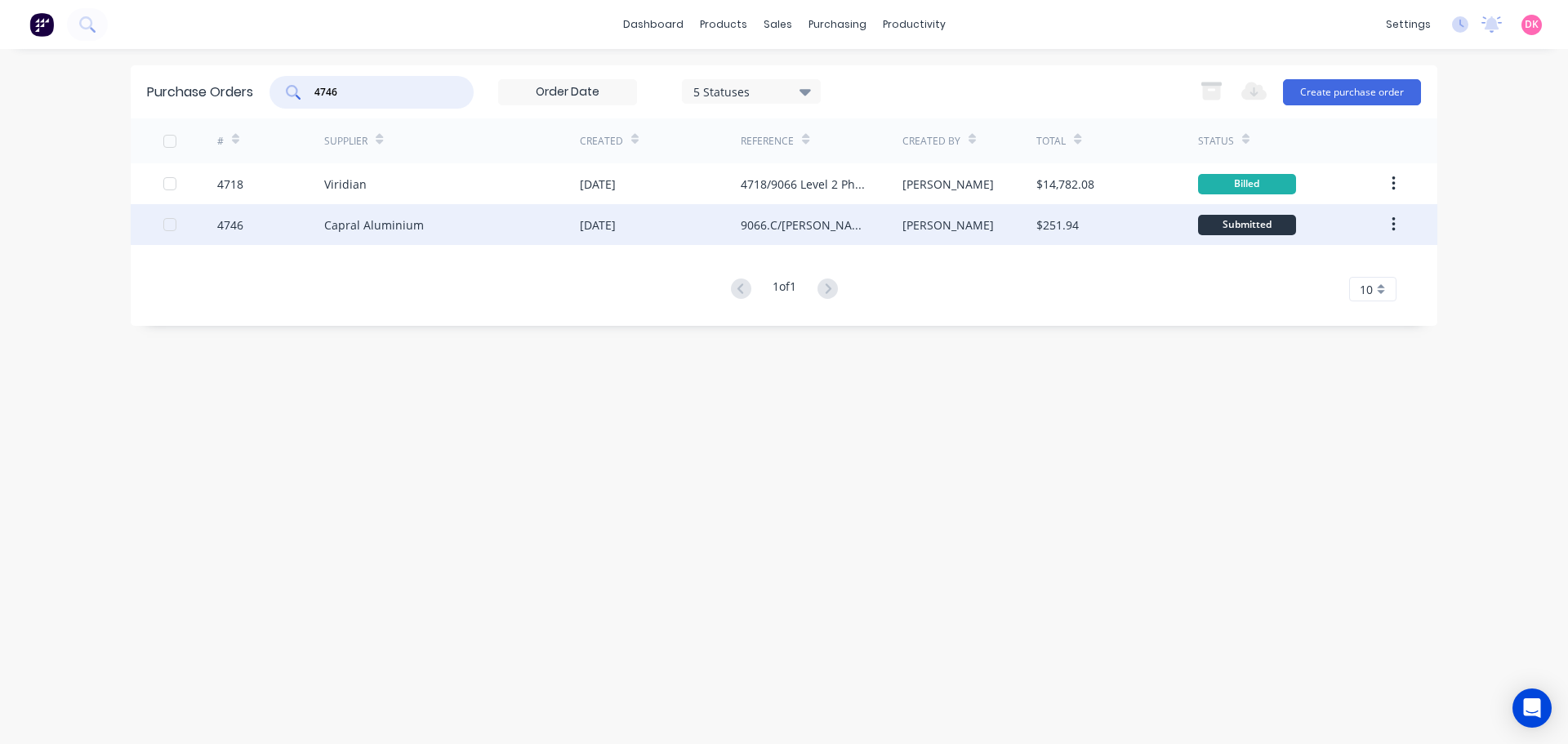
type input "4746"
click at [478, 230] on div "Capral Aluminium" at bounding box center [452, 224] width 256 height 41
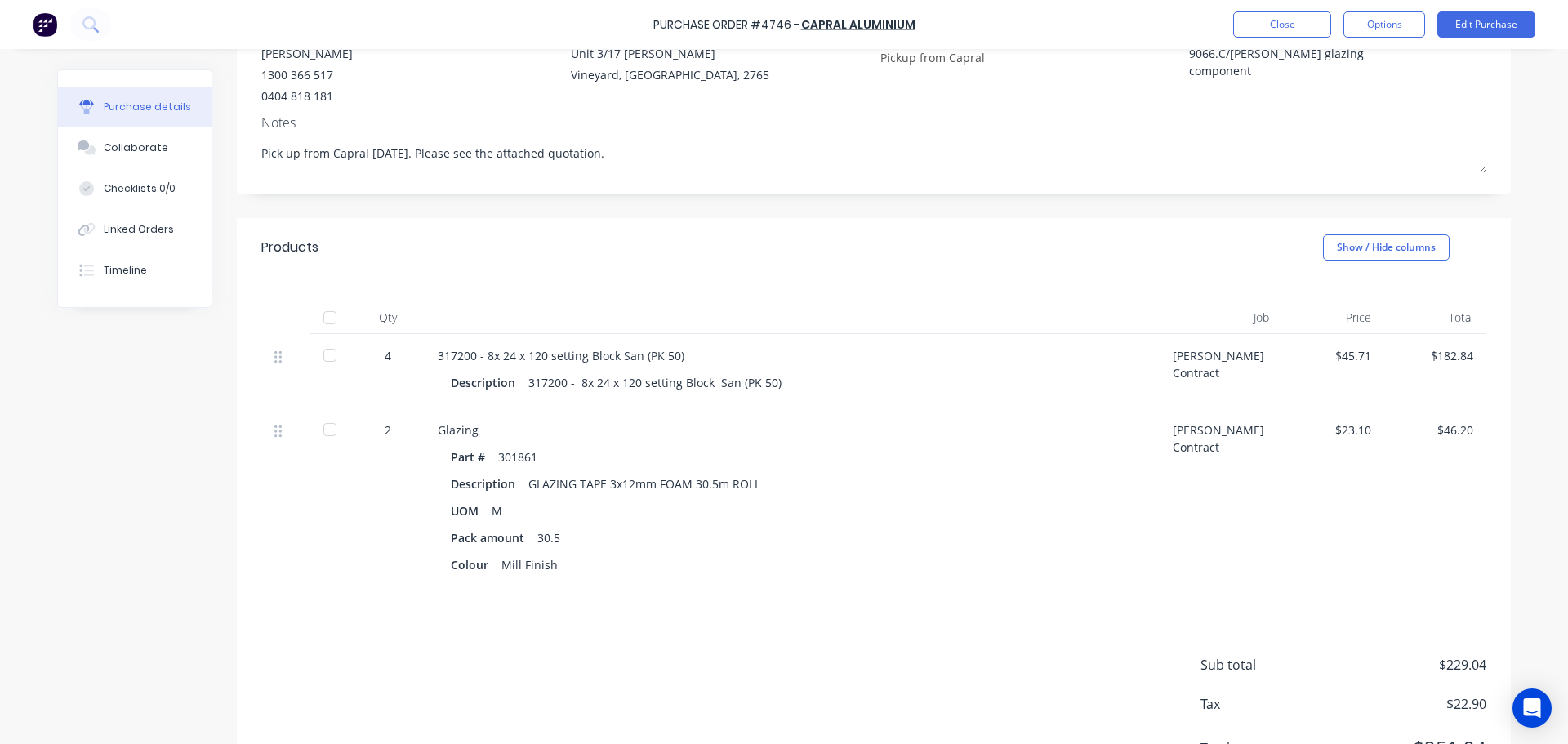
scroll to position [245, 0]
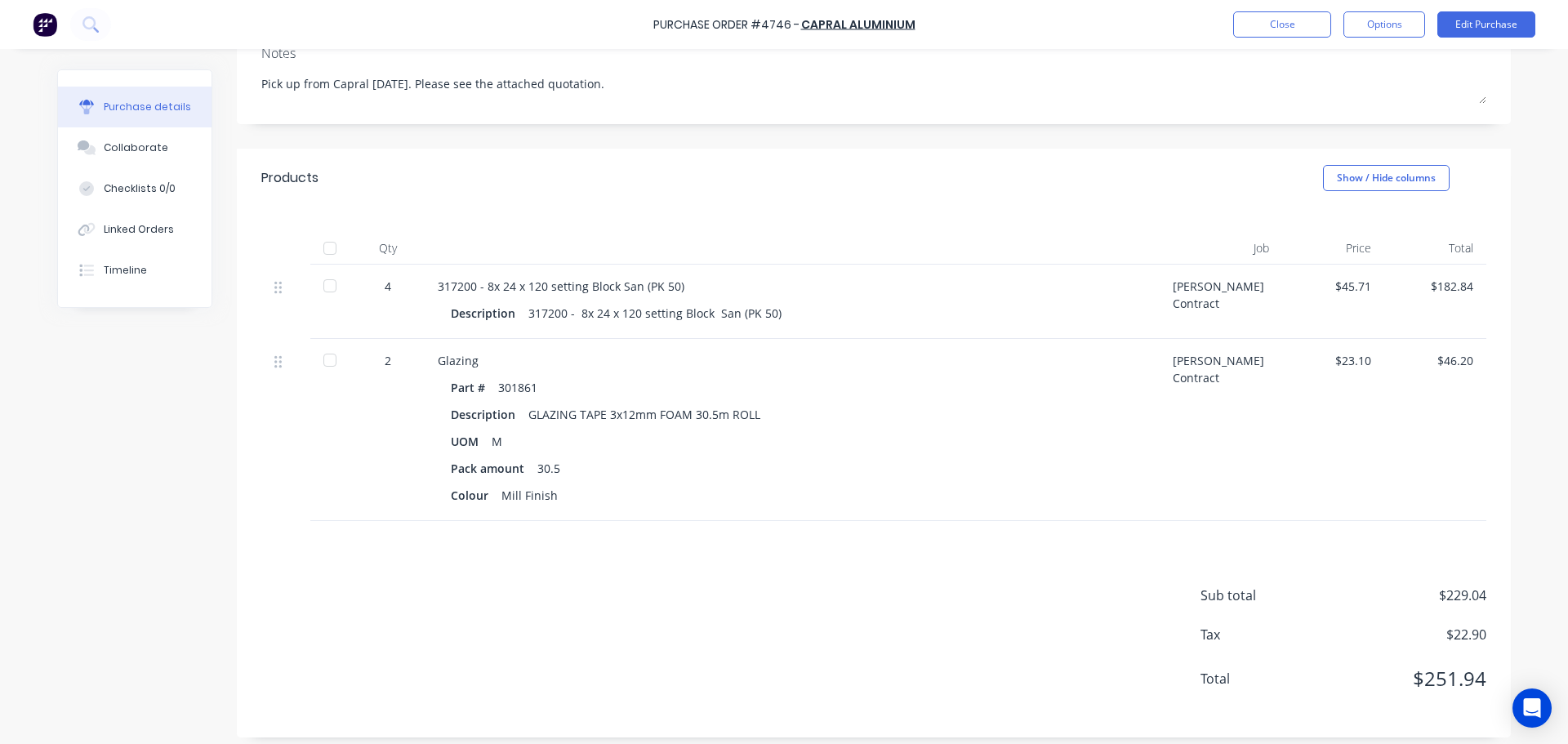
click at [325, 284] on div at bounding box center [329, 286] width 33 height 33
click at [322, 362] on div at bounding box center [329, 360] width 33 height 33
type textarea "x"
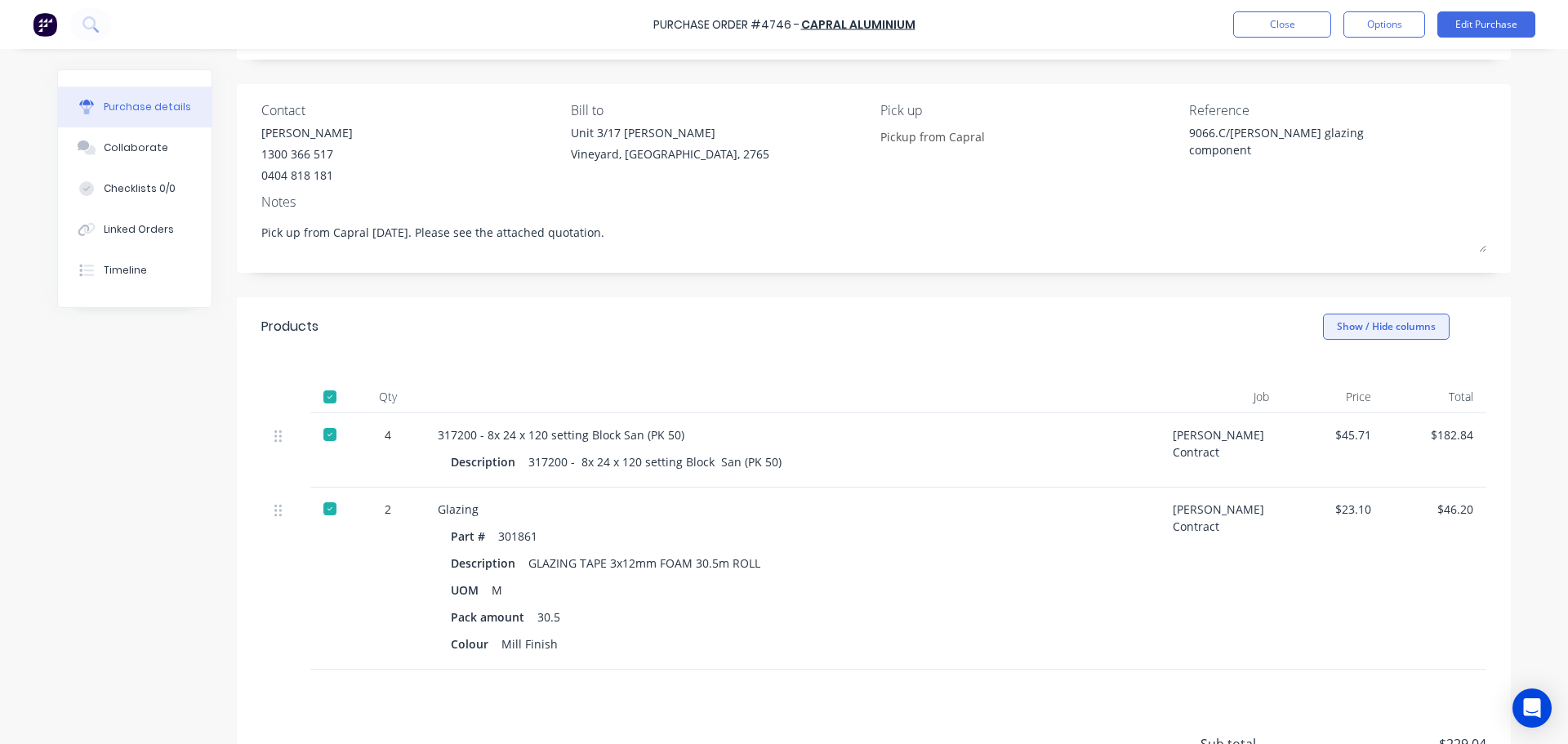
scroll to position [0, 0]
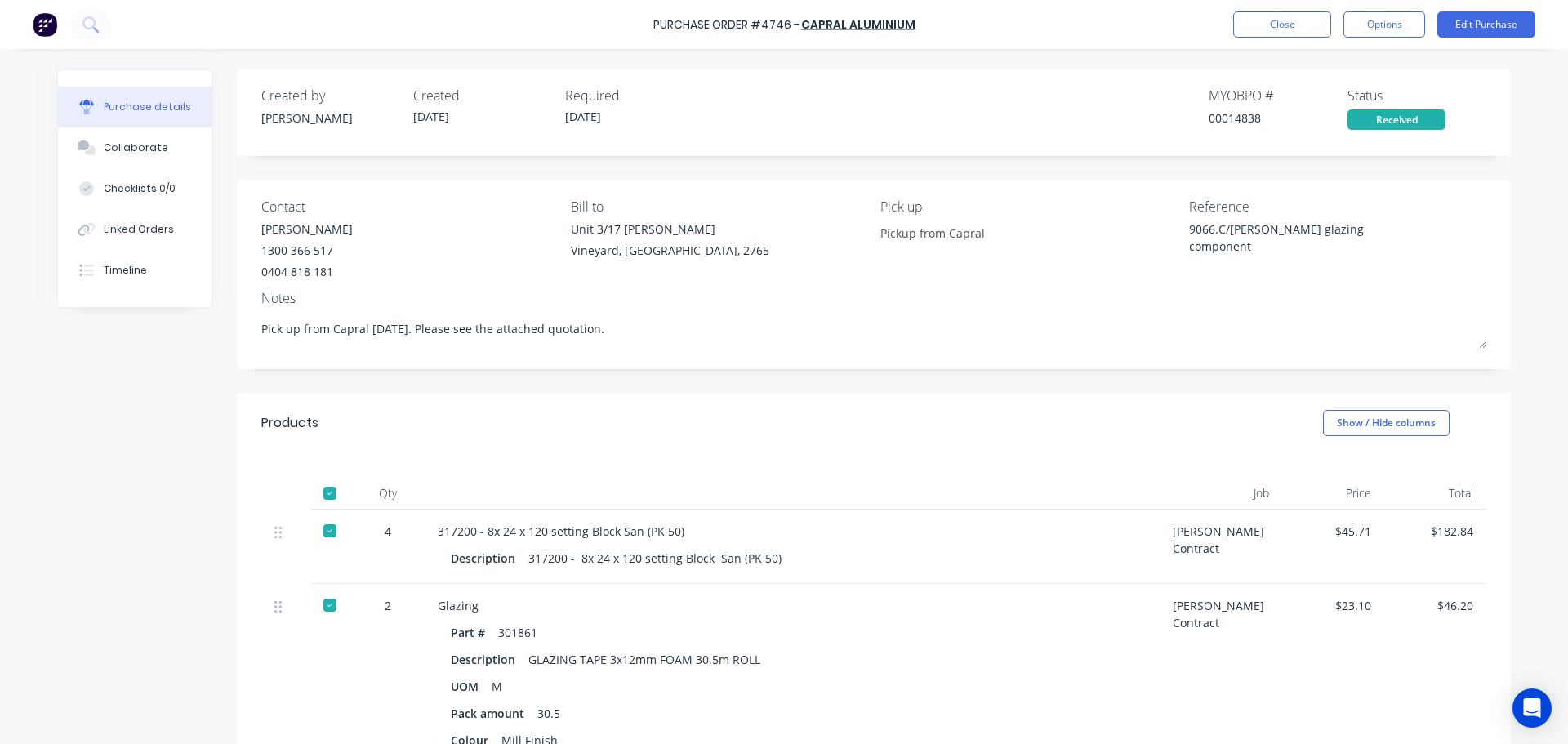
click at [1382, 124] on div "Received" at bounding box center [1396, 120] width 98 height 21
click at [1289, 15] on button "Close" at bounding box center [1281, 25] width 98 height 26
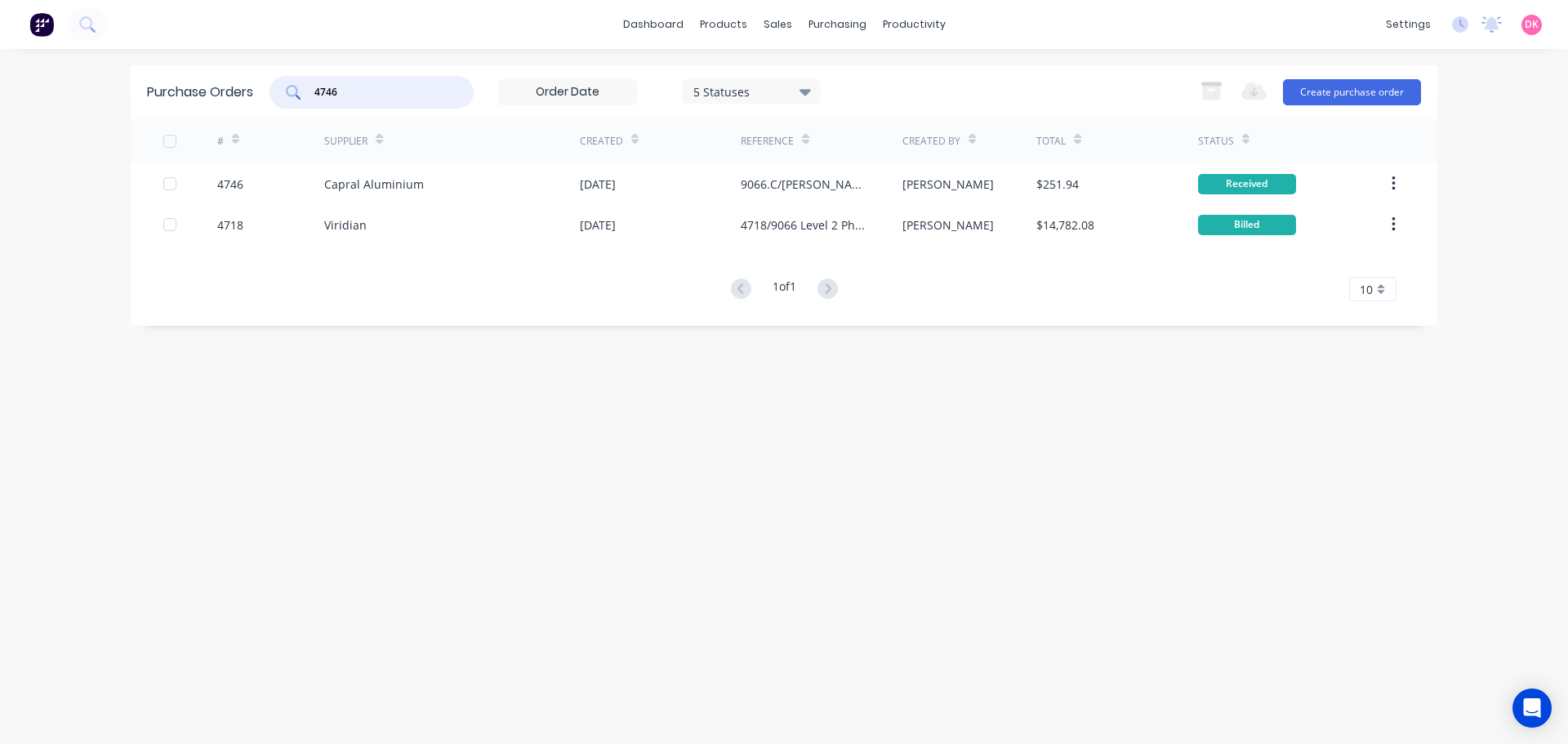
drag, startPoint x: 368, startPoint y: 100, endPoint x: 245, endPoint y: 76, distance: 125.3
click at [245, 76] on div "Purchase Orders 4746 5 Statuses 5 Statuses Export to Excel (XLSX) Create purcha…" at bounding box center [784, 92] width 1307 height 53
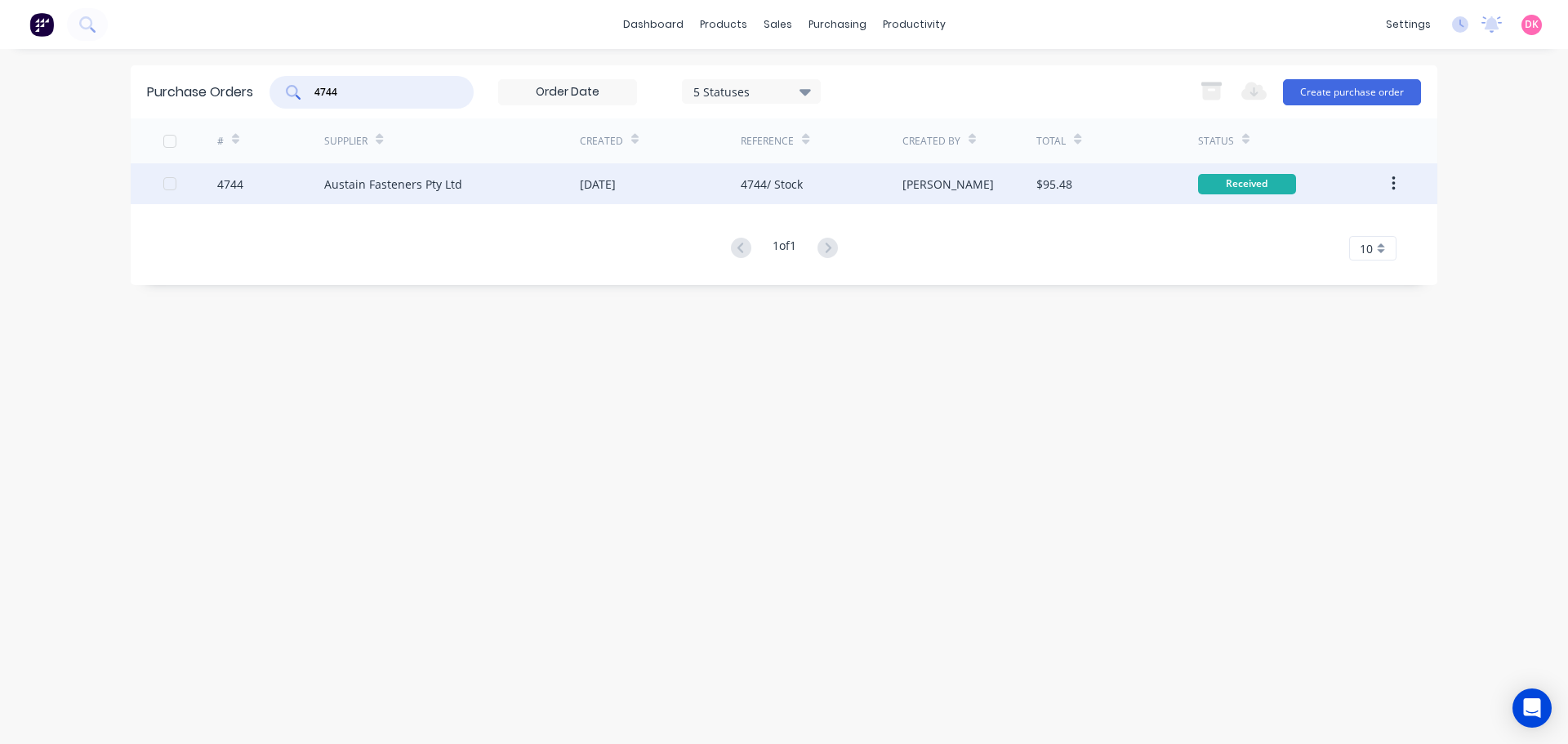
type input "4744"
click at [662, 166] on div "[DATE]" at bounding box center [660, 183] width 161 height 41
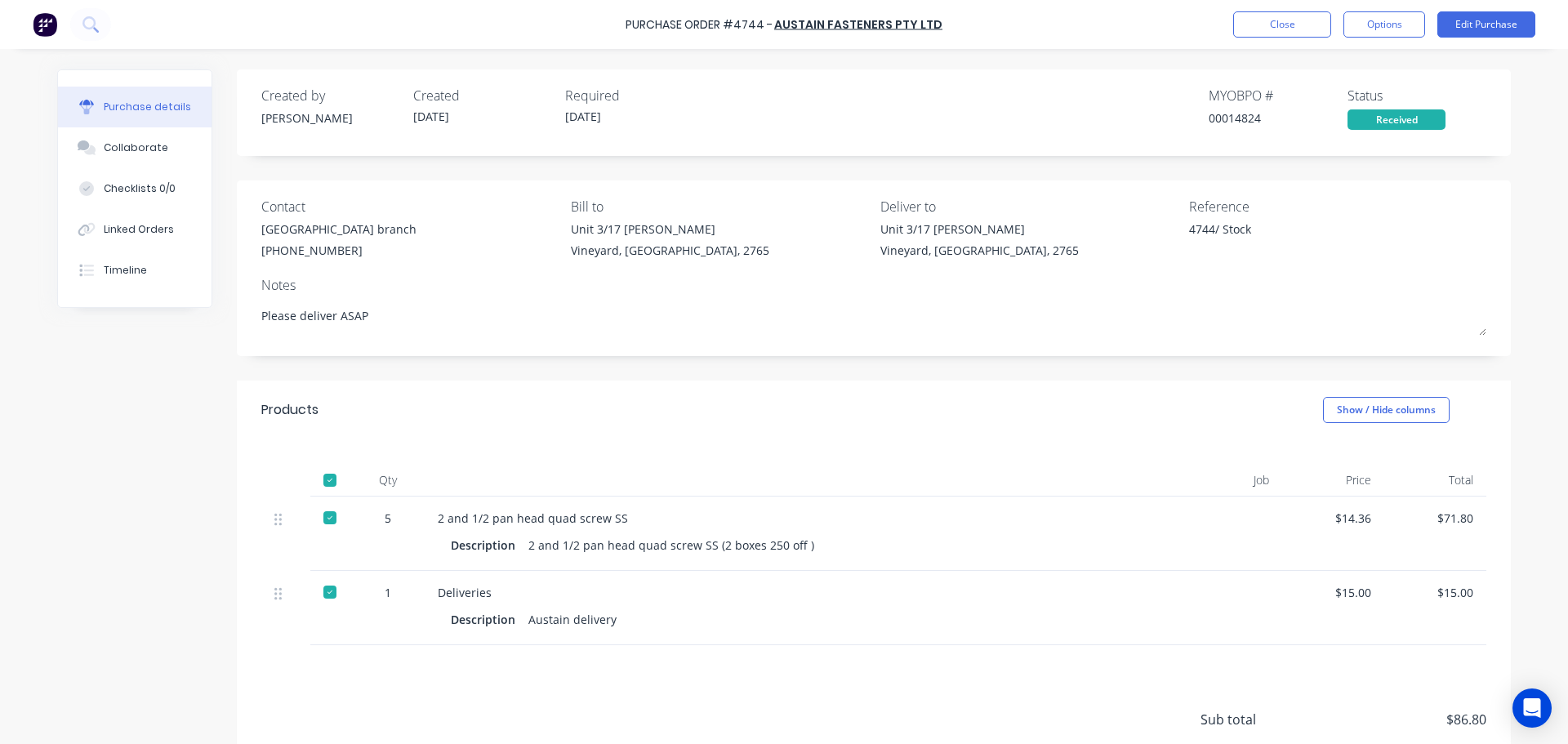
scroll to position [134, 0]
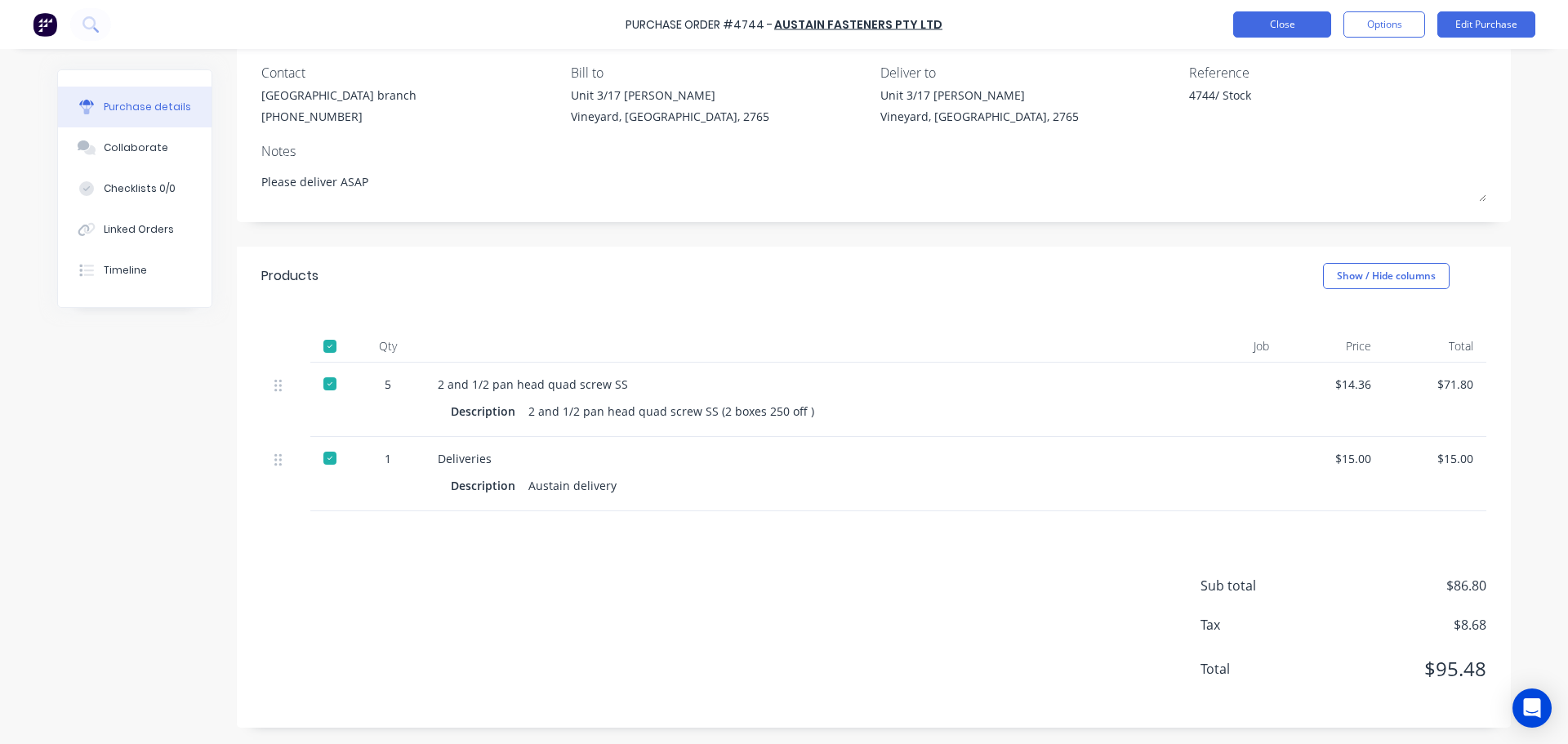
click at [1281, 21] on button "Close" at bounding box center [1281, 25] width 98 height 26
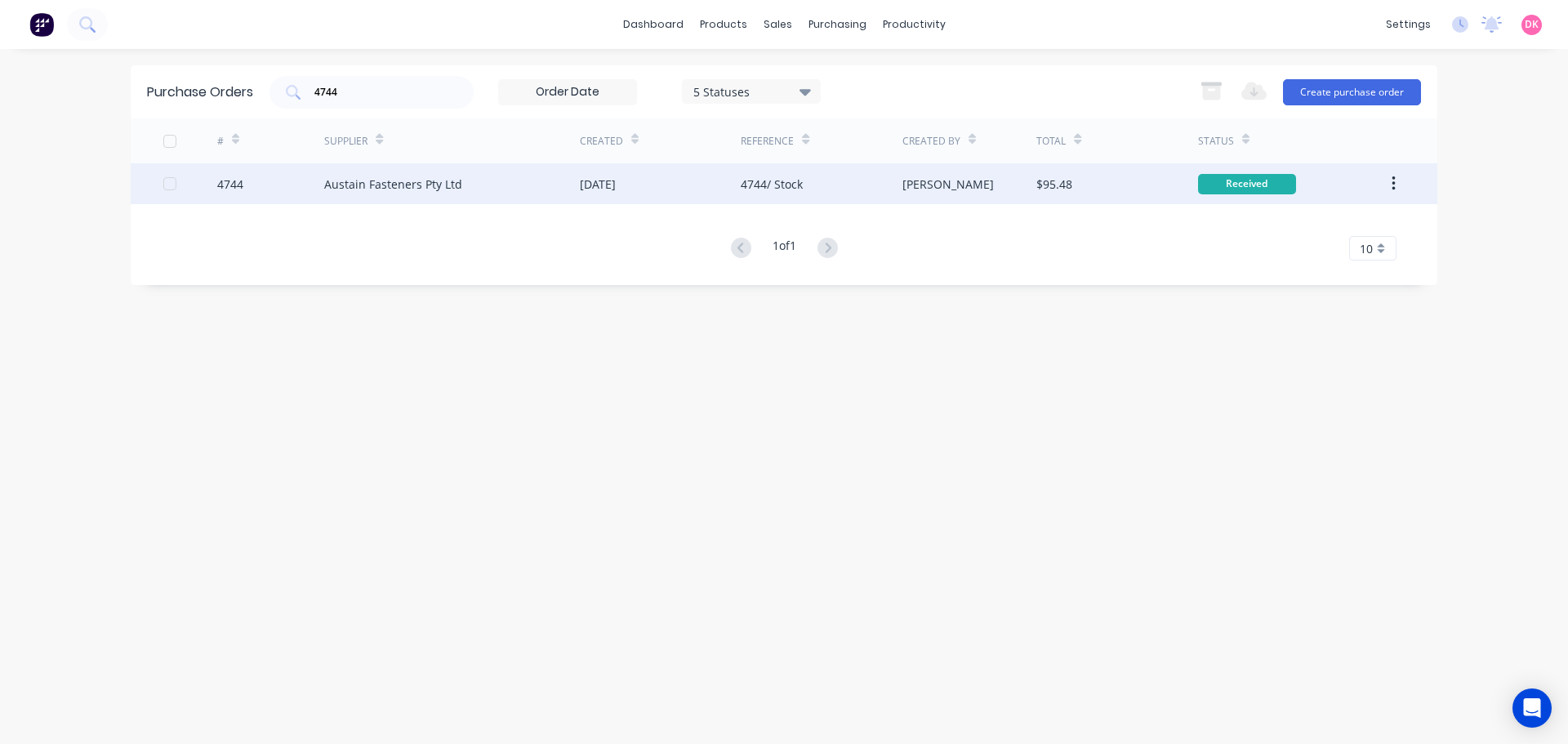
click at [616, 190] on div "[DATE]" at bounding box center [598, 184] width 36 height 17
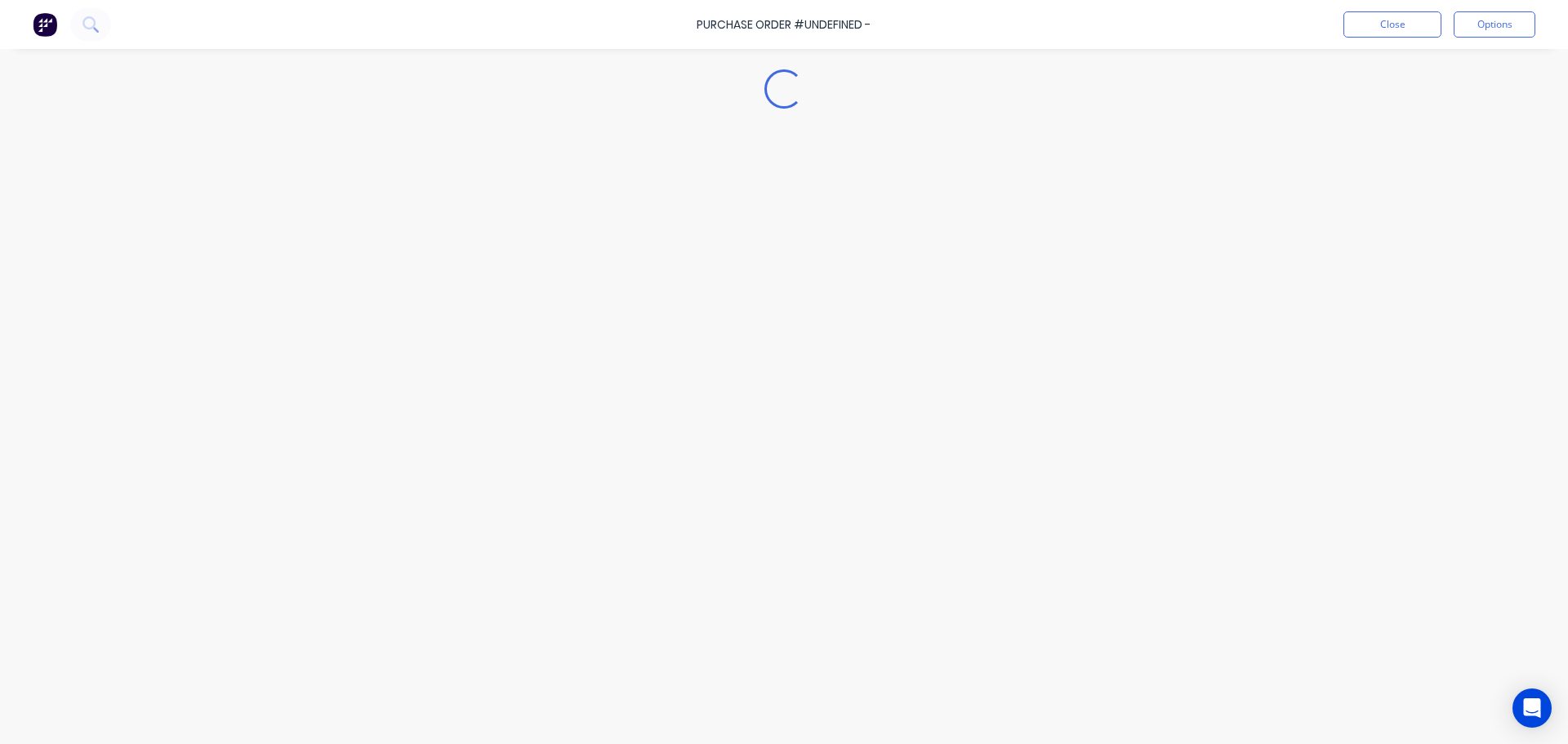
type textarea "x"
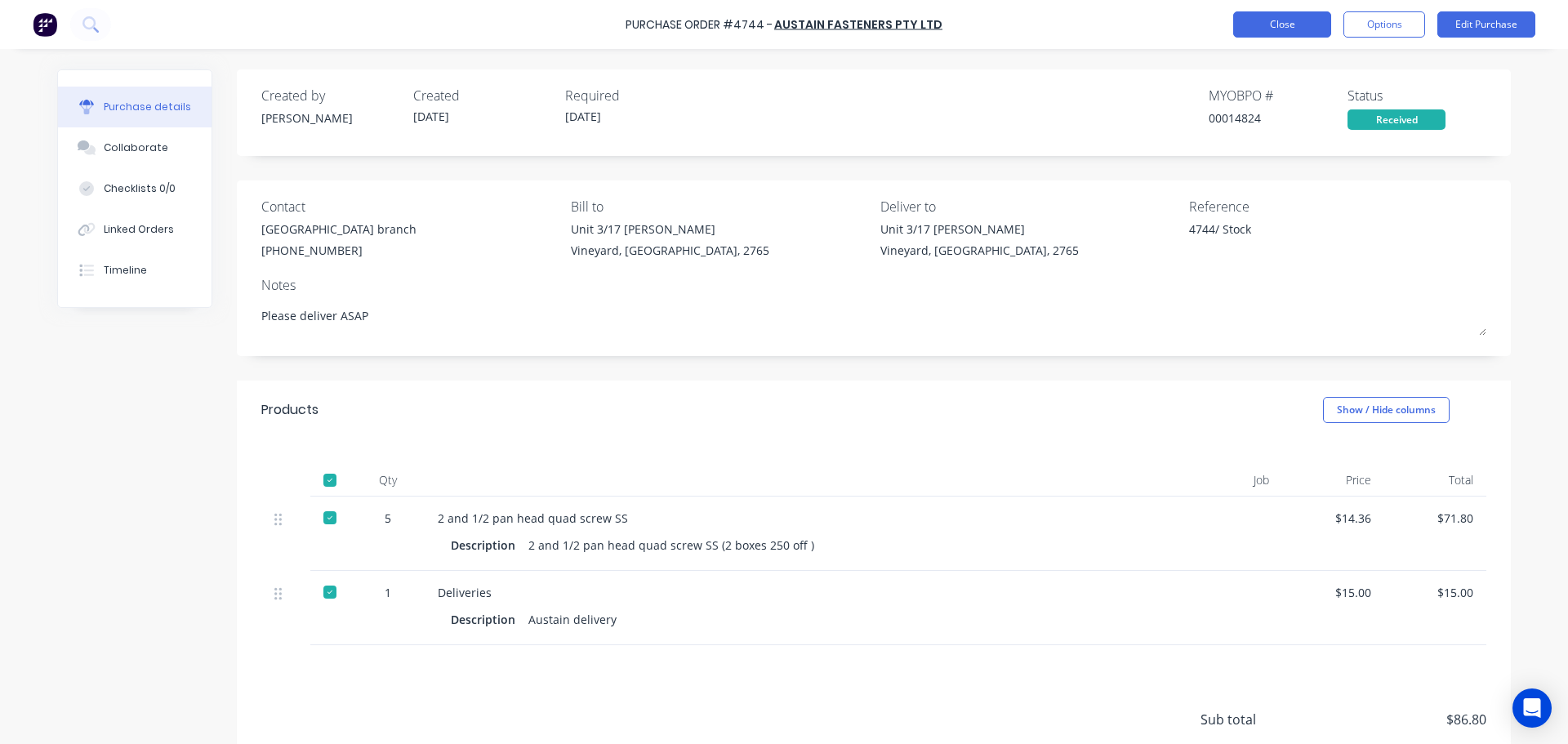
click at [1297, 15] on button "Close" at bounding box center [1281, 25] width 98 height 26
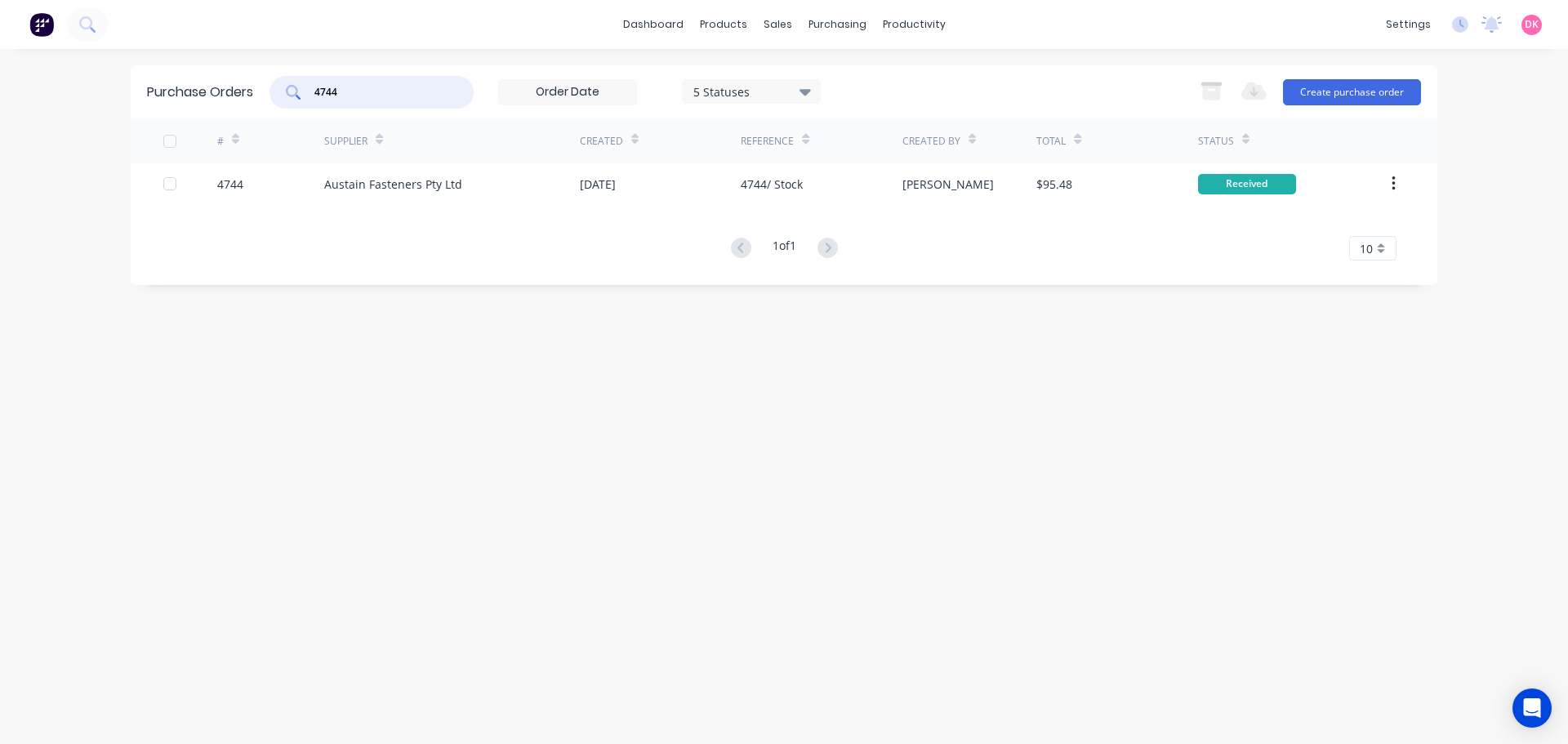
drag, startPoint x: 380, startPoint y: 96, endPoint x: 328, endPoint y: 95, distance: 52.0
click at [328, 95] on input "4744" at bounding box center [380, 92] width 135 height 17
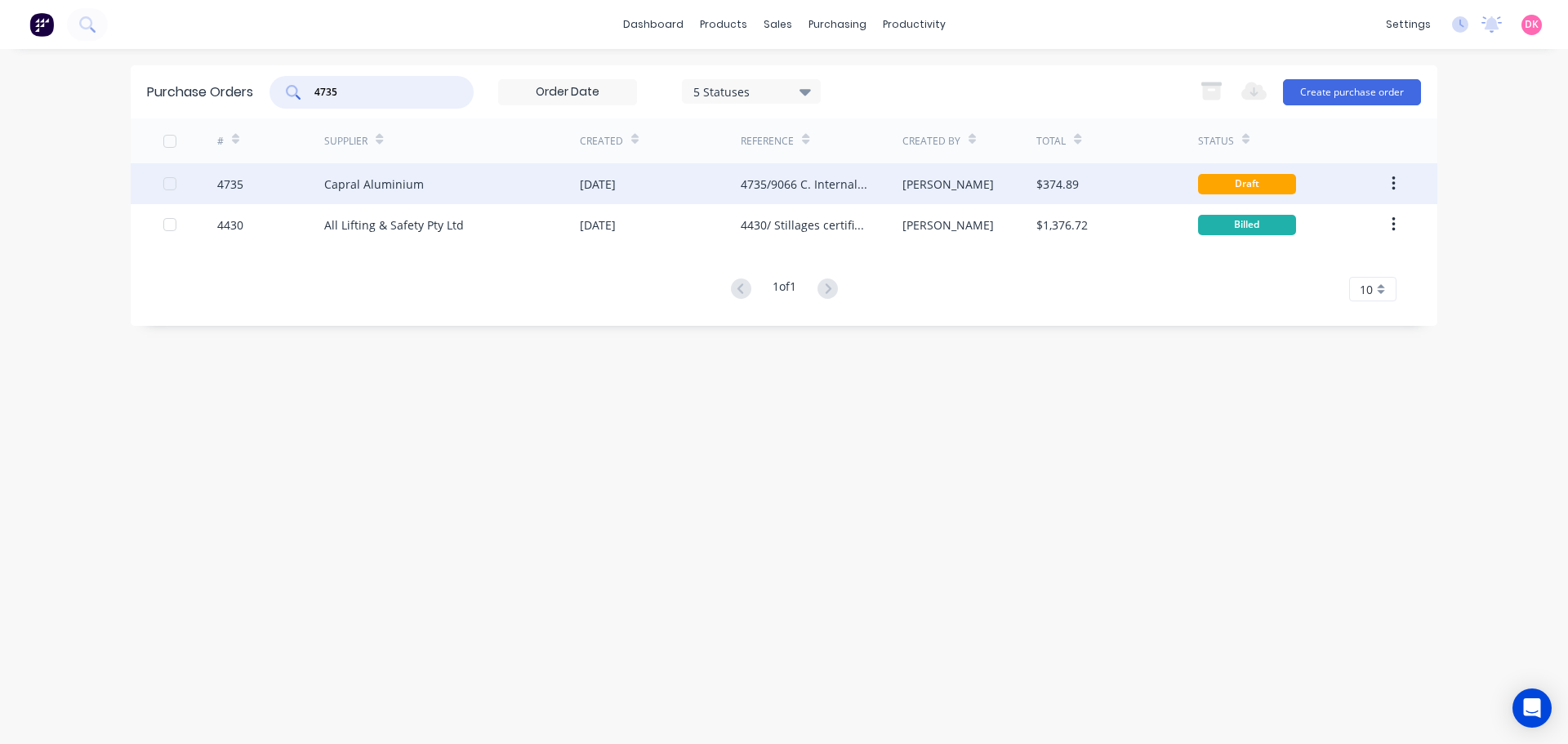
type input "4735"
click at [559, 182] on div "Capral Aluminium" at bounding box center [452, 183] width 256 height 41
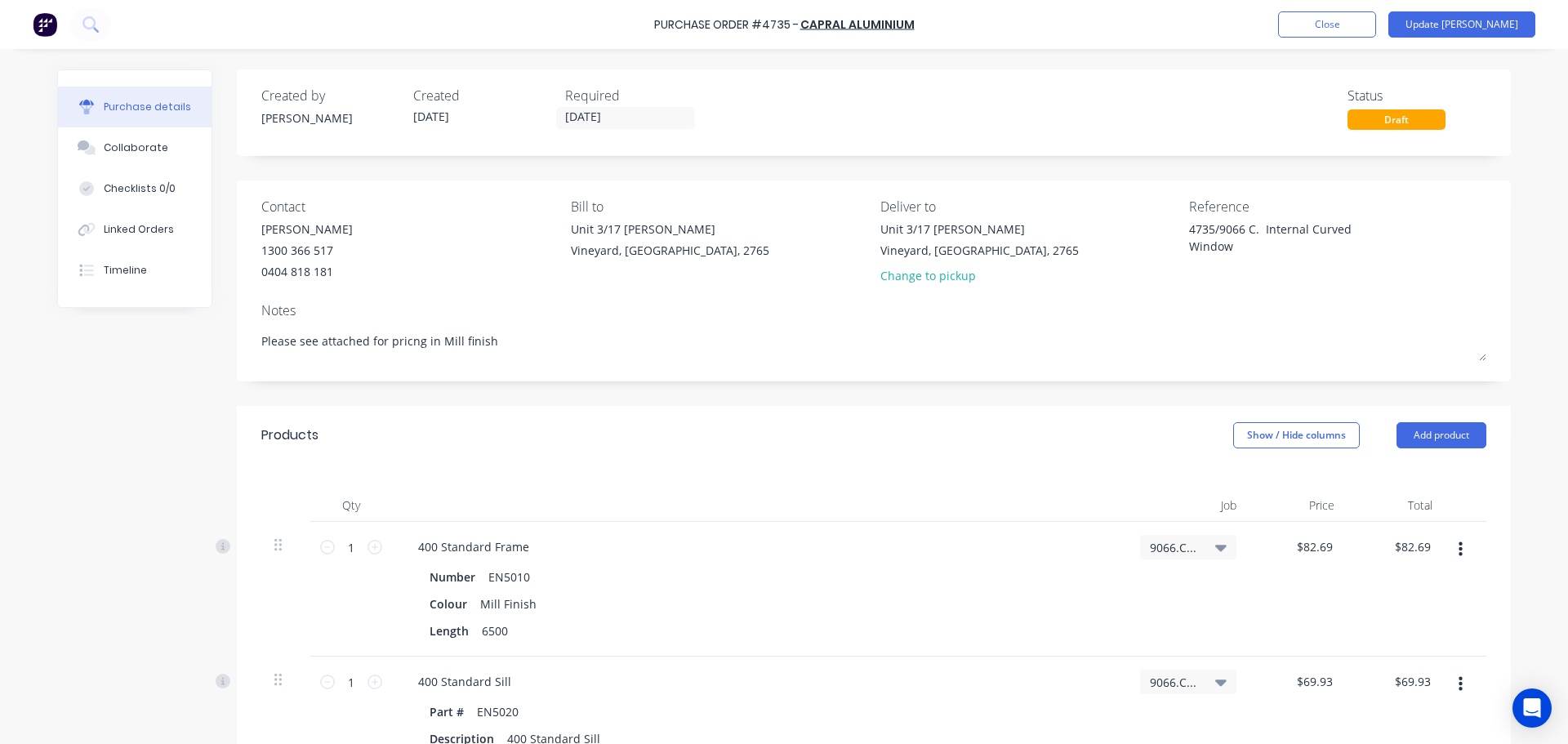
type textarea "x"
